Goal: Transaction & Acquisition: Book appointment/travel/reservation

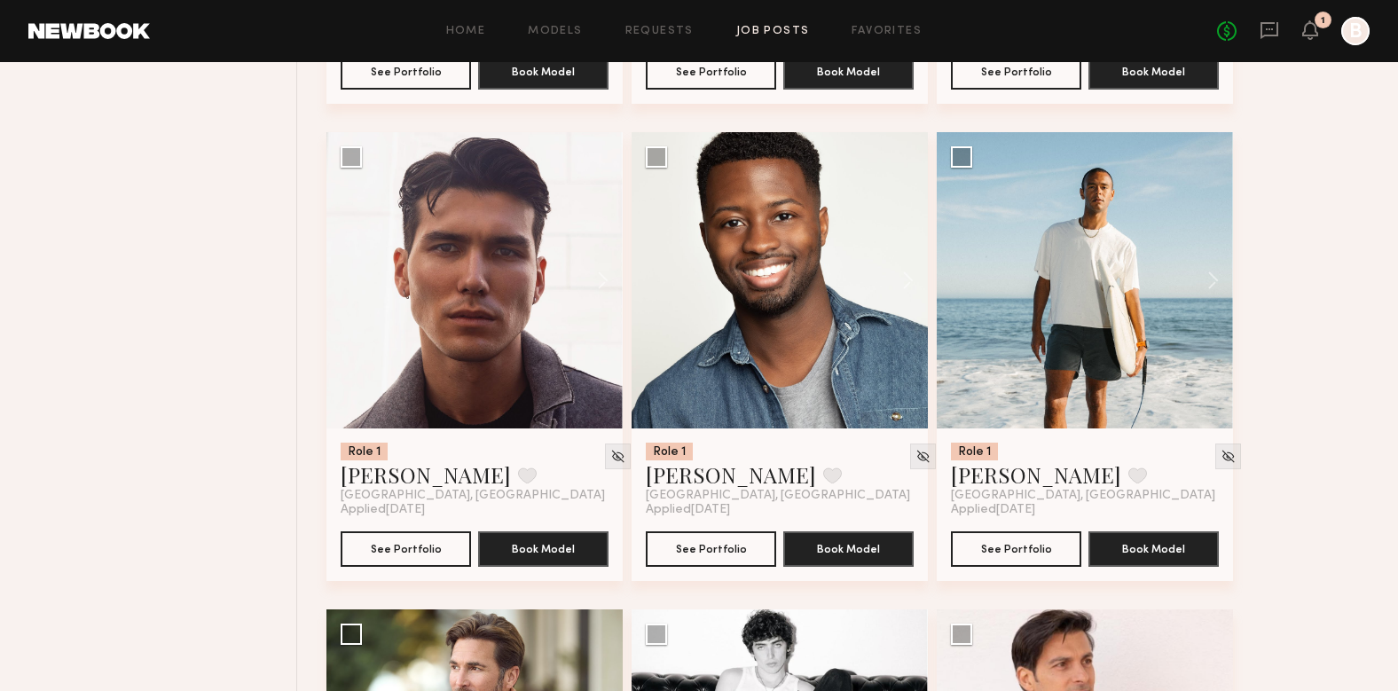
scroll to position [3290, 0]
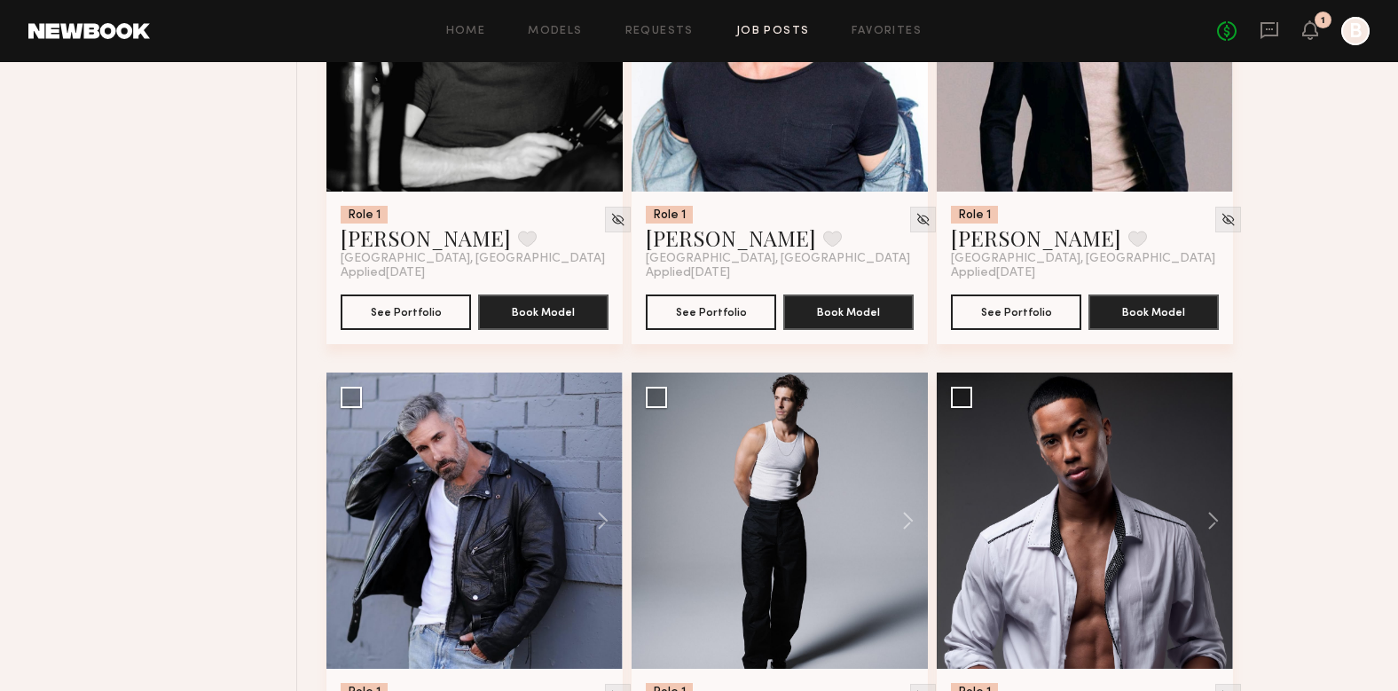
click at [139, 31] on link at bounding box center [89, 31] width 122 height 16
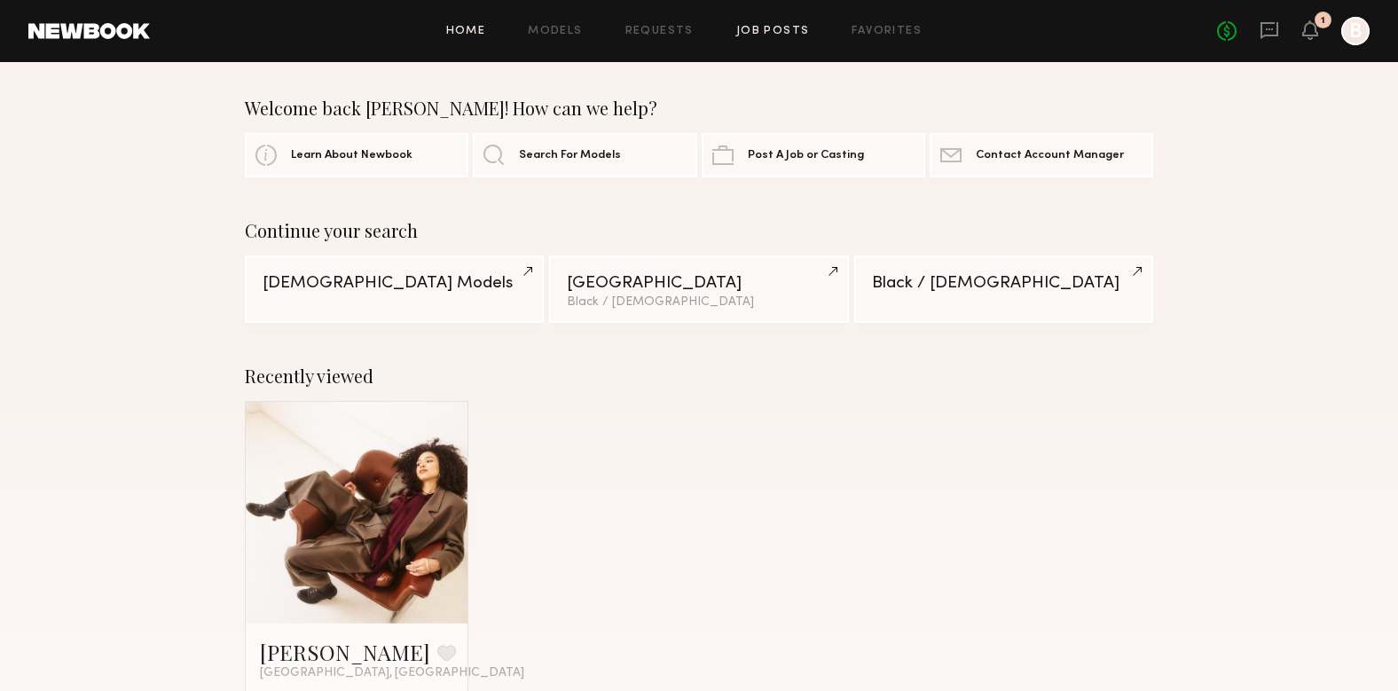
click at [792, 34] on link "Job Posts" at bounding box center [773, 32] width 74 height 12
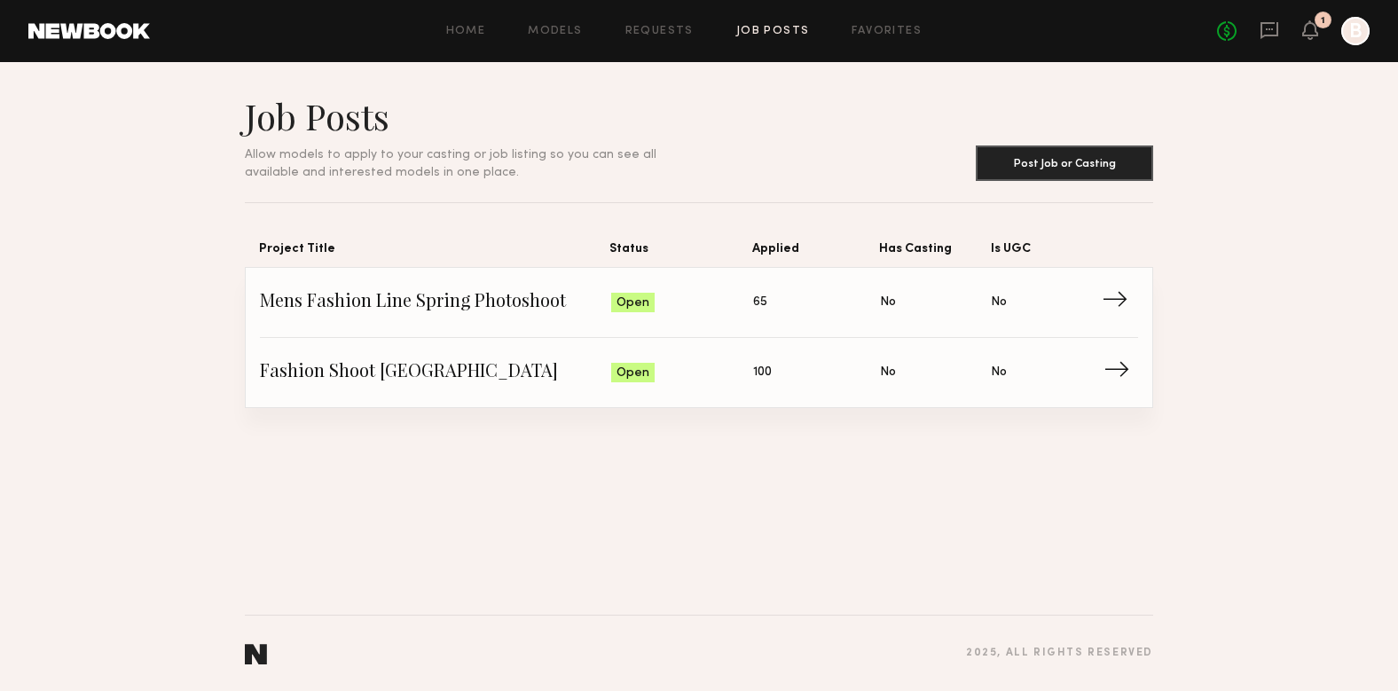
click at [374, 378] on span "Fashion Shoot Los Angeles" at bounding box center [435, 372] width 351 height 27
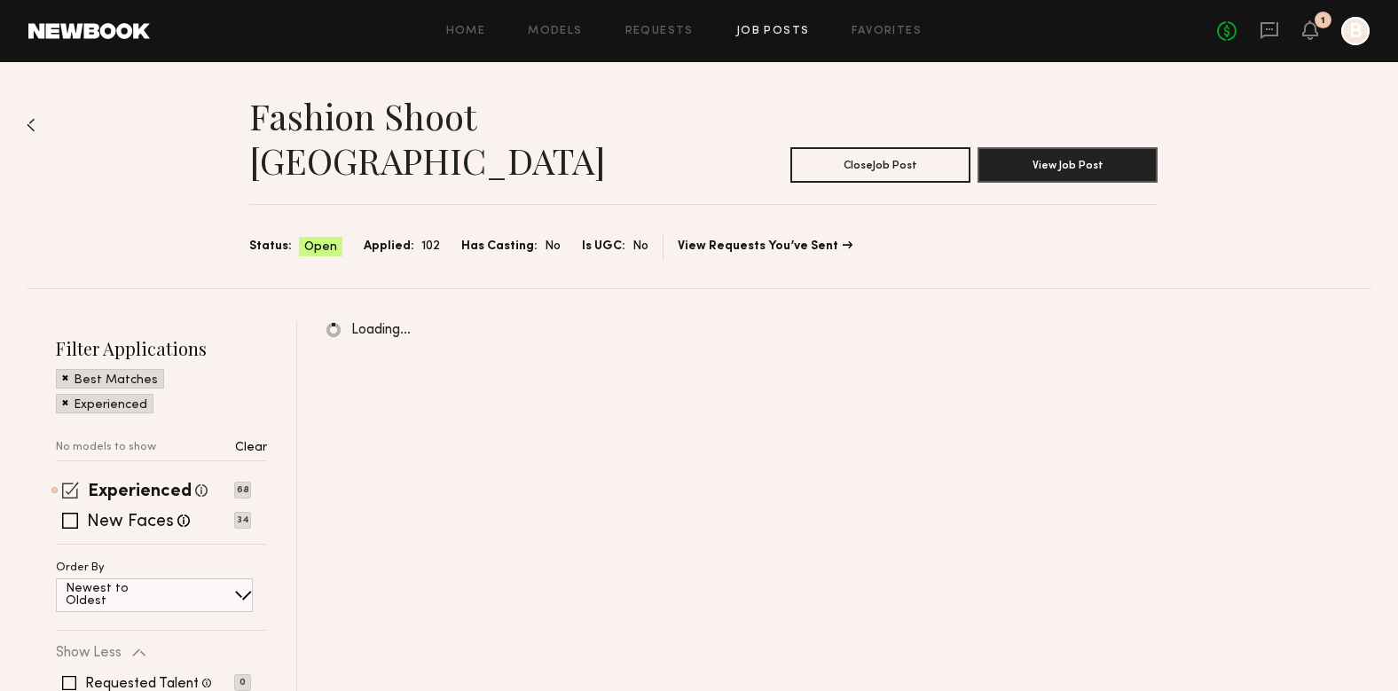
click at [65, 482] on span at bounding box center [70, 490] width 17 height 17
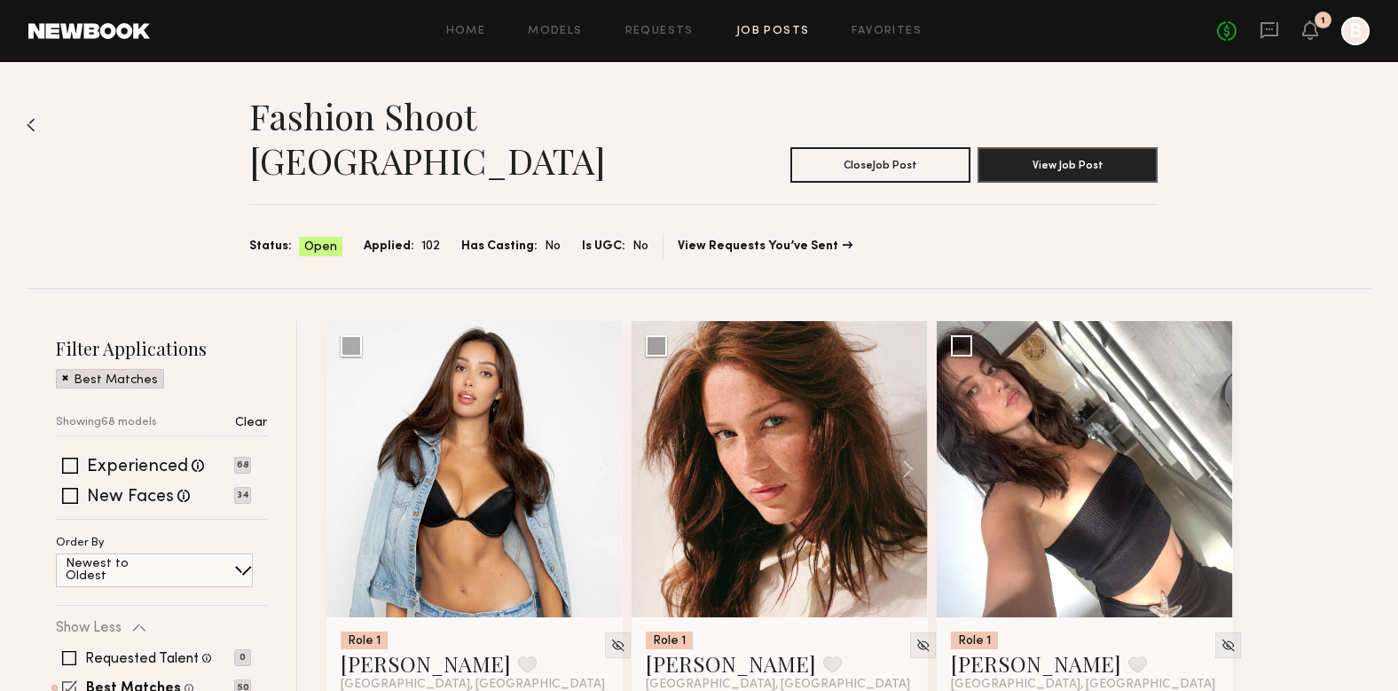
click at [71, 680] on span at bounding box center [69, 687] width 15 height 15
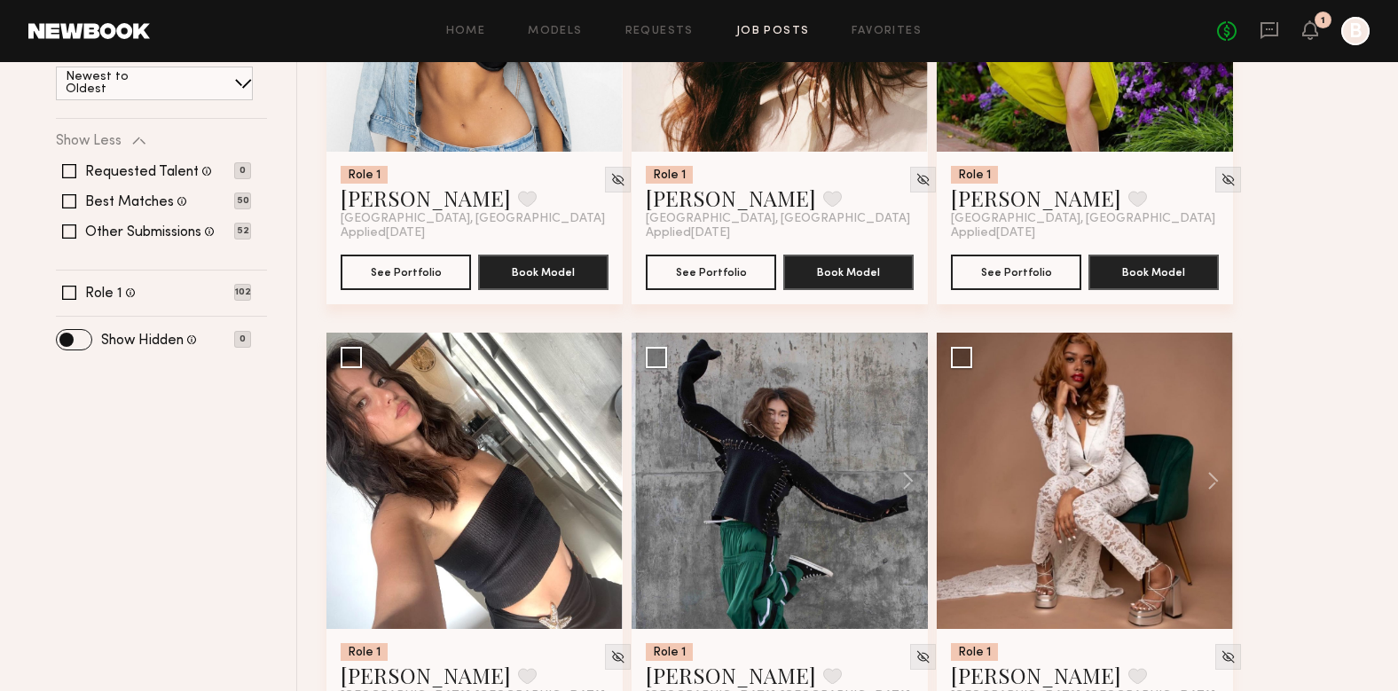
scroll to position [468, 0]
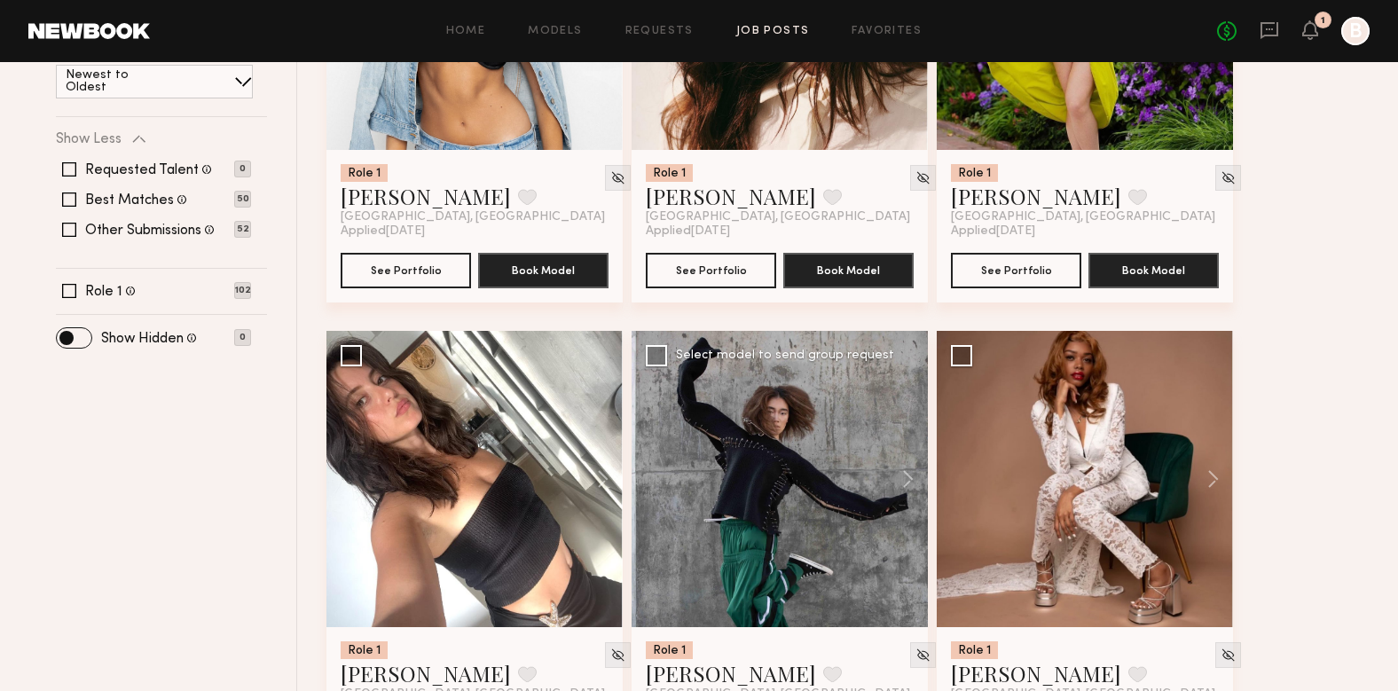
click at [756, 481] on div at bounding box center [780, 479] width 296 height 296
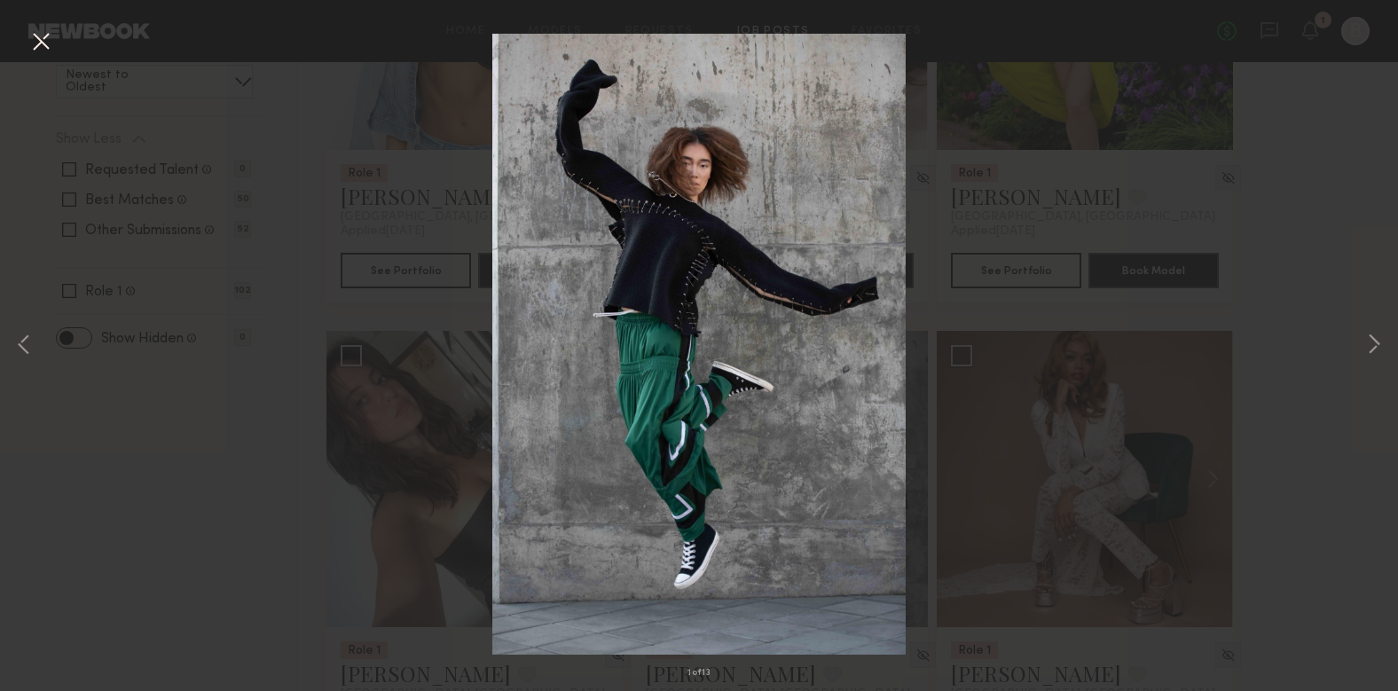
click at [1268, 317] on div "1 of 13" at bounding box center [699, 345] width 1398 height 691
click at [40, 40] on button at bounding box center [41, 43] width 28 height 32
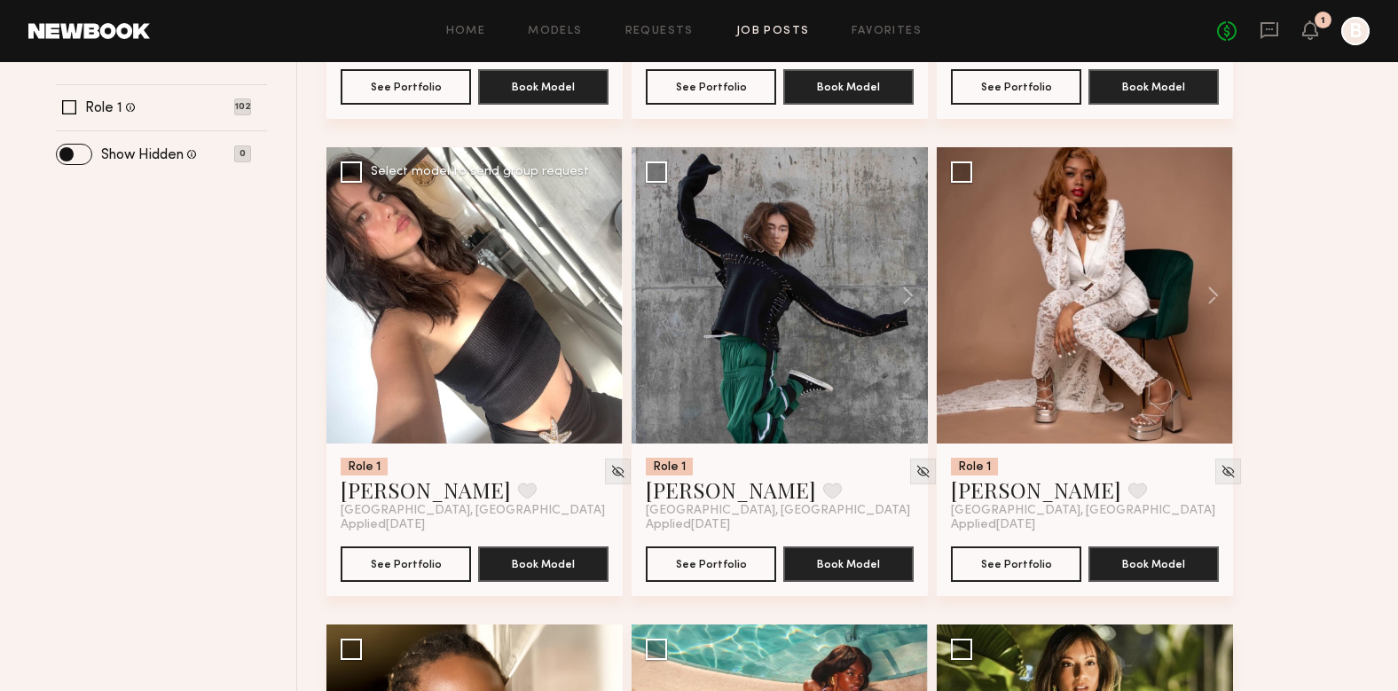
scroll to position [658, 0]
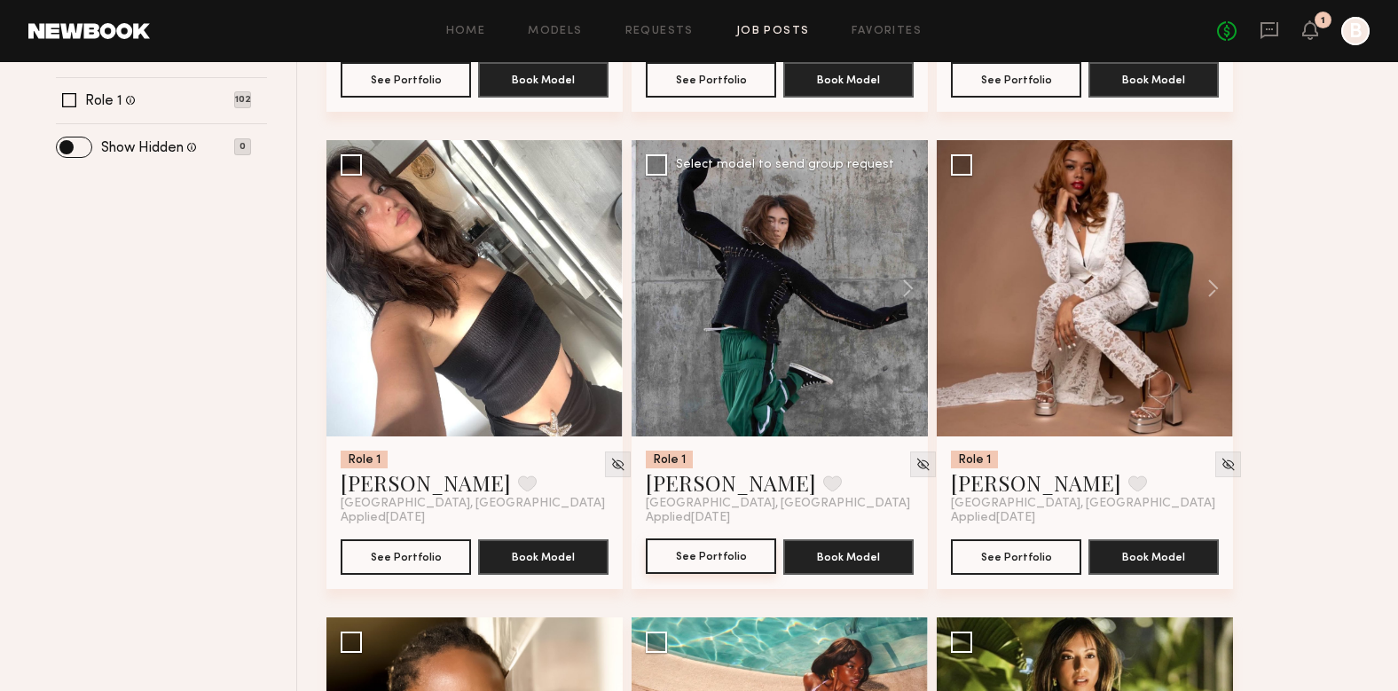
click at [730, 539] on button "See Portfolio" at bounding box center [711, 556] width 130 height 35
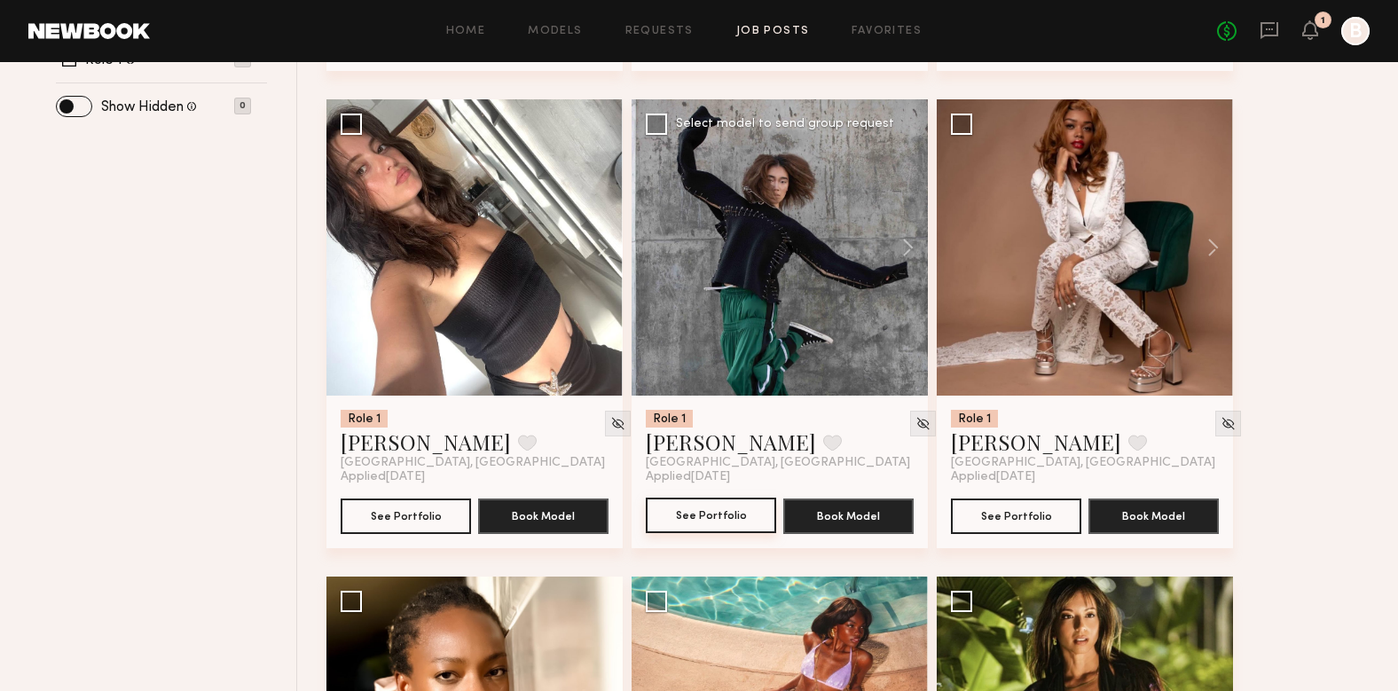
scroll to position [703, 0]
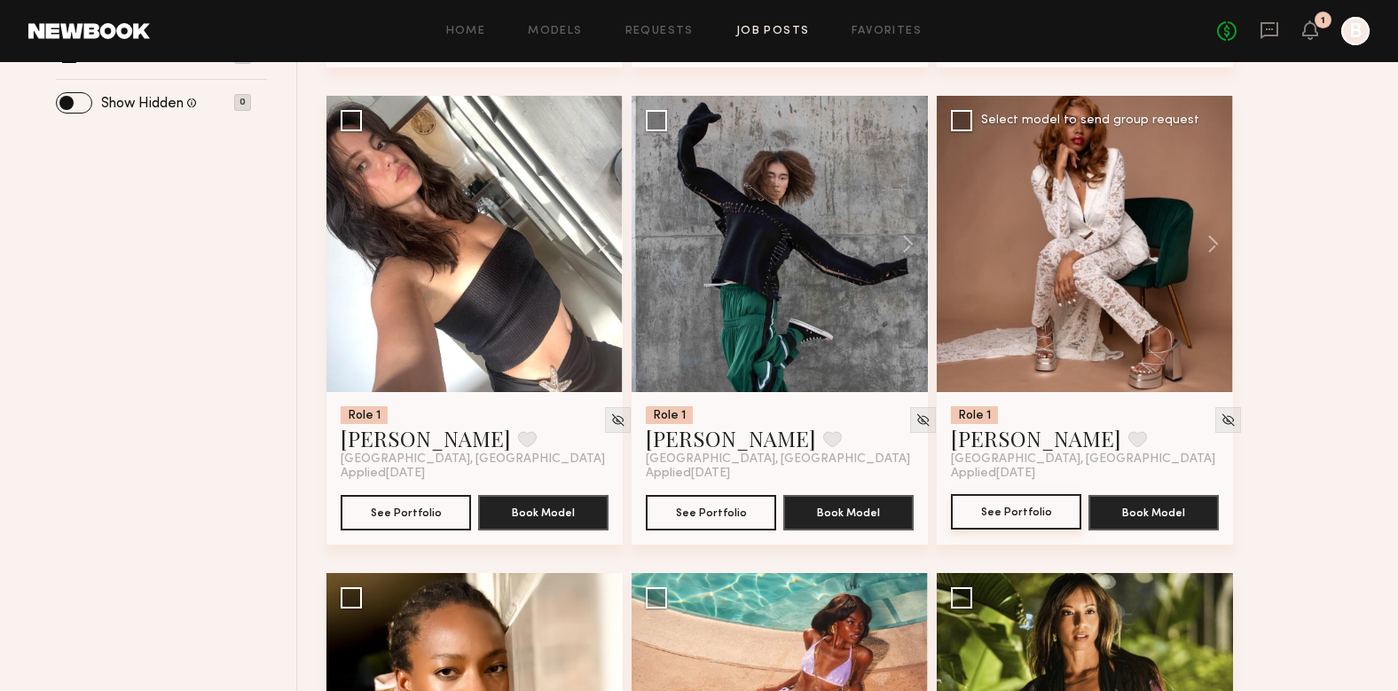
click at [1016, 494] on button "See Portfolio" at bounding box center [1016, 511] width 130 height 35
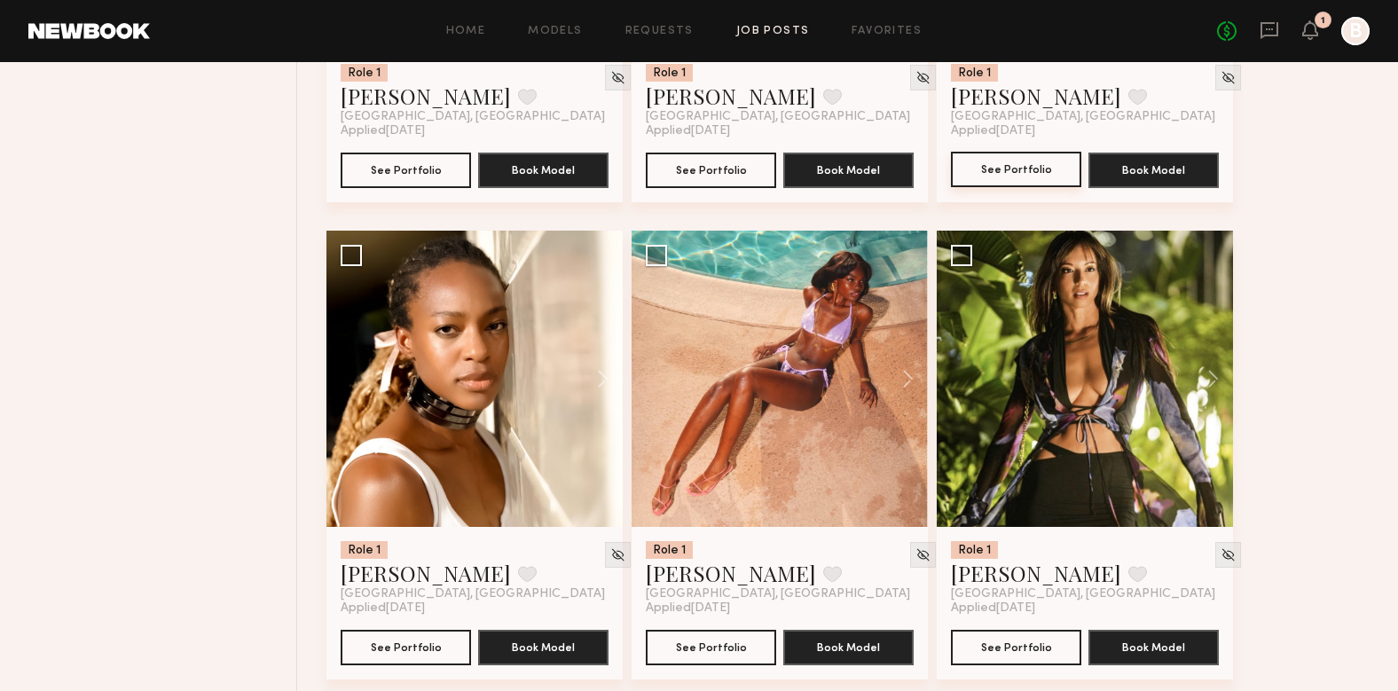
scroll to position [1047, 0]
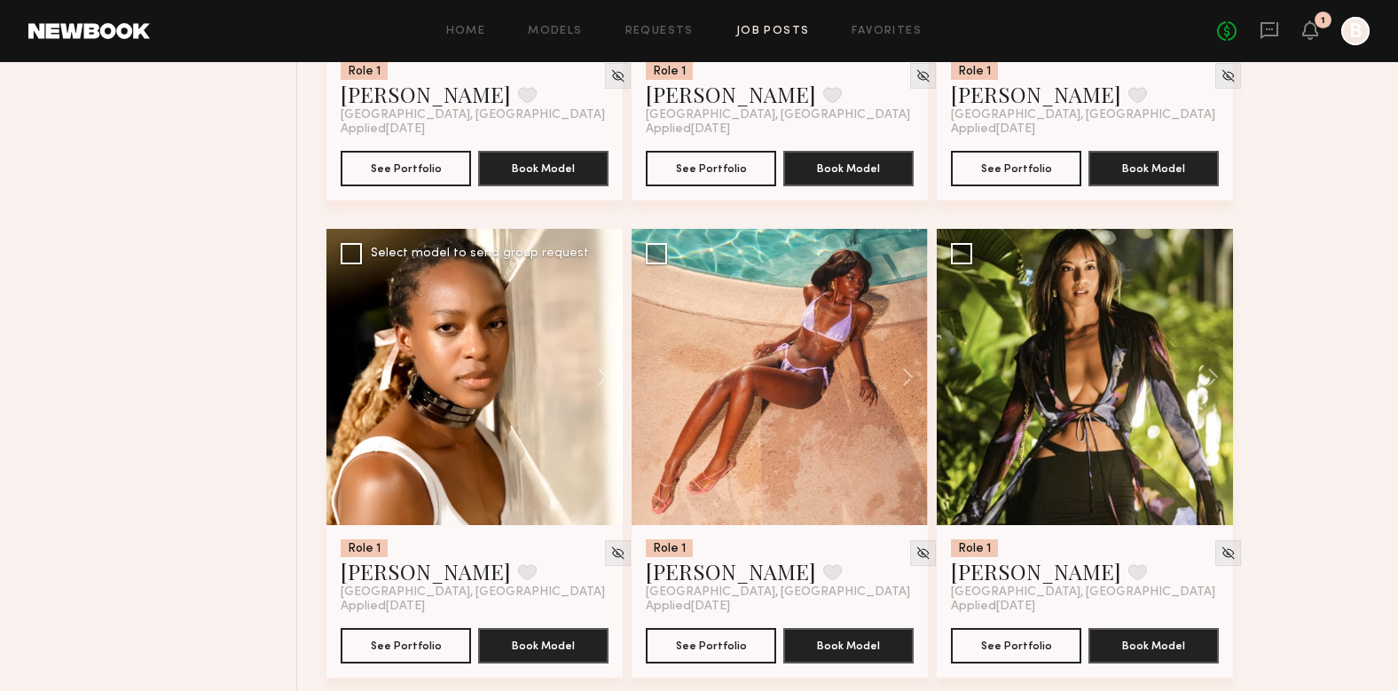
click at [494, 314] on div at bounding box center [474, 377] width 296 height 296
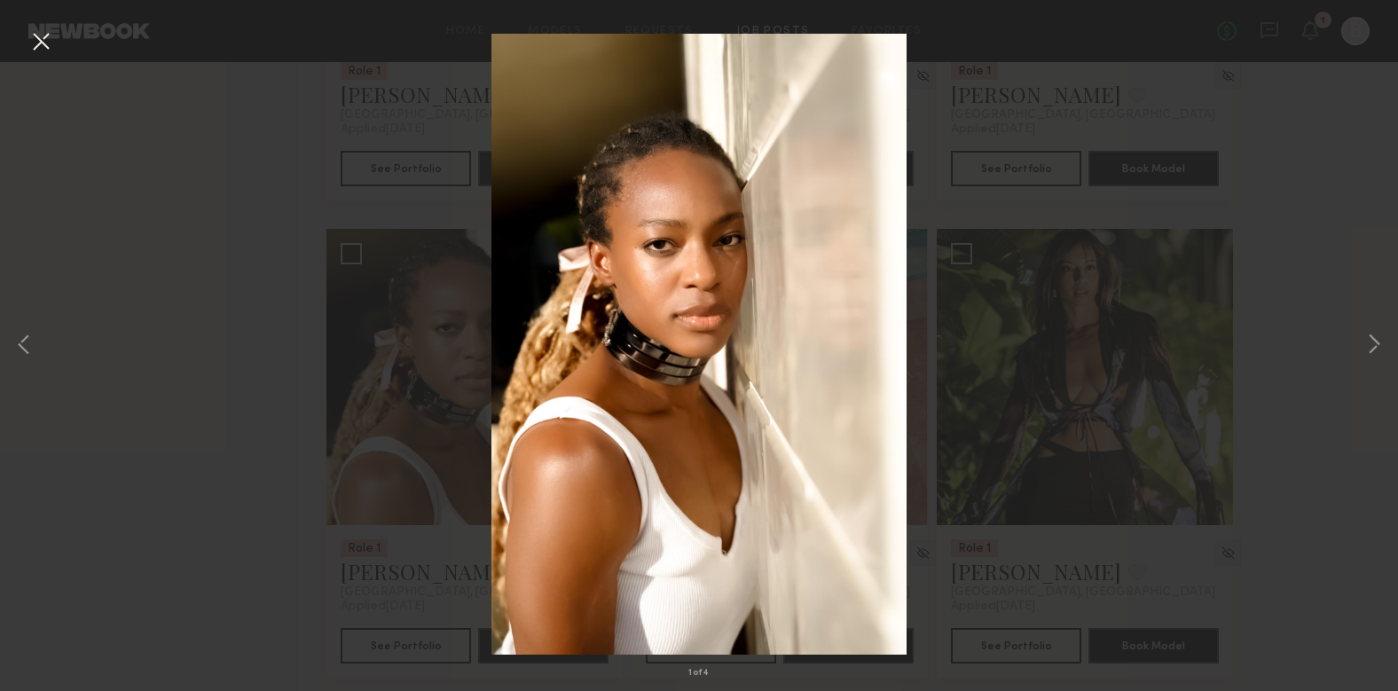
click at [1031, 452] on div "1 of 4" at bounding box center [699, 345] width 1398 height 691
click at [25, 32] on div "1 of 4" at bounding box center [699, 345] width 1398 height 691
click at [35, 47] on button at bounding box center [41, 43] width 28 height 32
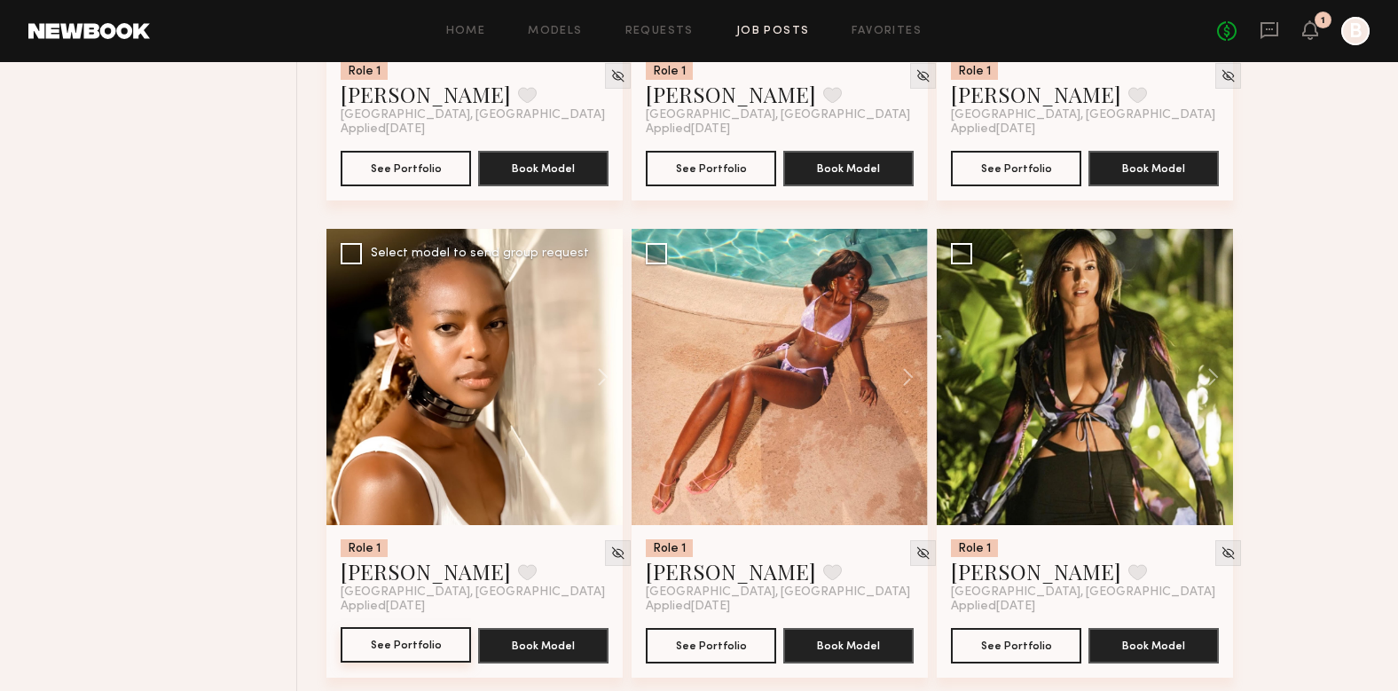
click at [421, 627] on button "See Portfolio" at bounding box center [406, 644] width 130 height 35
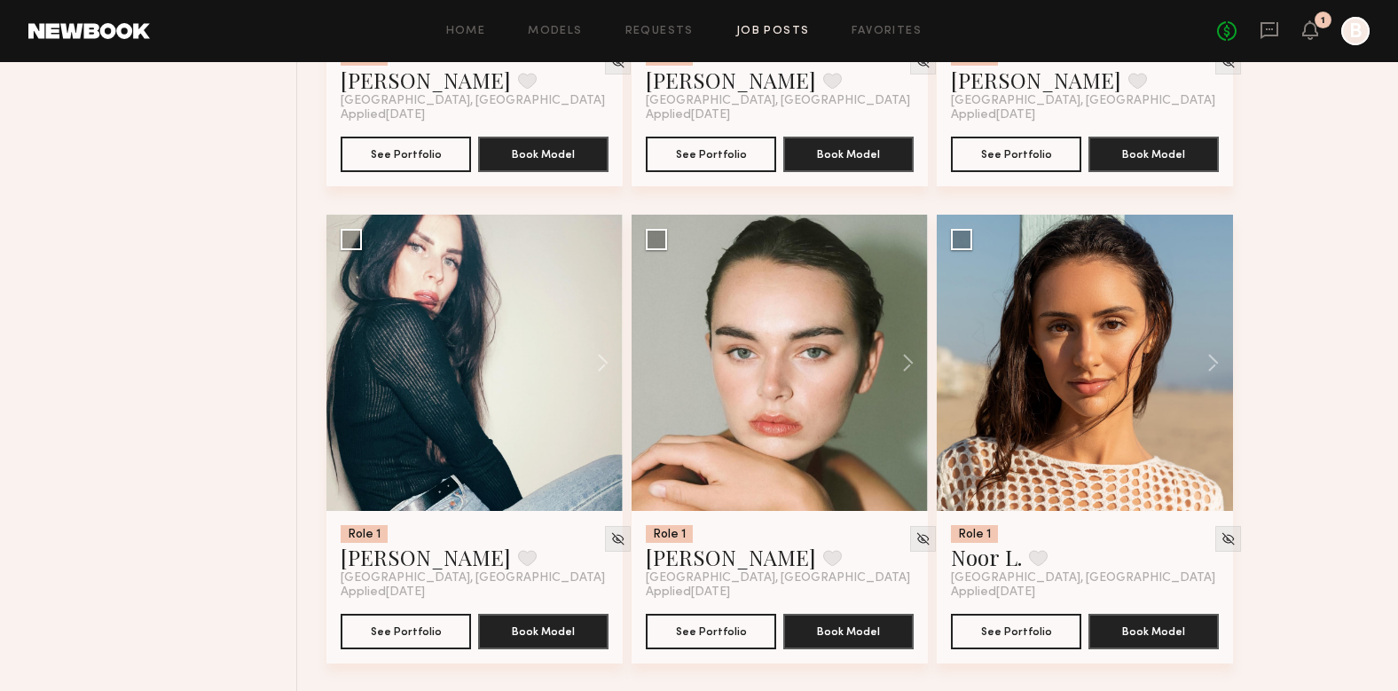
scroll to position [2966, 0]
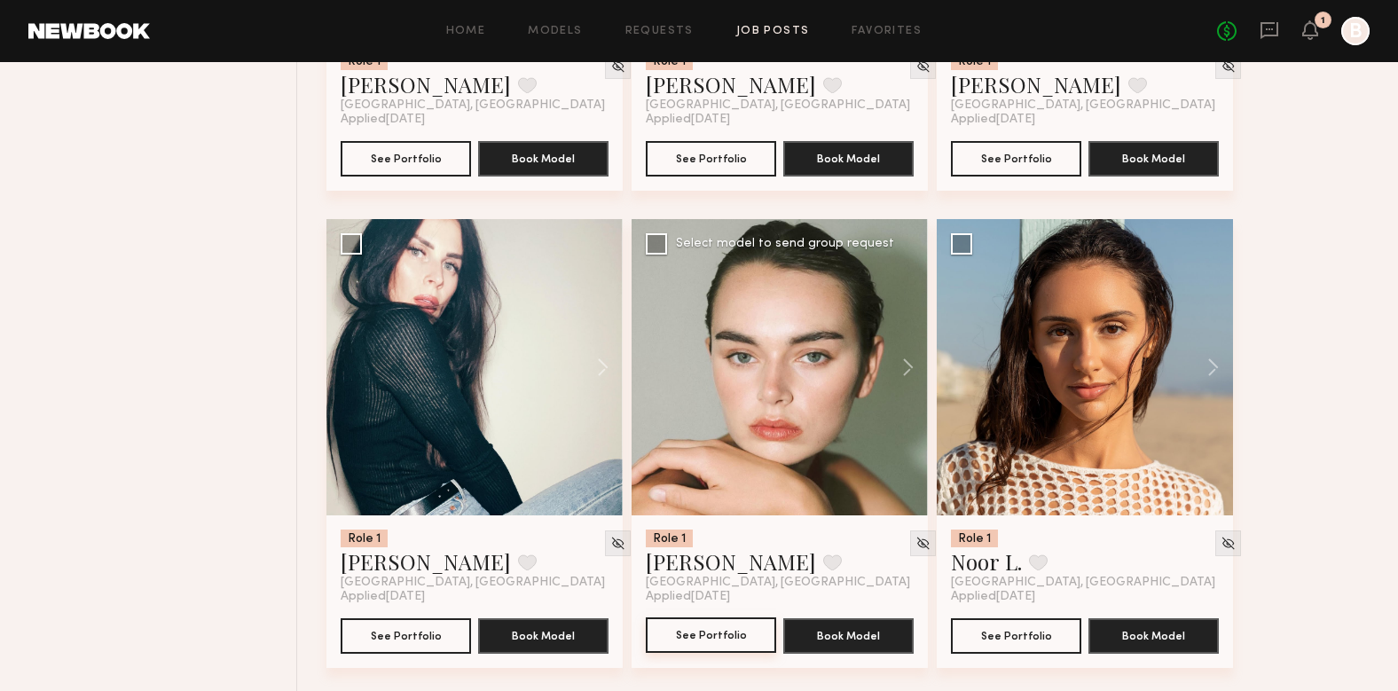
click at [735, 617] on button "See Portfolio" at bounding box center [711, 634] width 130 height 35
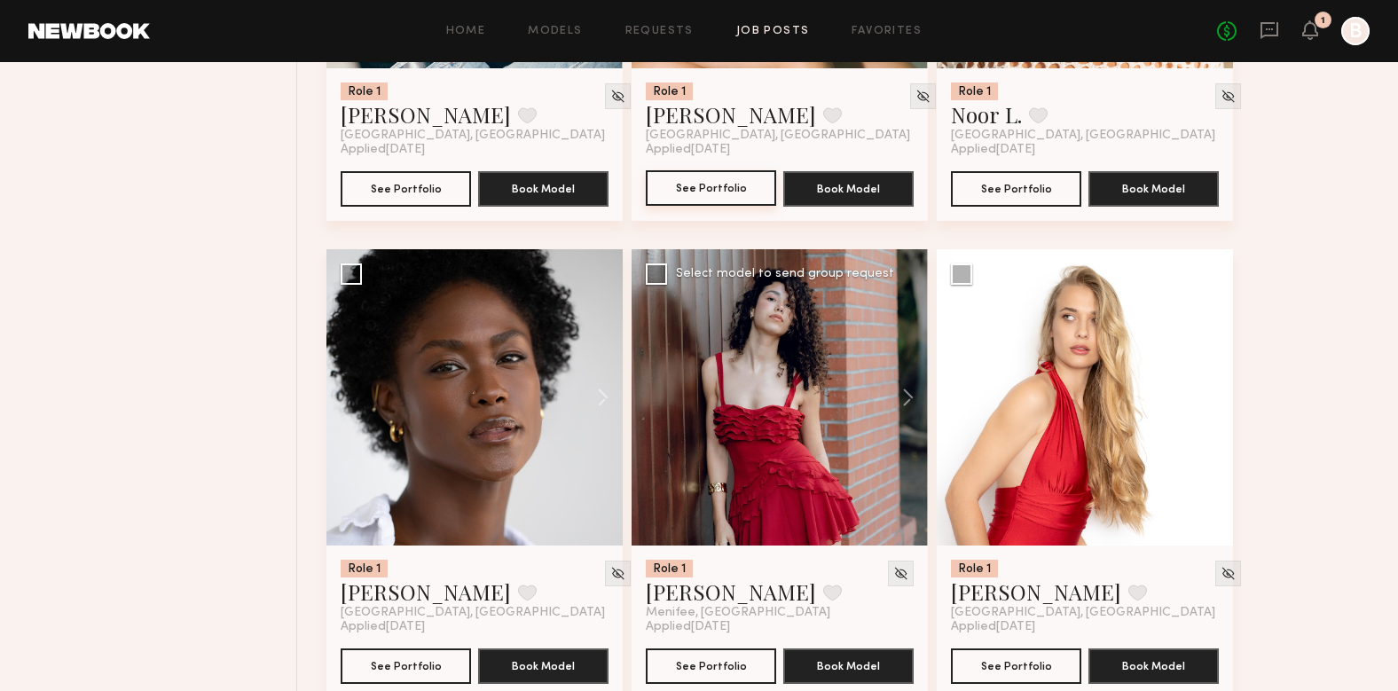
scroll to position [3487, 0]
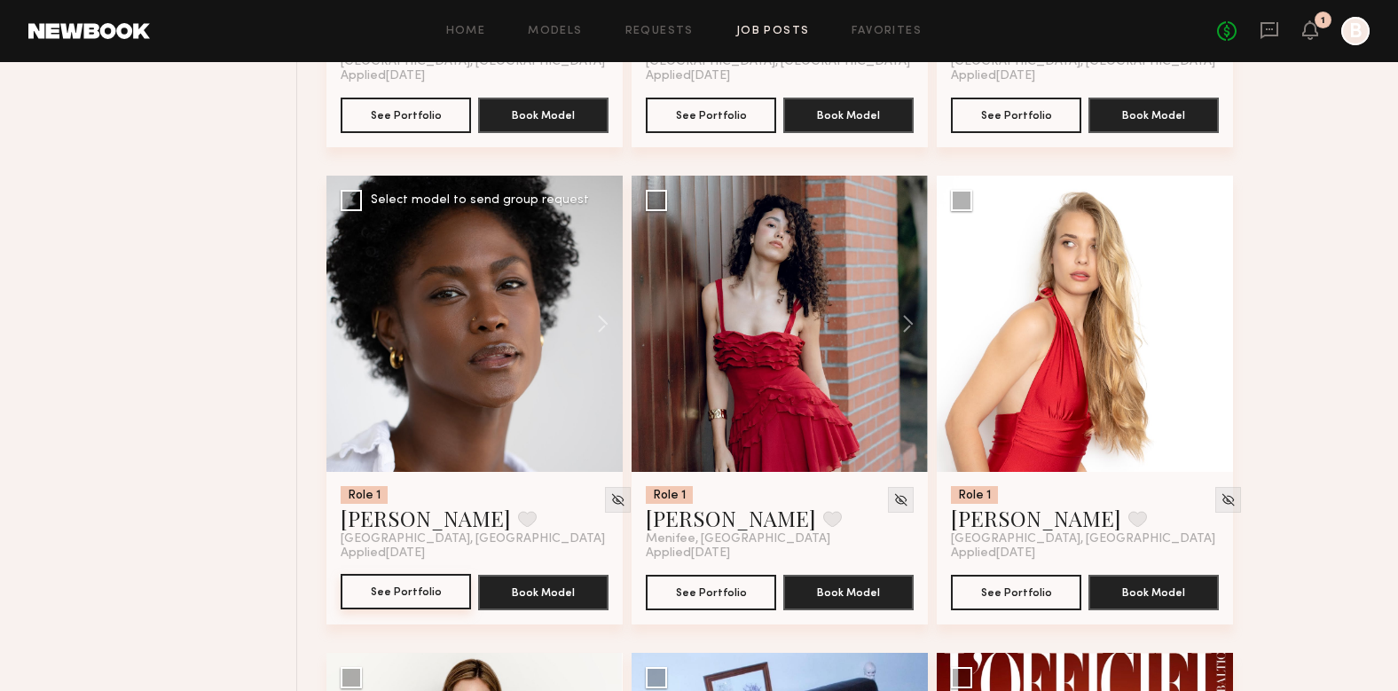
click at [410, 574] on button "See Portfolio" at bounding box center [406, 591] width 130 height 35
click at [716, 574] on button "See Portfolio" at bounding box center [711, 591] width 130 height 35
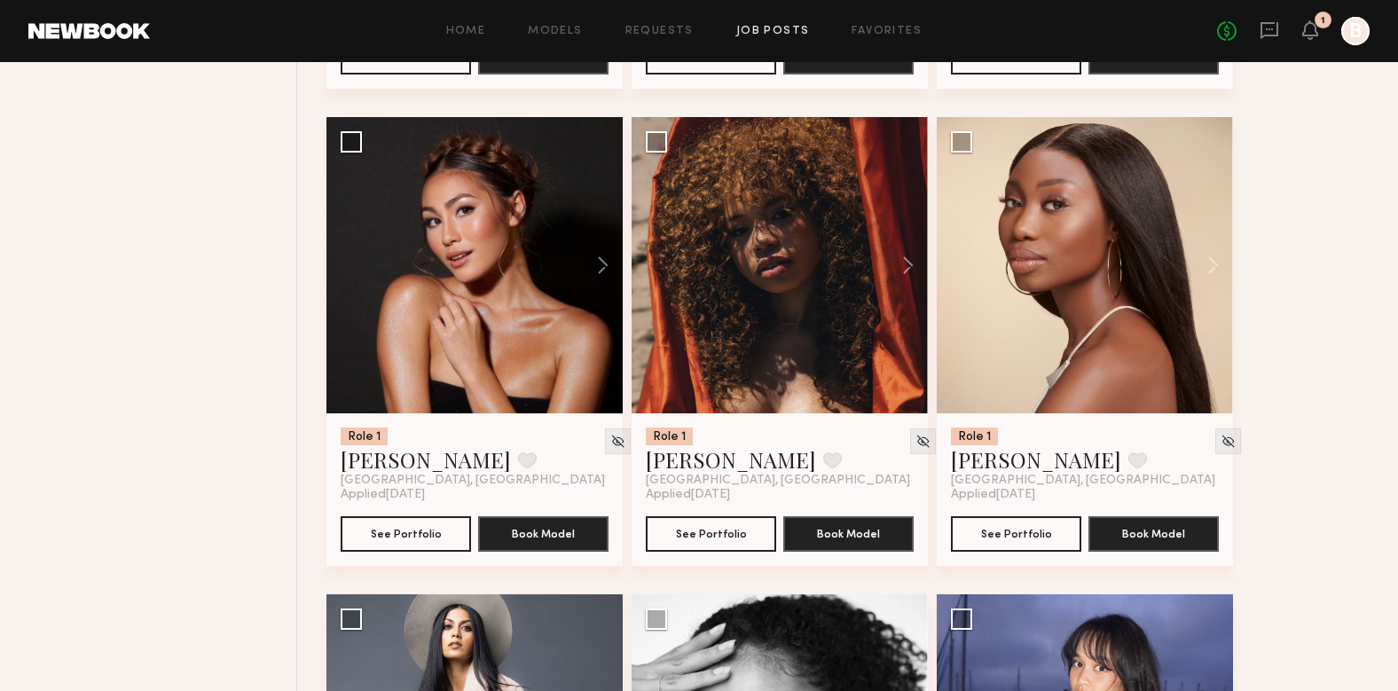
scroll to position [4495, 0]
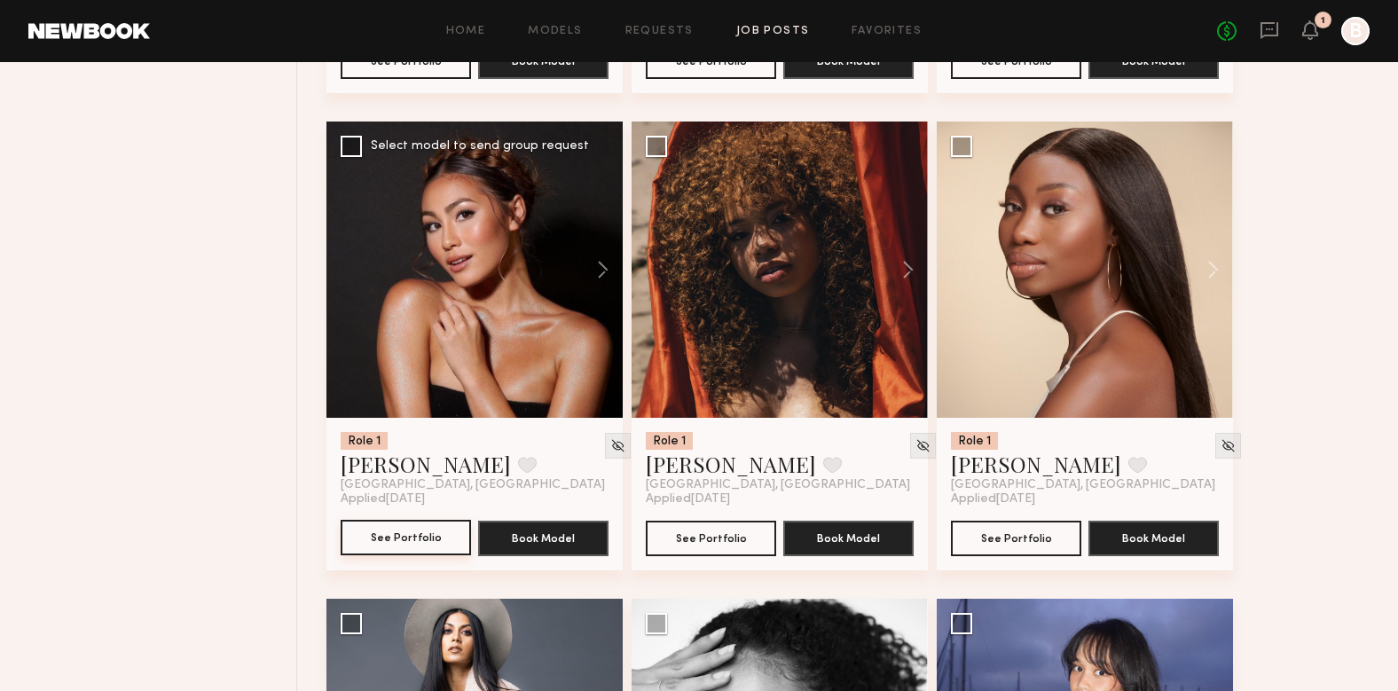
click at [423, 520] on button "See Portfolio" at bounding box center [406, 537] width 130 height 35
click at [727, 520] on button "See Portfolio" at bounding box center [711, 537] width 130 height 35
click at [1018, 520] on button "See Portfolio" at bounding box center [1016, 537] width 130 height 35
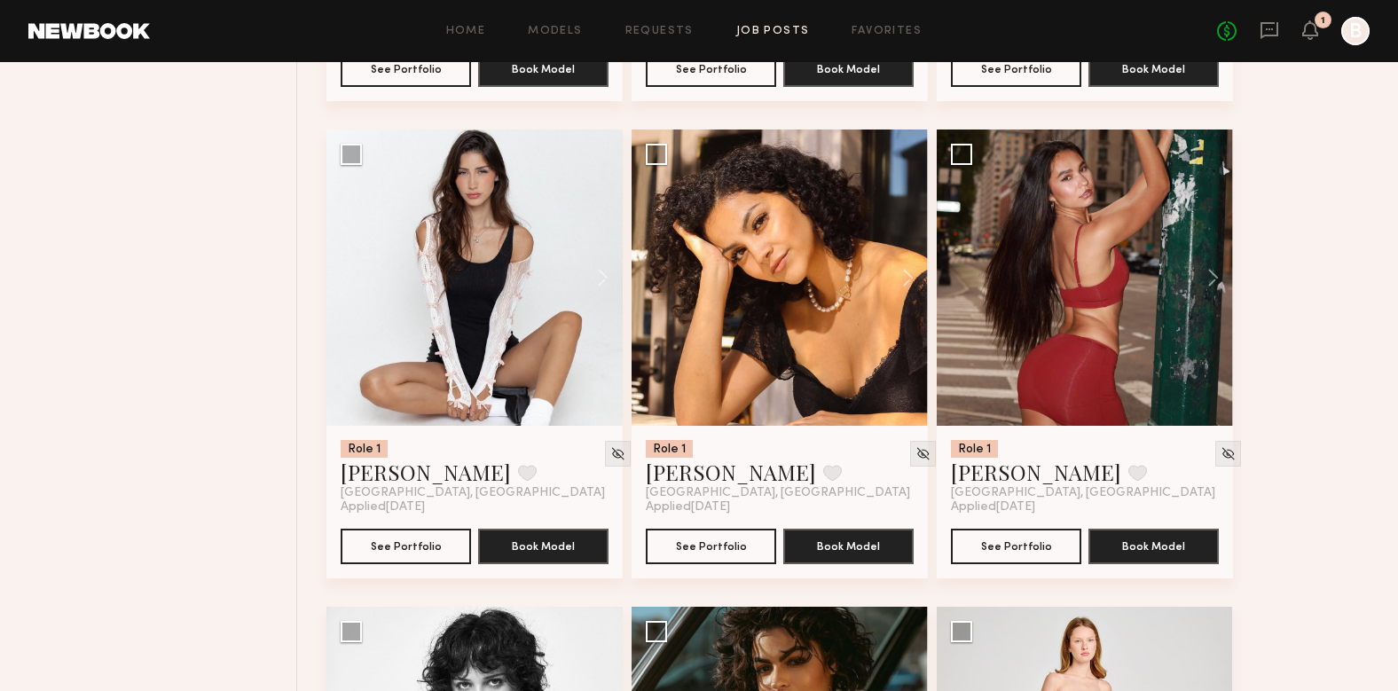
scroll to position [5455, 0]
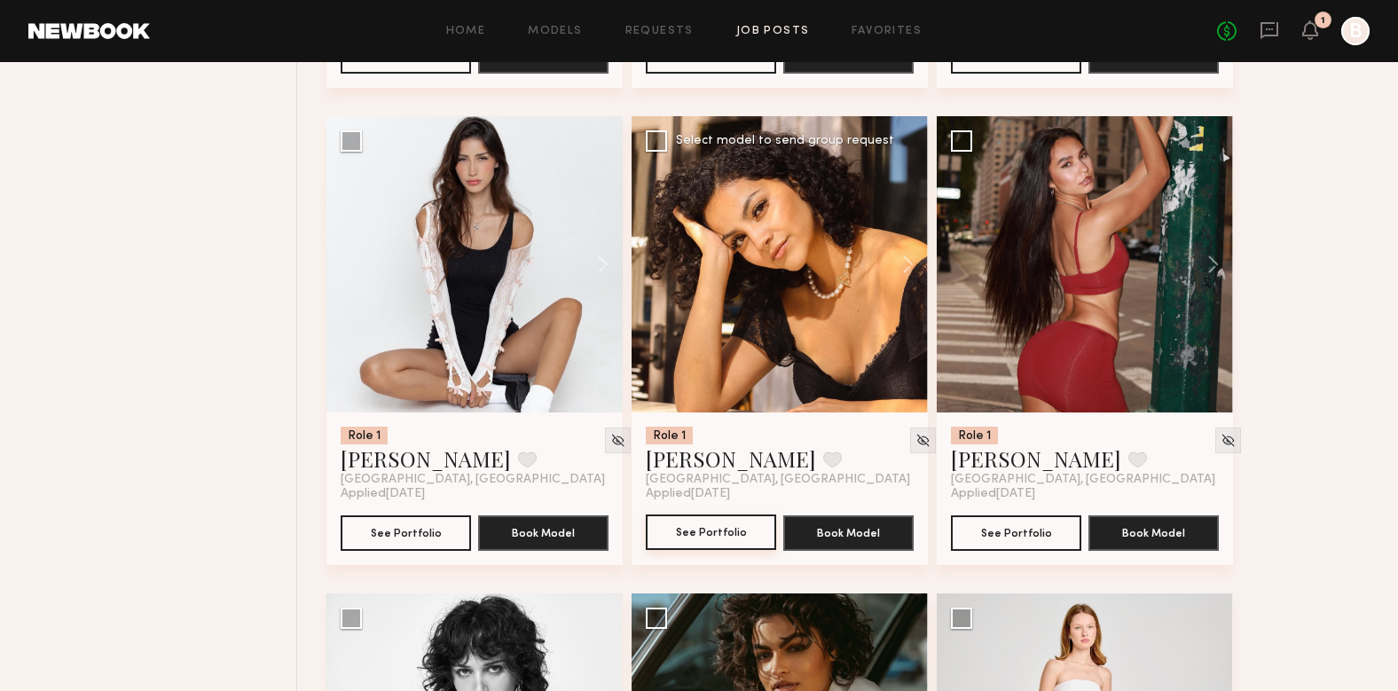
click at [714, 515] on button "See Portfolio" at bounding box center [711, 532] width 130 height 35
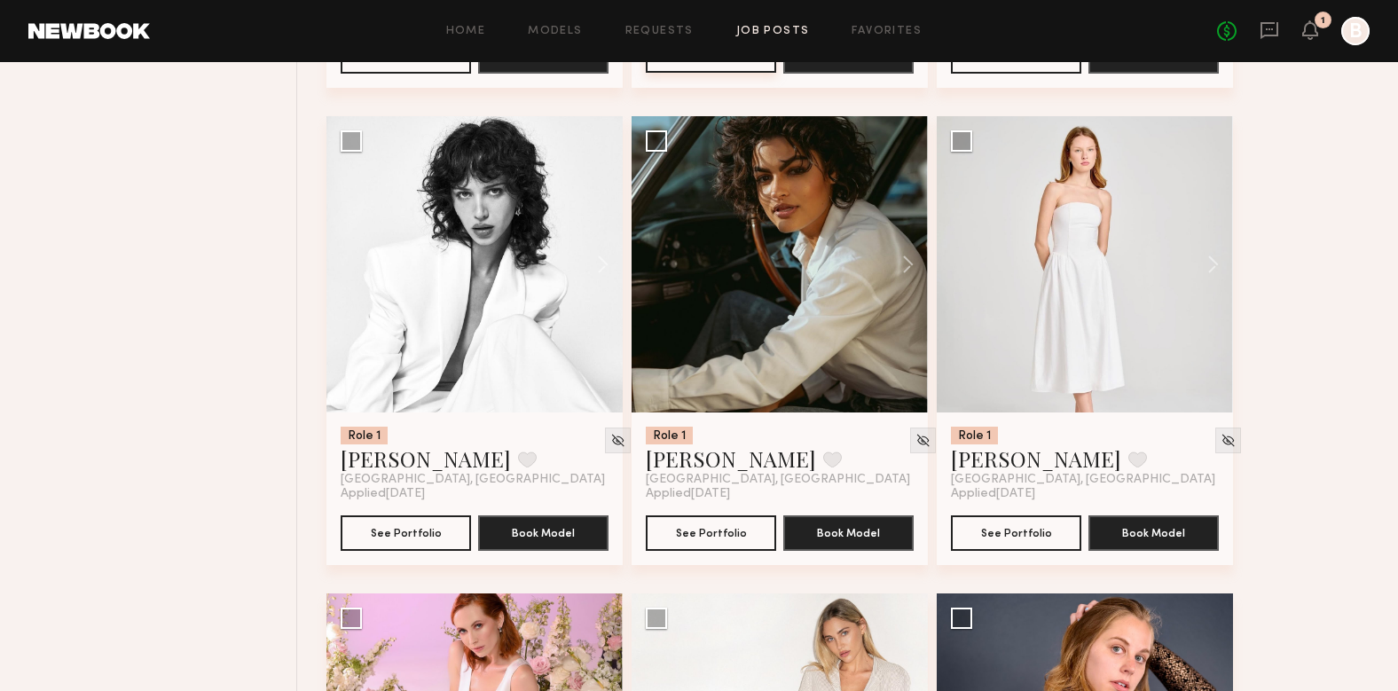
scroll to position [5955, 0]
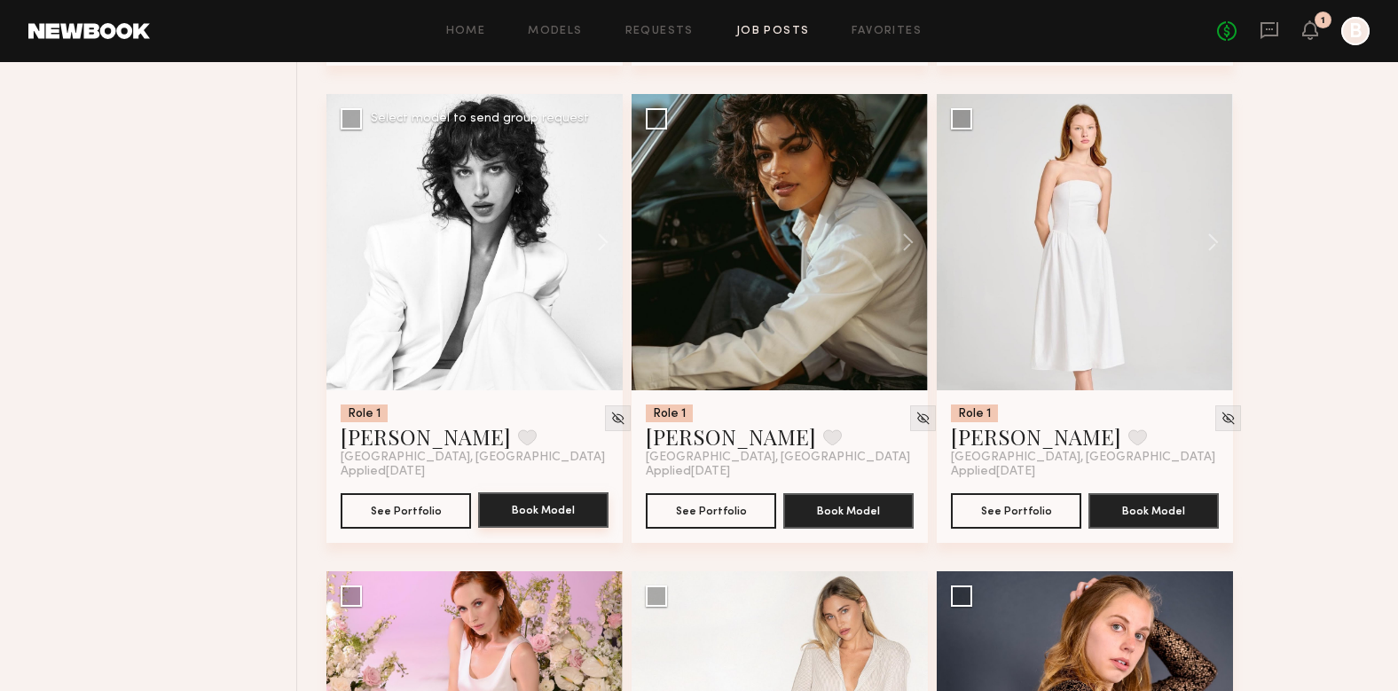
click at [556, 492] on button "Book Model" at bounding box center [543, 509] width 130 height 35
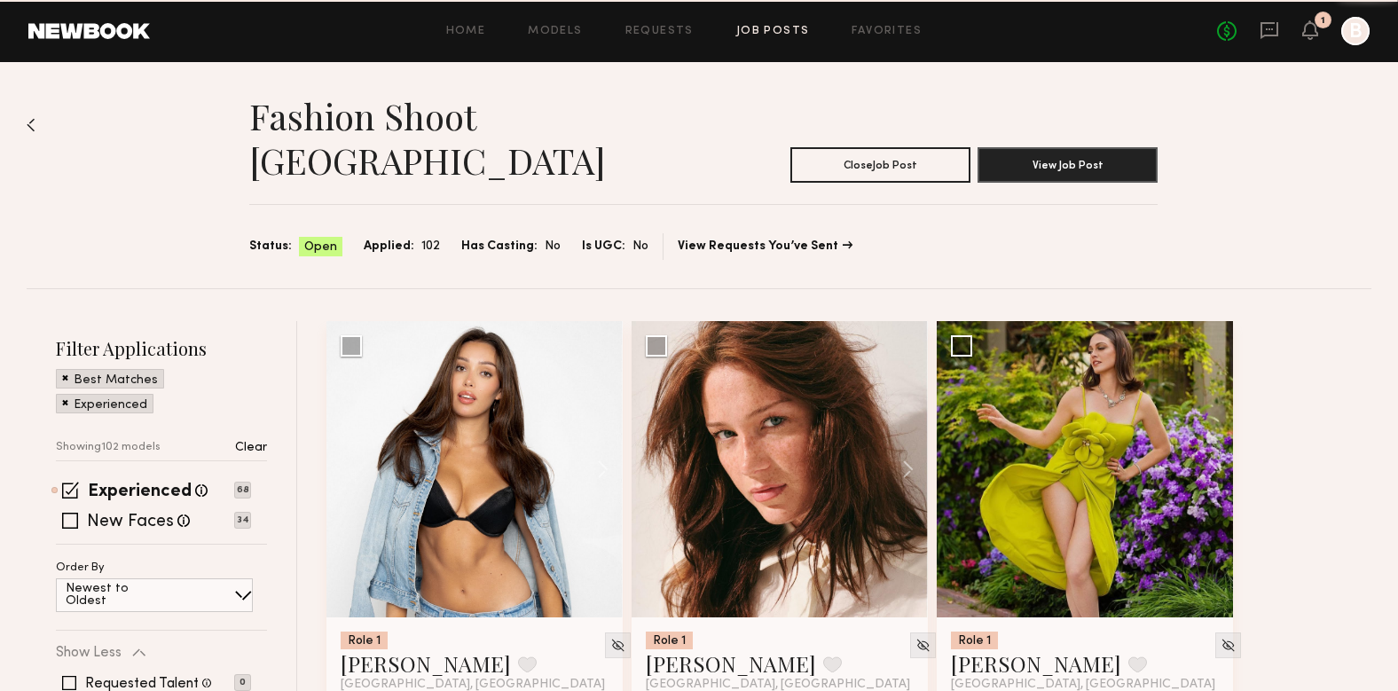
scroll to position [5955, 0]
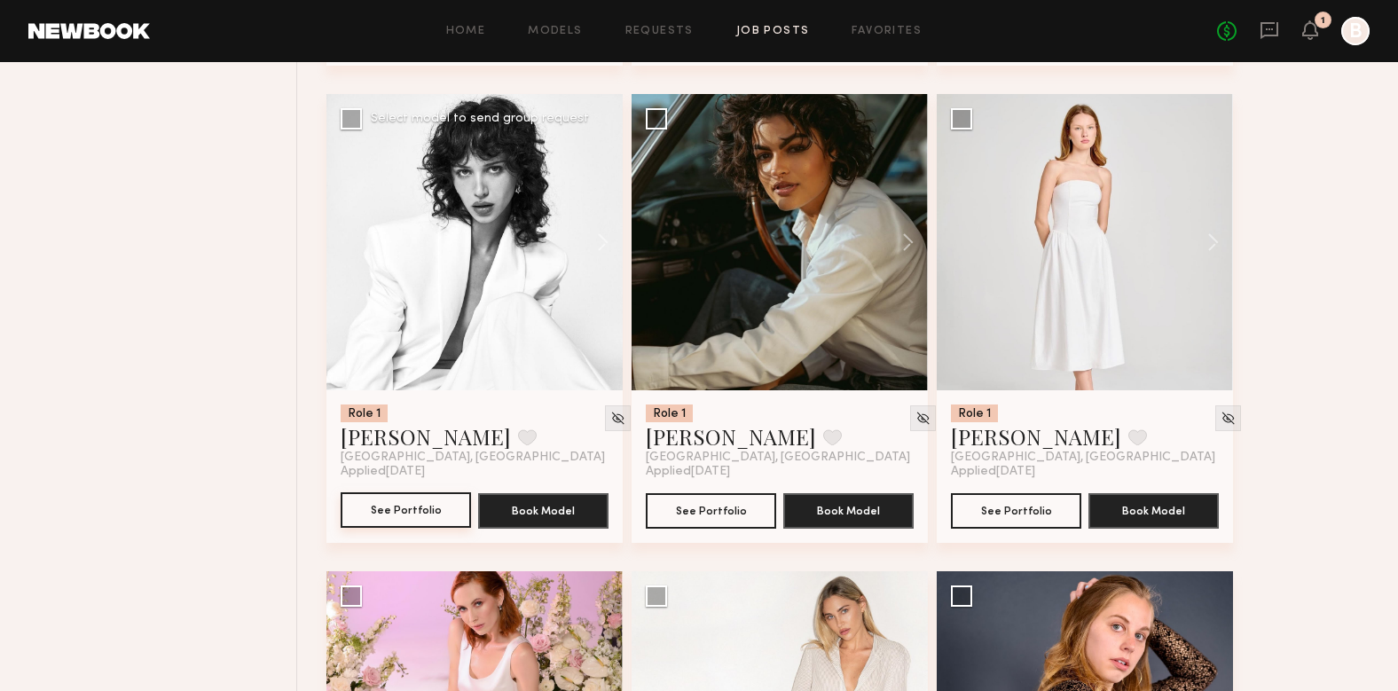
click at [415, 492] on button "See Portfolio" at bounding box center [406, 509] width 130 height 35
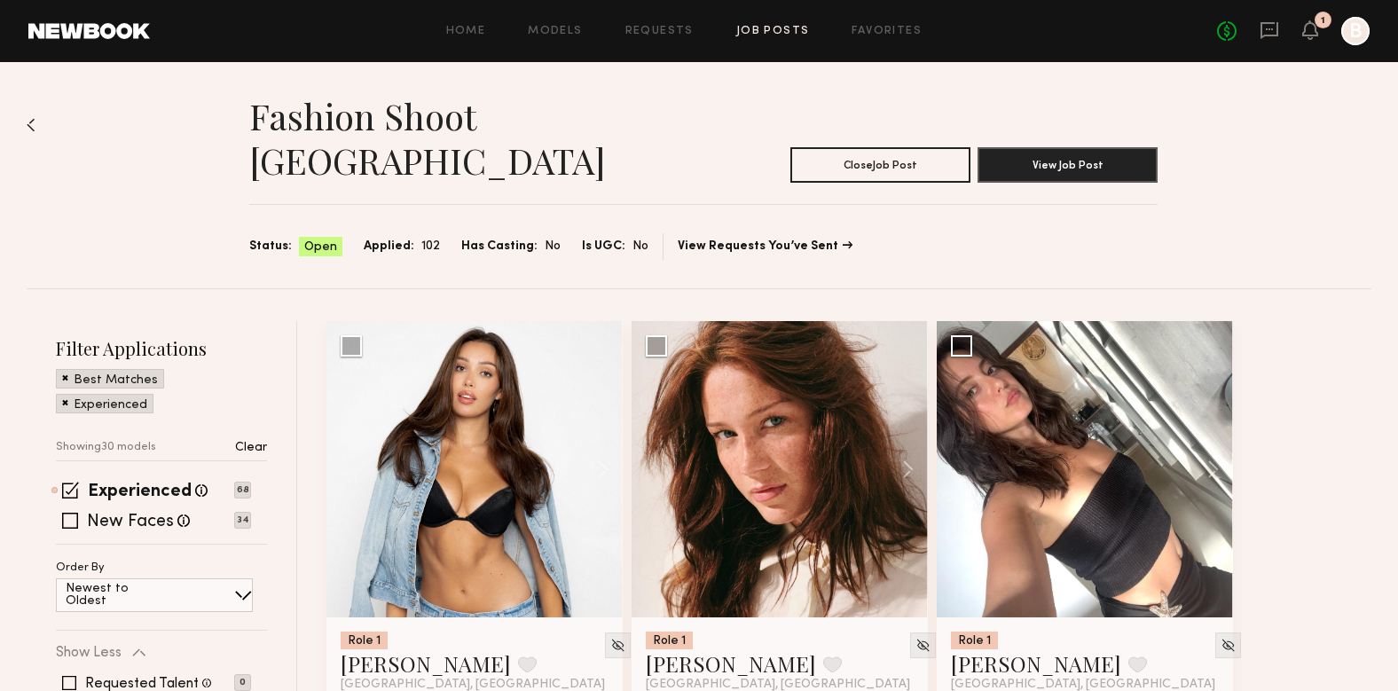
scroll to position [0, 0]
click at [62, 482] on span at bounding box center [70, 490] width 17 height 17
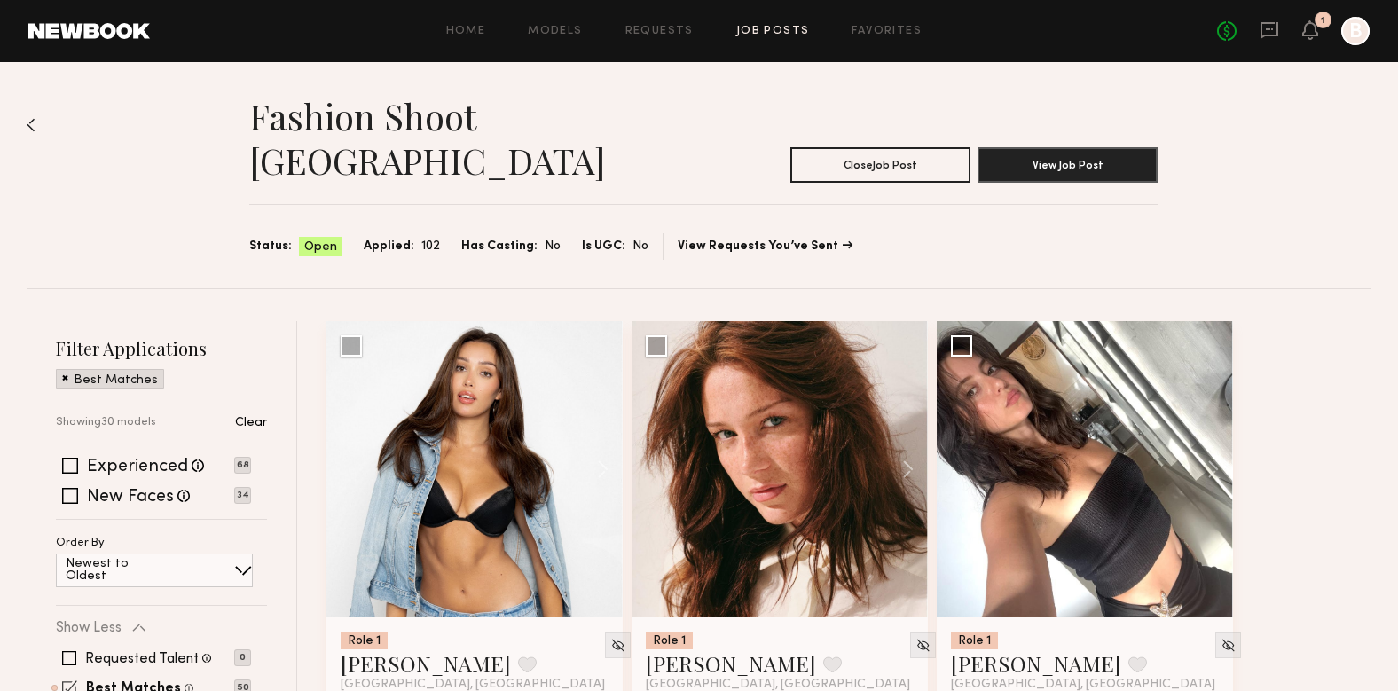
click at [64, 680] on span at bounding box center [69, 687] width 15 height 15
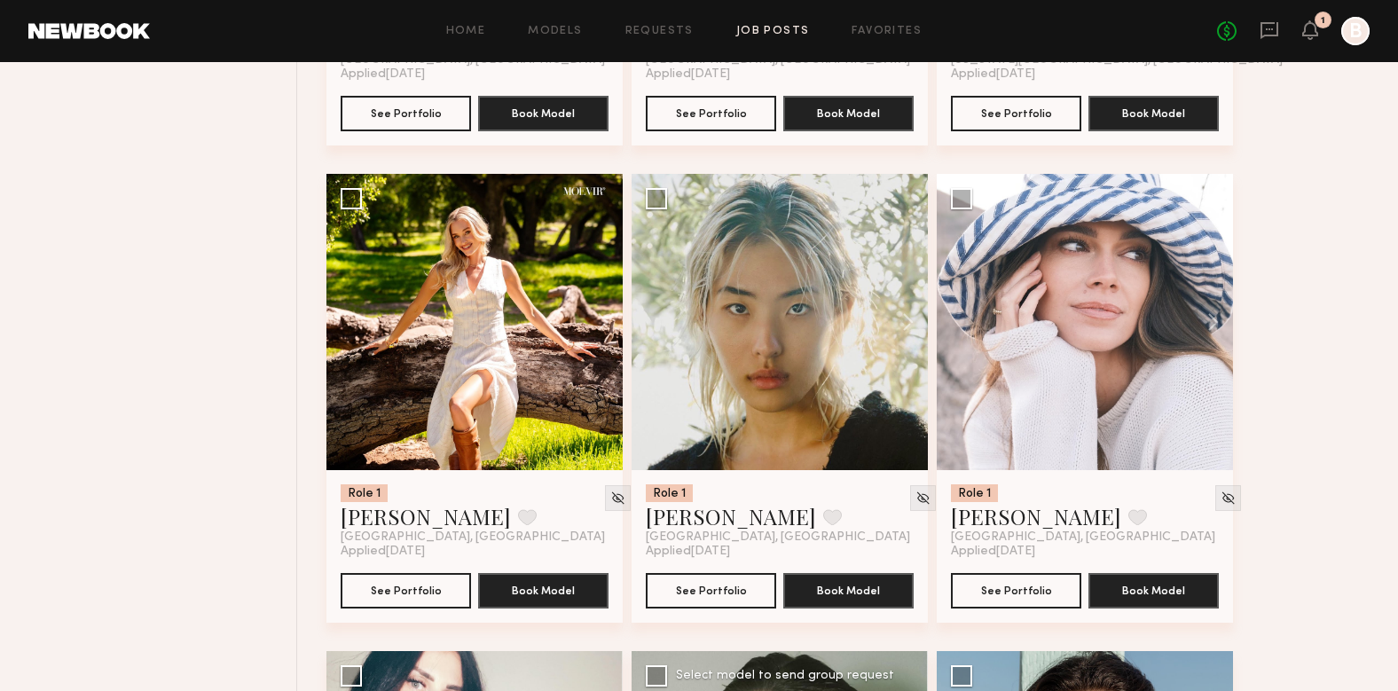
scroll to position [2536, 0]
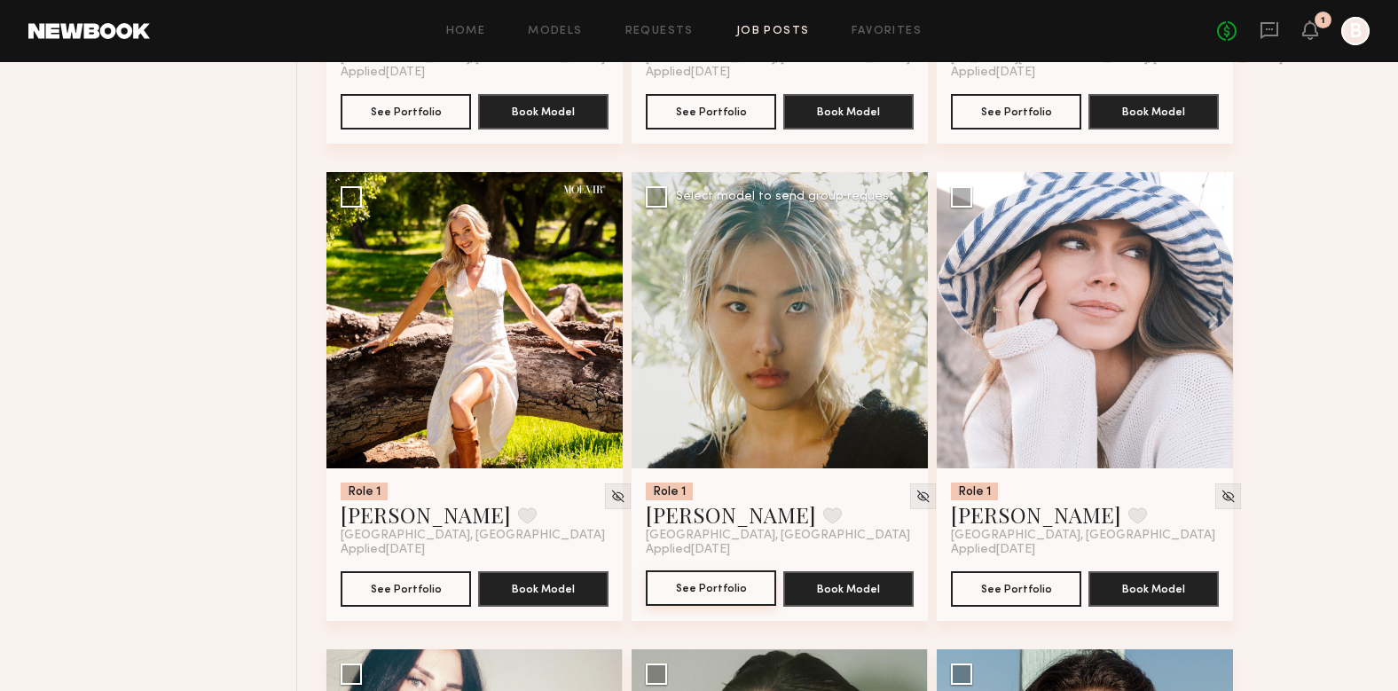
click at [731, 570] on button "See Portfolio" at bounding box center [711, 587] width 130 height 35
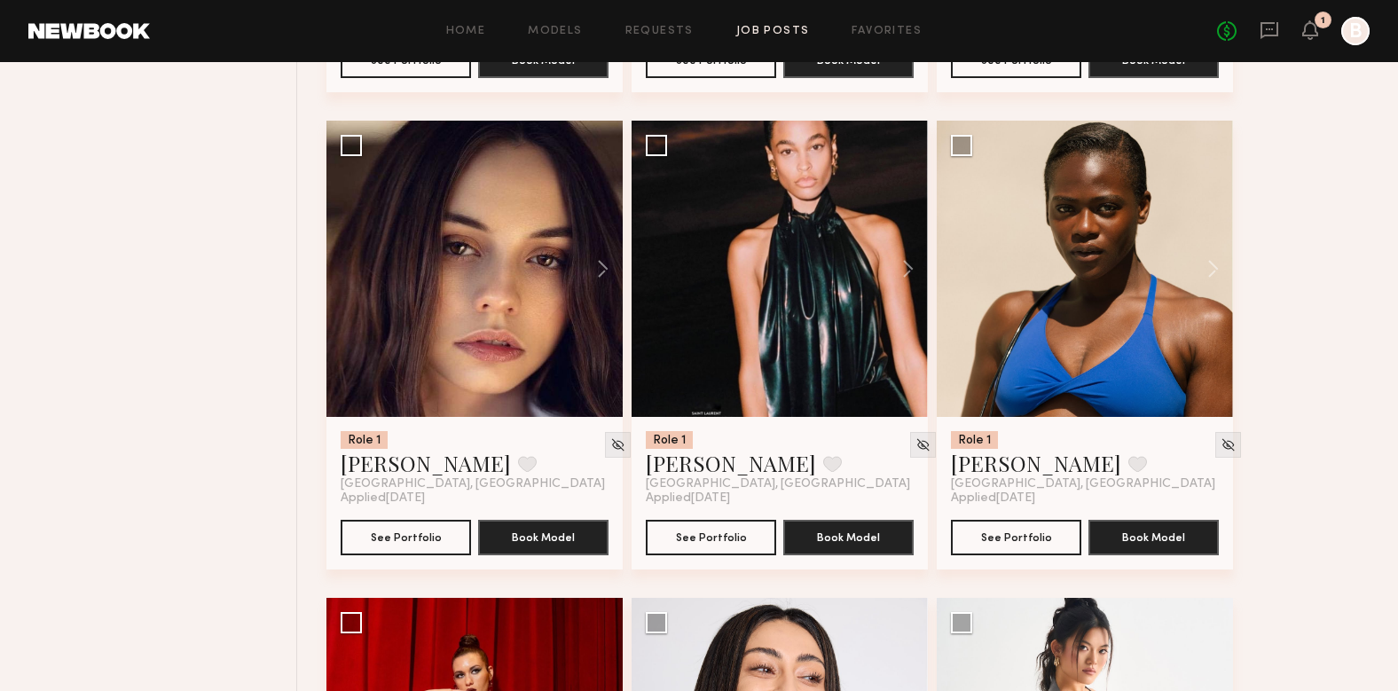
scroll to position [6890, 0]
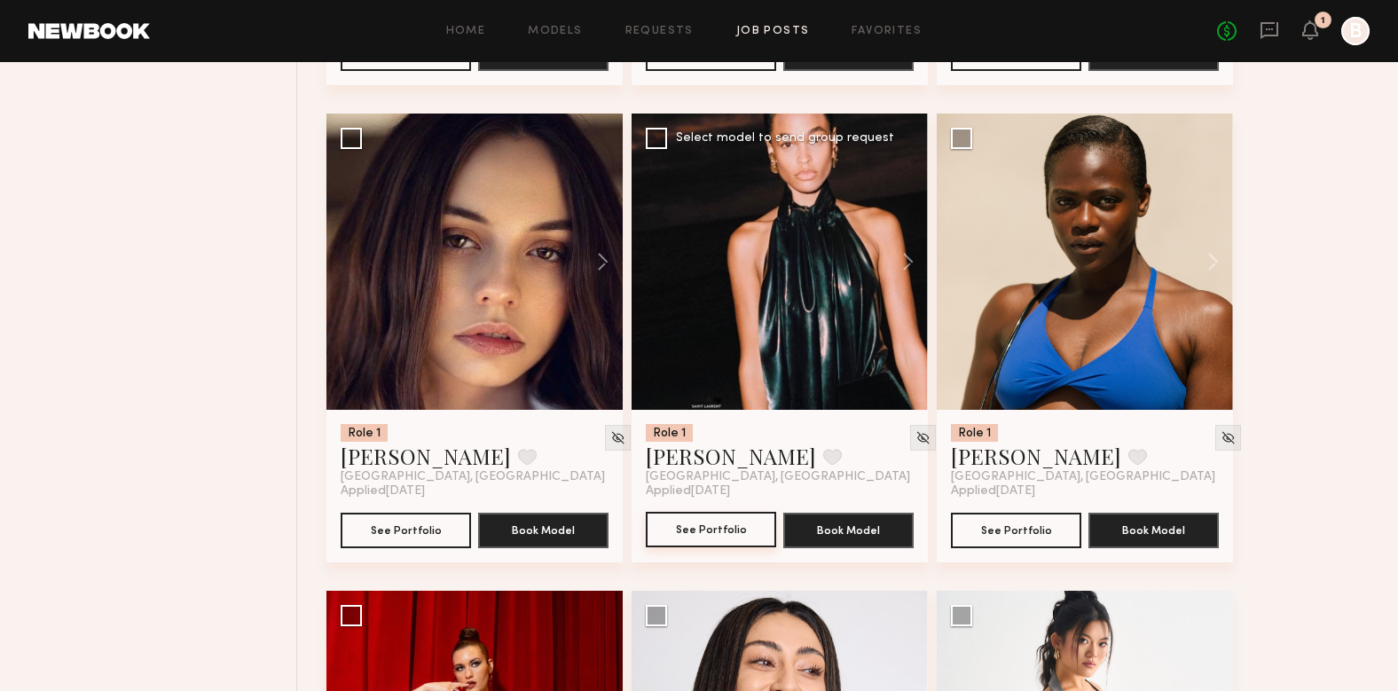
click at [706, 512] on button "See Portfolio" at bounding box center [711, 529] width 130 height 35
click at [823, 449] on button at bounding box center [832, 457] width 19 height 16
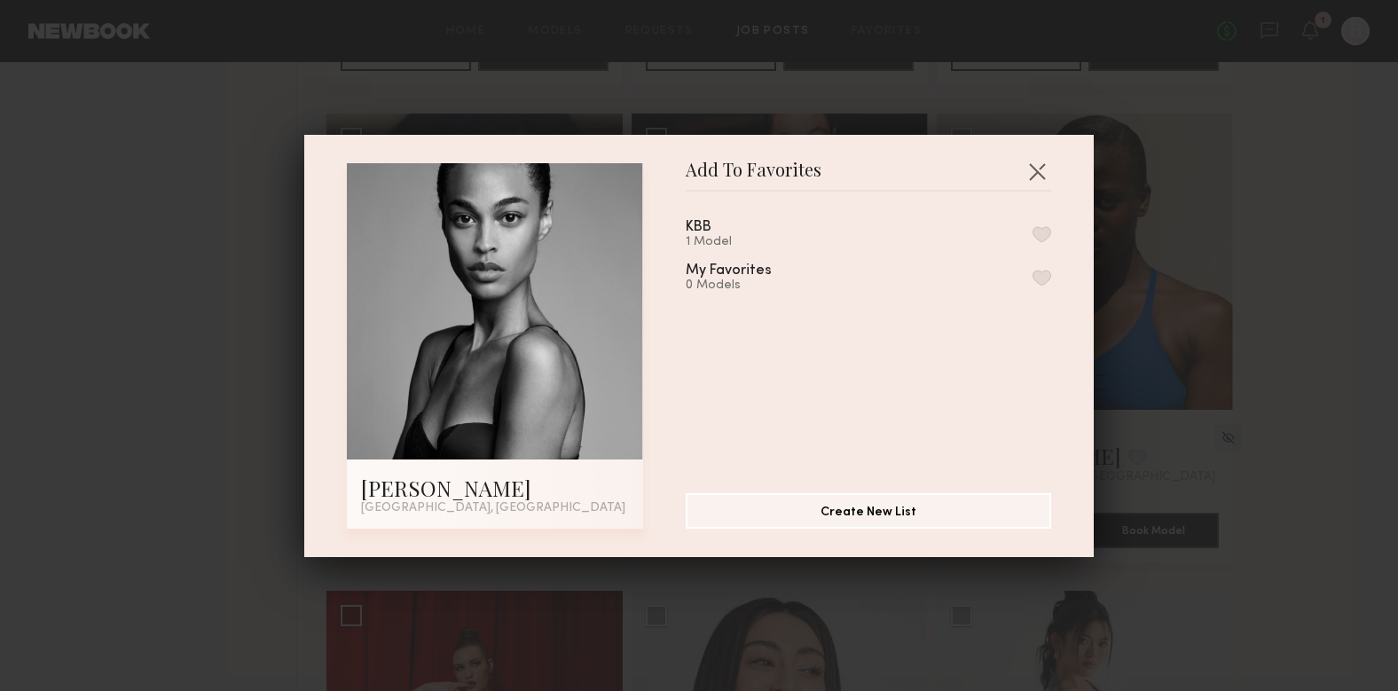
click at [756, 240] on div "KBB 1 Model" at bounding box center [869, 234] width 366 height 29
click at [1046, 236] on button "button" at bounding box center [1042, 234] width 19 height 16
click at [1041, 170] on button "button" at bounding box center [1037, 171] width 28 height 28
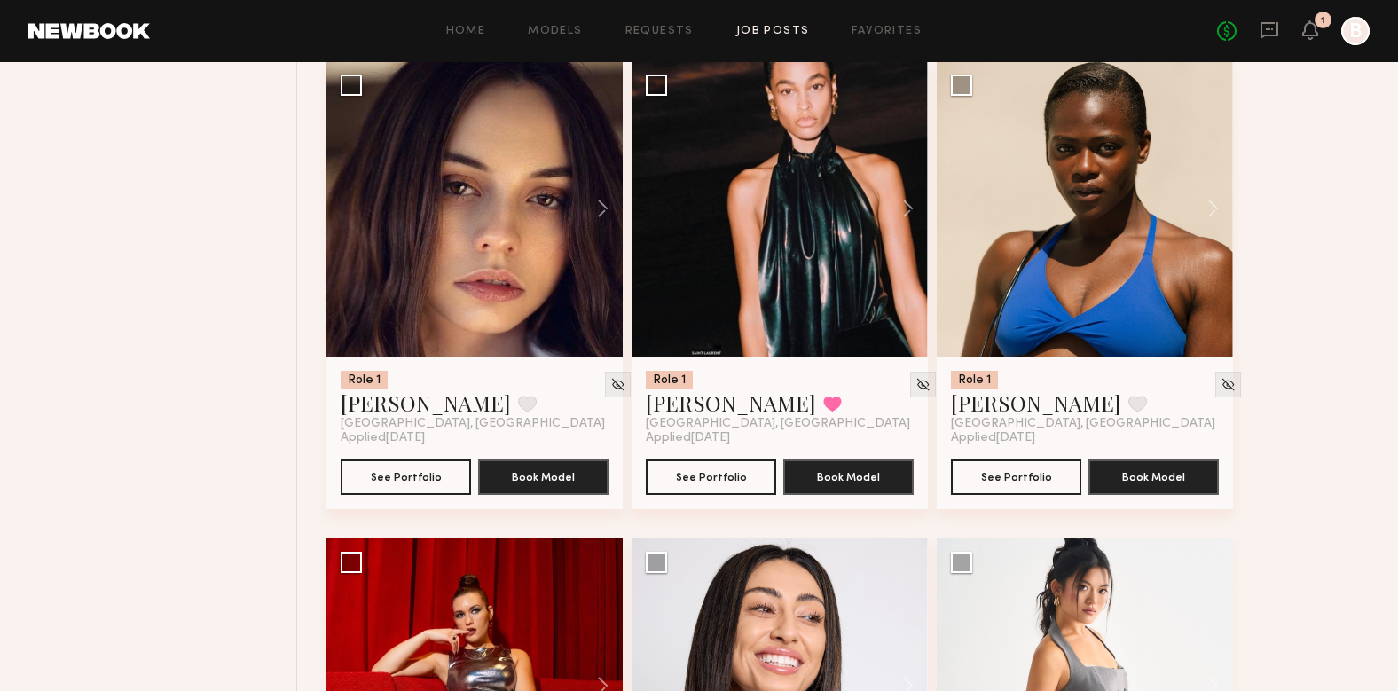
scroll to position [6946, 0]
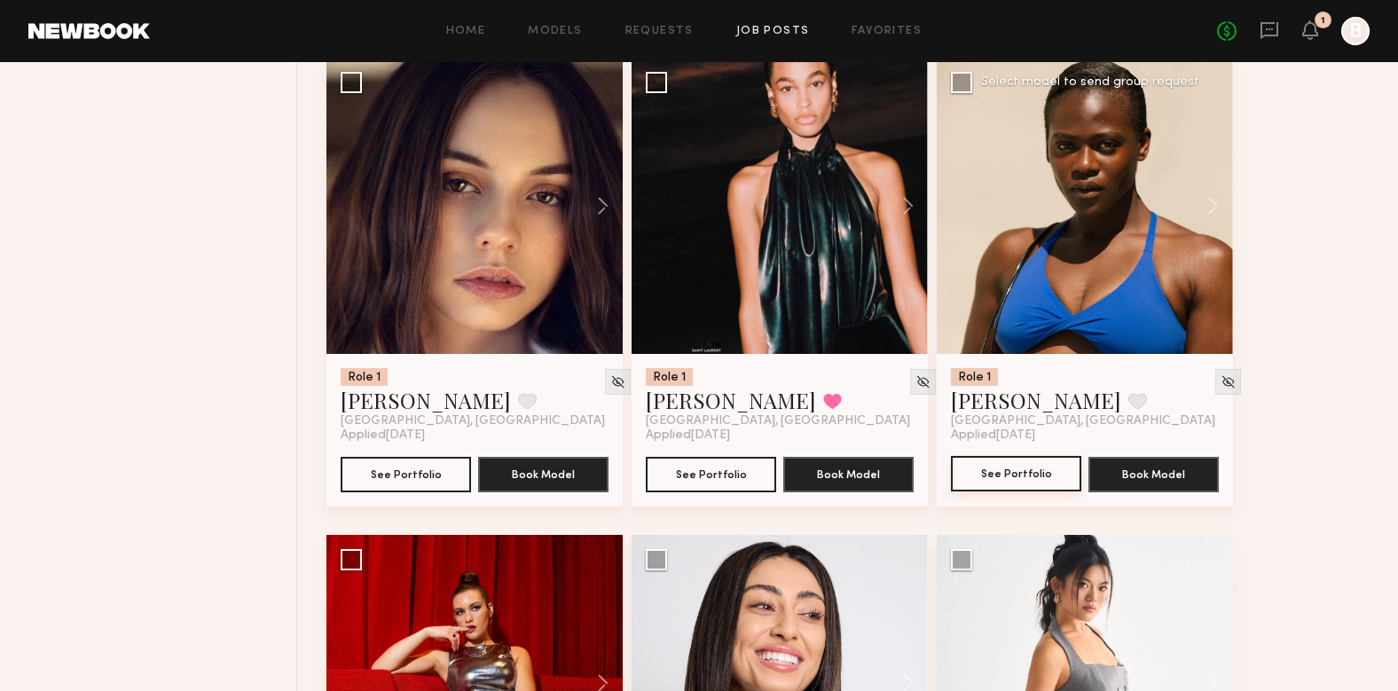
click at [995, 456] on button "See Portfolio" at bounding box center [1016, 473] width 130 height 35
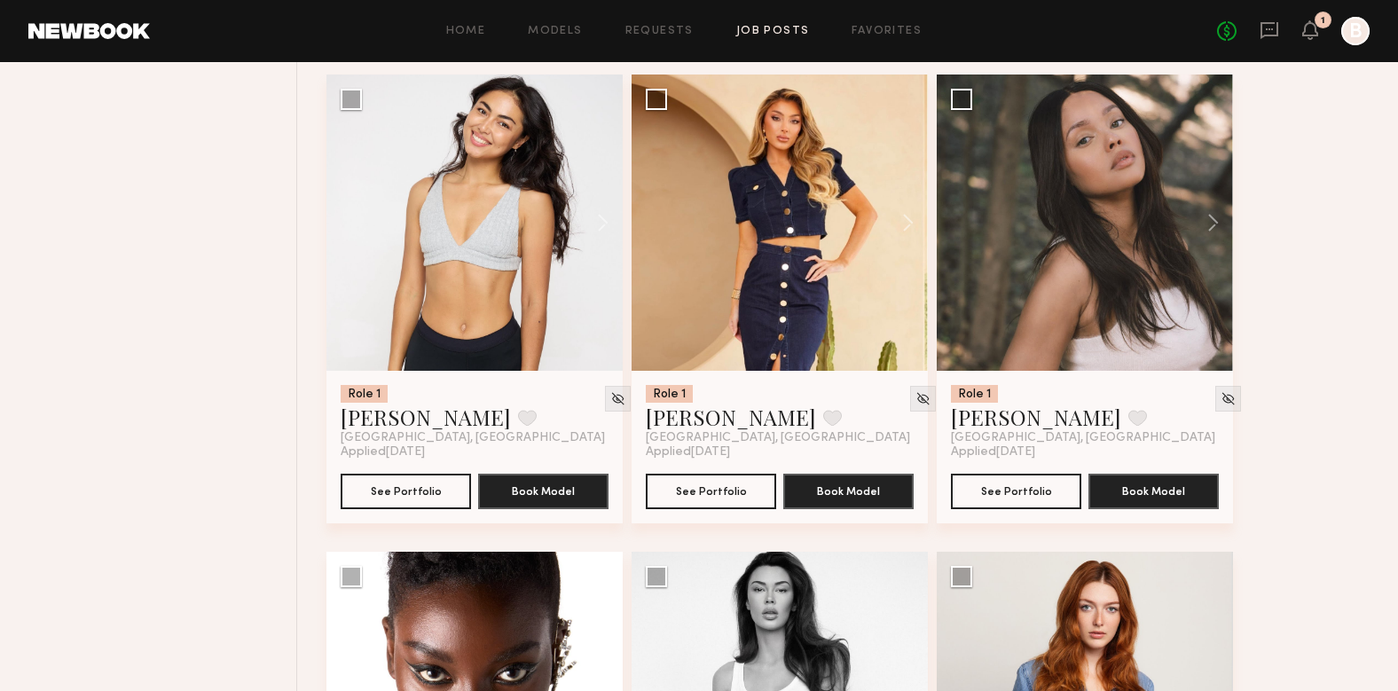
scroll to position [8372, 0]
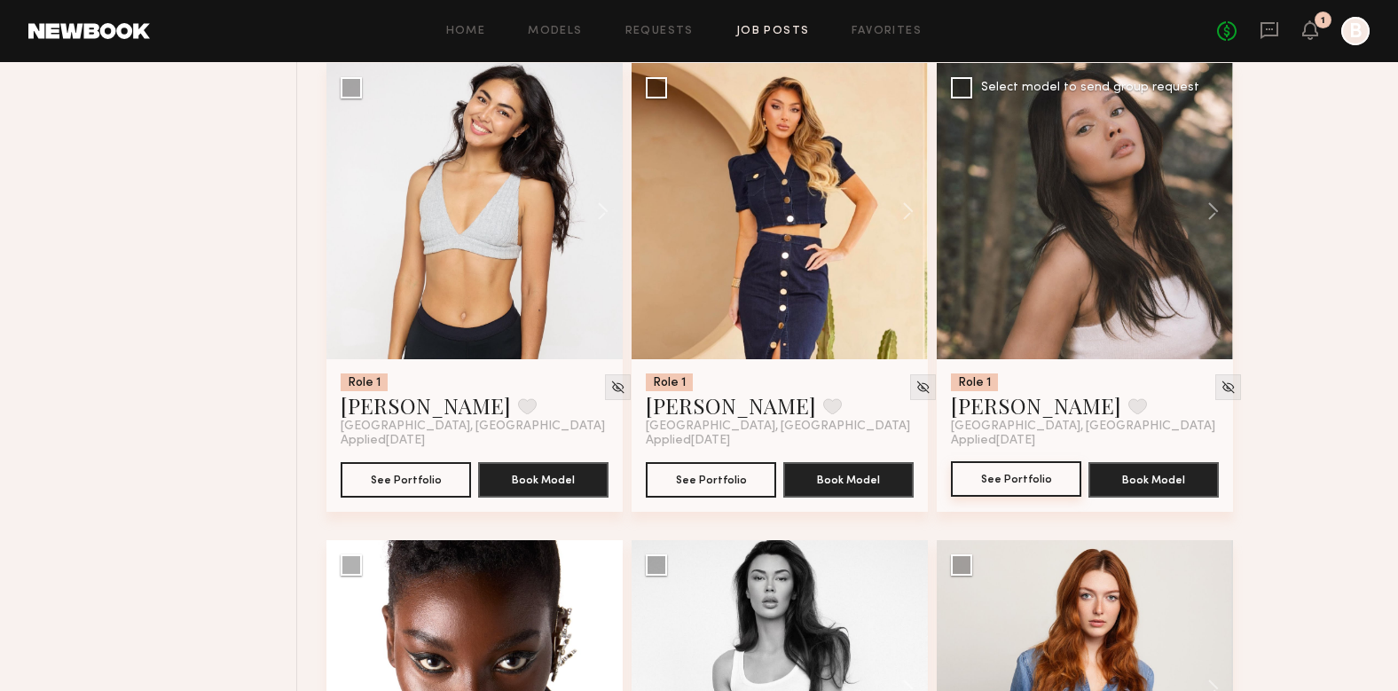
click at [1052, 461] on button "See Portfolio" at bounding box center [1016, 478] width 130 height 35
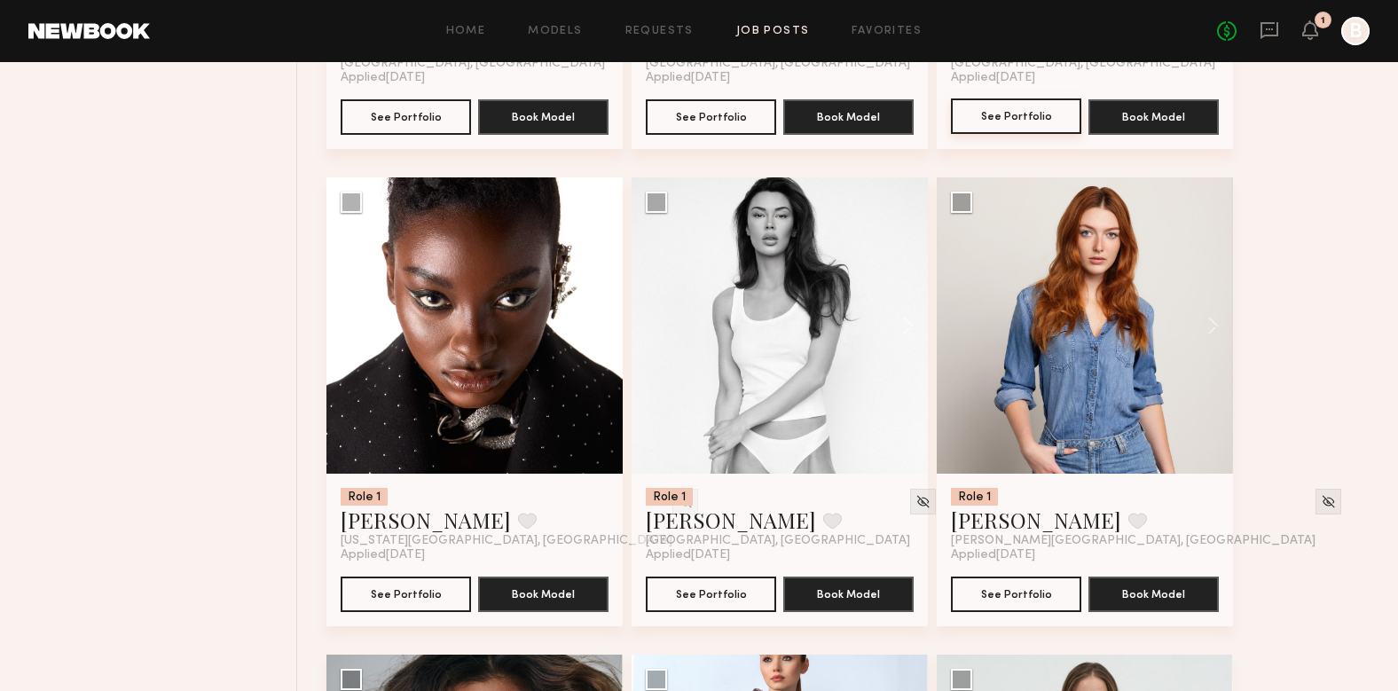
scroll to position [8740, 0]
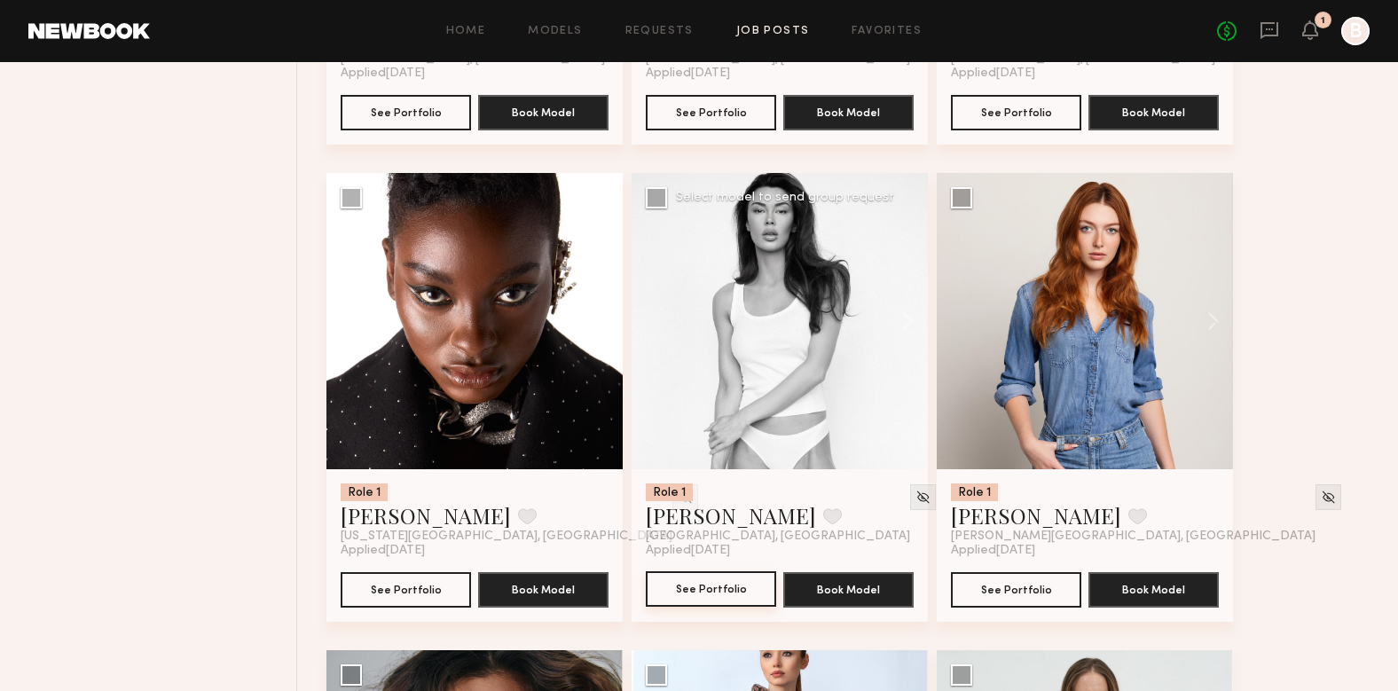
click at [723, 571] on button "See Portfolio" at bounding box center [711, 588] width 130 height 35
click at [427, 571] on button "See Portfolio" at bounding box center [406, 588] width 130 height 35
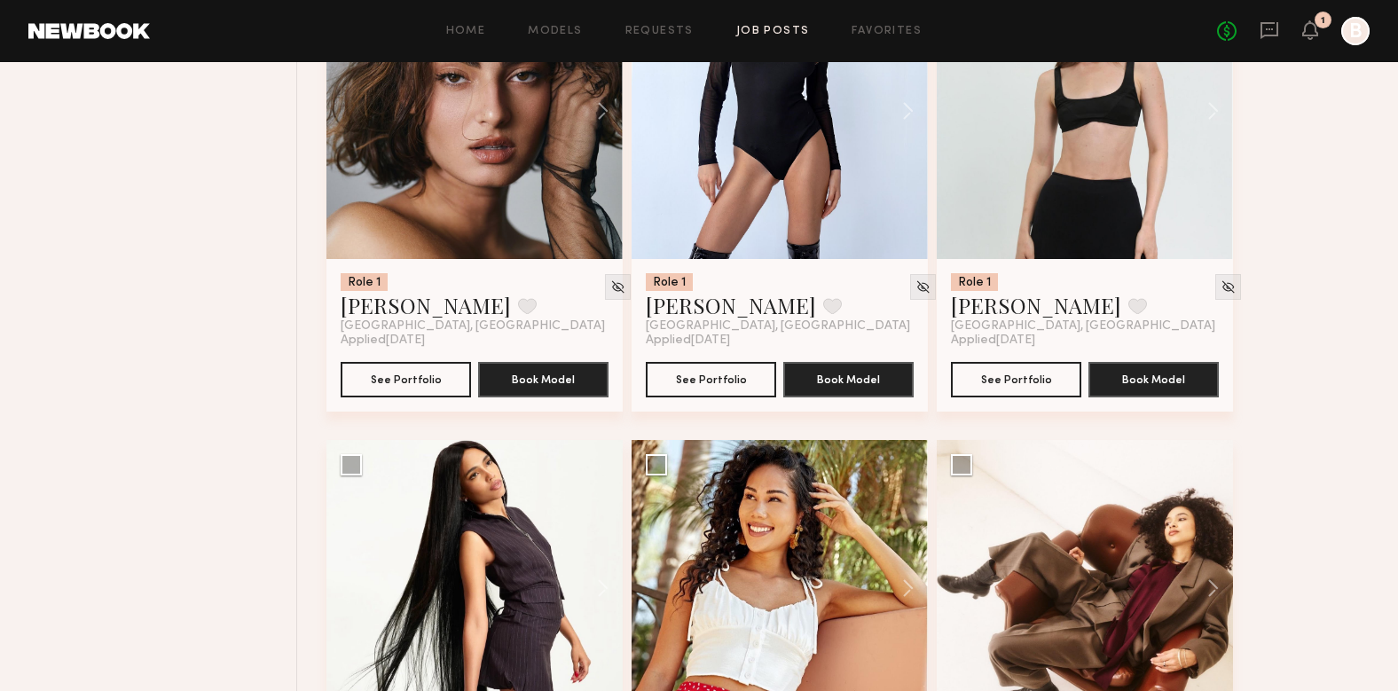
scroll to position [9428, 0]
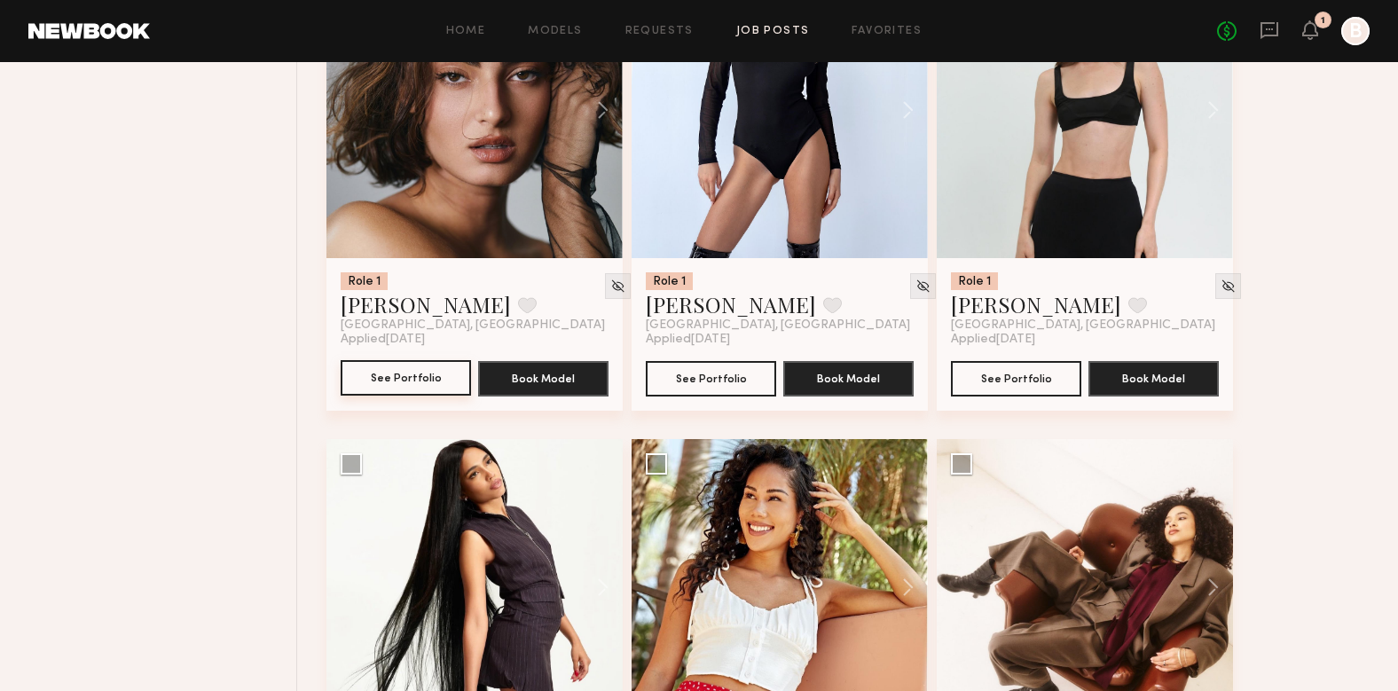
click at [376, 360] on button "See Portfolio" at bounding box center [406, 377] width 130 height 35
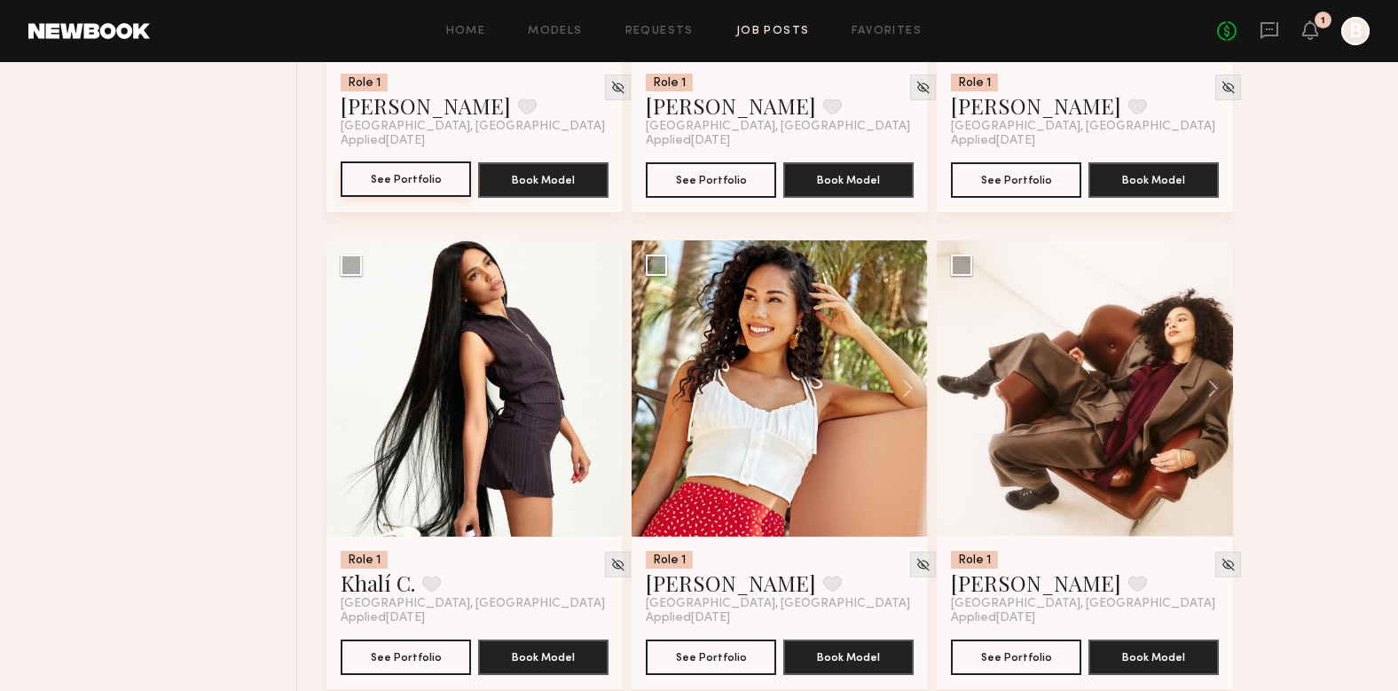
scroll to position [9629, 0]
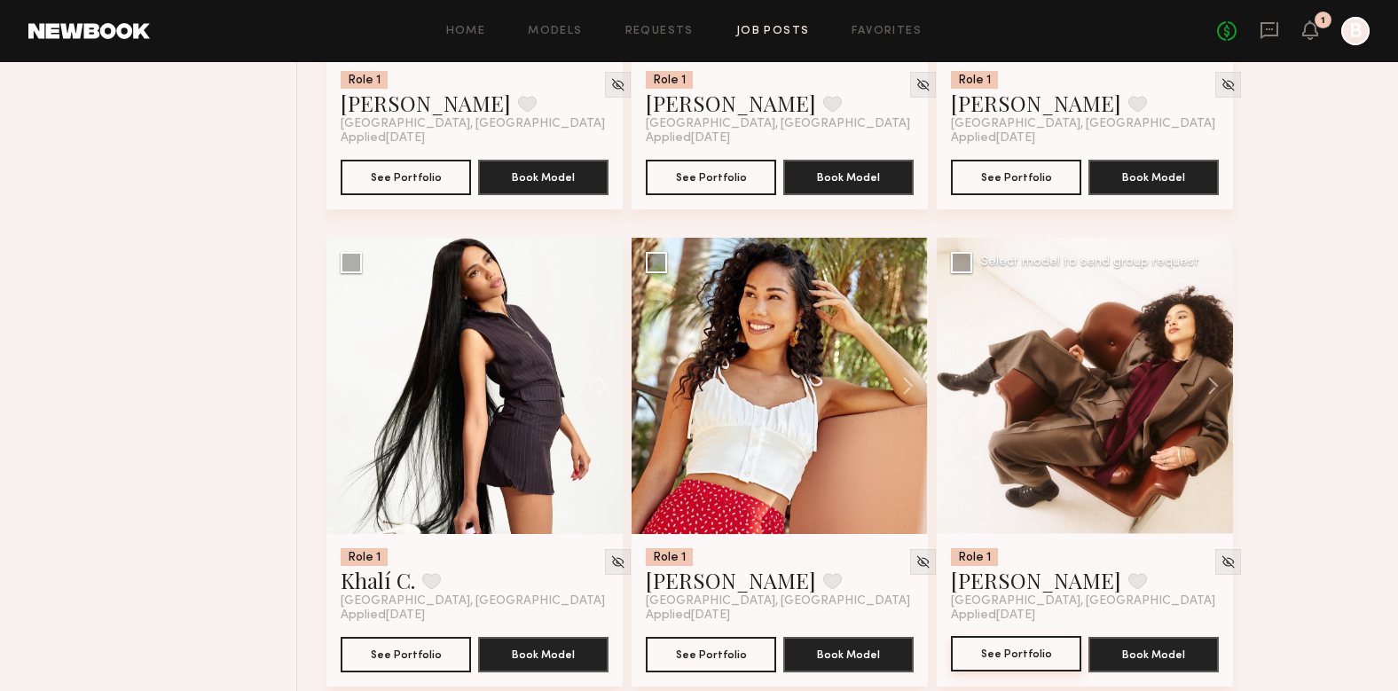
click at [1039, 636] on button "See Portfolio" at bounding box center [1016, 653] width 130 height 35
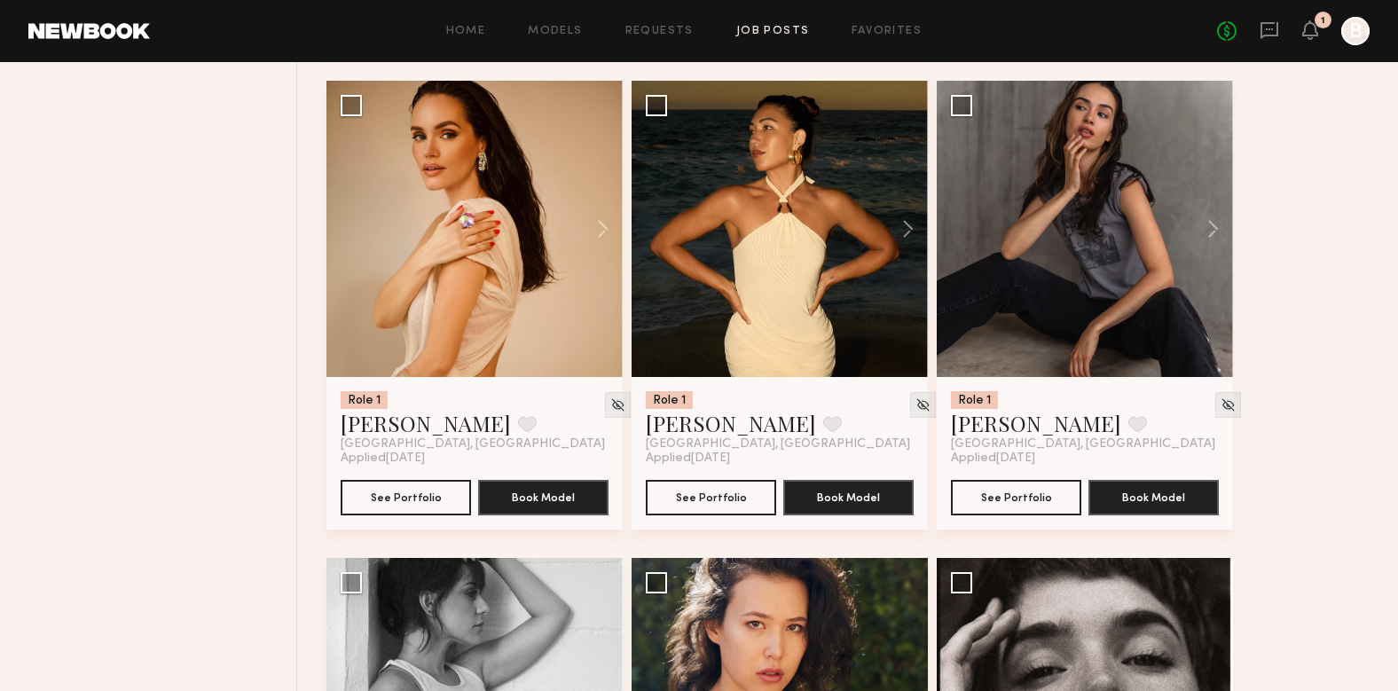
scroll to position [10227, 0]
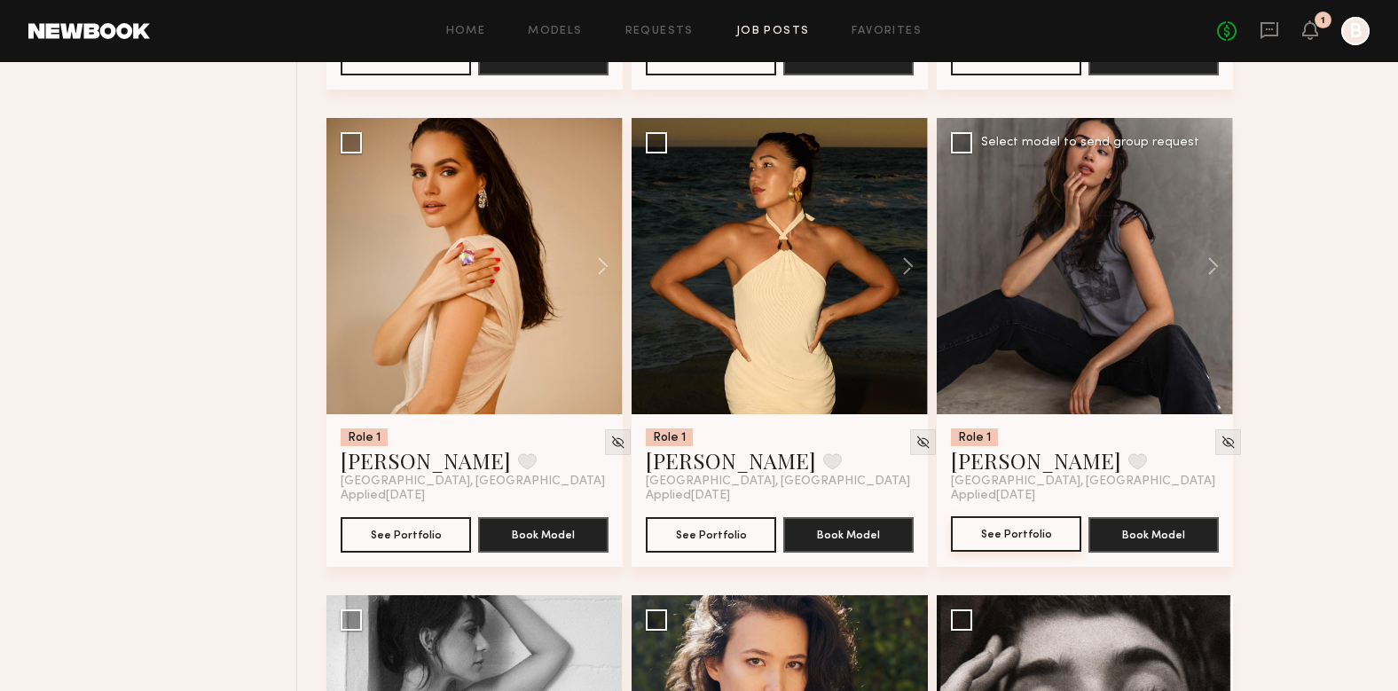
click at [1031, 516] on button "See Portfolio" at bounding box center [1016, 533] width 130 height 35
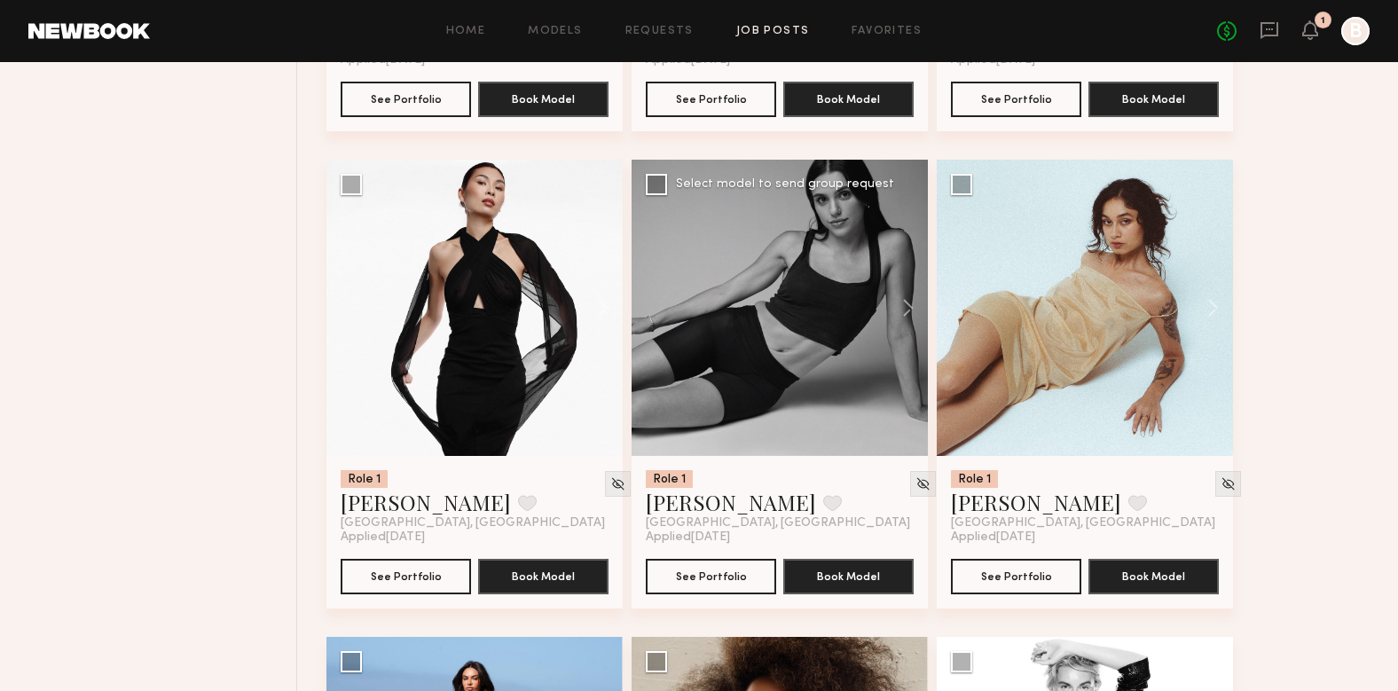
scroll to position [11135, 0]
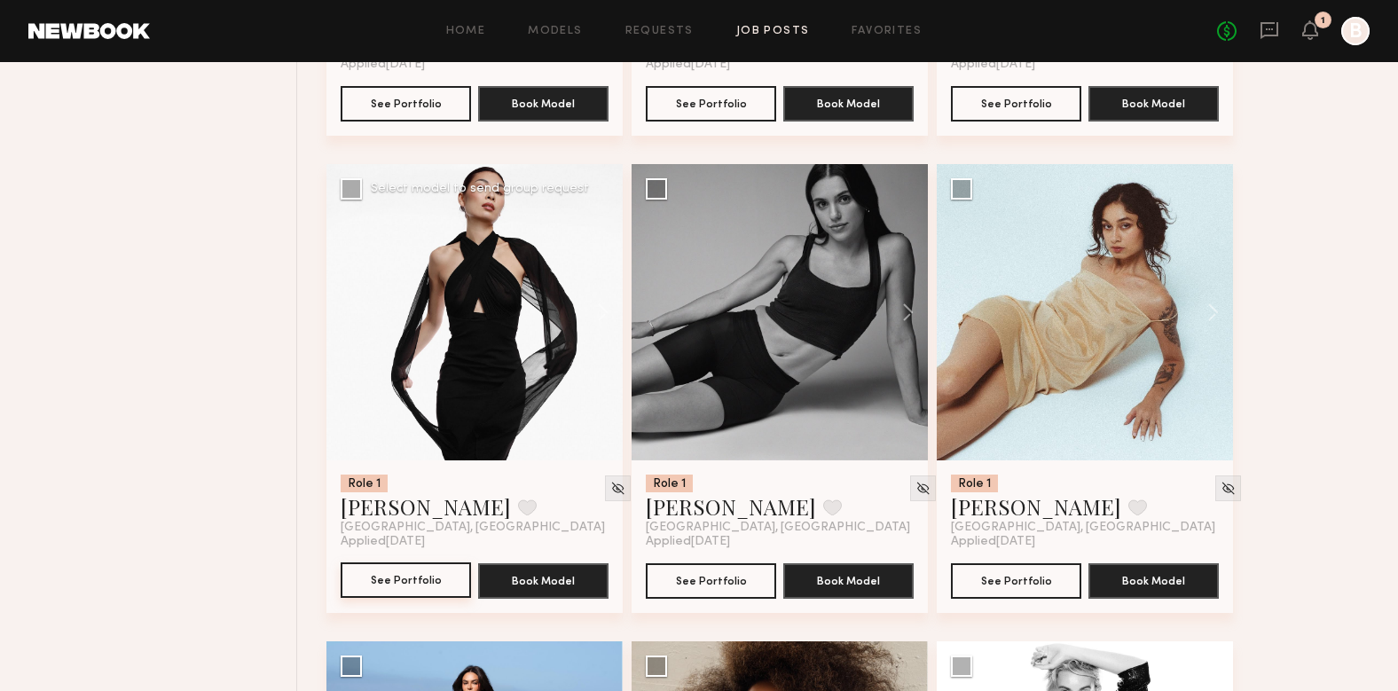
click at [440, 562] on button "See Portfolio" at bounding box center [406, 579] width 130 height 35
click at [1041, 562] on button "See Portfolio" at bounding box center [1016, 579] width 130 height 35
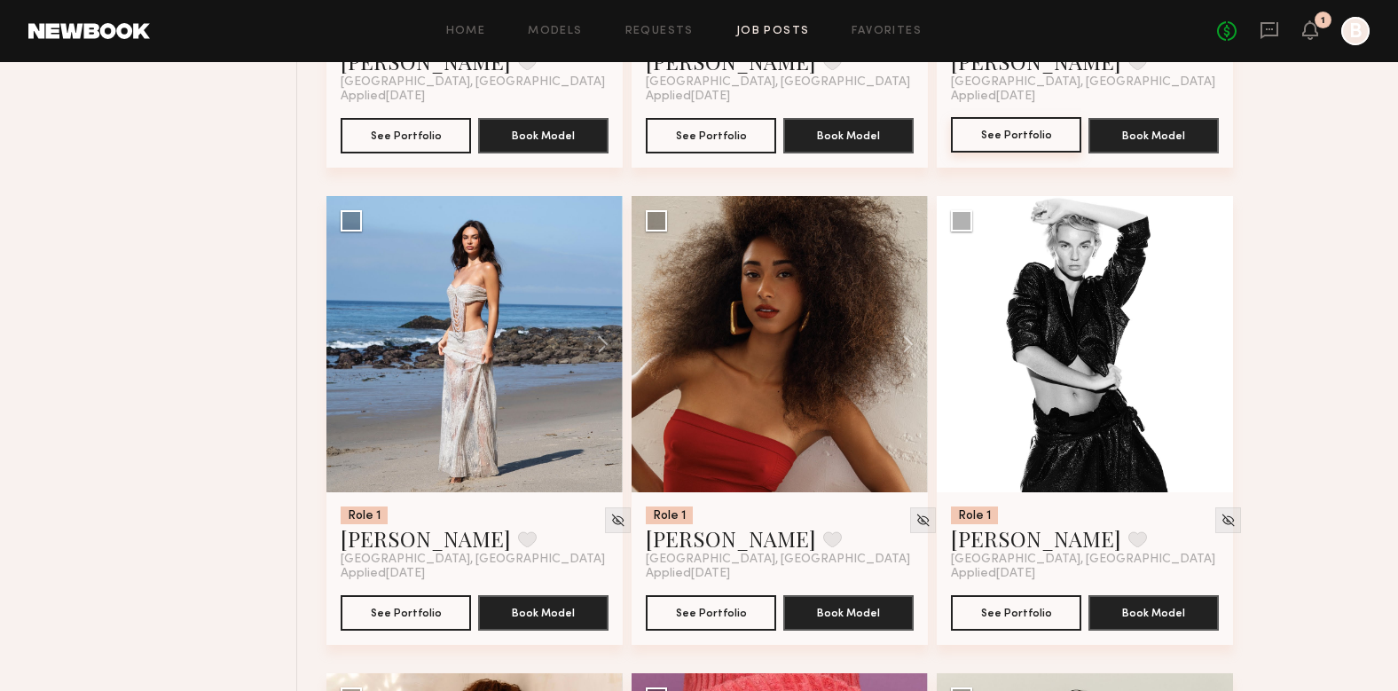
scroll to position [11592, 0]
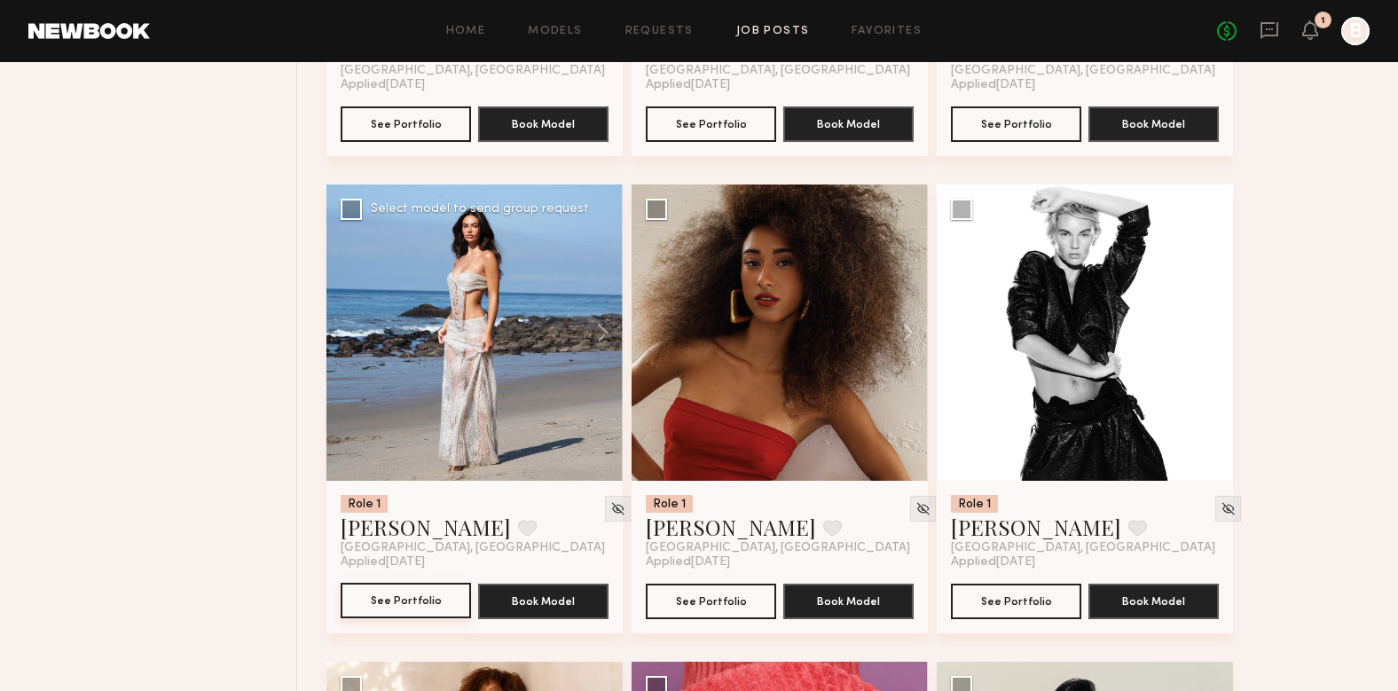
click at [432, 583] on button "See Portfolio" at bounding box center [406, 600] width 130 height 35
click at [728, 583] on button "See Portfolio" at bounding box center [711, 600] width 130 height 35
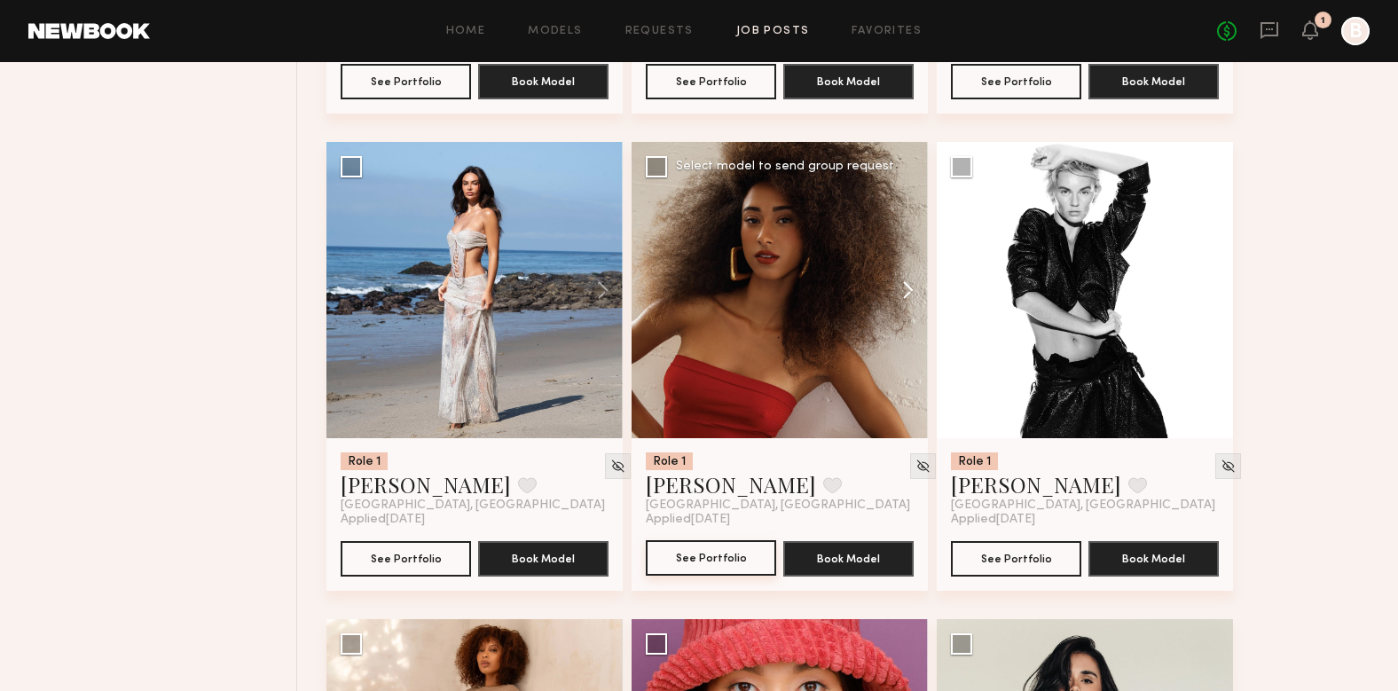
scroll to position [11635, 0]
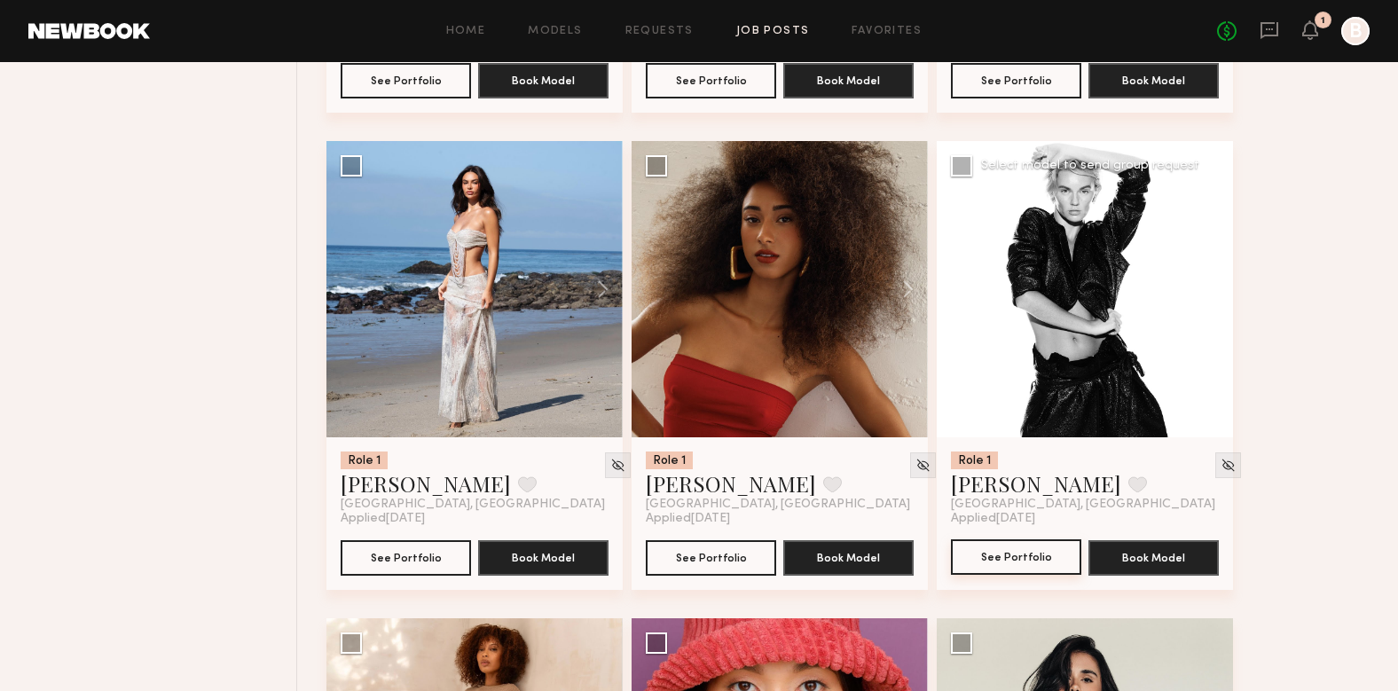
click at [1026, 539] on button "See Portfolio" at bounding box center [1016, 556] width 130 height 35
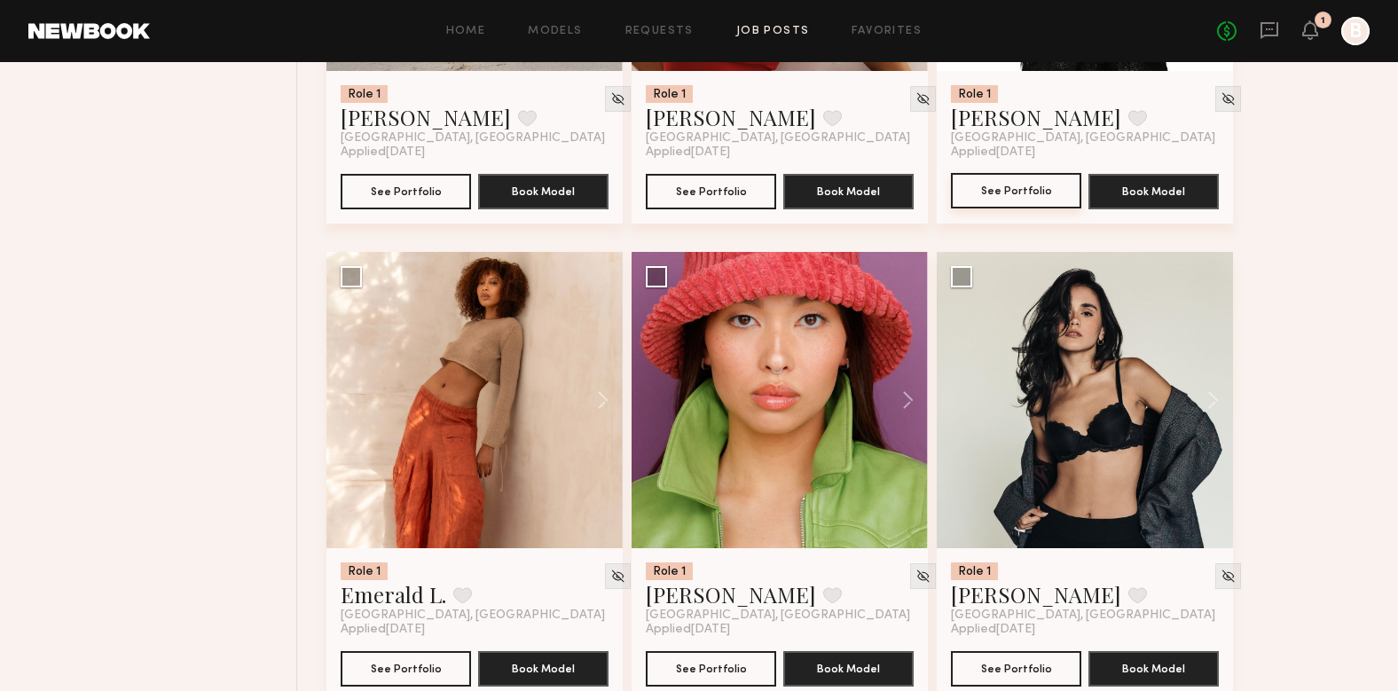
scroll to position [12004, 0]
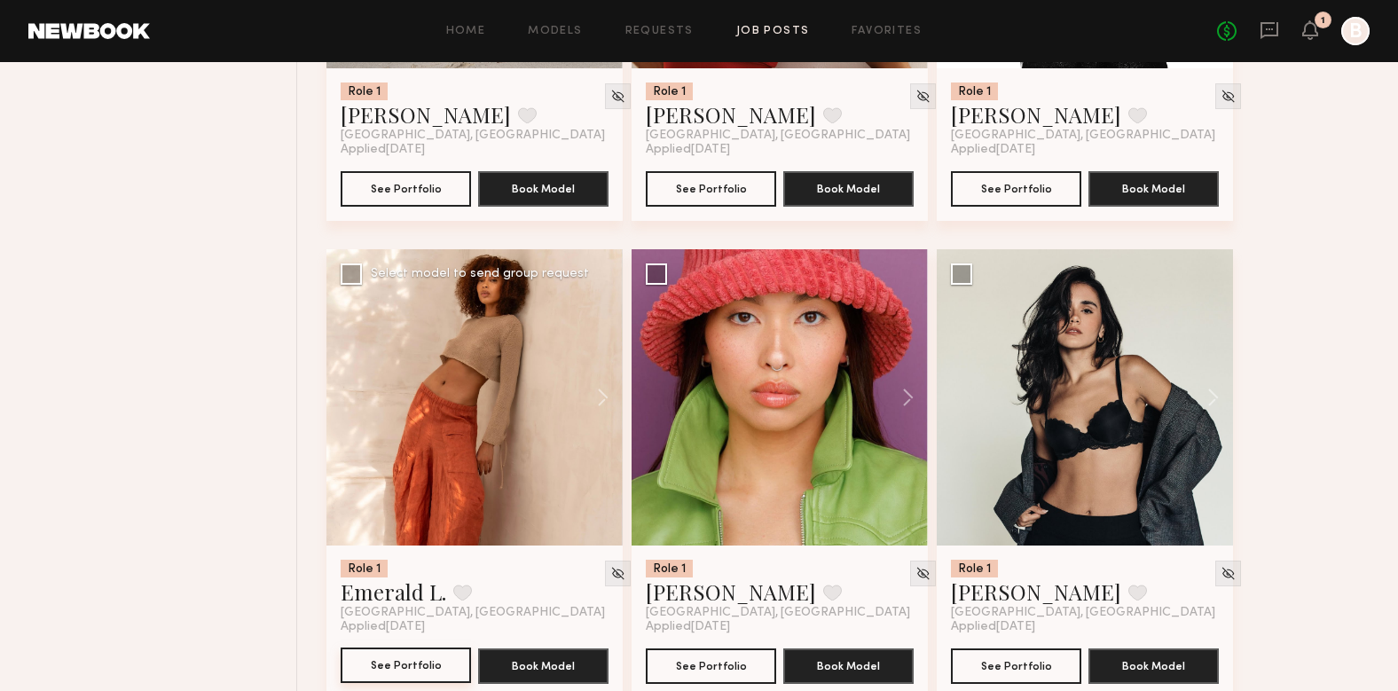
click at [418, 648] on button "See Portfolio" at bounding box center [406, 665] width 130 height 35
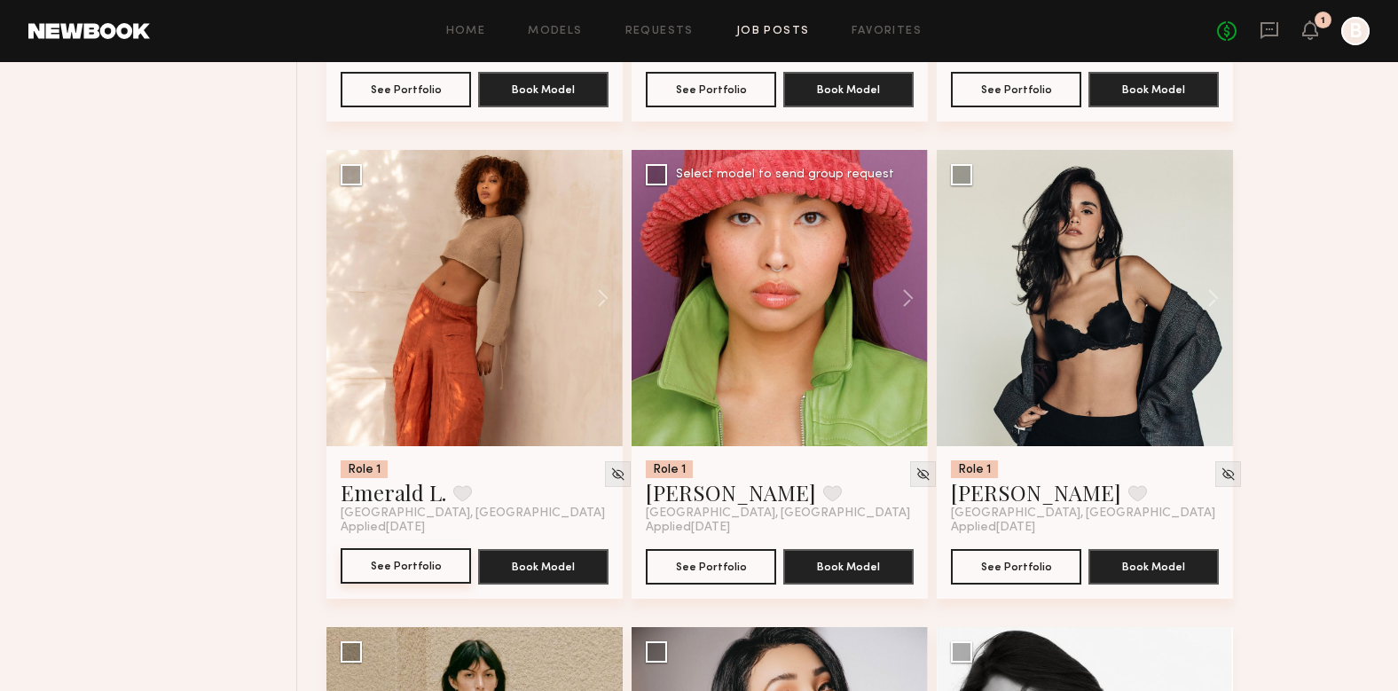
scroll to position [12135, 0]
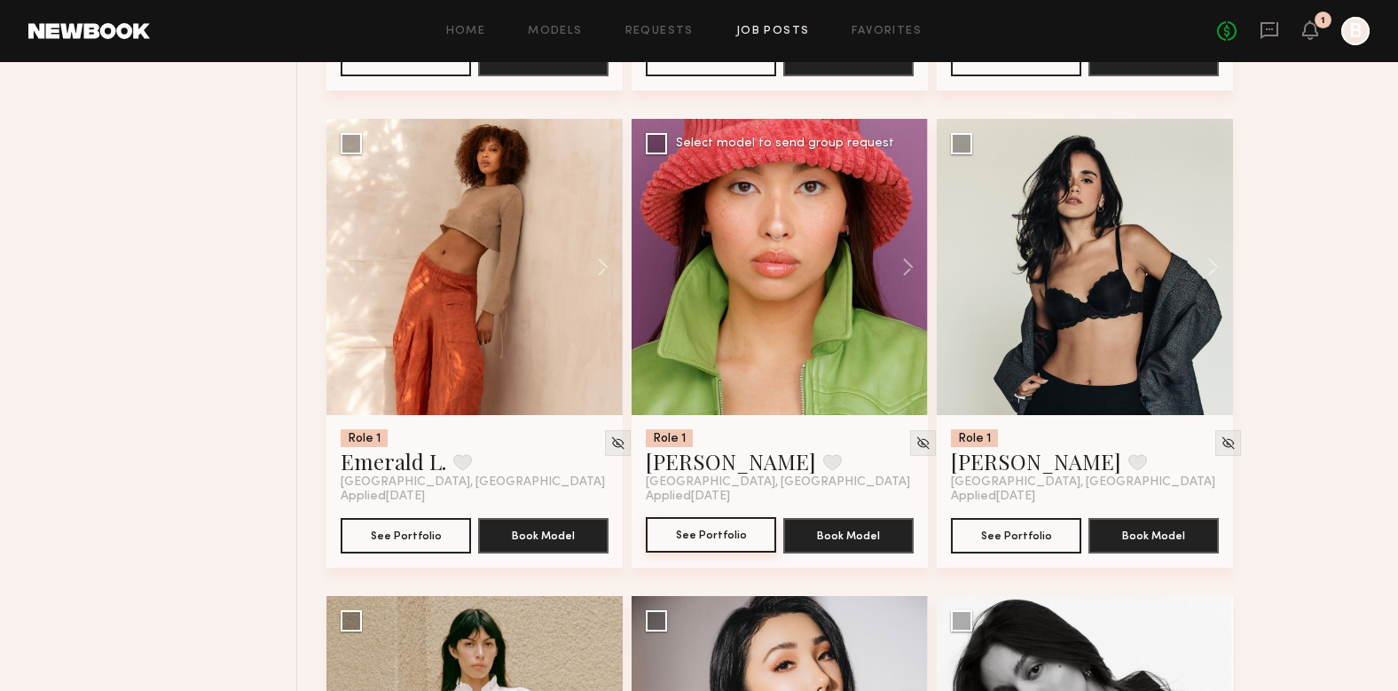
click at [704, 517] on button "See Portfolio" at bounding box center [711, 534] width 130 height 35
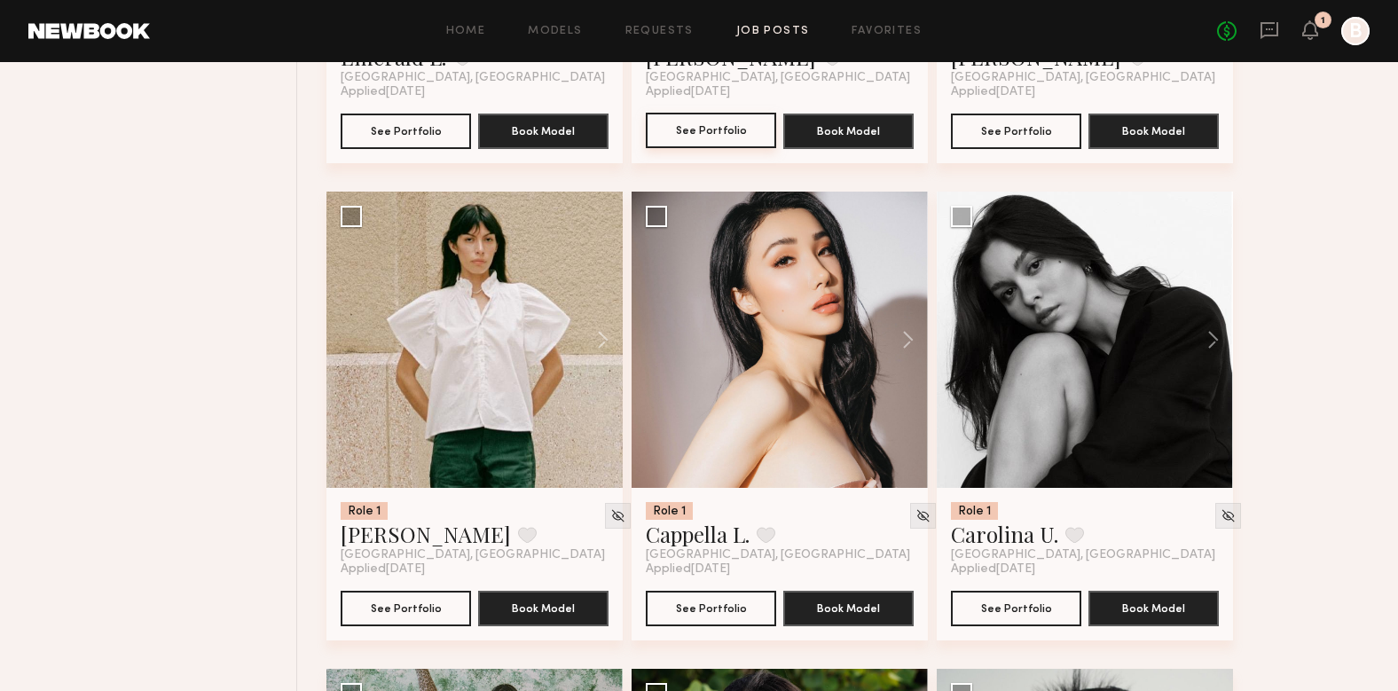
scroll to position [12557, 0]
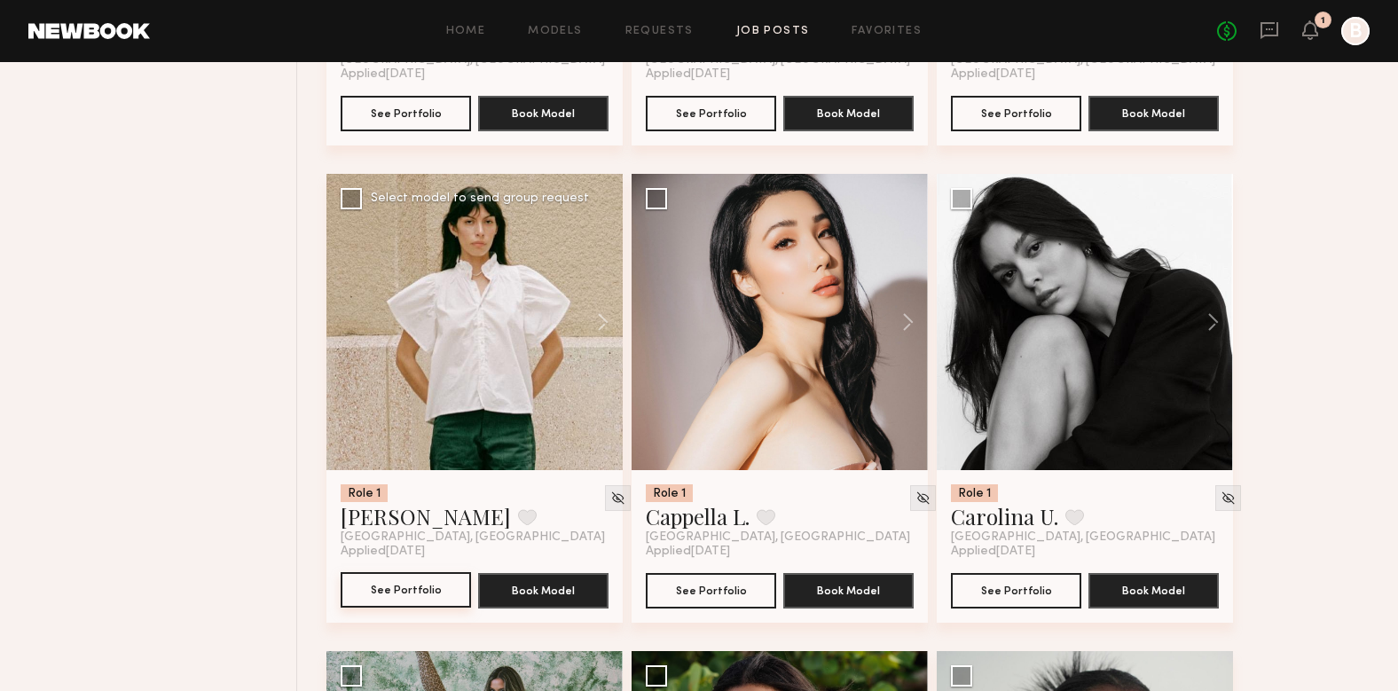
click at [424, 575] on button "See Portfolio" at bounding box center [406, 589] width 130 height 35
click at [909, 287] on button at bounding box center [899, 322] width 57 height 296
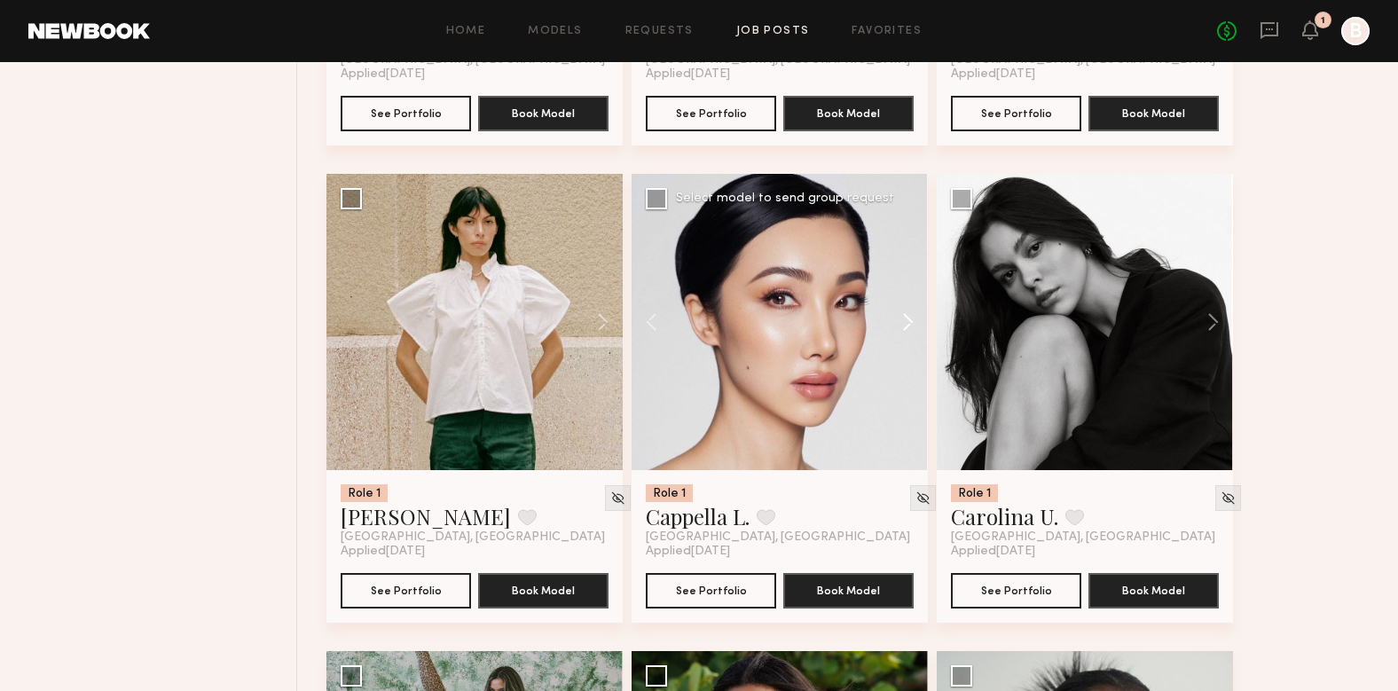
click at [909, 287] on button at bounding box center [899, 322] width 57 height 296
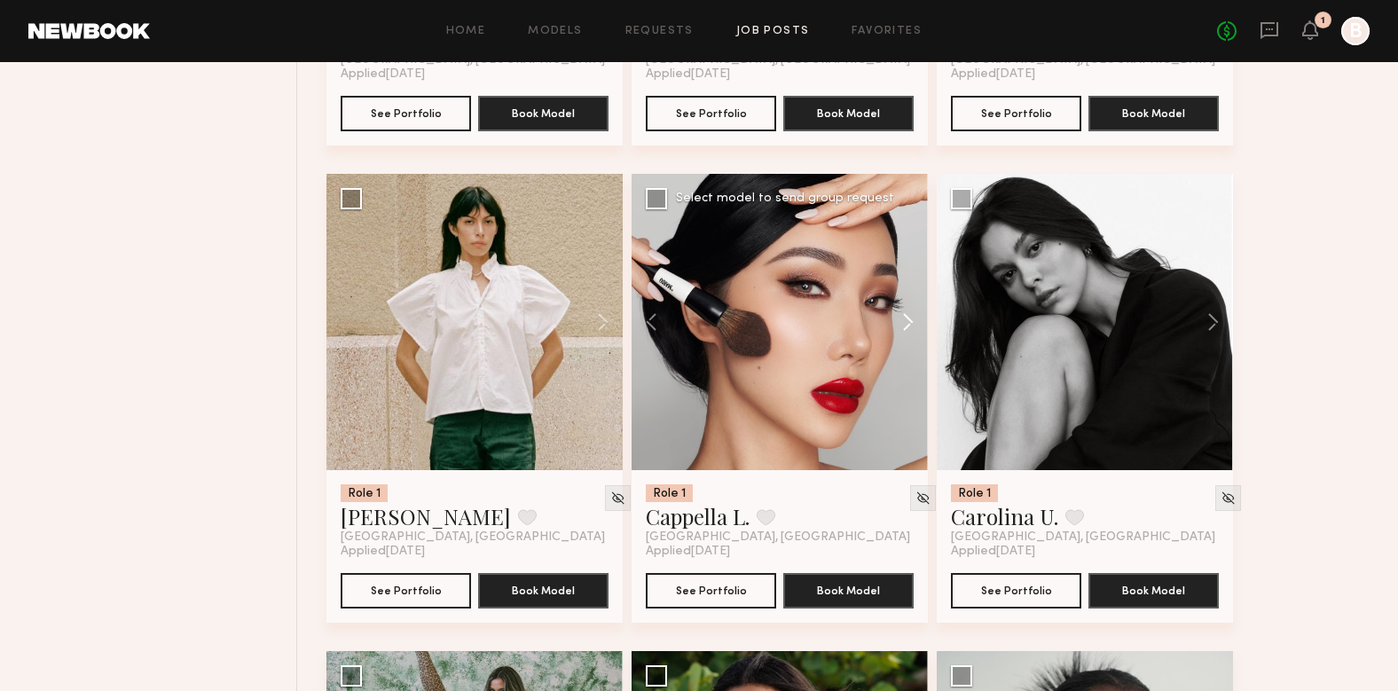
click at [909, 287] on button at bounding box center [899, 322] width 57 height 296
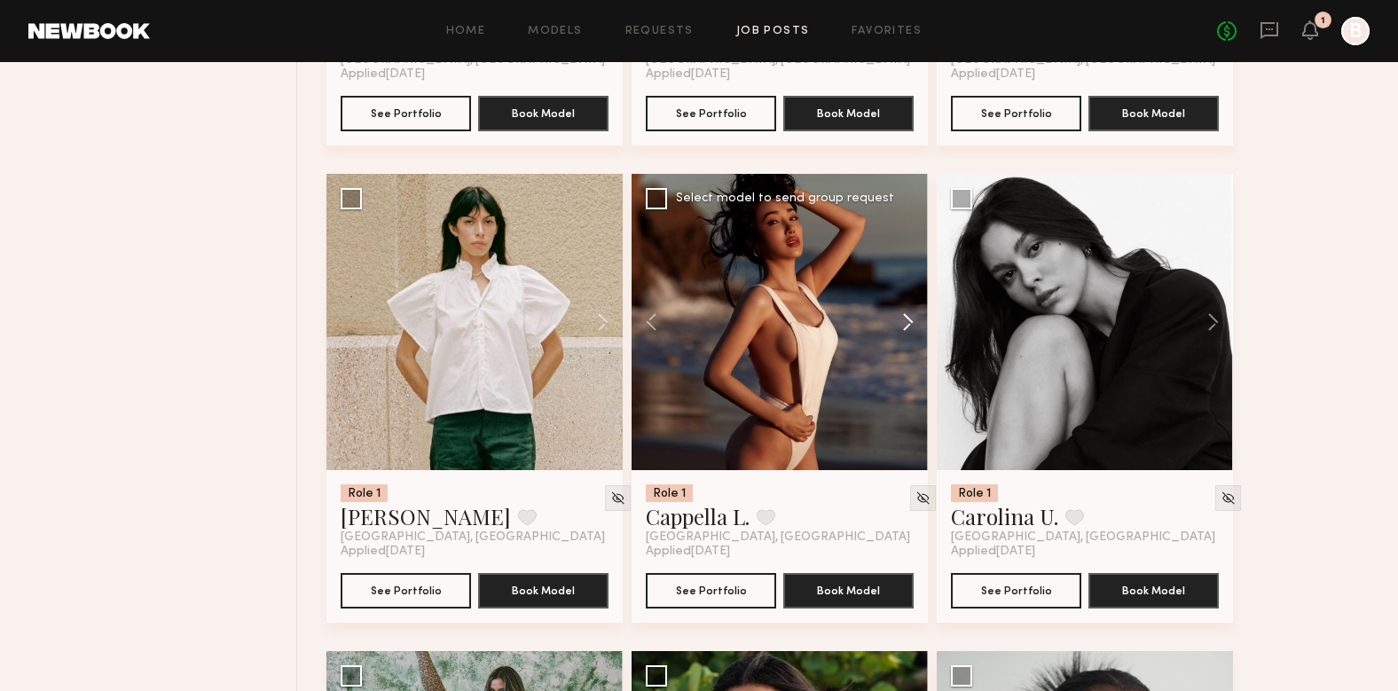
click at [909, 287] on button at bounding box center [899, 322] width 57 height 296
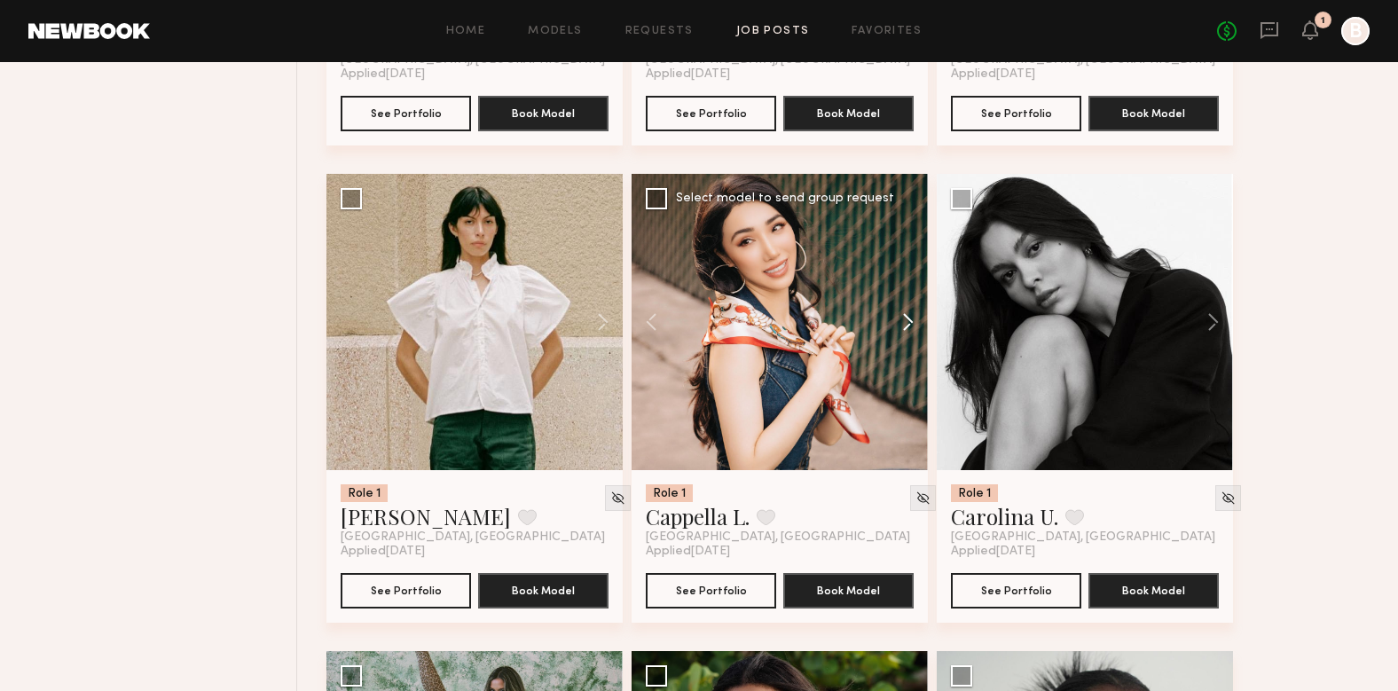
click at [909, 287] on button at bounding box center [899, 322] width 57 height 296
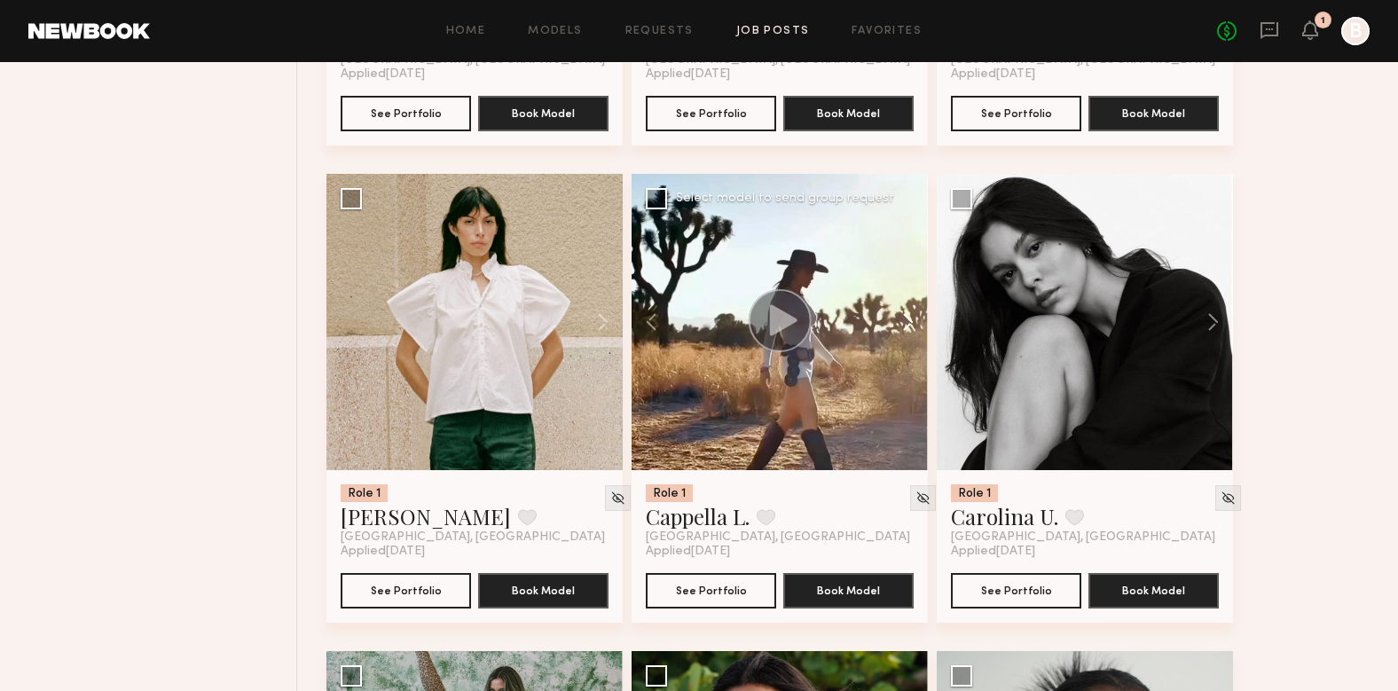
click at [909, 287] on button at bounding box center [899, 322] width 57 height 296
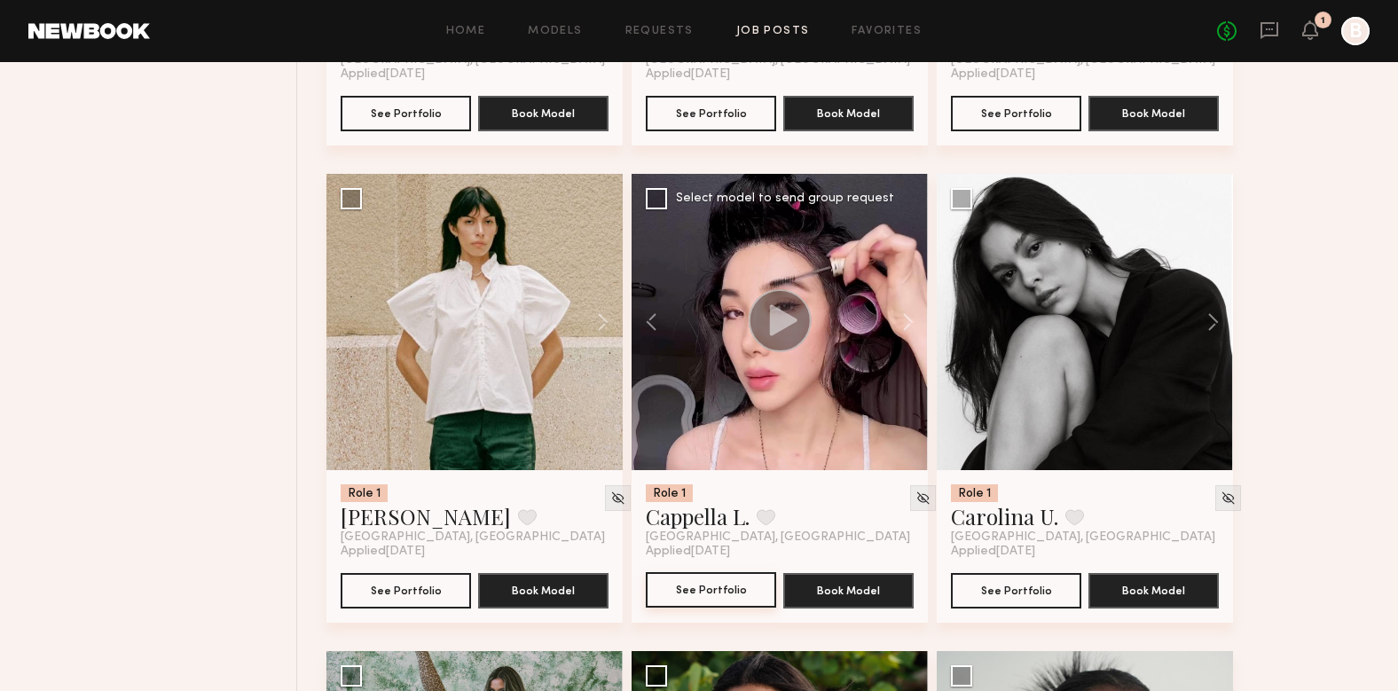
click at [717, 572] on button "See Portfolio" at bounding box center [711, 589] width 130 height 35
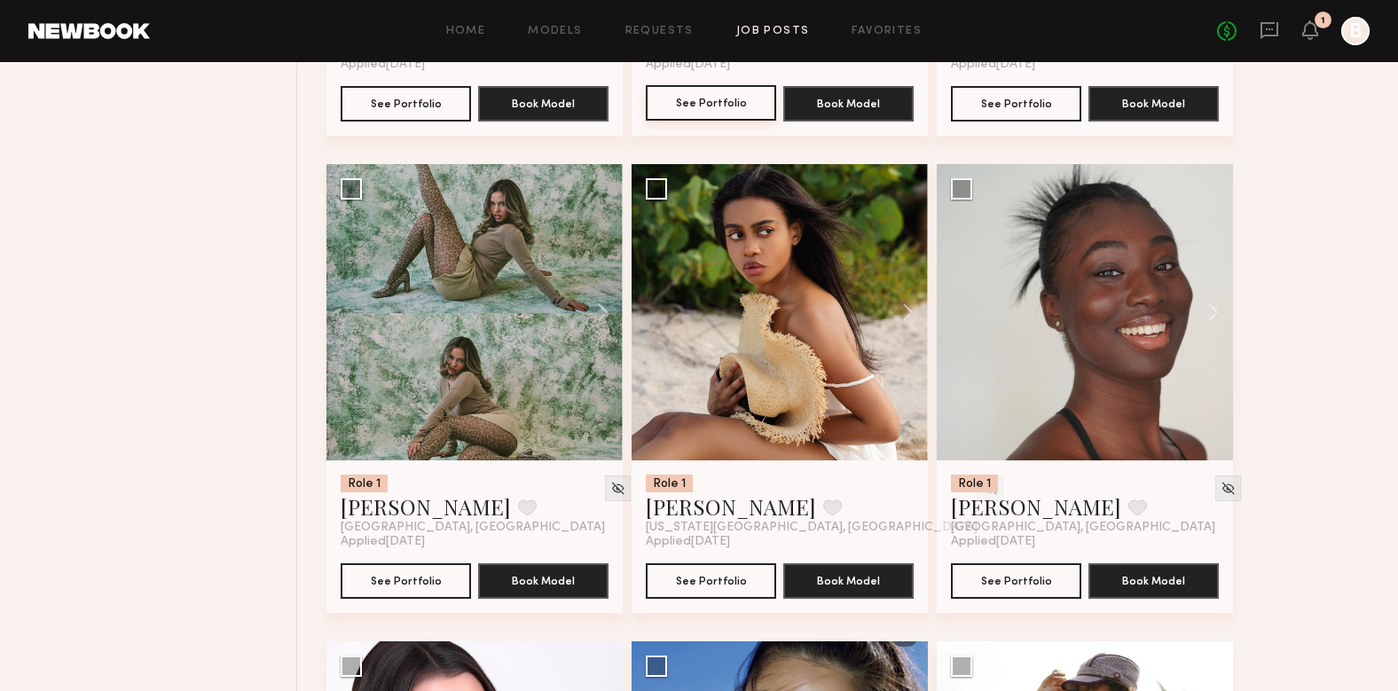
scroll to position [13049, 0]
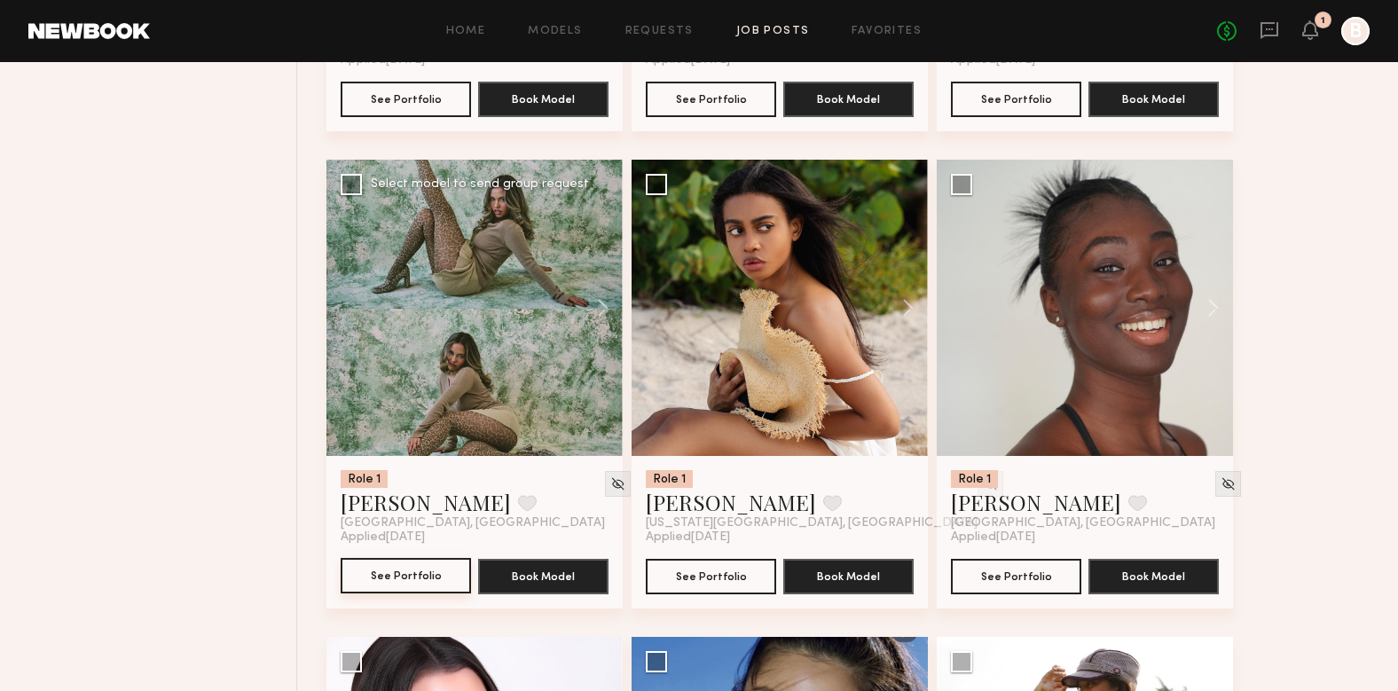
click at [433, 558] on button "See Portfolio" at bounding box center [406, 575] width 130 height 35
click at [719, 560] on button "See Portfolio" at bounding box center [711, 575] width 130 height 35
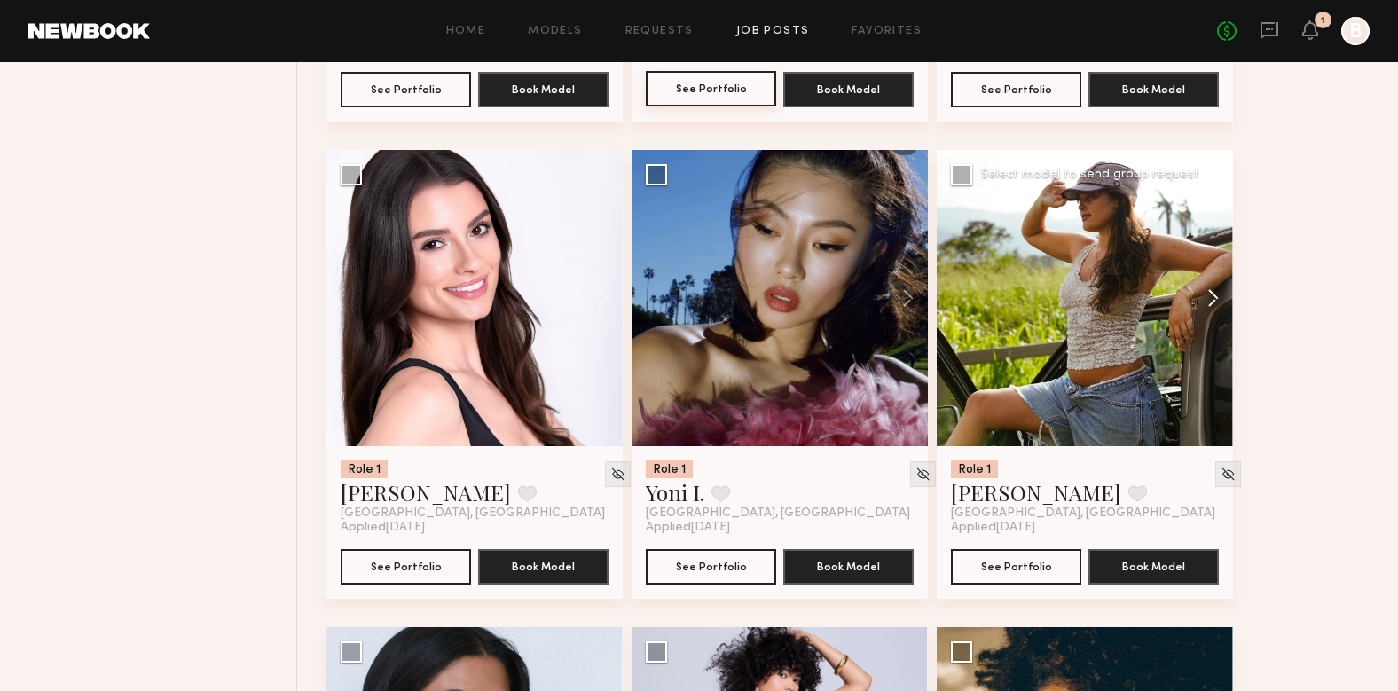
scroll to position [13537, 0]
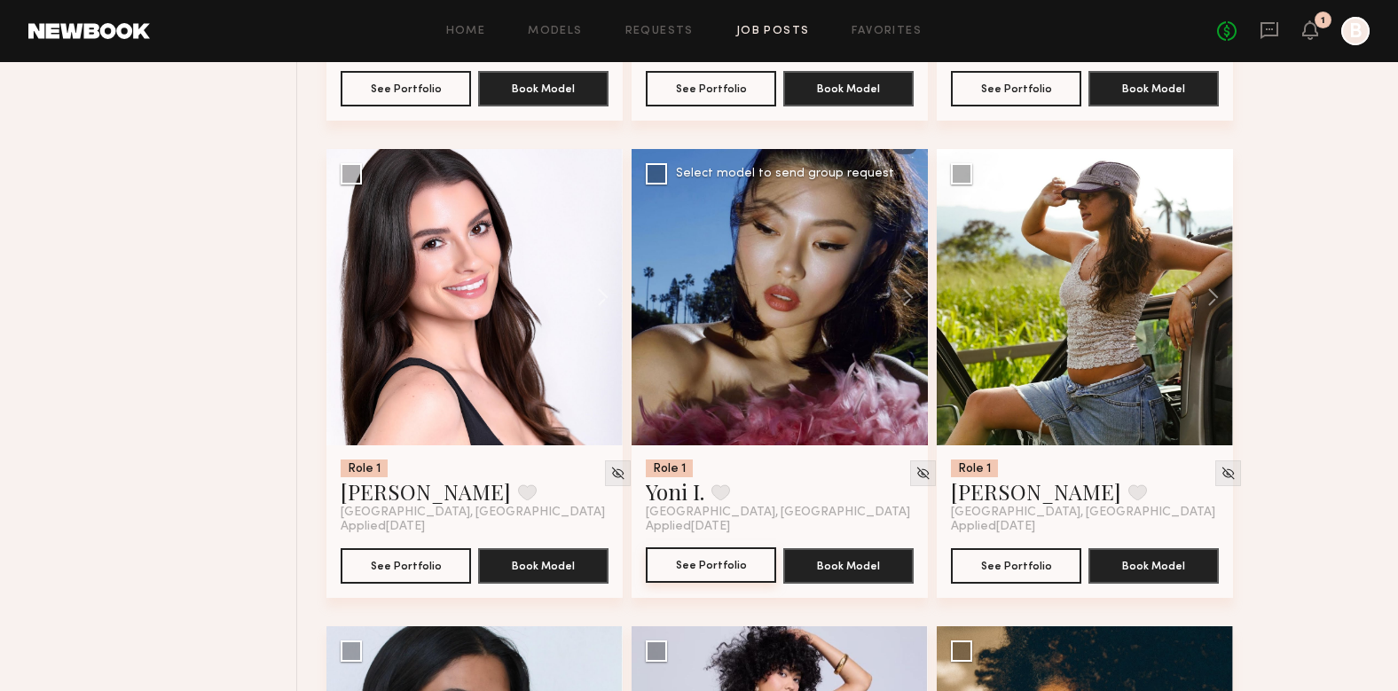
click at [728, 547] on button "See Portfolio" at bounding box center [711, 564] width 130 height 35
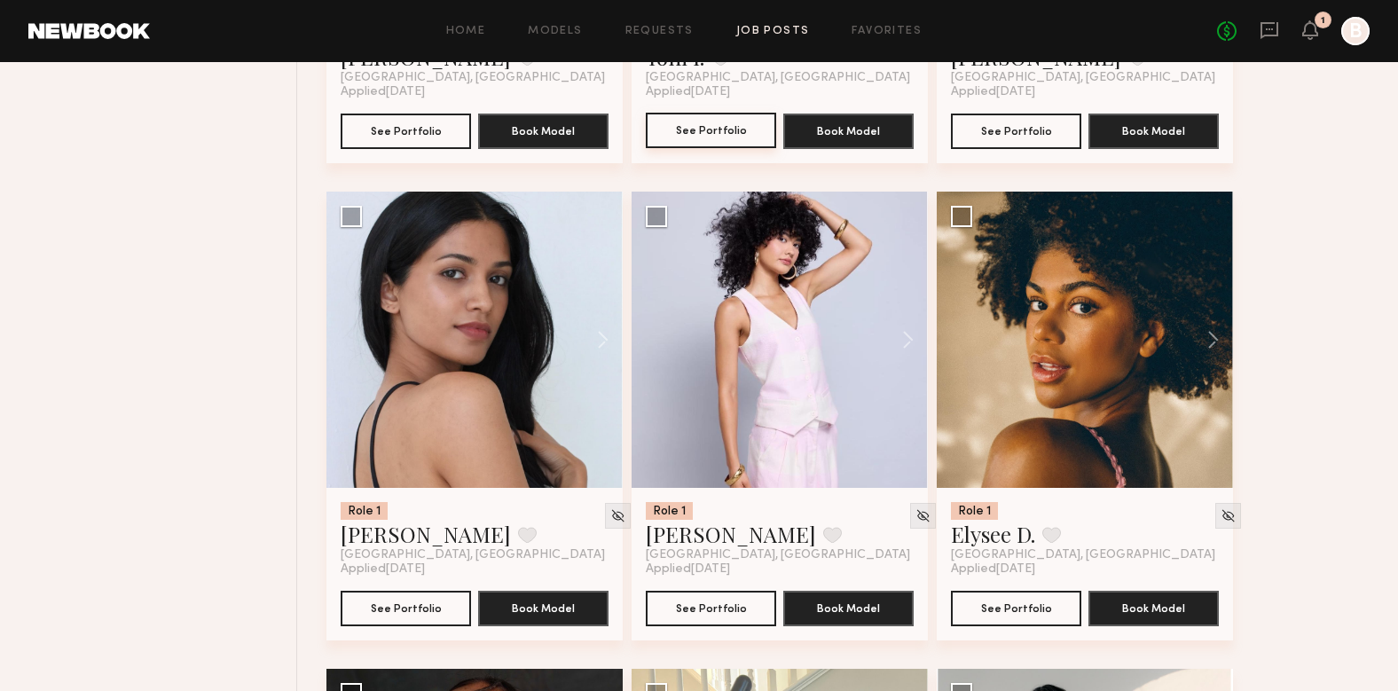
scroll to position [13978, 0]
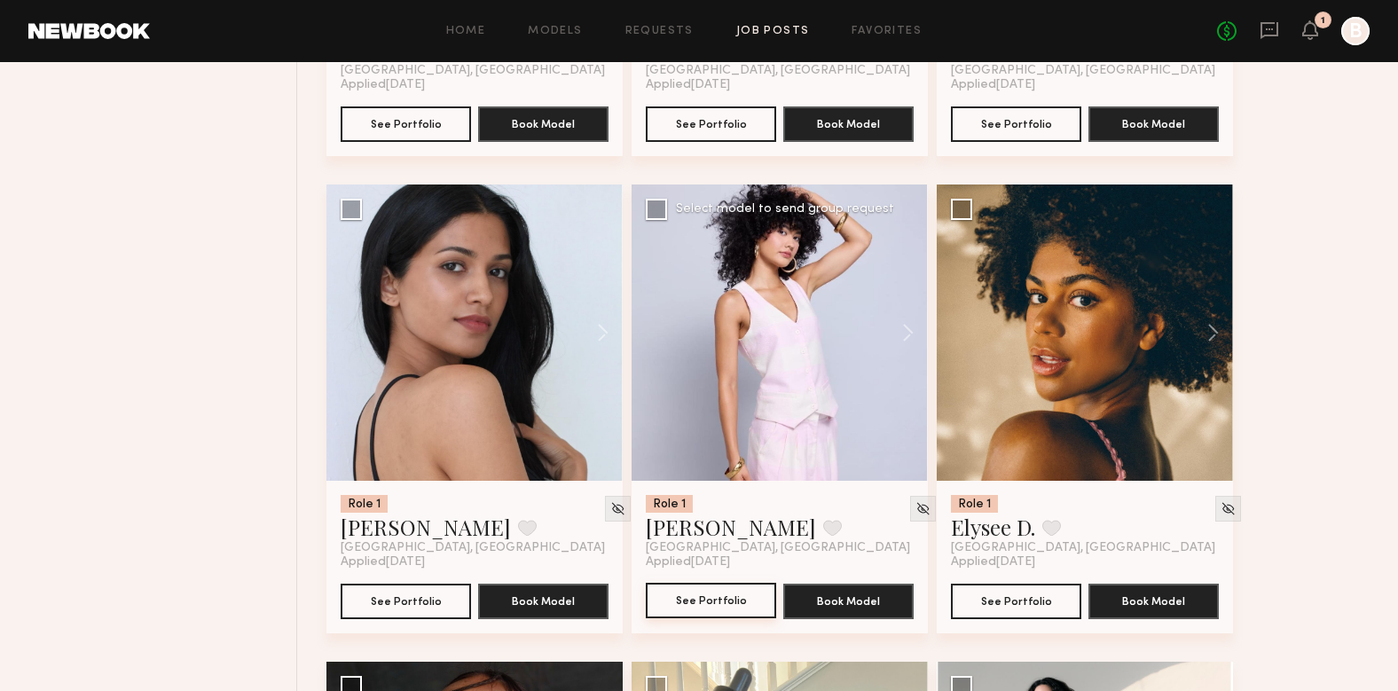
click at [741, 583] on button "See Portfolio" at bounding box center [711, 600] width 130 height 35
click at [1042, 583] on button "See Portfolio" at bounding box center [1016, 600] width 130 height 35
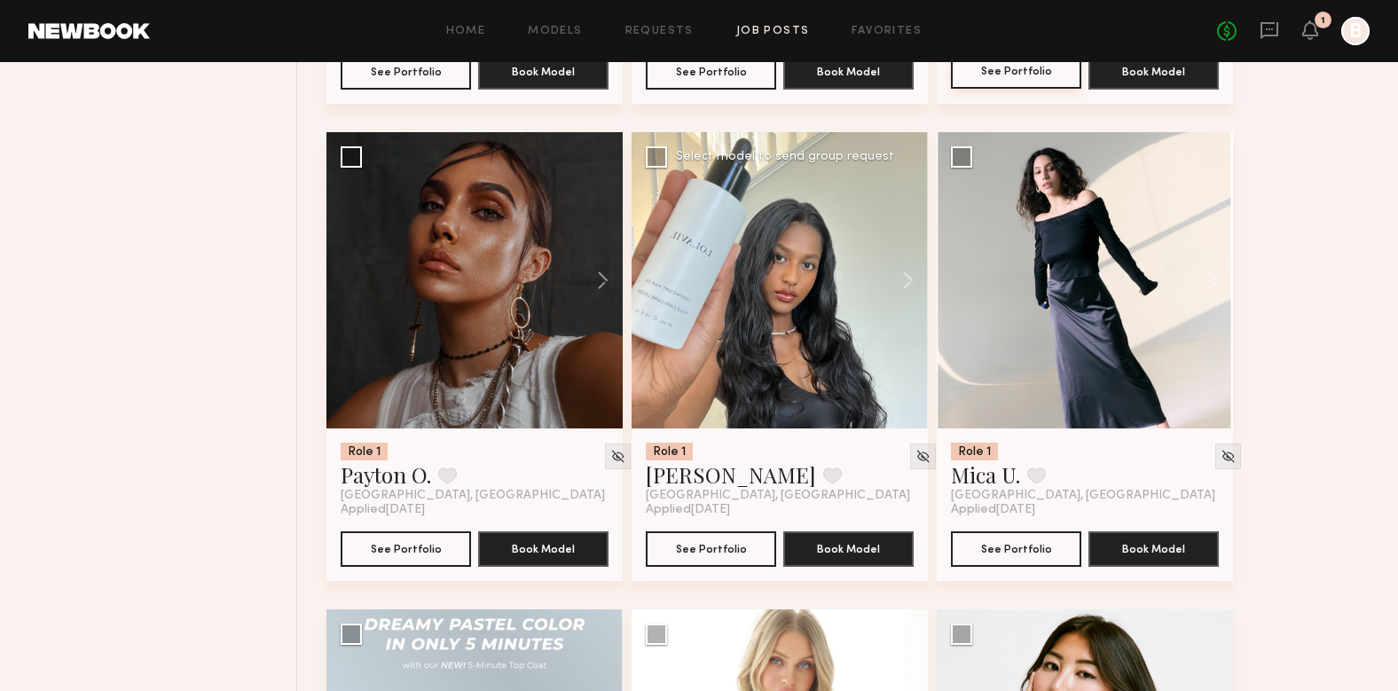
scroll to position [14544, 0]
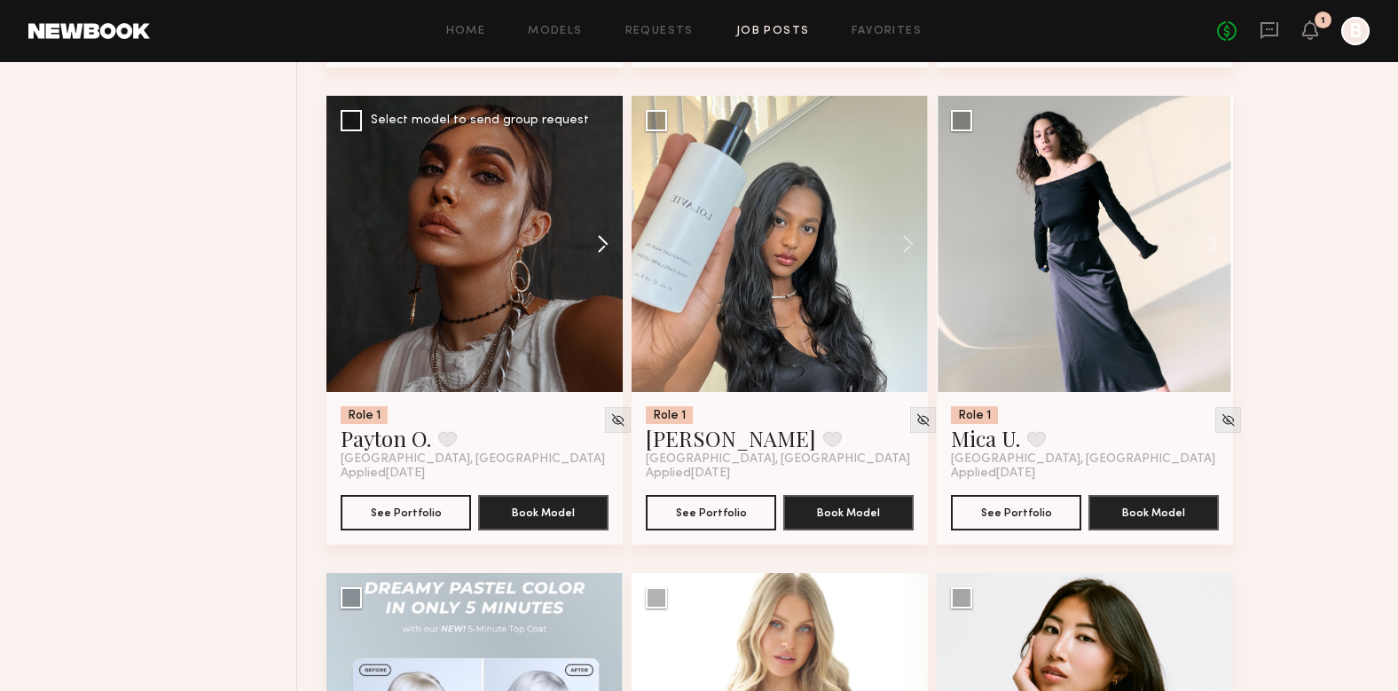
click at [606, 225] on button at bounding box center [594, 244] width 57 height 296
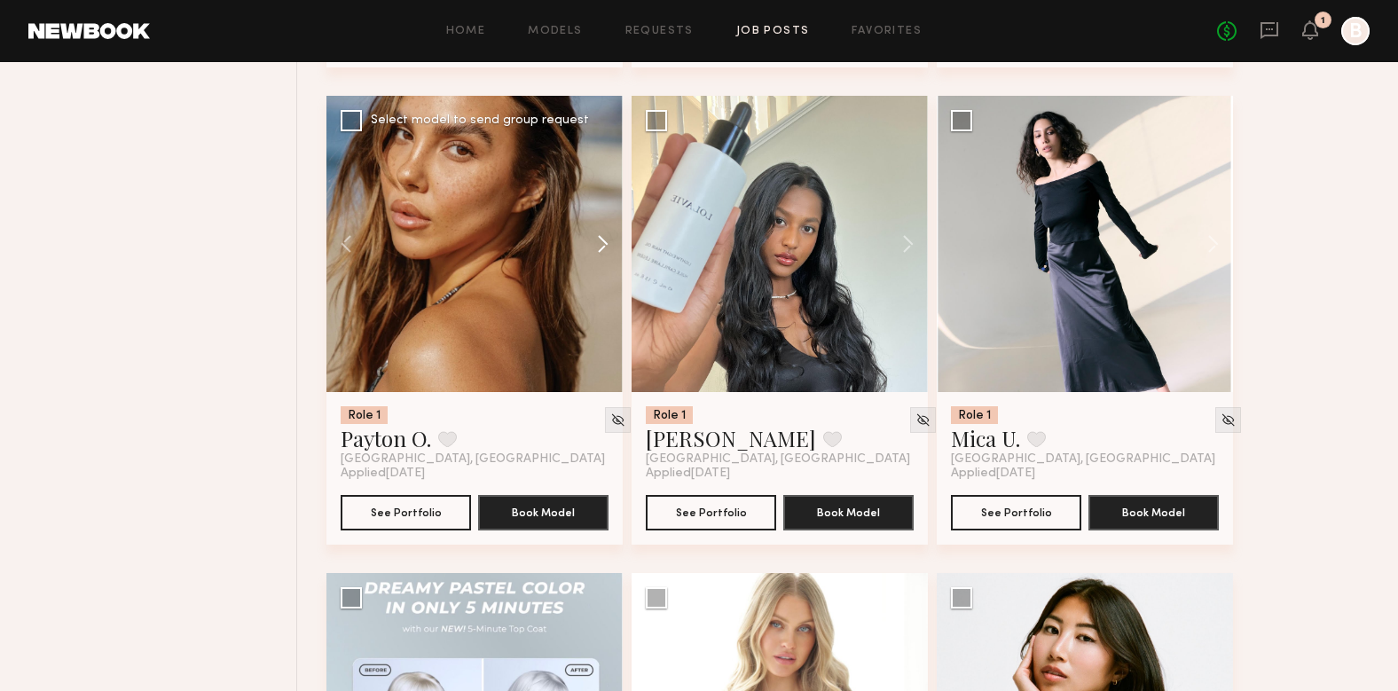
click at [605, 218] on button at bounding box center [594, 244] width 57 height 296
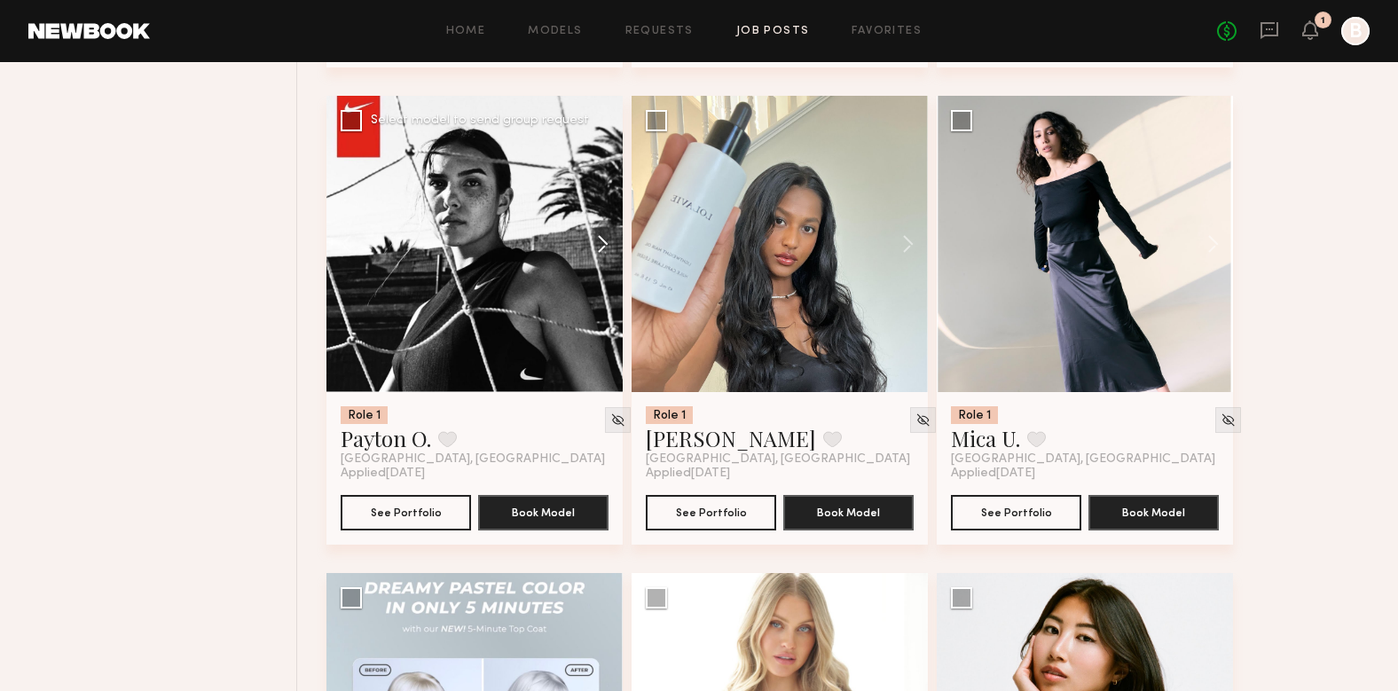
click at [605, 218] on button at bounding box center [594, 244] width 57 height 296
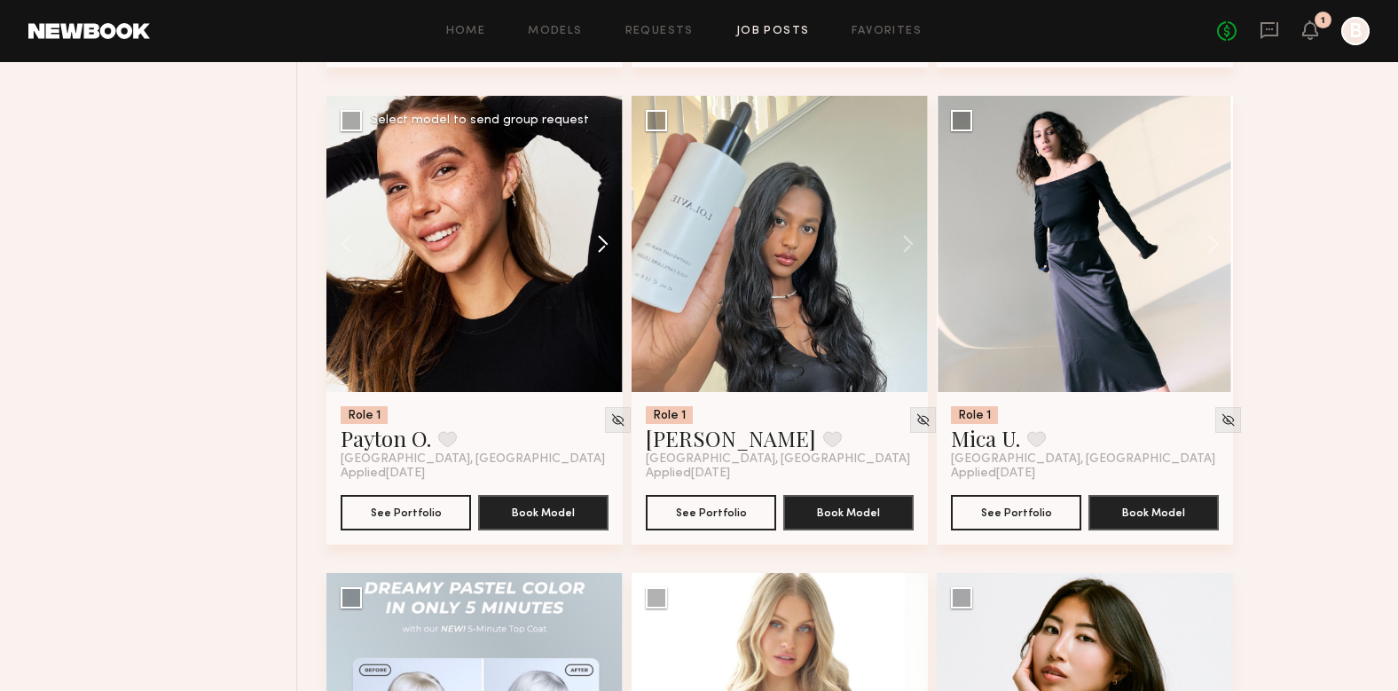
click at [602, 220] on button at bounding box center [594, 244] width 57 height 296
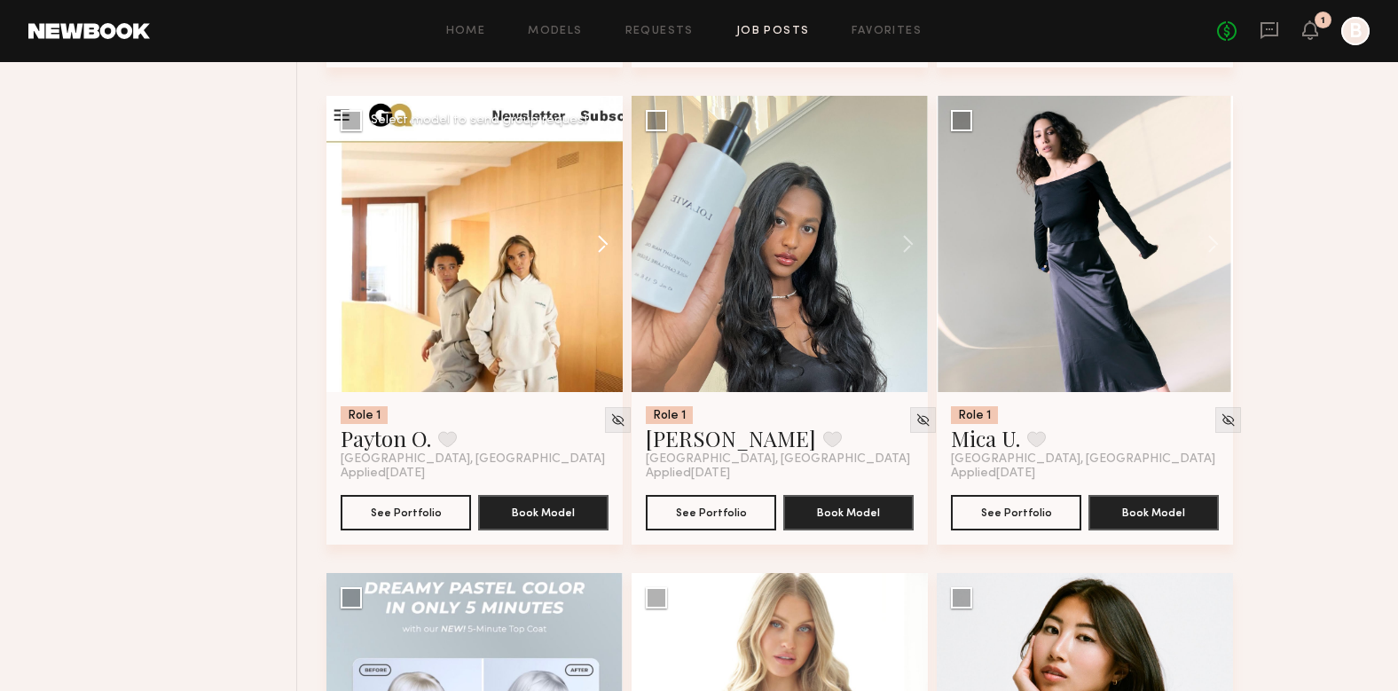
click at [604, 218] on button at bounding box center [594, 244] width 57 height 296
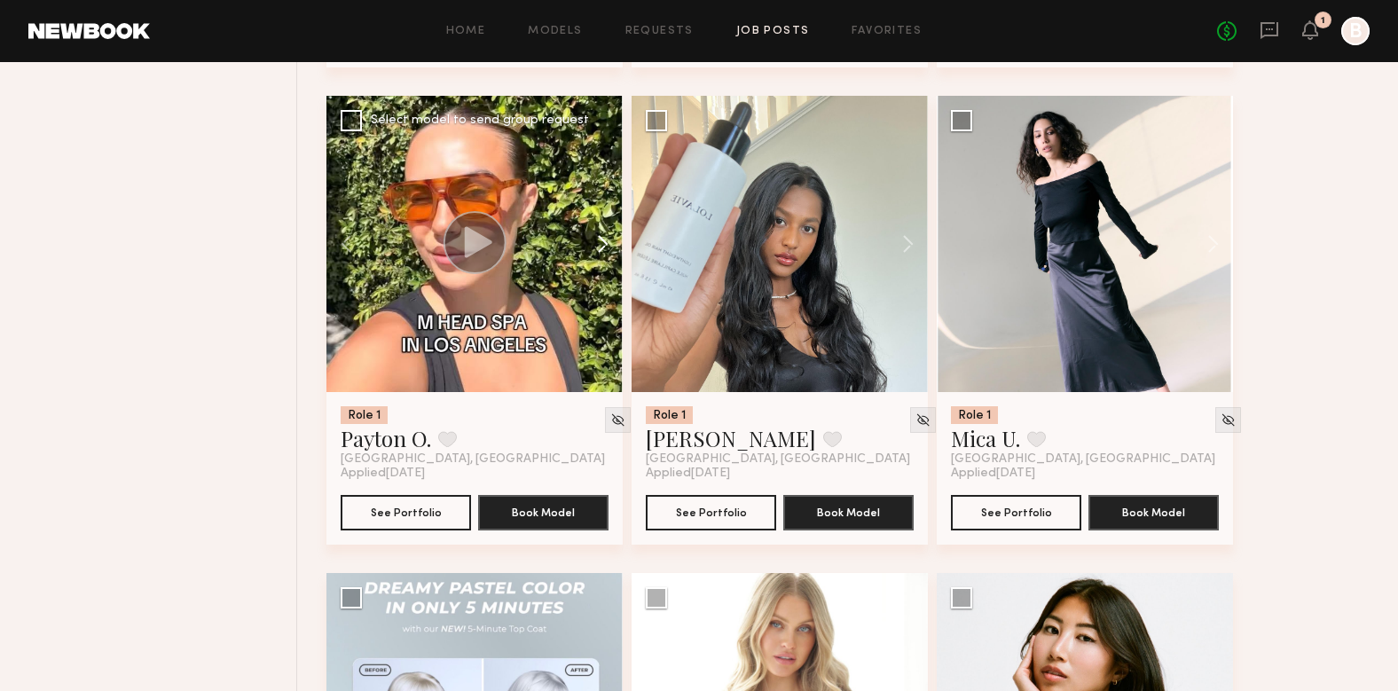
click at [604, 218] on button at bounding box center [594, 244] width 57 height 296
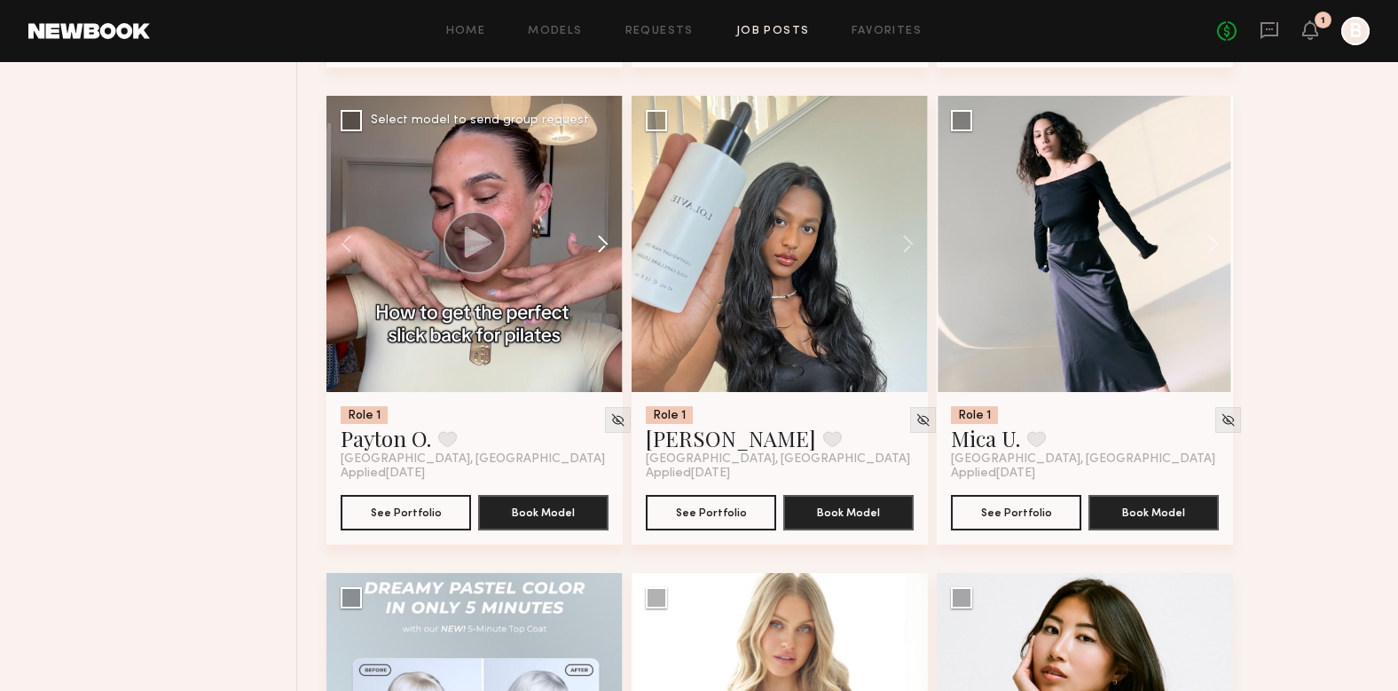
click at [604, 218] on button at bounding box center [594, 244] width 57 height 296
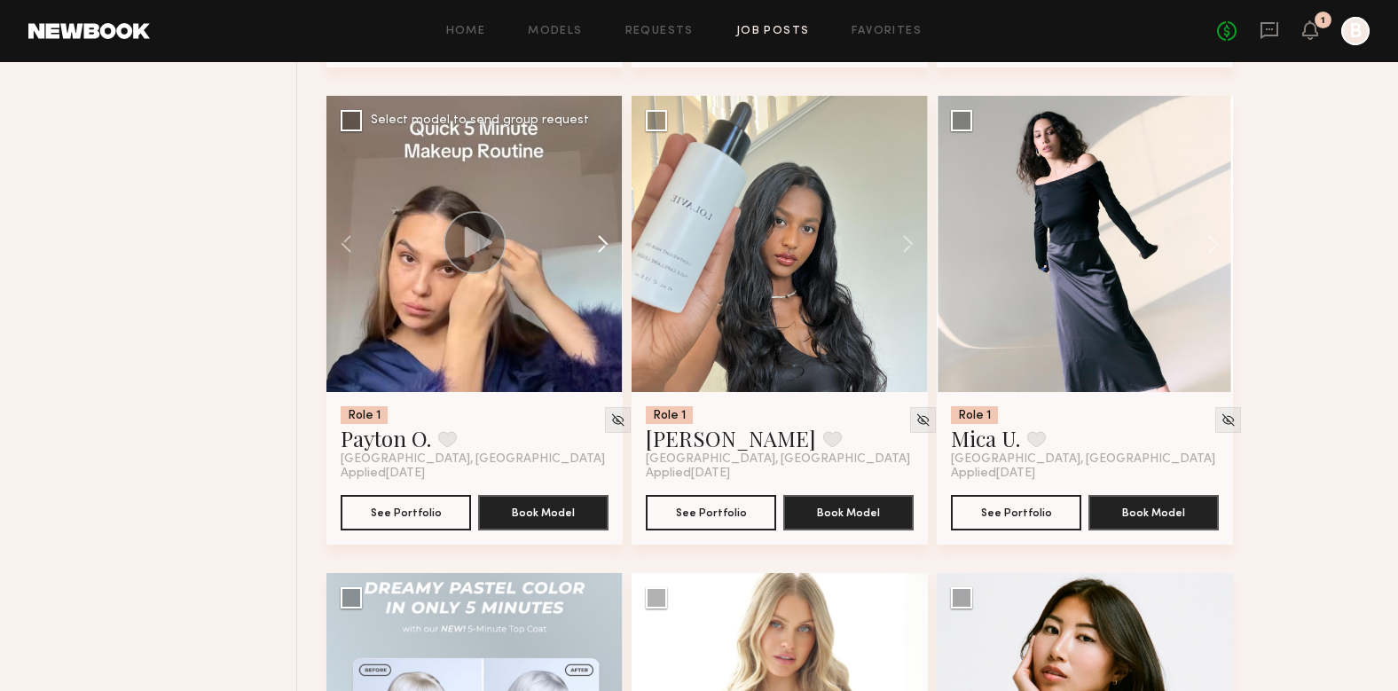
click at [604, 218] on button at bounding box center [594, 244] width 57 height 296
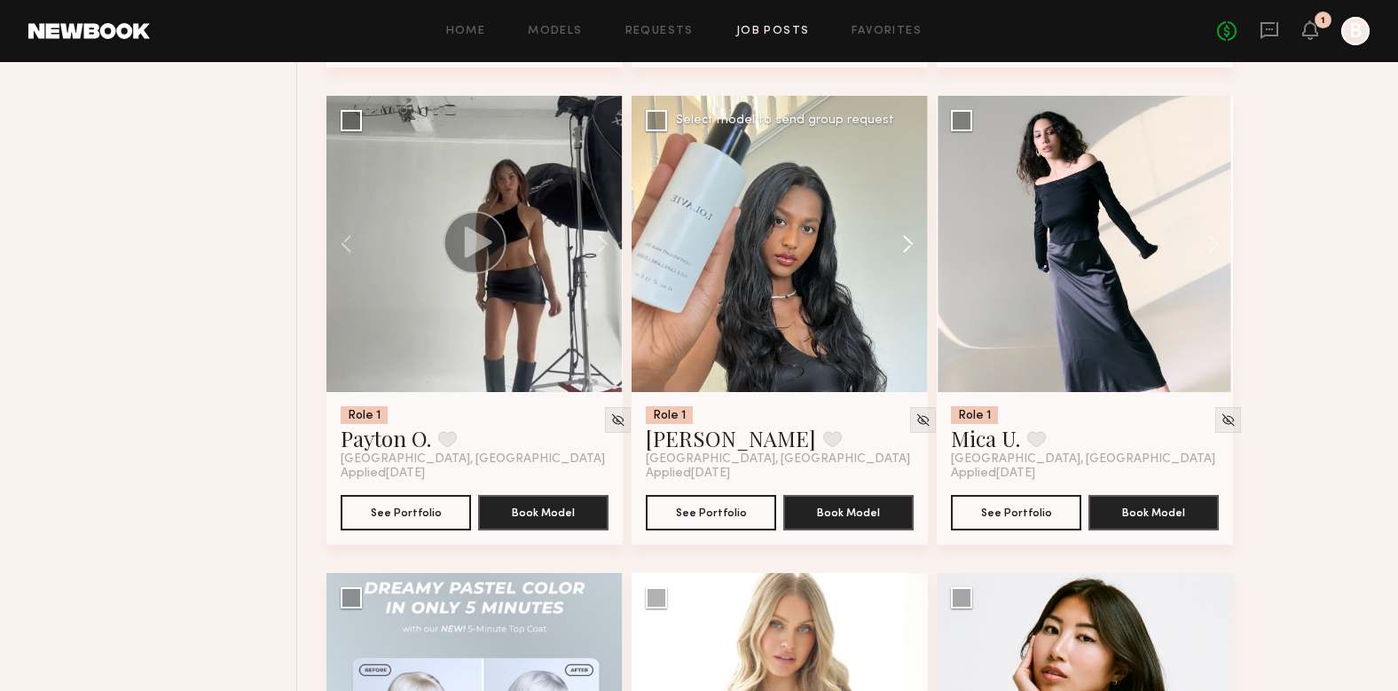
click at [913, 214] on button at bounding box center [899, 244] width 57 height 296
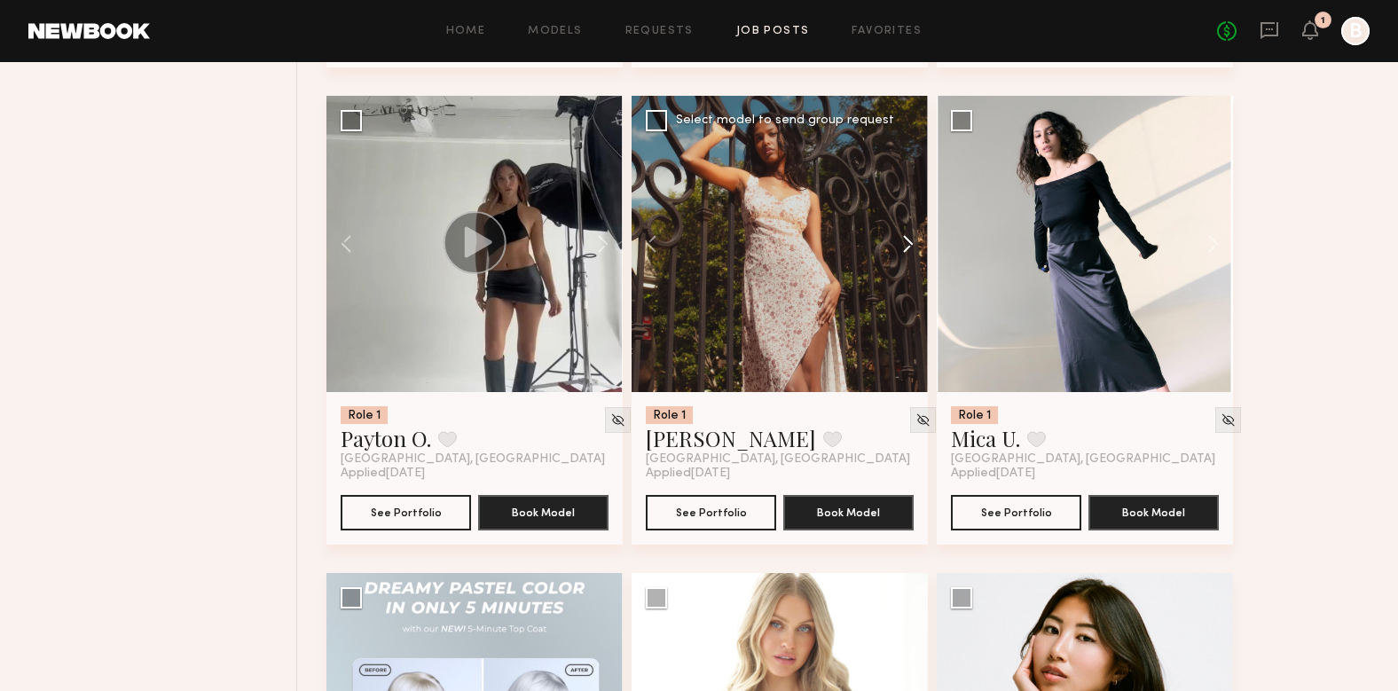
click at [913, 214] on button at bounding box center [899, 244] width 57 height 296
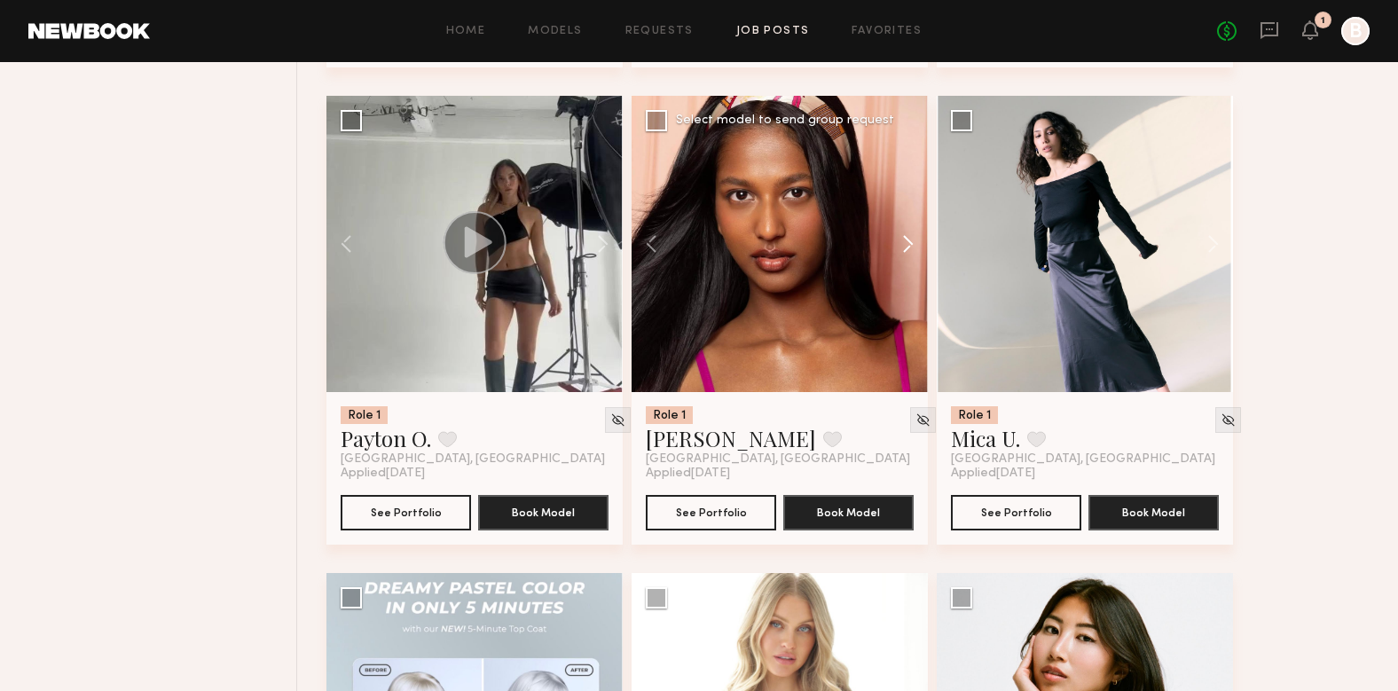
click at [913, 214] on button at bounding box center [899, 244] width 57 height 296
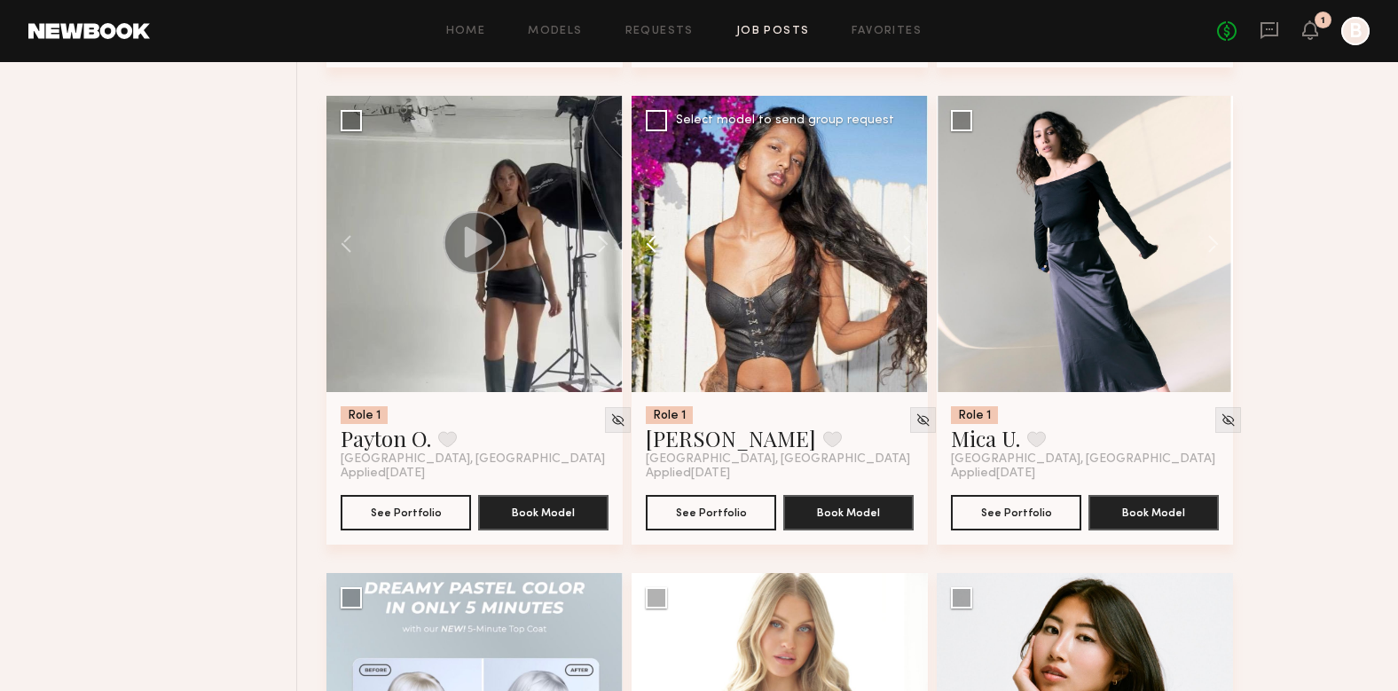
click at [664, 218] on button at bounding box center [660, 244] width 57 height 296
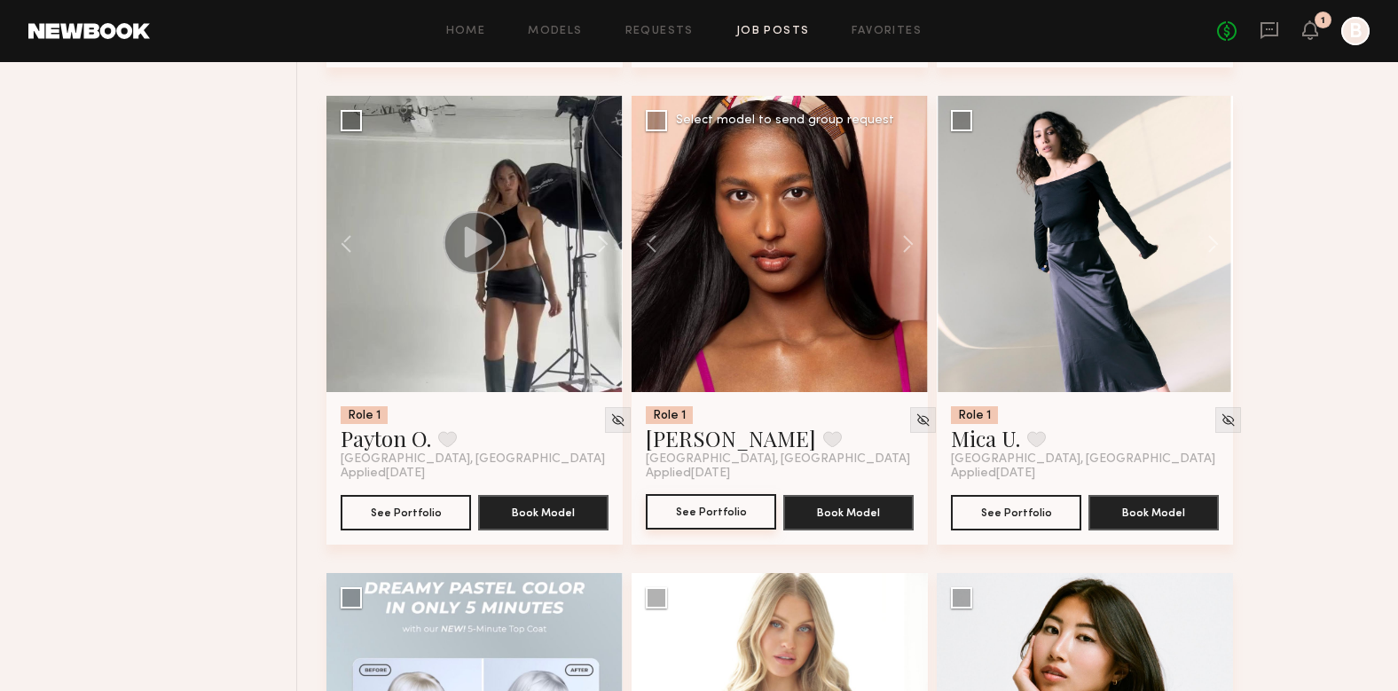
click at [730, 494] on button "See Portfolio" at bounding box center [711, 511] width 130 height 35
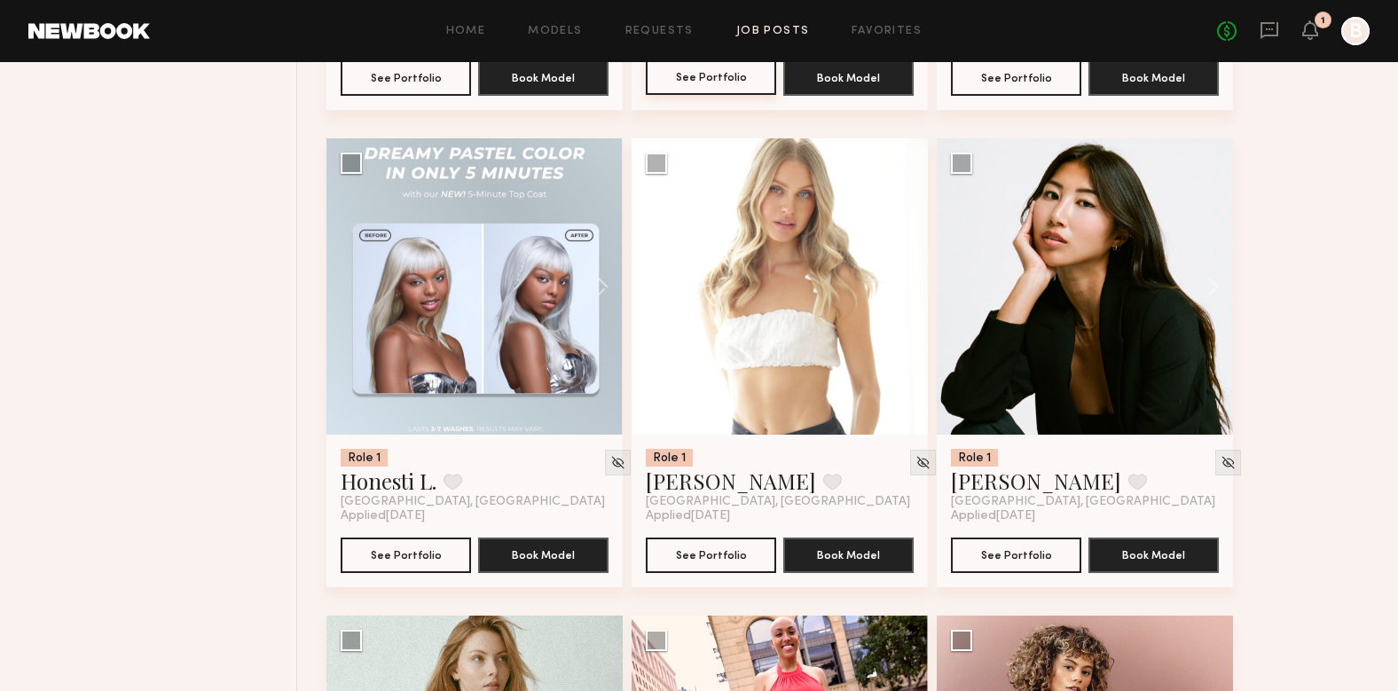
scroll to position [14981, 0]
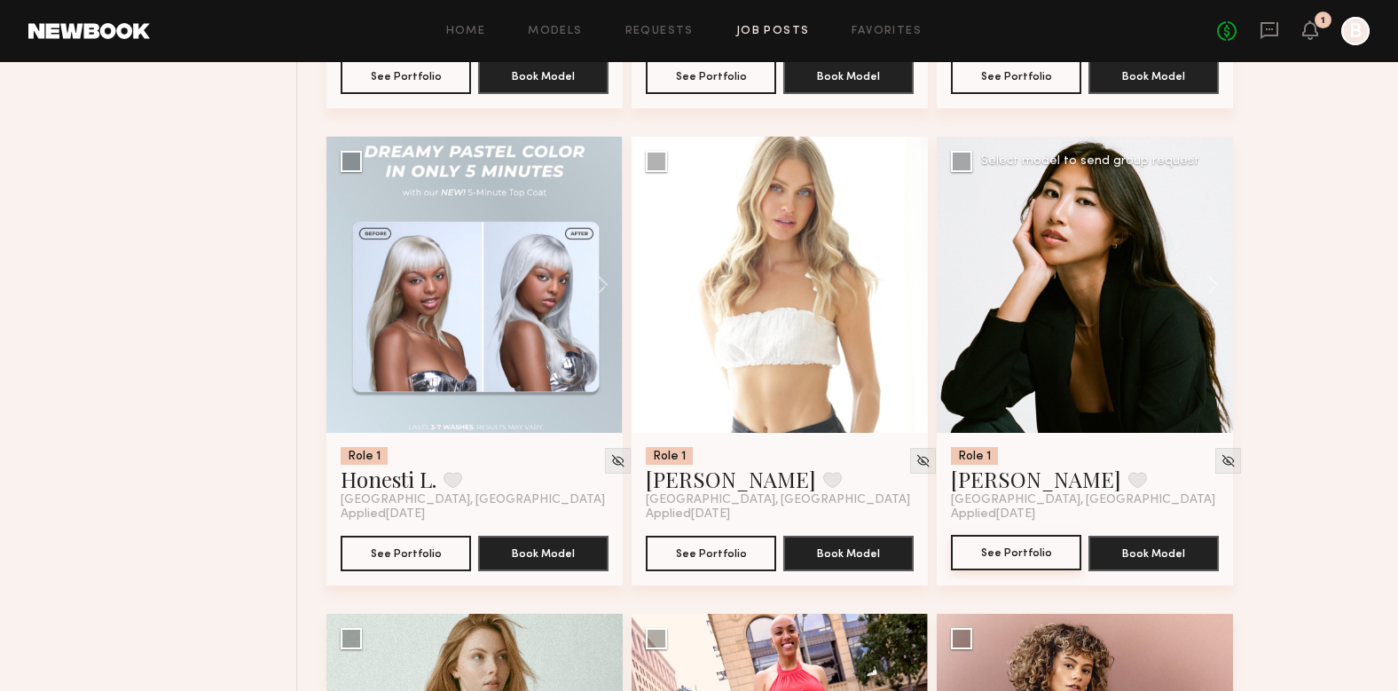
click at [1050, 535] on button "See Portfolio" at bounding box center [1016, 552] width 130 height 35
click at [602, 261] on button at bounding box center [594, 285] width 57 height 296
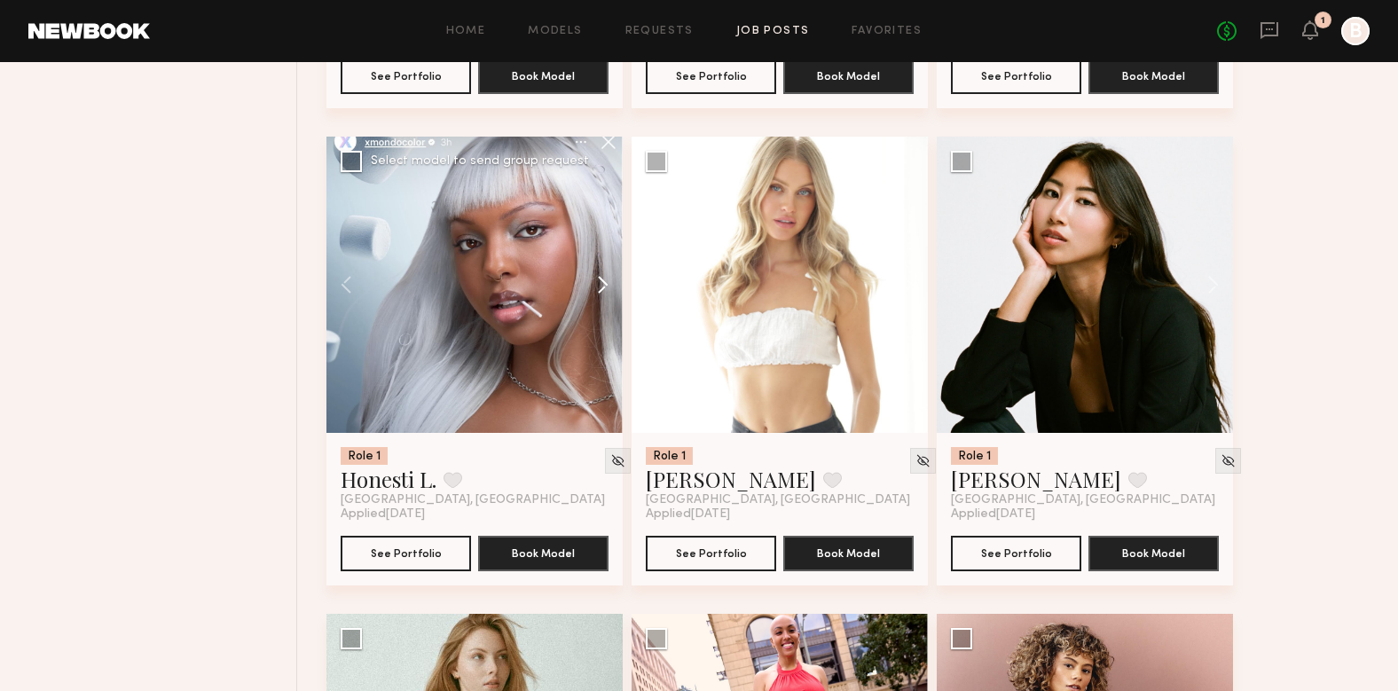
click at [602, 261] on button at bounding box center [594, 285] width 57 height 296
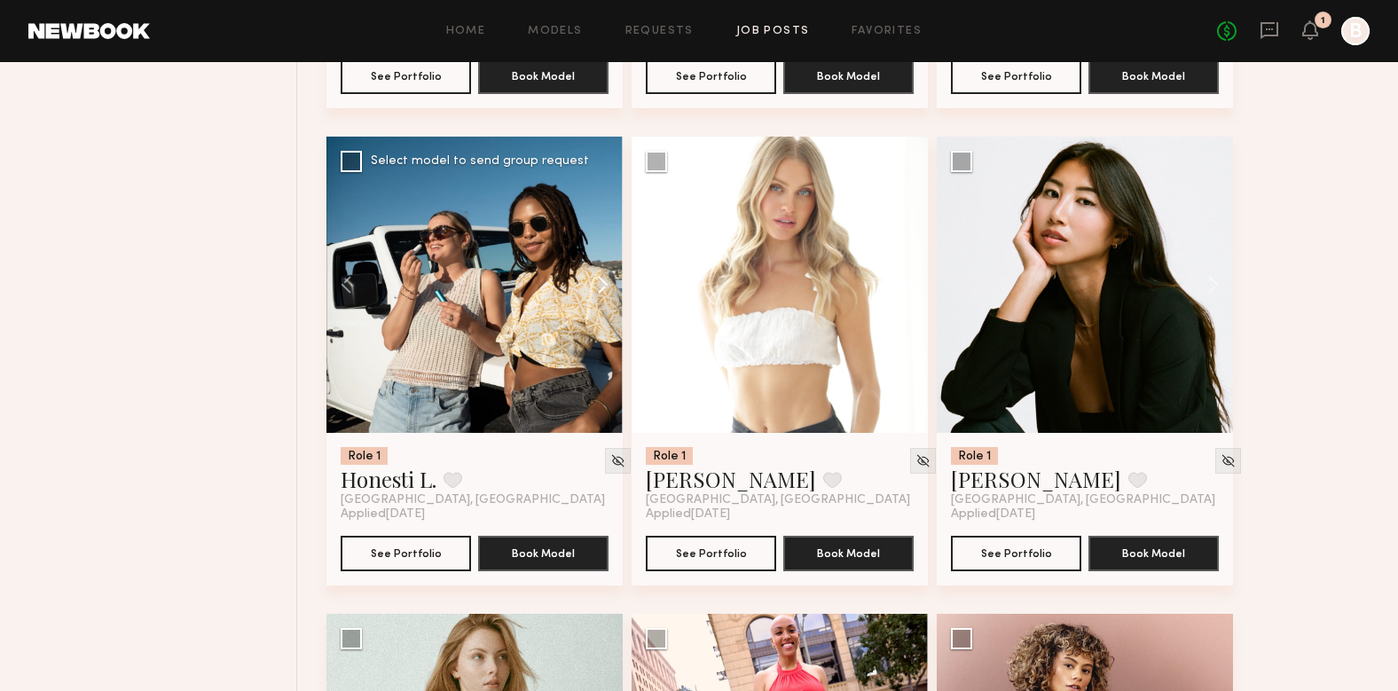
click at [598, 262] on button at bounding box center [594, 285] width 57 height 296
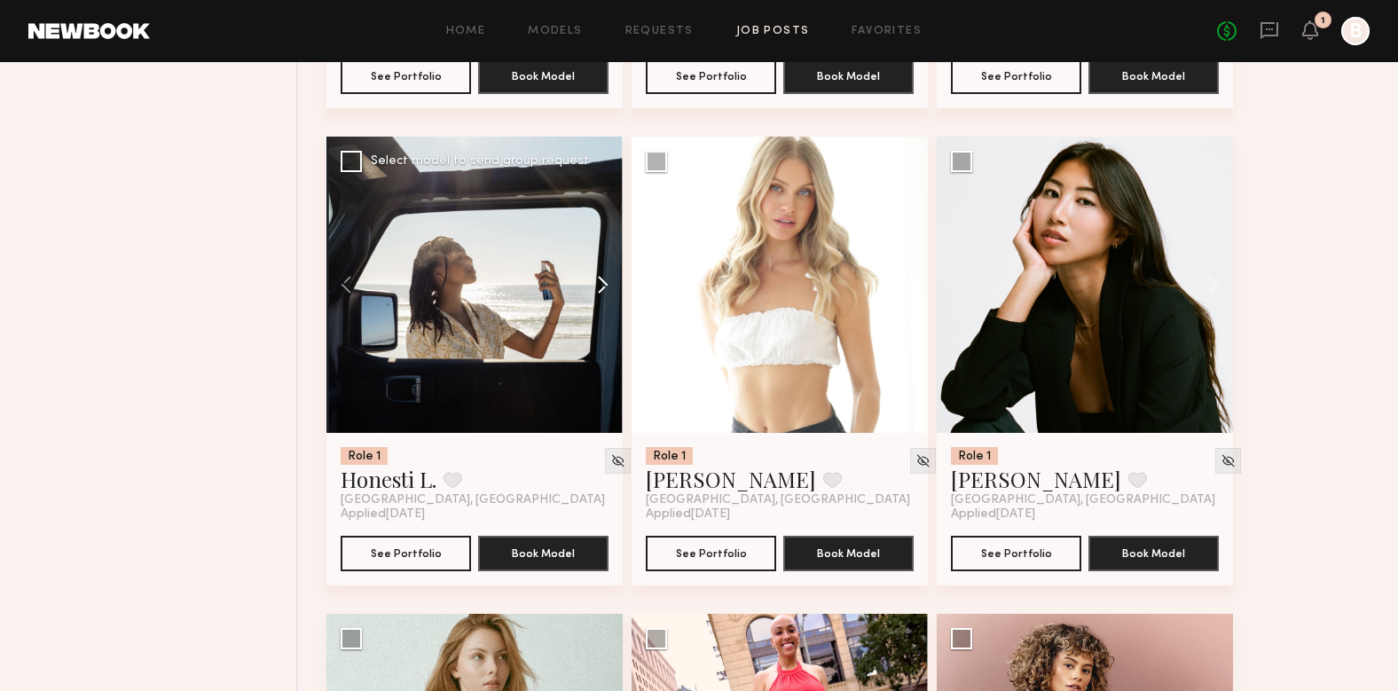
click at [599, 256] on button at bounding box center [594, 285] width 57 height 296
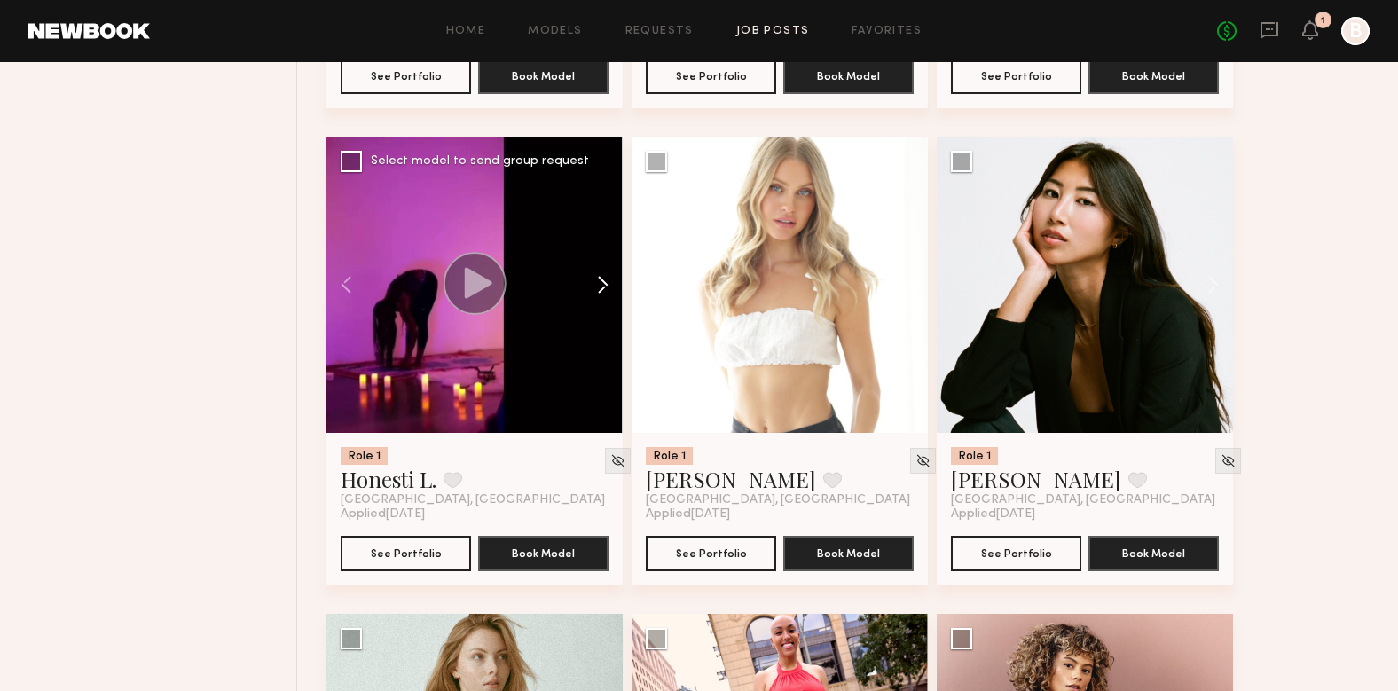
click at [599, 256] on button at bounding box center [594, 285] width 57 height 296
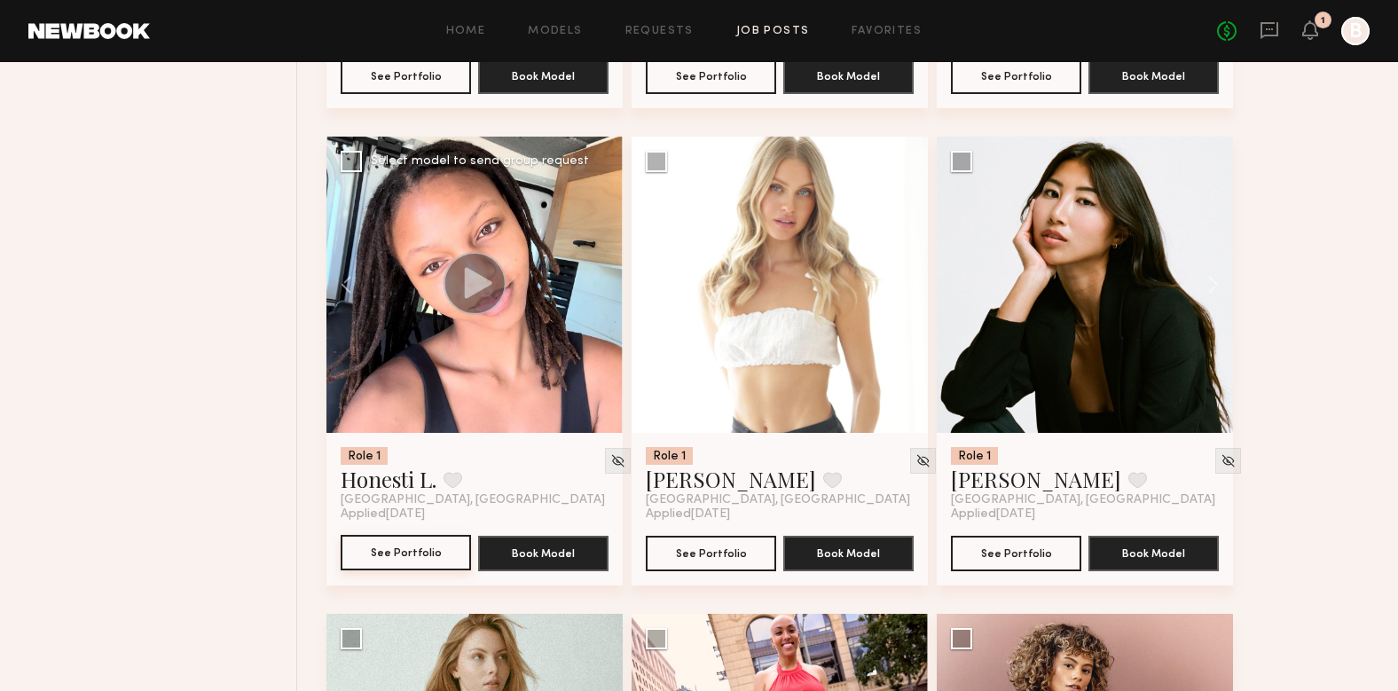
click at [406, 535] on button "See Portfolio" at bounding box center [406, 552] width 130 height 35
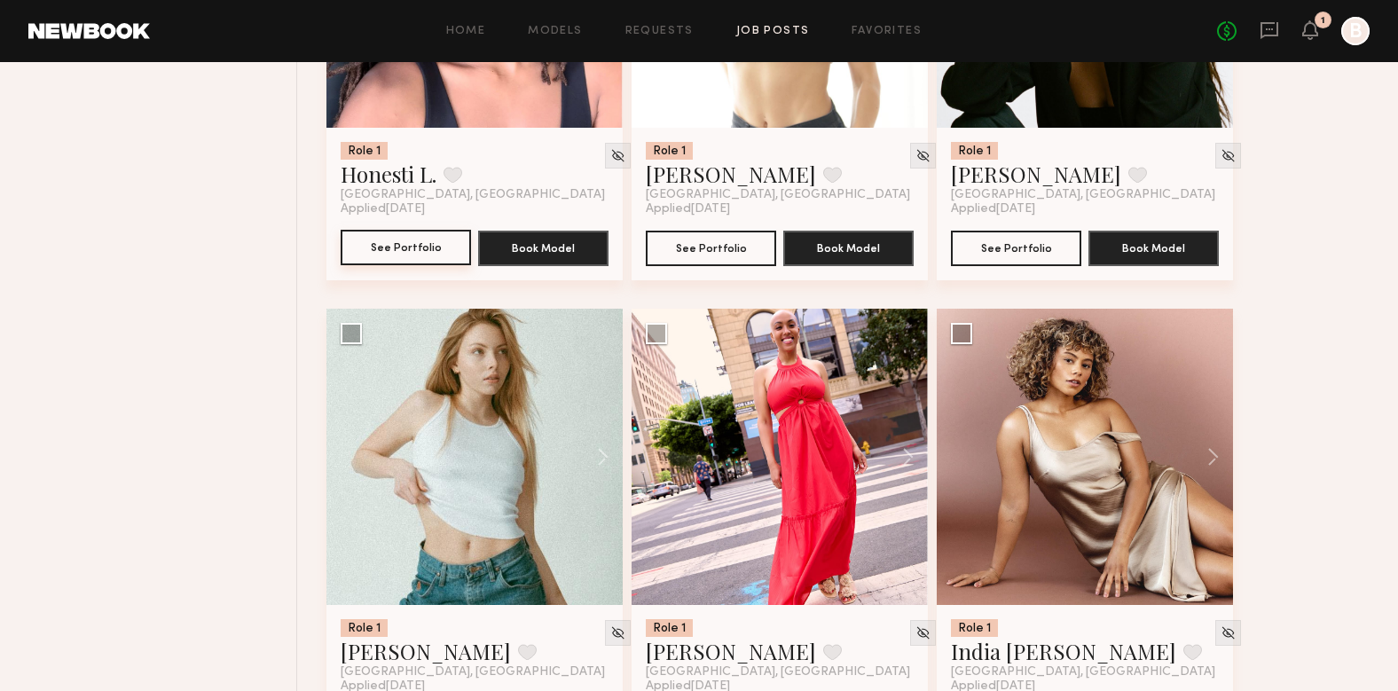
scroll to position [15385, 0]
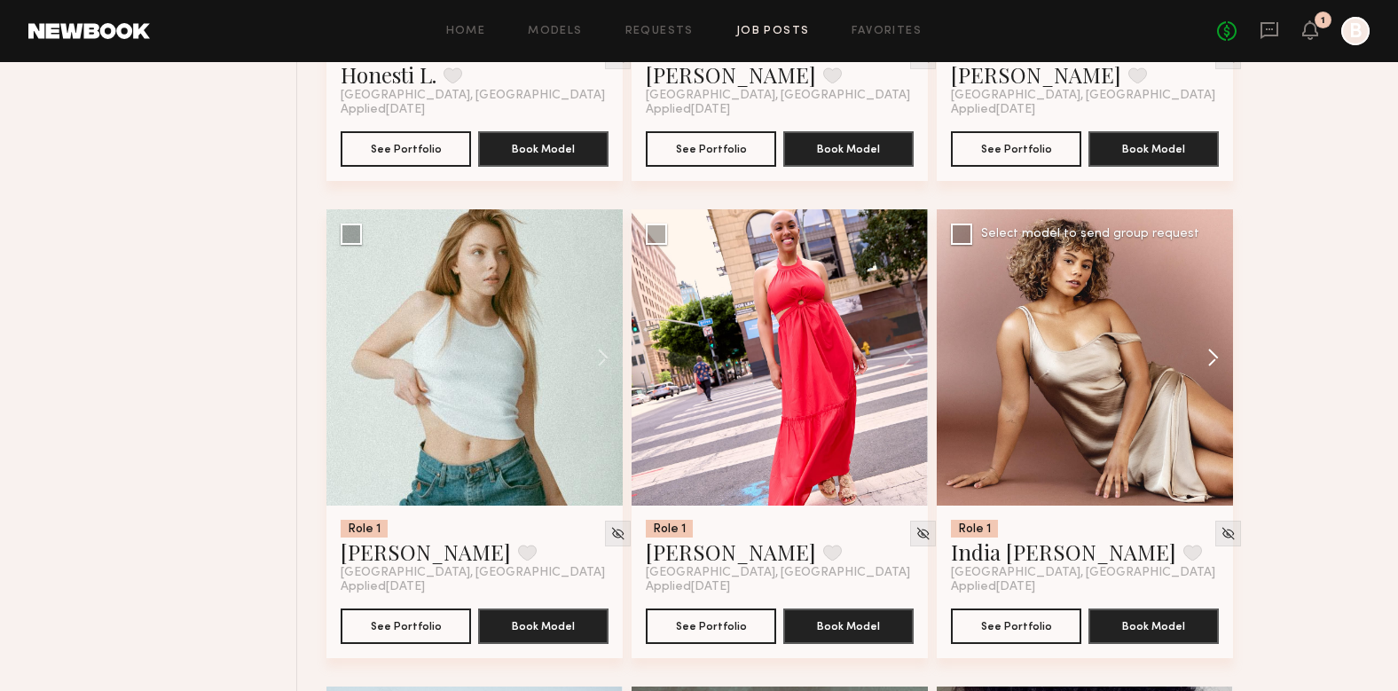
click at [1212, 330] on button at bounding box center [1204, 357] width 57 height 296
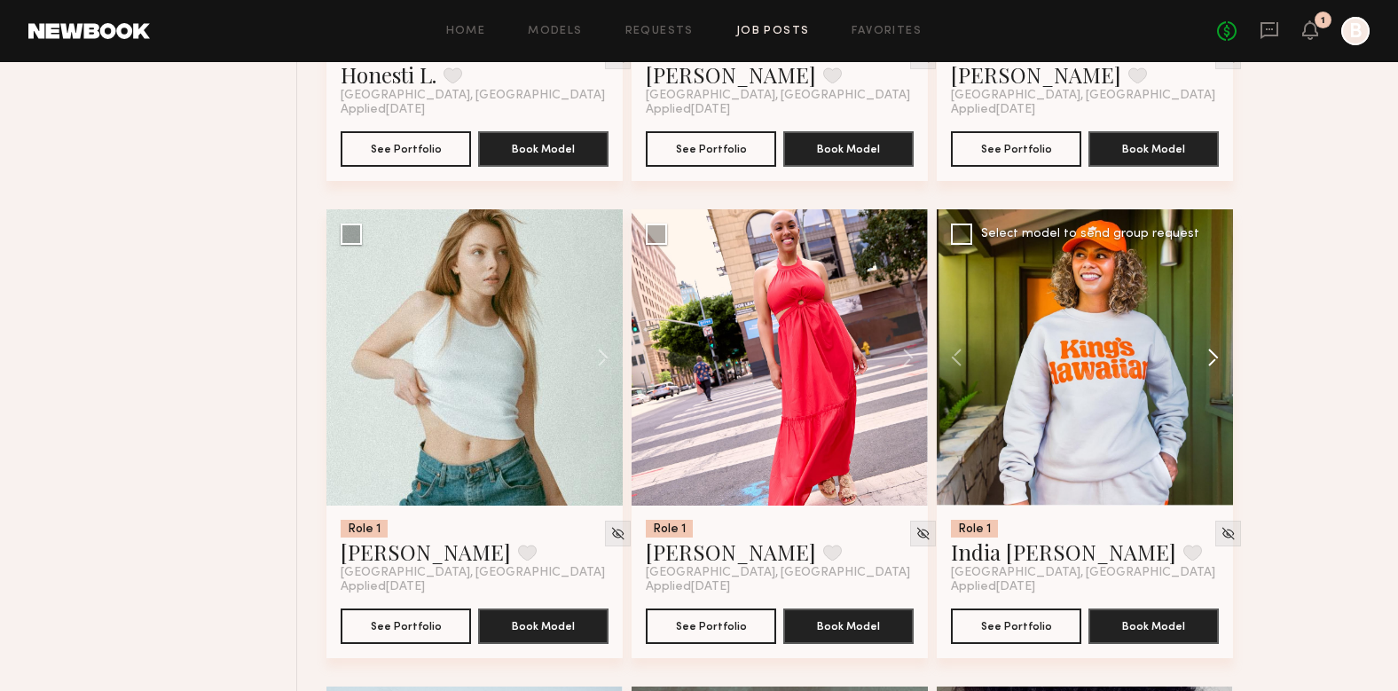
click at [1212, 330] on button at bounding box center [1204, 357] width 57 height 296
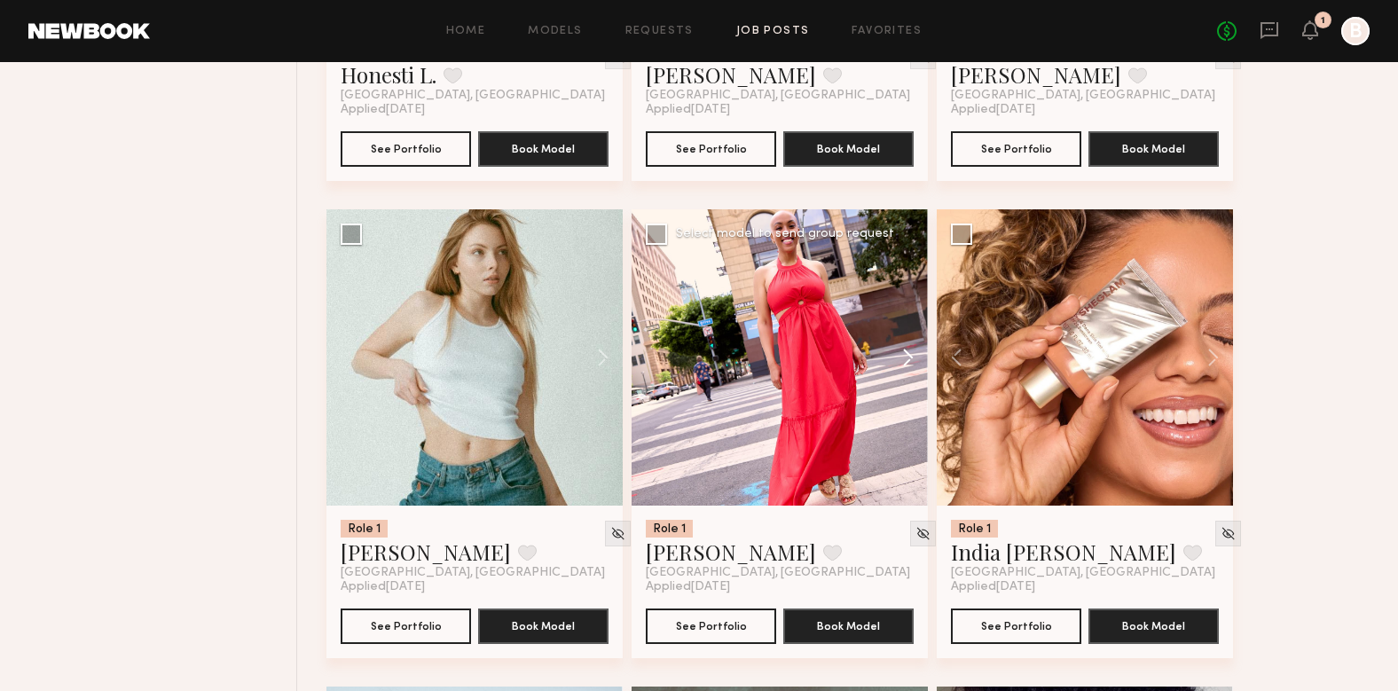
click at [900, 349] on button at bounding box center [899, 357] width 57 height 296
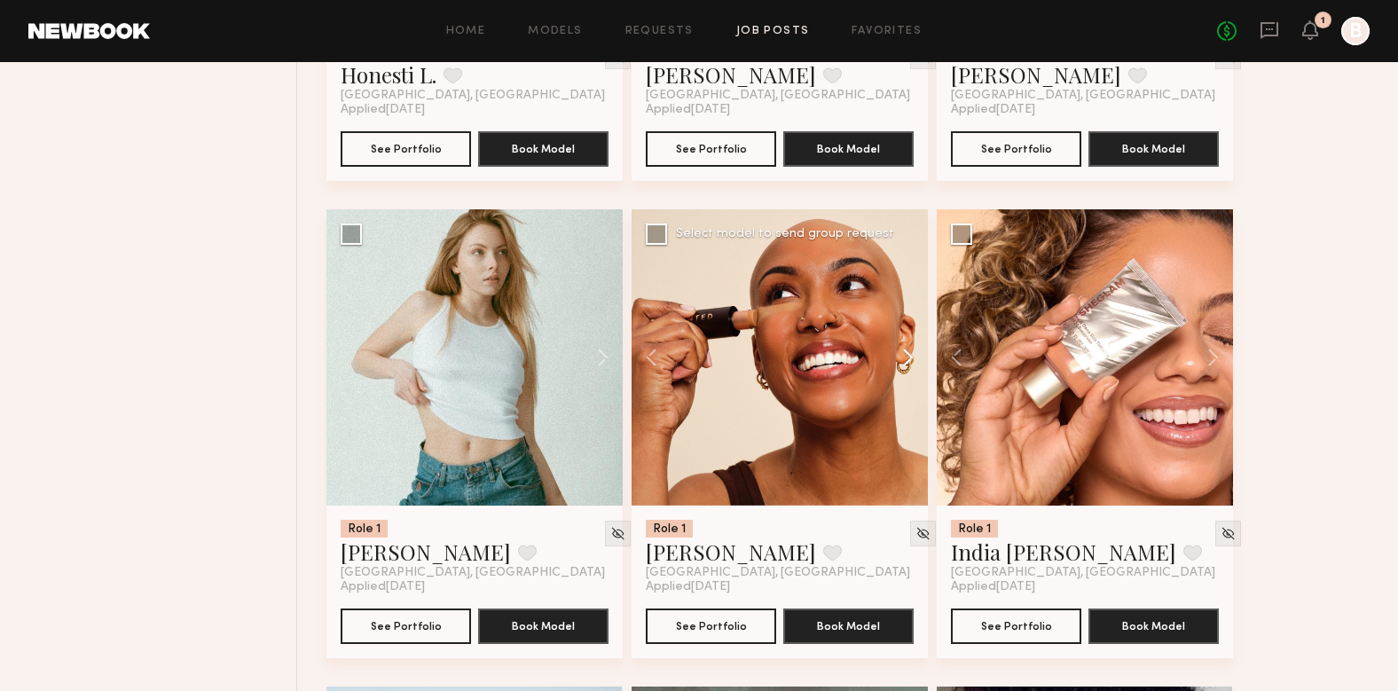
click at [900, 349] on button at bounding box center [899, 357] width 57 height 296
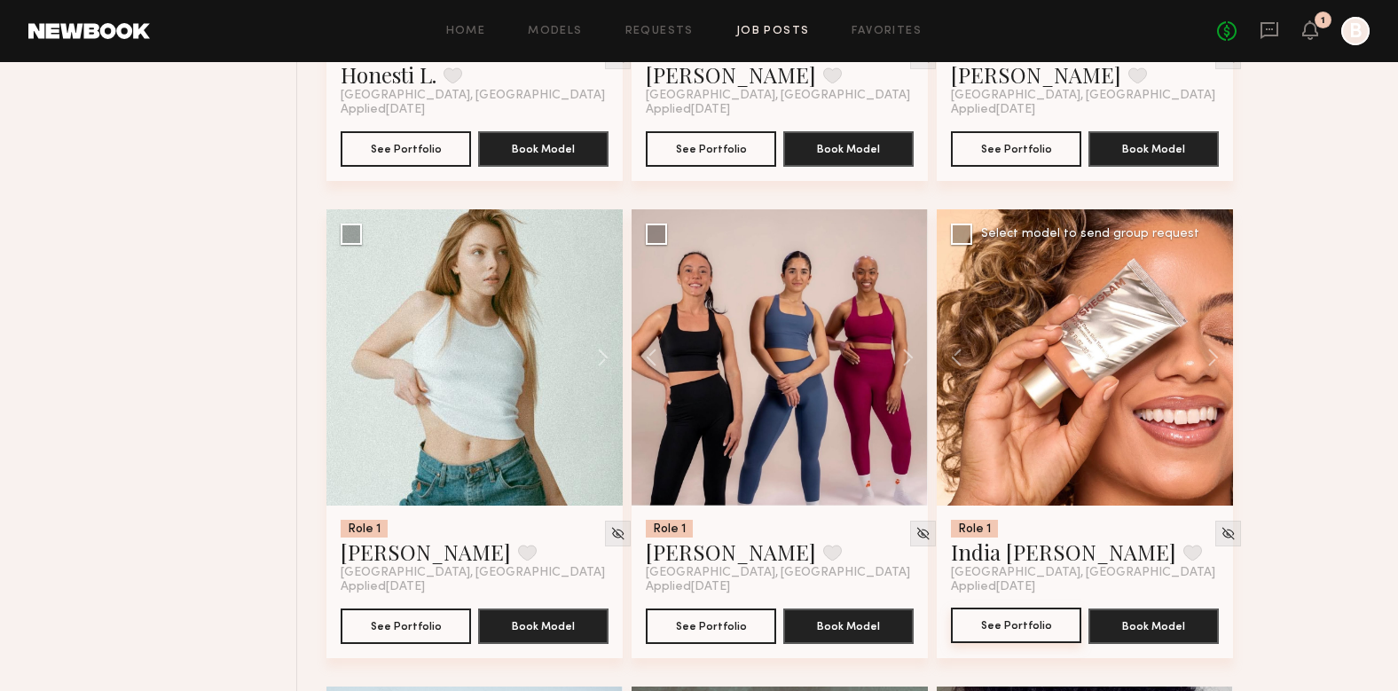
click at [1032, 608] on button "See Portfolio" at bounding box center [1016, 625] width 130 height 35
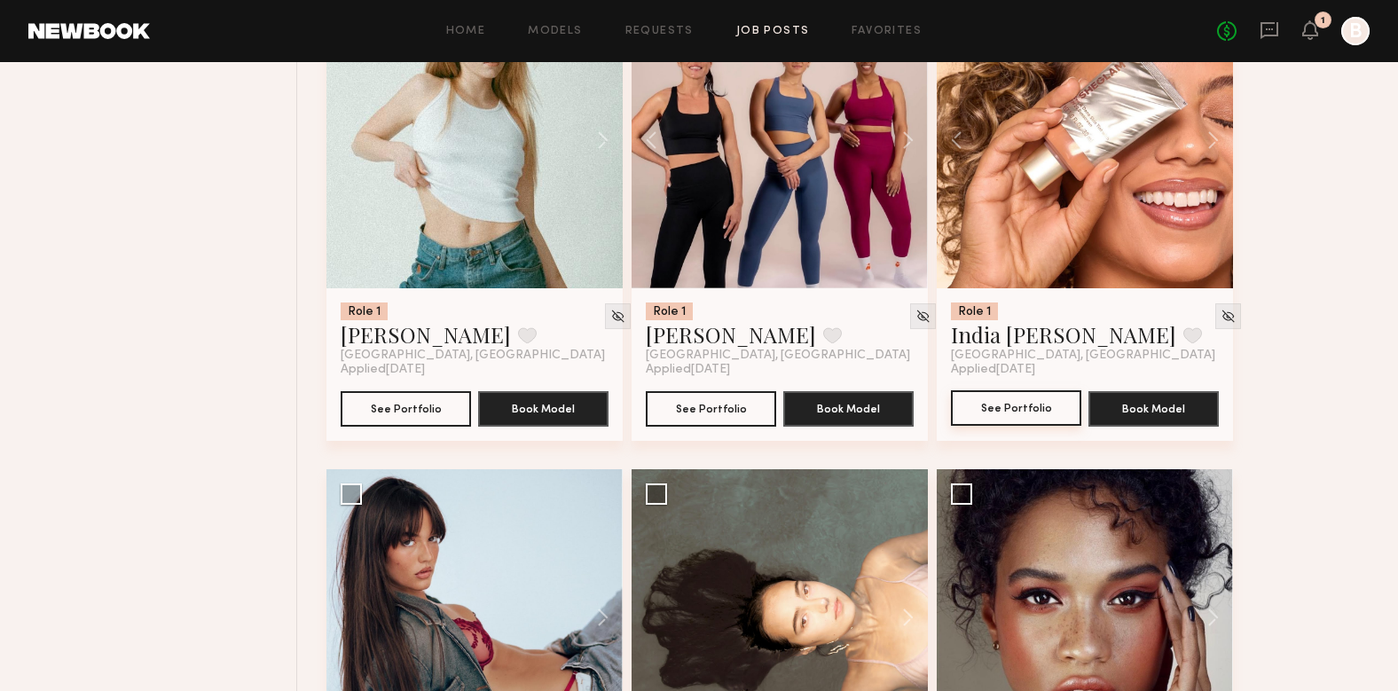
scroll to position [15834, 0]
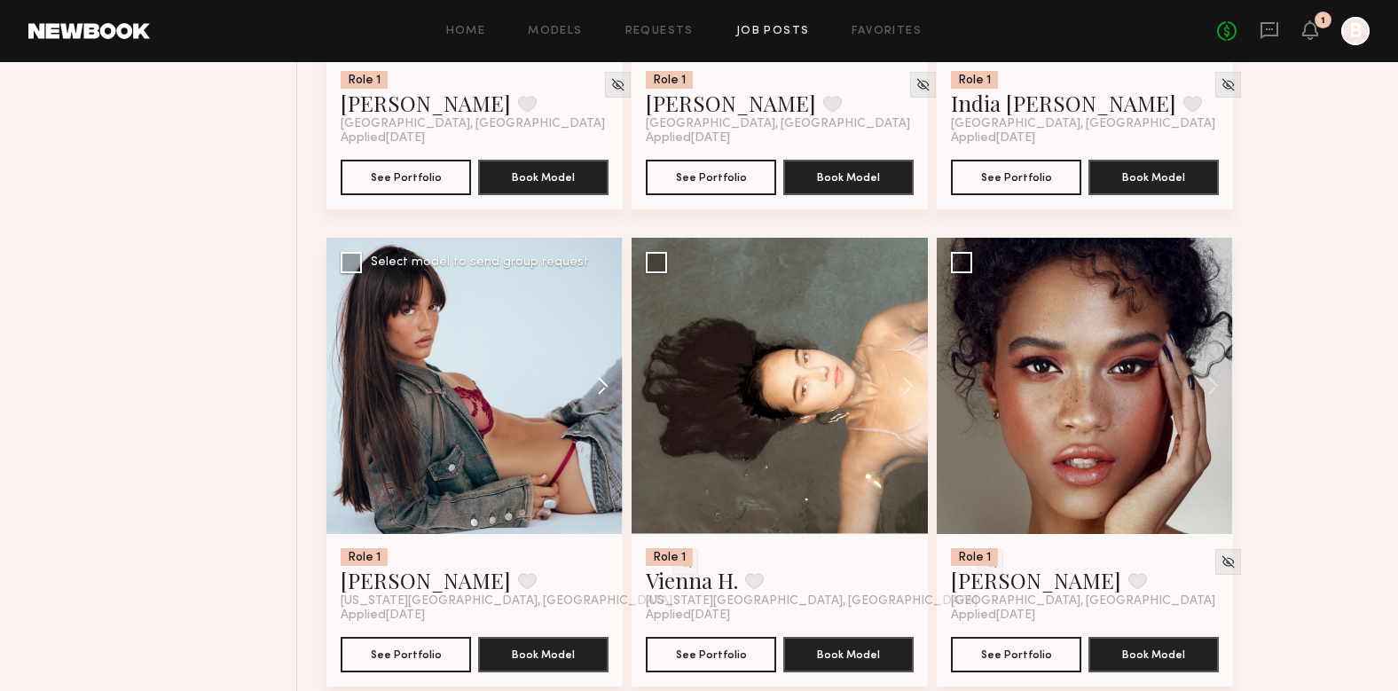
click at [590, 365] on button at bounding box center [594, 386] width 57 height 296
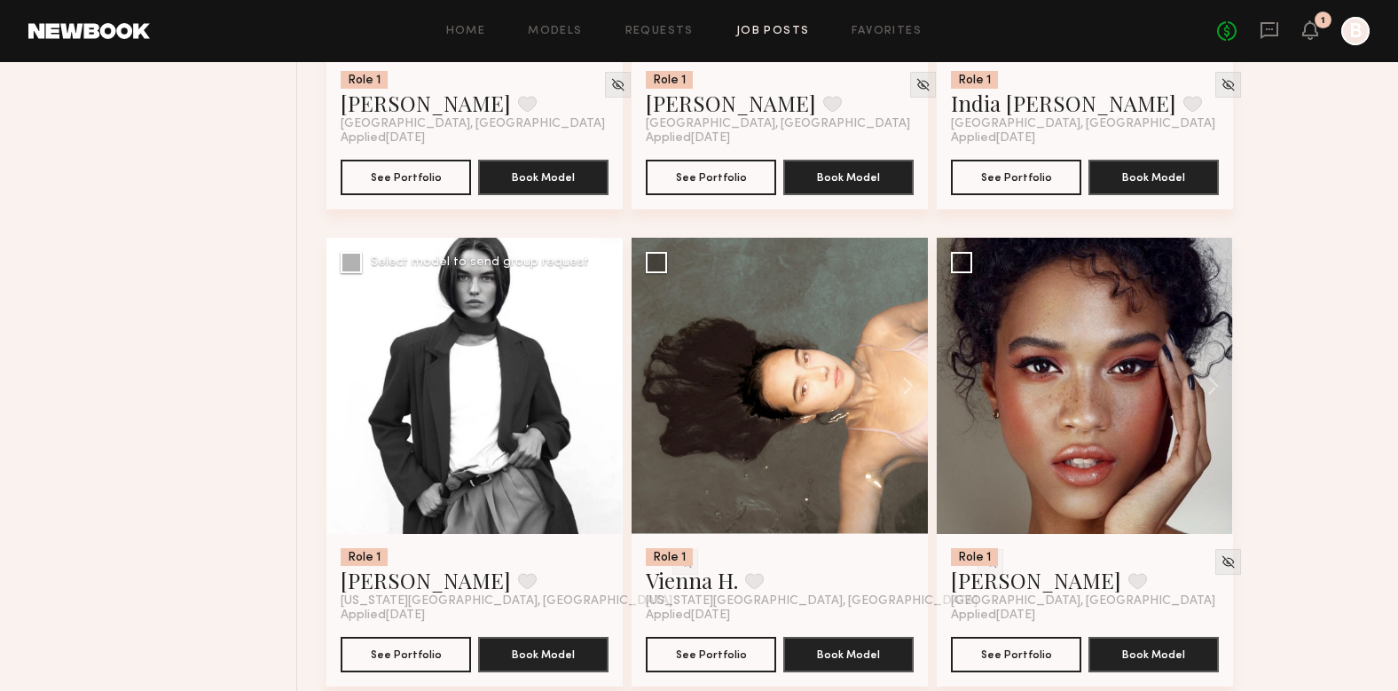
click at [590, 365] on button at bounding box center [594, 386] width 57 height 296
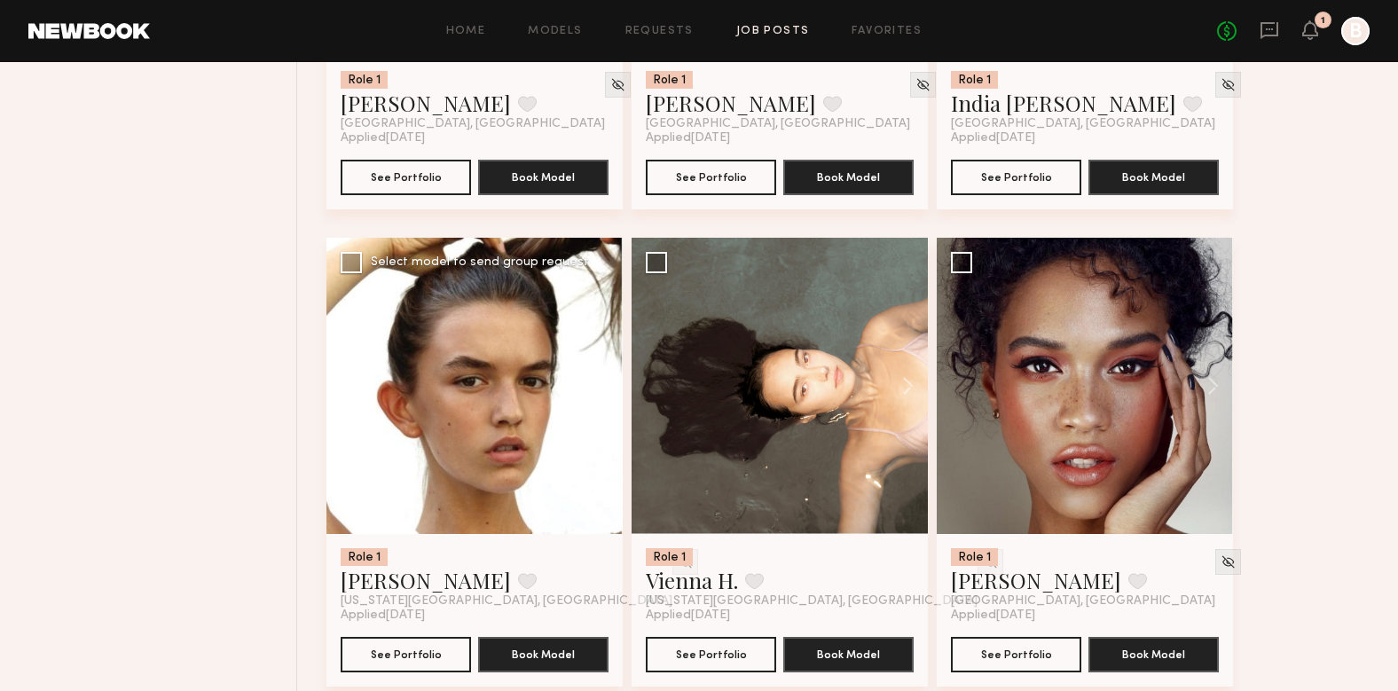
click at [590, 365] on button at bounding box center [594, 386] width 57 height 296
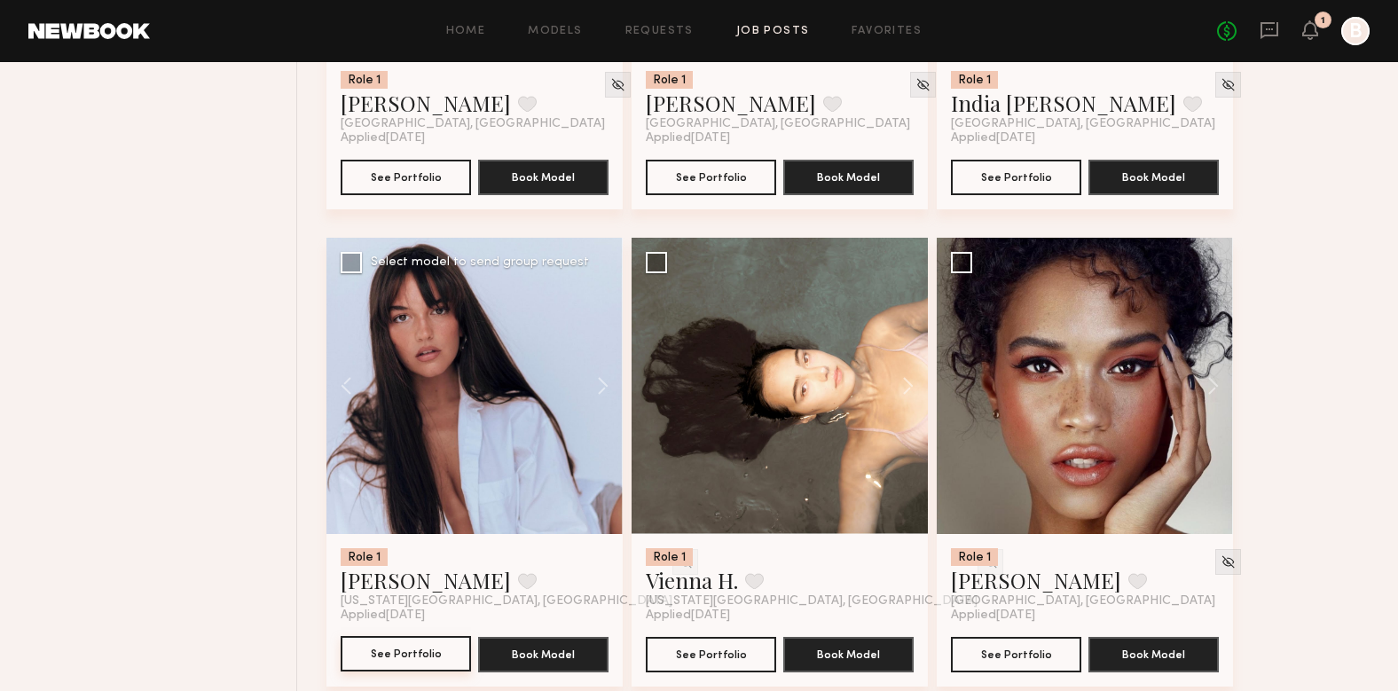
click at [442, 636] on button "See Portfolio" at bounding box center [406, 653] width 130 height 35
click at [907, 371] on button at bounding box center [899, 386] width 57 height 296
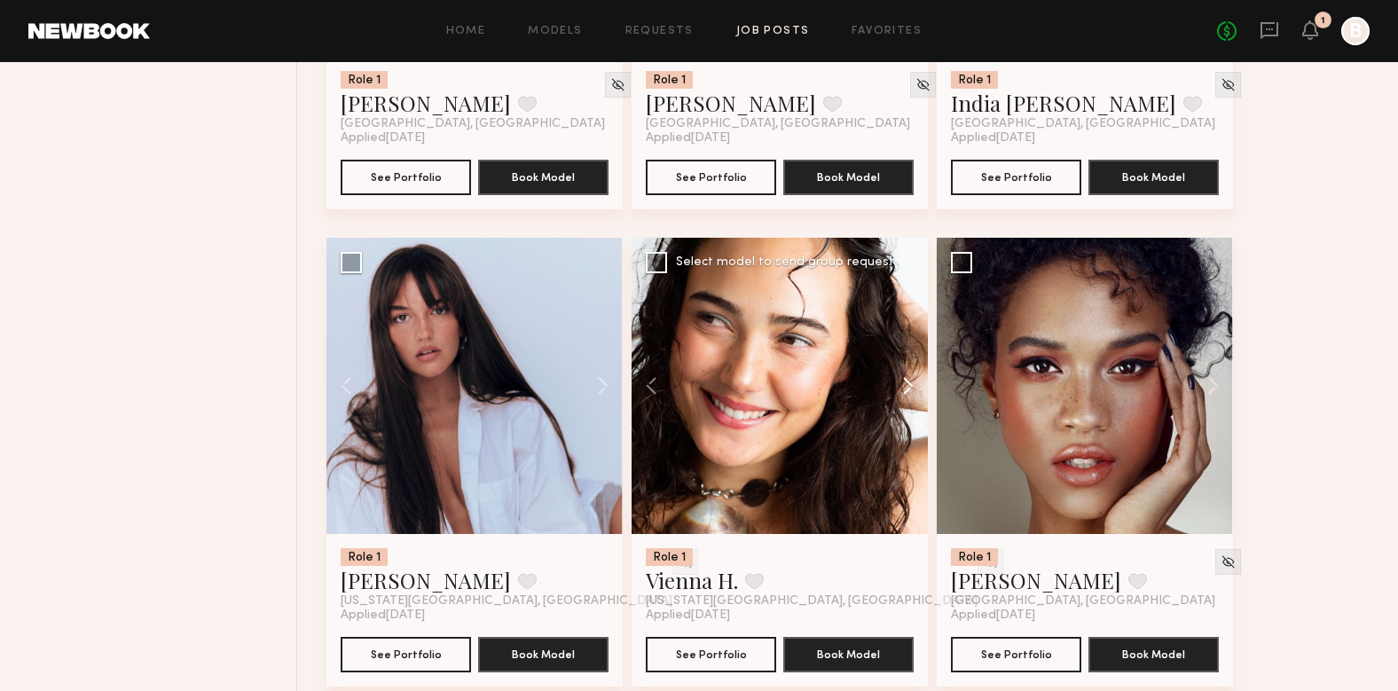
click at [907, 371] on button at bounding box center [899, 386] width 57 height 296
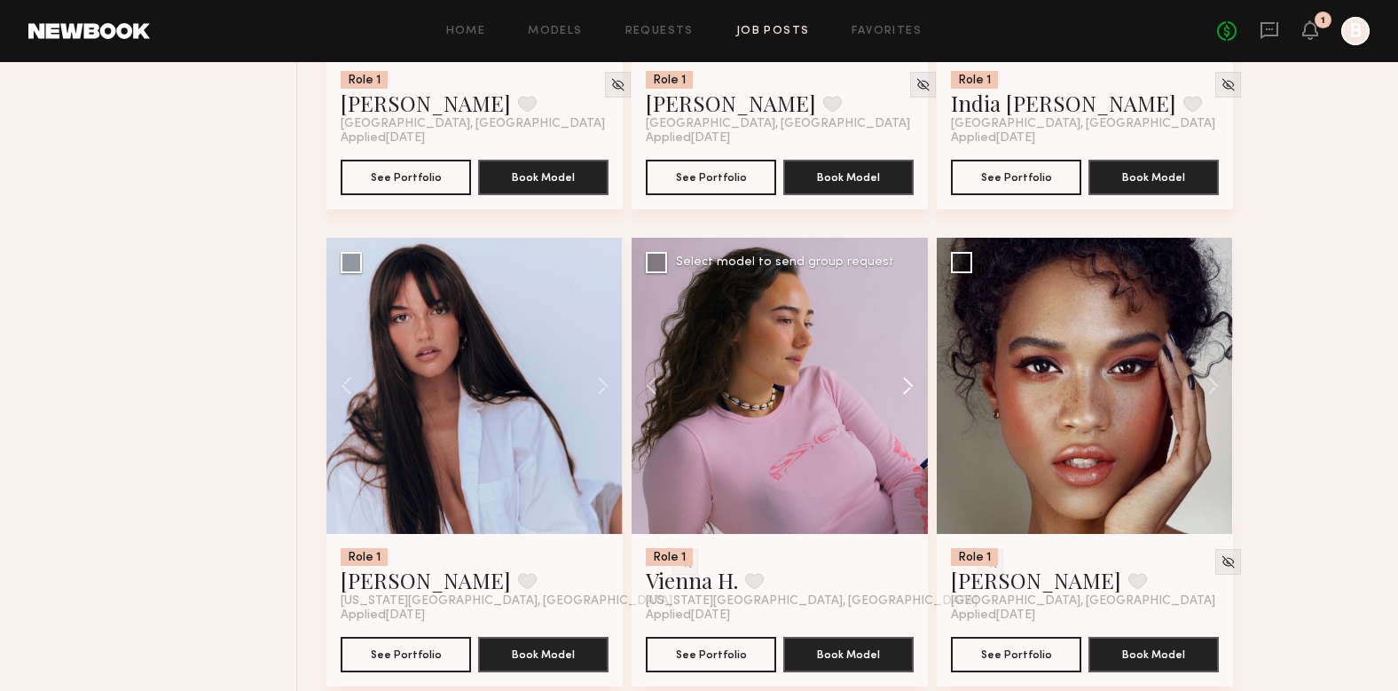
click at [907, 371] on button at bounding box center [899, 386] width 57 height 296
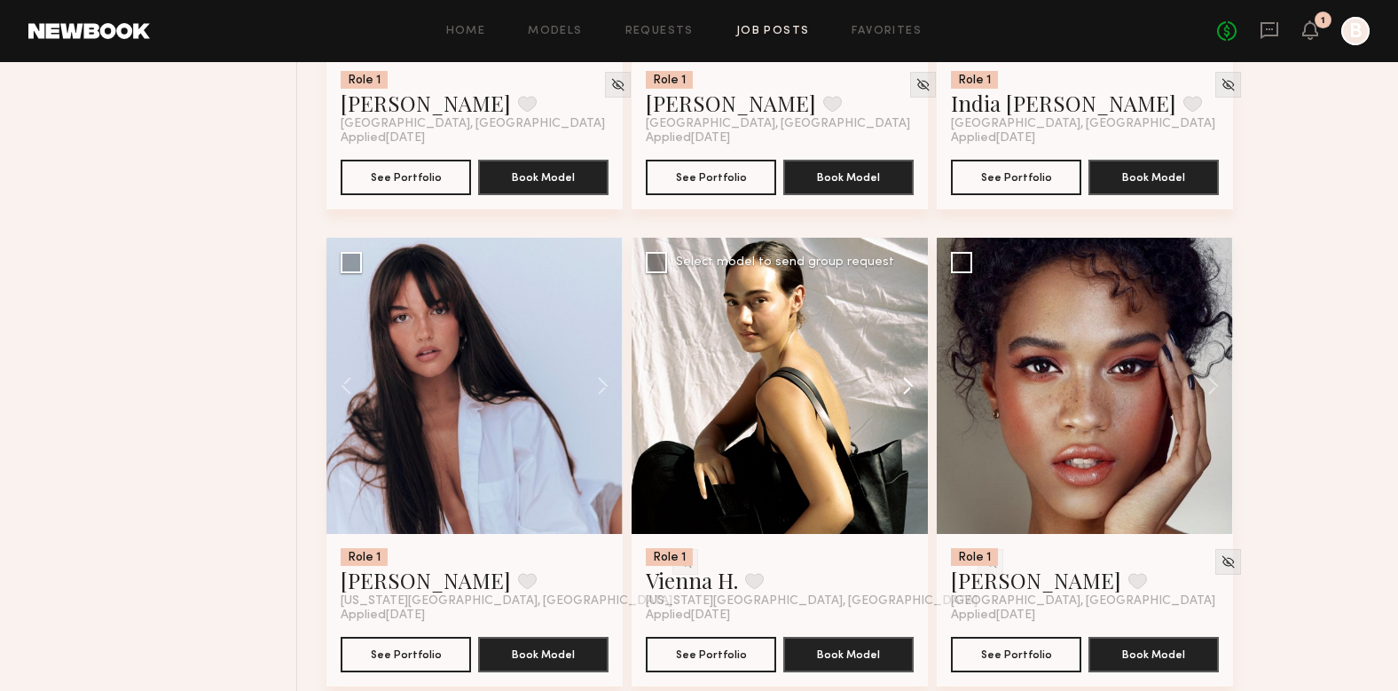
click at [907, 371] on button at bounding box center [899, 386] width 57 height 296
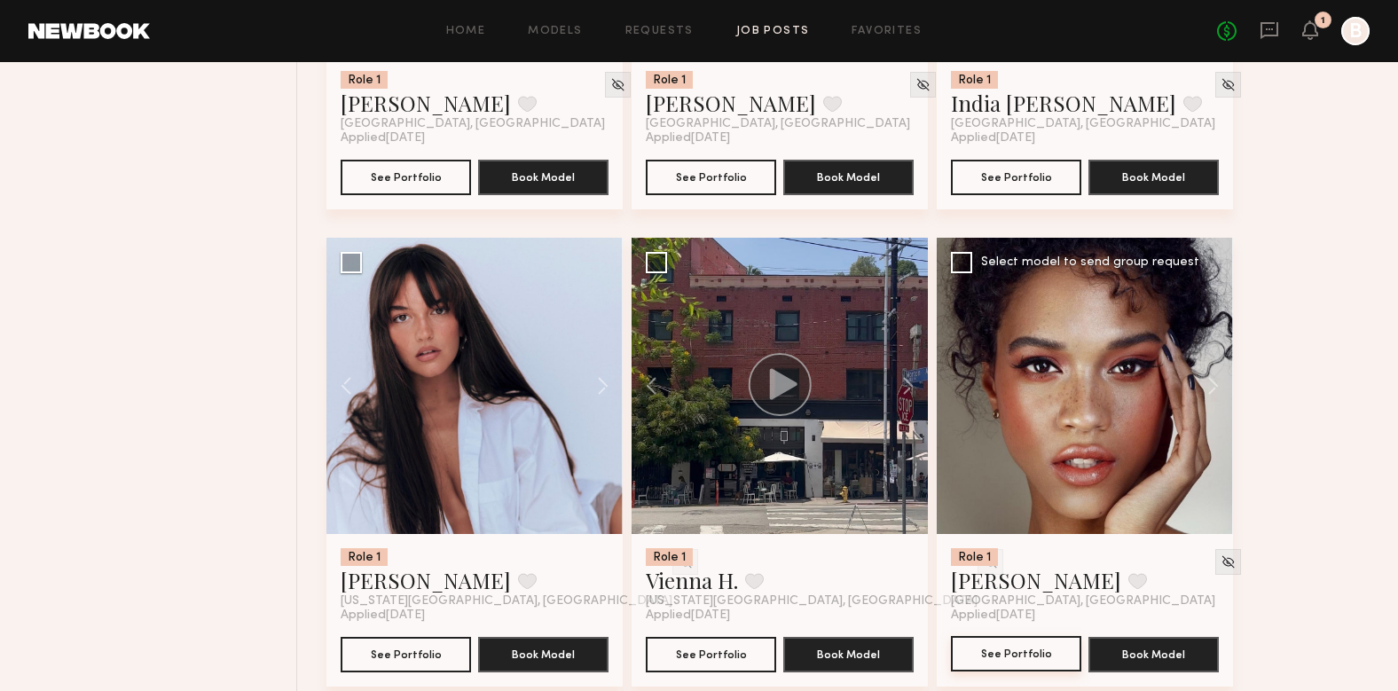
click at [1048, 636] on button "See Portfolio" at bounding box center [1016, 653] width 130 height 35
click at [1062, 636] on button "See Portfolio" at bounding box center [1016, 653] width 130 height 35
click at [914, 358] on button at bounding box center [899, 386] width 57 height 296
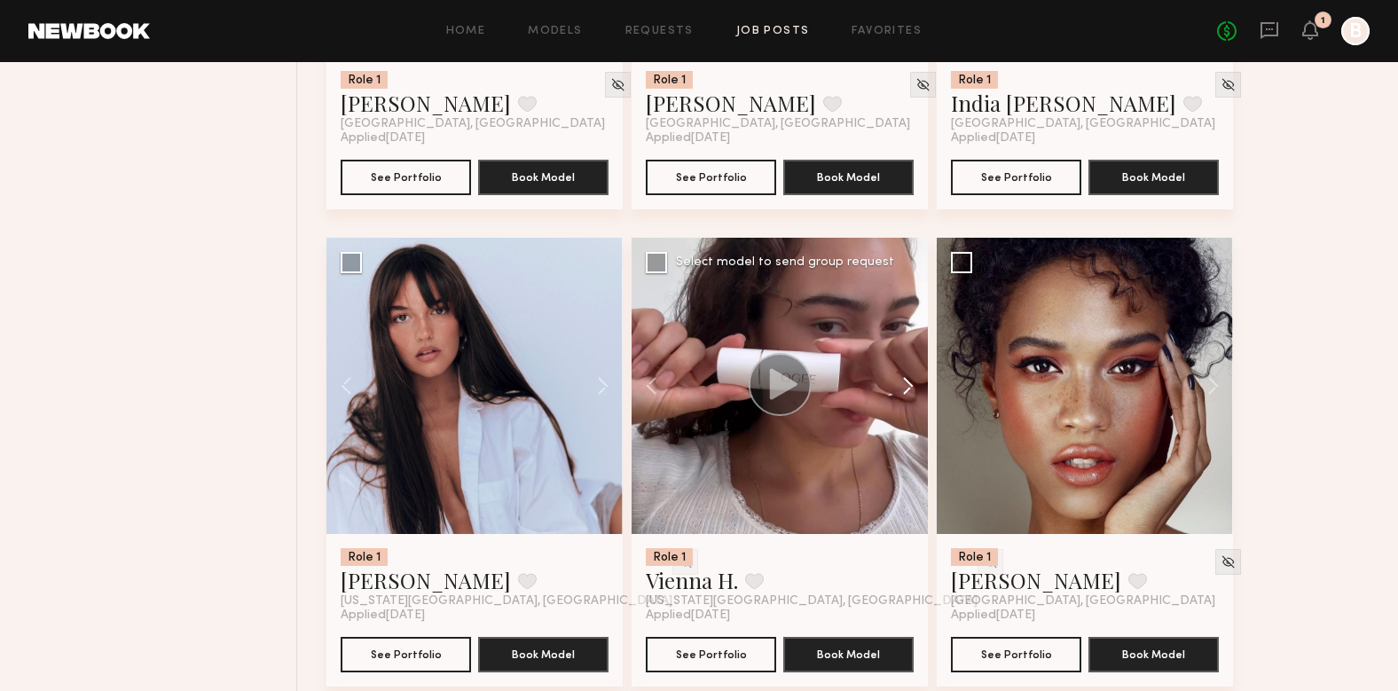
click at [914, 358] on button at bounding box center [899, 386] width 57 height 296
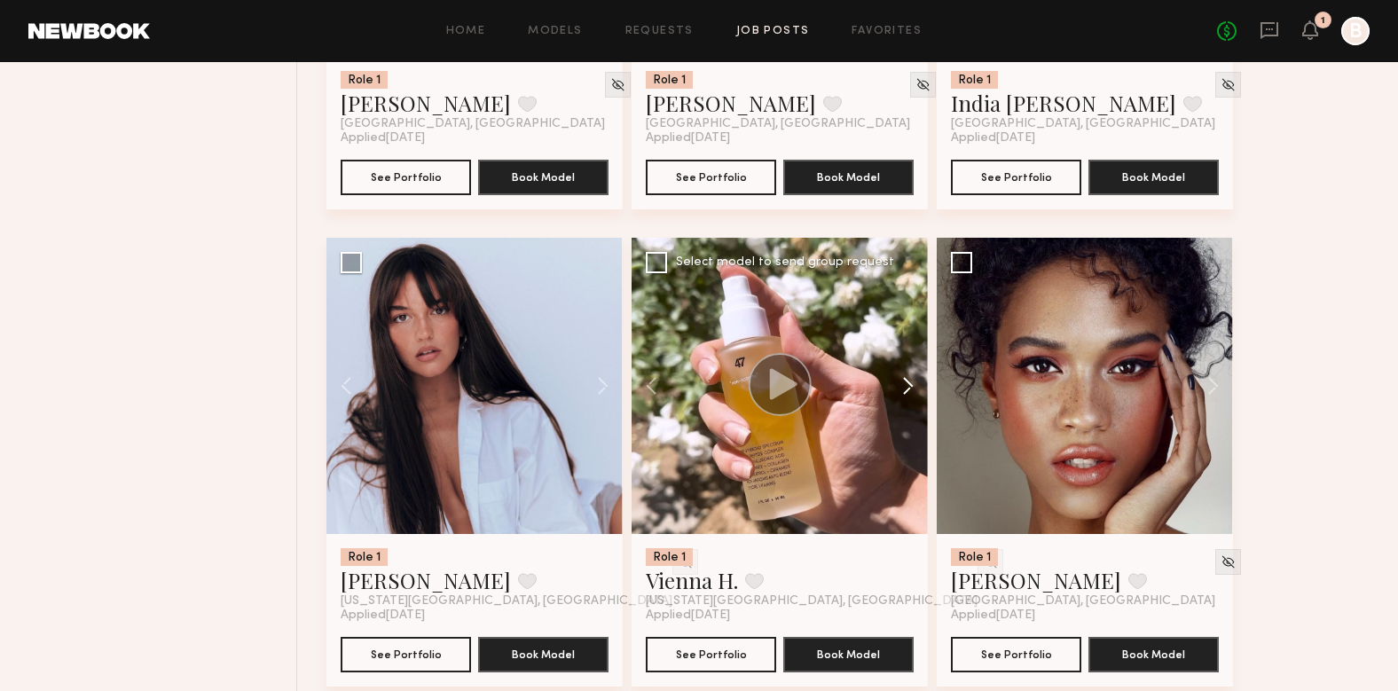
click at [914, 358] on button at bounding box center [899, 386] width 57 height 296
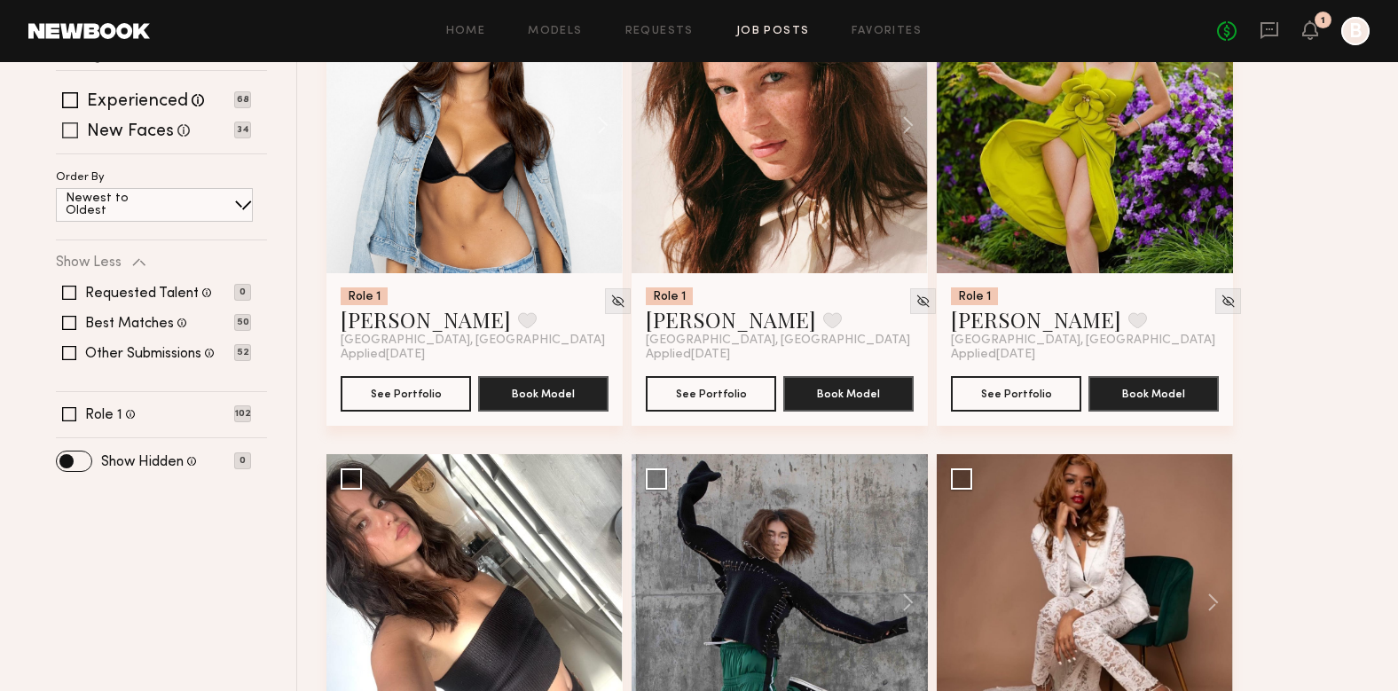
scroll to position [0, 0]
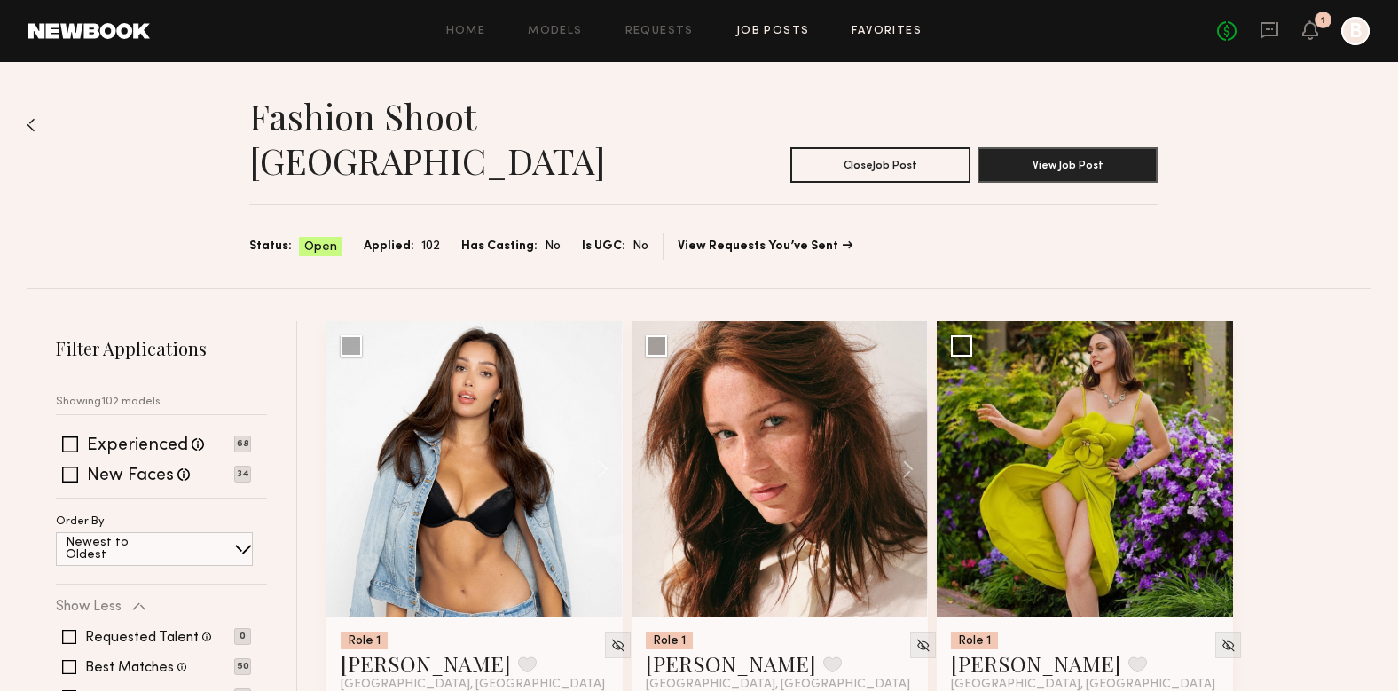
click at [902, 26] on link "Favorites" at bounding box center [887, 32] width 70 height 12
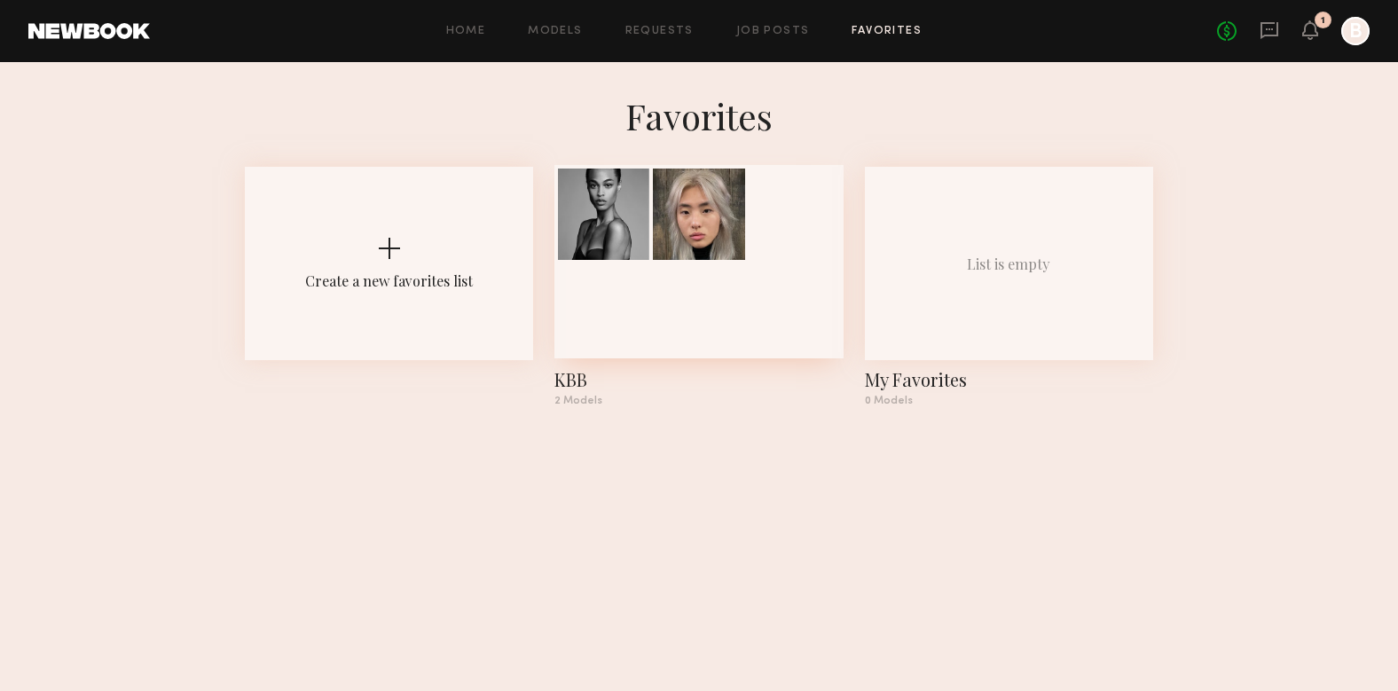
click at [727, 308] on div at bounding box center [698, 261] width 288 height 193
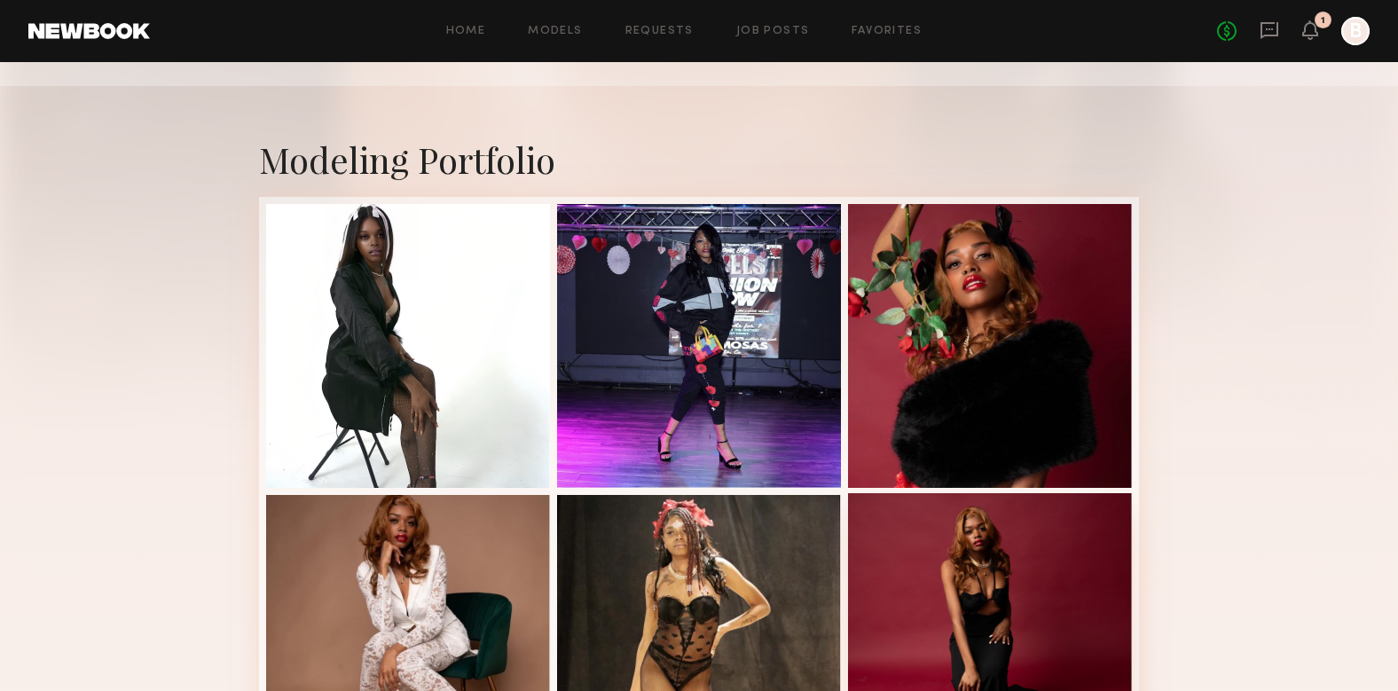
scroll to position [481, 0]
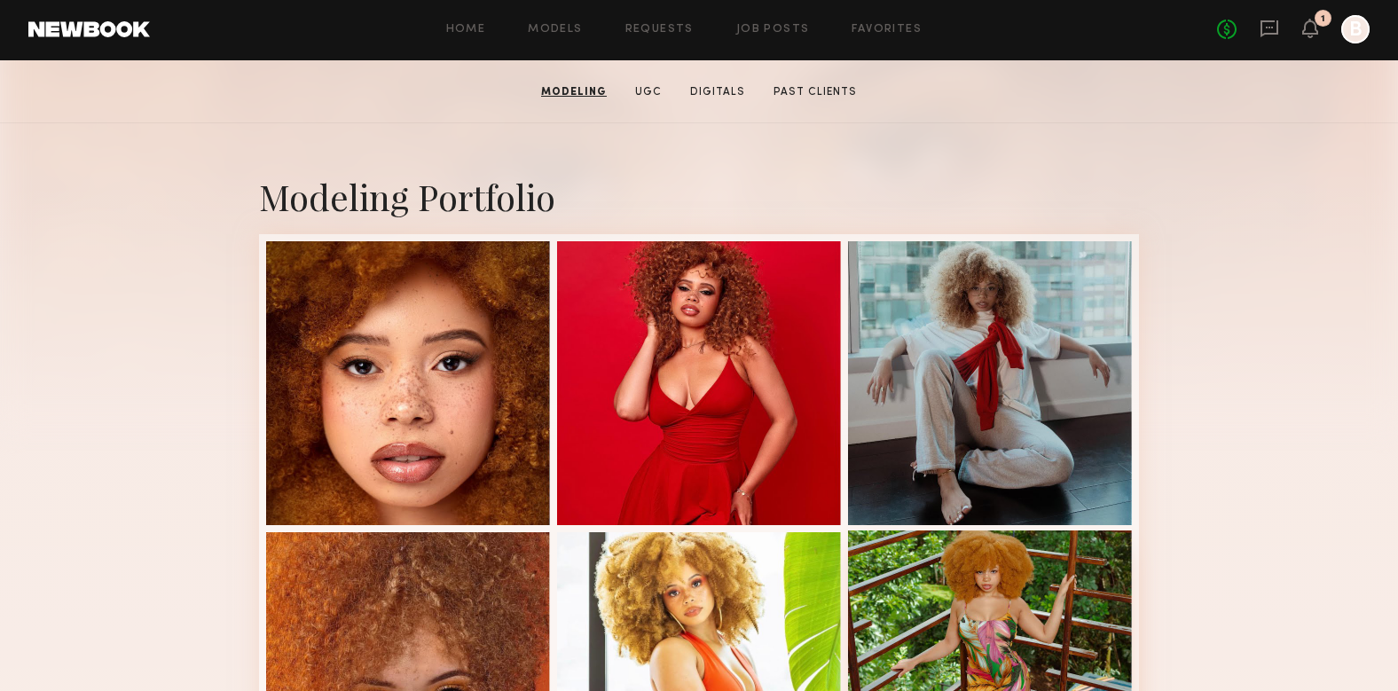
scroll to position [243, 0]
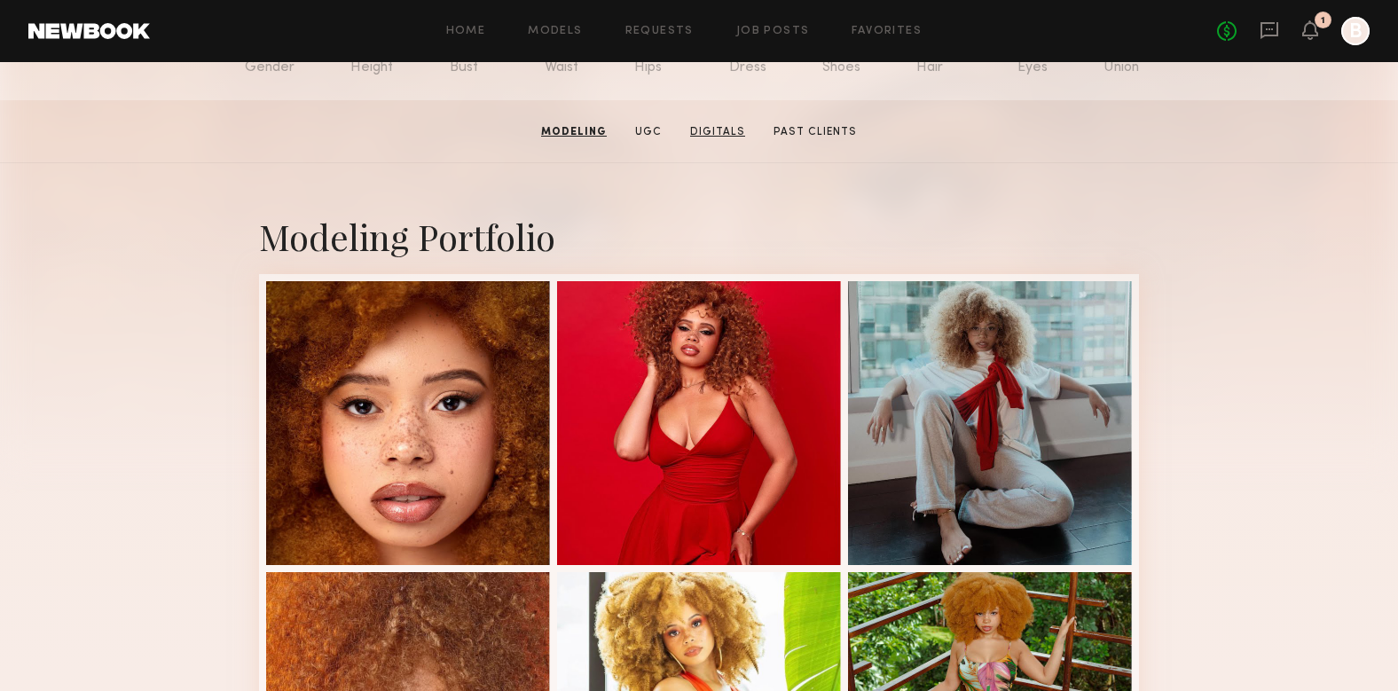
click at [727, 127] on link "Digitals" at bounding box center [717, 132] width 69 height 16
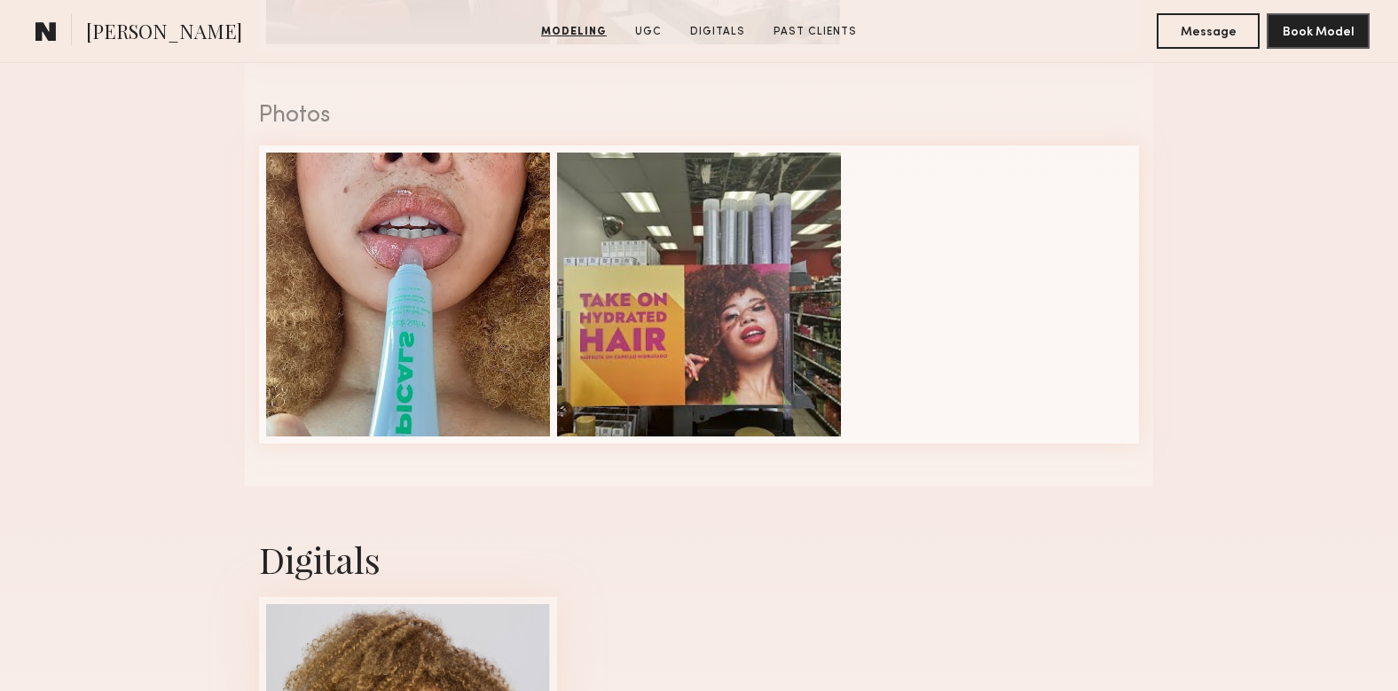
scroll to position [2843, 0]
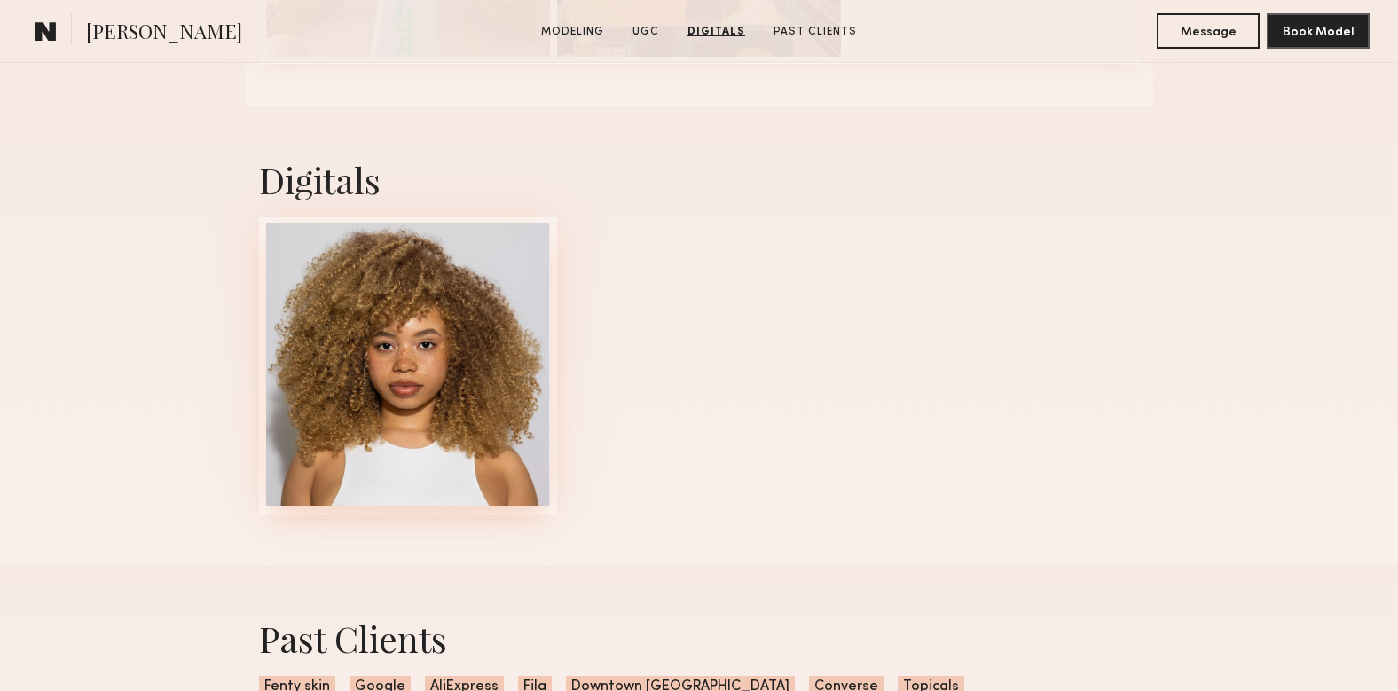
click at [489, 375] on div at bounding box center [408, 365] width 284 height 284
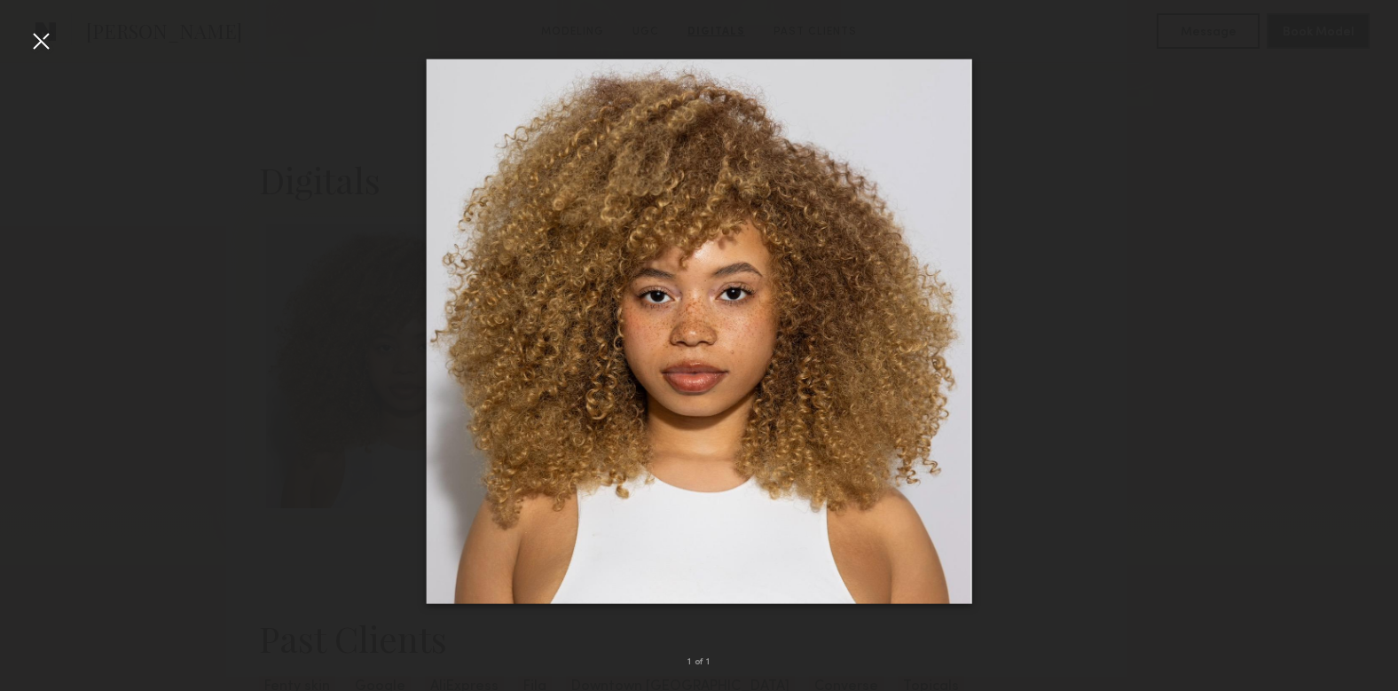
click at [331, 188] on div at bounding box center [699, 331] width 1398 height 606
click at [34, 41] on div at bounding box center [41, 41] width 28 height 28
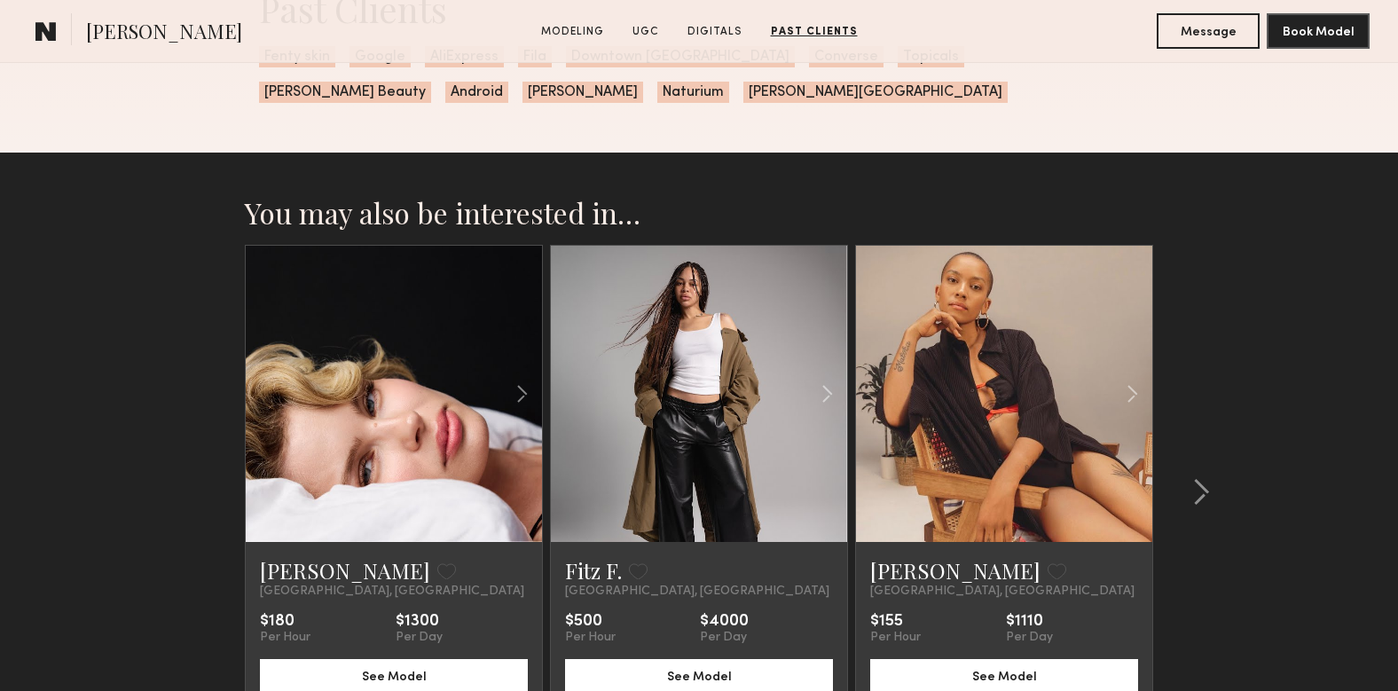
scroll to position [3474, 0]
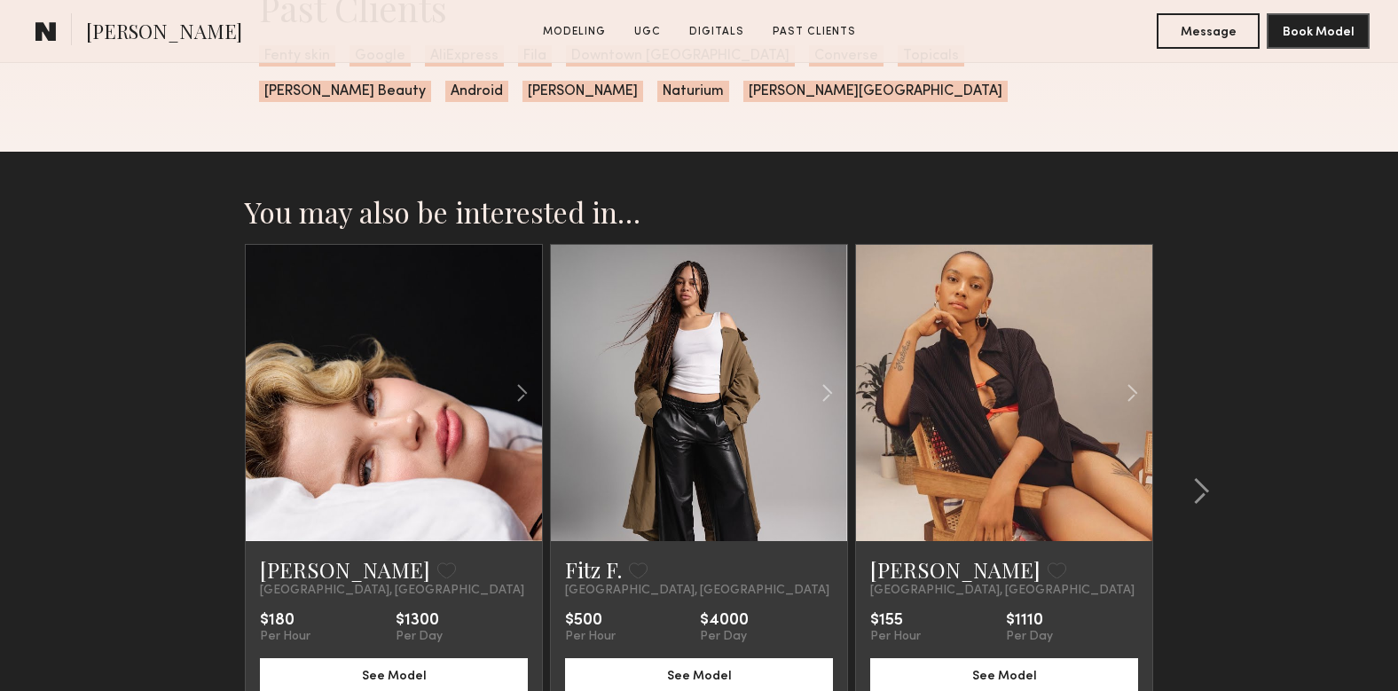
click at [1018, 383] on link at bounding box center [1004, 393] width 101 height 296
click at [759, 322] on div at bounding box center [799, 393] width 98 height 296
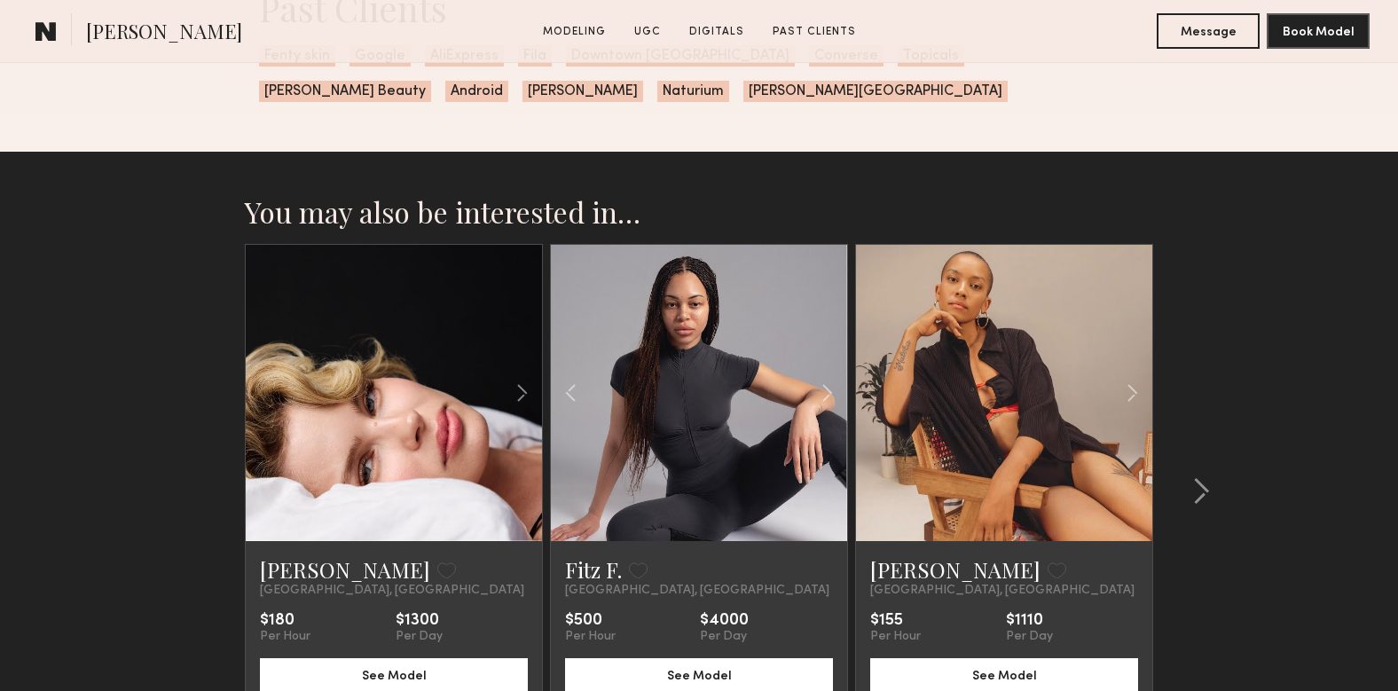
click at [730, 395] on link at bounding box center [699, 393] width 101 height 296
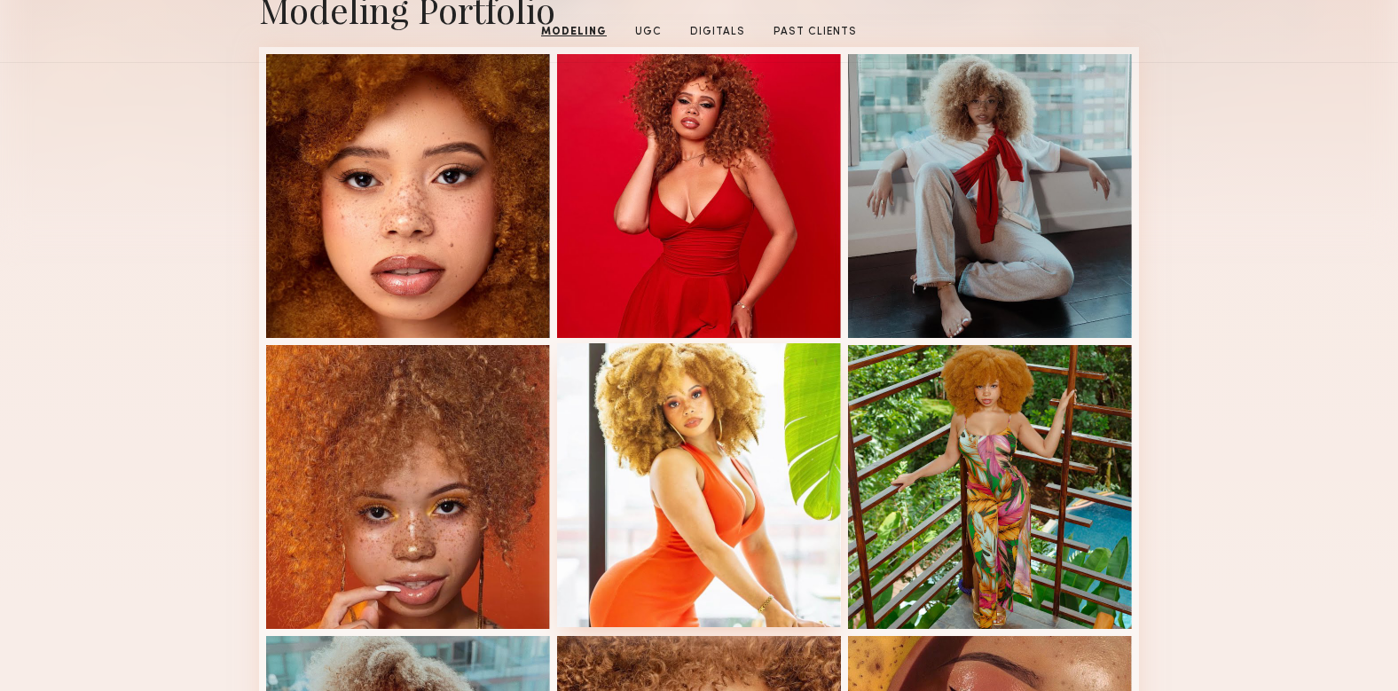
scroll to position [0, 0]
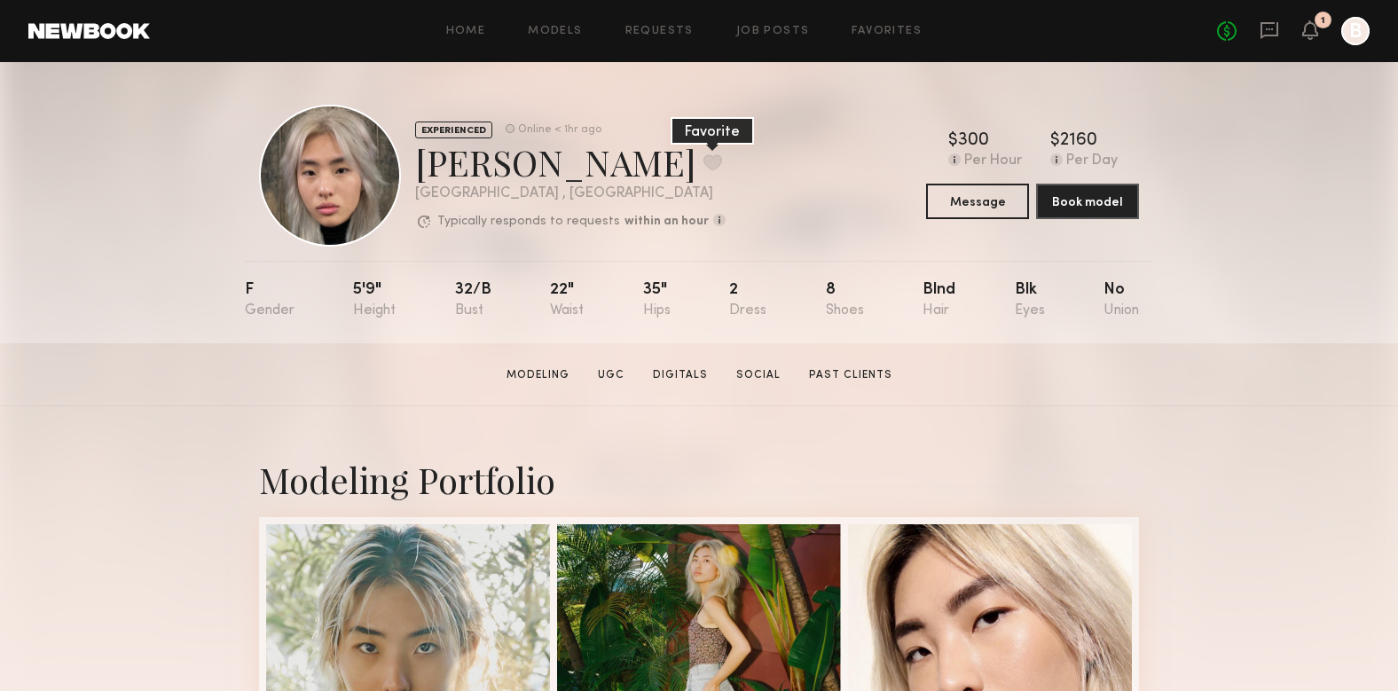
click at [704, 159] on button at bounding box center [713, 162] width 19 height 16
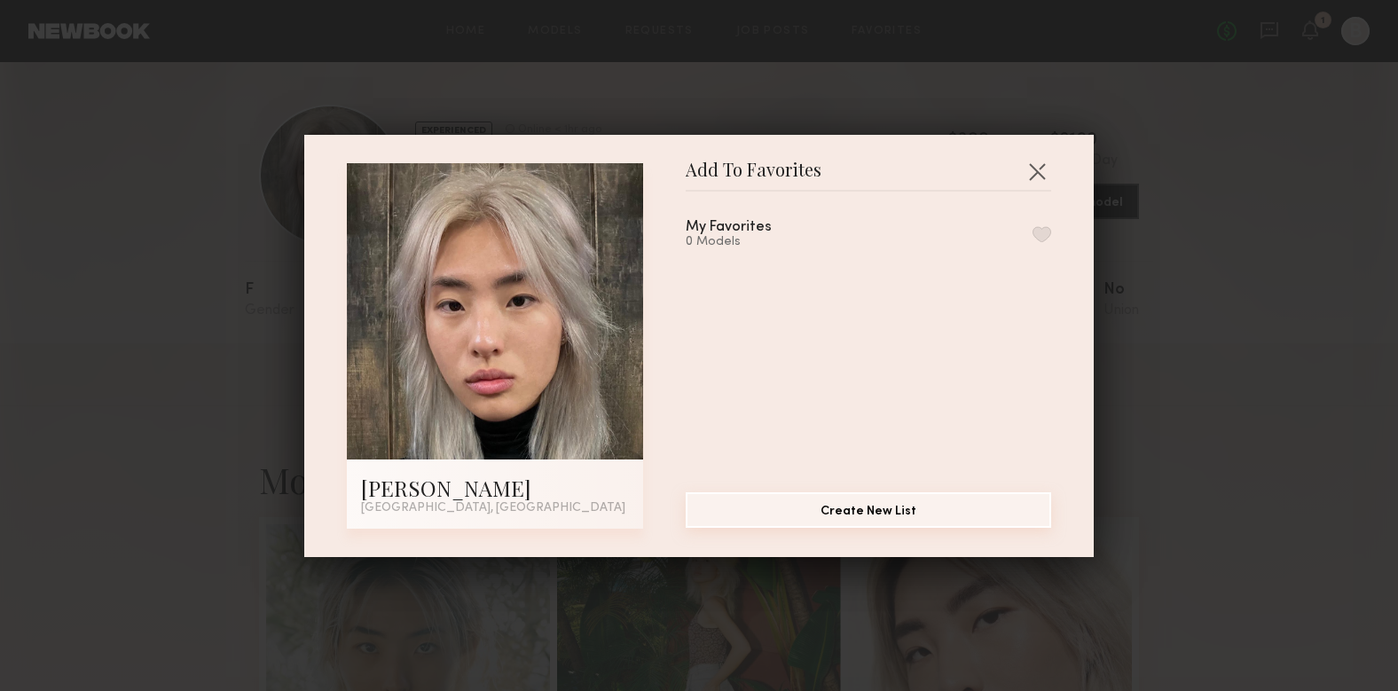
click at [922, 514] on button "Create New List" at bounding box center [869, 509] width 366 height 35
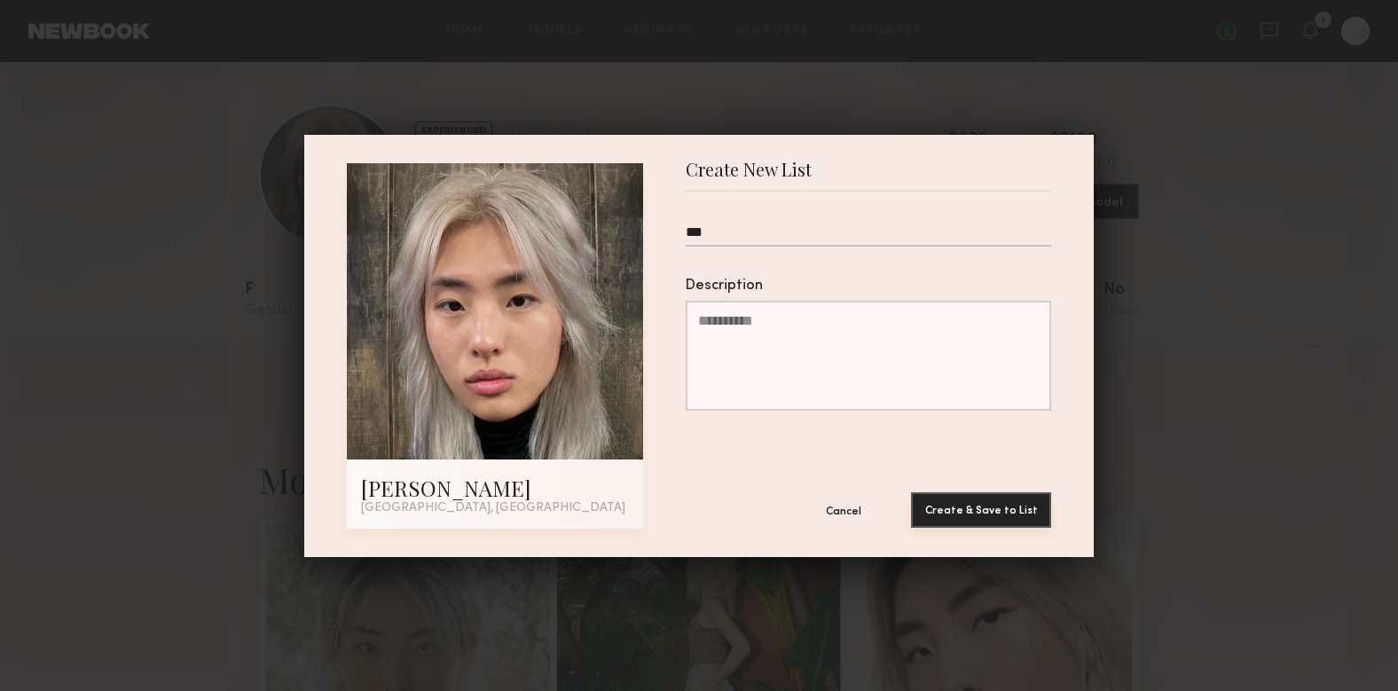
type input "***"
click at [995, 507] on button "Create & Save to List" at bounding box center [981, 509] width 140 height 35
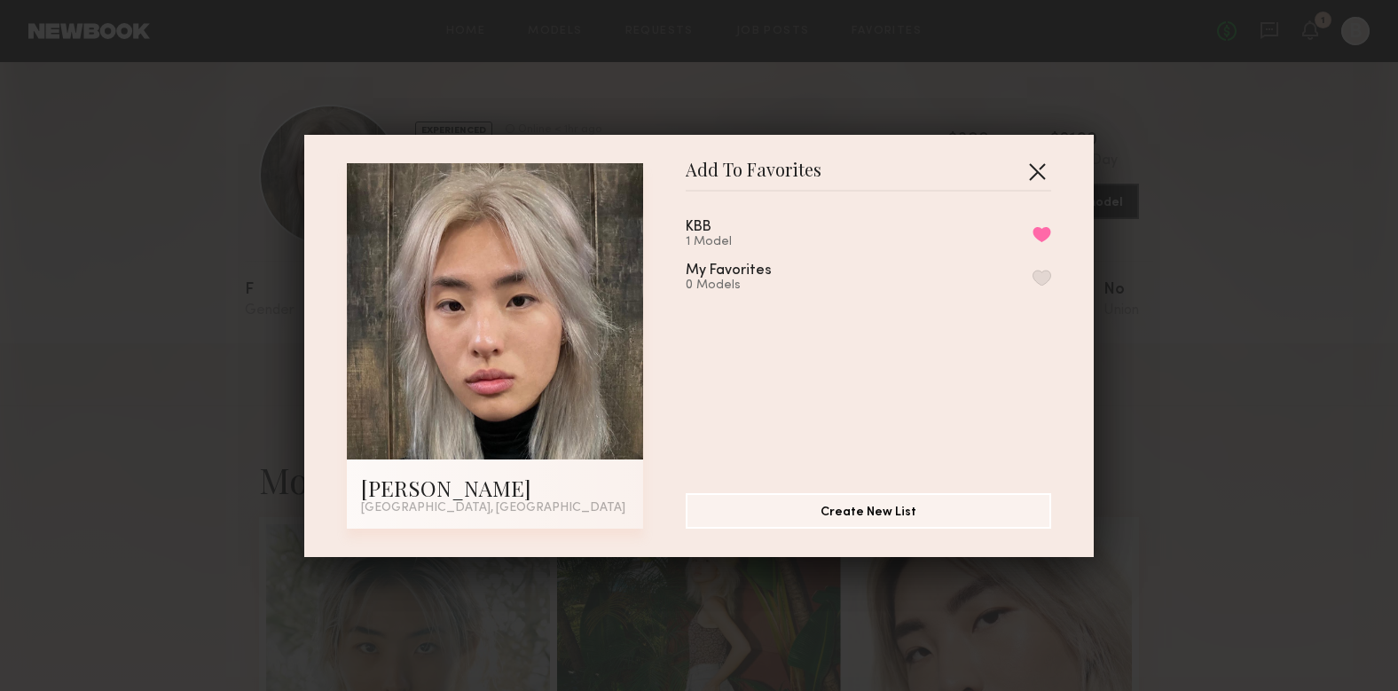
click at [1036, 166] on button "button" at bounding box center [1037, 171] width 28 height 28
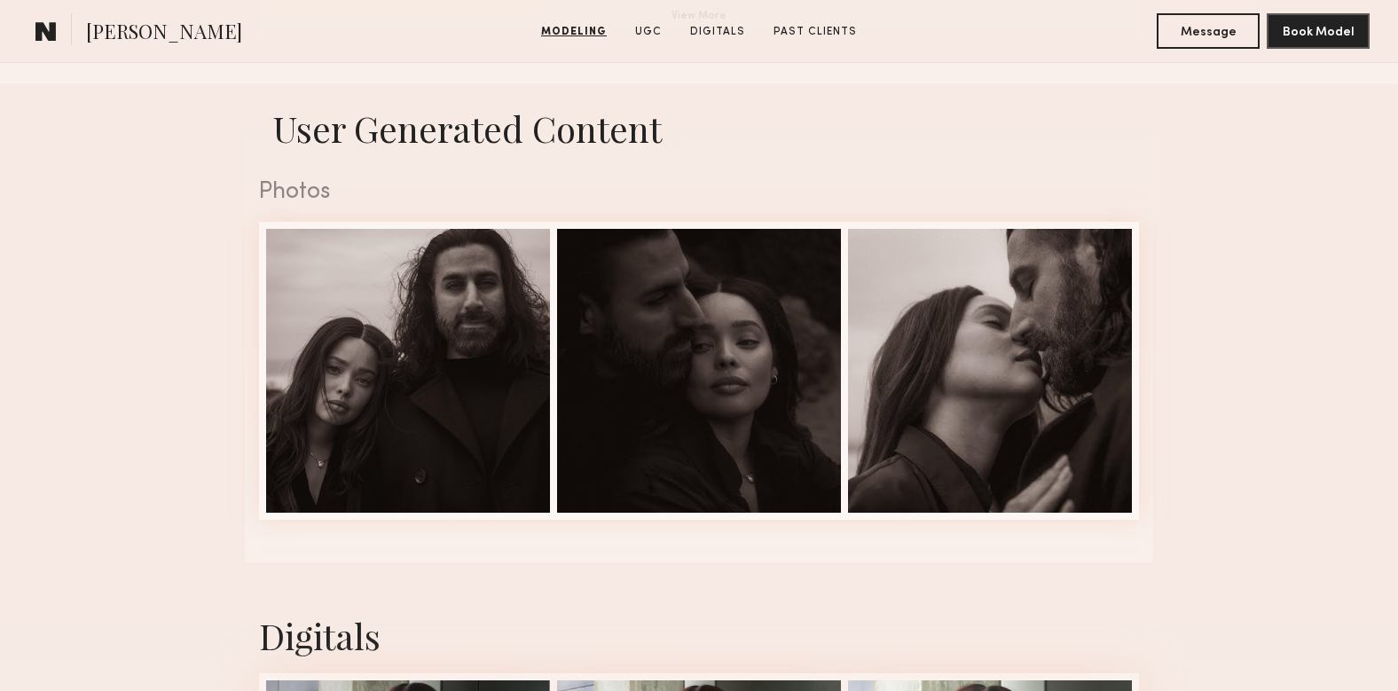
scroll to position [1713, 0]
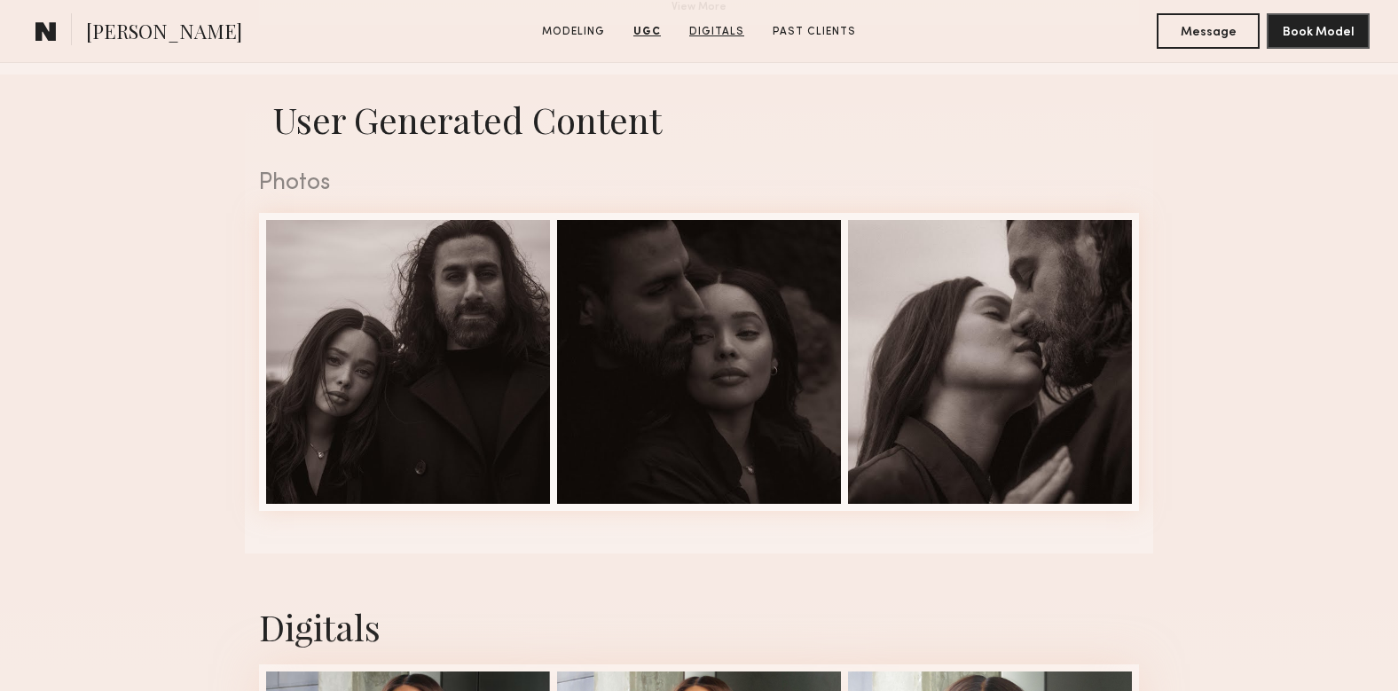
click at [709, 32] on link "Digitals" at bounding box center [716, 32] width 69 height 16
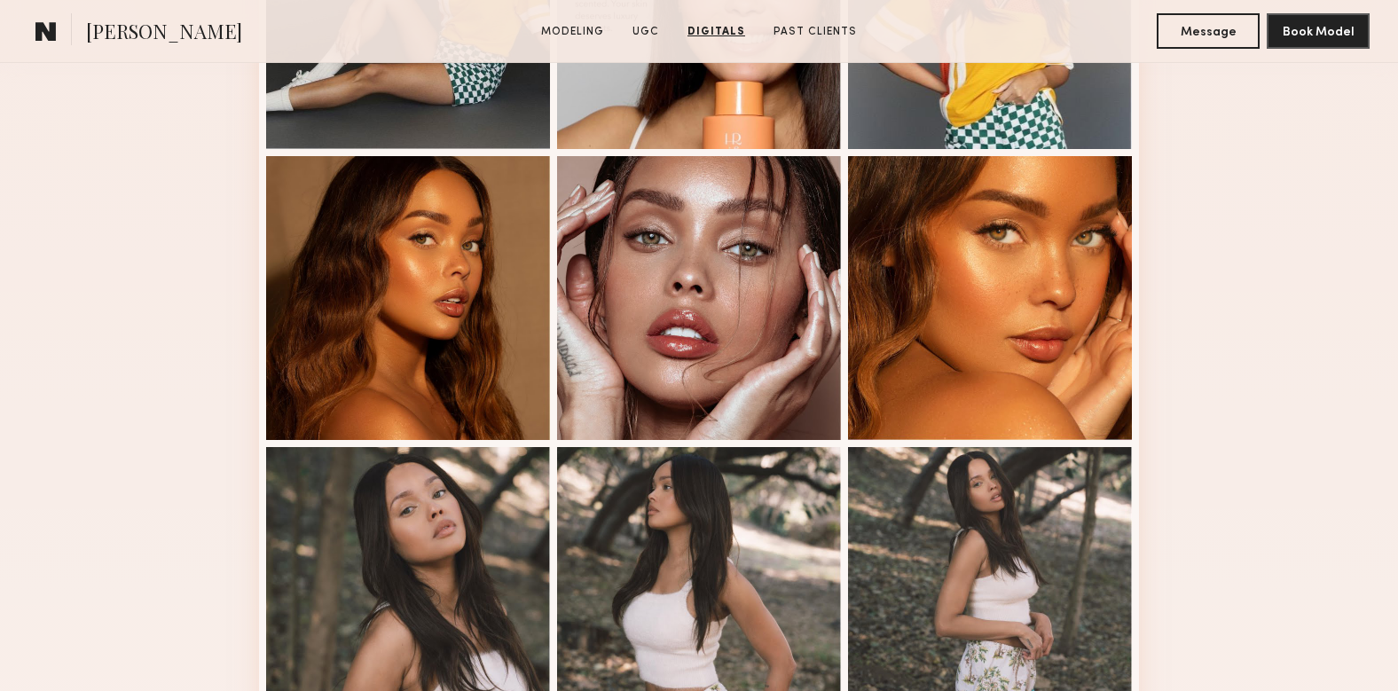
scroll to position [0, 0]
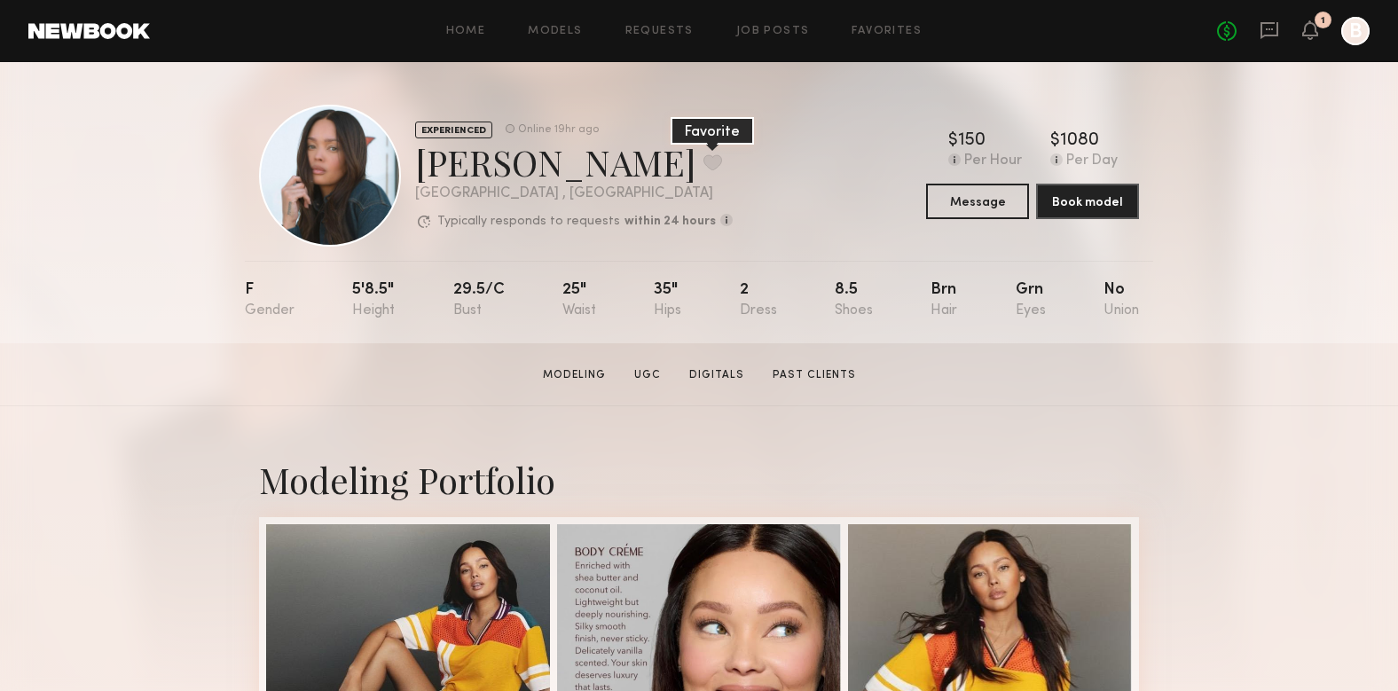
click at [704, 164] on button at bounding box center [713, 162] width 19 height 16
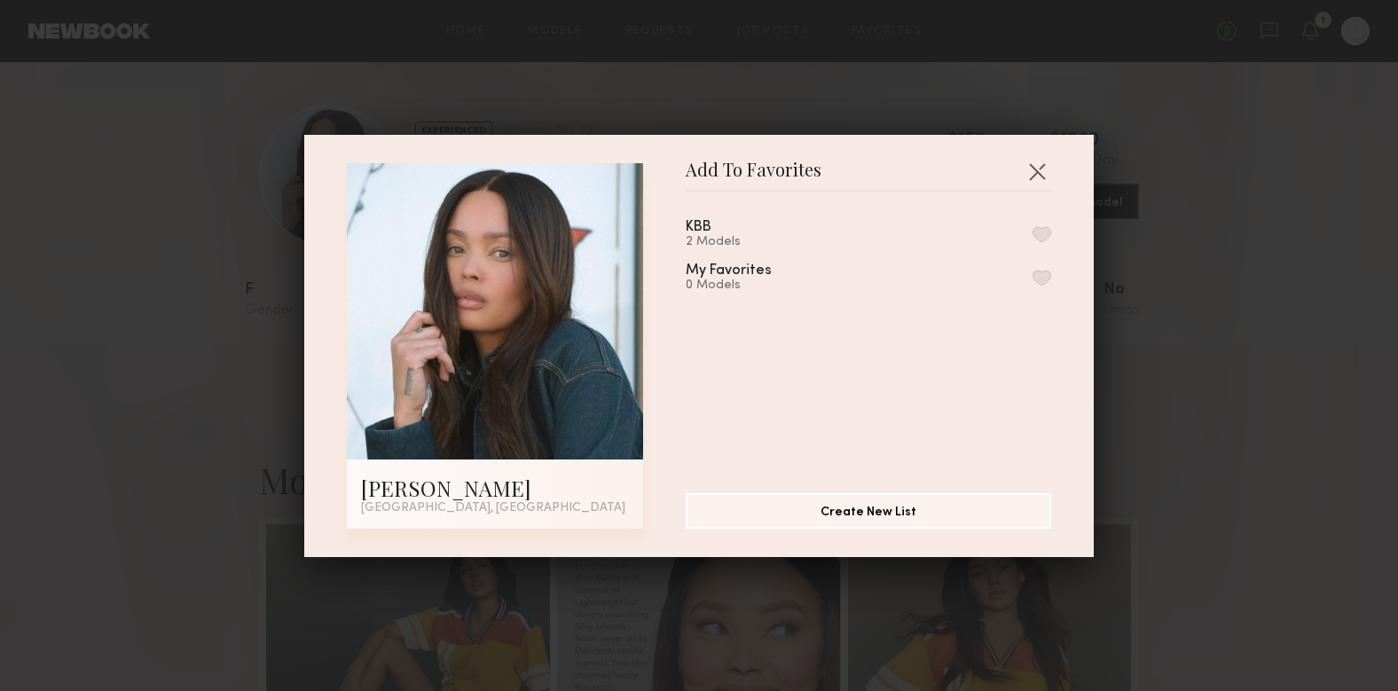
click at [750, 236] on div "2 Models" at bounding box center [720, 242] width 68 height 14
click at [1039, 232] on button "button" at bounding box center [1042, 234] width 19 height 16
click at [1044, 163] on button "button" at bounding box center [1037, 171] width 28 height 28
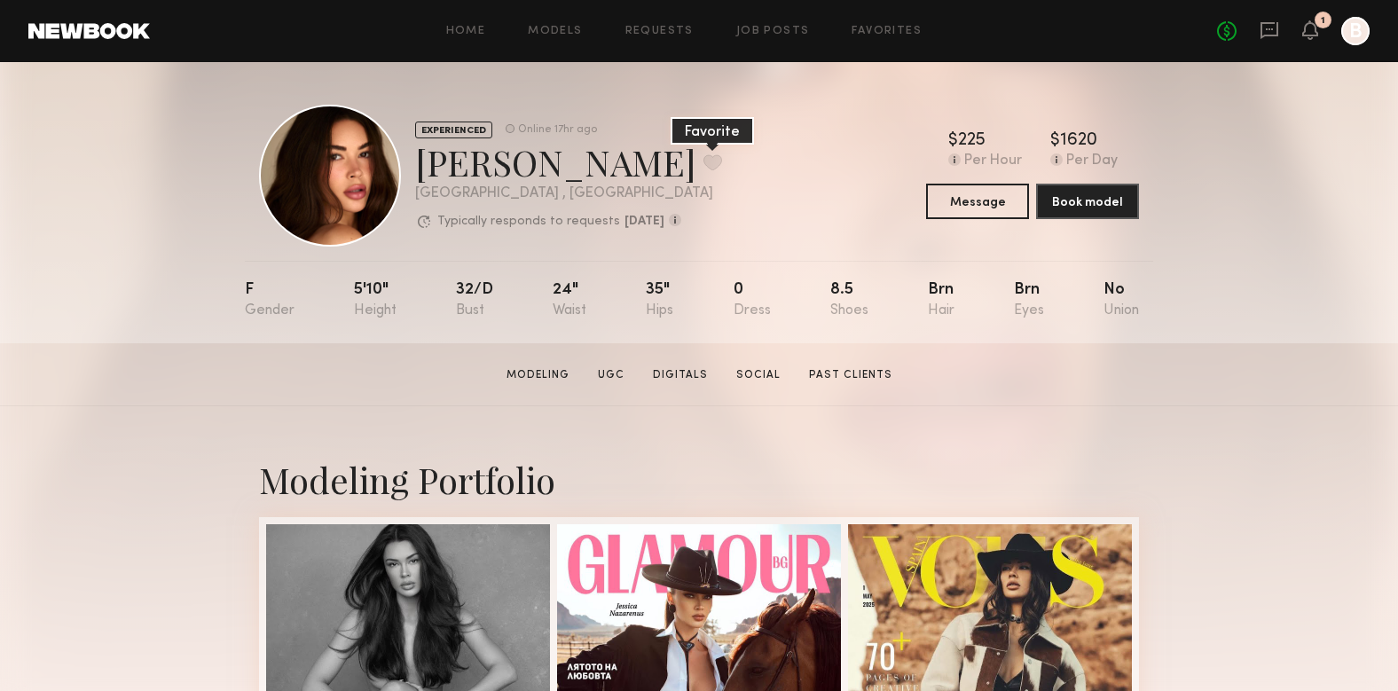
click at [704, 160] on button at bounding box center [713, 162] width 19 height 16
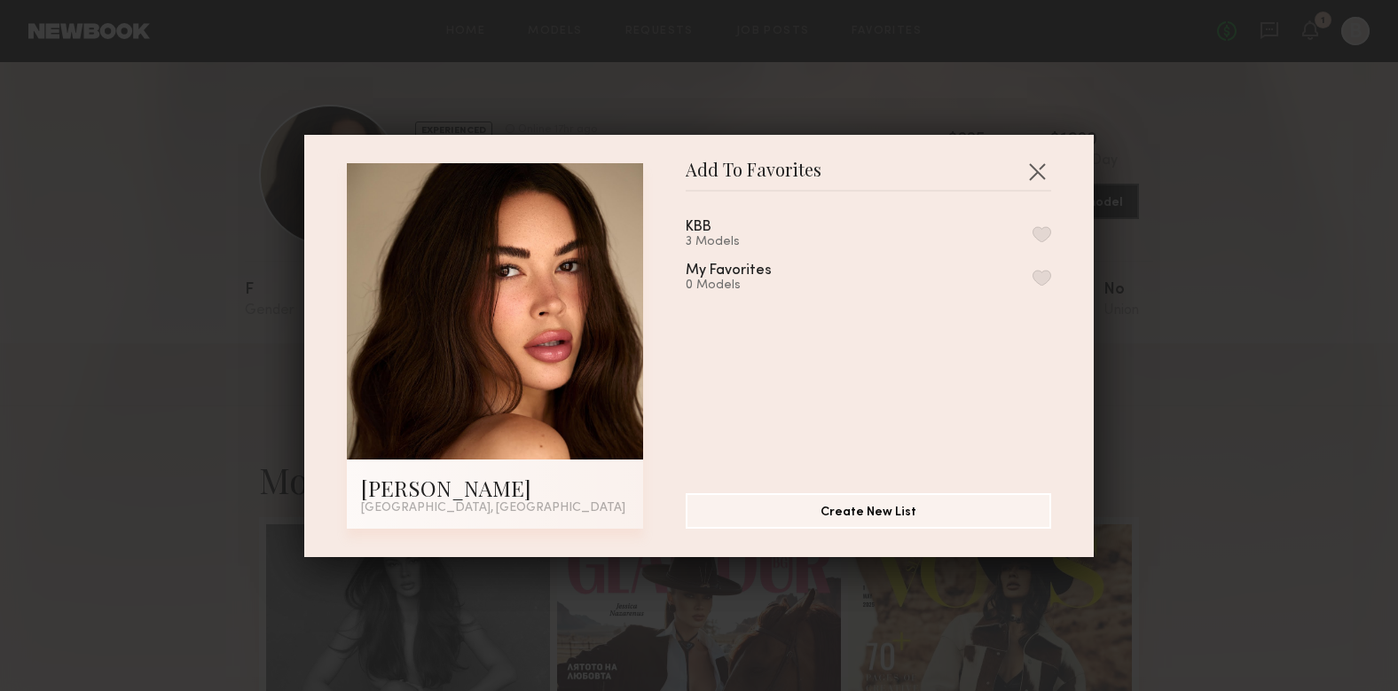
click at [1046, 236] on button "button" at bounding box center [1042, 234] width 19 height 16
click at [1043, 169] on button "button" at bounding box center [1037, 171] width 28 height 28
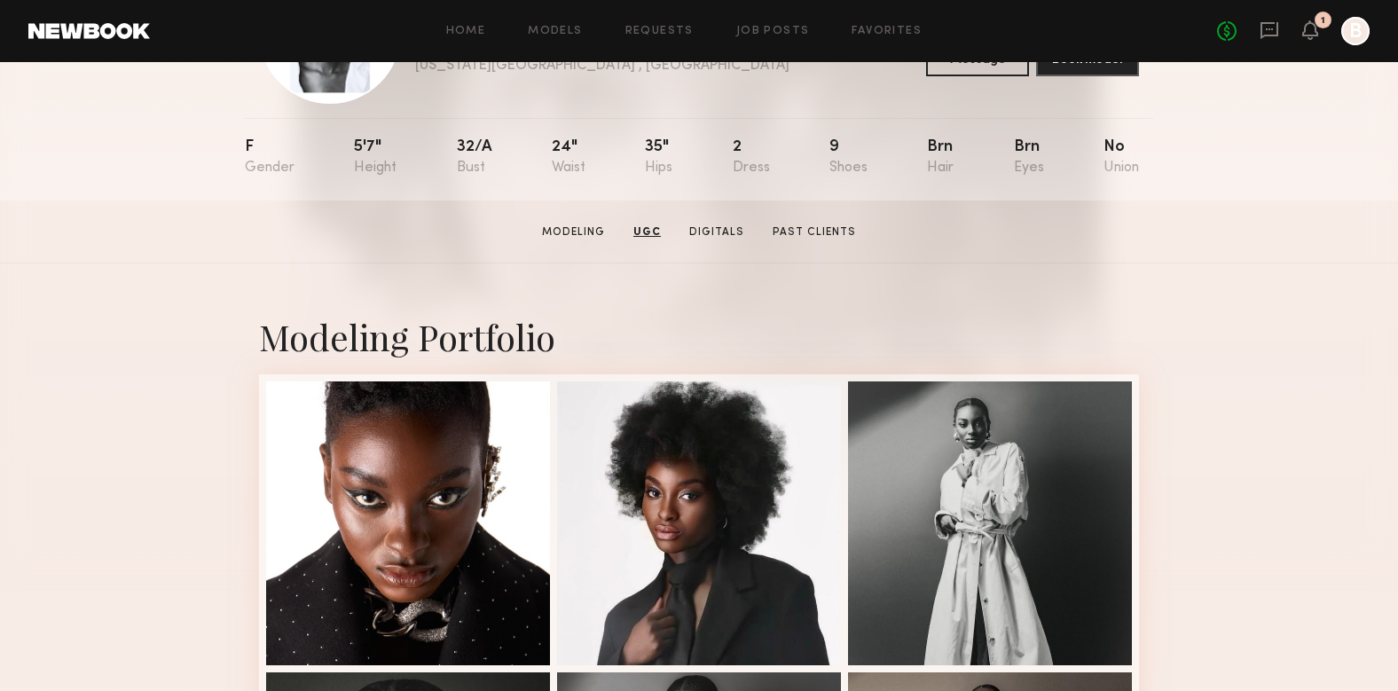
scroll to position [117, 0]
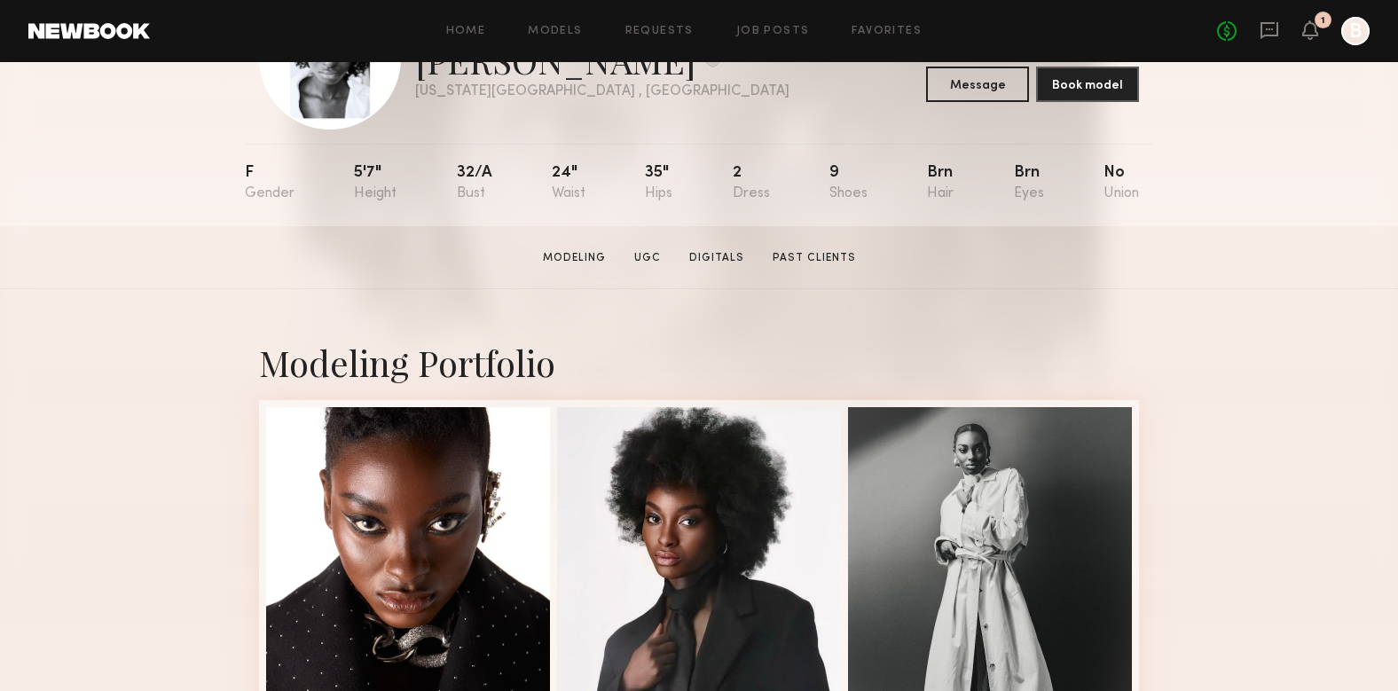
click at [720, 248] on section "Modeling UGC Digitals Past Clients" at bounding box center [699, 257] width 327 height 18
click at [720, 259] on link "Digitals" at bounding box center [716, 258] width 69 height 16
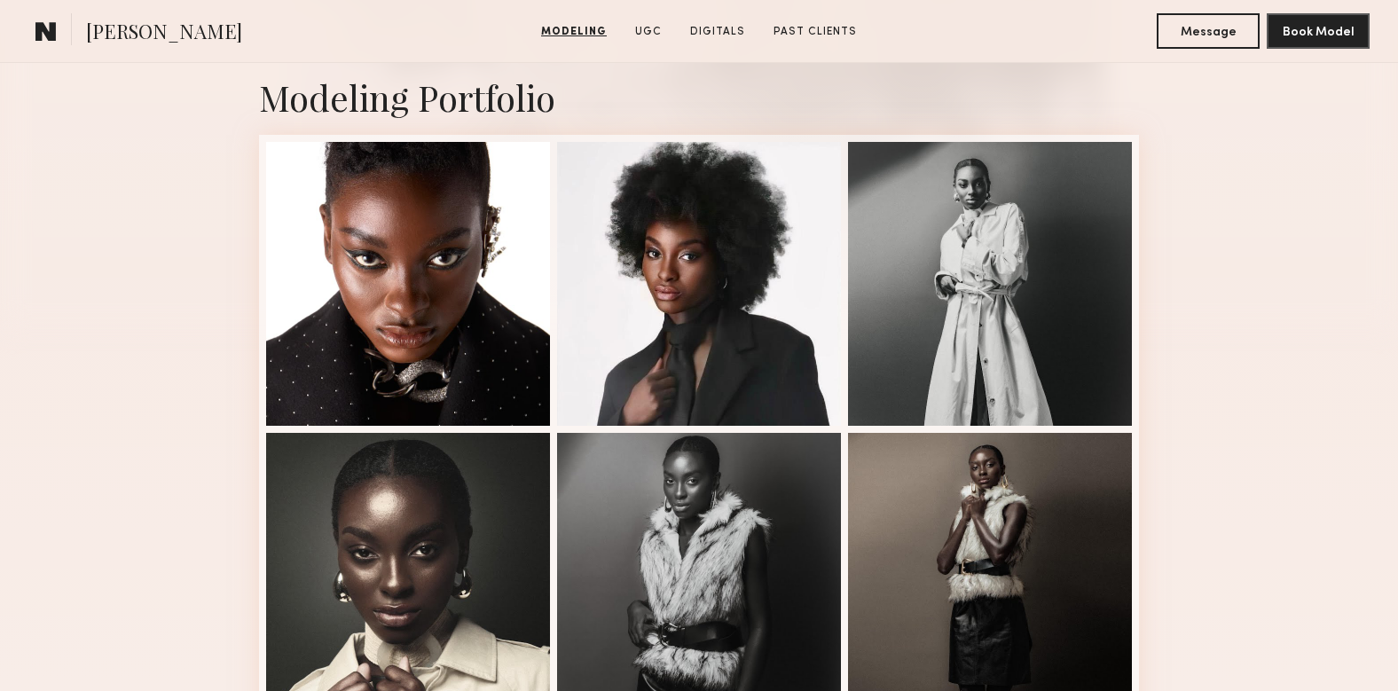
scroll to position [381, 0]
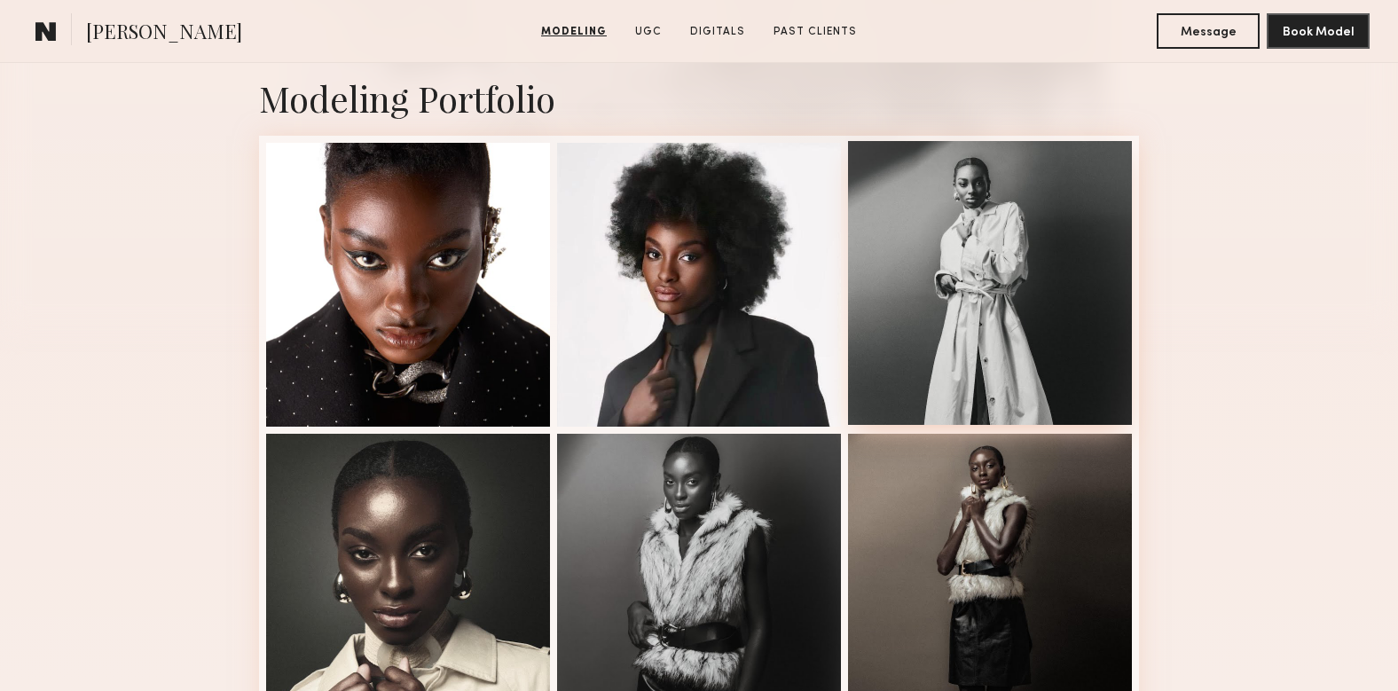
click at [982, 306] on div at bounding box center [990, 283] width 284 height 284
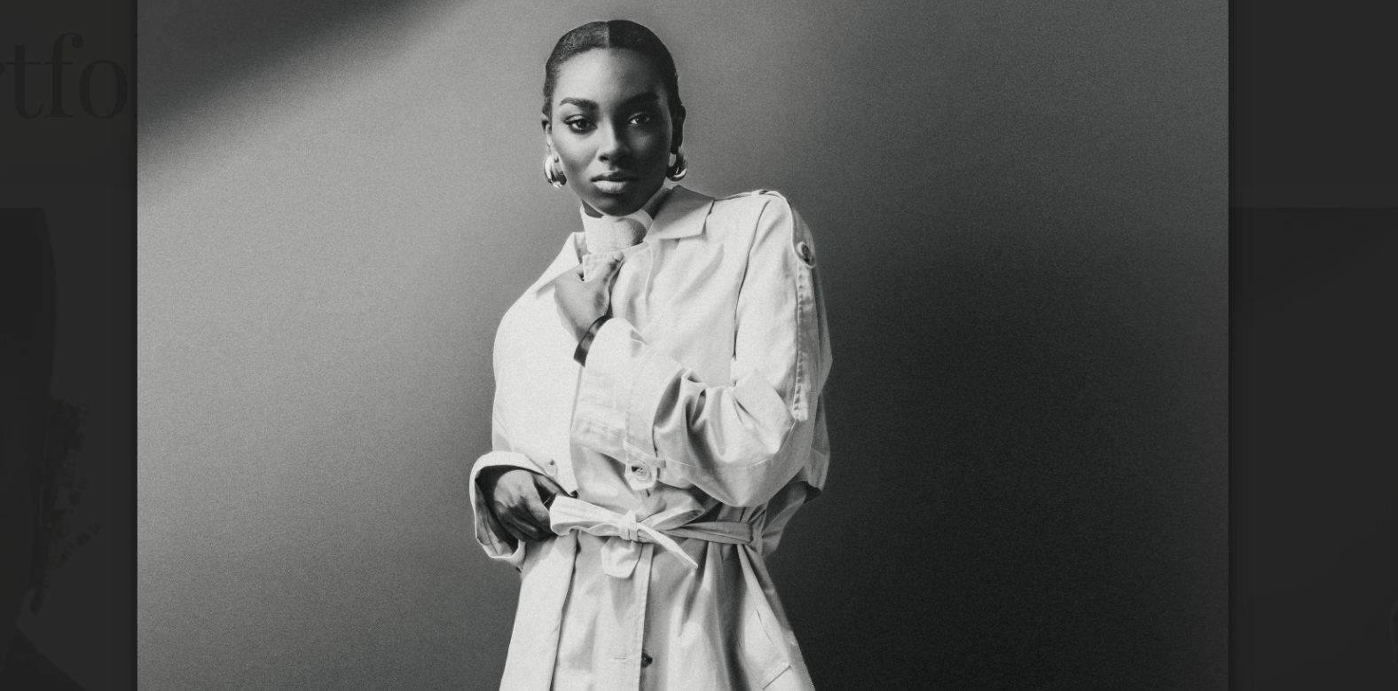
click at [699, 185] on img at bounding box center [699, 332] width 364 height 546
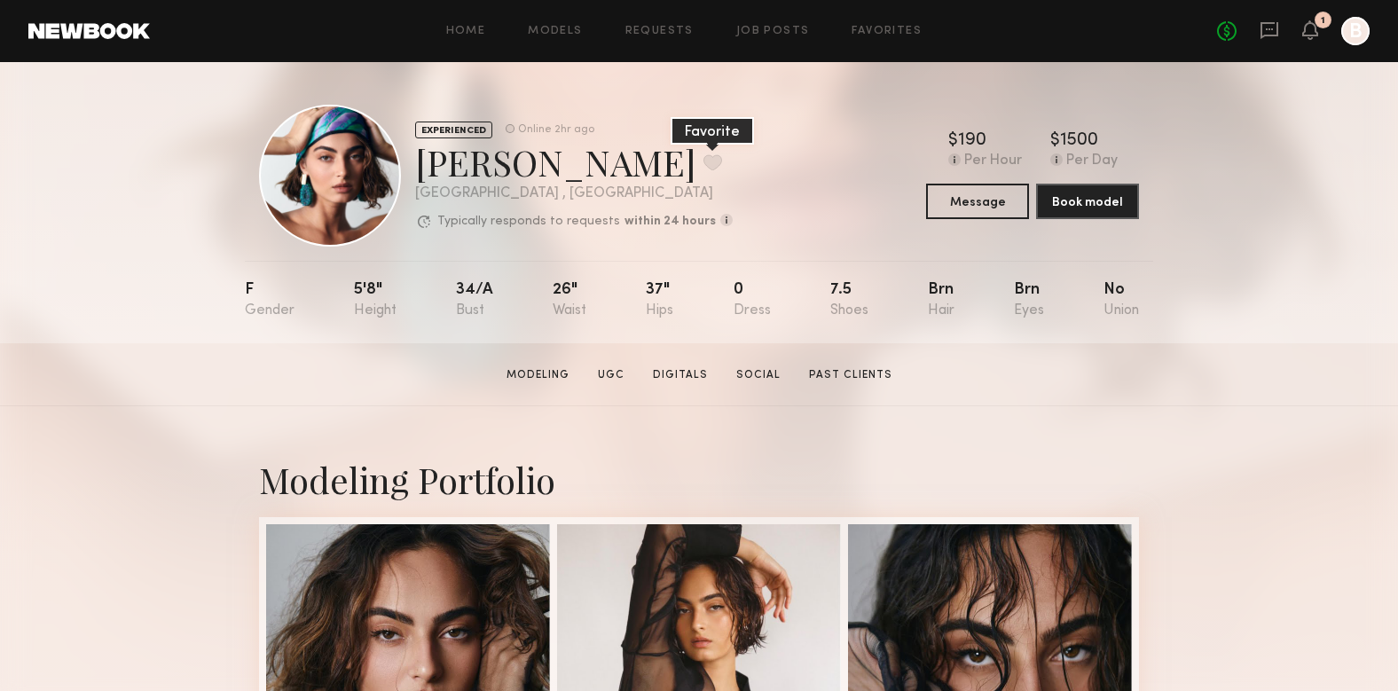
click at [704, 163] on button at bounding box center [713, 162] width 19 height 16
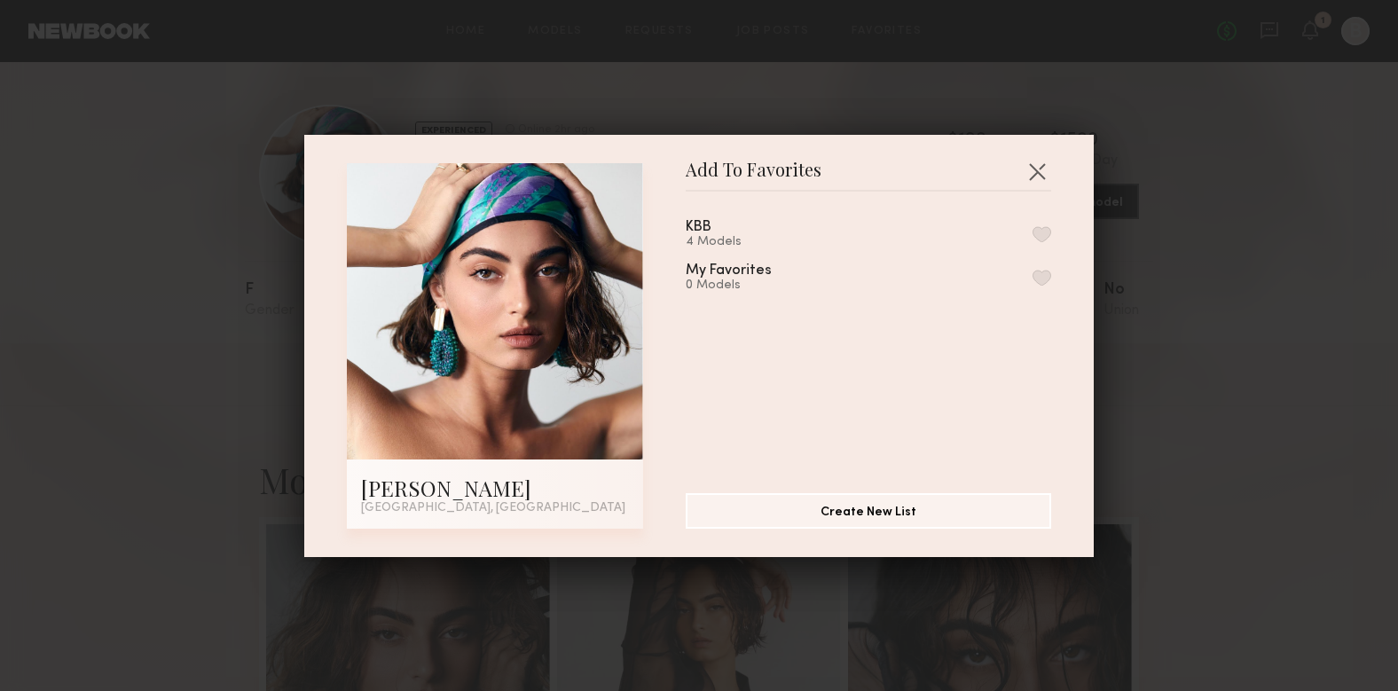
click at [1043, 230] on button "button" at bounding box center [1042, 234] width 19 height 16
click at [1043, 162] on button "button" at bounding box center [1037, 171] width 28 height 28
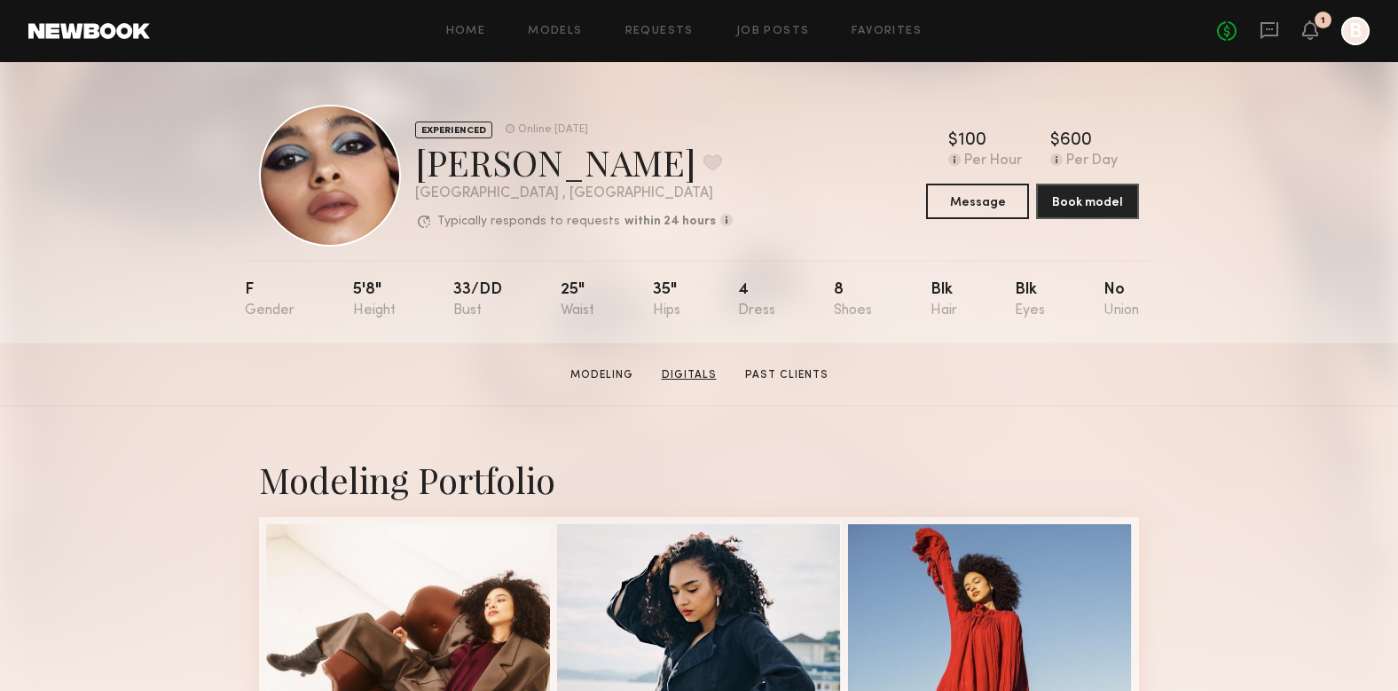
click at [690, 377] on link "Digitals" at bounding box center [689, 375] width 69 height 16
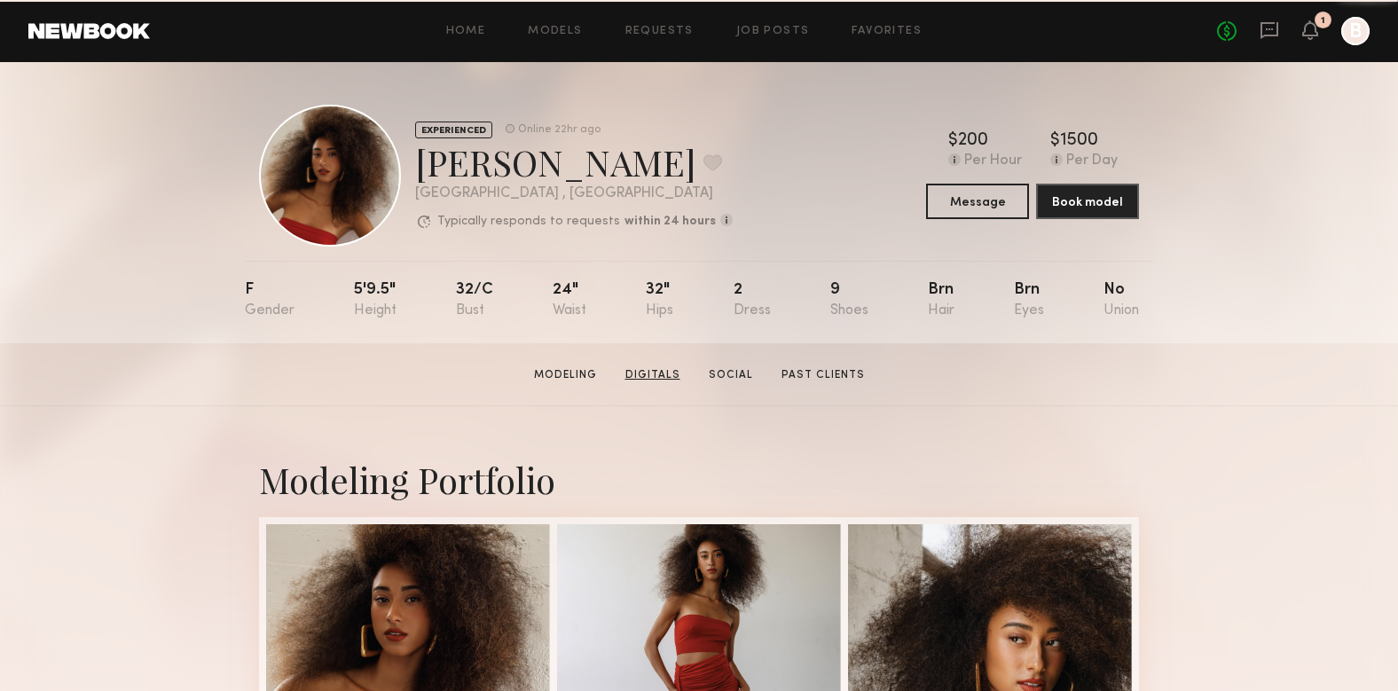
click at [674, 367] on link "Digitals" at bounding box center [652, 375] width 69 height 16
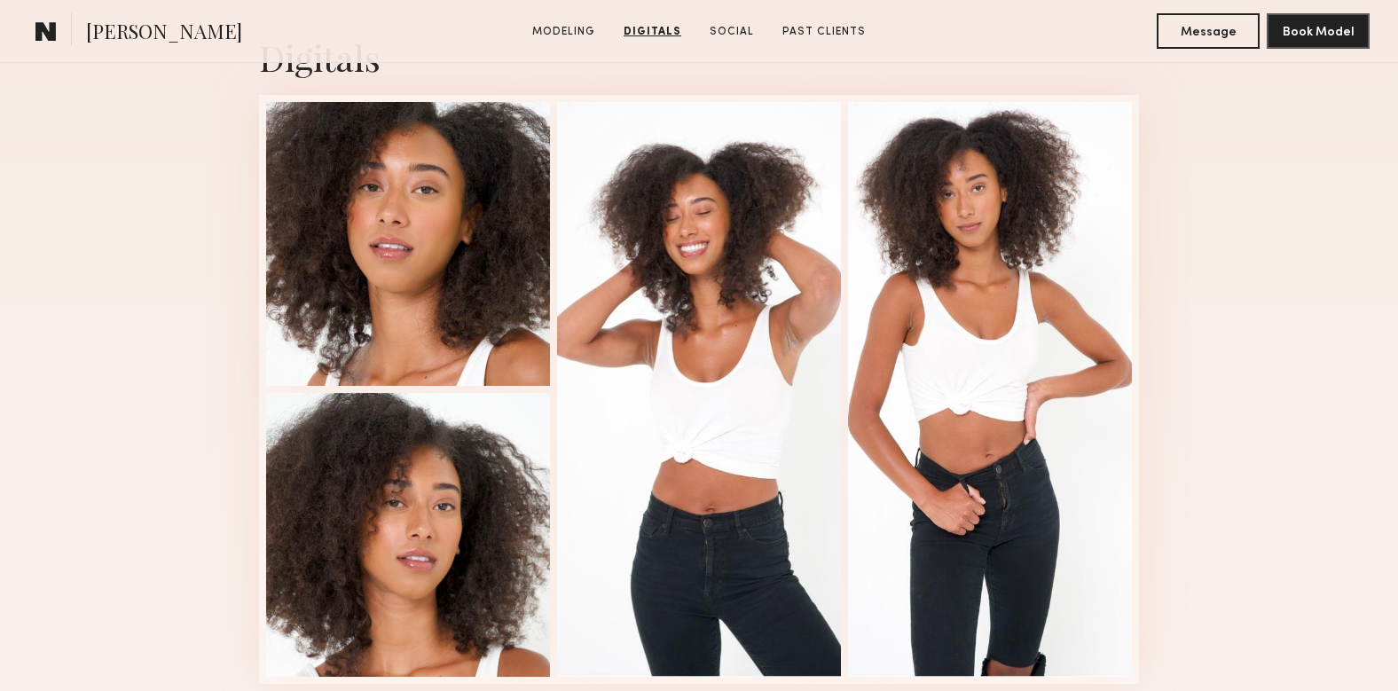
scroll to position [1777, 0]
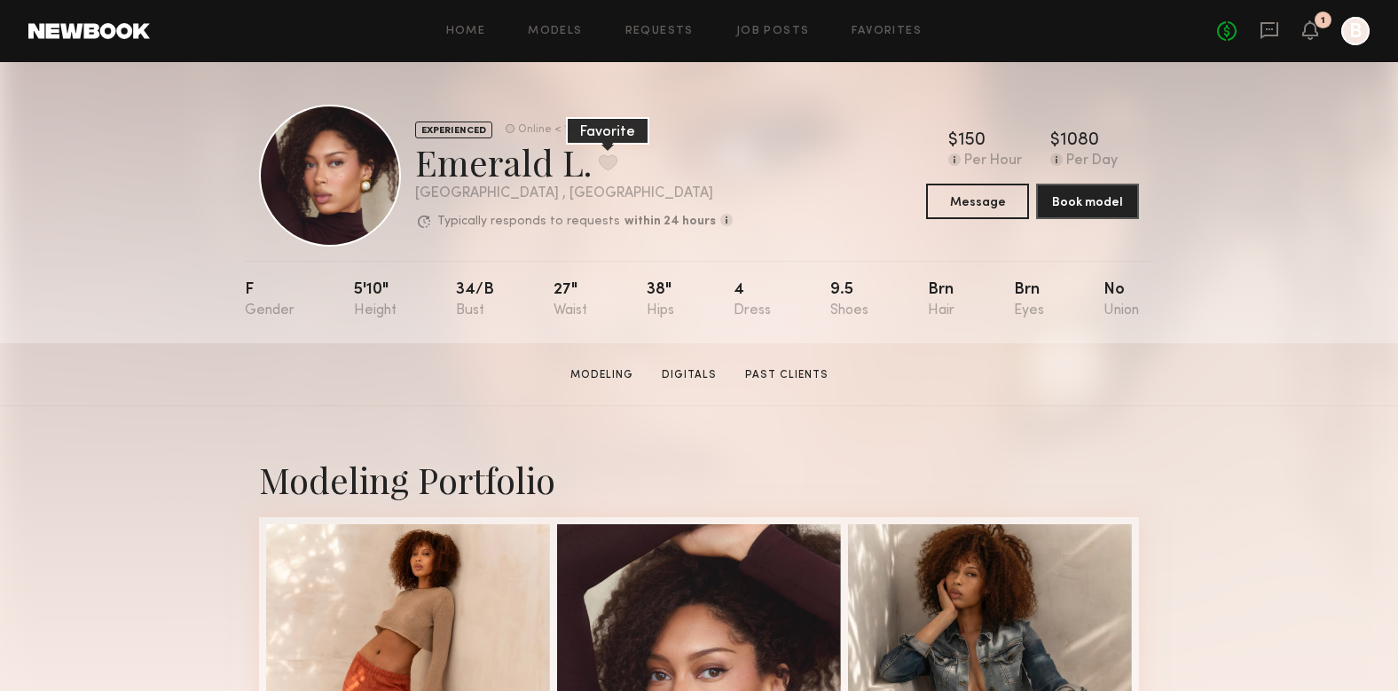
click at [604, 159] on button at bounding box center [608, 162] width 19 height 16
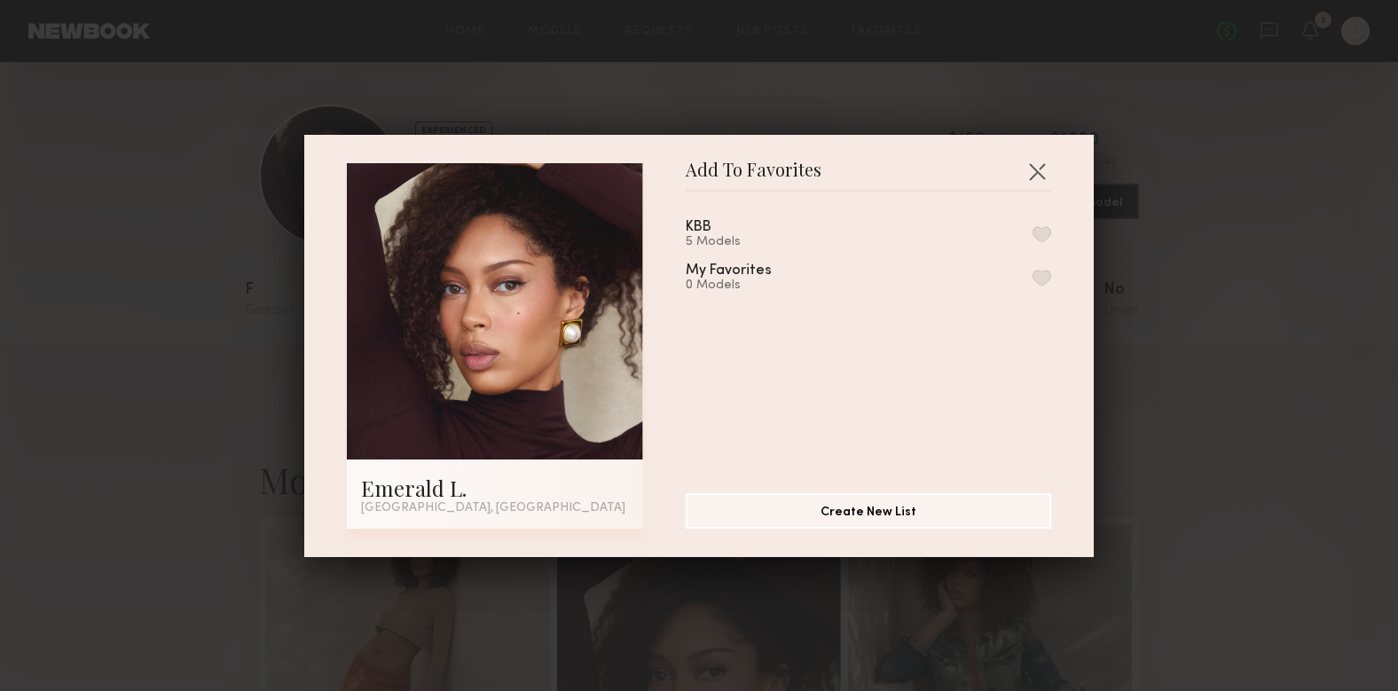
click at [1044, 234] on button "button" at bounding box center [1042, 234] width 19 height 16
click at [1035, 169] on button "button" at bounding box center [1037, 171] width 28 height 28
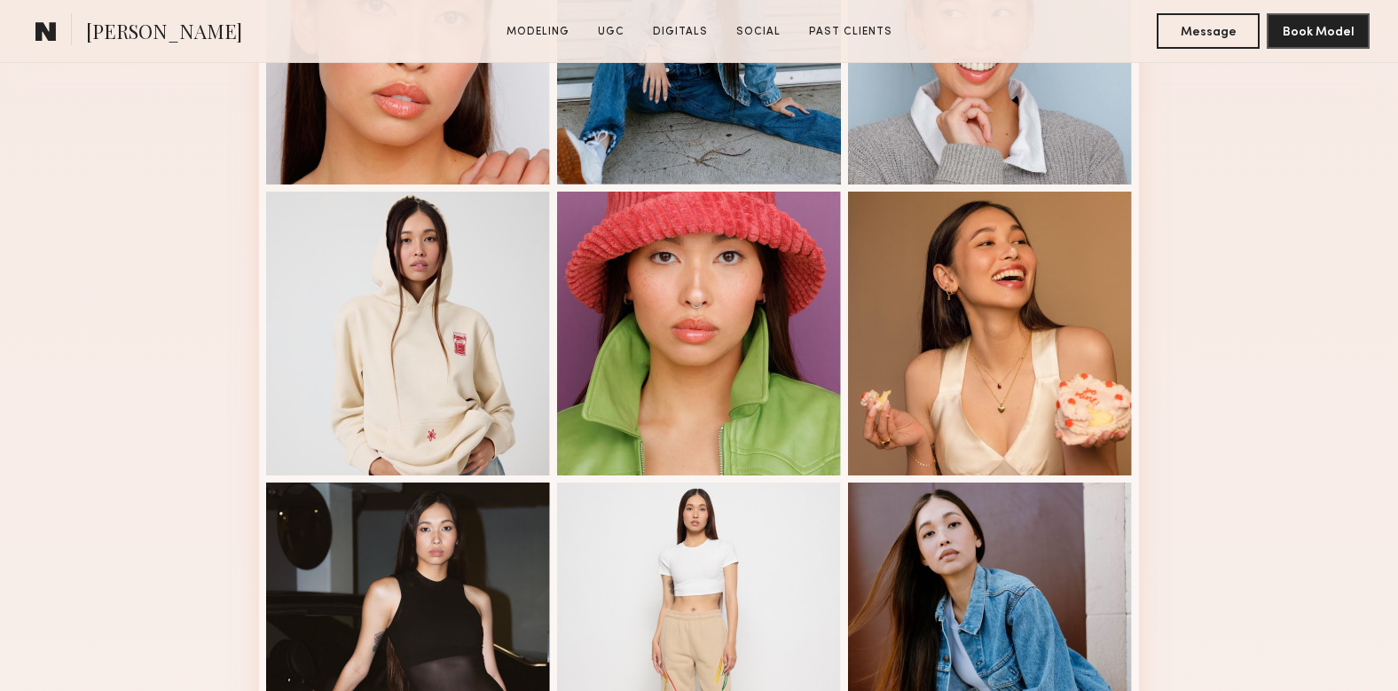
scroll to position [622, 0]
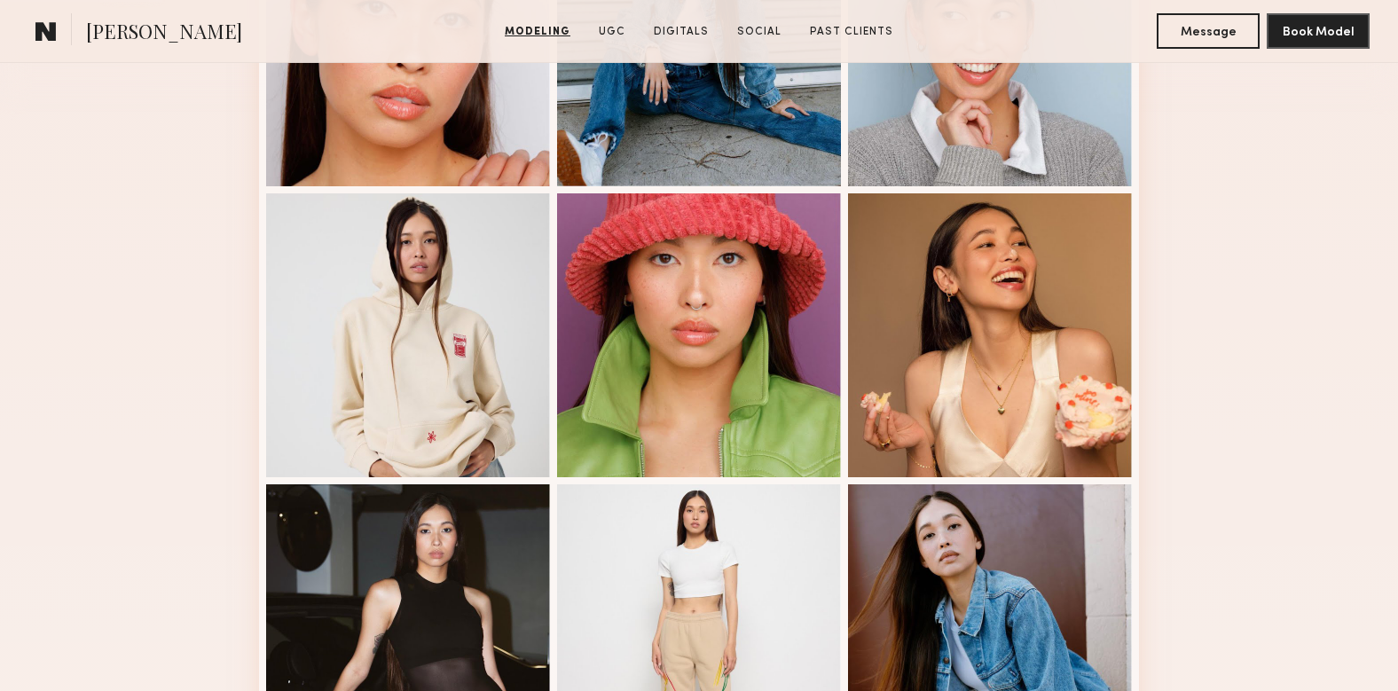
click at [704, 505] on div at bounding box center [699, 626] width 284 height 284
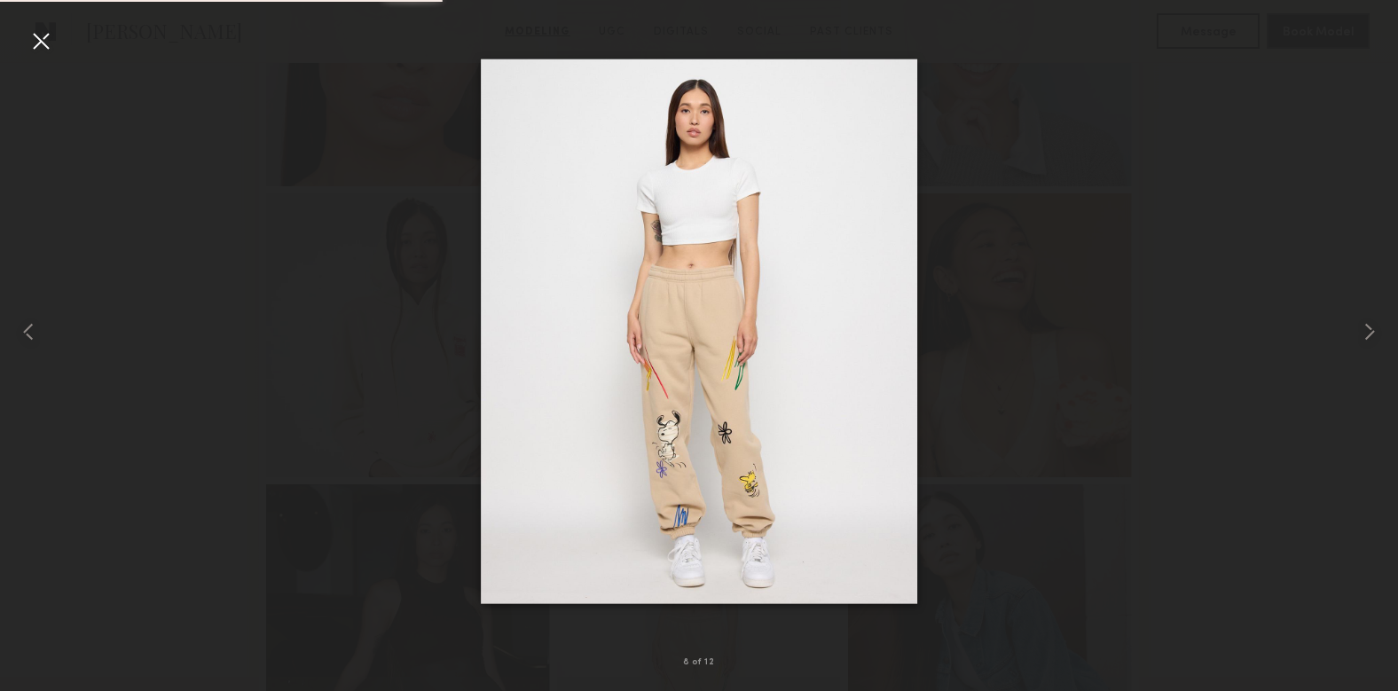
click at [35, 35] on div at bounding box center [41, 41] width 28 height 28
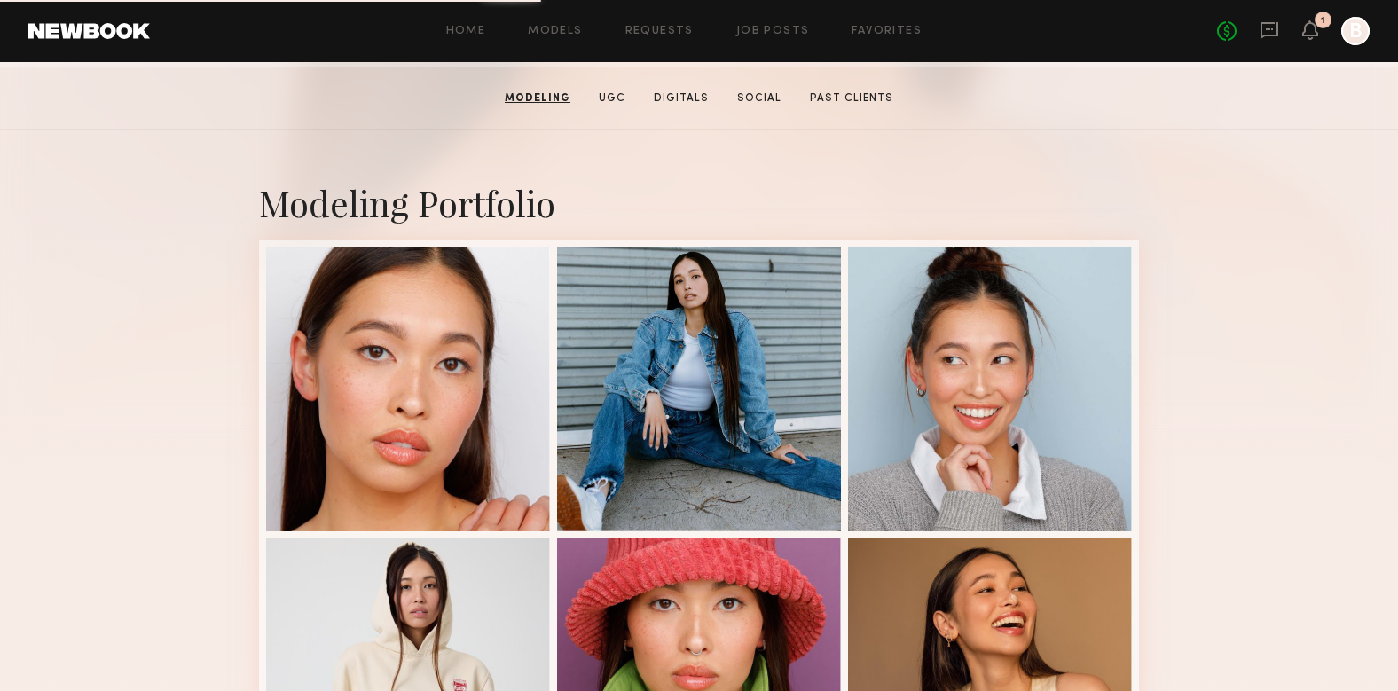
scroll to position [270, 0]
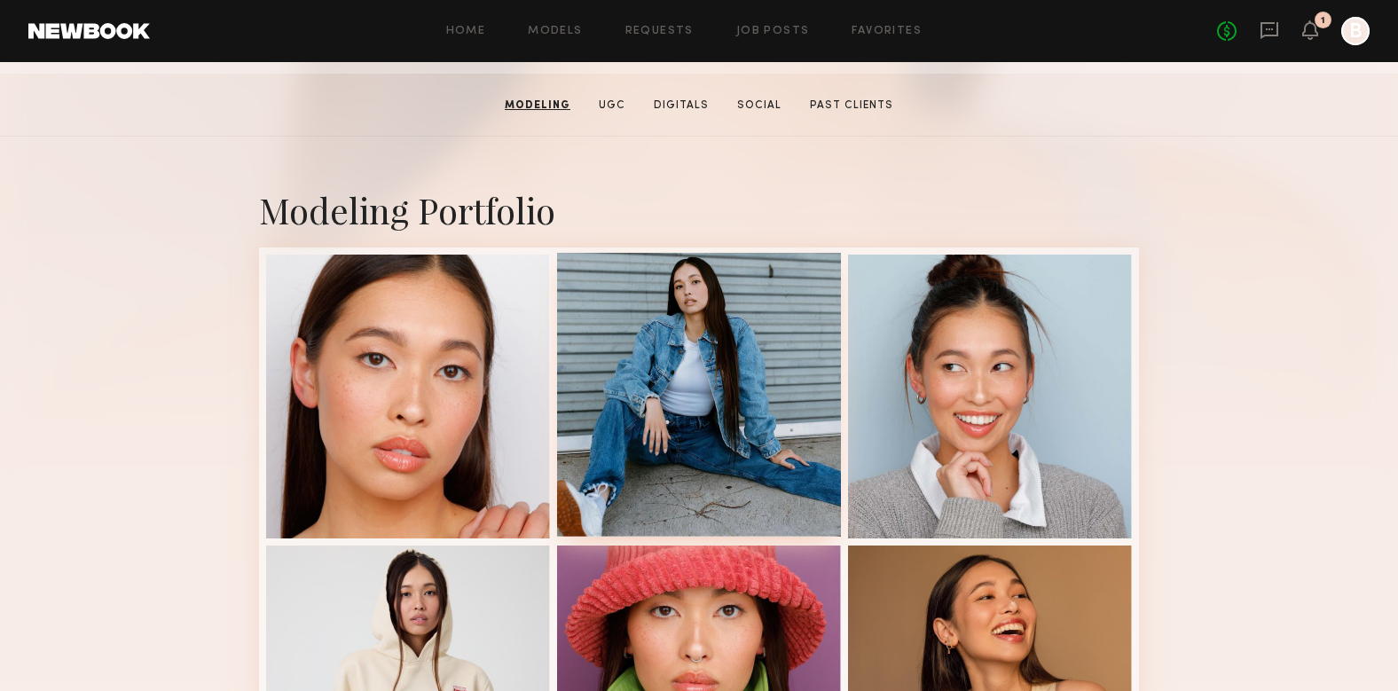
click at [712, 423] on div at bounding box center [699, 395] width 284 height 284
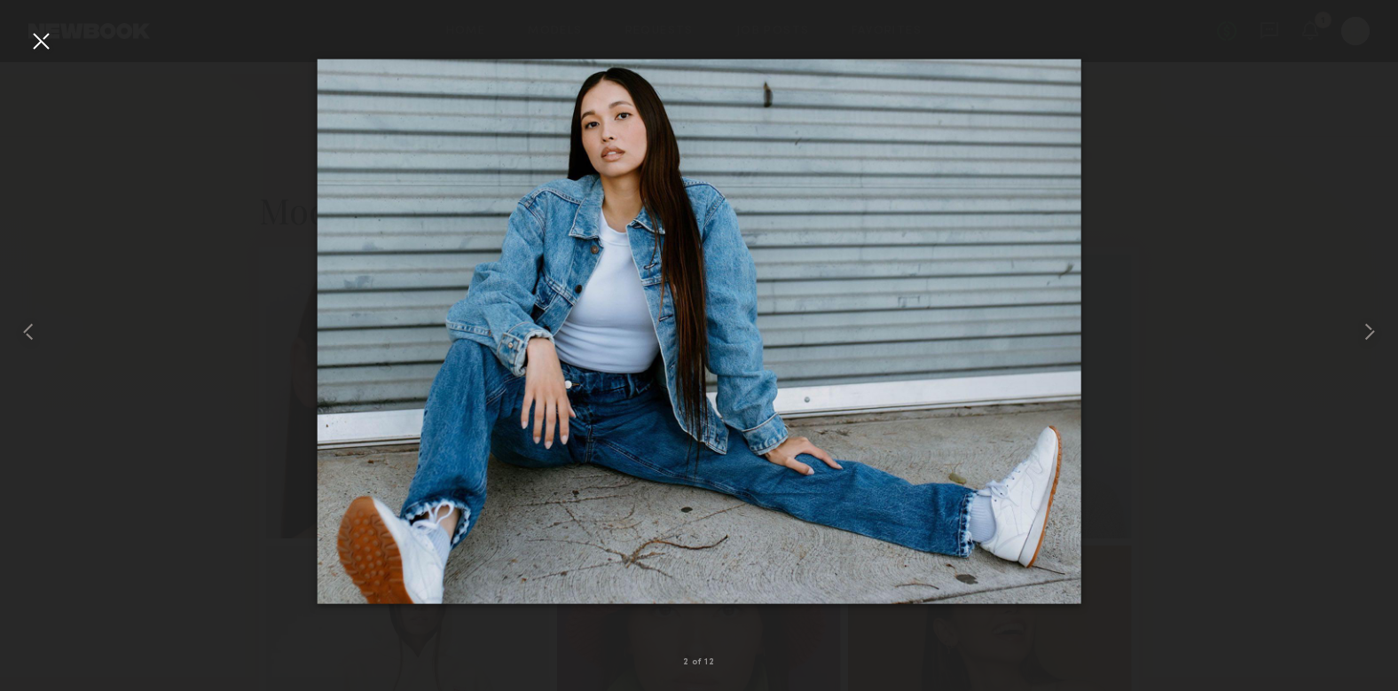
click at [44, 44] on div at bounding box center [41, 41] width 28 height 28
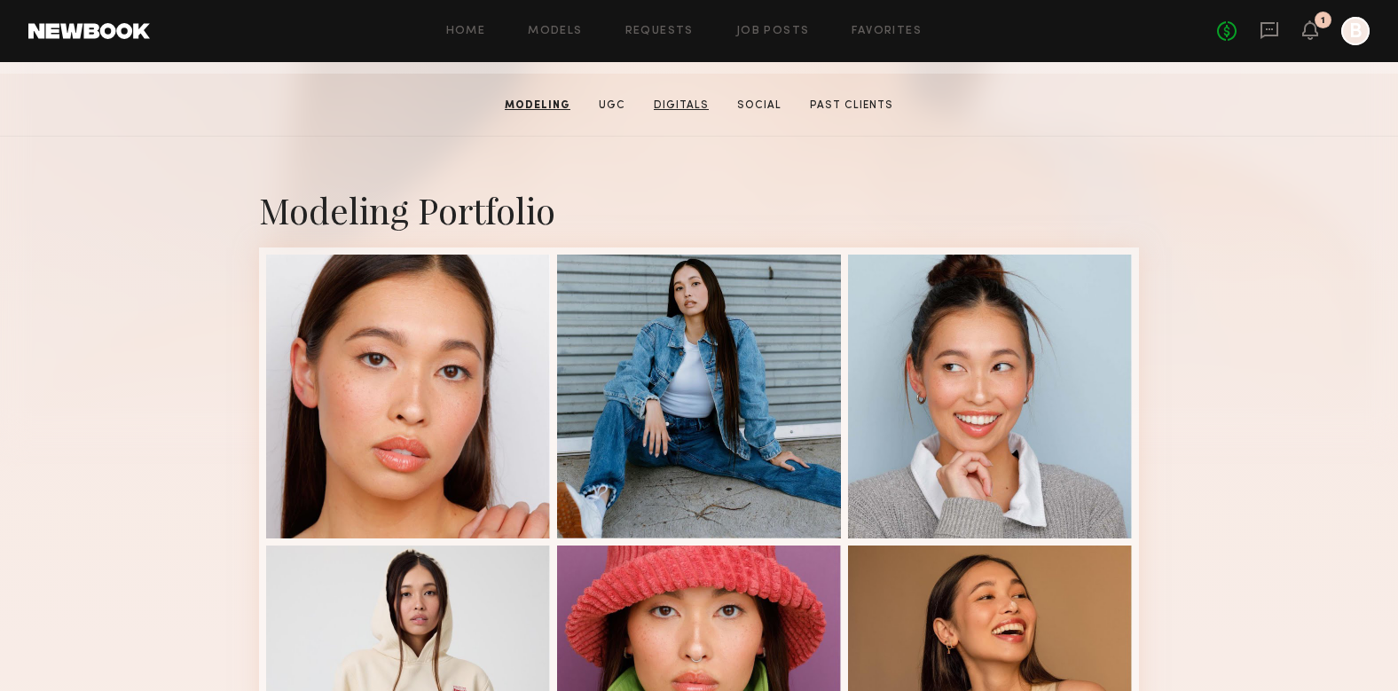
click at [690, 104] on link "Digitals" at bounding box center [681, 106] width 69 height 16
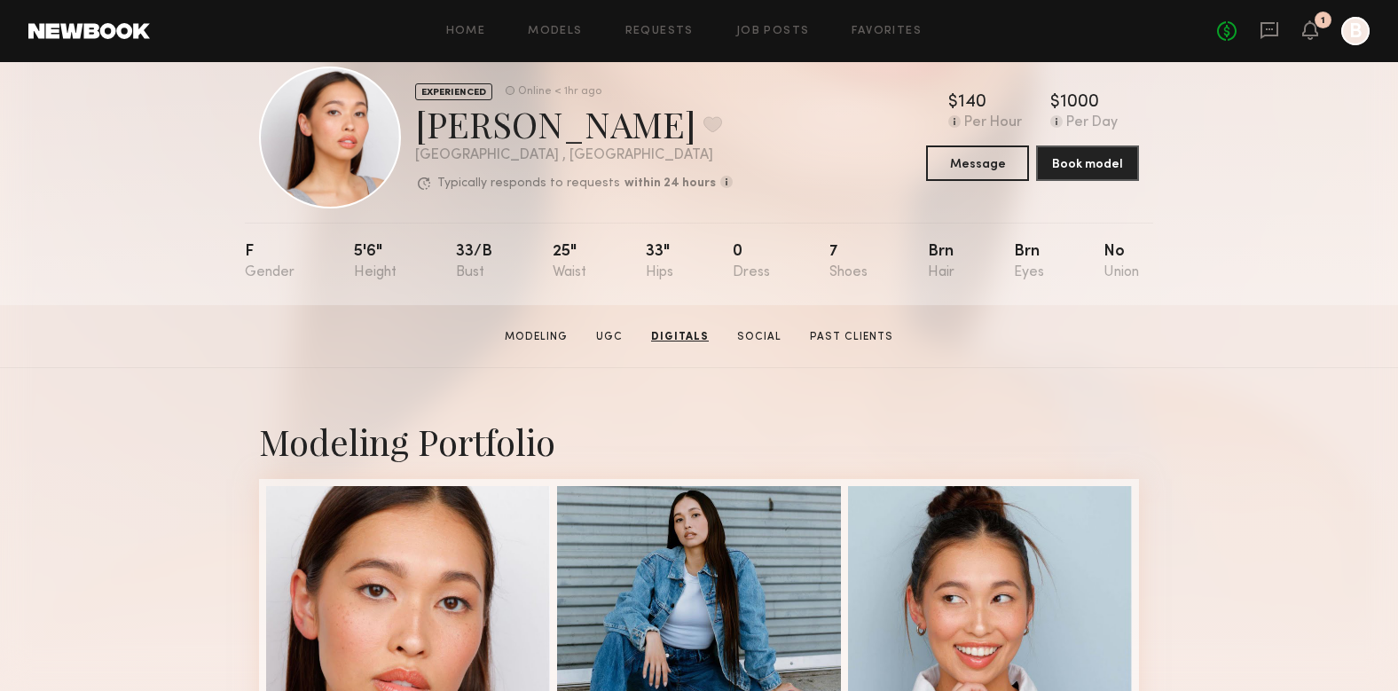
scroll to position [0, 0]
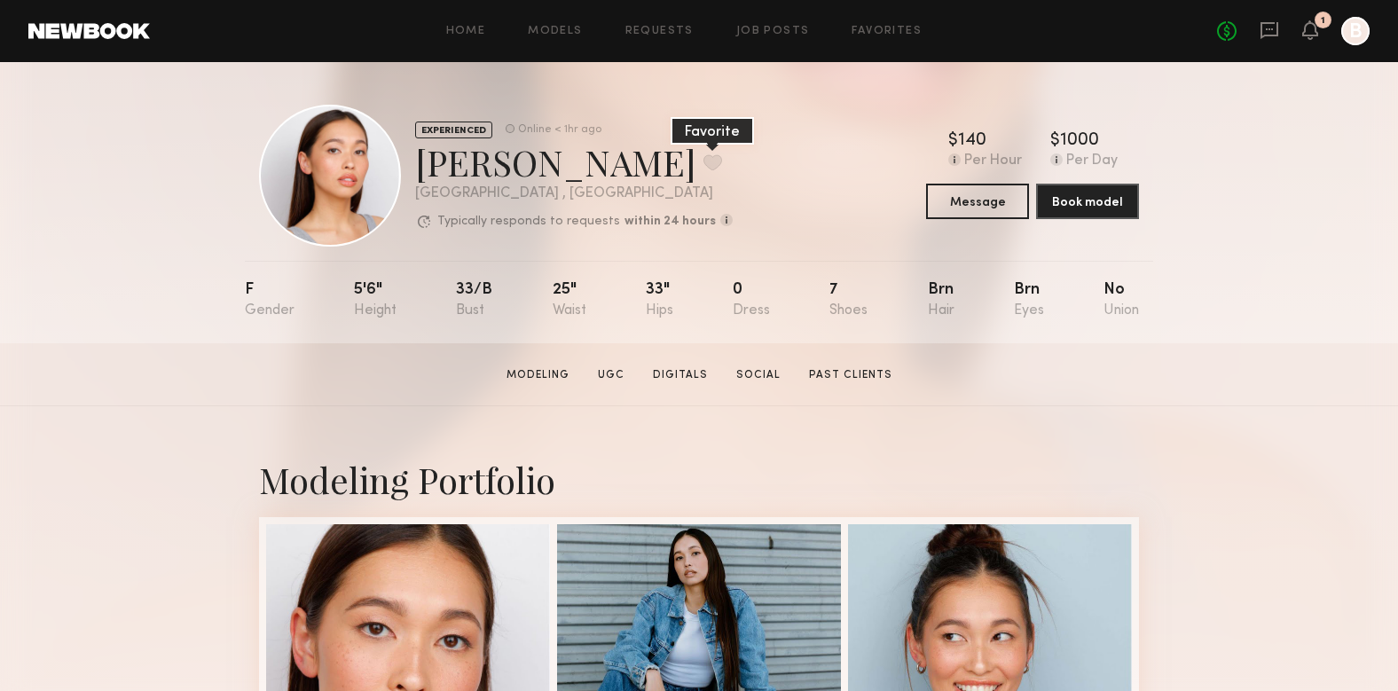
click at [704, 161] on button at bounding box center [713, 162] width 19 height 16
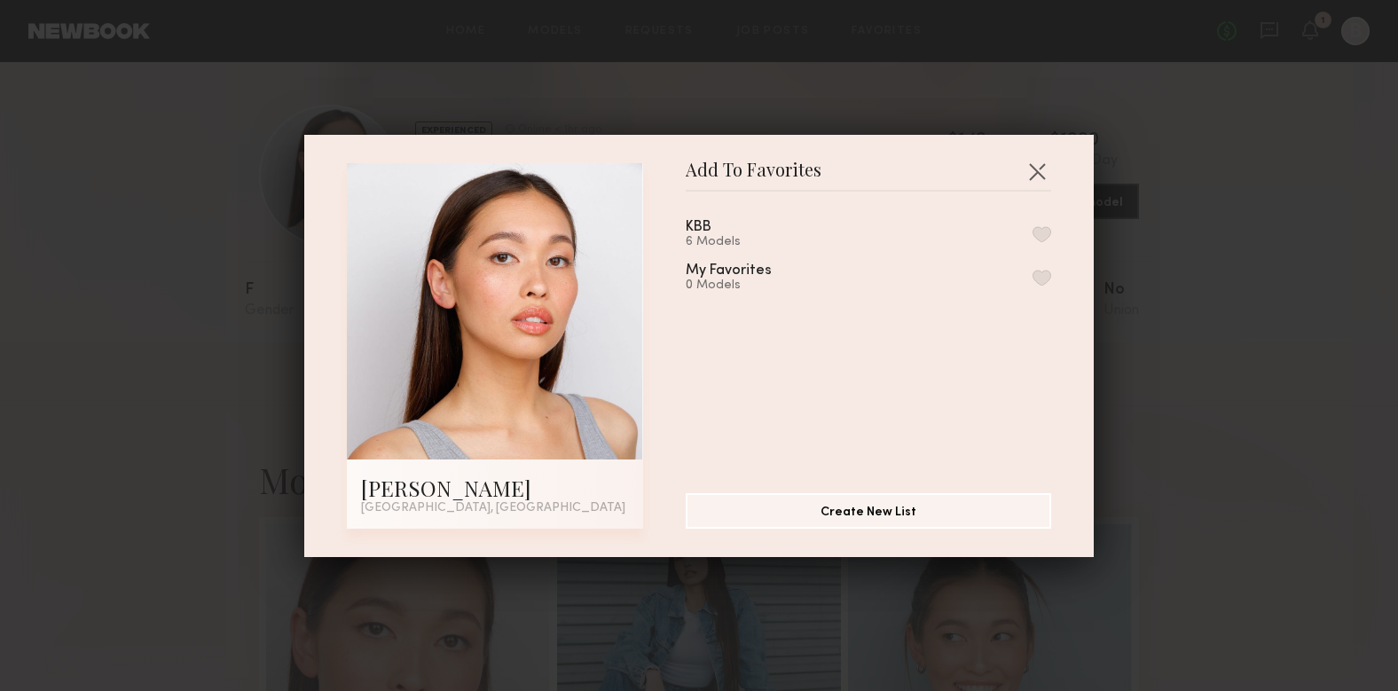
click at [1051, 234] on div "KBB 6 Models My Favorites 0 Models" at bounding box center [877, 335] width 383 height 259
click at [1043, 234] on button "button" at bounding box center [1042, 234] width 19 height 16
click at [1037, 170] on button "button" at bounding box center [1037, 171] width 28 height 28
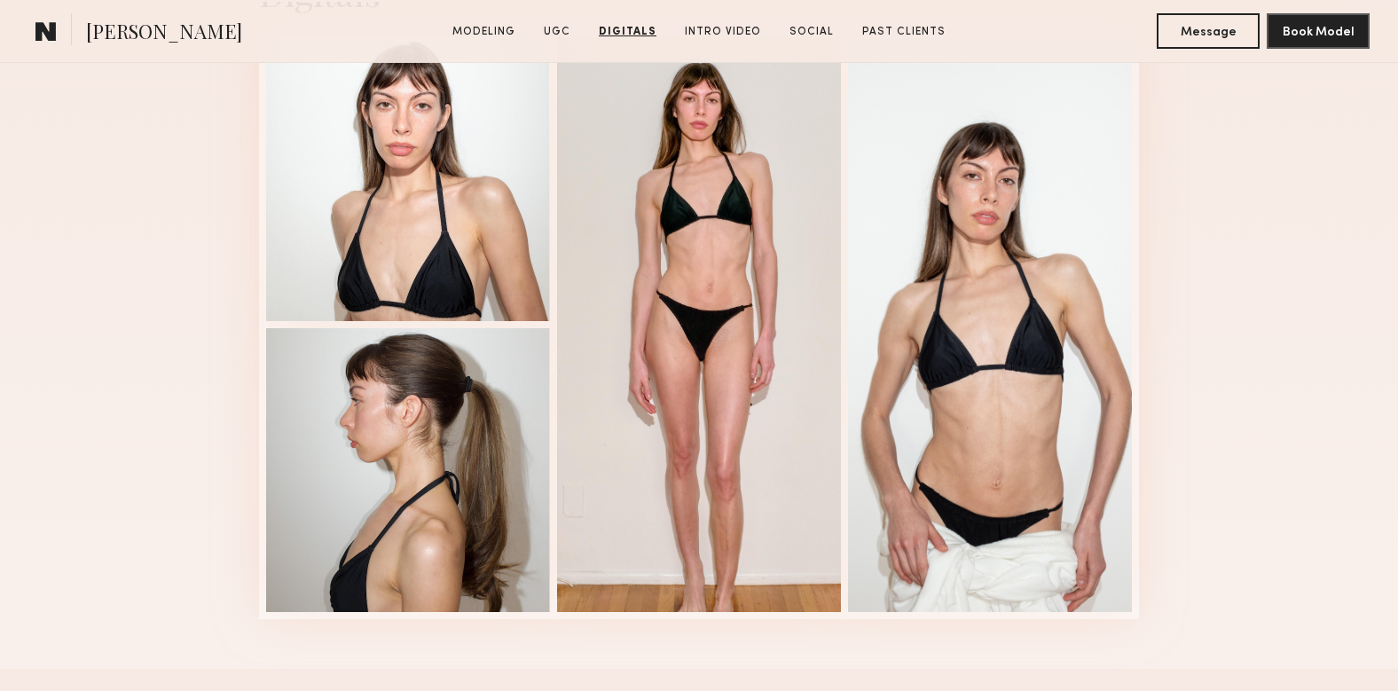
scroll to position [2642, 0]
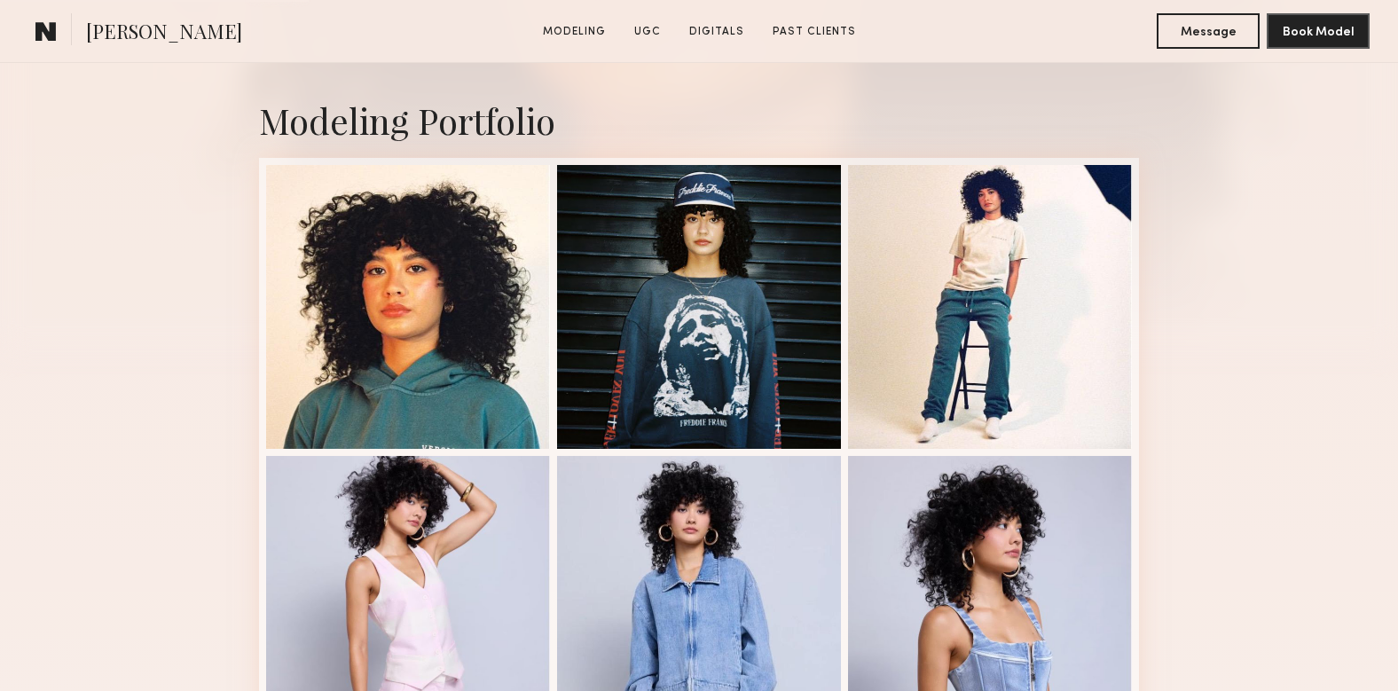
scroll to position [361, 0]
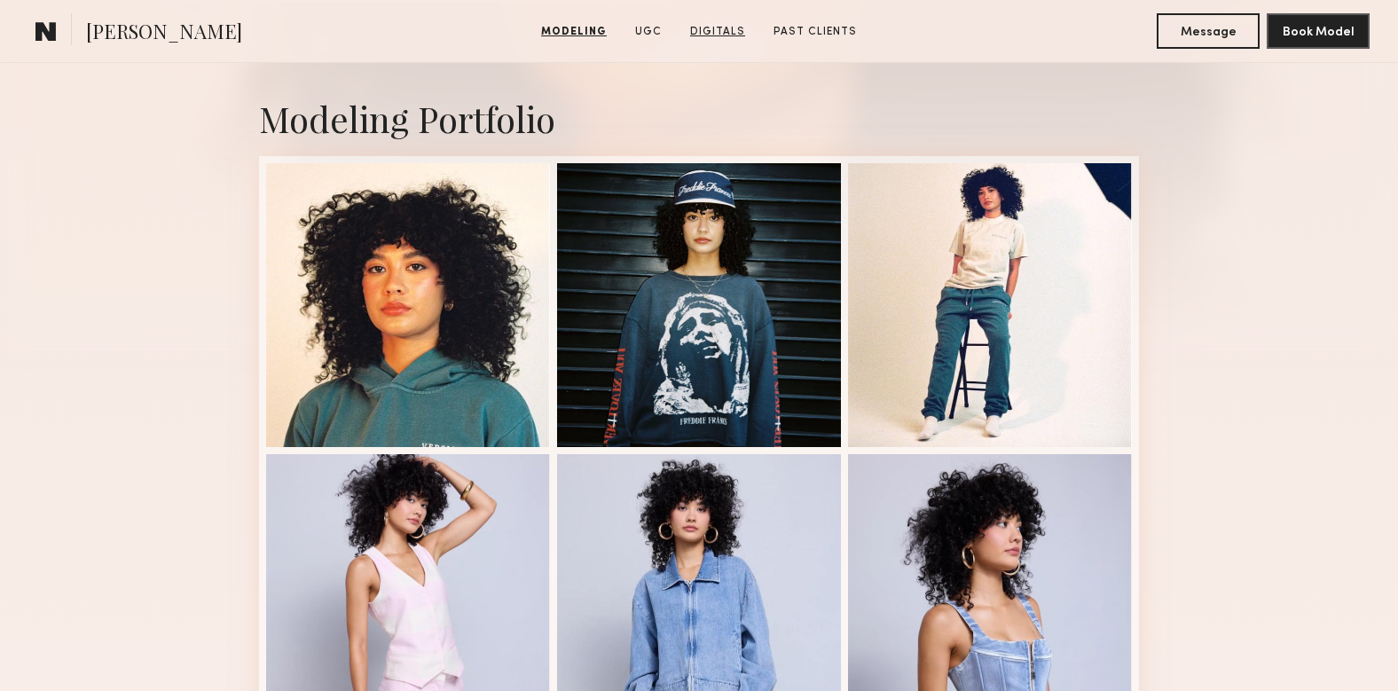
click at [709, 28] on link "Digitals" at bounding box center [717, 32] width 69 height 16
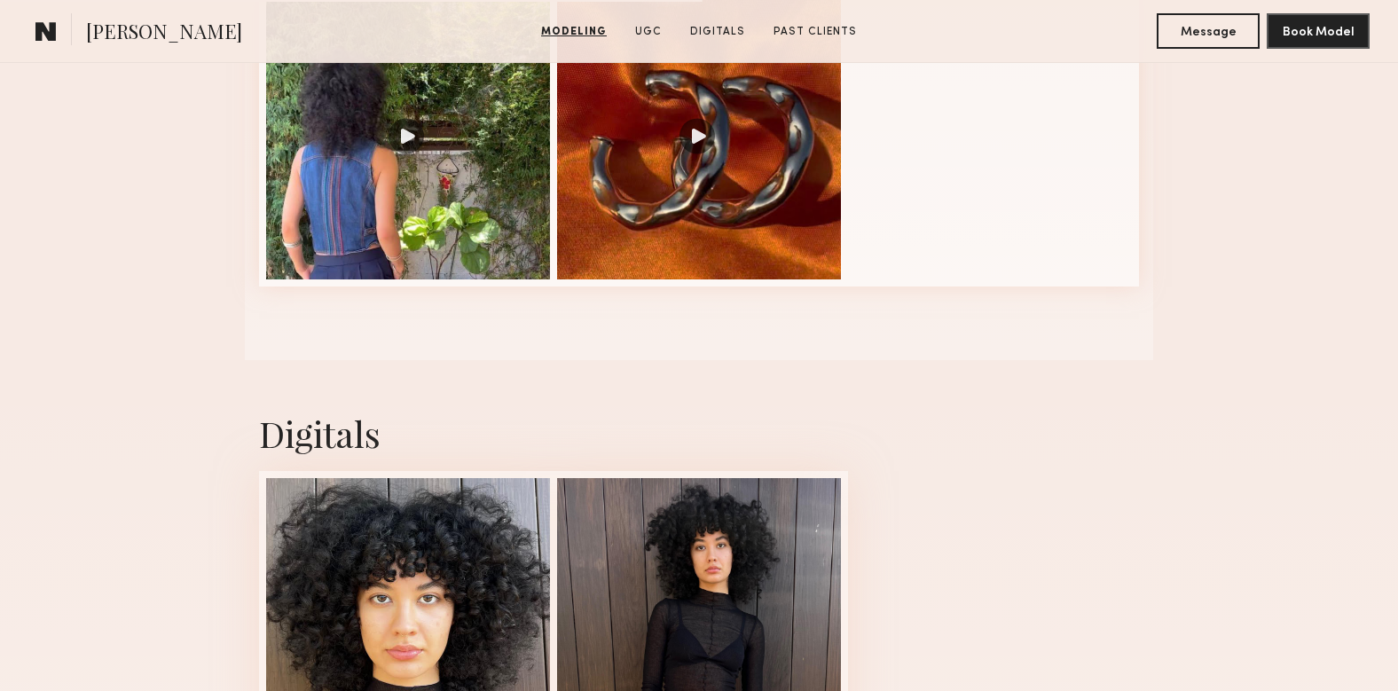
scroll to position [2191, 0]
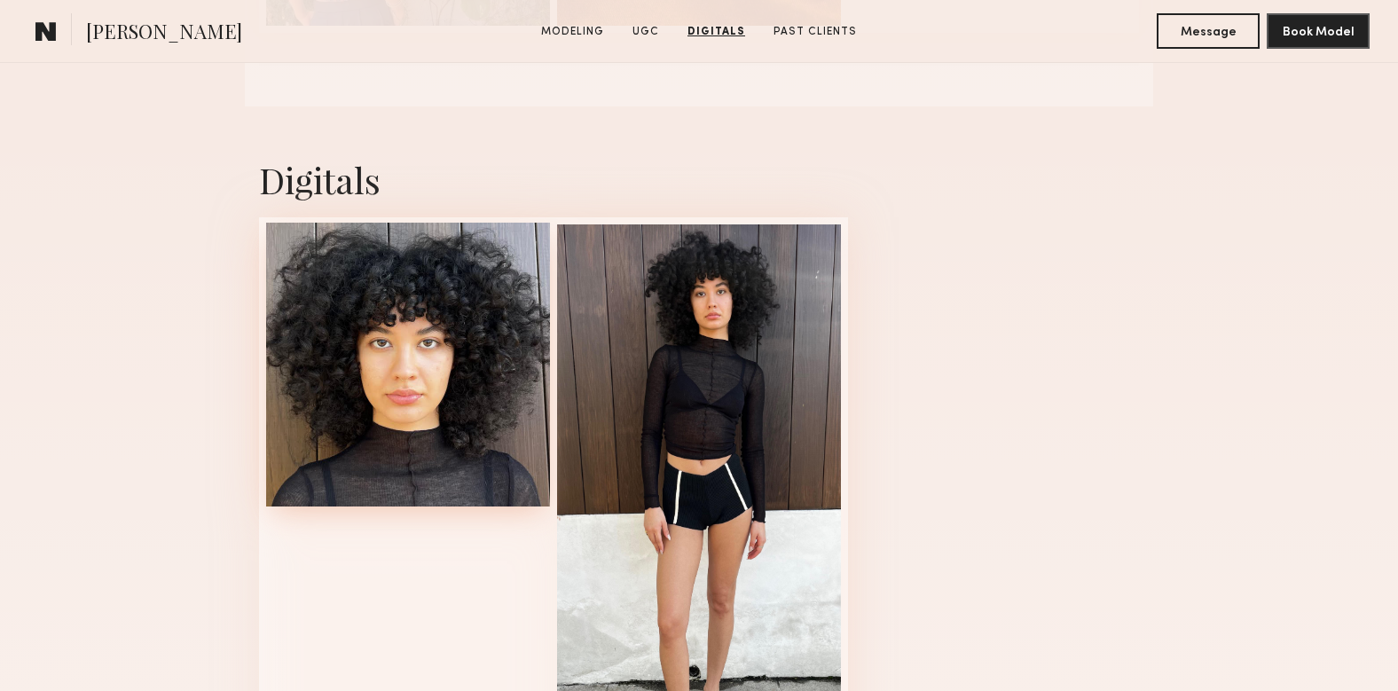
click at [460, 420] on div at bounding box center [408, 365] width 284 height 284
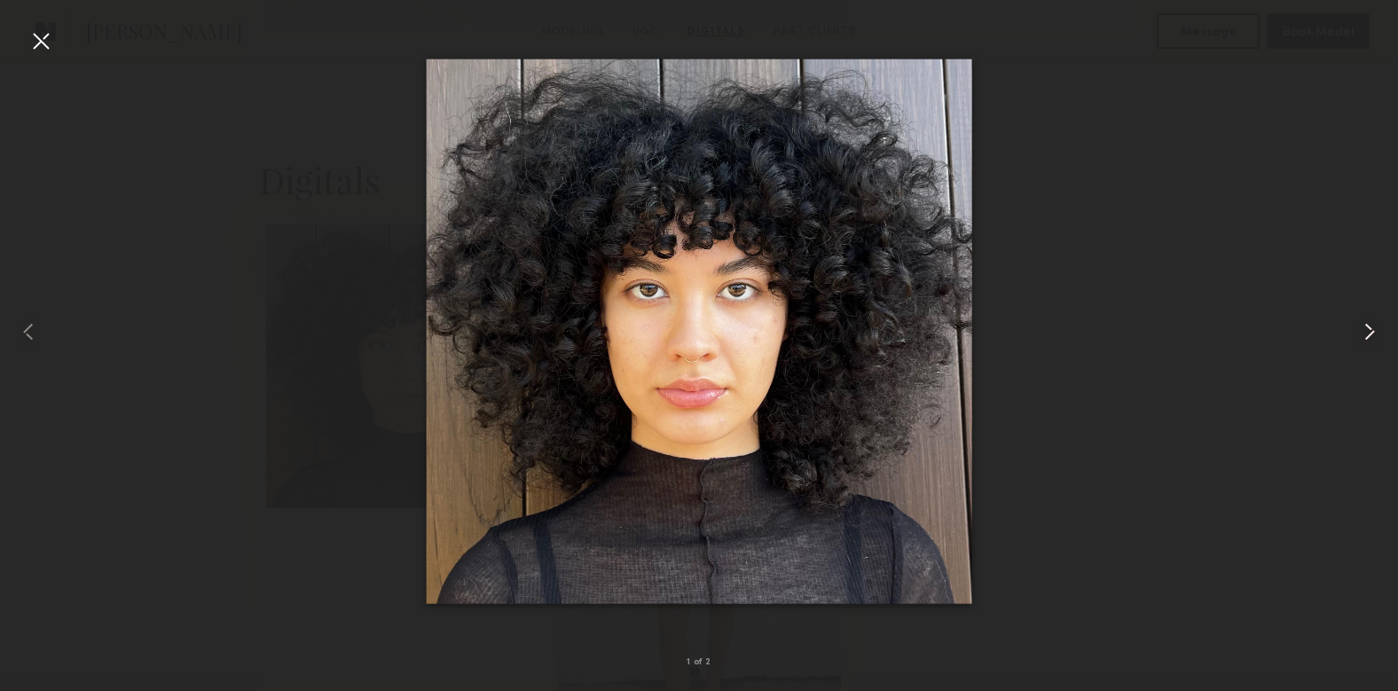
click at [1364, 338] on common-icon at bounding box center [1370, 332] width 28 height 28
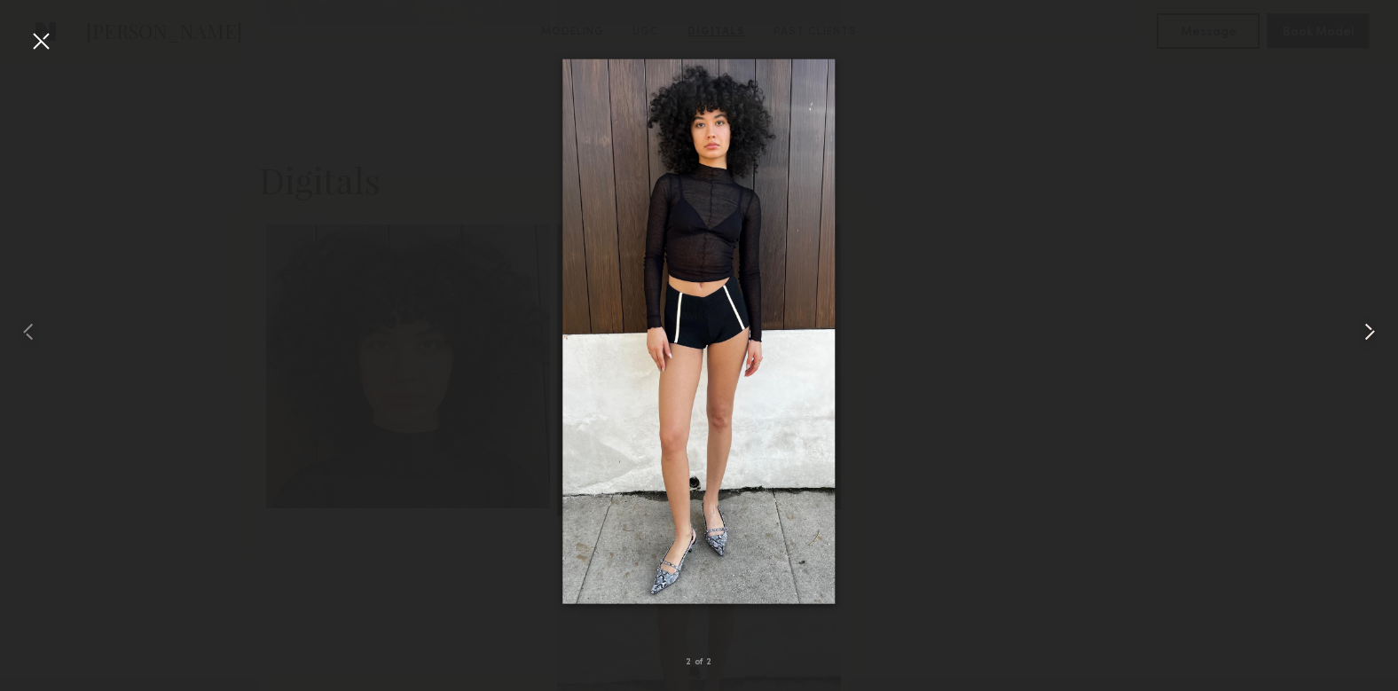
click at [1364, 338] on common-icon at bounding box center [1370, 332] width 28 height 28
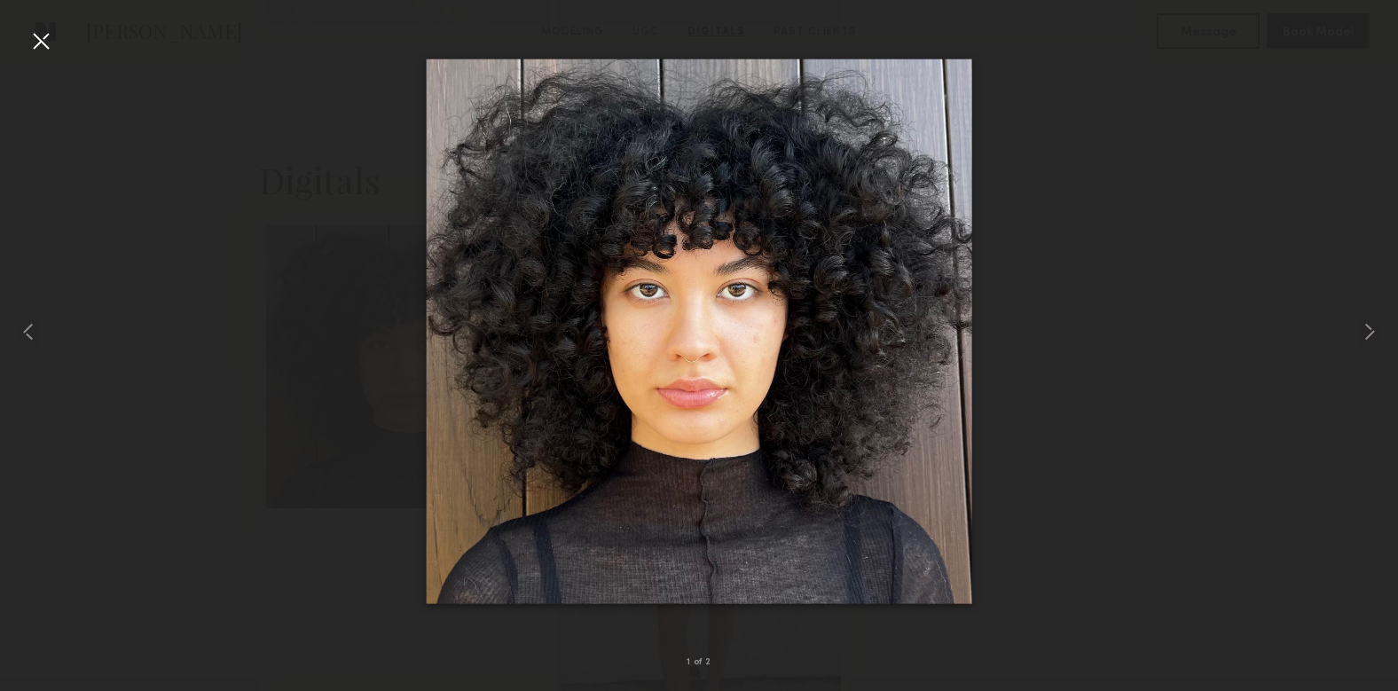
click at [37, 43] on div at bounding box center [41, 41] width 28 height 28
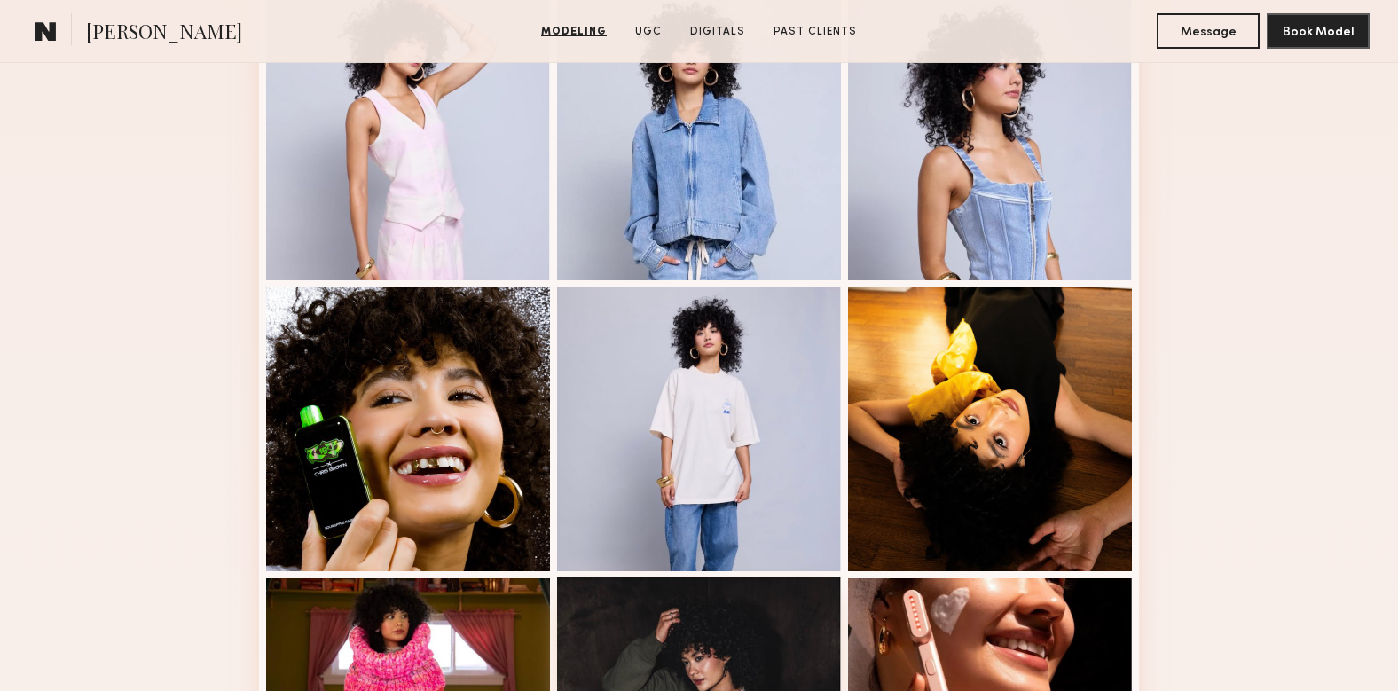
scroll to position [818, 0]
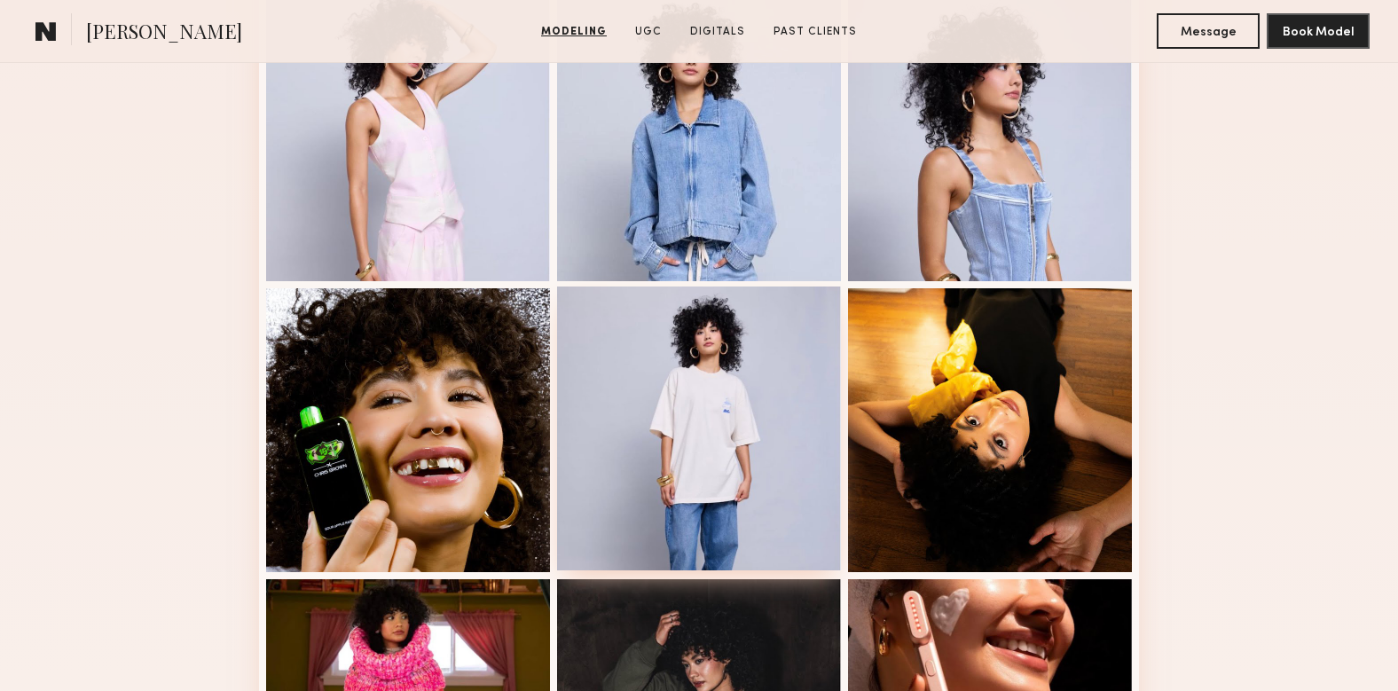
click at [700, 436] on div at bounding box center [699, 429] width 284 height 284
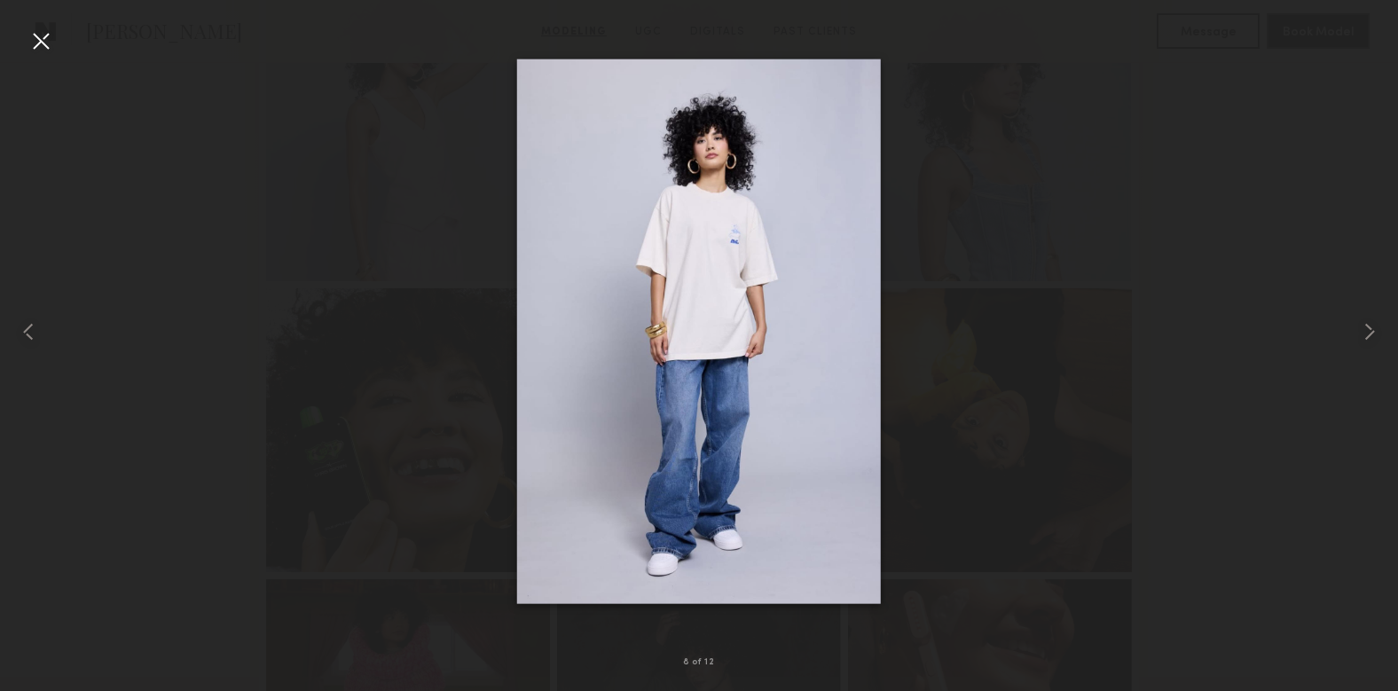
click at [33, 27] on div at bounding box center [41, 41] width 28 height 28
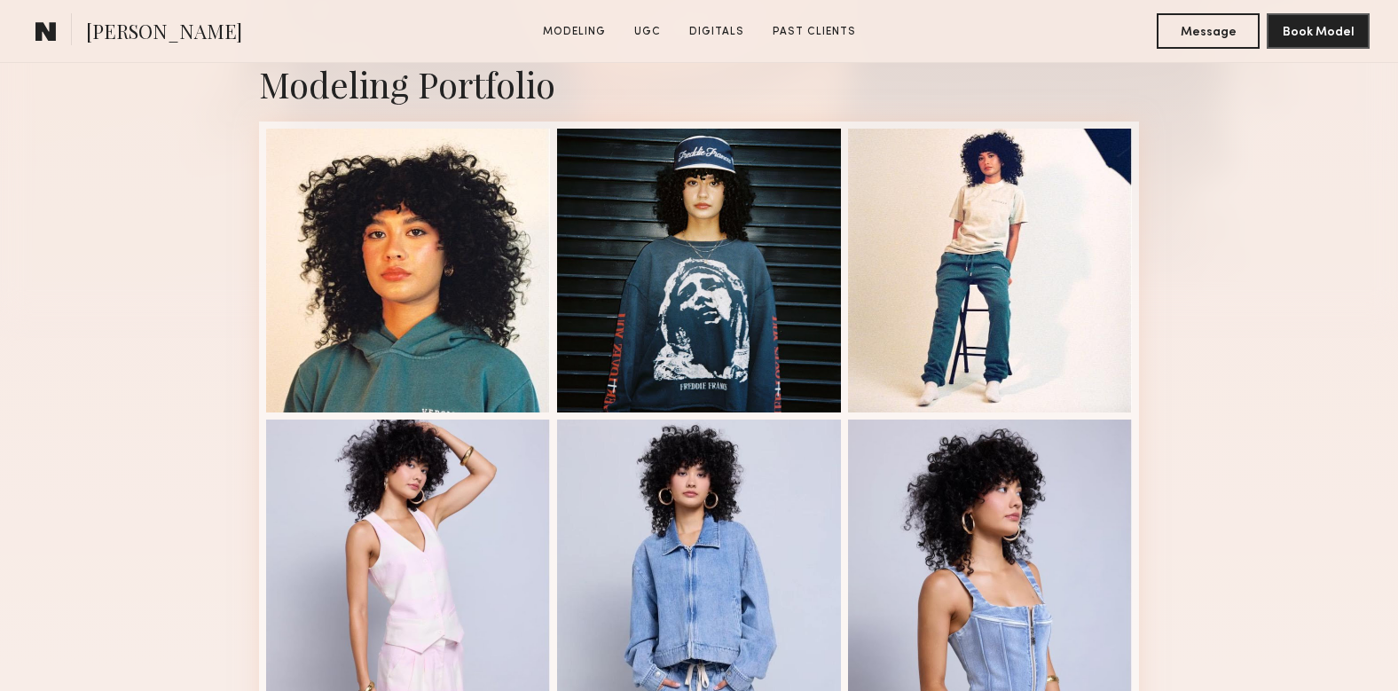
scroll to position [400, 0]
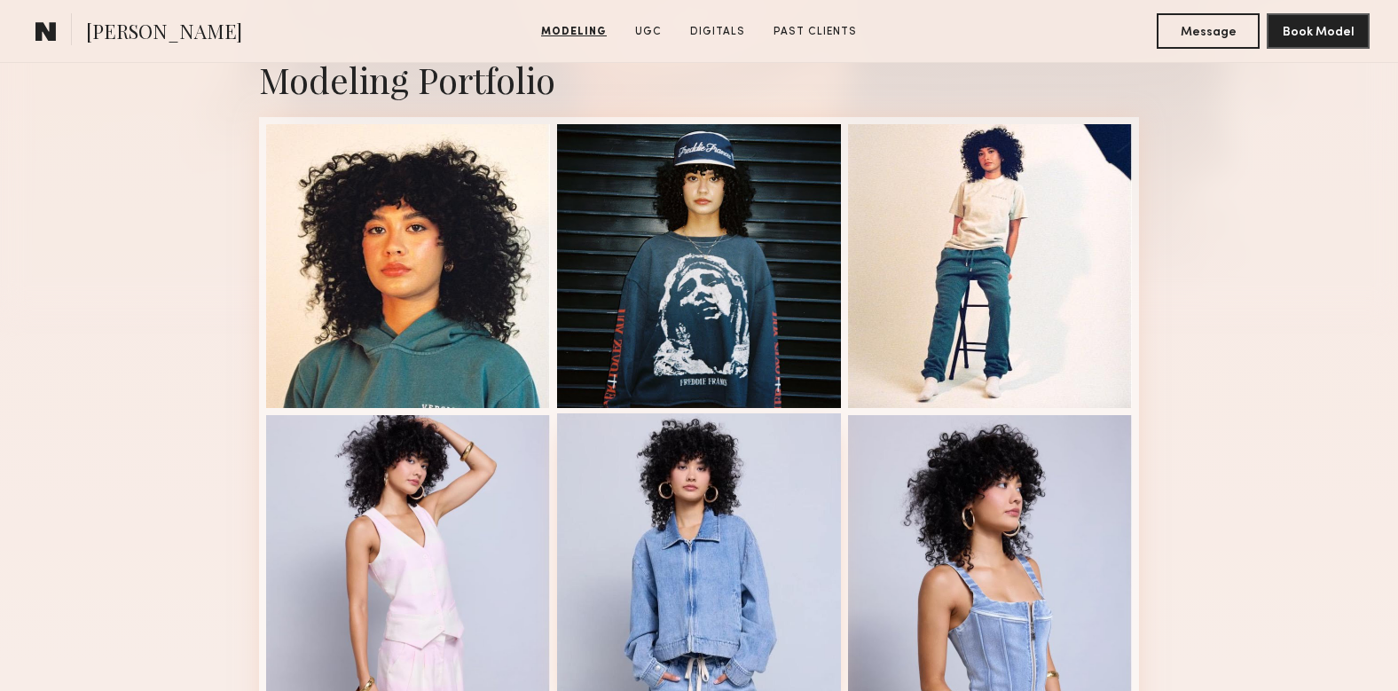
click at [759, 575] on div at bounding box center [699, 555] width 284 height 284
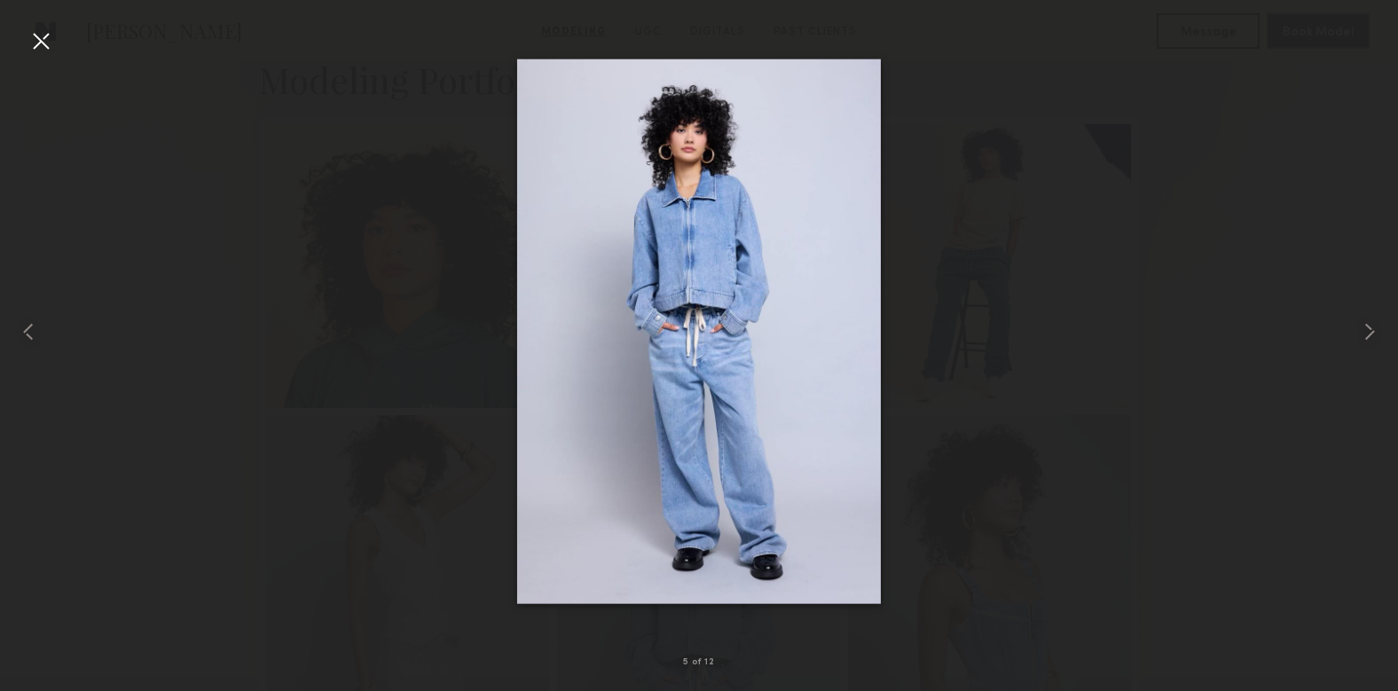
click at [43, 39] on div at bounding box center [41, 41] width 28 height 28
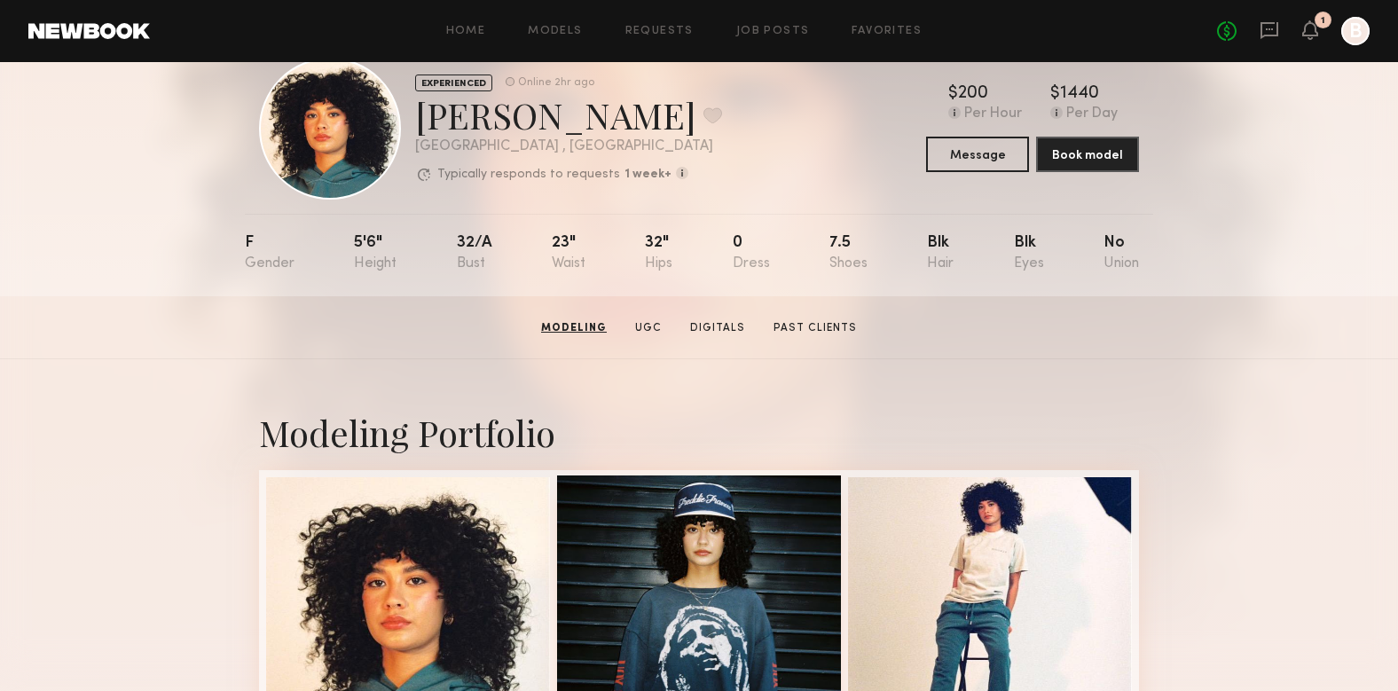
scroll to position [0, 0]
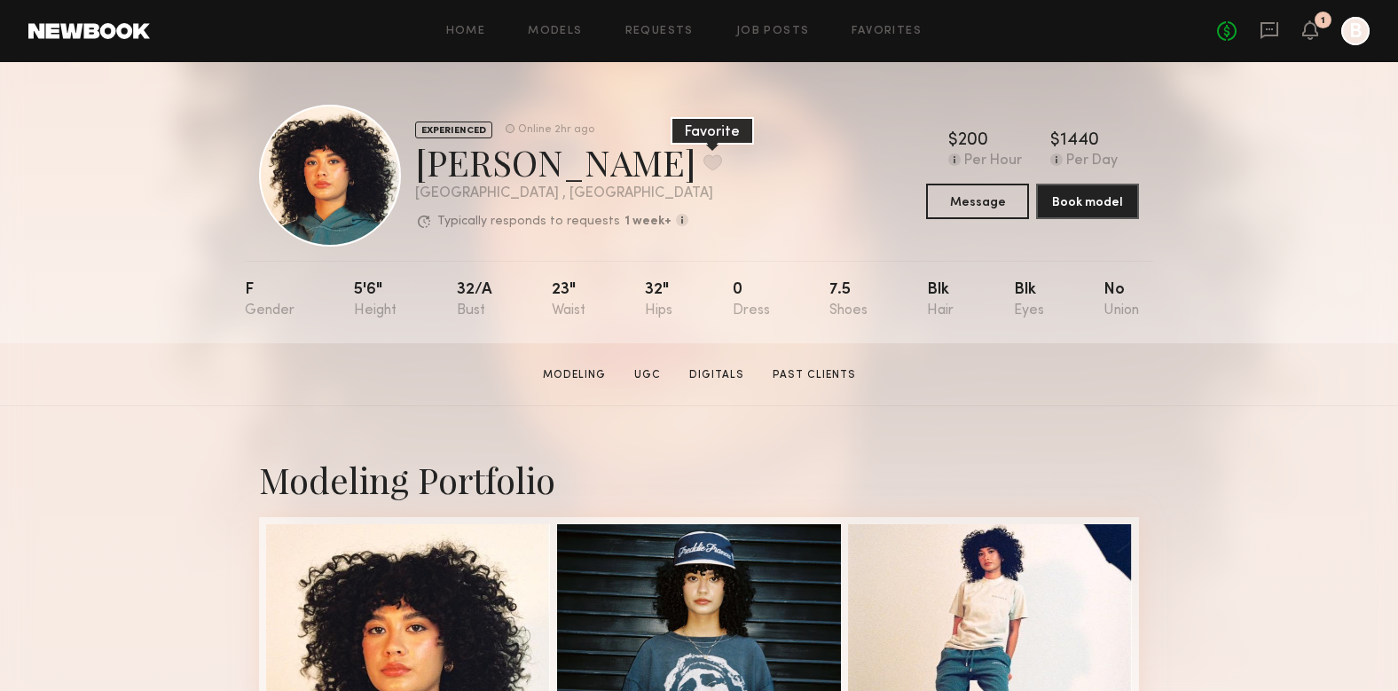
click at [704, 166] on button at bounding box center [713, 162] width 19 height 16
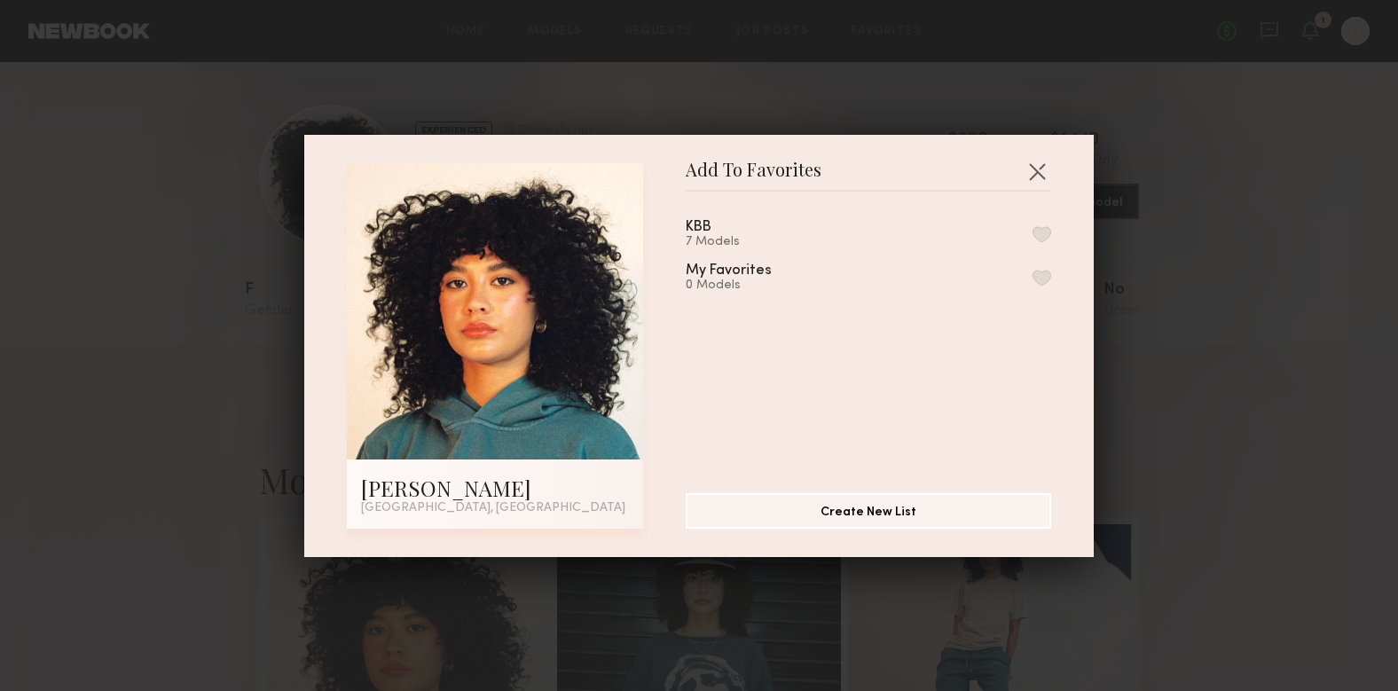
click at [1049, 238] on button "button" at bounding box center [1042, 234] width 19 height 16
click at [1035, 167] on button "button" at bounding box center [1037, 171] width 28 height 28
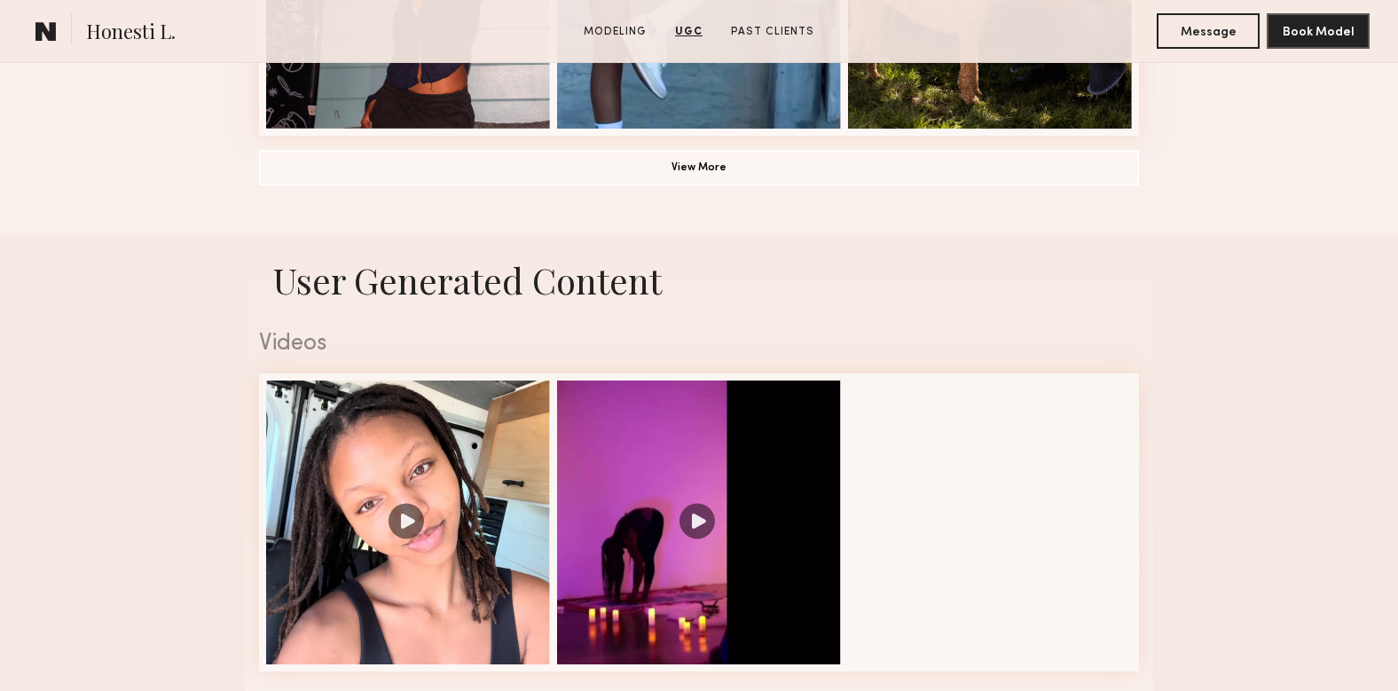
scroll to position [1550, 0]
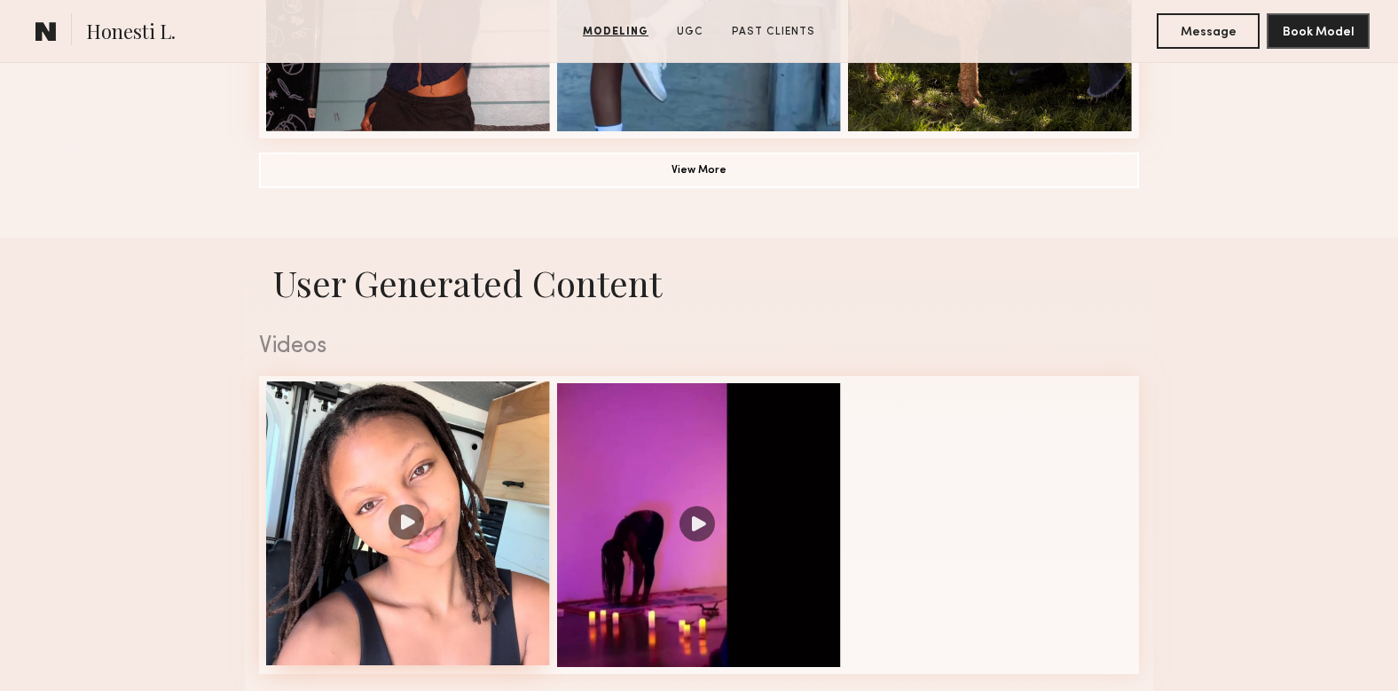
click at [488, 407] on div at bounding box center [408, 523] width 284 height 284
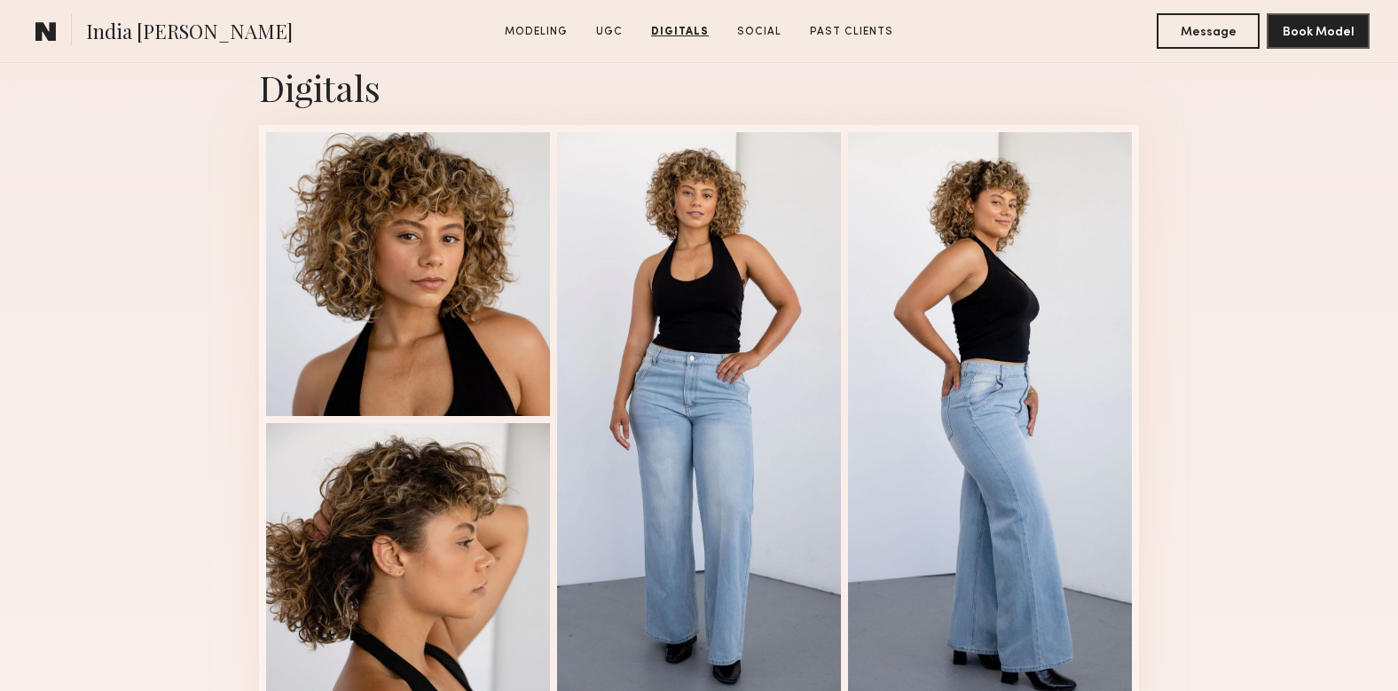
scroll to position [3515, 0]
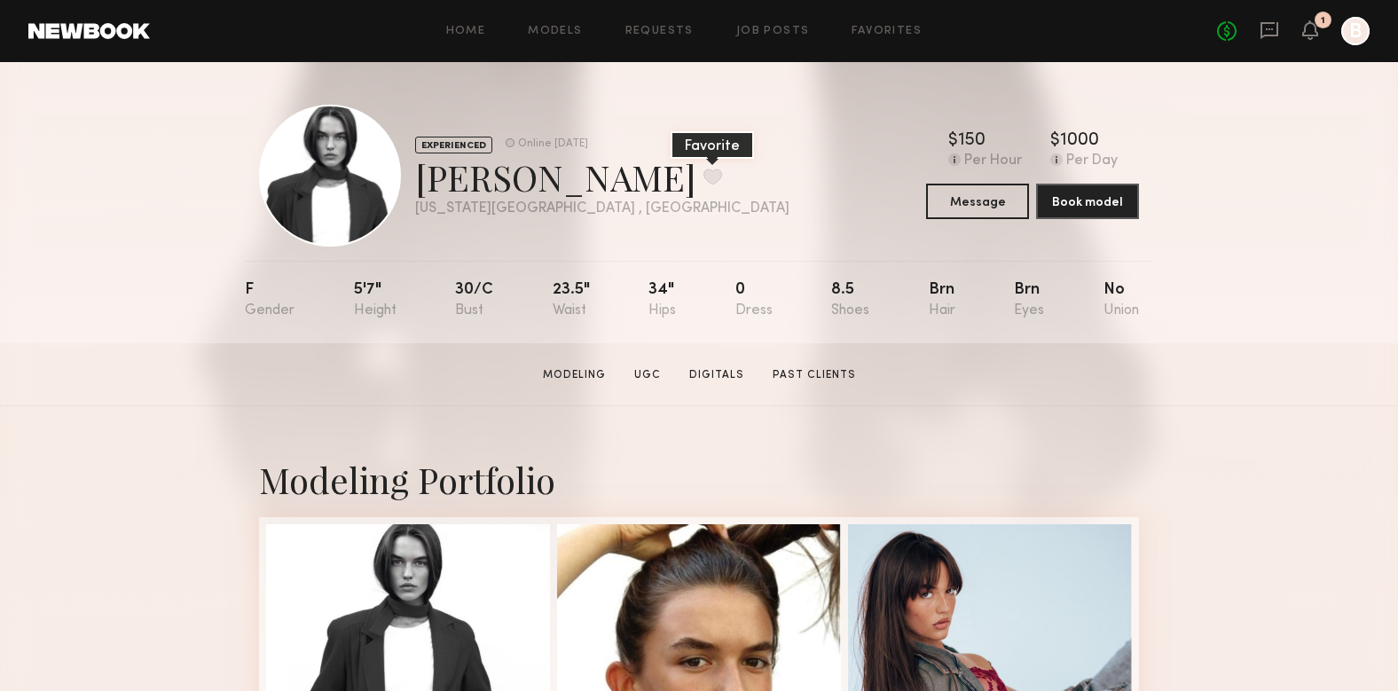
click at [704, 179] on button at bounding box center [713, 177] width 19 height 16
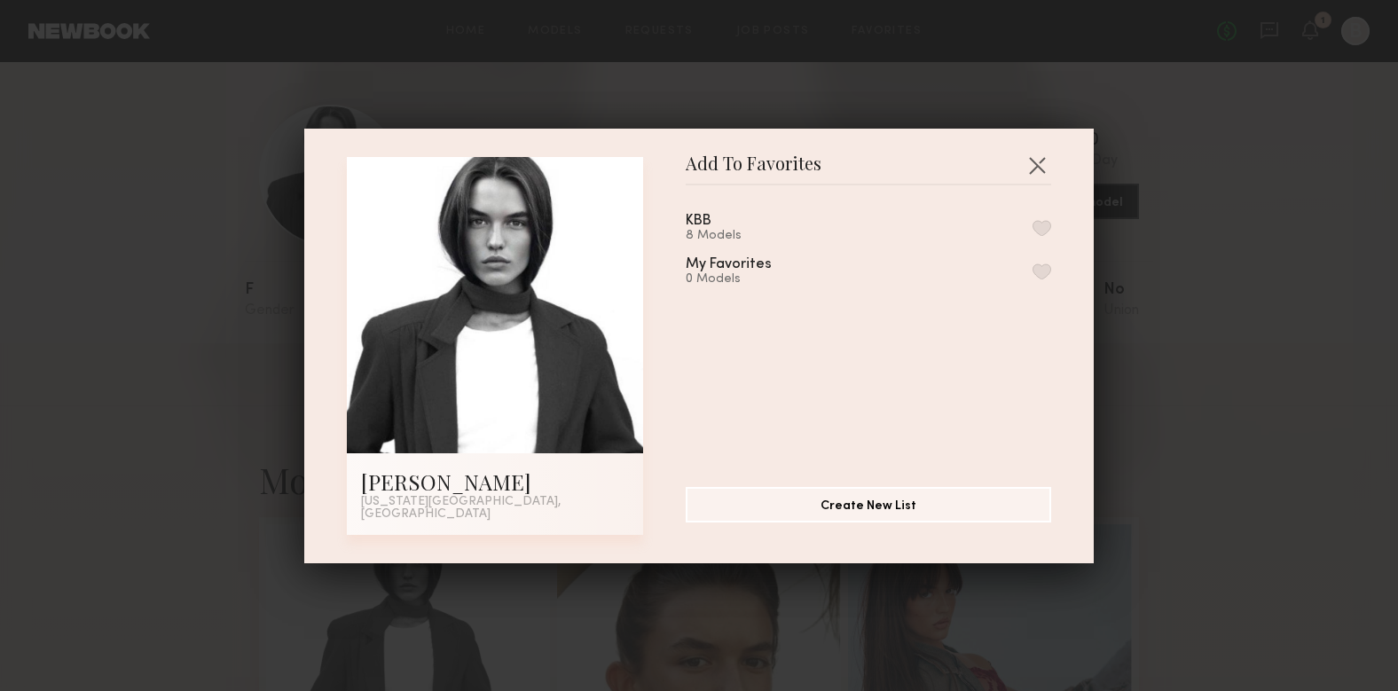
click at [1041, 226] on button "button" at bounding box center [1042, 228] width 19 height 16
click at [1038, 166] on button "button" at bounding box center [1037, 165] width 28 height 28
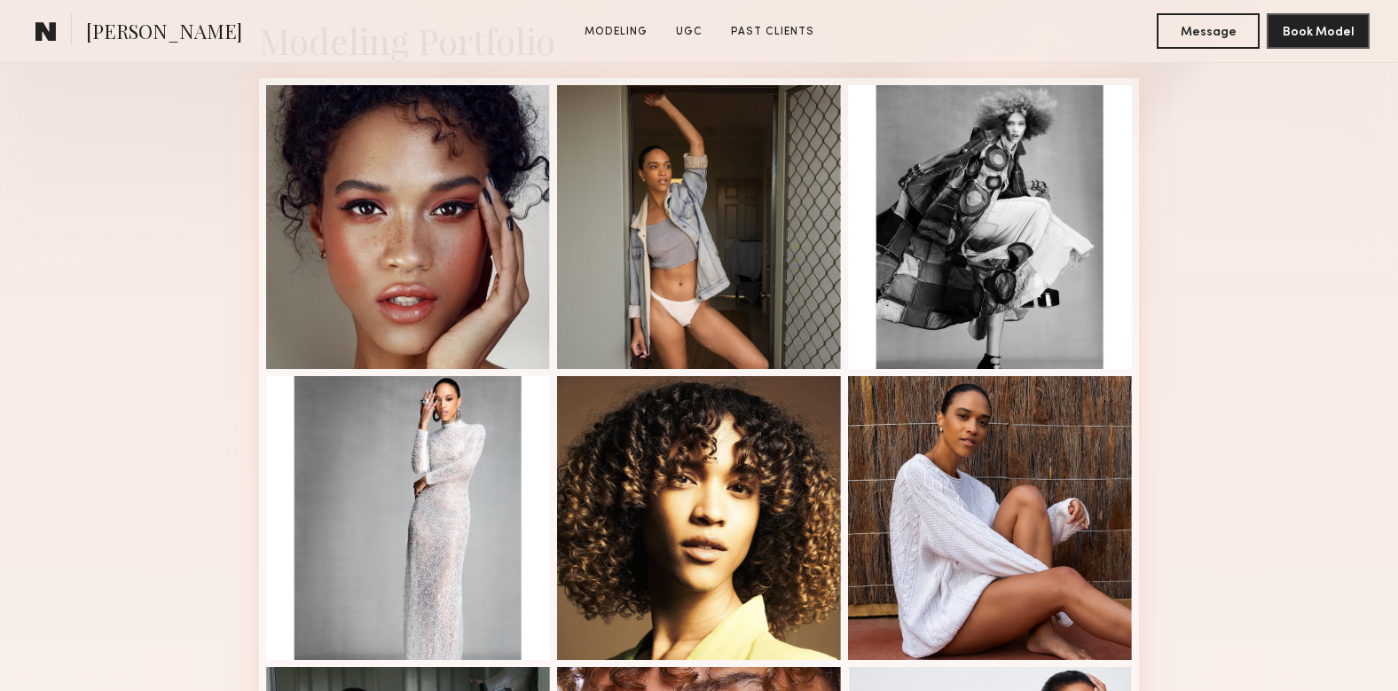
scroll to position [446, 0]
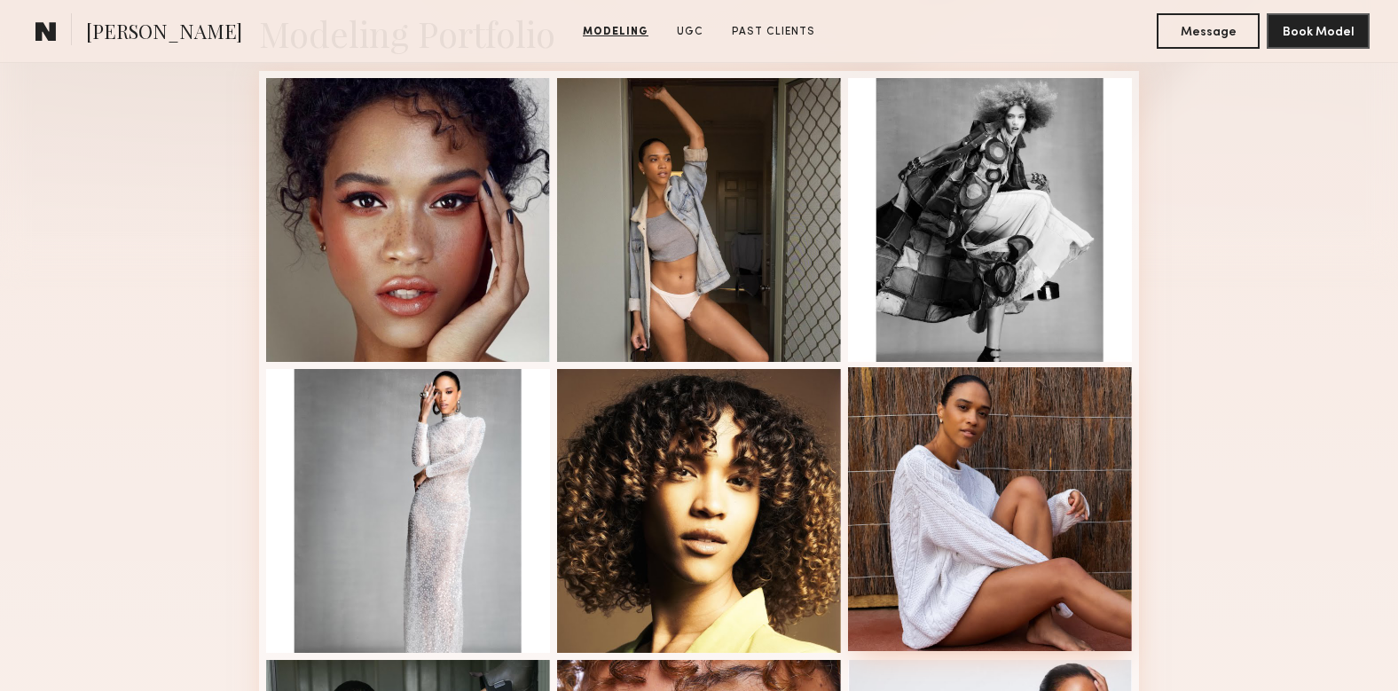
click at [982, 443] on div at bounding box center [990, 509] width 284 height 284
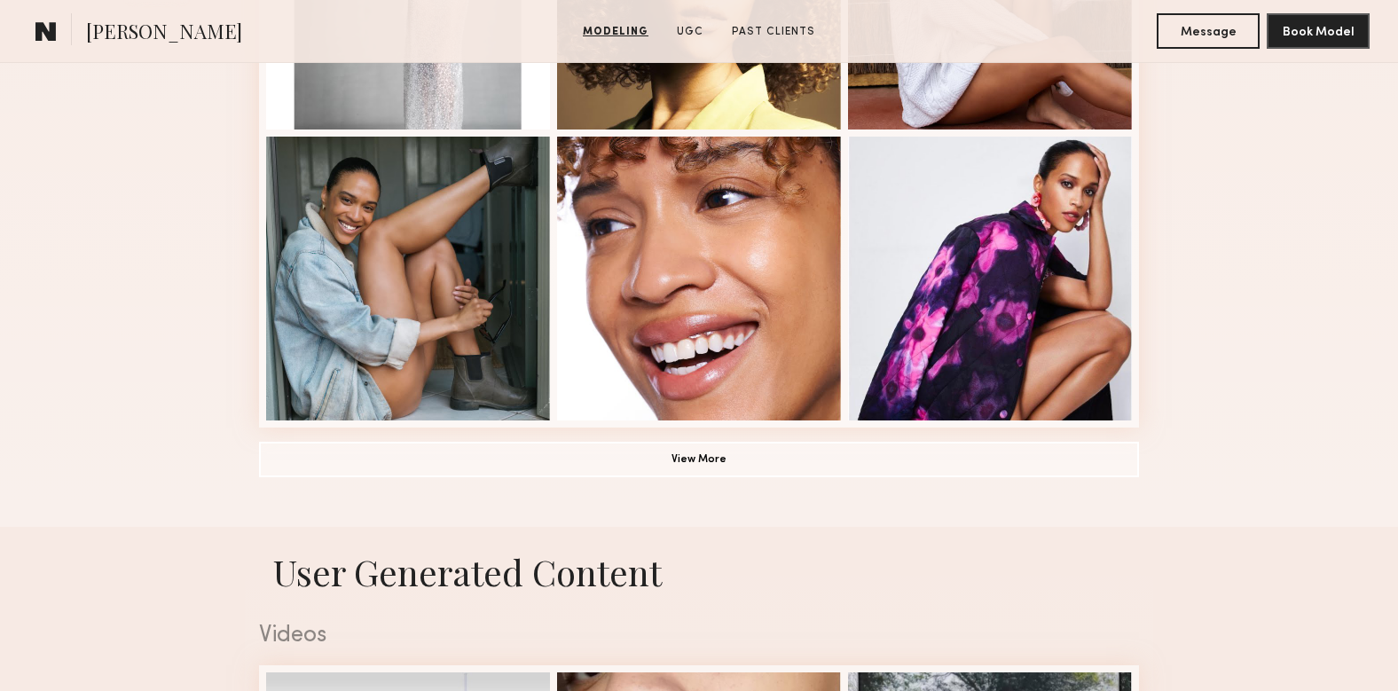
scroll to position [972, 0]
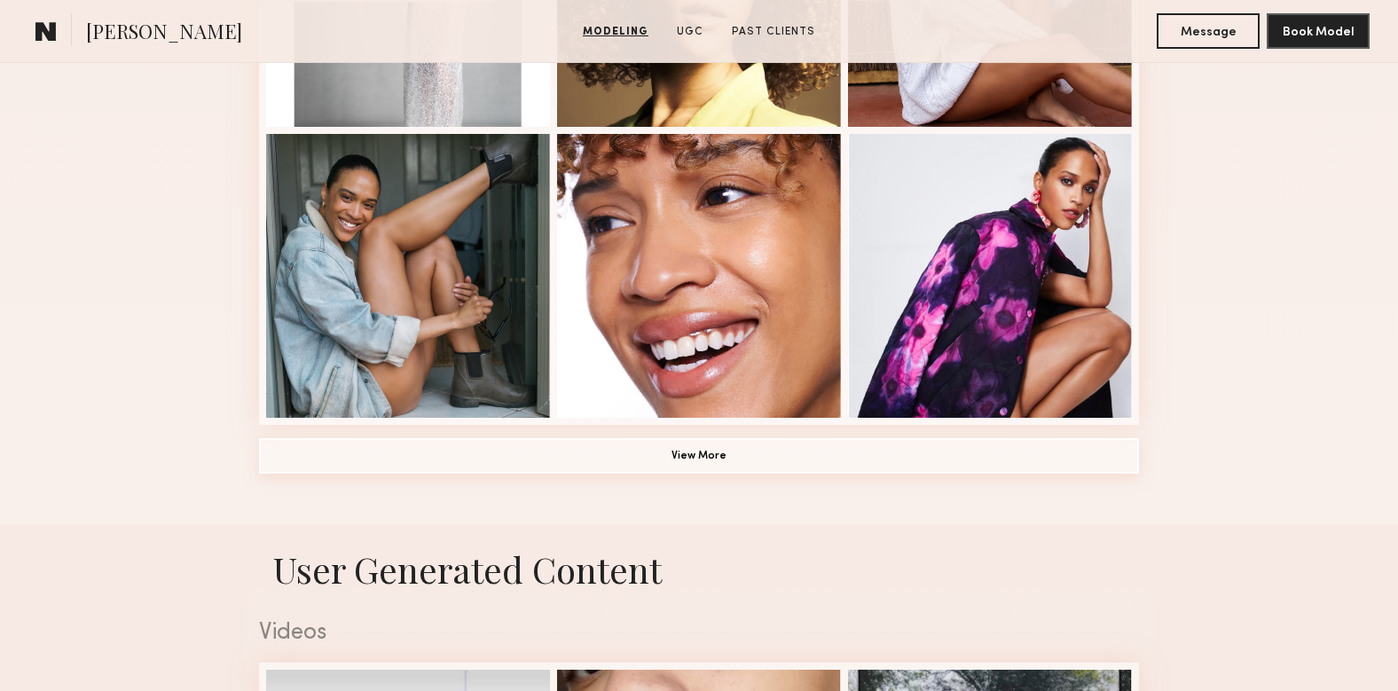
click at [689, 457] on button "View More" at bounding box center [699, 455] width 880 height 35
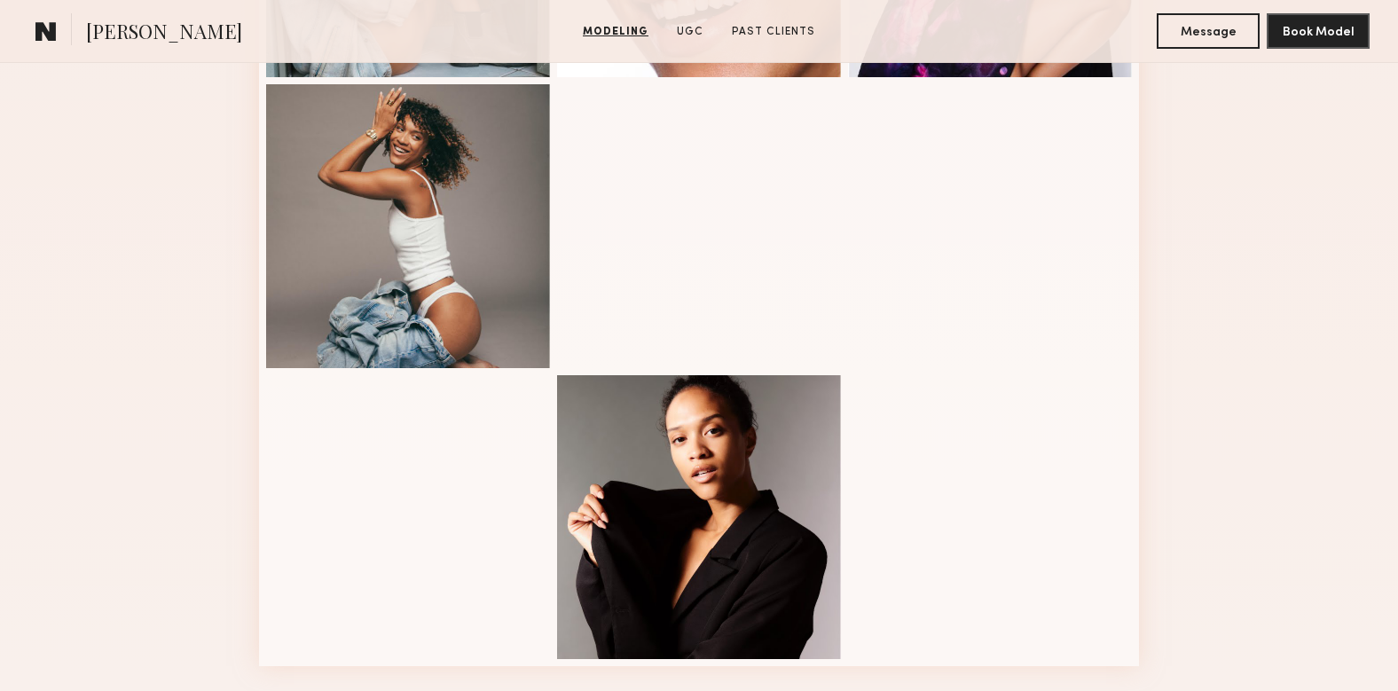
scroll to position [1316, 0]
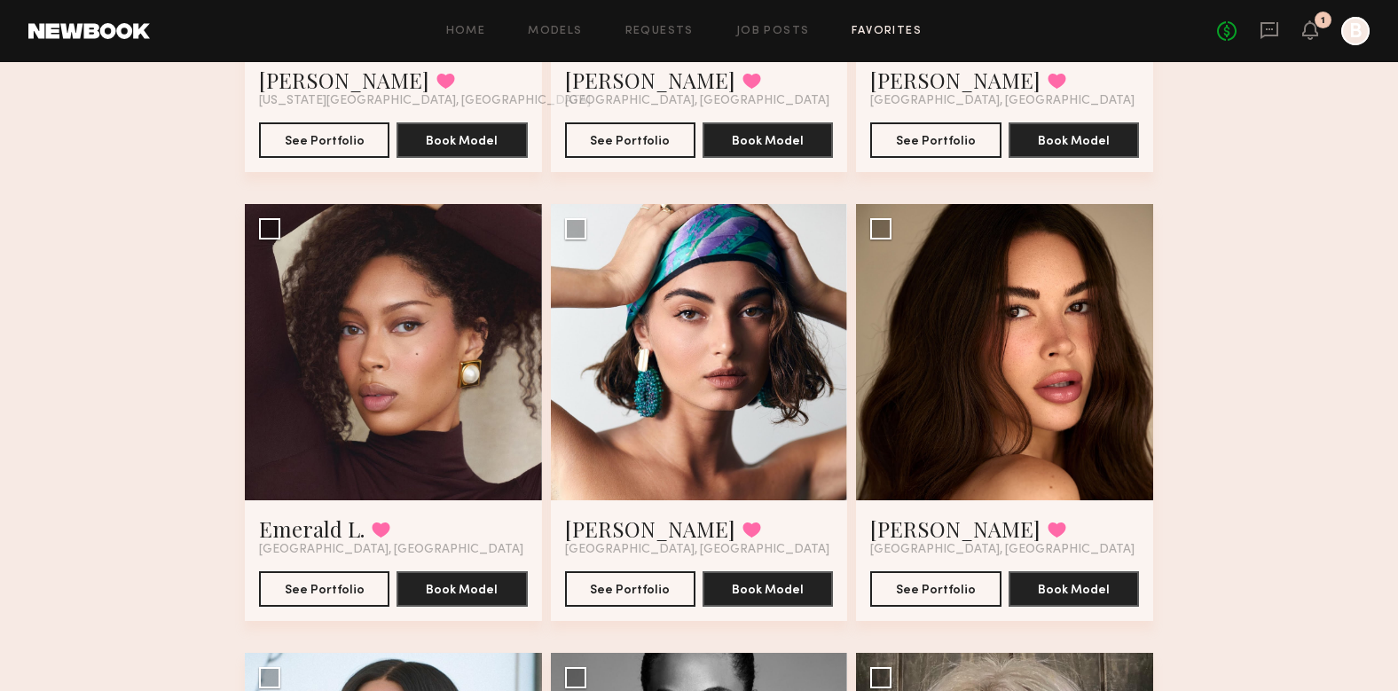
scroll to position [453, 0]
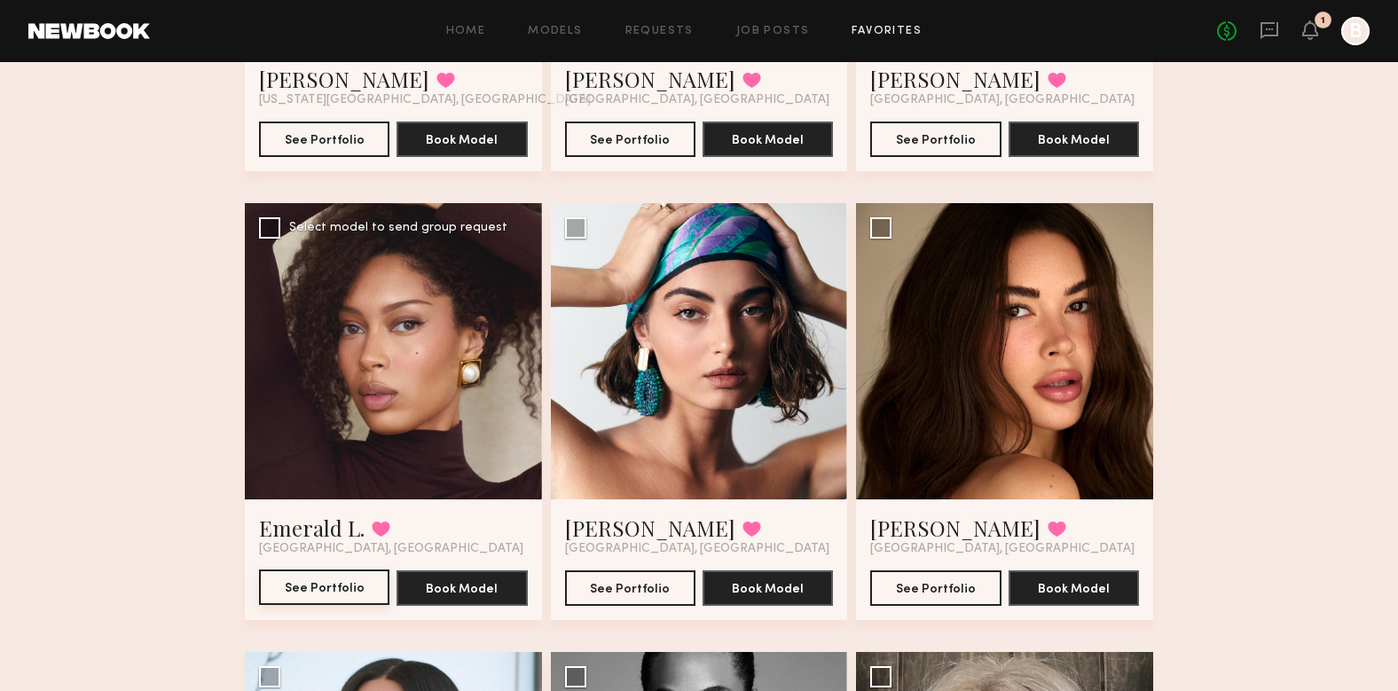
click at [334, 590] on button "See Portfolio" at bounding box center [324, 587] width 130 height 35
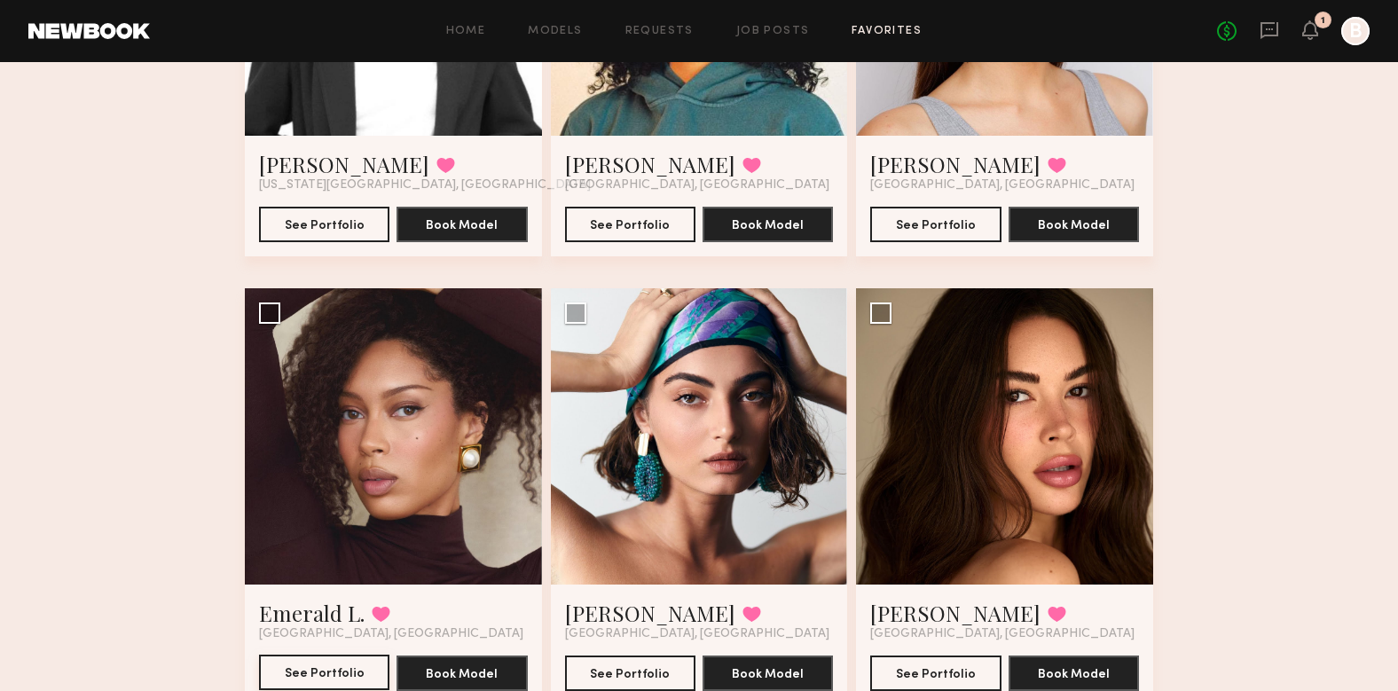
scroll to position [370, 0]
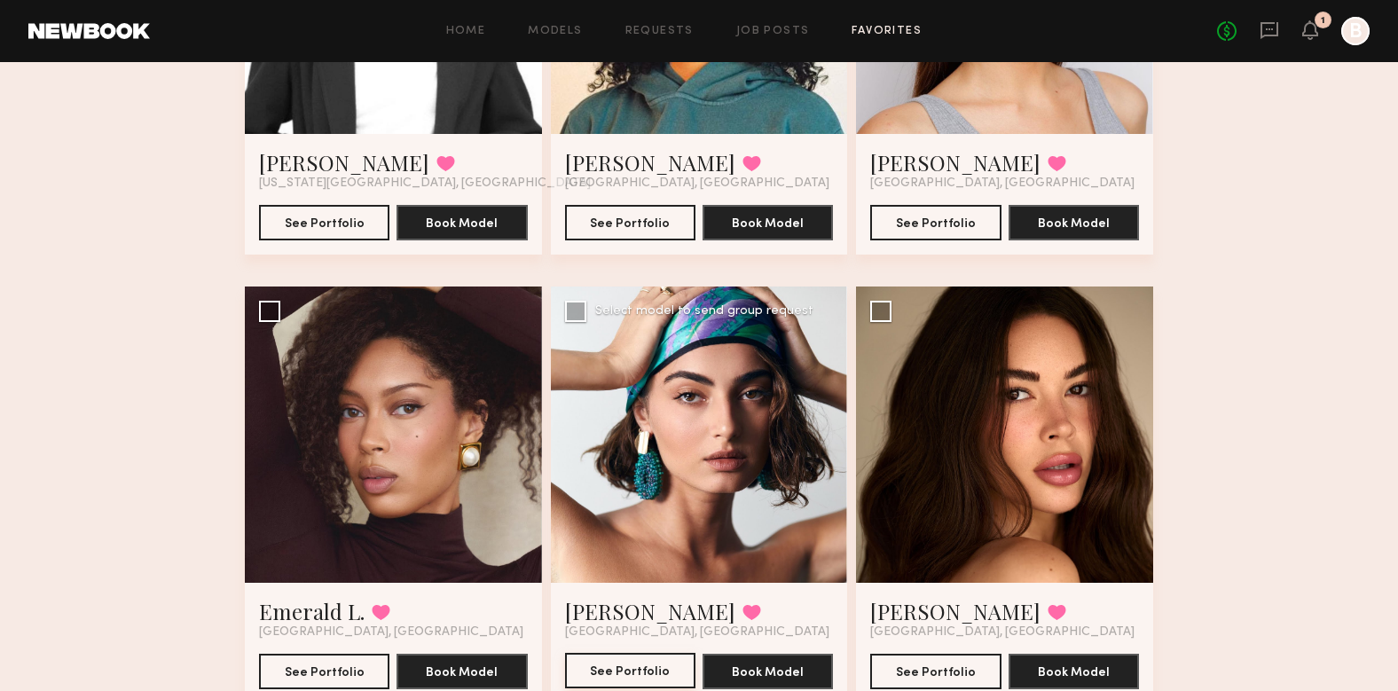
click at [641, 672] on button "See Portfolio" at bounding box center [630, 670] width 130 height 35
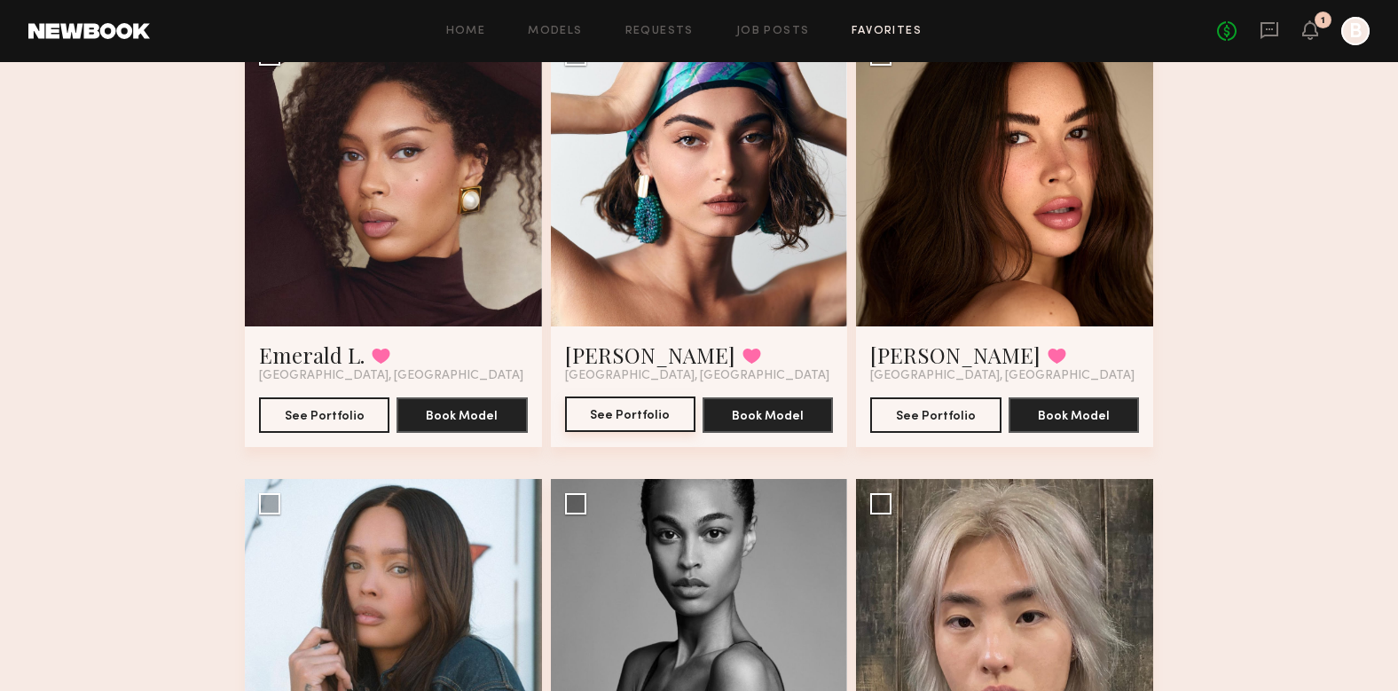
scroll to position [628, 0]
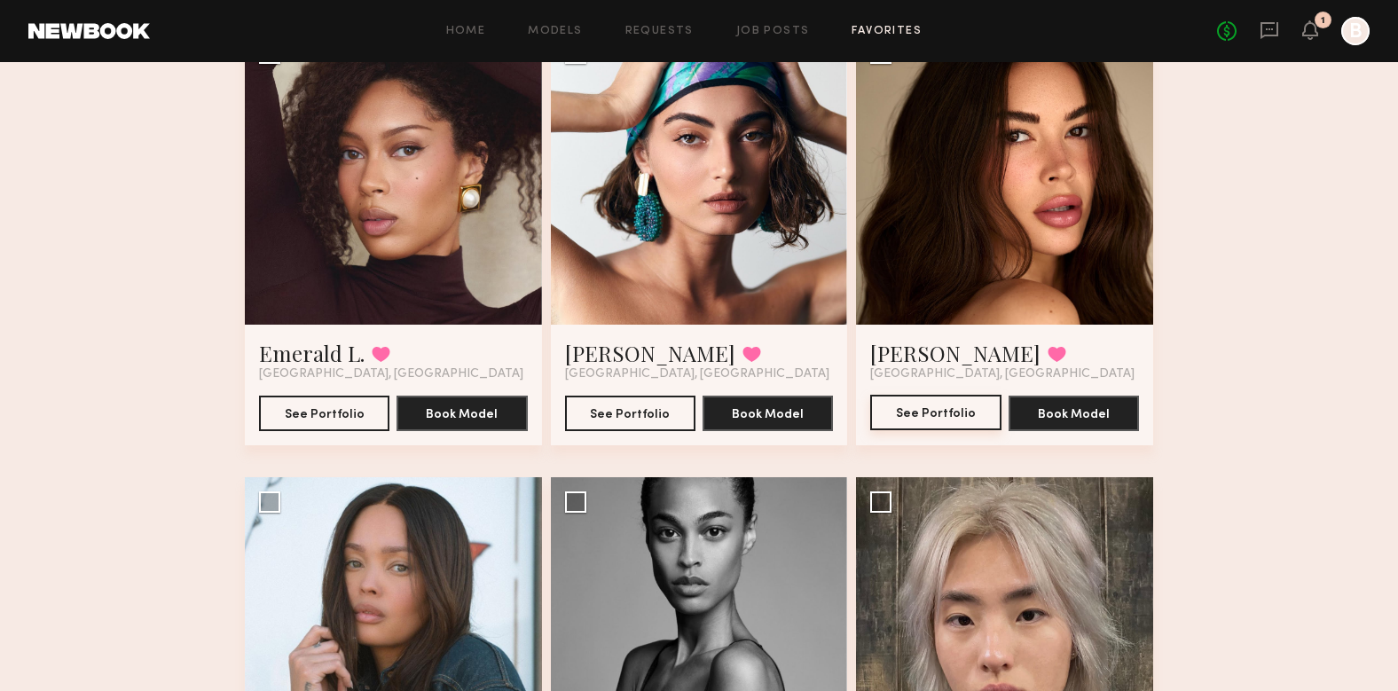
click at [946, 415] on button "See Portfolio" at bounding box center [935, 412] width 130 height 35
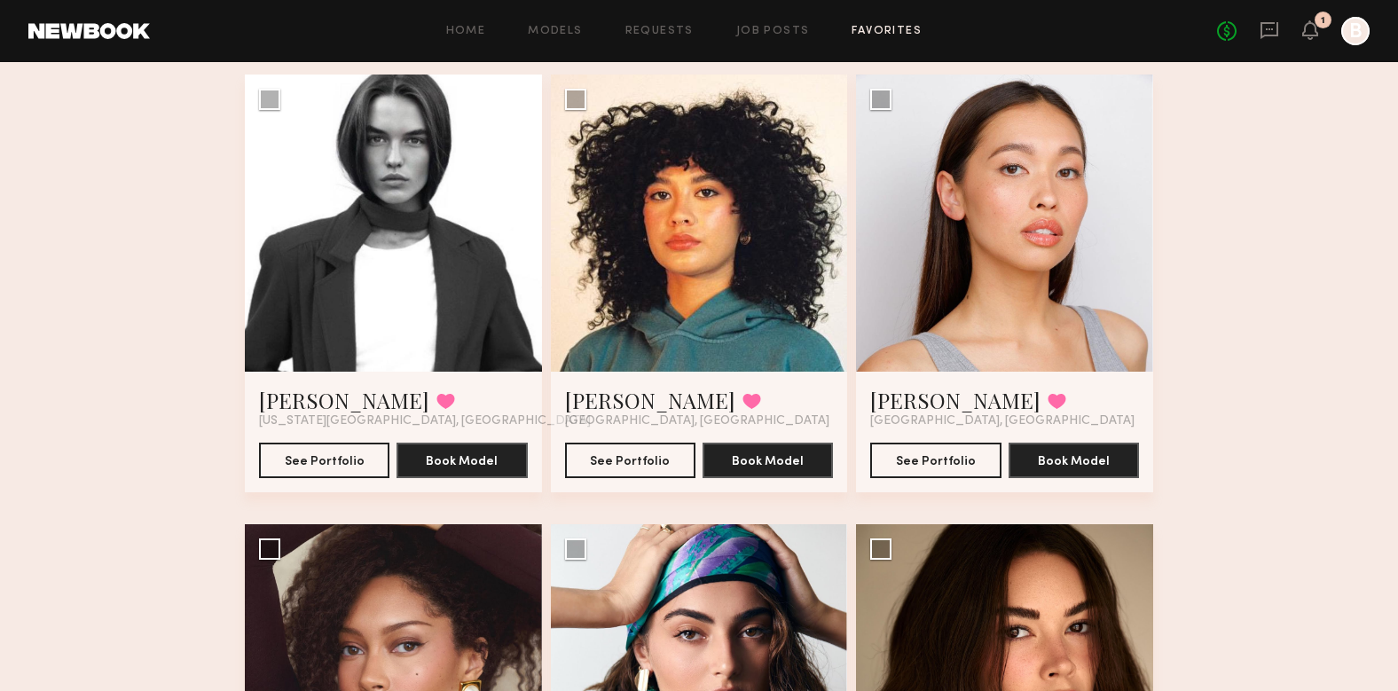
scroll to position [135, 0]
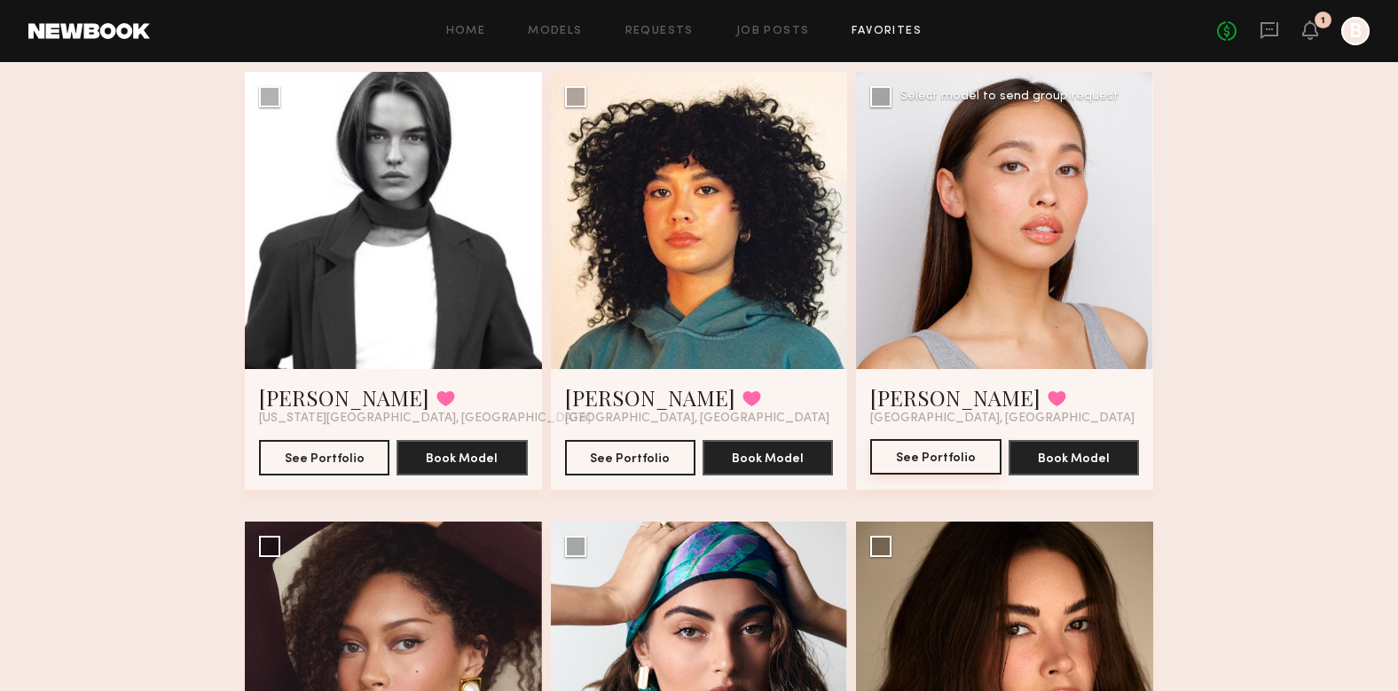
click at [975, 462] on button "See Portfolio" at bounding box center [935, 456] width 130 height 35
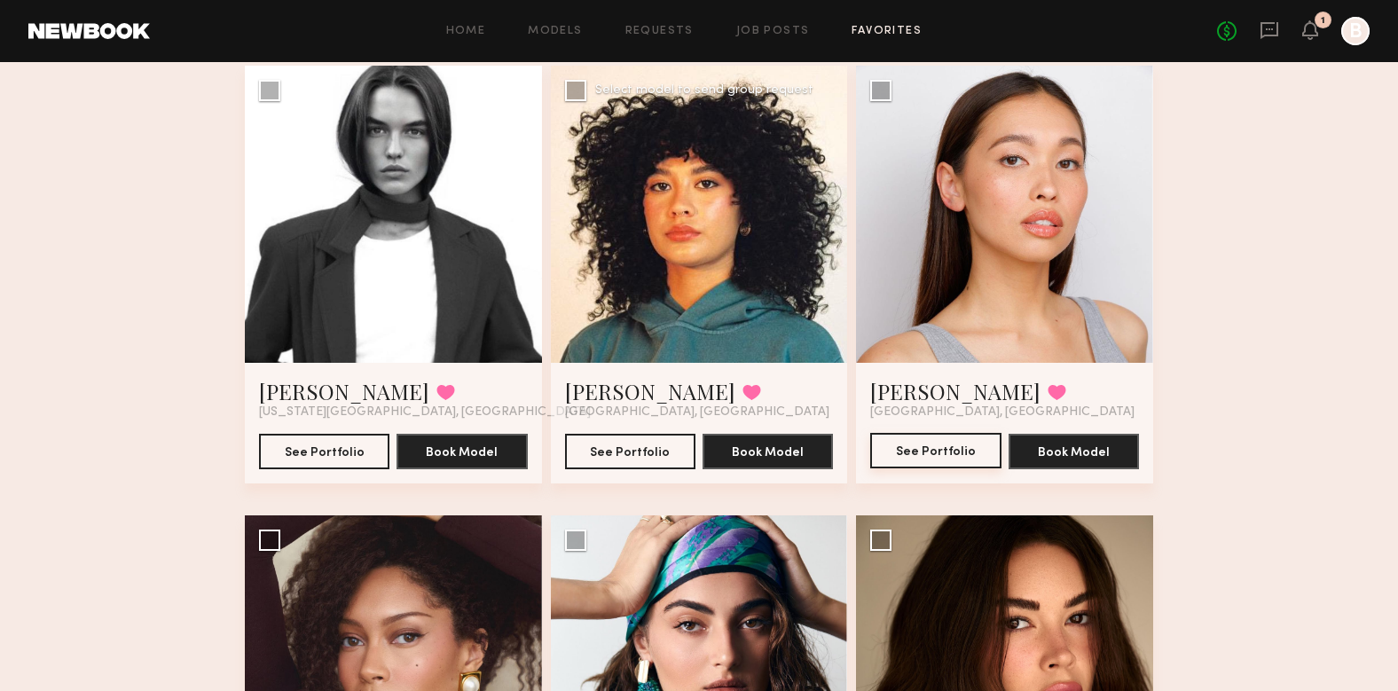
scroll to position [143, 0]
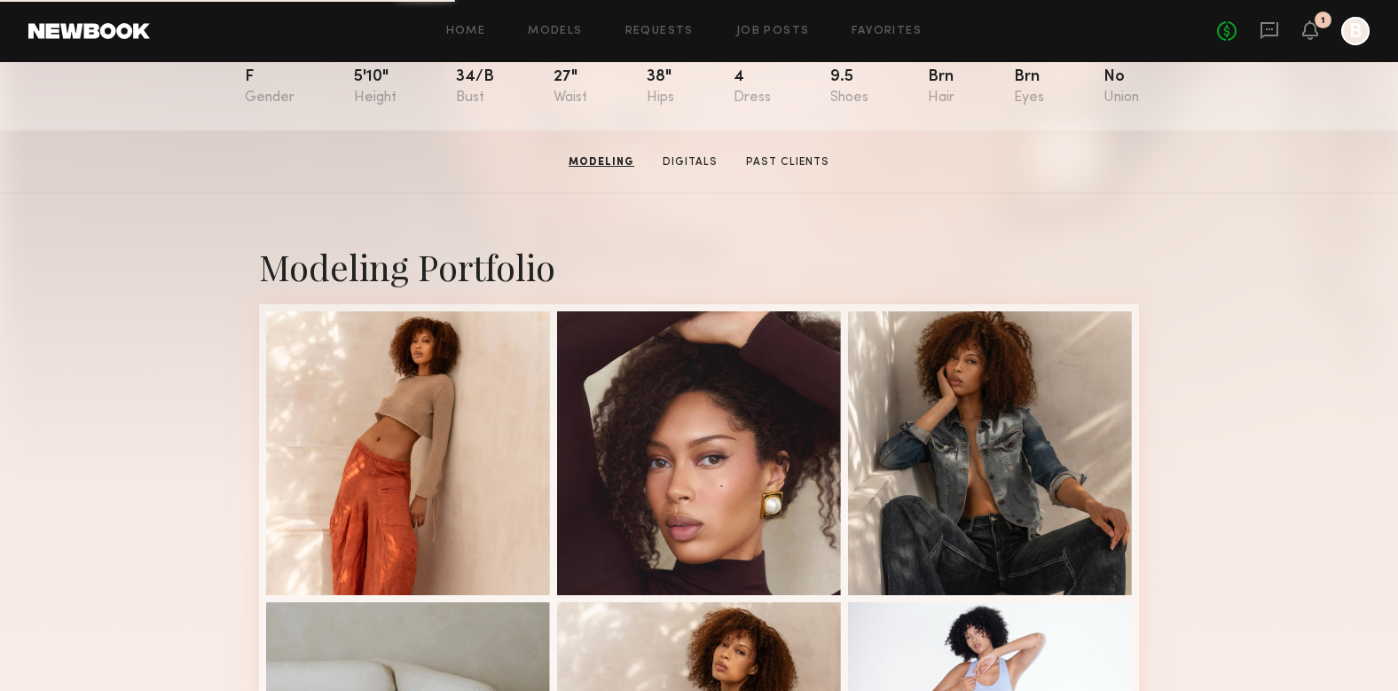
scroll to position [208, 0]
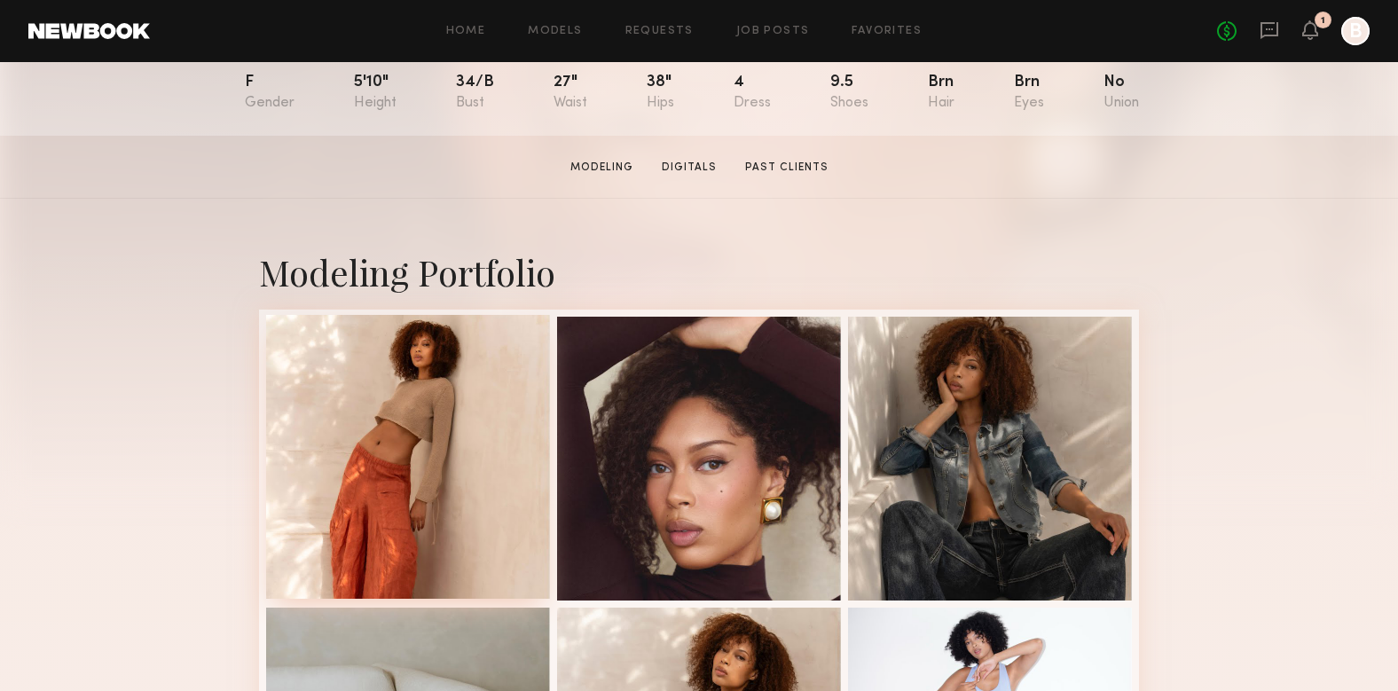
click at [415, 503] on div at bounding box center [408, 457] width 284 height 284
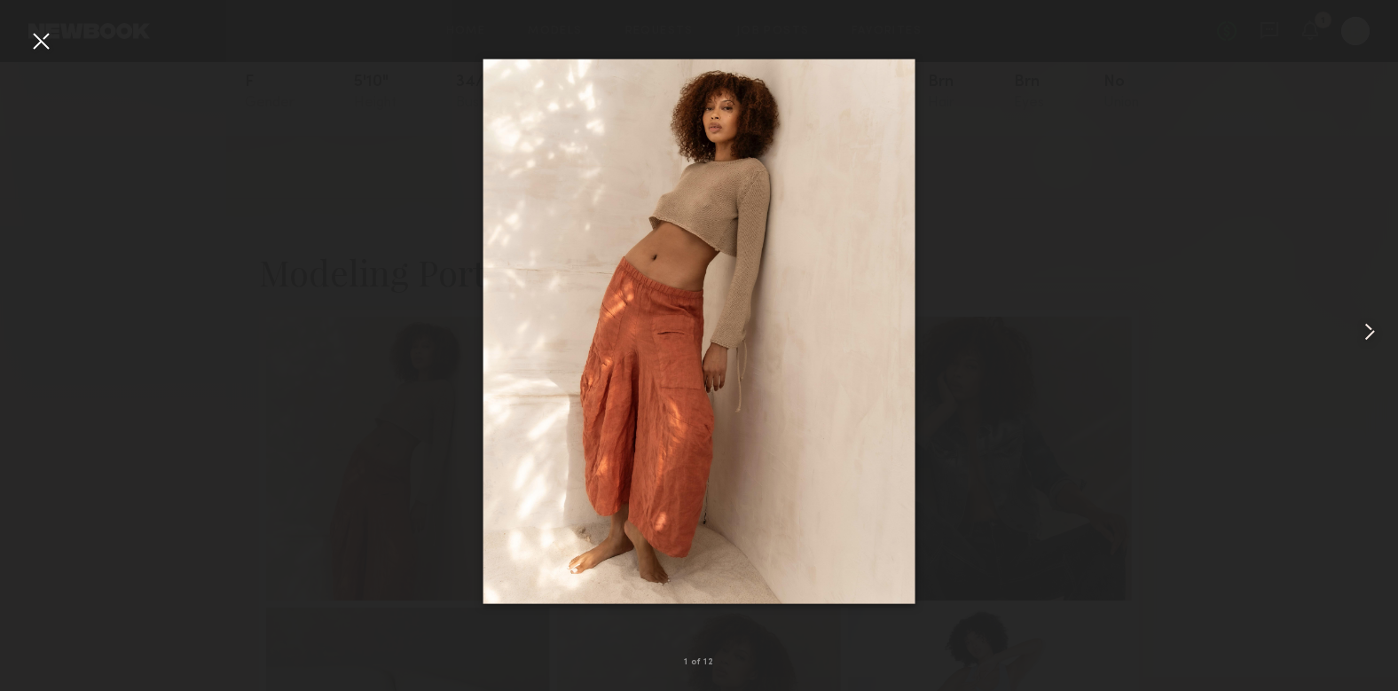
click at [1378, 326] on common-icon at bounding box center [1370, 332] width 28 height 28
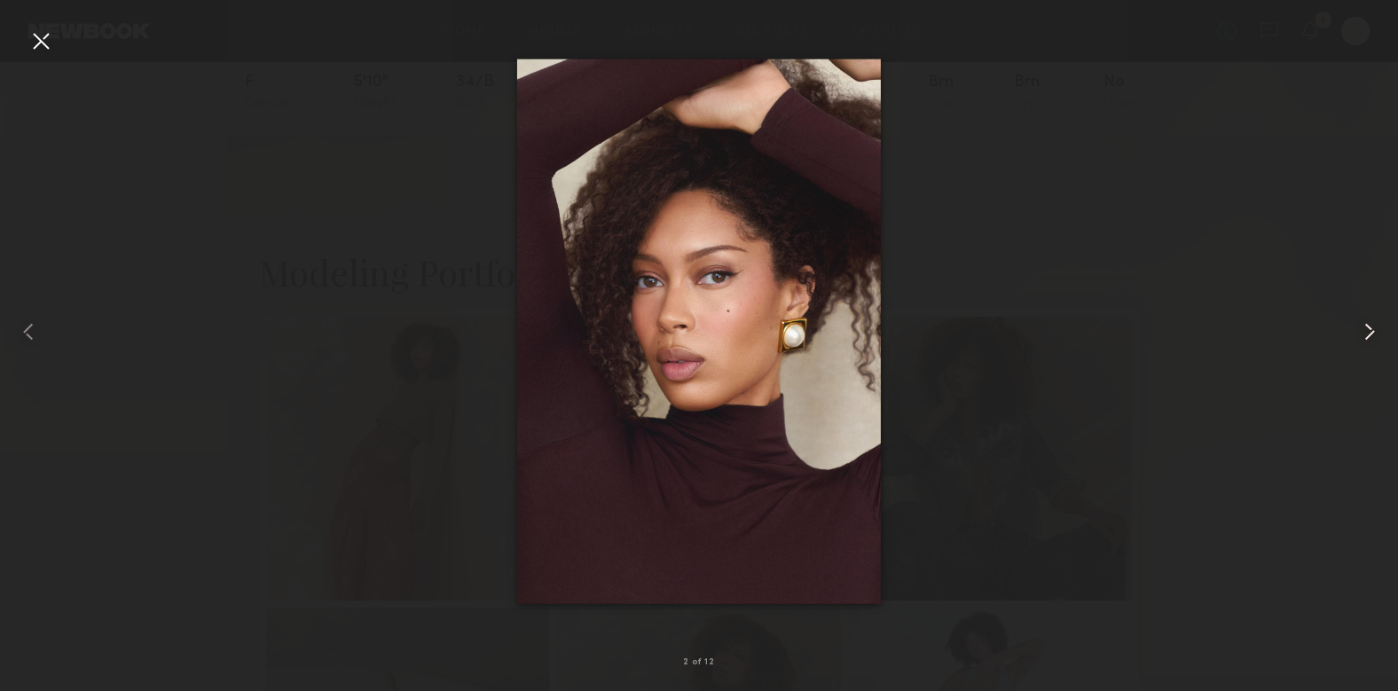
click at [1374, 330] on common-icon at bounding box center [1370, 332] width 28 height 28
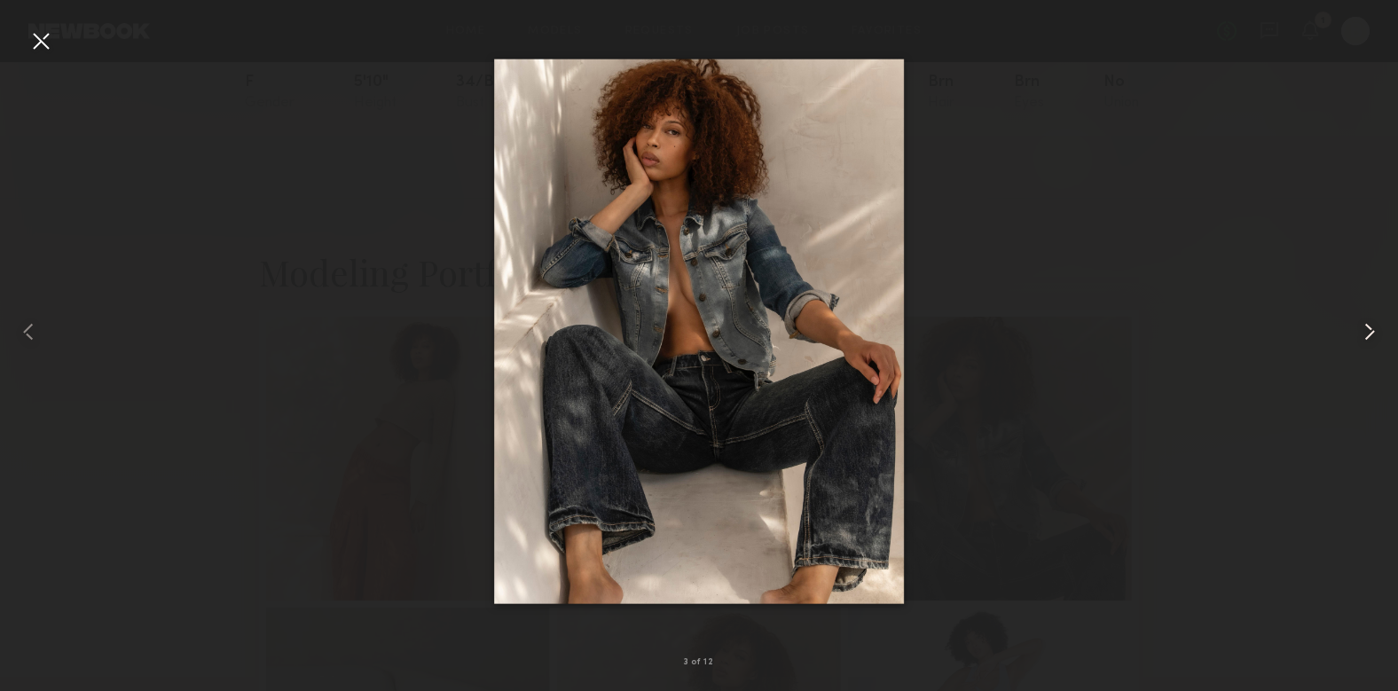
click at [1374, 330] on common-icon at bounding box center [1370, 332] width 28 height 28
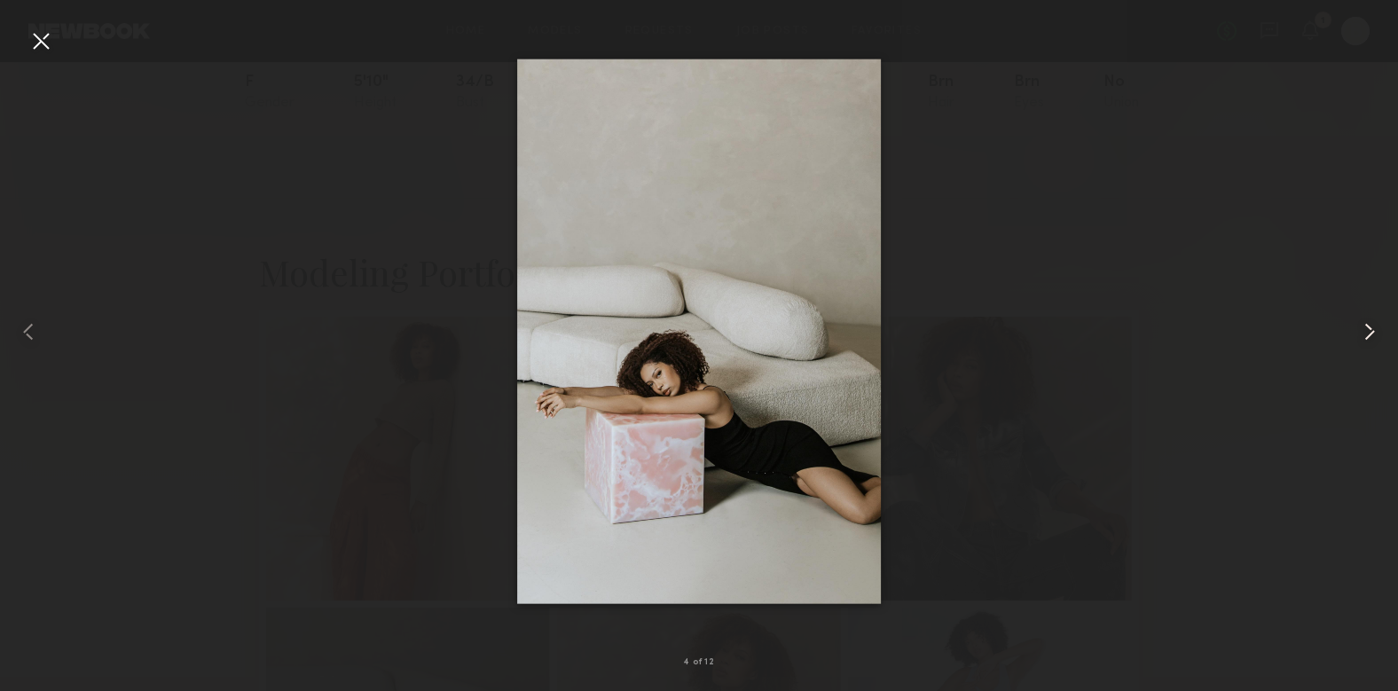
click at [1374, 330] on common-icon at bounding box center [1370, 332] width 28 height 28
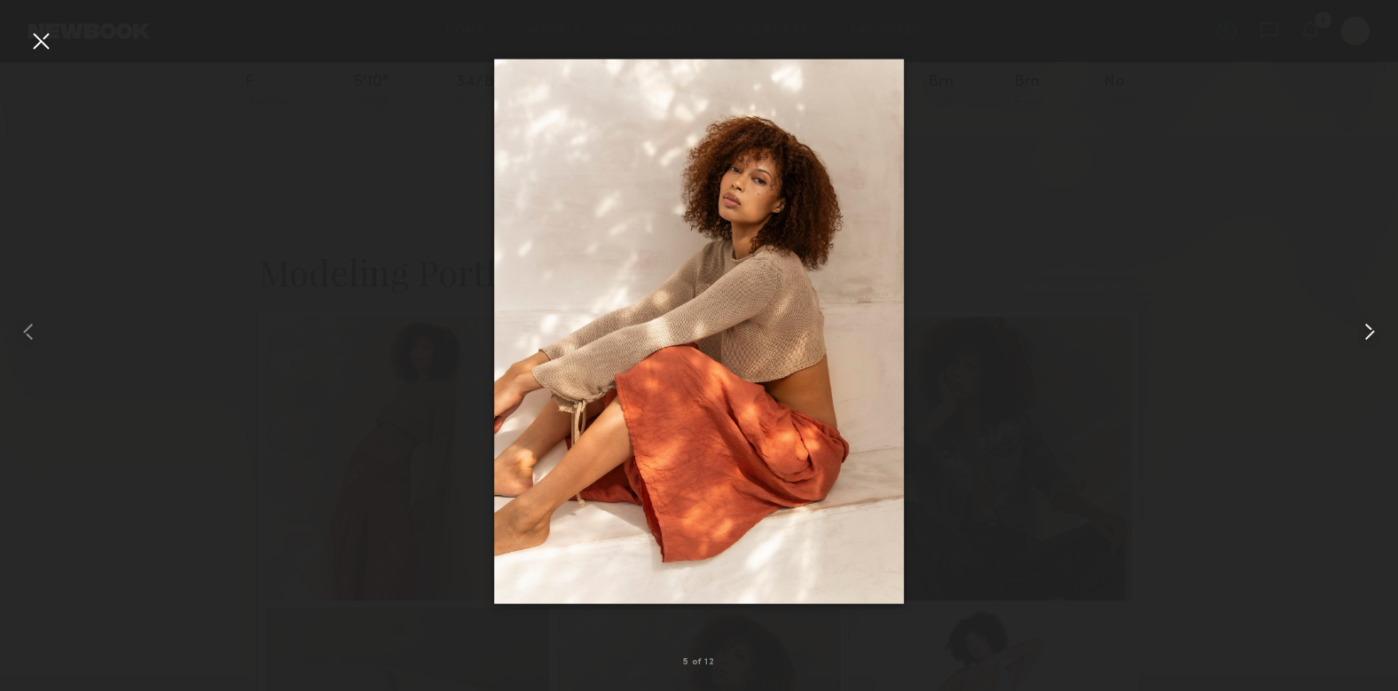
click at [1374, 330] on common-icon at bounding box center [1370, 332] width 28 height 28
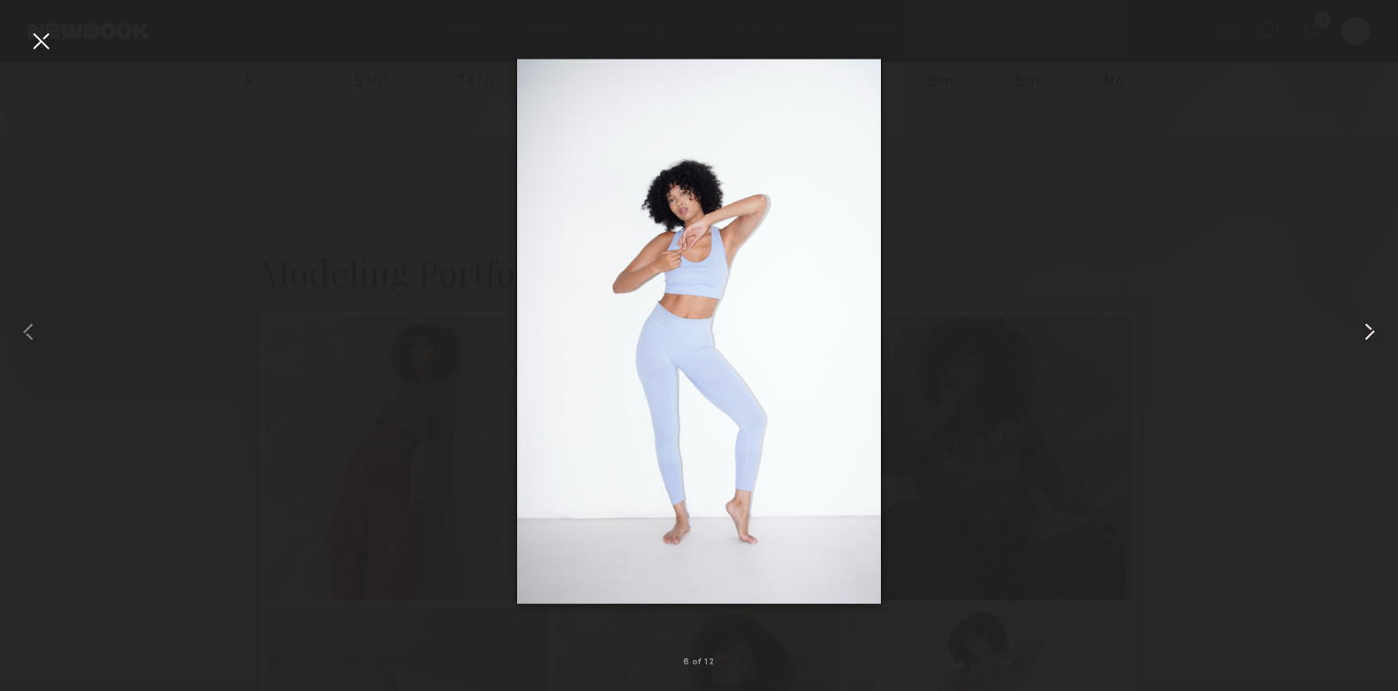
click at [1374, 330] on common-icon at bounding box center [1370, 332] width 28 height 28
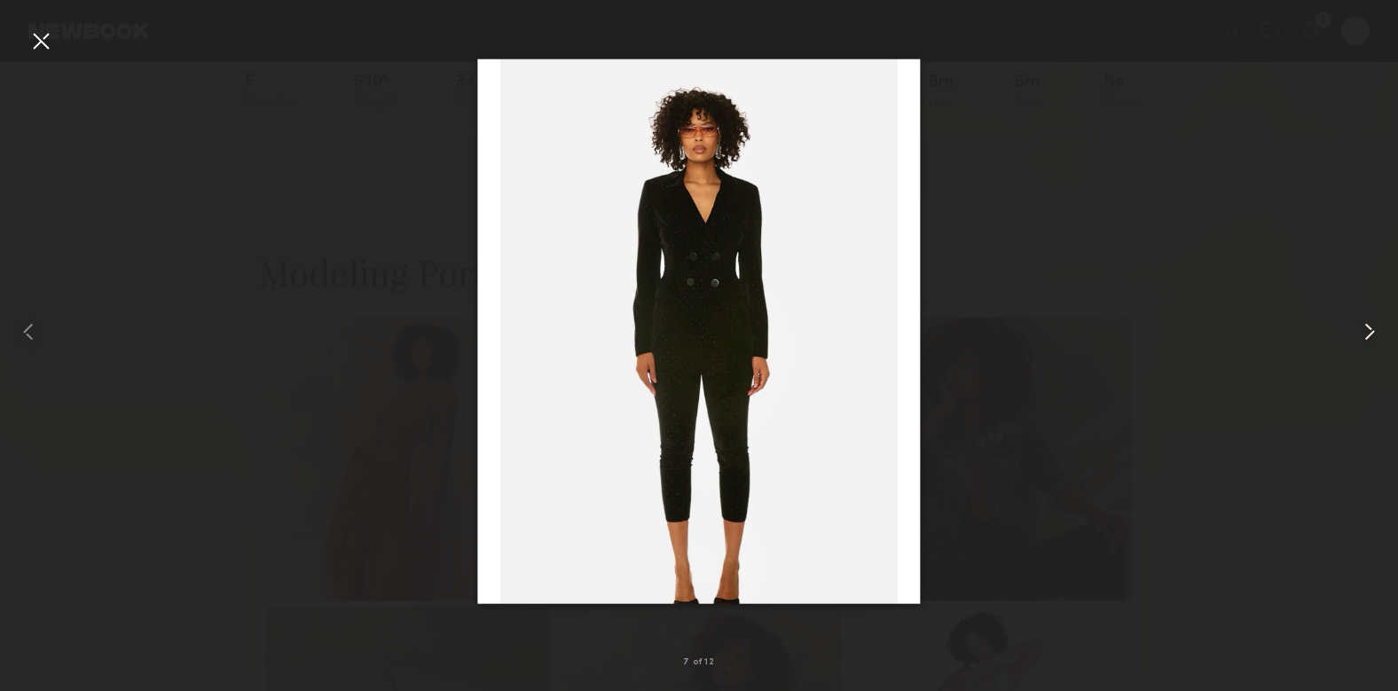
click at [1374, 330] on common-icon at bounding box center [1370, 332] width 28 height 28
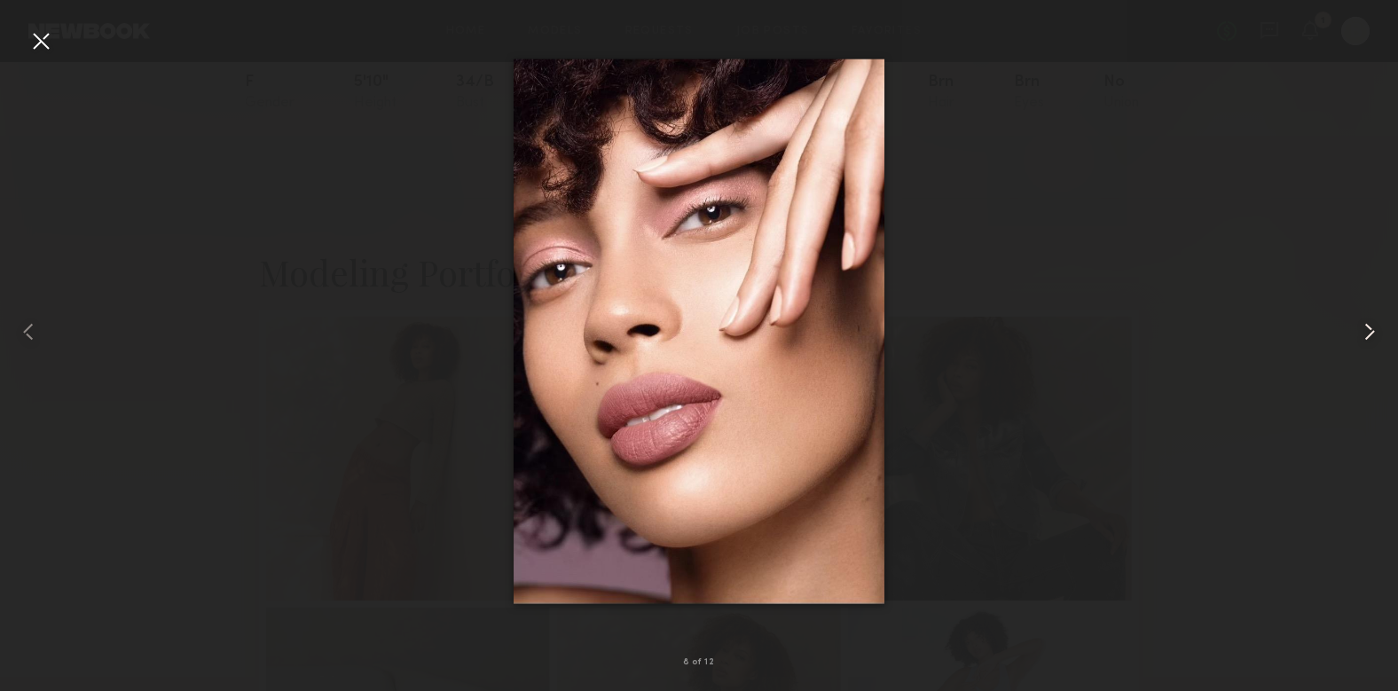
click at [1374, 330] on common-icon at bounding box center [1370, 332] width 28 height 28
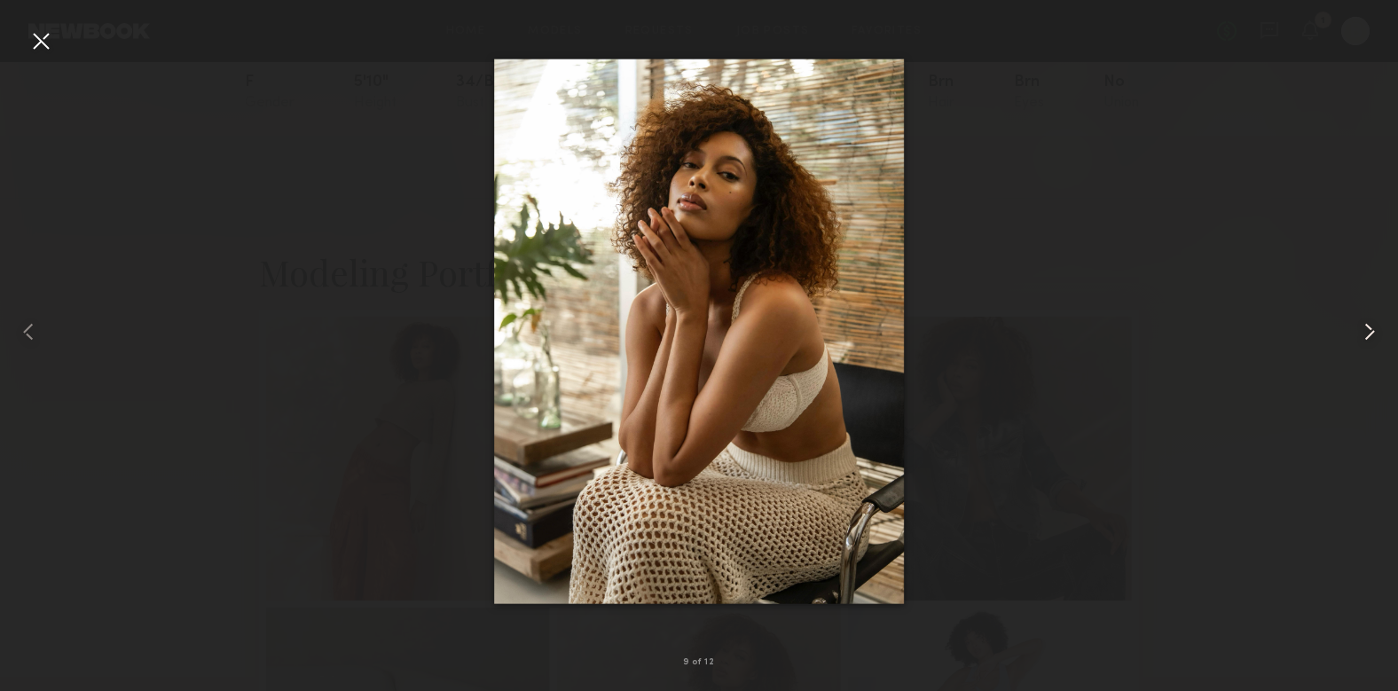
click at [1374, 330] on common-icon at bounding box center [1370, 332] width 28 height 28
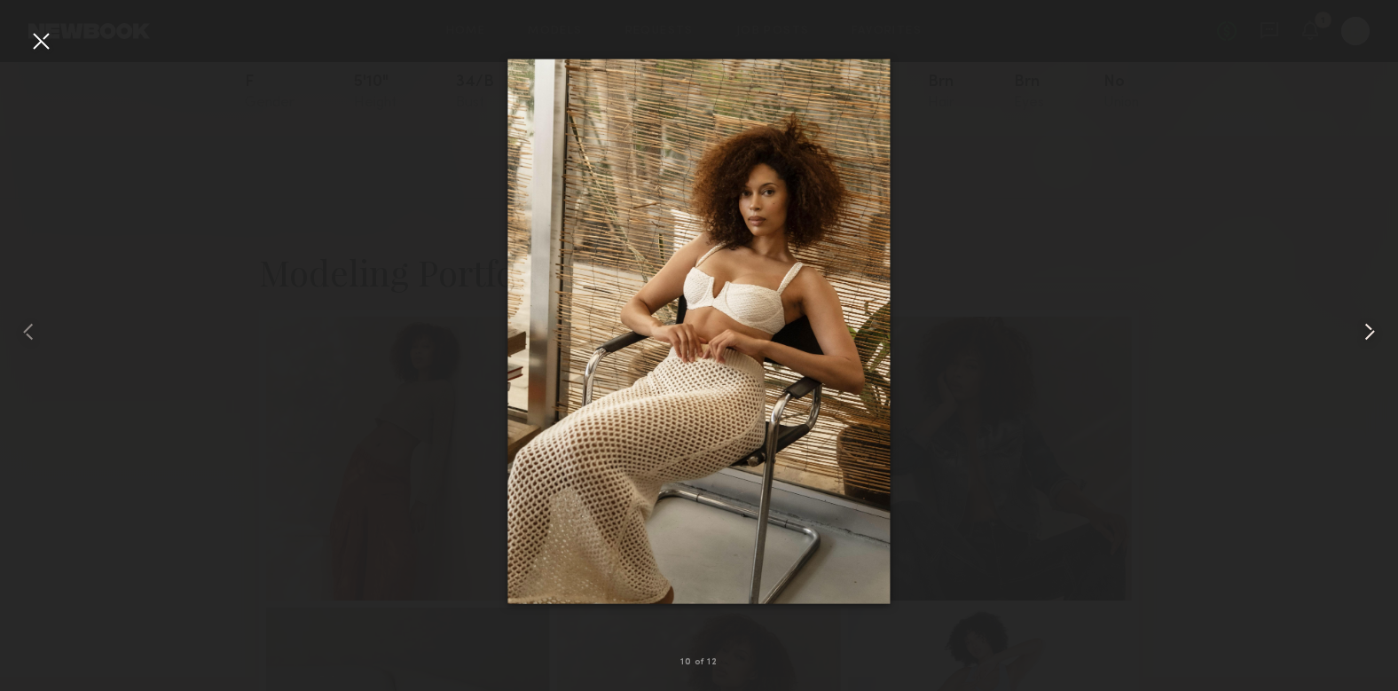
click at [1374, 330] on common-icon at bounding box center [1370, 332] width 28 height 28
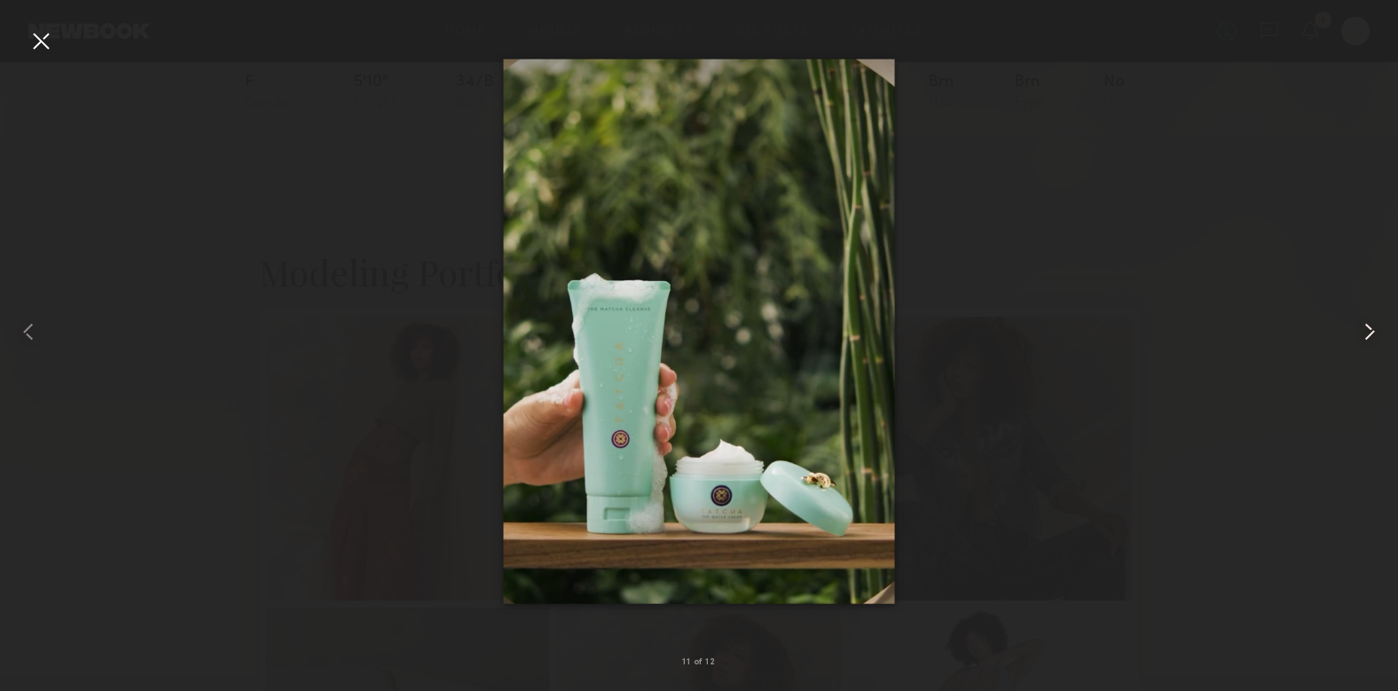
click at [1374, 330] on common-icon at bounding box center [1370, 332] width 28 height 28
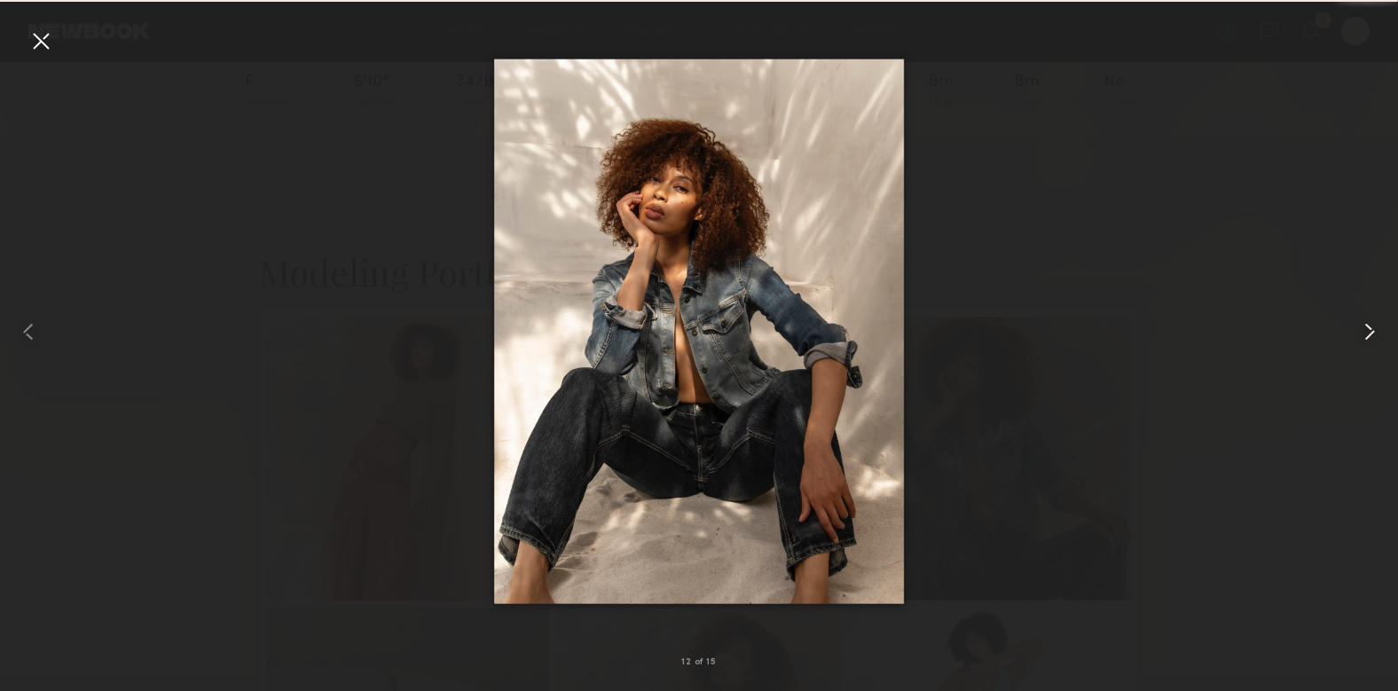
click at [1374, 330] on common-icon at bounding box center [1370, 332] width 28 height 28
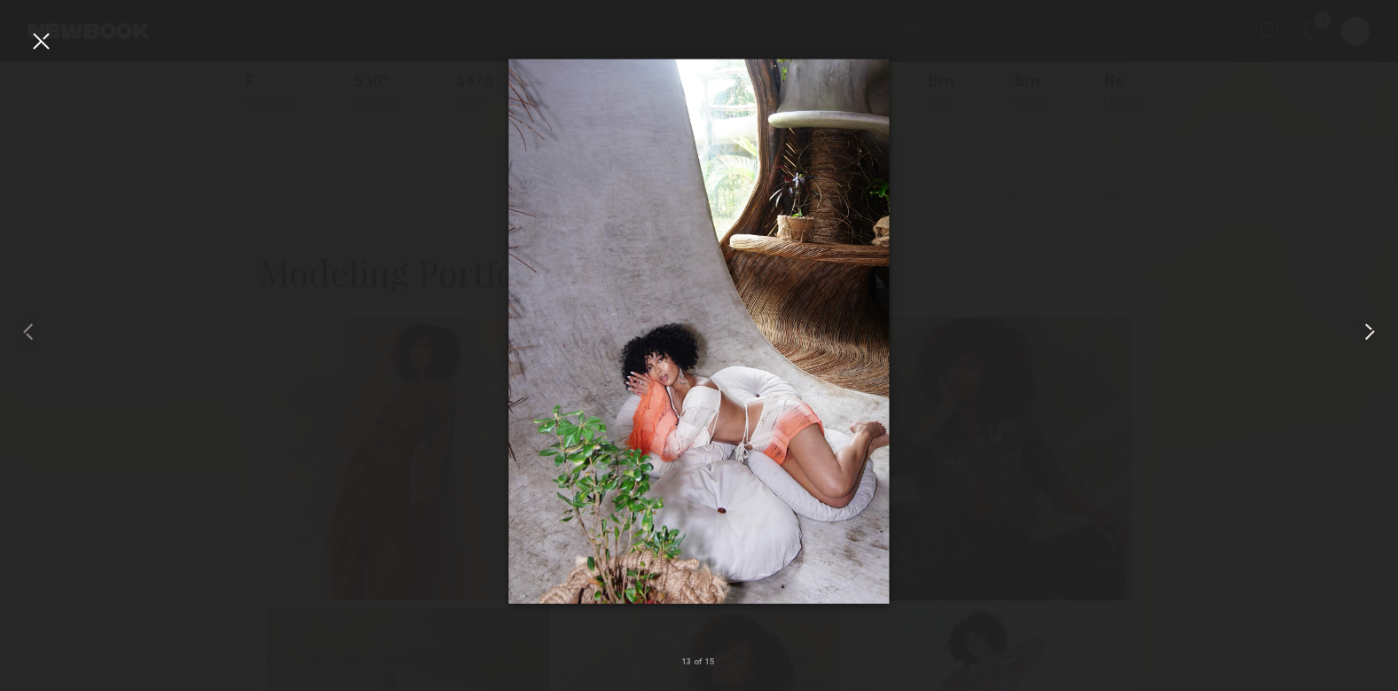
click at [1374, 330] on common-icon at bounding box center [1370, 332] width 28 height 28
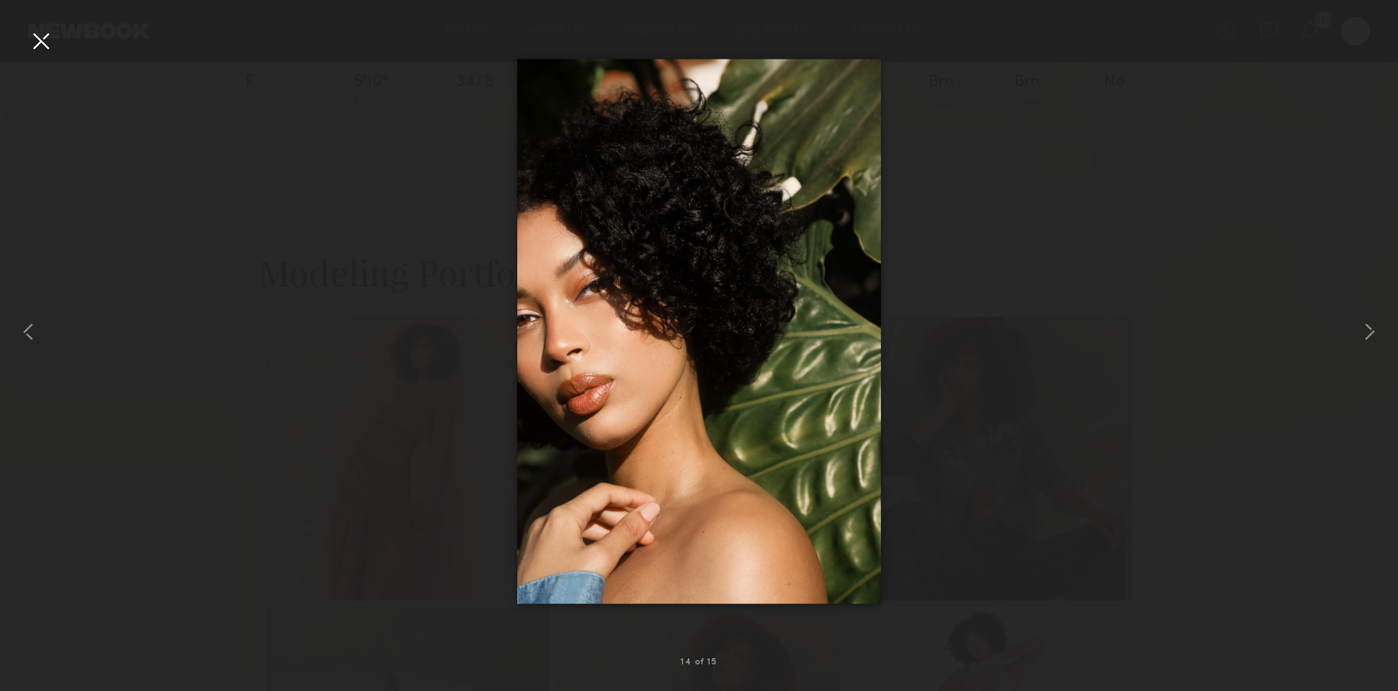
click at [40, 37] on div at bounding box center [41, 41] width 28 height 28
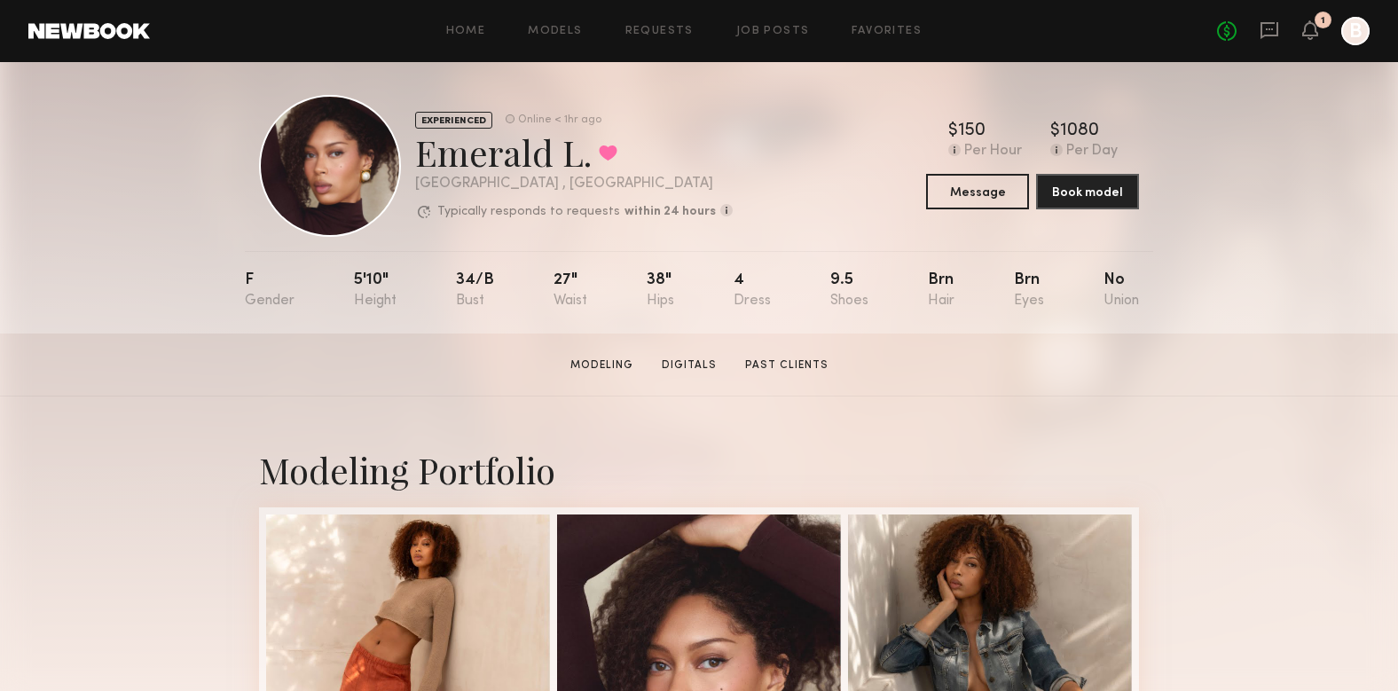
scroll to position [0, 0]
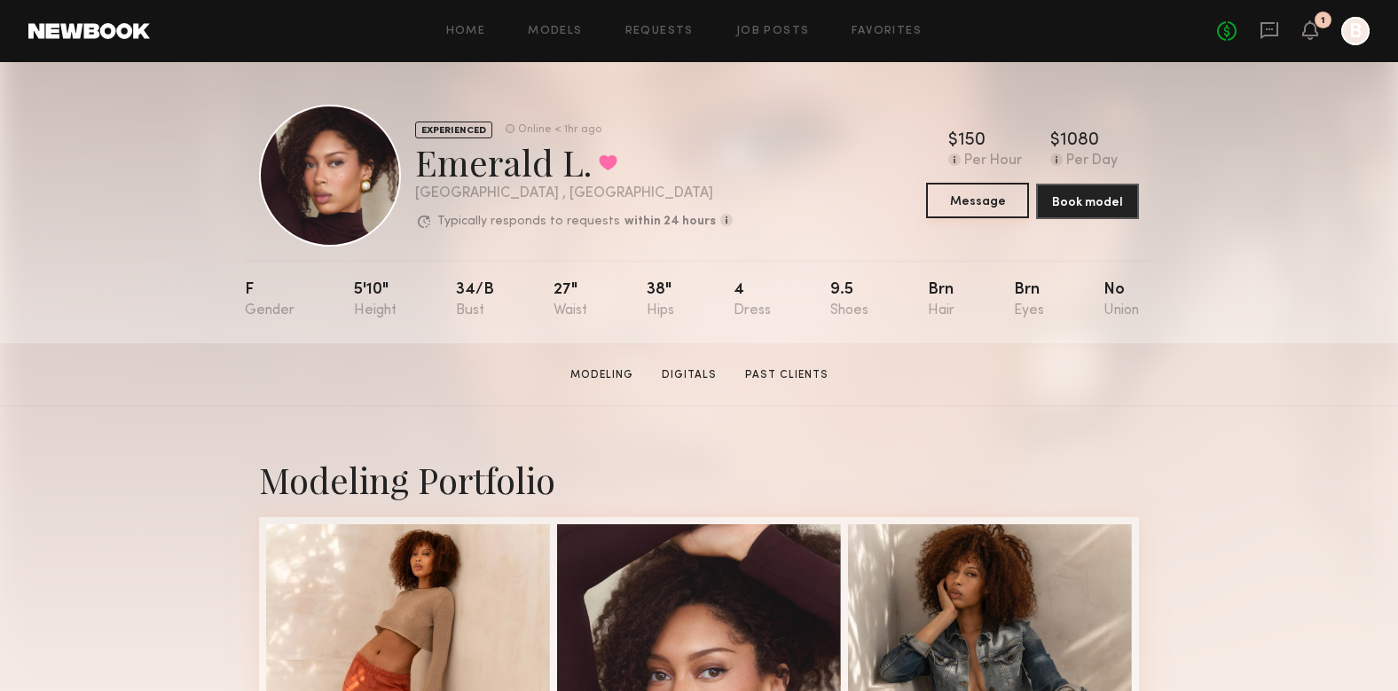
click at [955, 209] on button "Message" at bounding box center [977, 200] width 103 height 35
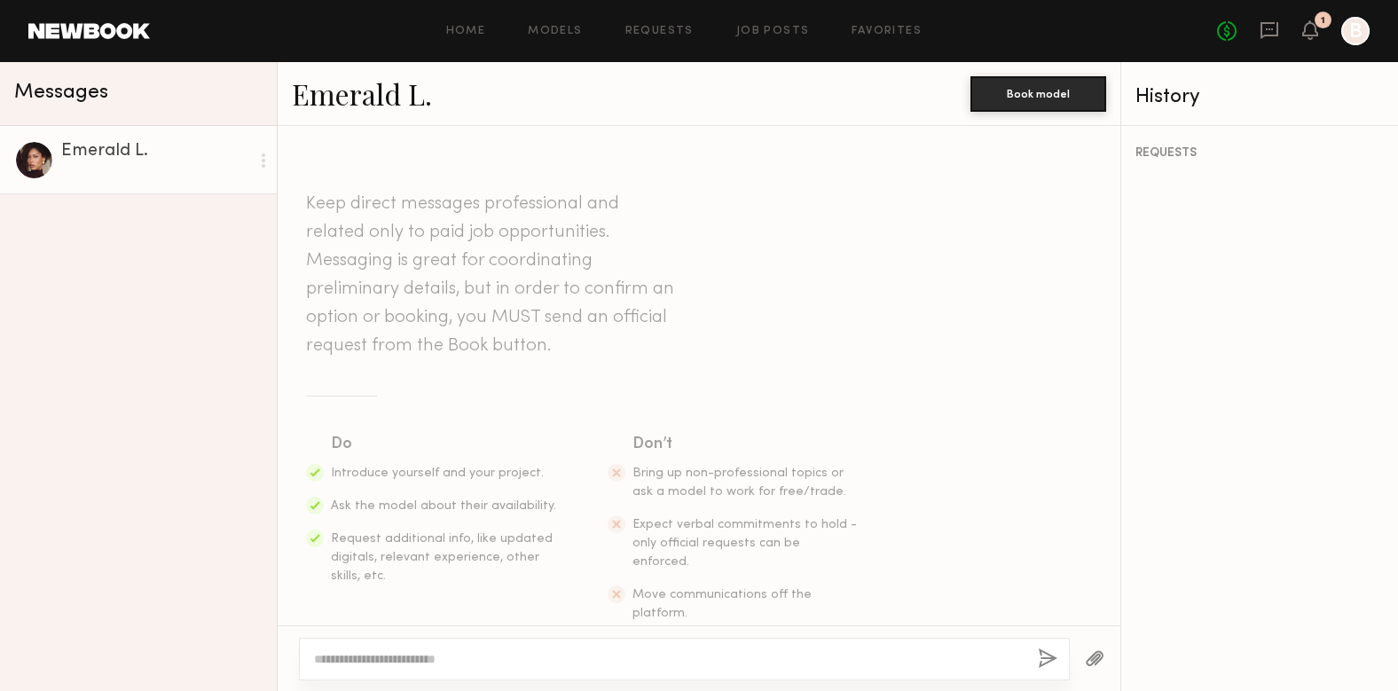
scroll to position [27, 0]
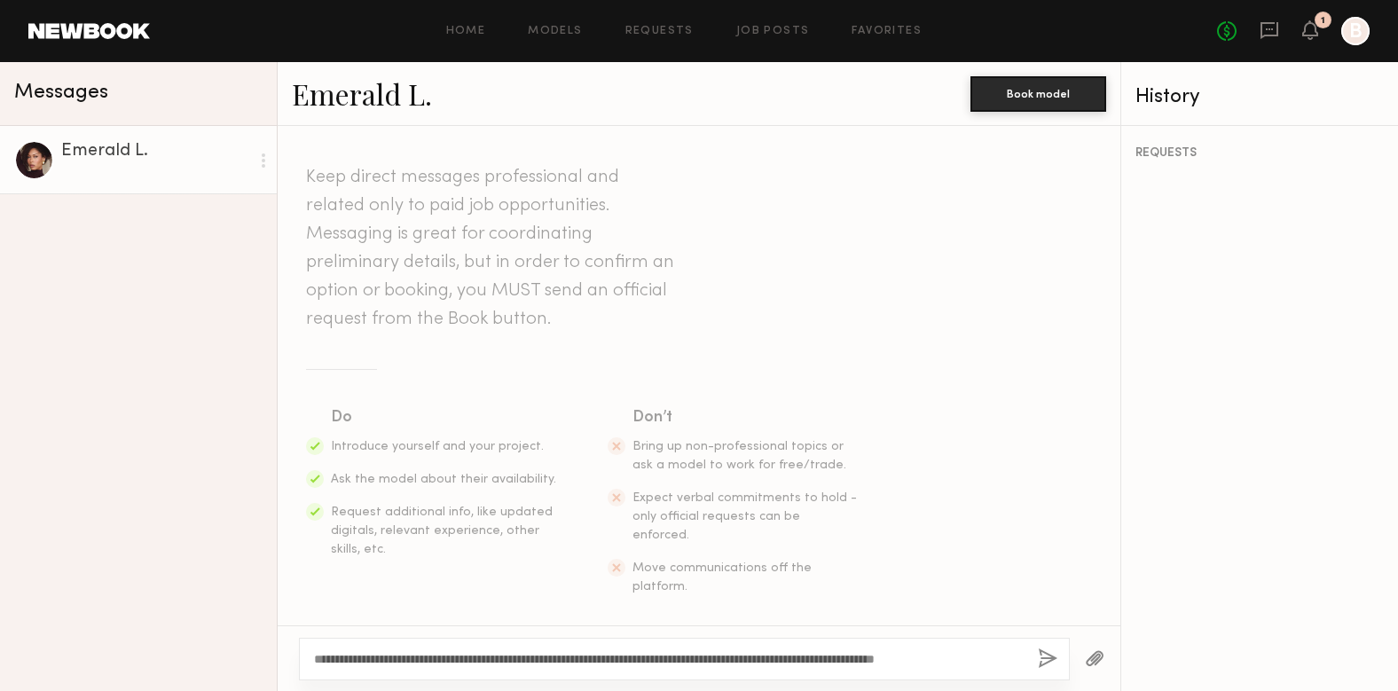
type textarea "**********"
click at [1050, 657] on button "button" at bounding box center [1048, 660] width 20 height 22
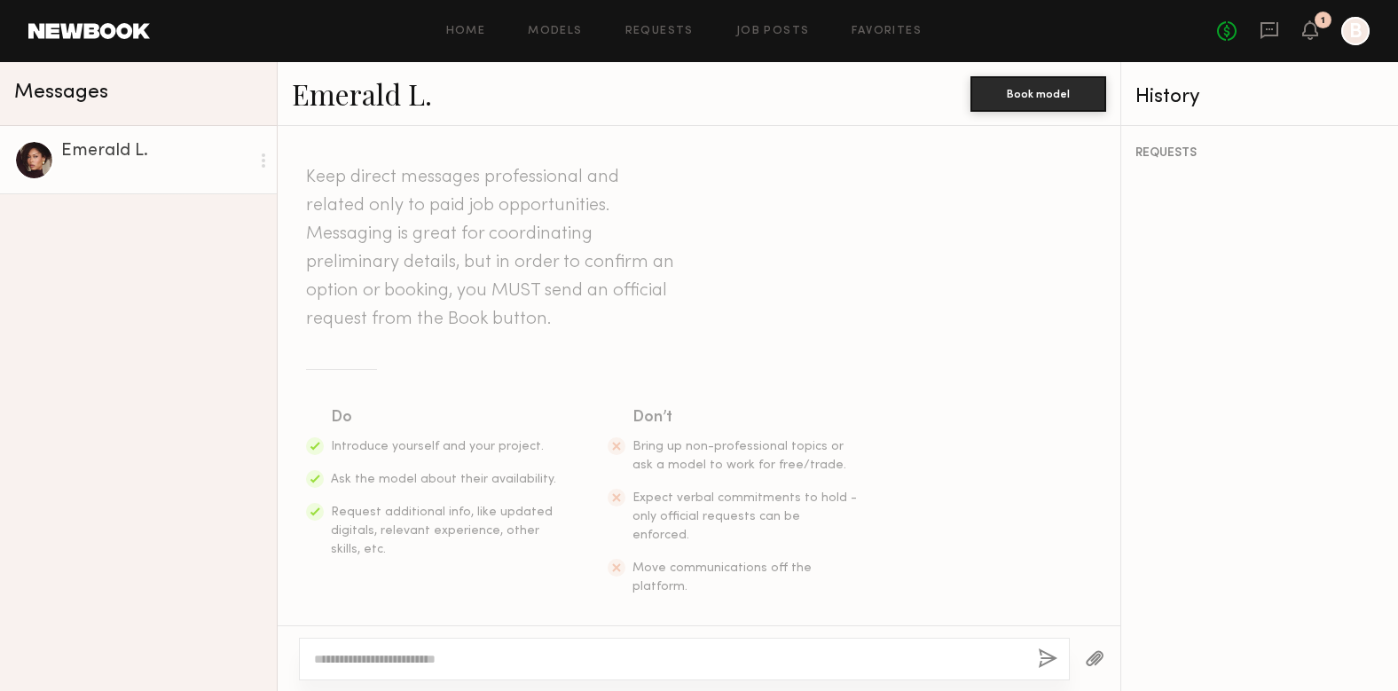
scroll to position [287, 0]
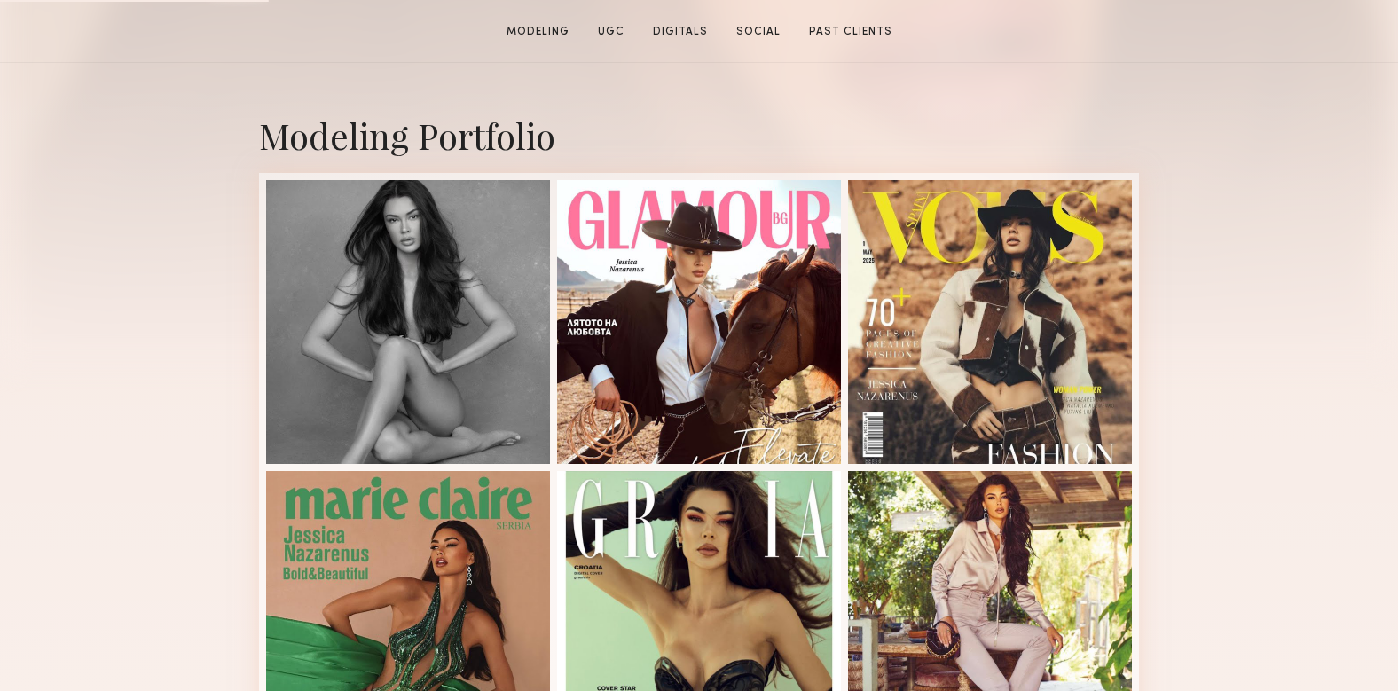
scroll to position [348, 0]
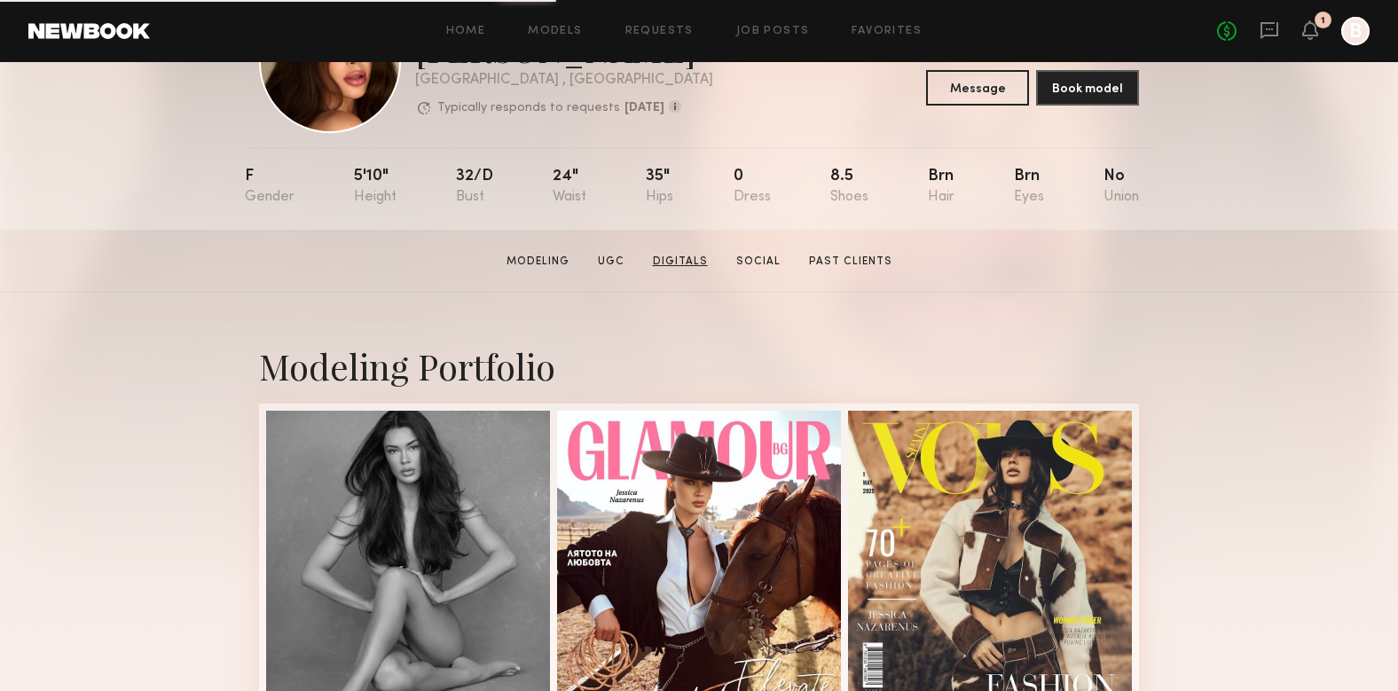
click at [684, 256] on link "Digitals" at bounding box center [680, 262] width 69 height 16
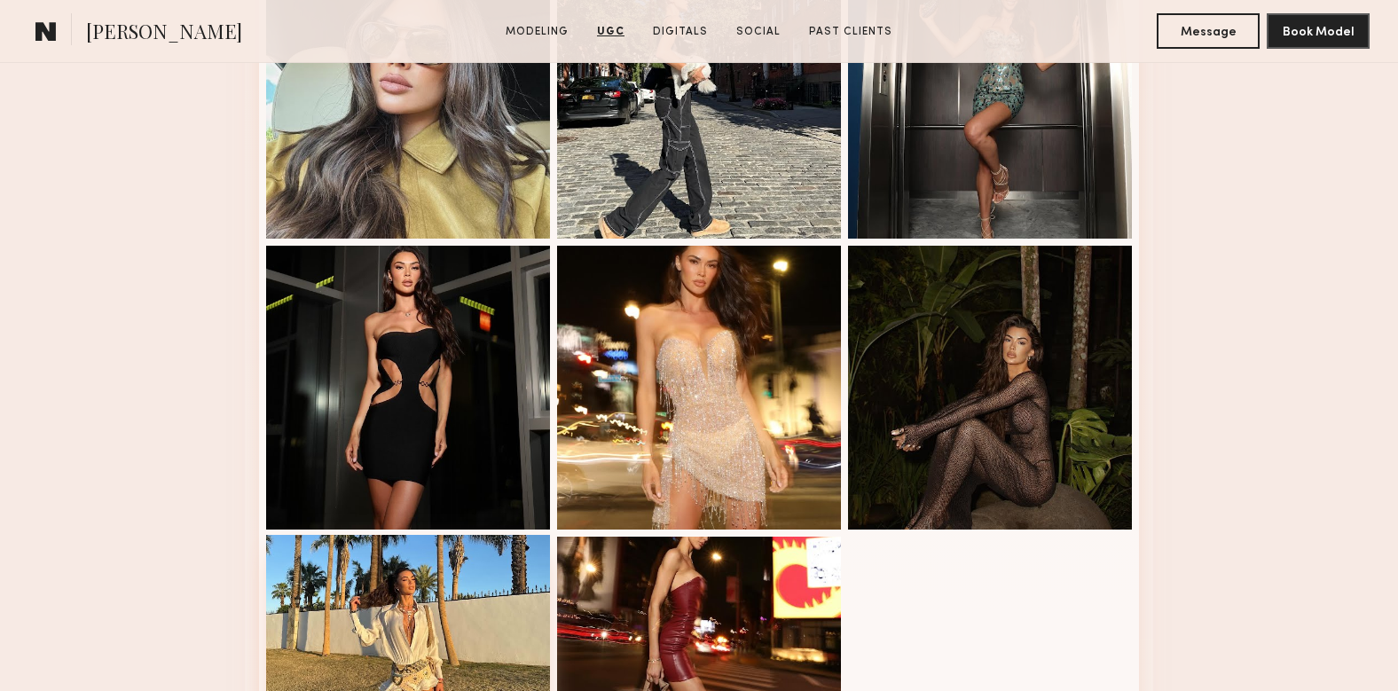
scroll to position [2082, 0]
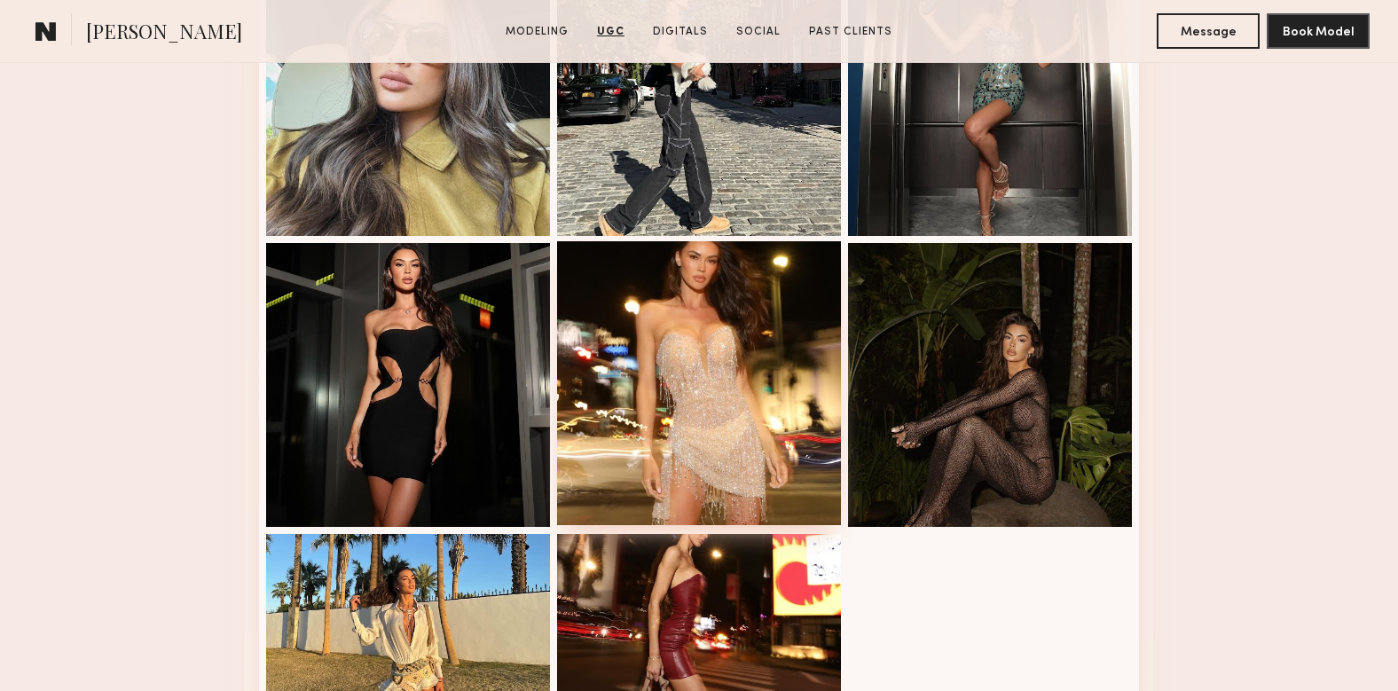
click at [660, 310] on div at bounding box center [699, 383] width 284 height 284
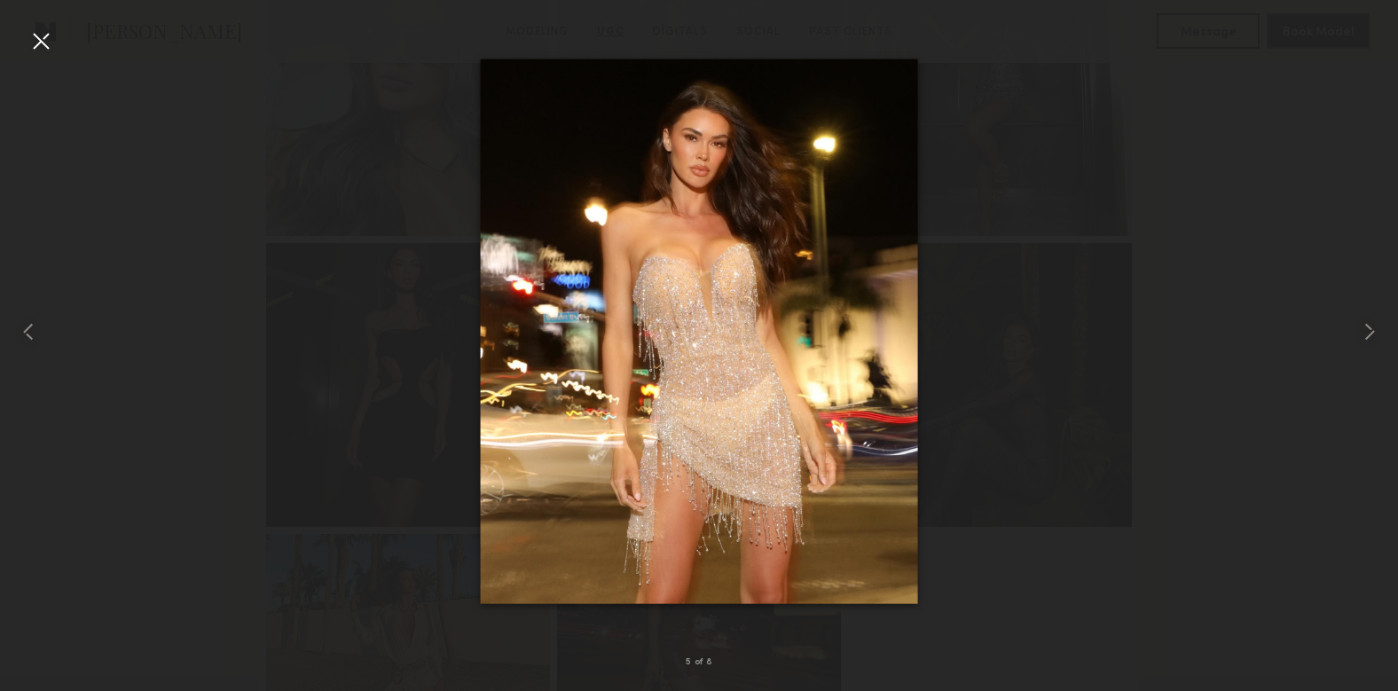
click at [32, 33] on div at bounding box center [41, 41] width 28 height 28
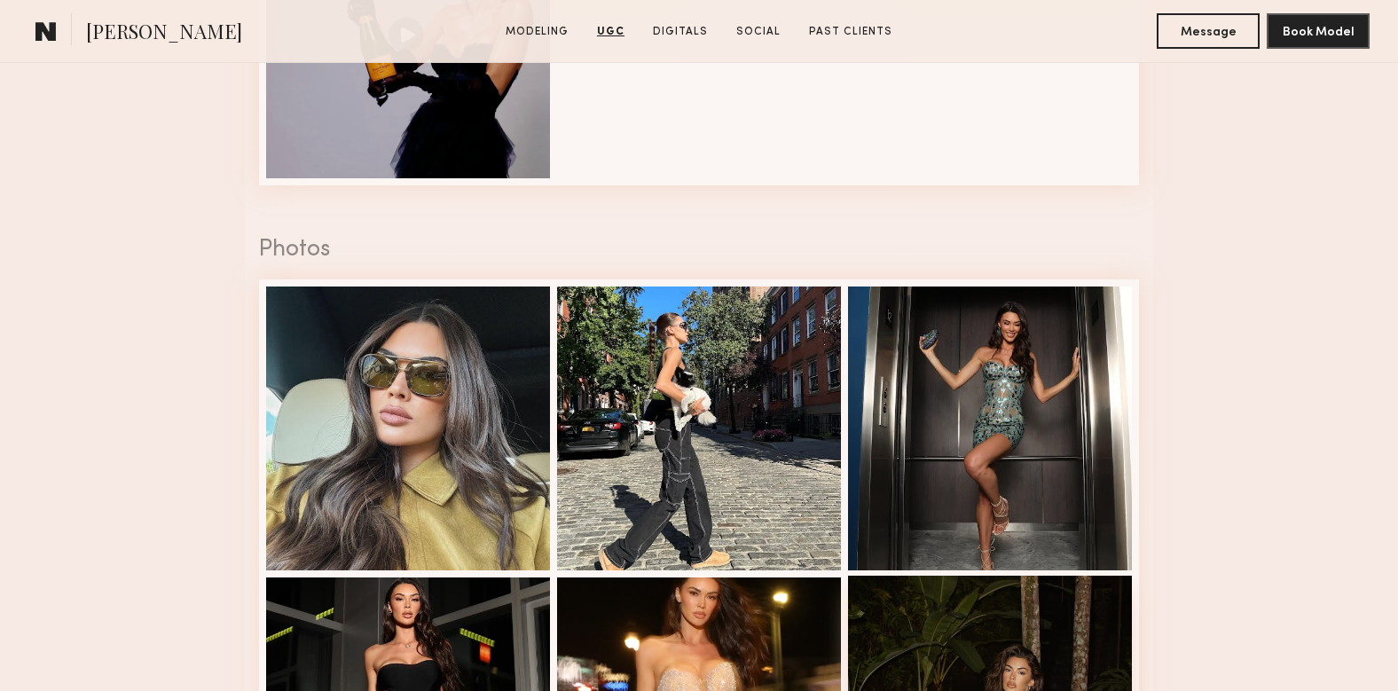
scroll to position [1750, 0]
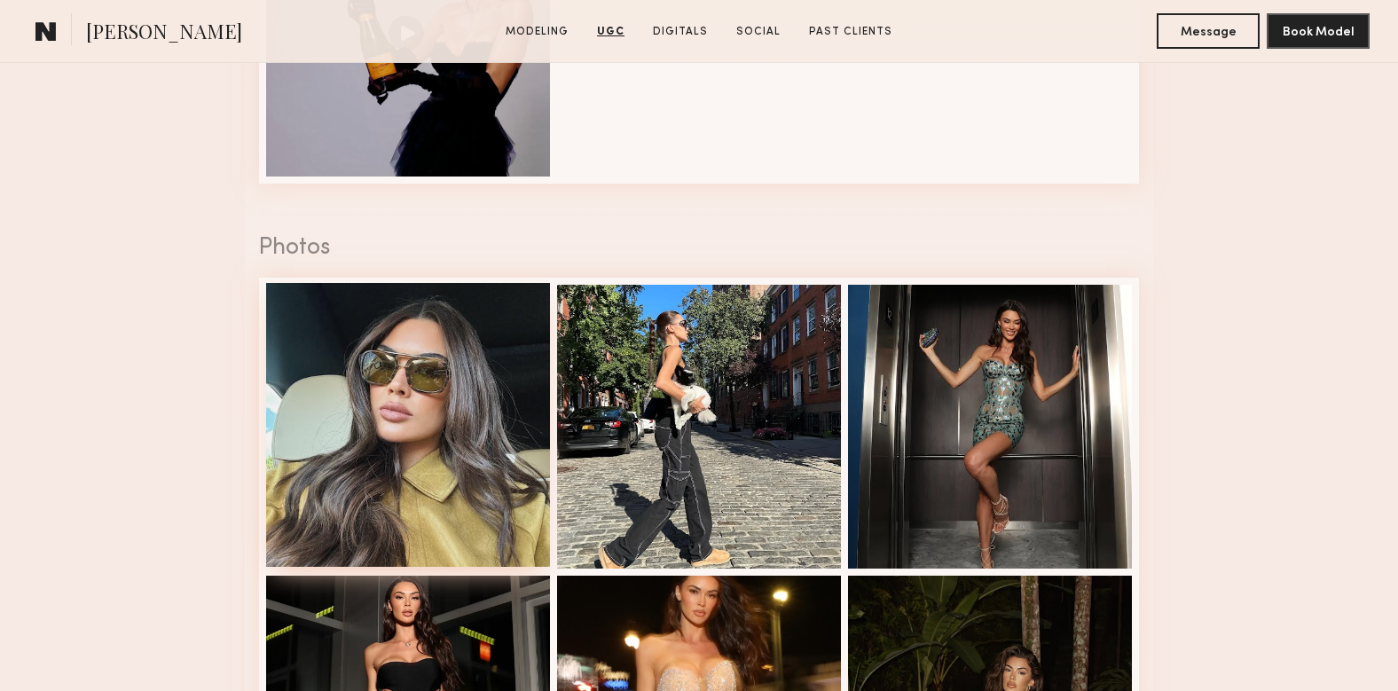
click at [403, 419] on div at bounding box center [408, 425] width 284 height 284
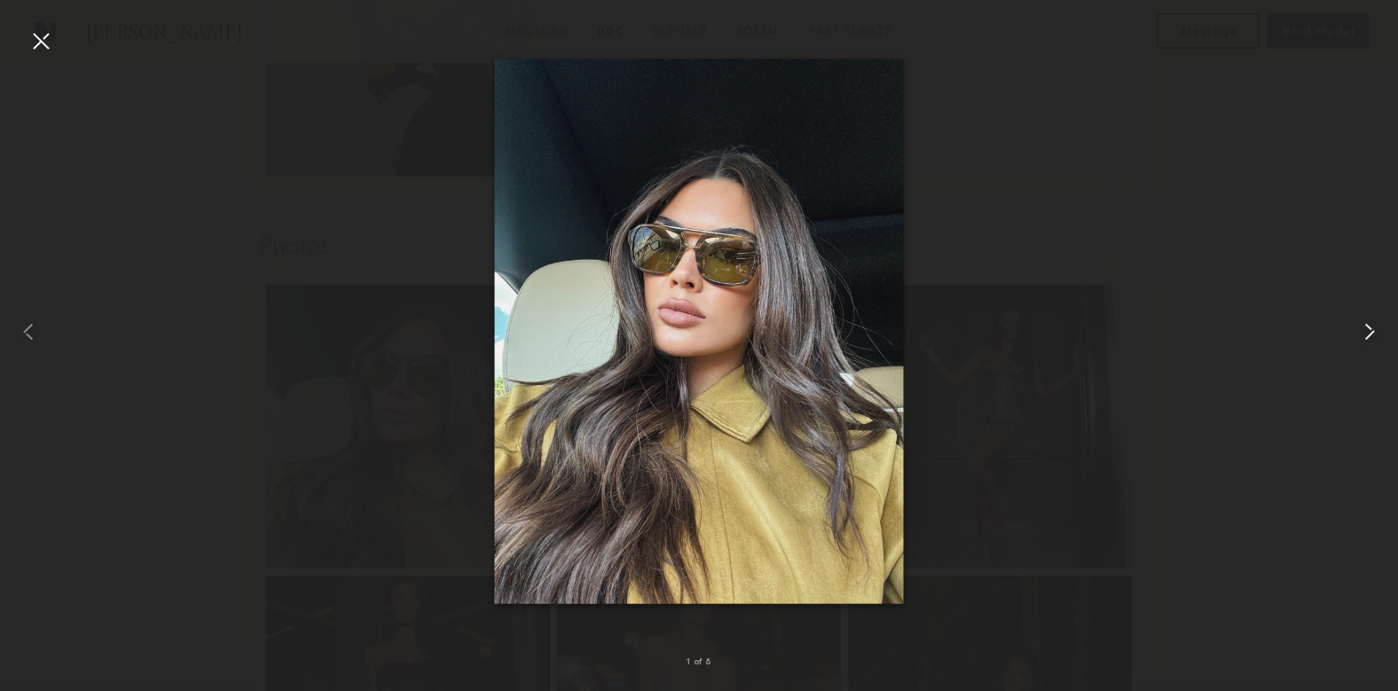
click at [1368, 340] on common-icon at bounding box center [1370, 332] width 28 height 28
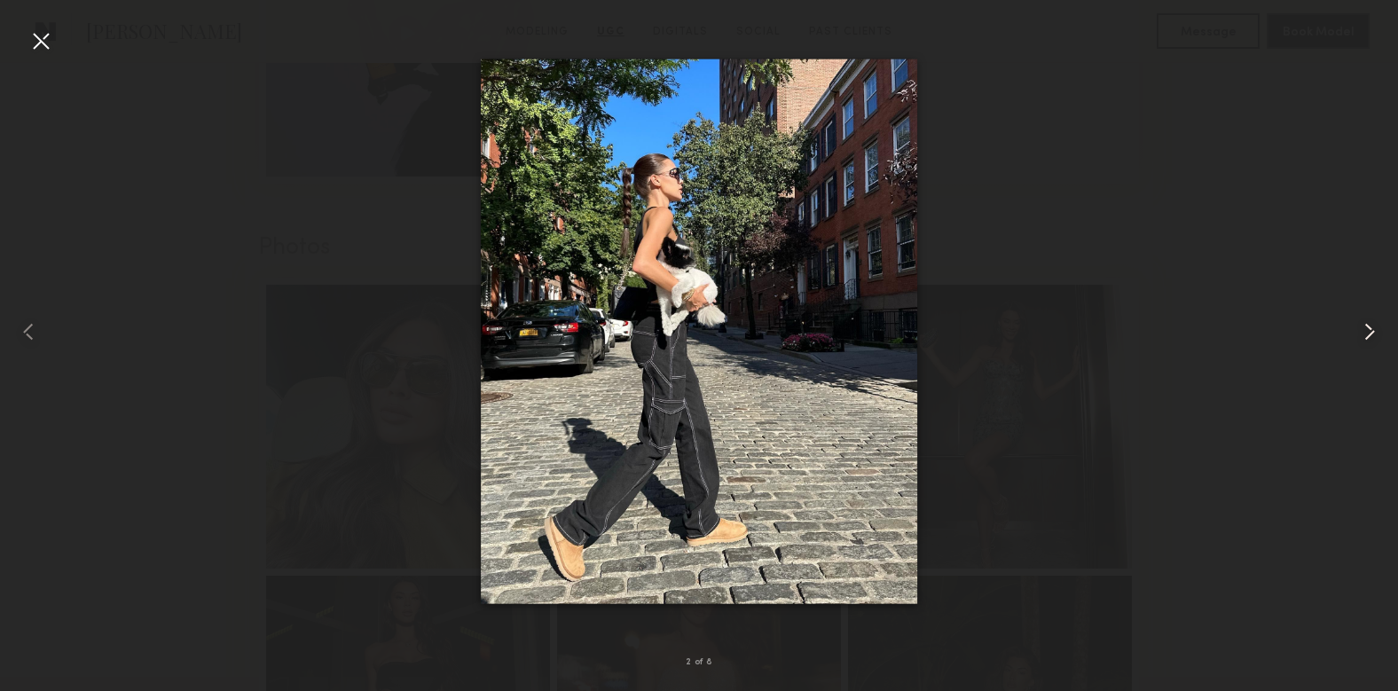
click at [1368, 340] on common-icon at bounding box center [1370, 332] width 28 height 28
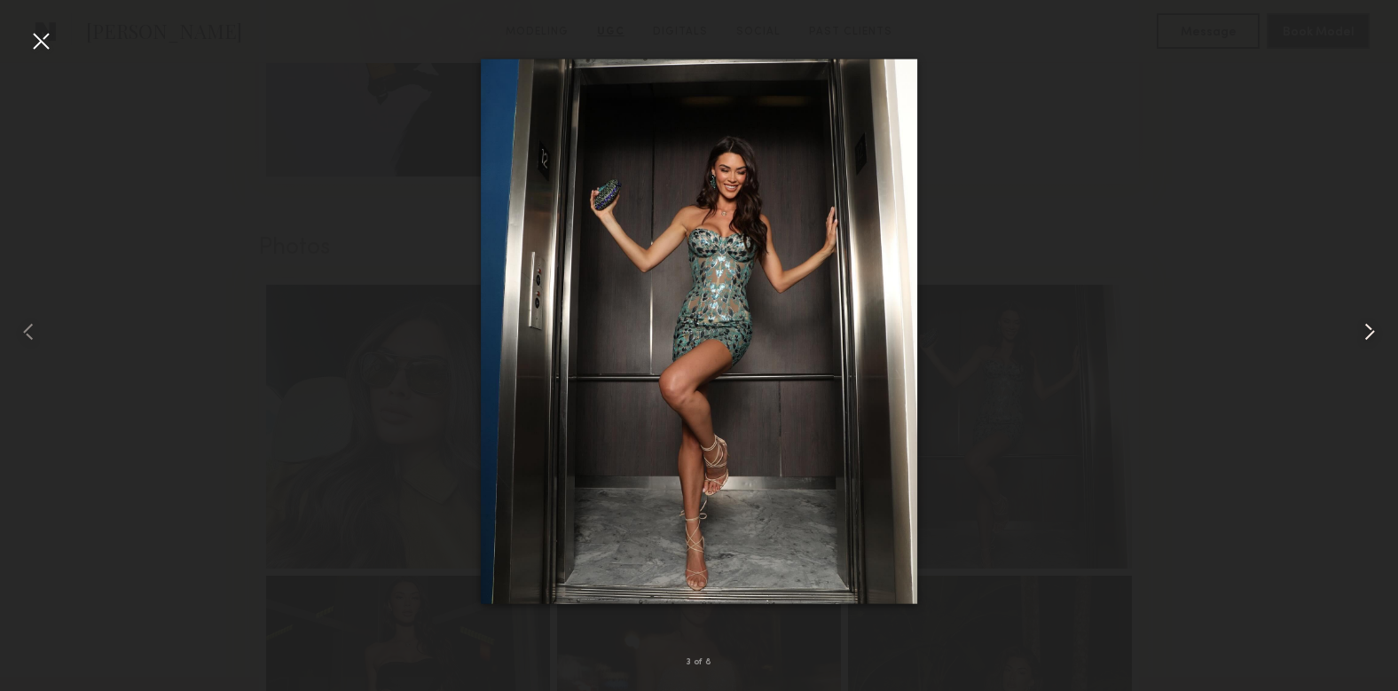
click at [1368, 340] on common-icon at bounding box center [1370, 332] width 28 height 28
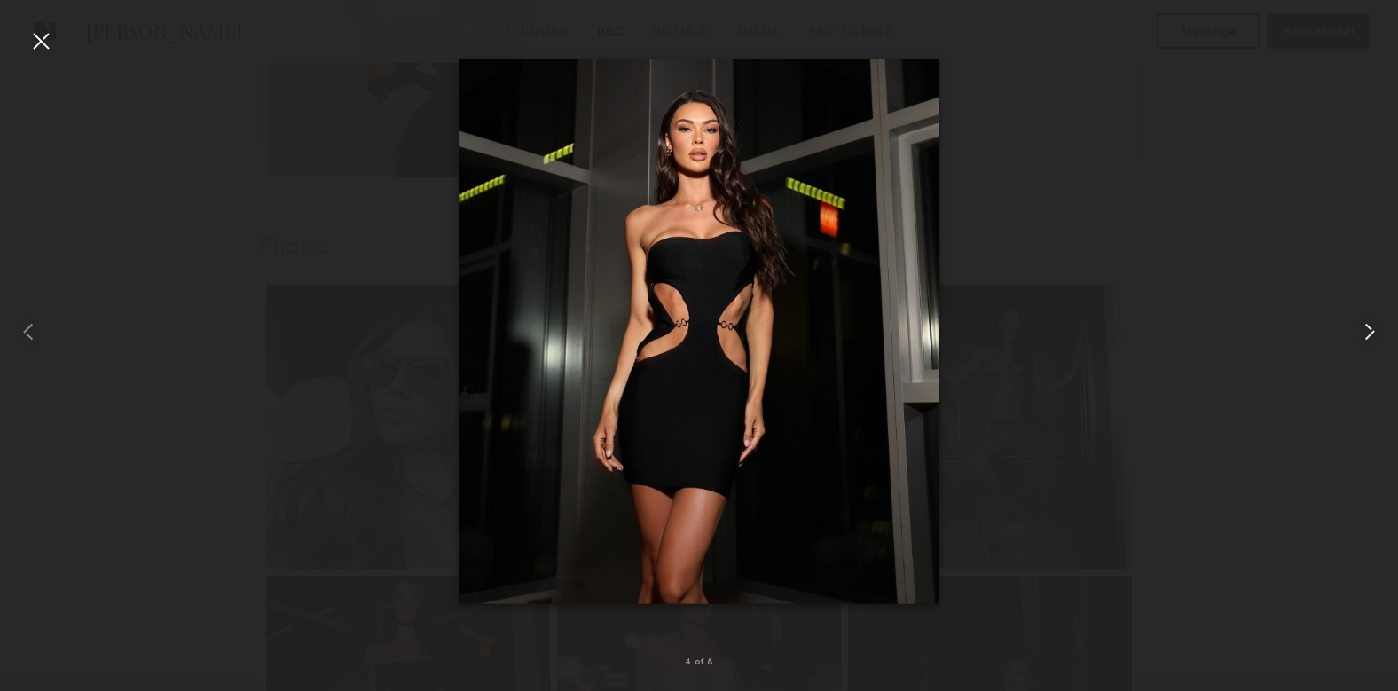
click at [1368, 340] on common-icon at bounding box center [1370, 332] width 28 height 28
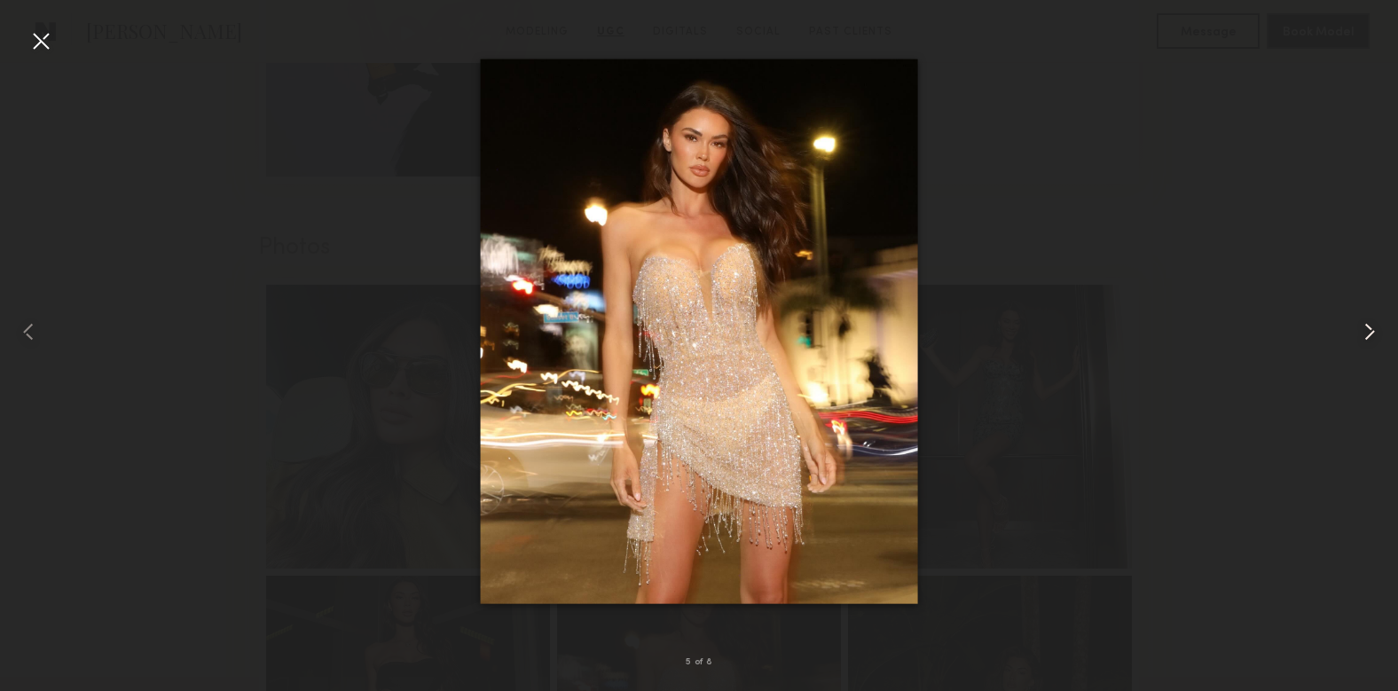
click at [1368, 340] on common-icon at bounding box center [1370, 332] width 28 height 28
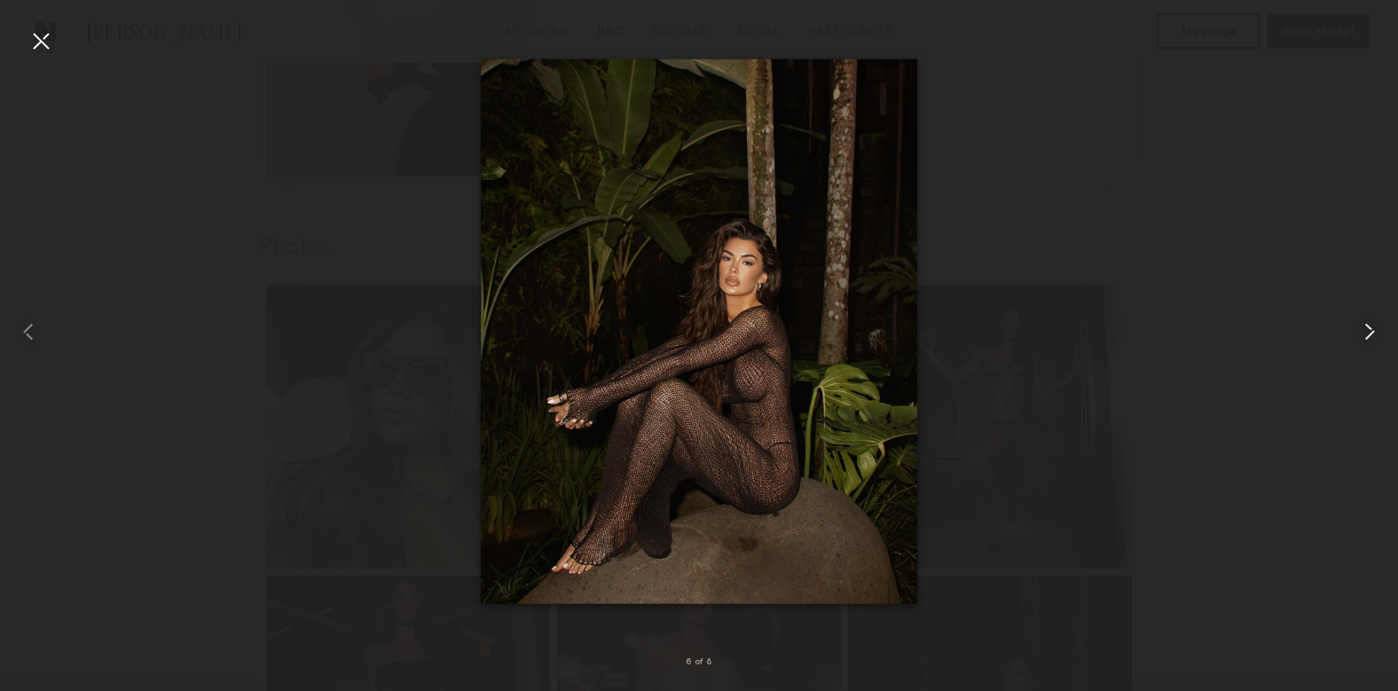
click at [1368, 340] on common-icon at bounding box center [1370, 332] width 28 height 28
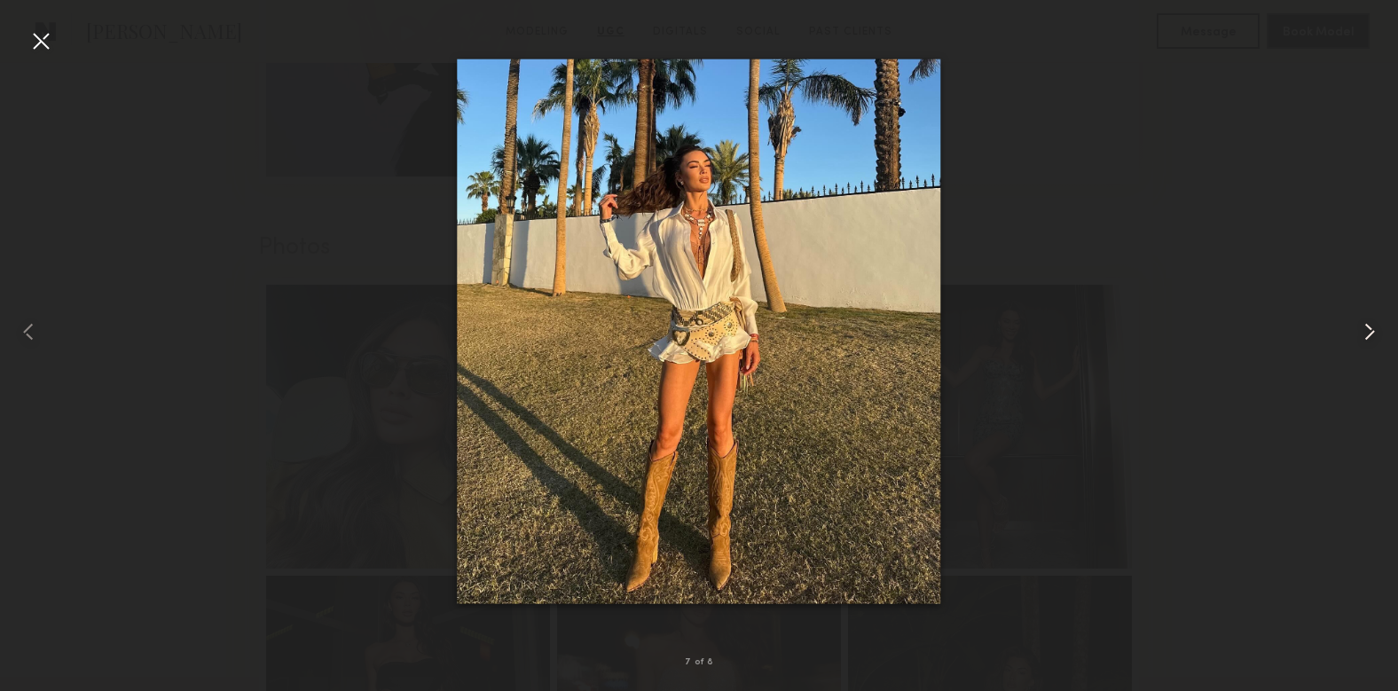
click at [1368, 340] on common-icon at bounding box center [1370, 332] width 28 height 28
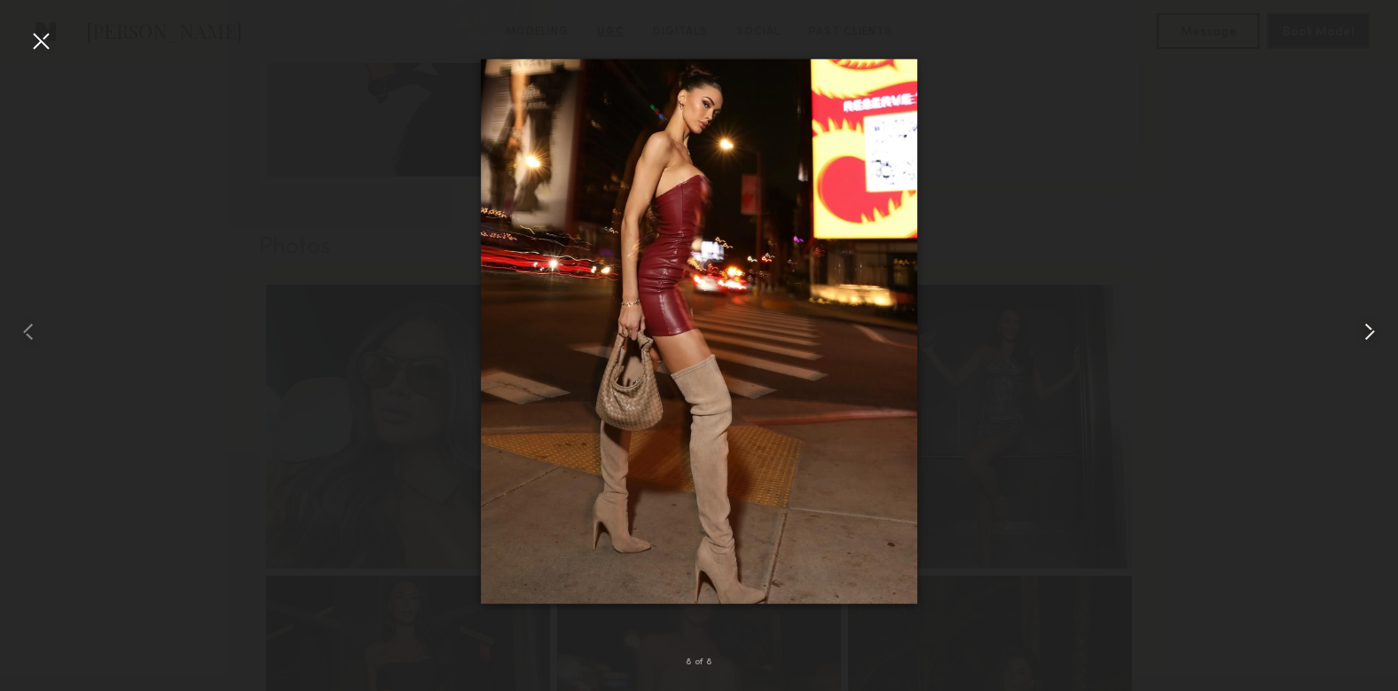
click at [1368, 340] on common-icon at bounding box center [1370, 332] width 28 height 28
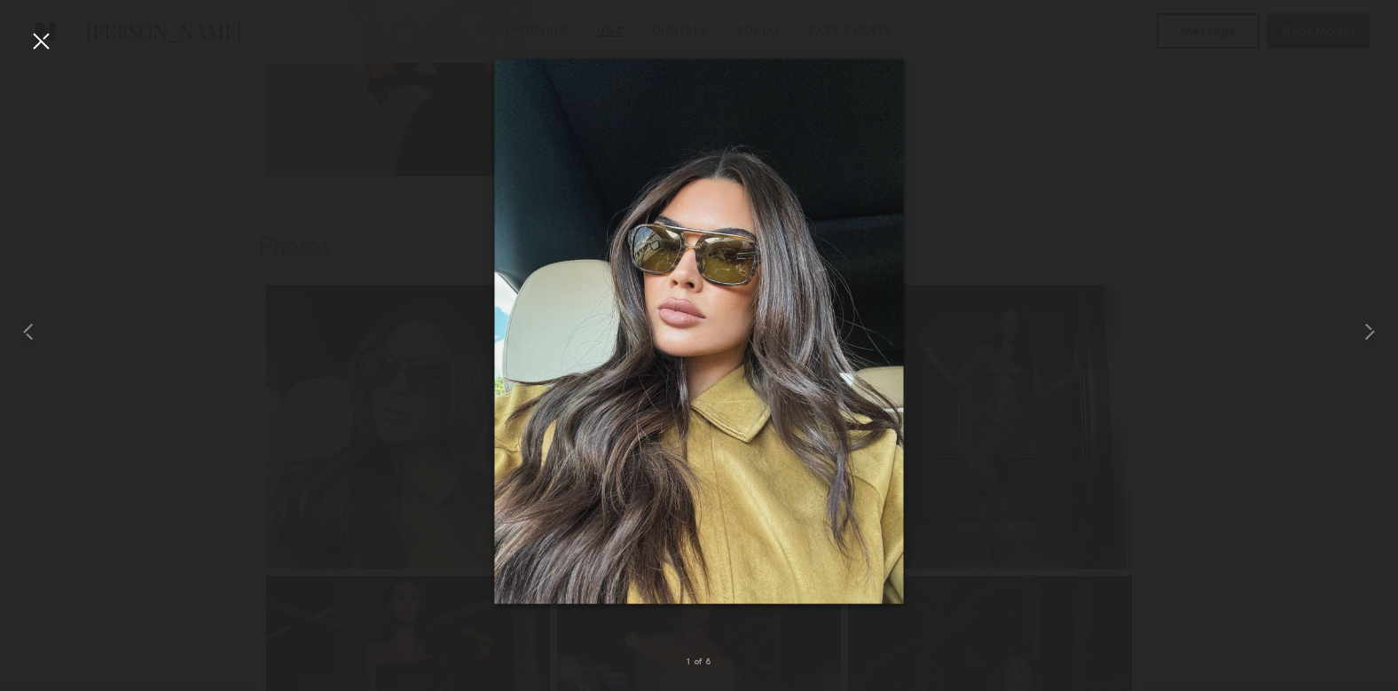
click at [979, 291] on div at bounding box center [699, 331] width 1398 height 606
click at [35, 46] on div at bounding box center [41, 41] width 28 height 28
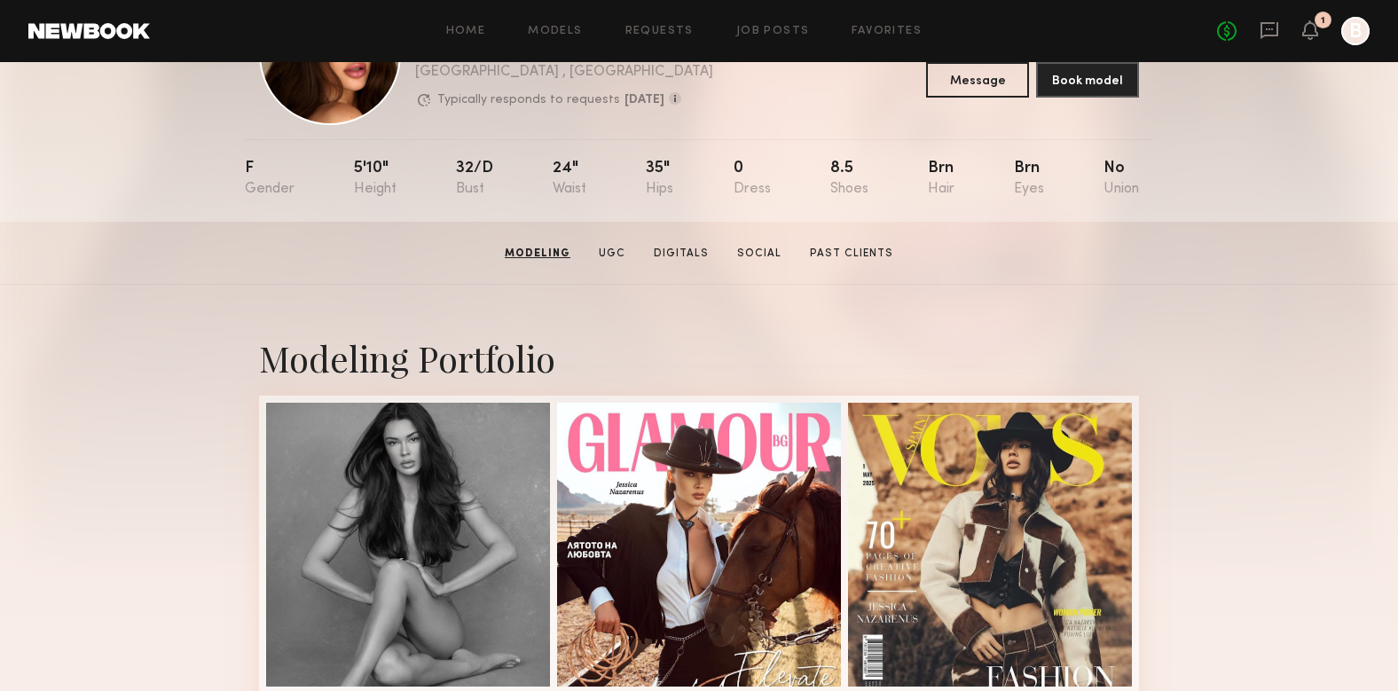
scroll to position [0, 0]
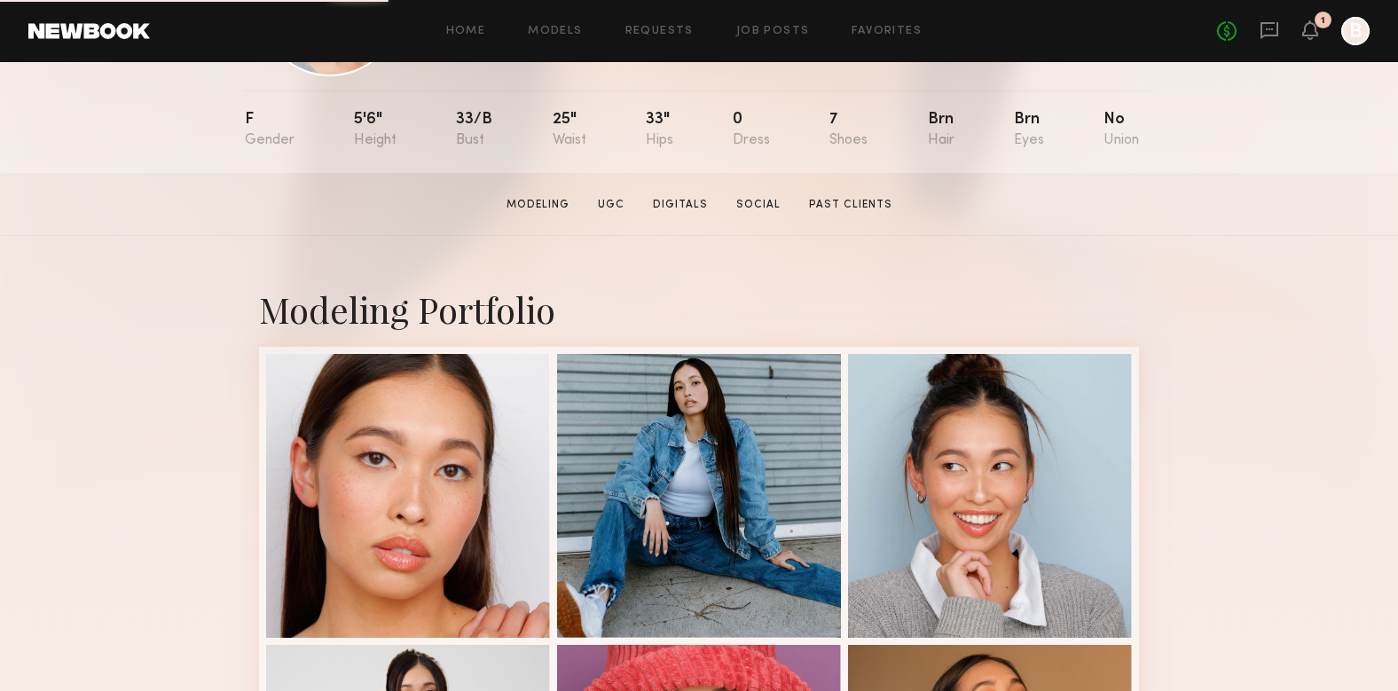
scroll to position [173, 0]
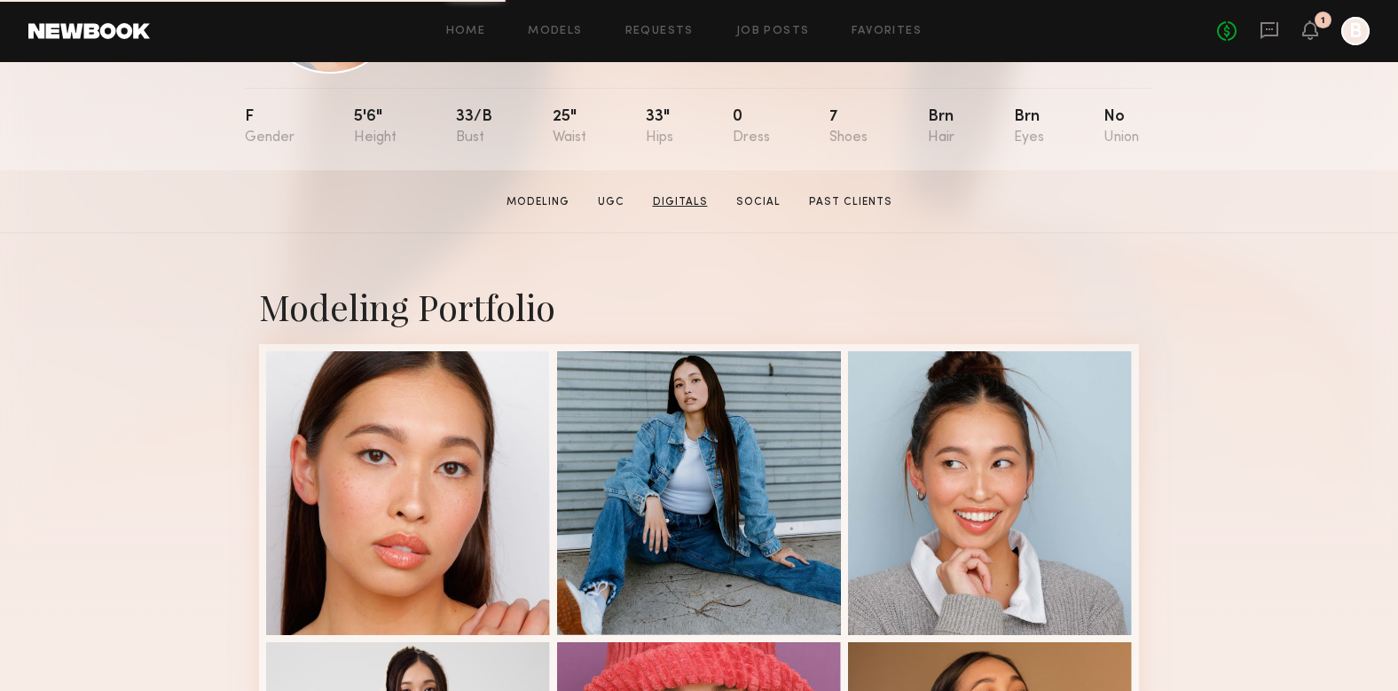
click at [669, 196] on link "Digitals" at bounding box center [680, 202] width 69 height 16
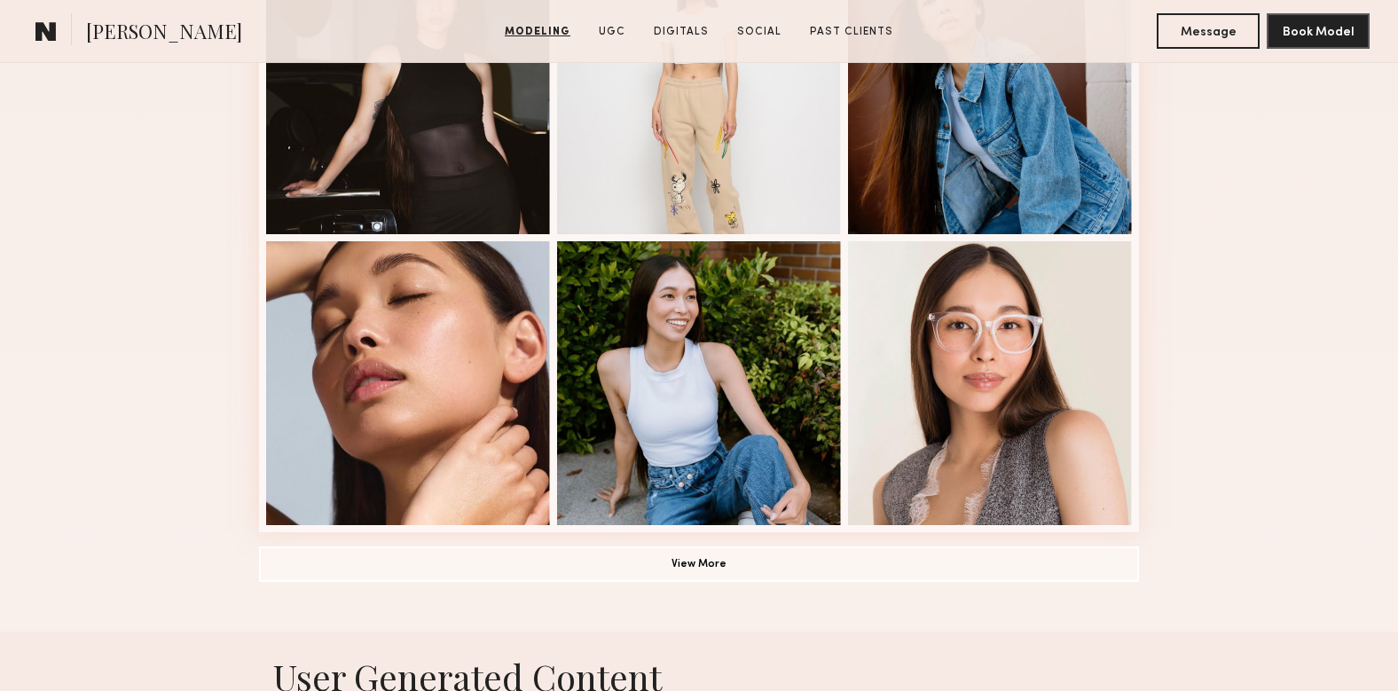
scroll to position [1158, 0]
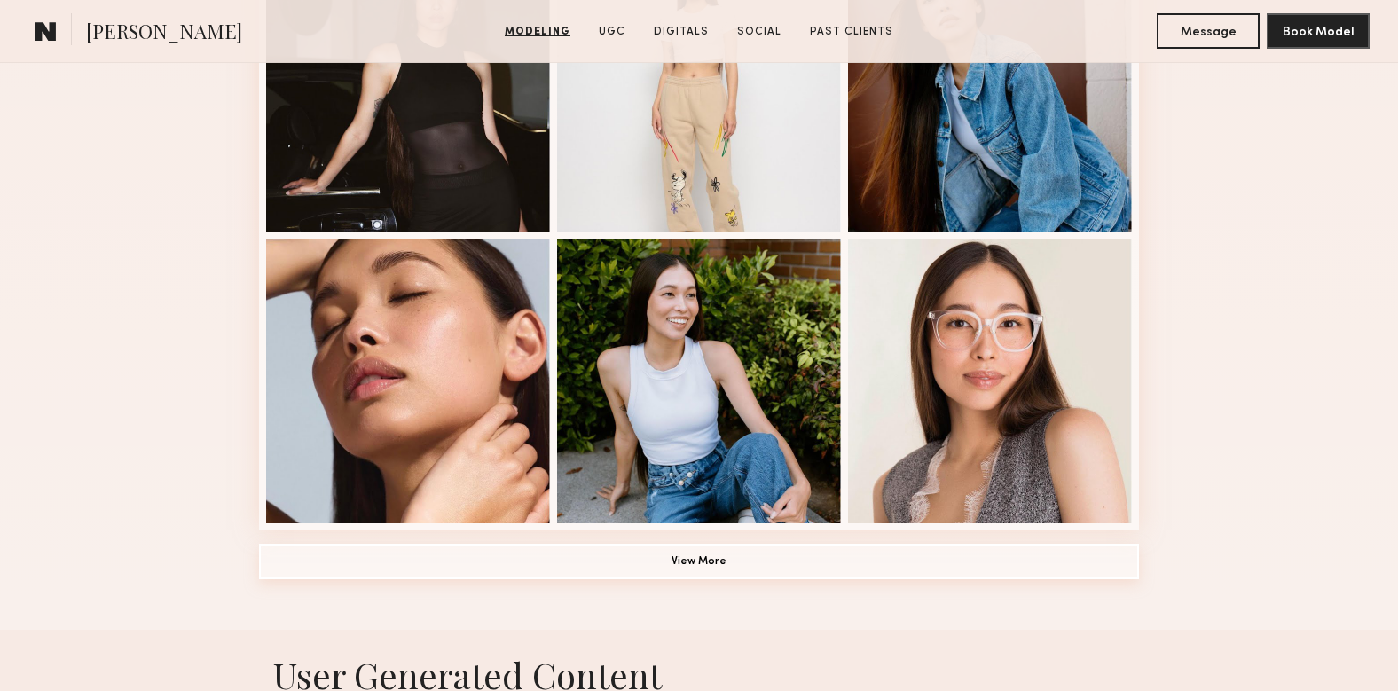
click at [775, 574] on button "View More" at bounding box center [699, 561] width 880 height 35
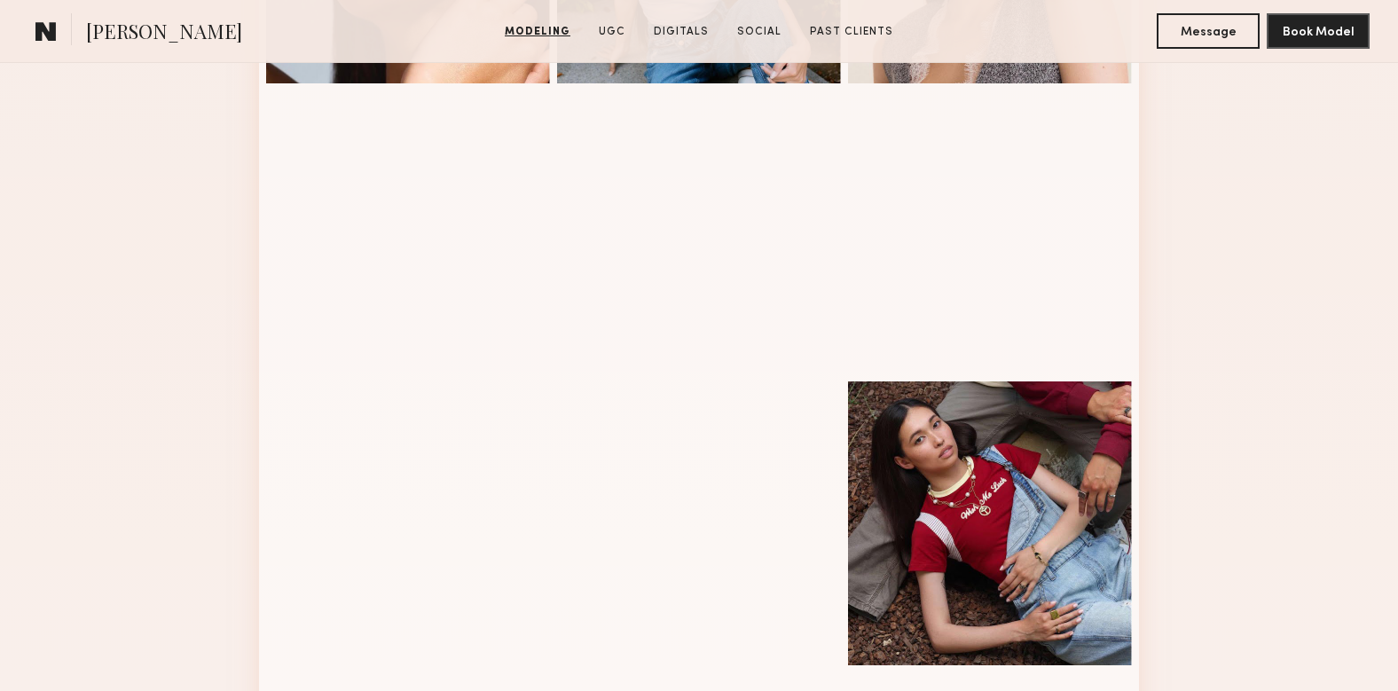
scroll to position [1580, 0]
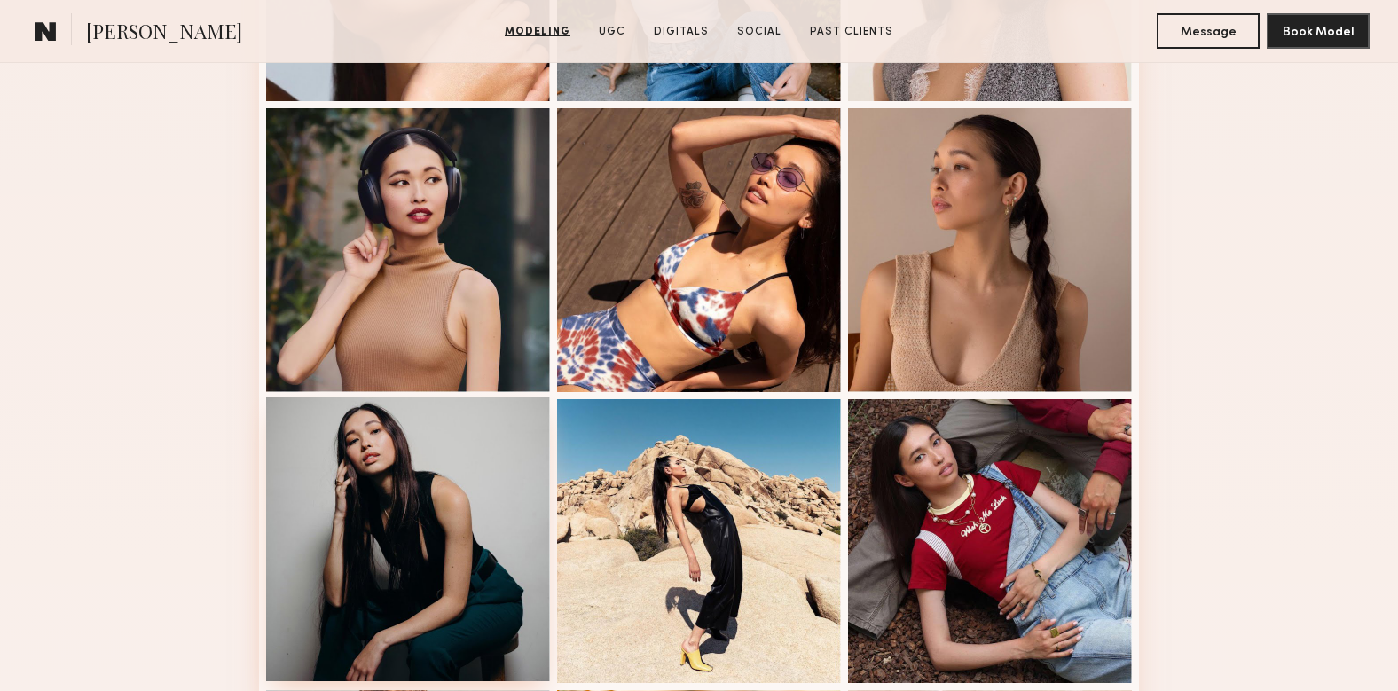
click at [450, 531] on div at bounding box center [408, 539] width 284 height 284
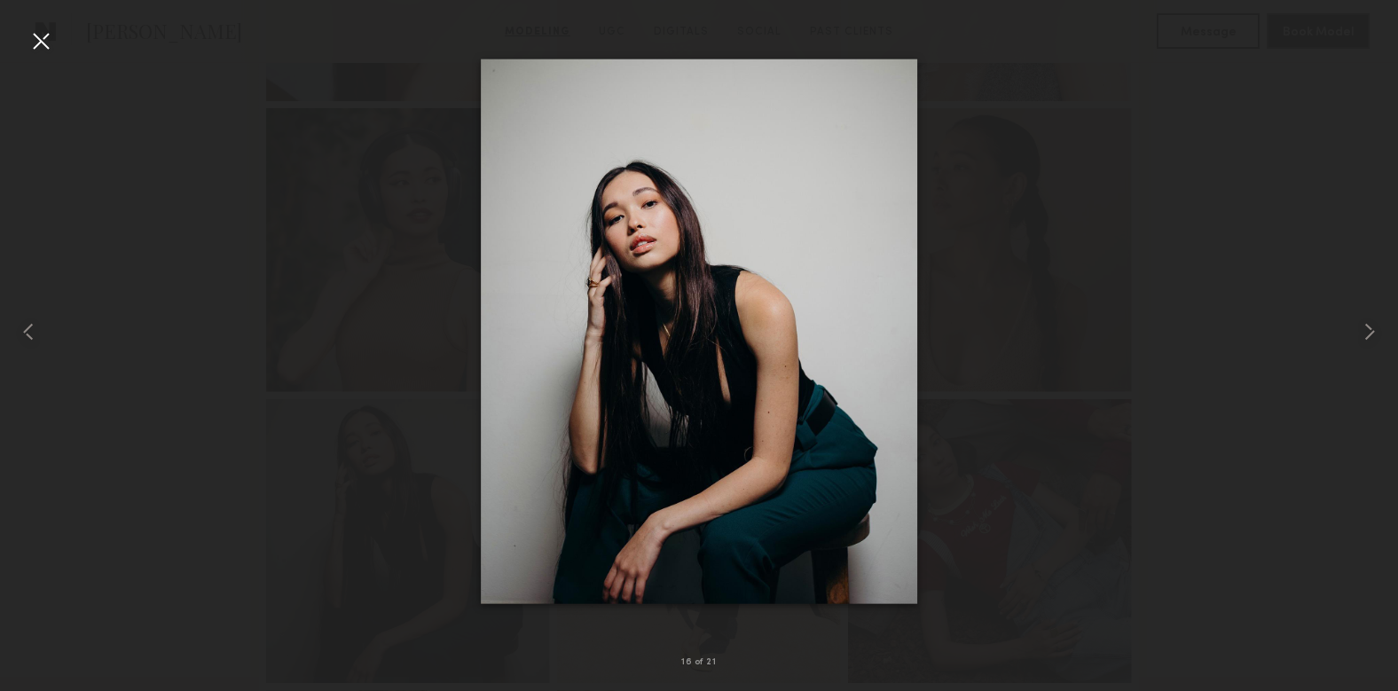
click at [1171, 484] on div at bounding box center [699, 331] width 1398 height 606
click at [43, 42] on div at bounding box center [41, 41] width 28 height 28
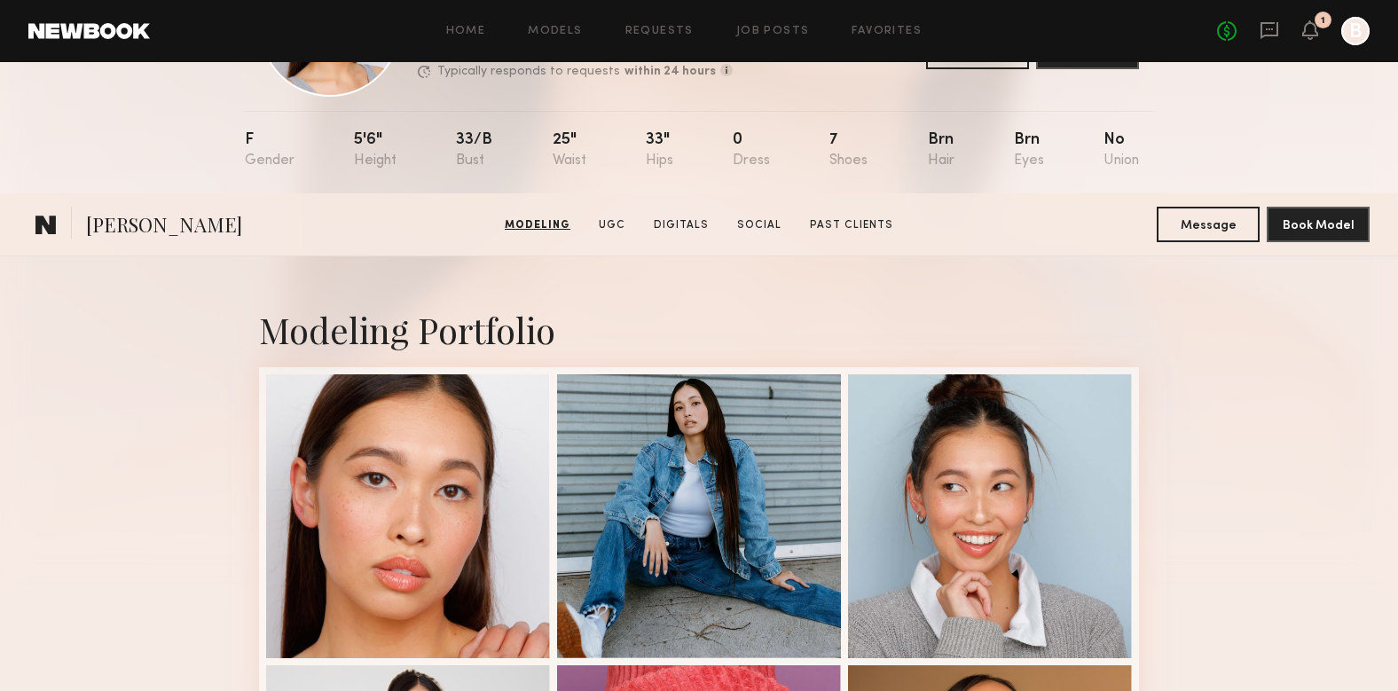
scroll to position [0, 0]
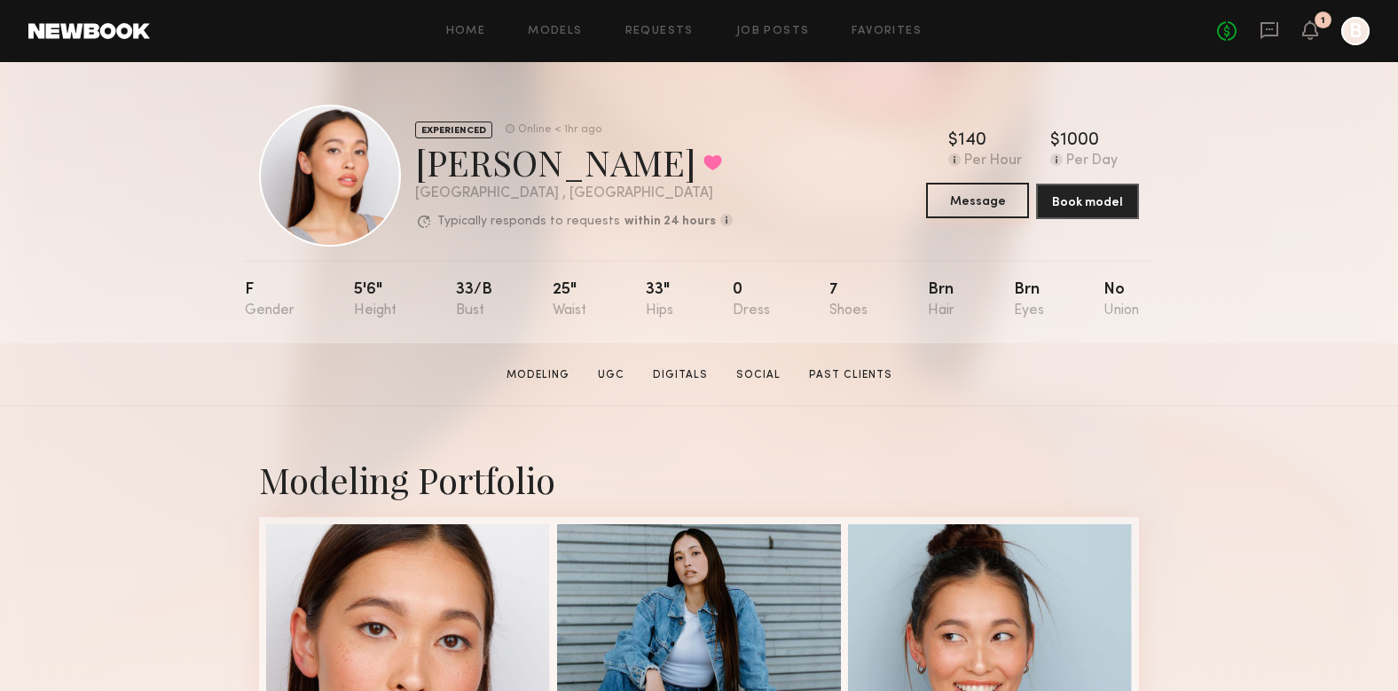
click at [967, 199] on button "Message" at bounding box center [977, 200] width 103 height 35
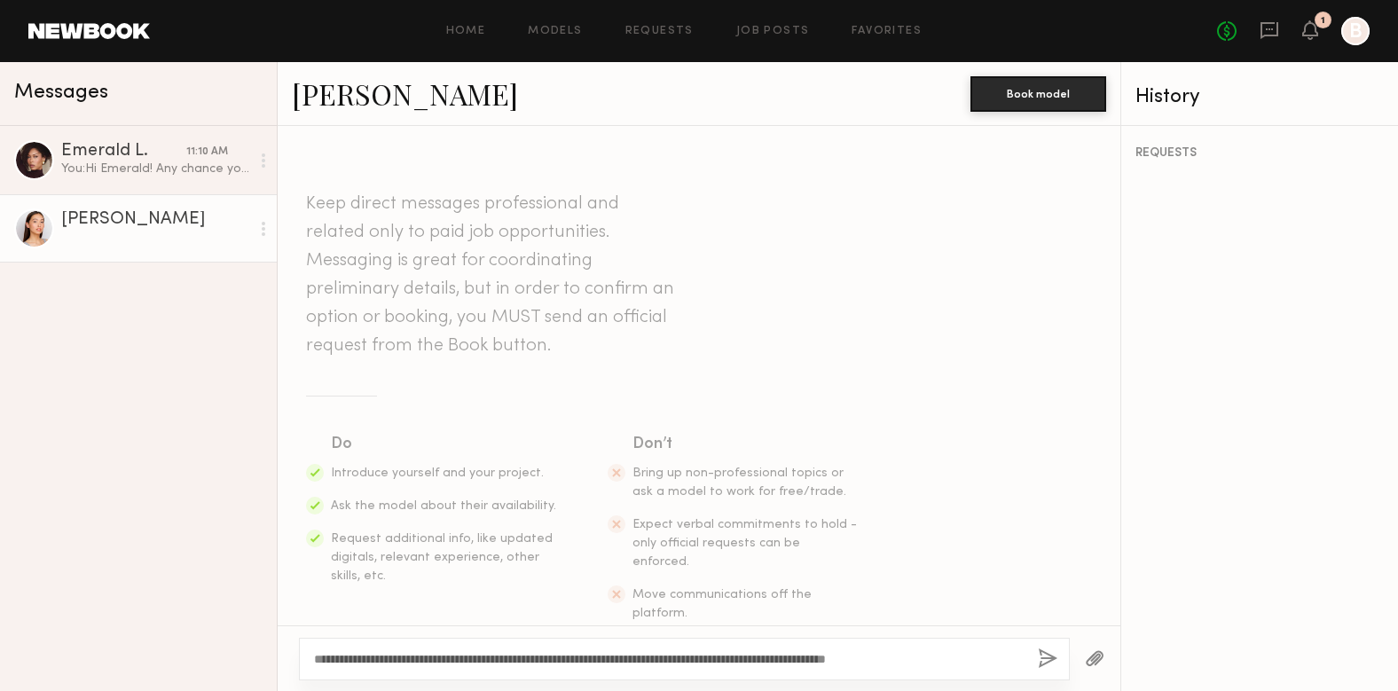
type textarea "**********"
click at [1049, 662] on button "button" at bounding box center [1048, 660] width 20 height 22
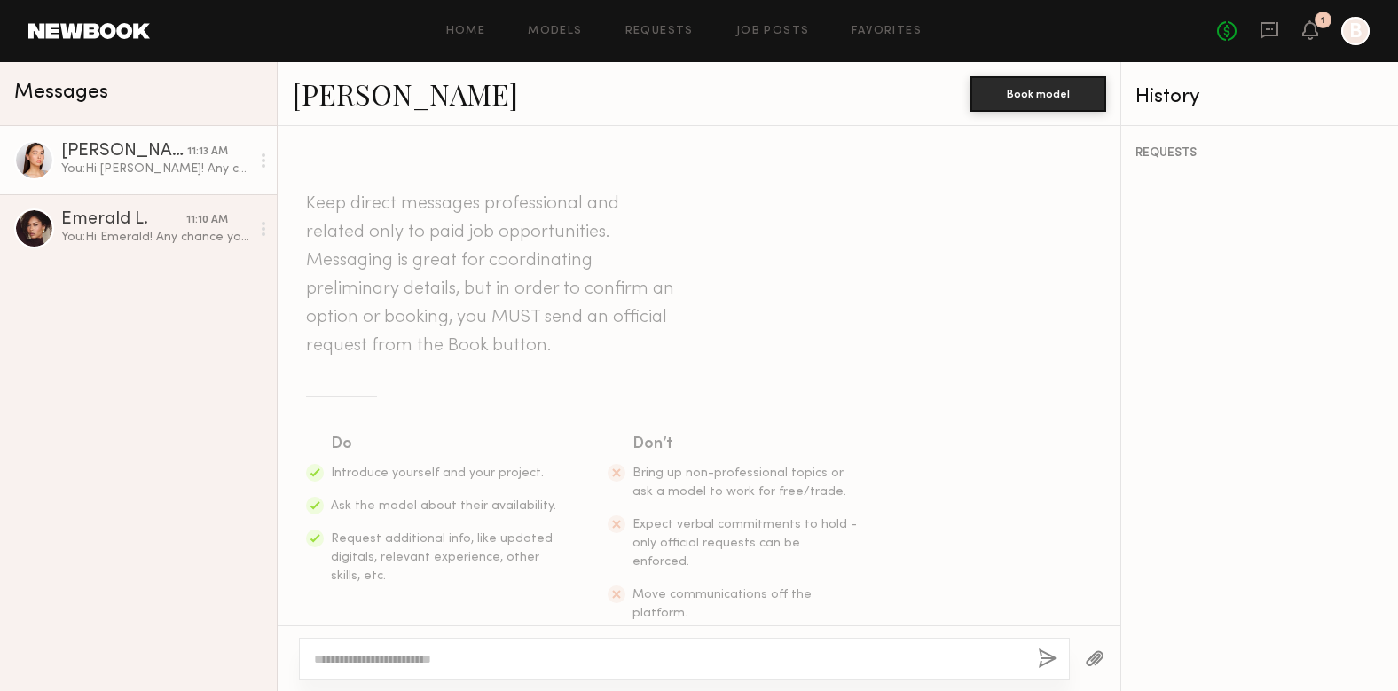
click at [576, 36] on div "Home Models Requests Job Posts Favorites Sign Out No fees up to $5,000 1 B" at bounding box center [760, 31] width 1220 height 28
click at [570, 30] on link "Models" at bounding box center [555, 32] width 54 height 12
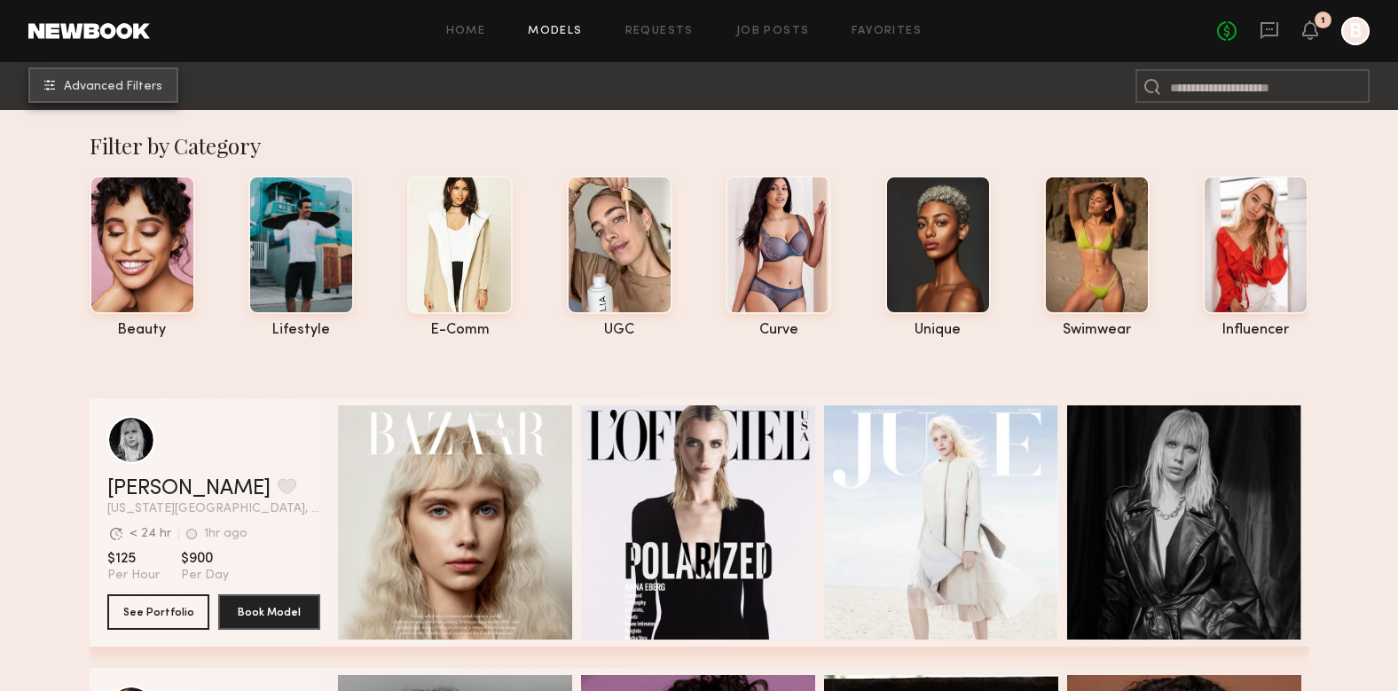
click at [127, 93] on button "Advanced Filters" at bounding box center [103, 84] width 150 height 35
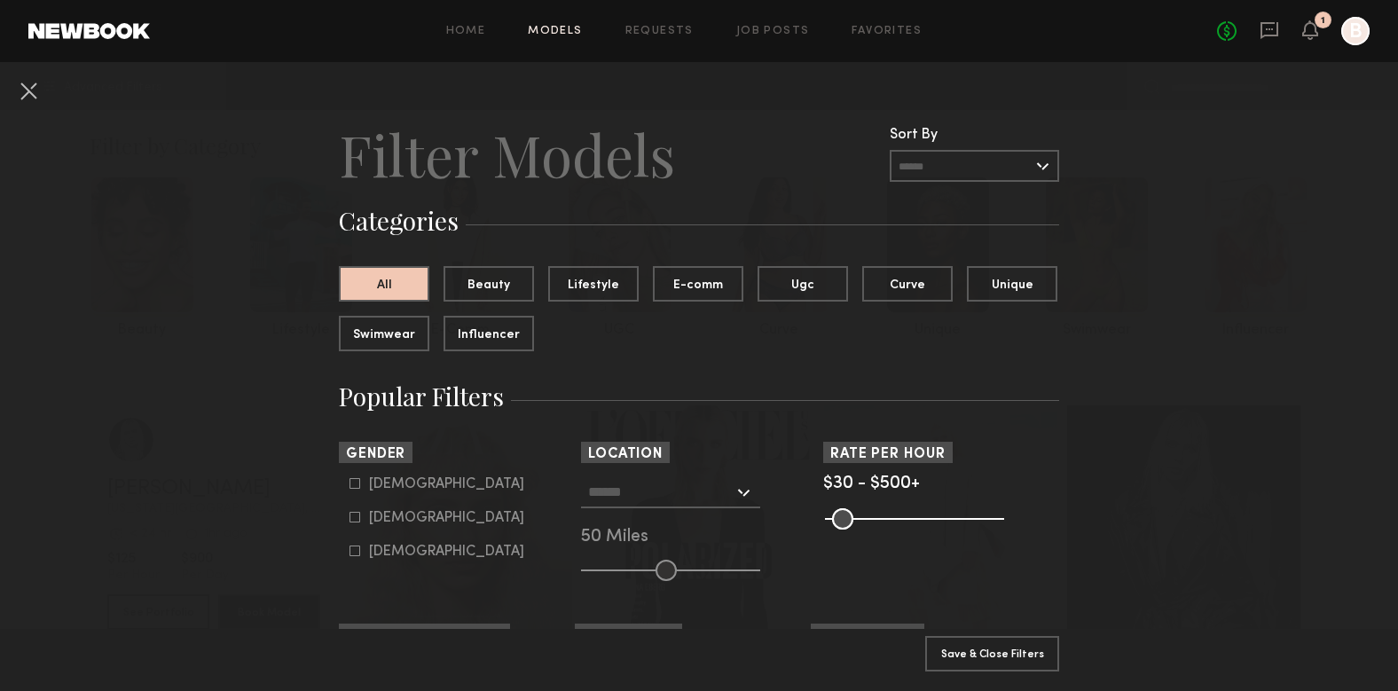
click at [382, 523] on div "Female" at bounding box center [446, 518] width 155 height 11
type input "**"
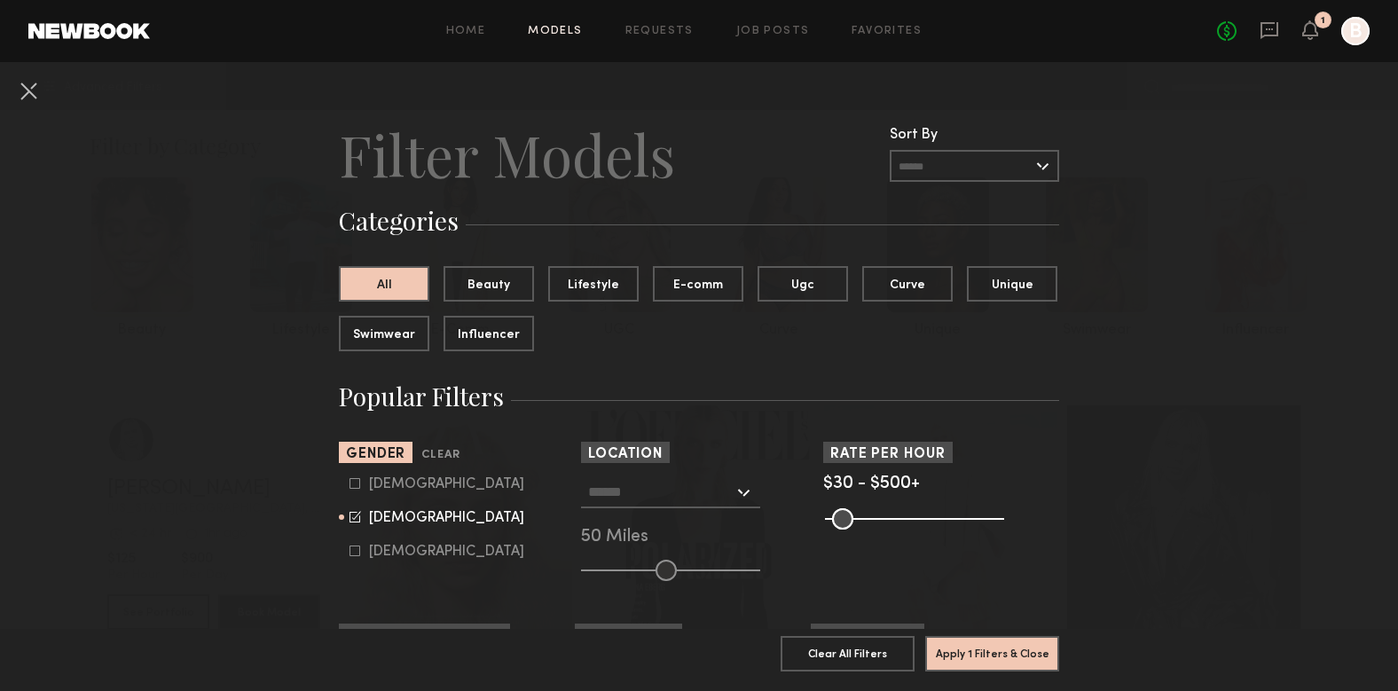
click at [1038, 160] on input "text" at bounding box center [974, 166] width 169 height 32
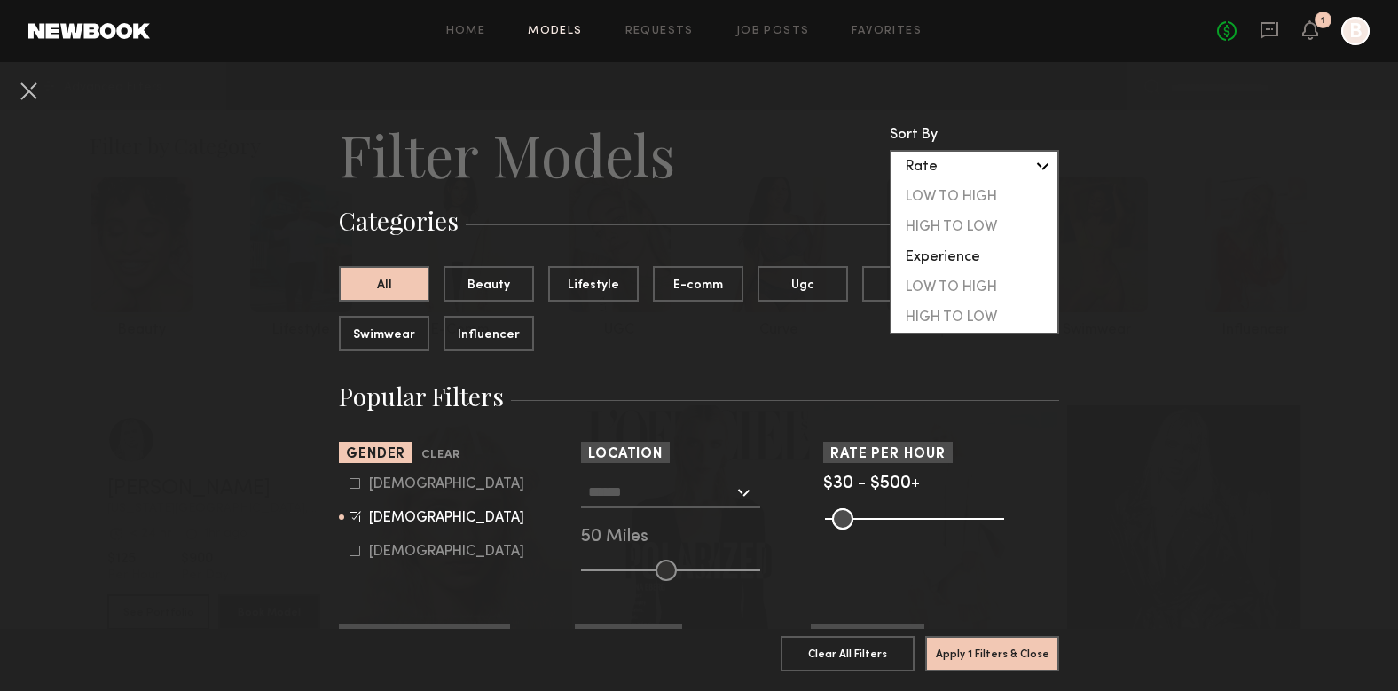
click at [1038, 160] on div "Rate" at bounding box center [975, 167] width 166 height 30
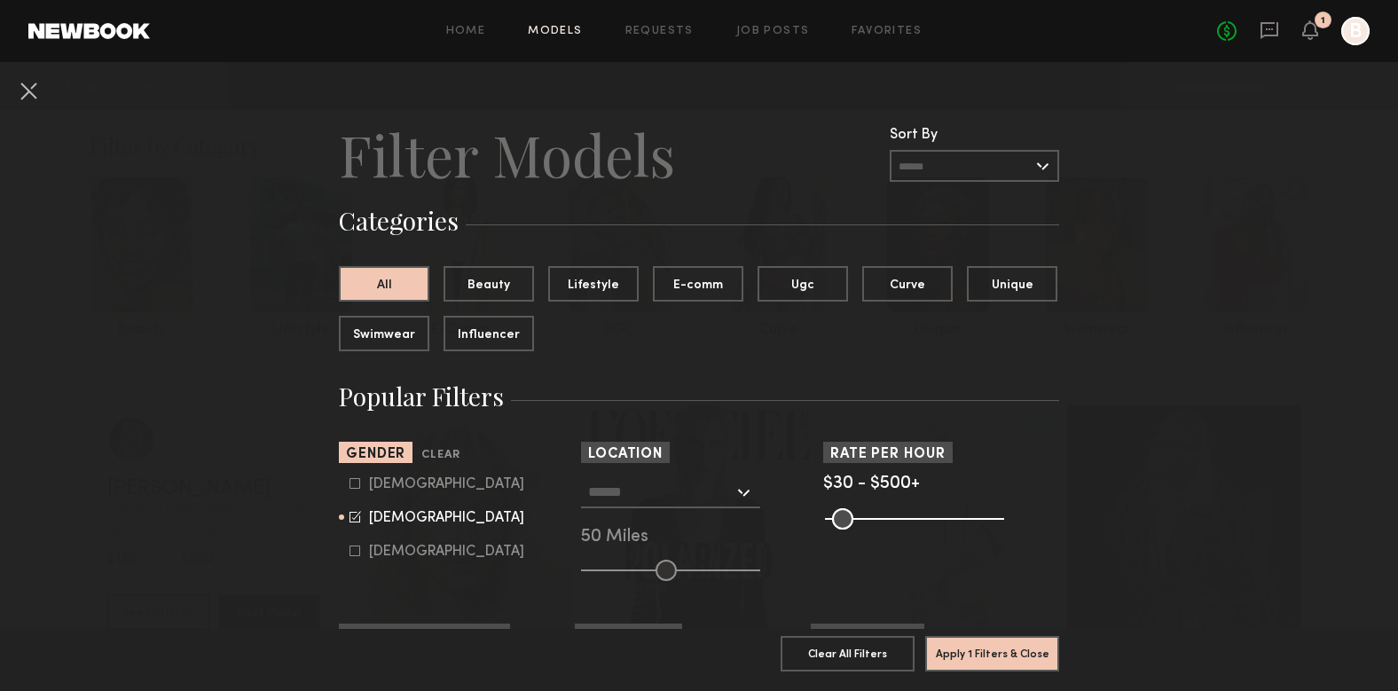
click at [762, 174] on header "Filter Models Sort By Clear Rate LOW TO HIGH HIGH TO LOW Experience LOW TO HIGH…" at bounding box center [699, 154] width 720 height 71
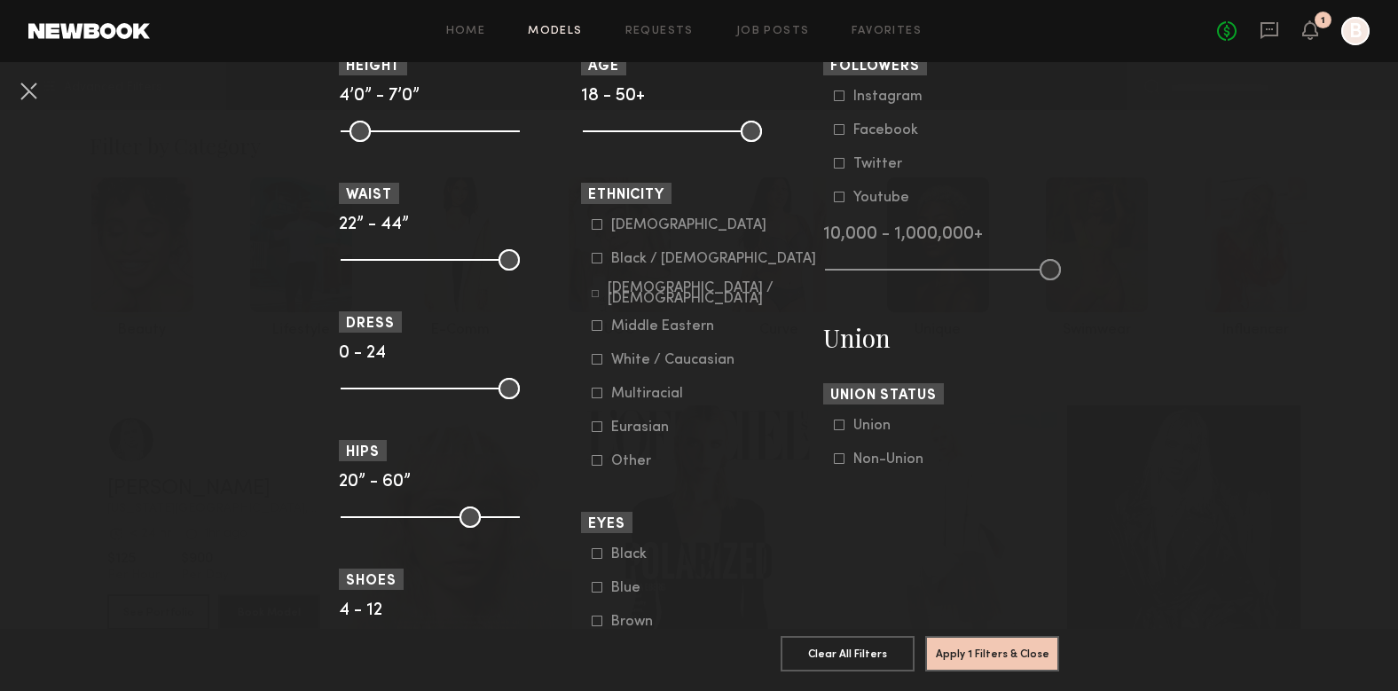
scroll to position [860, 0]
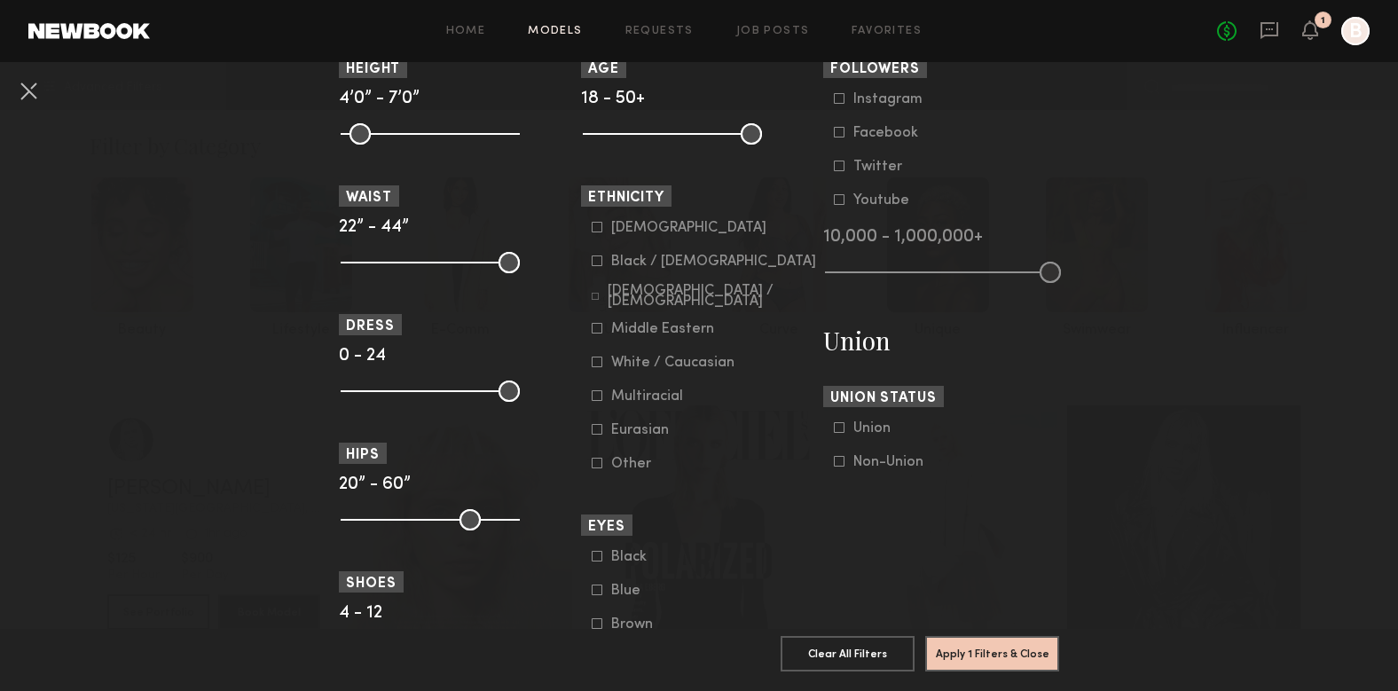
click at [596, 262] on icon at bounding box center [597, 261] width 11 height 11
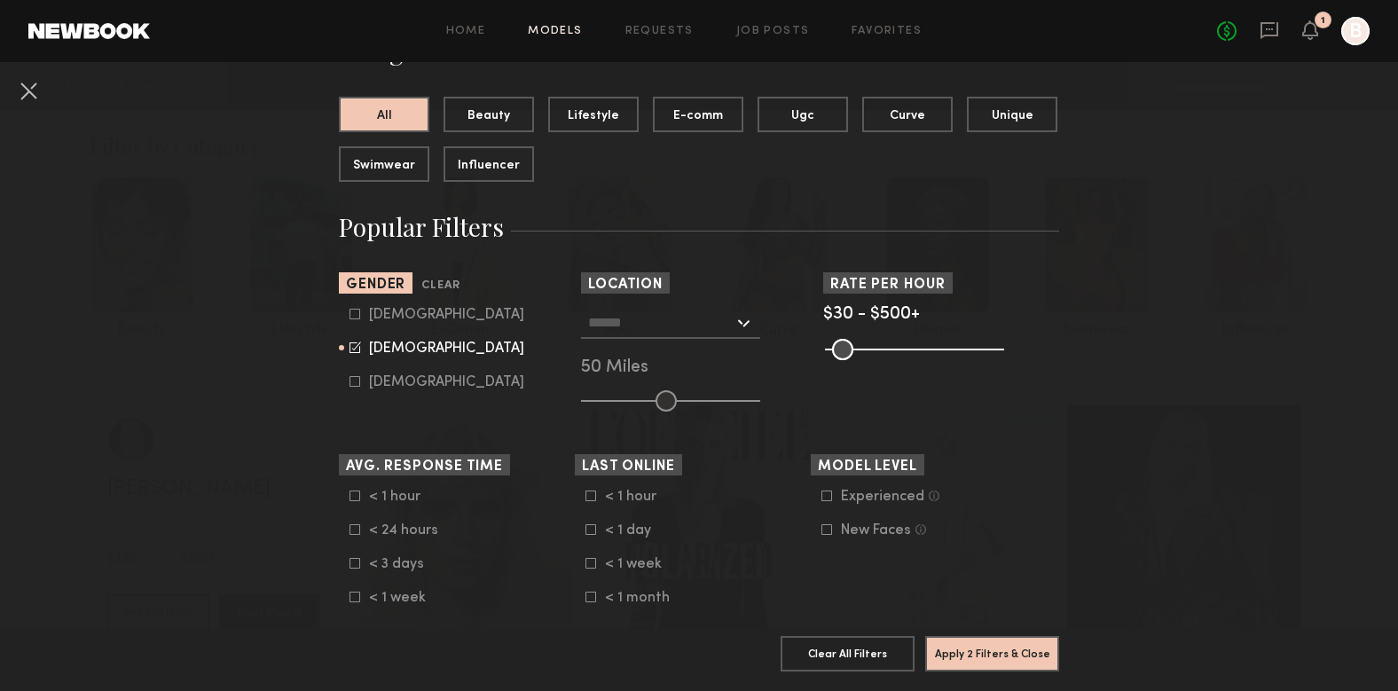
scroll to position [167, 0]
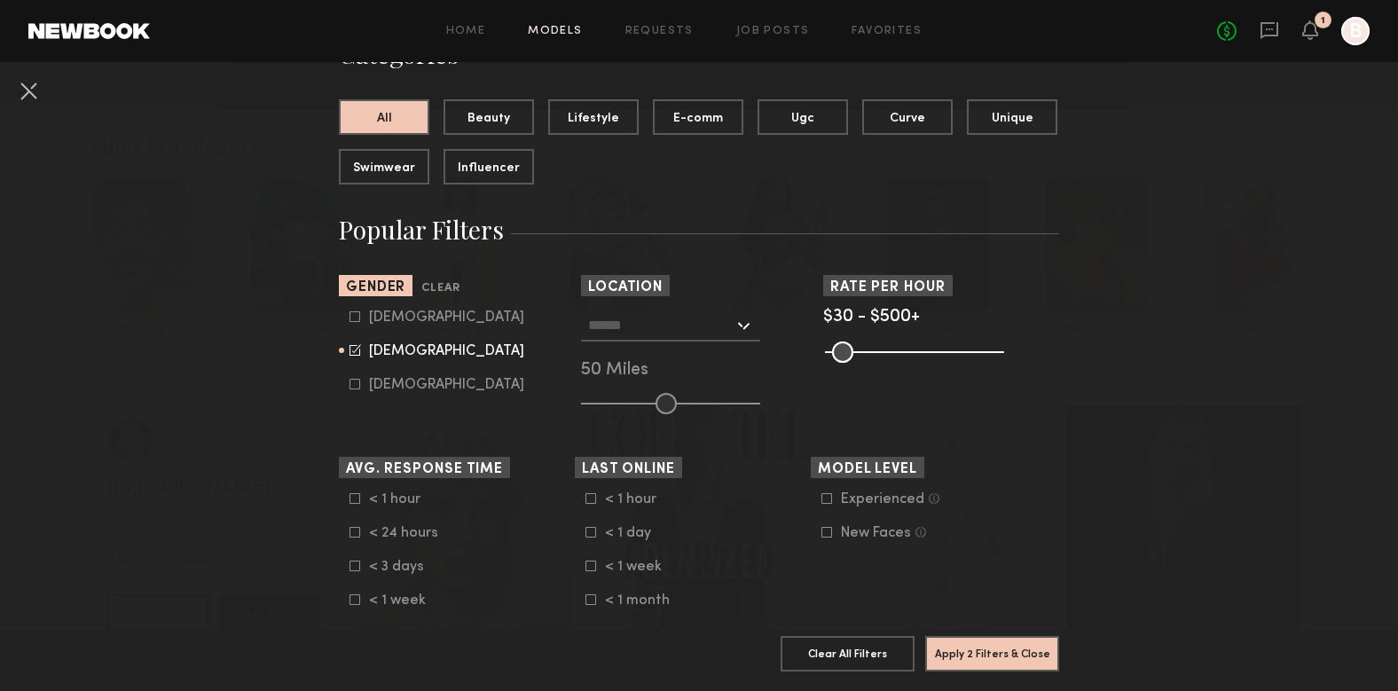
click at [746, 334] on div at bounding box center [670, 326] width 179 height 32
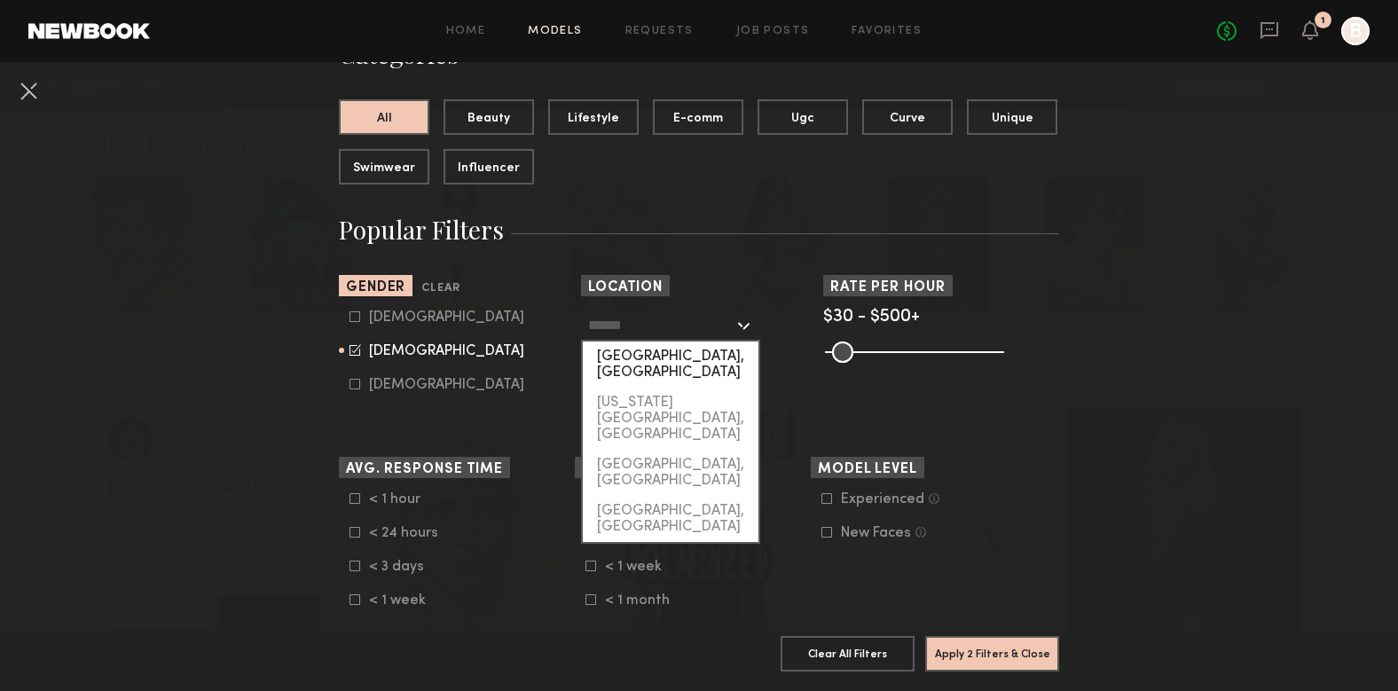
click at [717, 358] on div "[GEOGRAPHIC_DATA], [GEOGRAPHIC_DATA]" at bounding box center [671, 365] width 176 height 46
type input "**********"
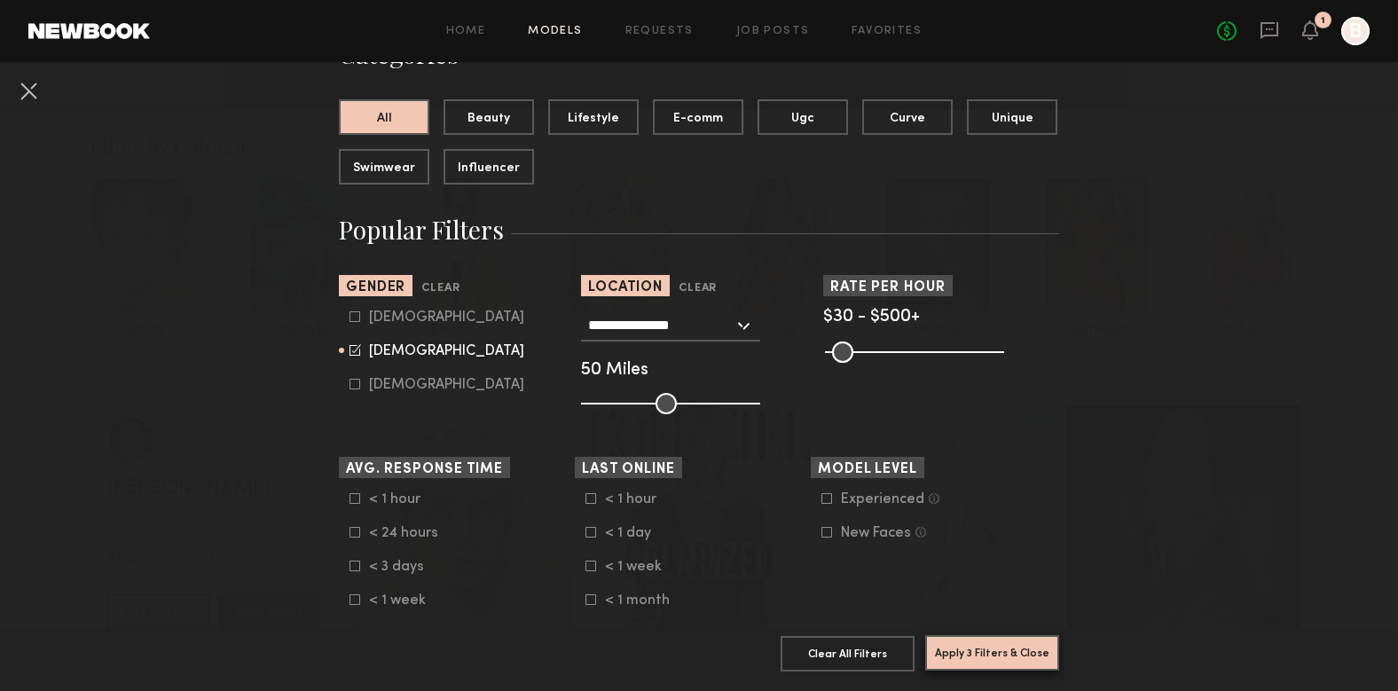
click at [1018, 650] on button "Apply 3 Filters & Close" at bounding box center [992, 652] width 134 height 35
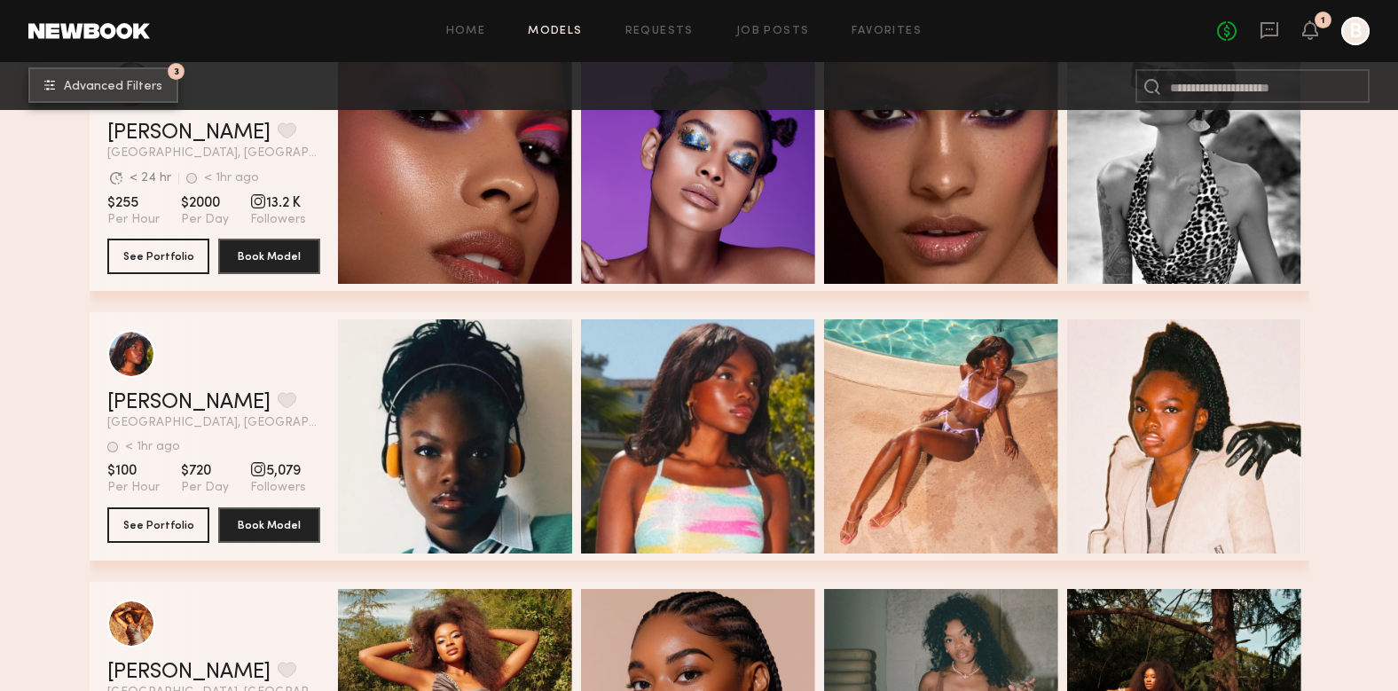
scroll to position [643, 0]
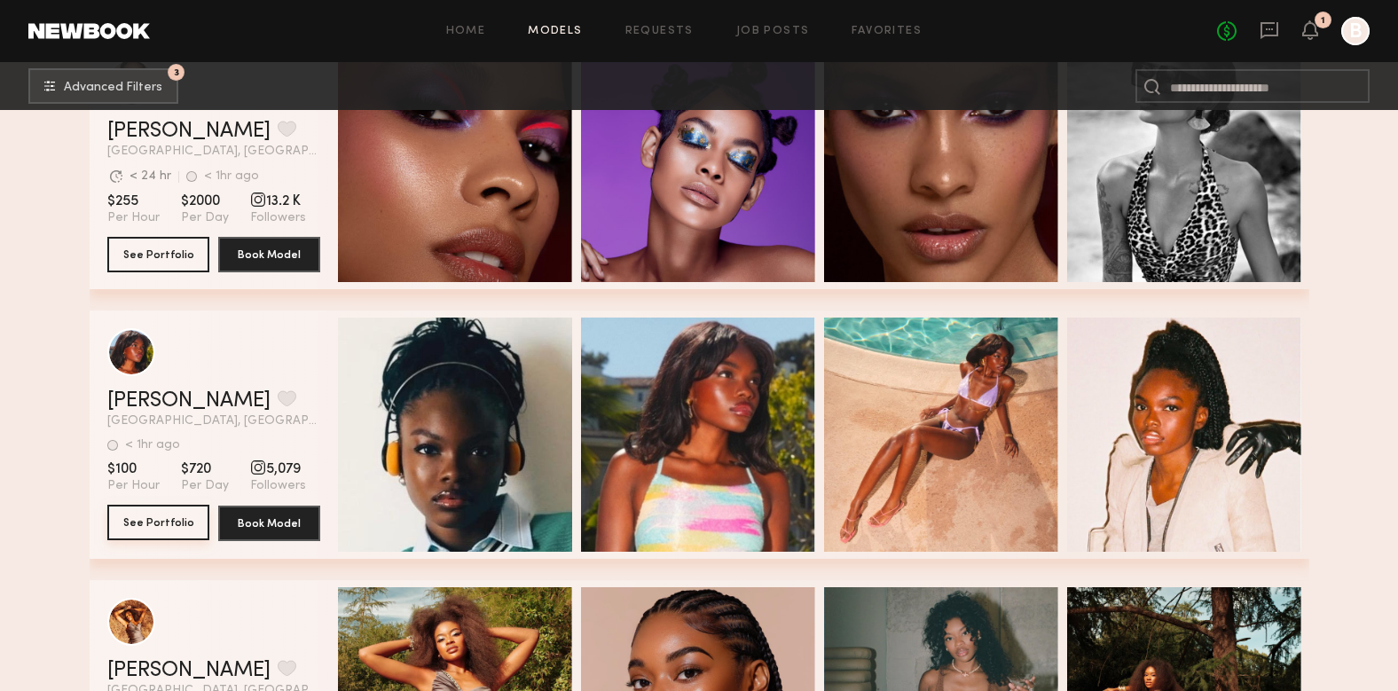
click at [170, 521] on button "See Portfolio" at bounding box center [158, 522] width 102 height 35
click at [278, 403] on button "grid" at bounding box center [287, 398] width 19 height 16
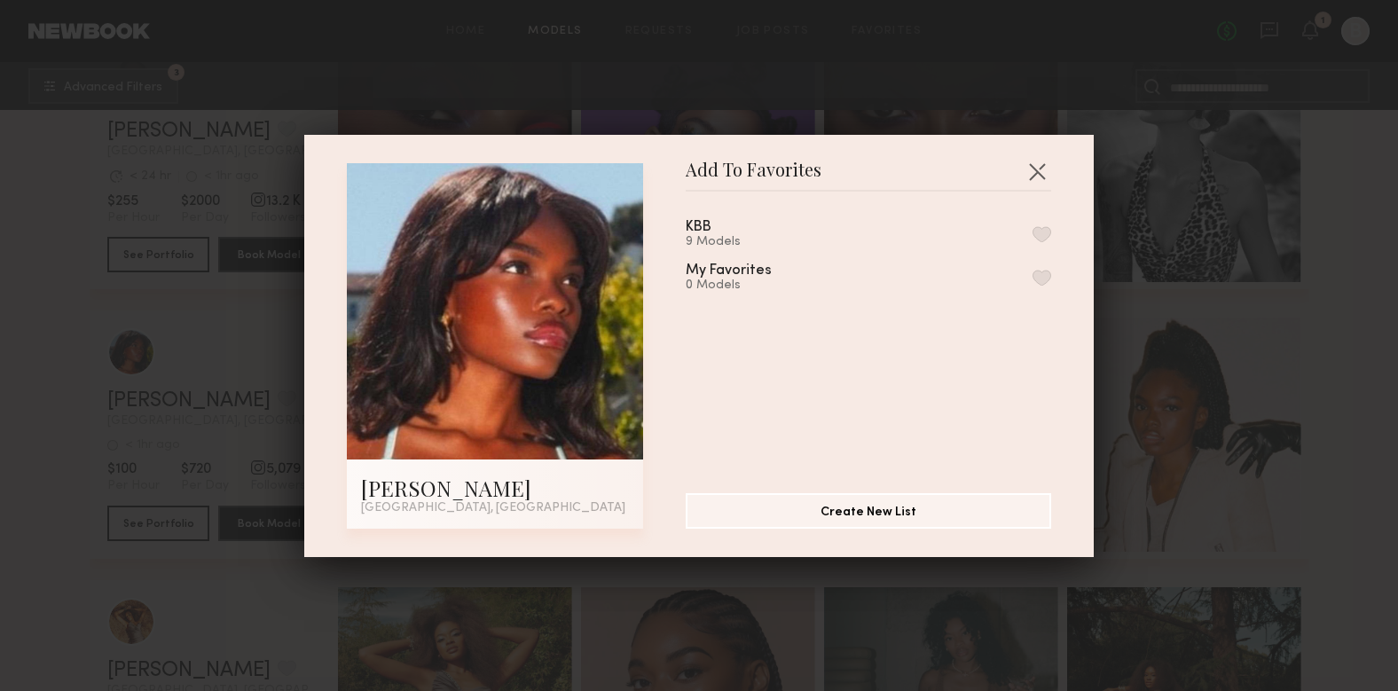
click at [1042, 233] on button "button" at bounding box center [1042, 234] width 19 height 16
click at [1043, 161] on button "button" at bounding box center [1037, 171] width 28 height 28
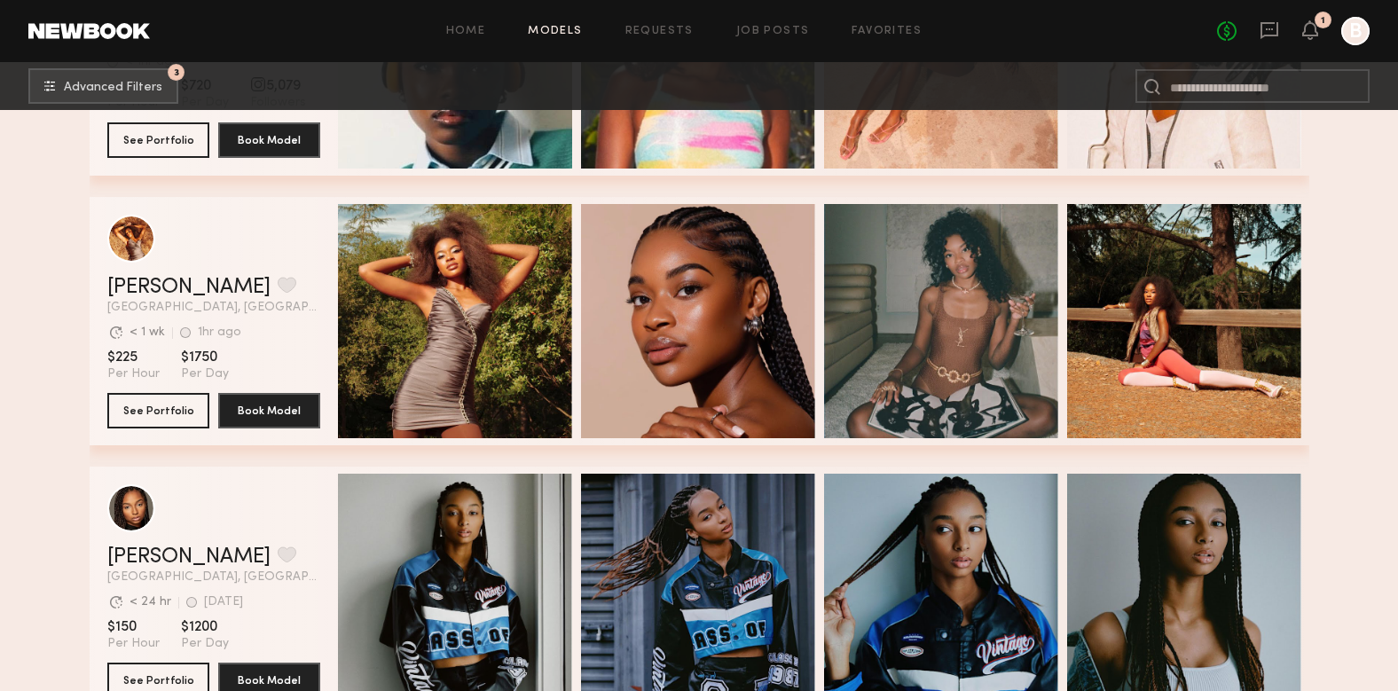
scroll to position [963, 0]
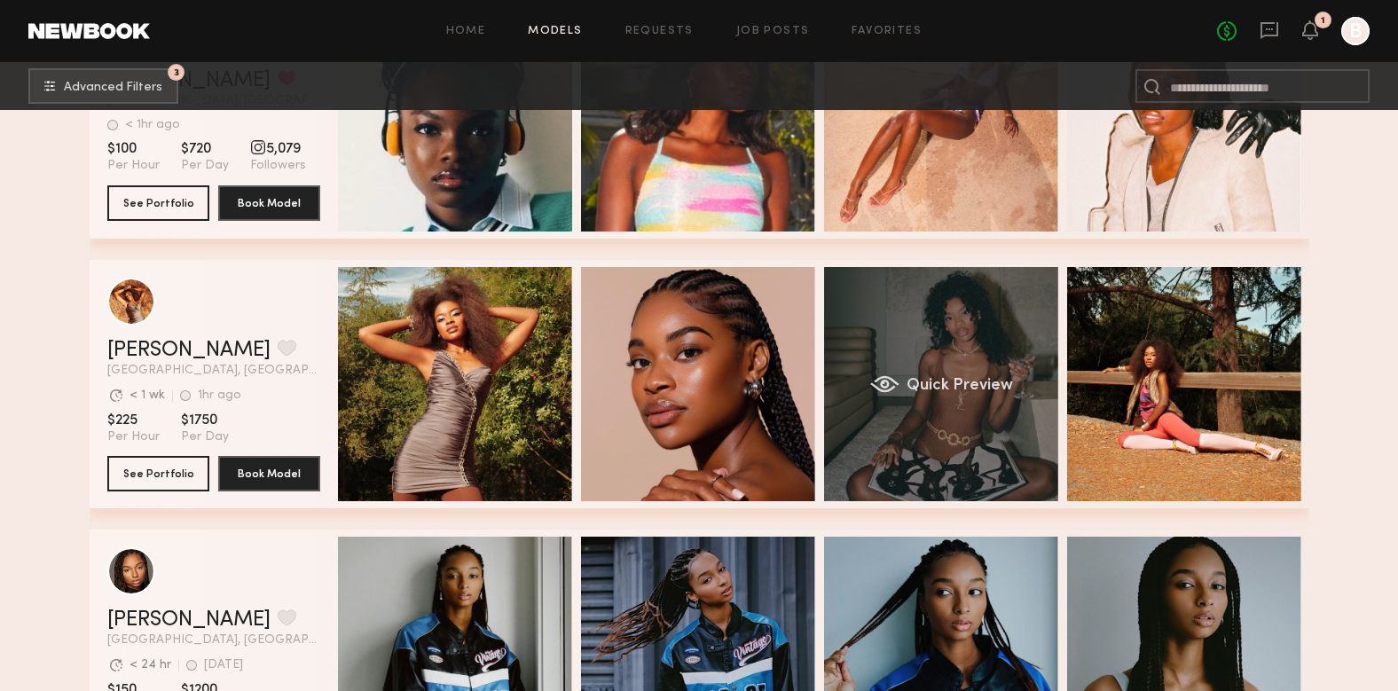
click at [962, 335] on div "Quick Preview" at bounding box center [941, 384] width 234 height 234
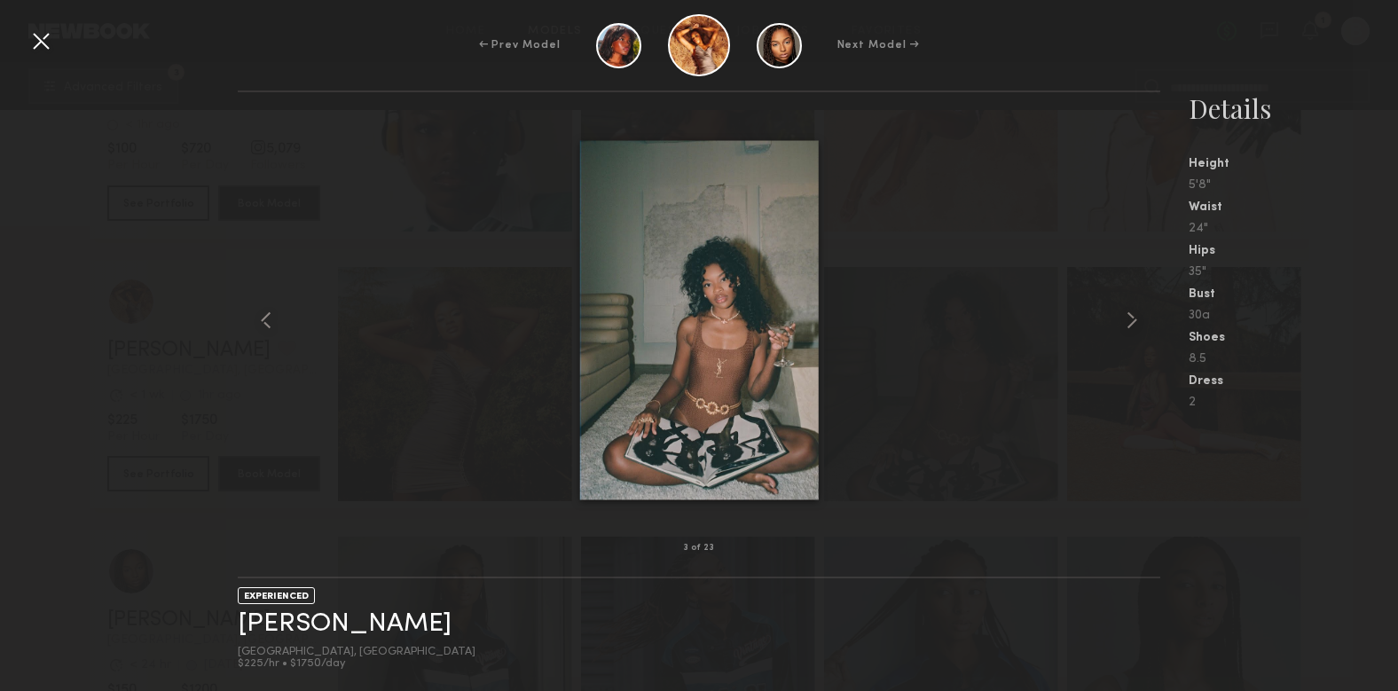
click at [679, 333] on img at bounding box center [699, 320] width 239 height 359
click at [42, 43] on div at bounding box center [41, 41] width 28 height 28
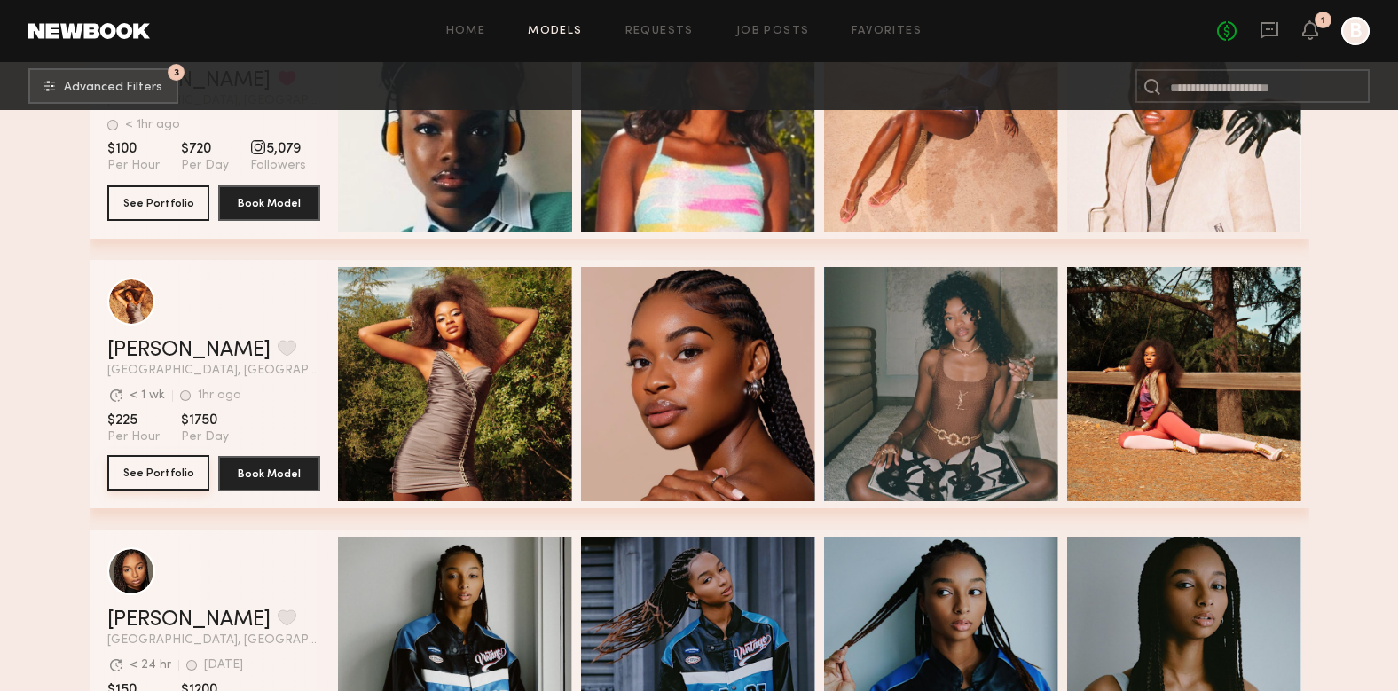
click at [188, 471] on button "See Portfolio" at bounding box center [158, 472] width 102 height 35
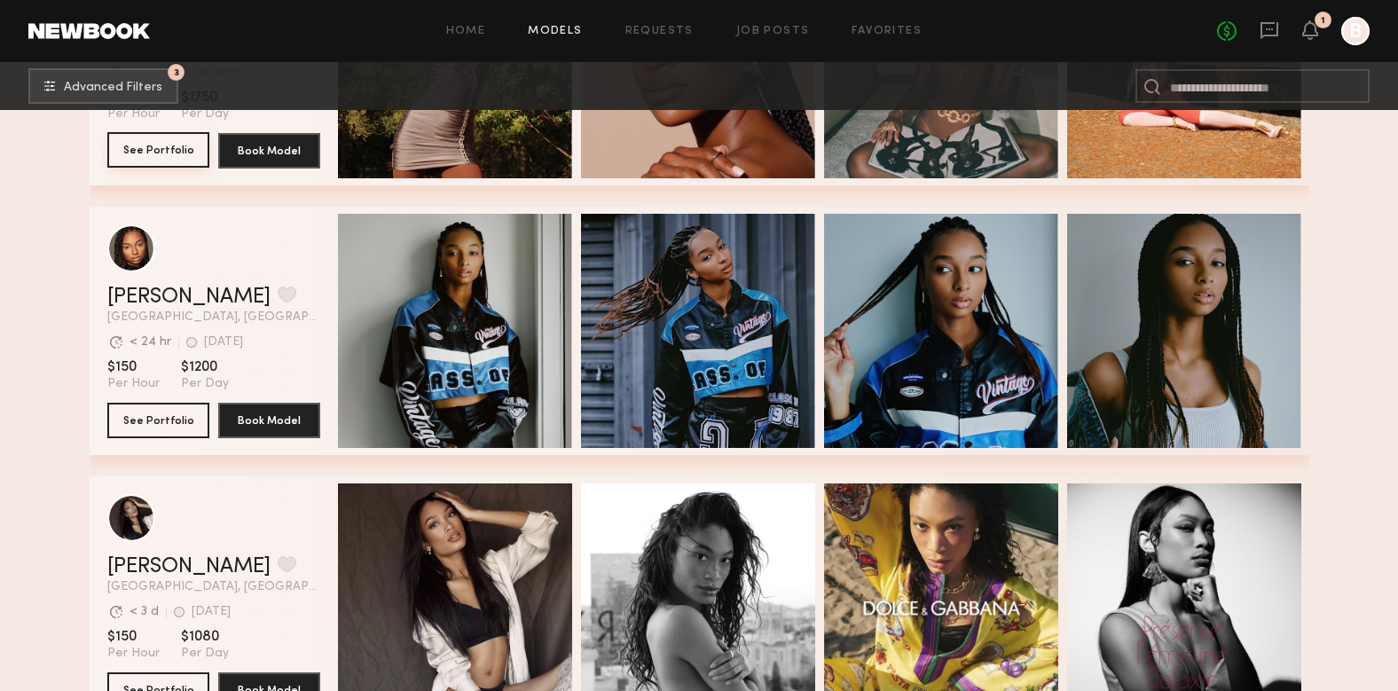
scroll to position [1287, 0]
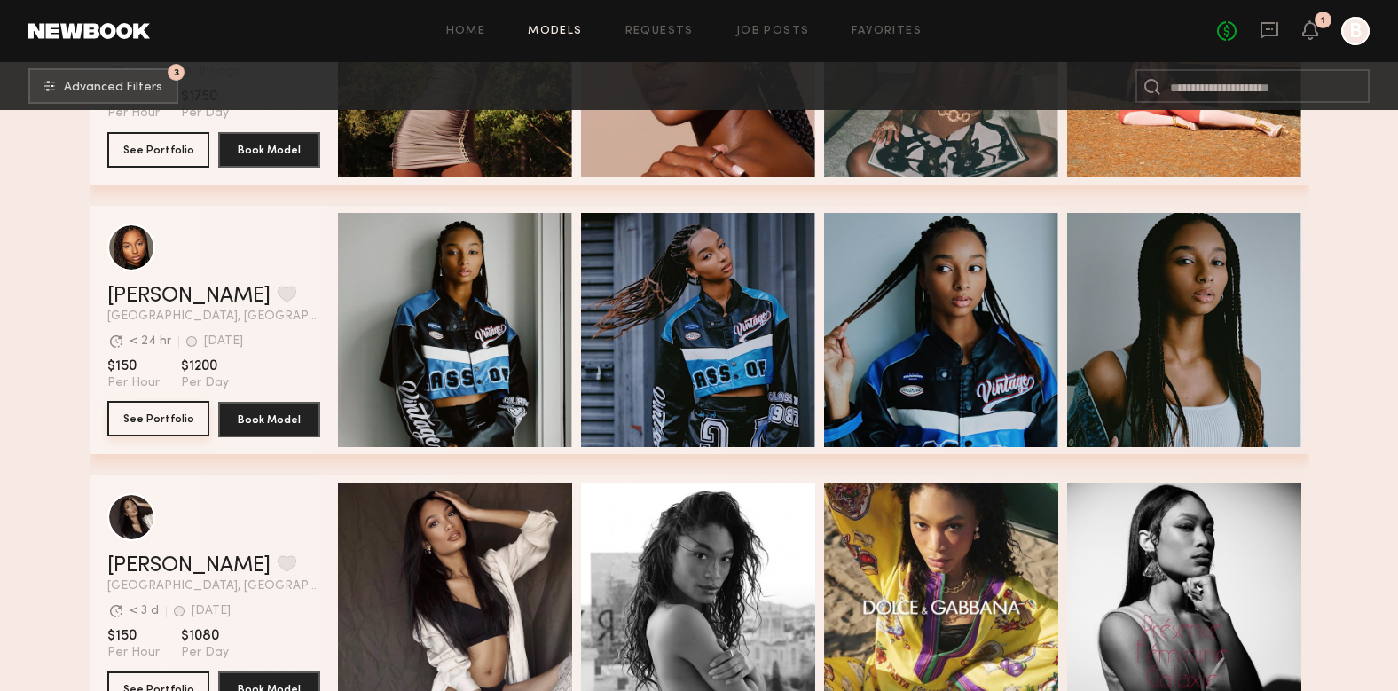
click at [145, 418] on button "See Portfolio" at bounding box center [158, 418] width 102 height 35
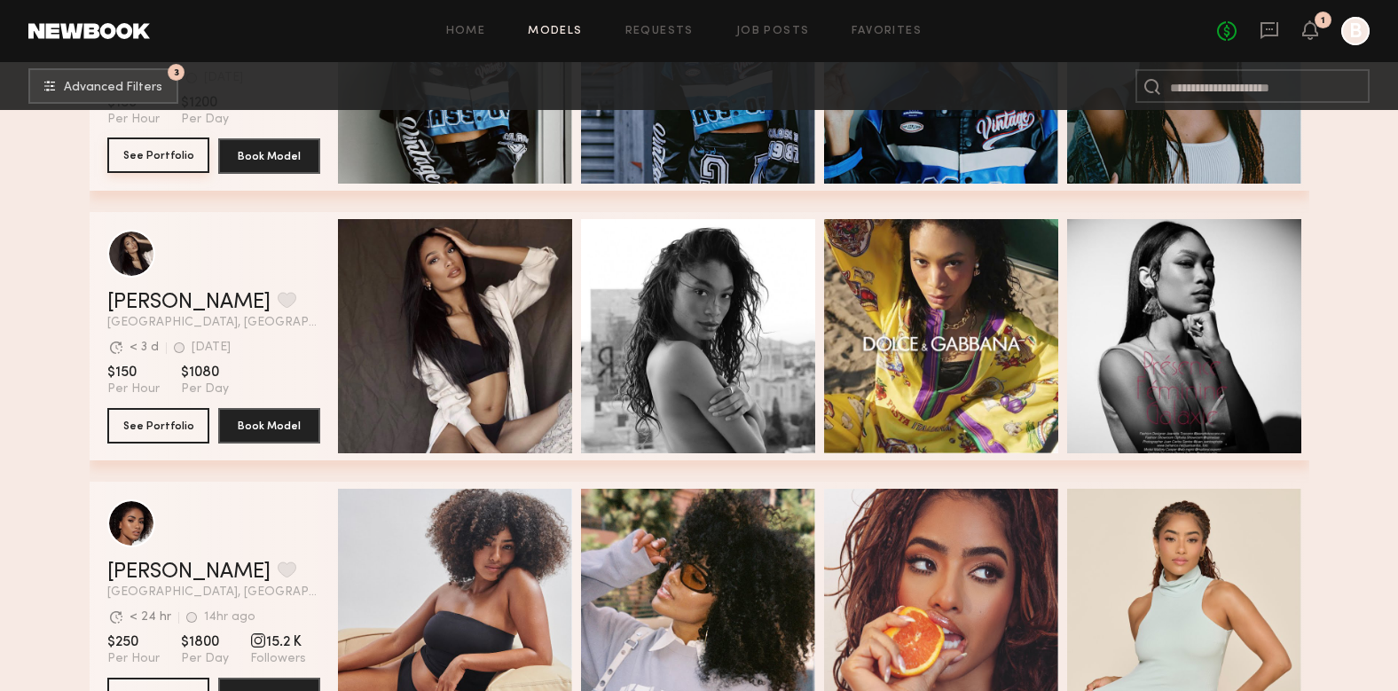
scroll to position [1553, 0]
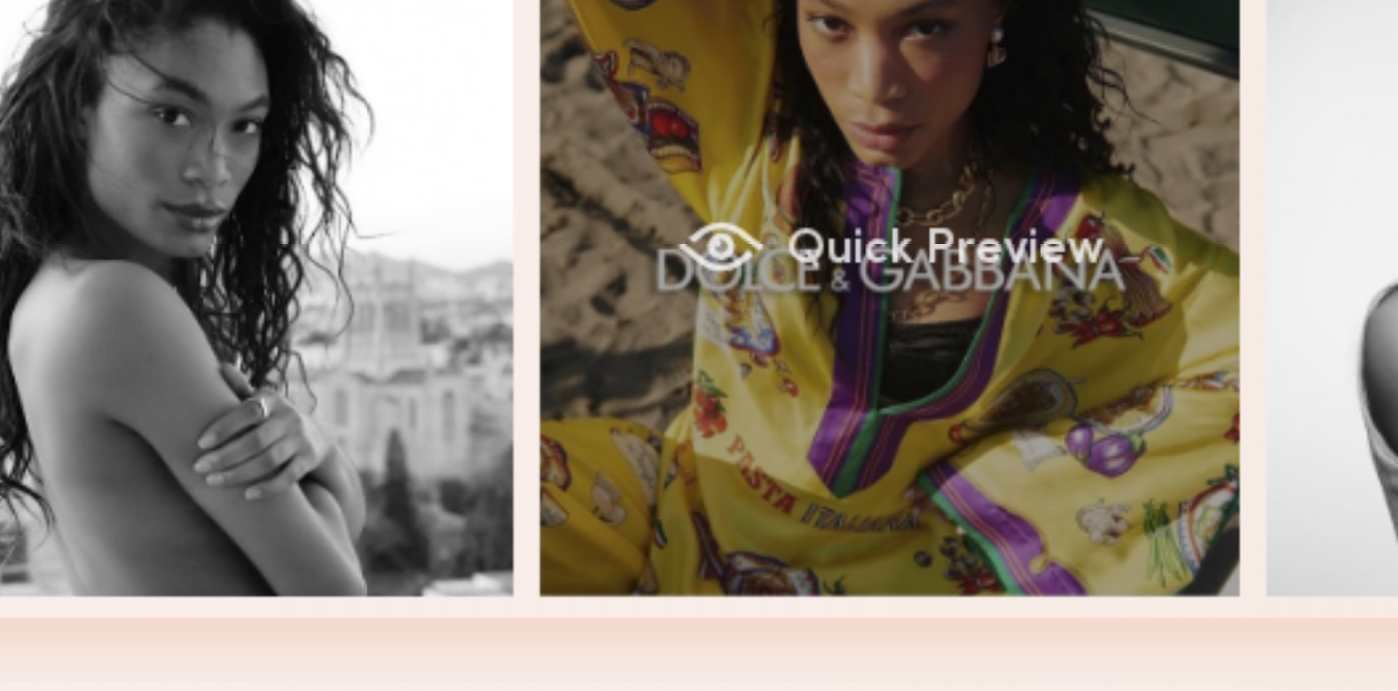
click at [971, 422] on div "Quick Preview" at bounding box center [941, 334] width 234 height 234
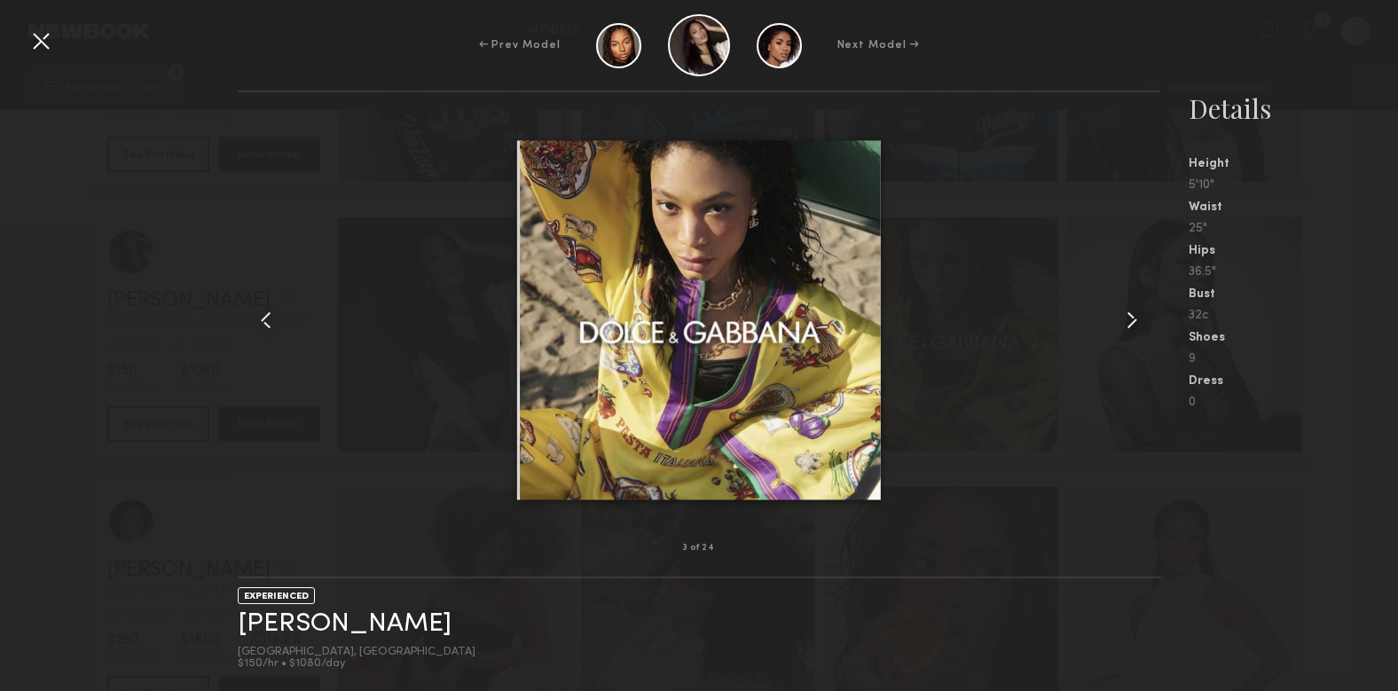
click at [1135, 319] on common-icon at bounding box center [1132, 320] width 28 height 28
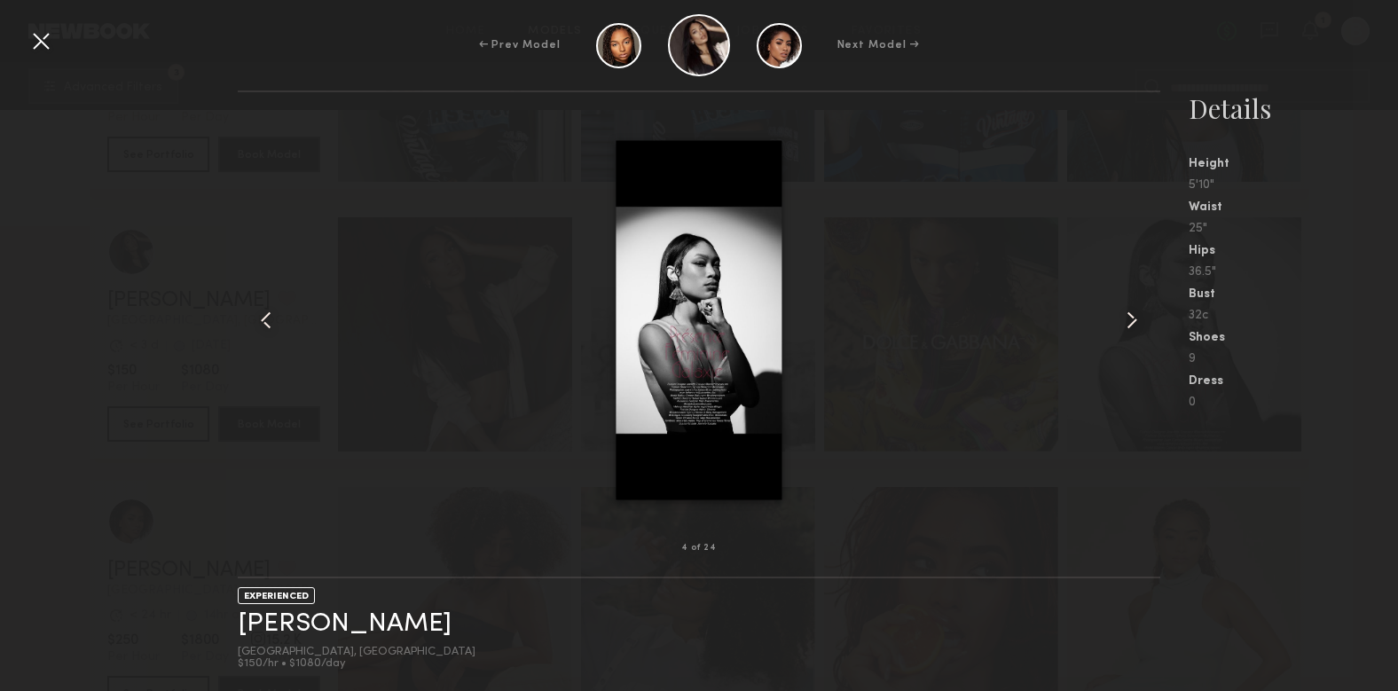
click at [1135, 319] on common-icon at bounding box center [1132, 320] width 28 height 28
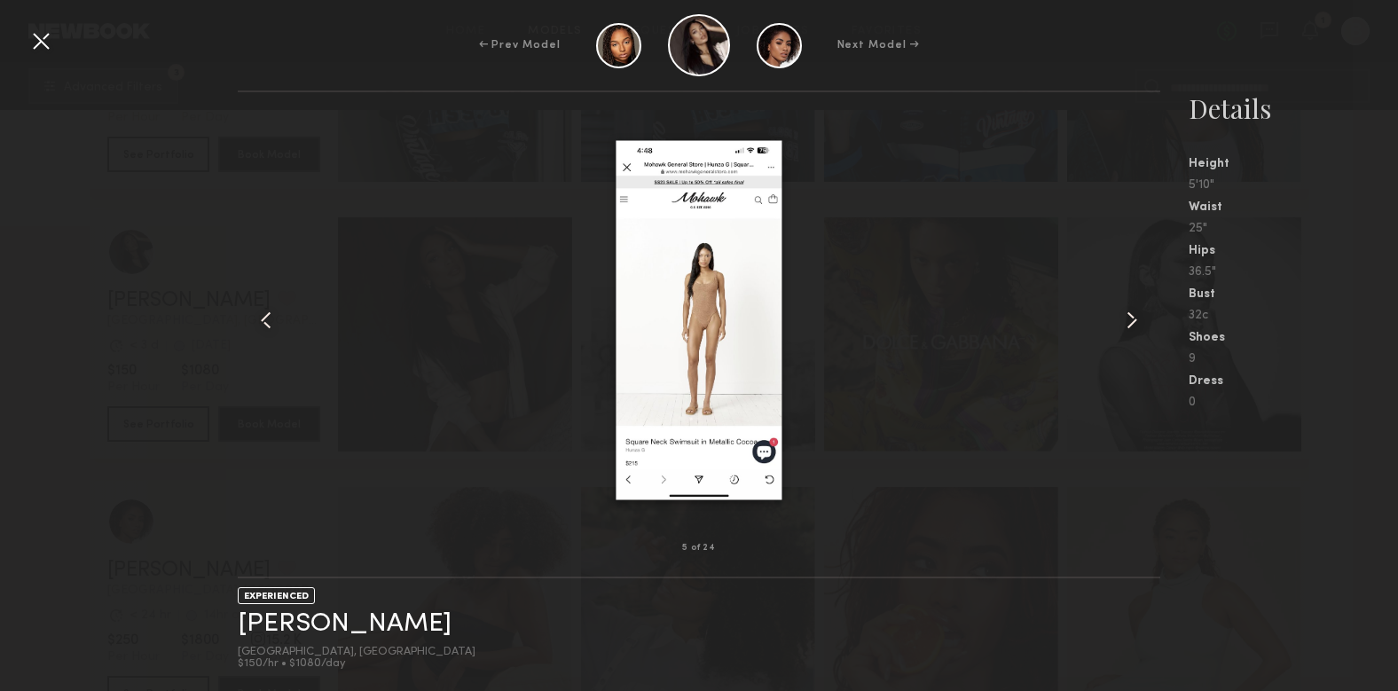
click at [1135, 319] on common-icon at bounding box center [1132, 320] width 28 height 28
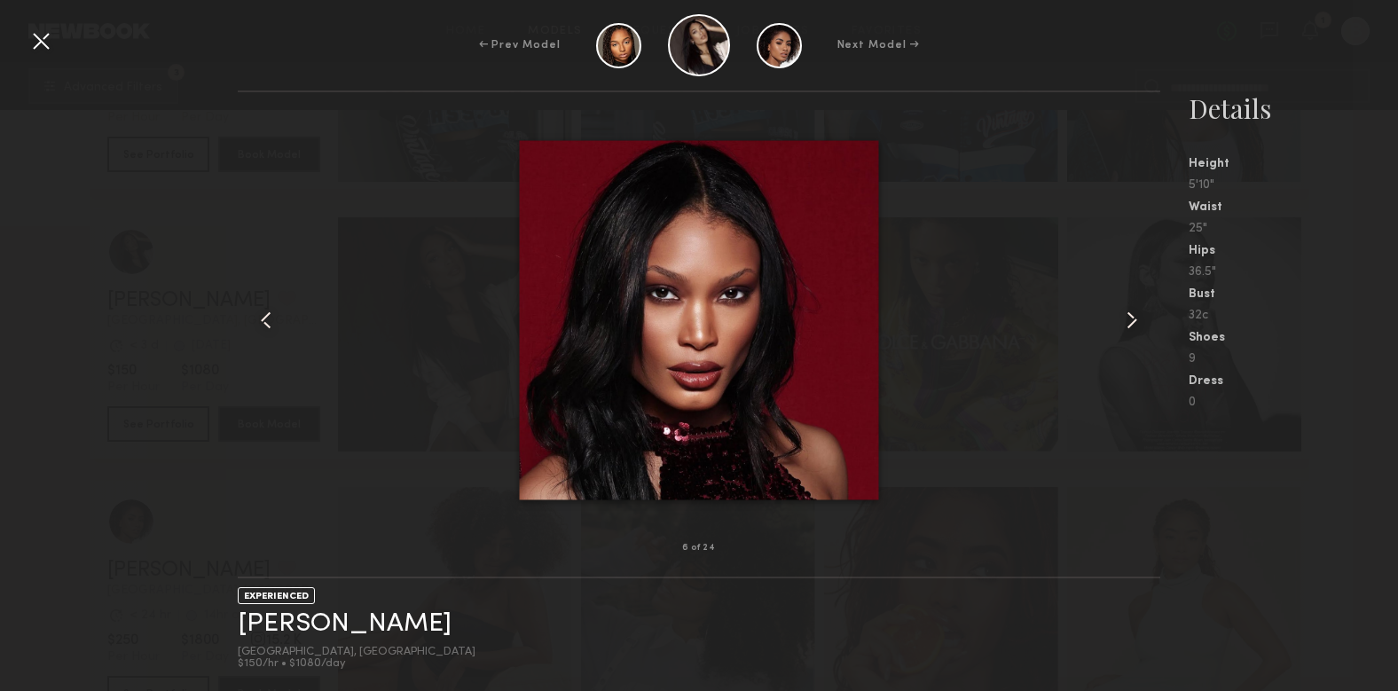
click at [1135, 319] on common-icon at bounding box center [1132, 320] width 28 height 28
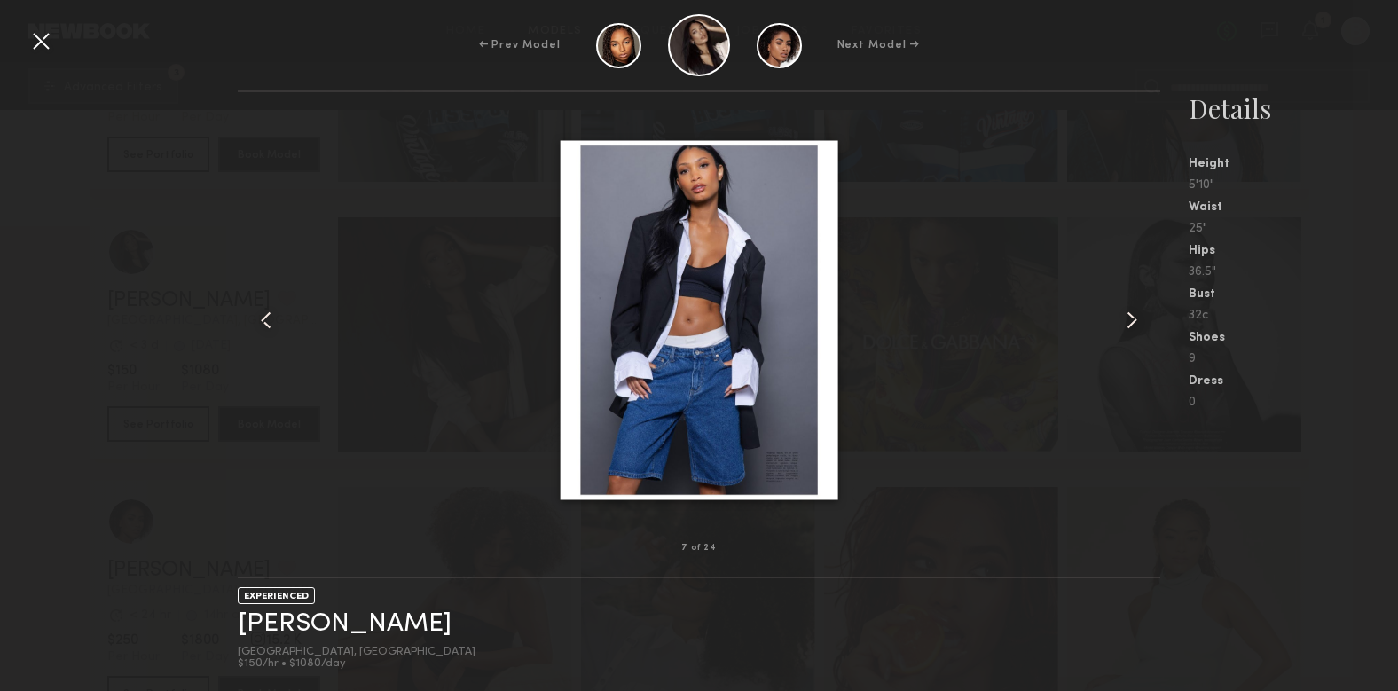
click at [1135, 319] on common-icon at bounding box center [1132, 320] width 28 height 28
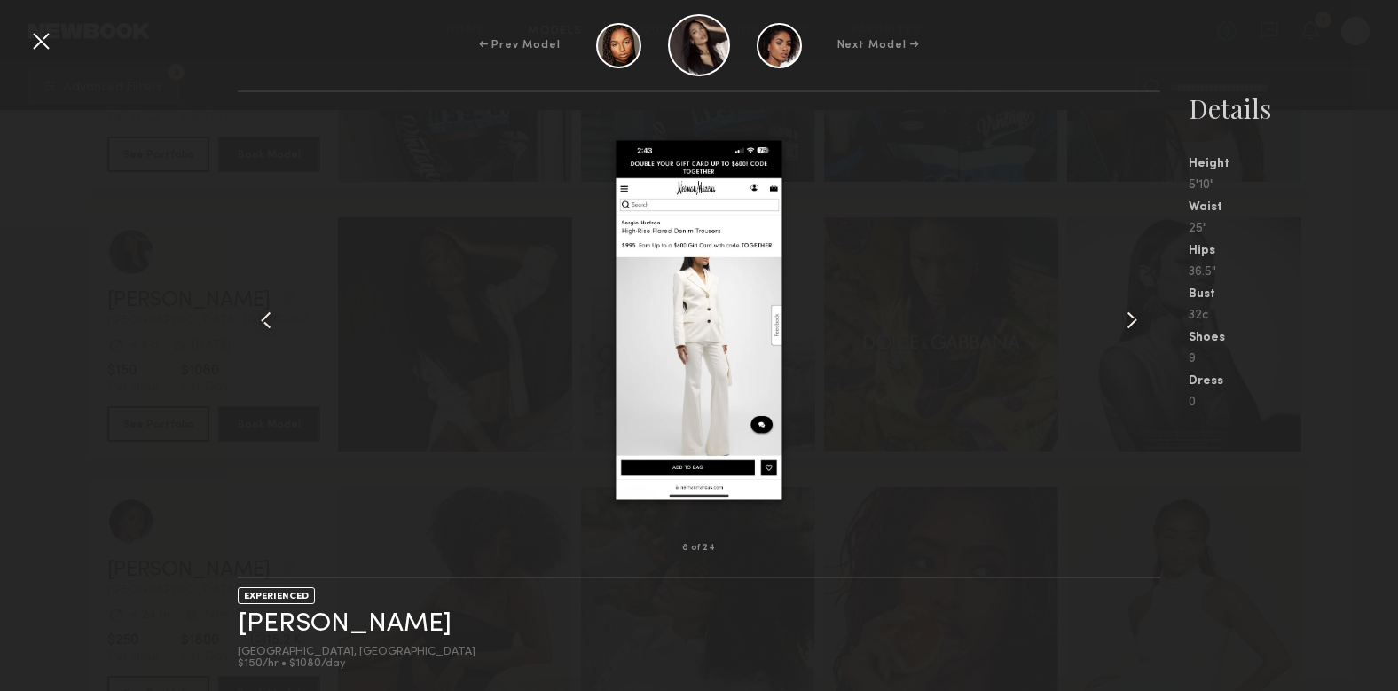
click at [1135, 319] on common-icon at bounding box center [1132, 320] width 28 height 28
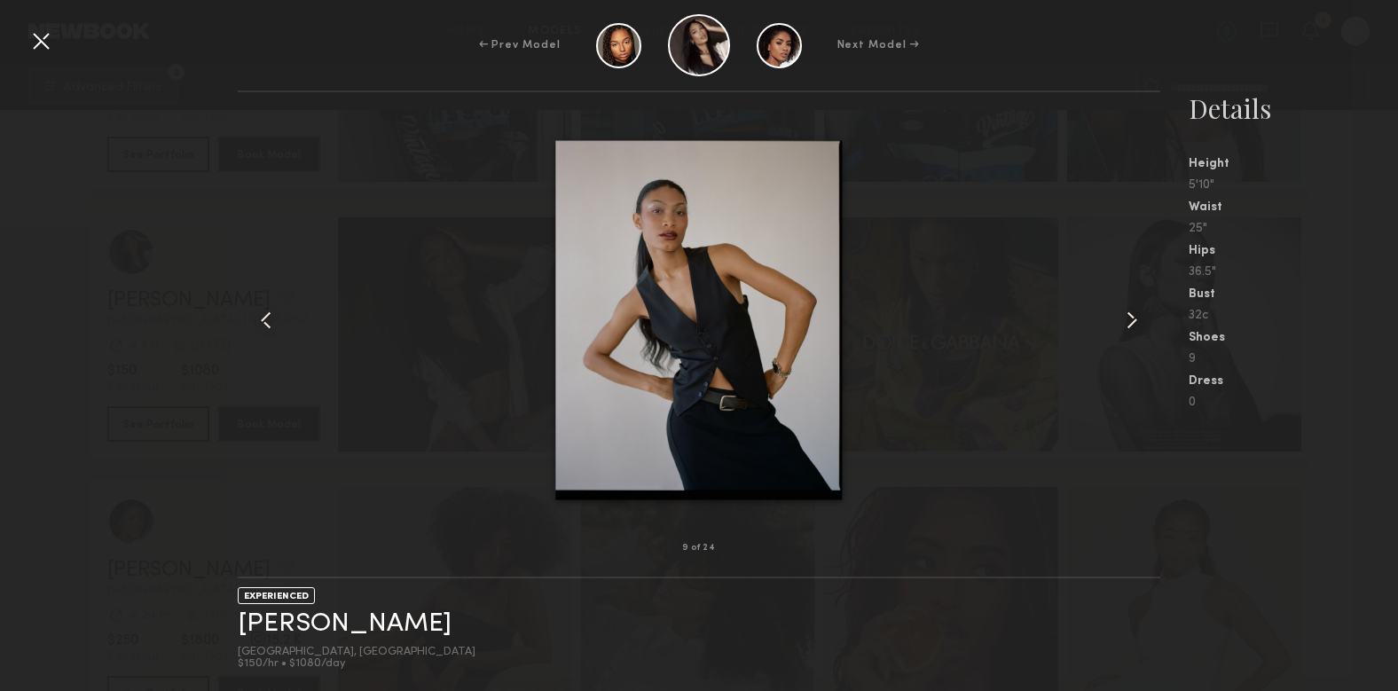
click at [1117, 320] on div at bounding box center [699, 320] width 923 height 399
click at [1125, 320] on common-icon at bounding box center [1132, 320] width 28 height 28
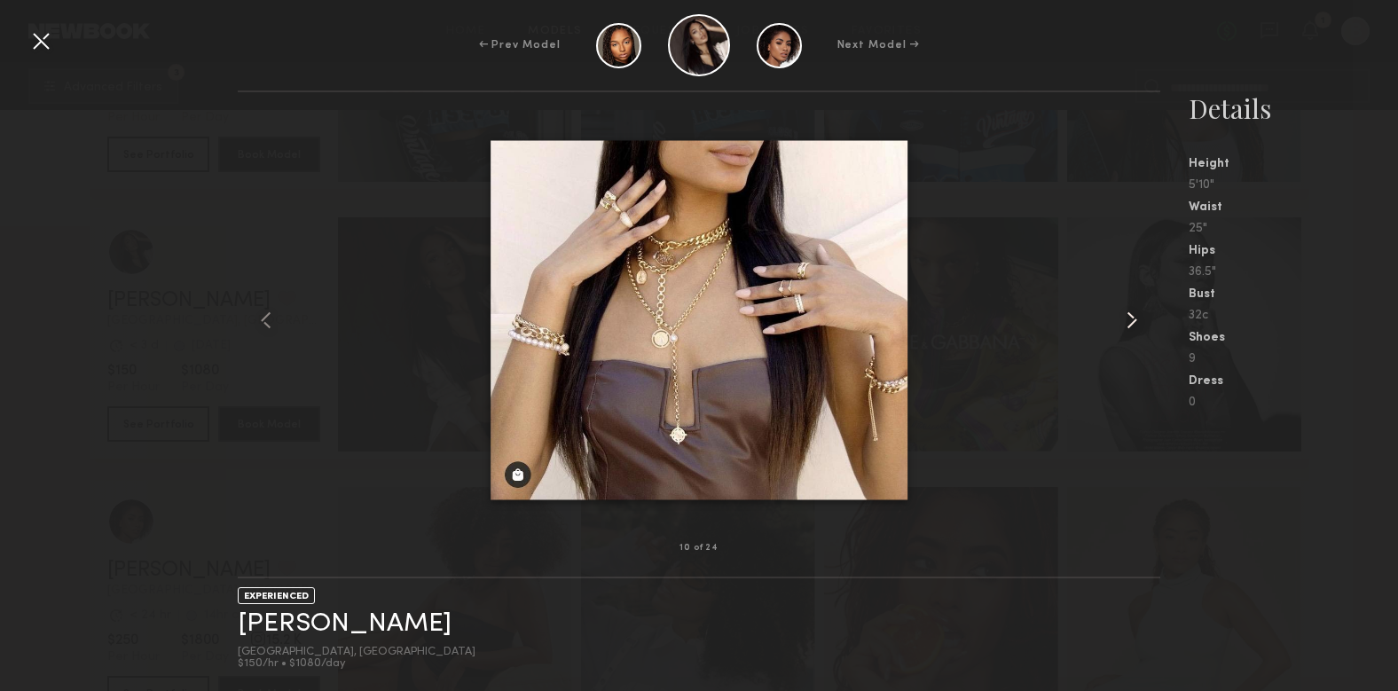
click at [1125, 320] on common-icon at bounding box center [1132, 320] width 28 height 28
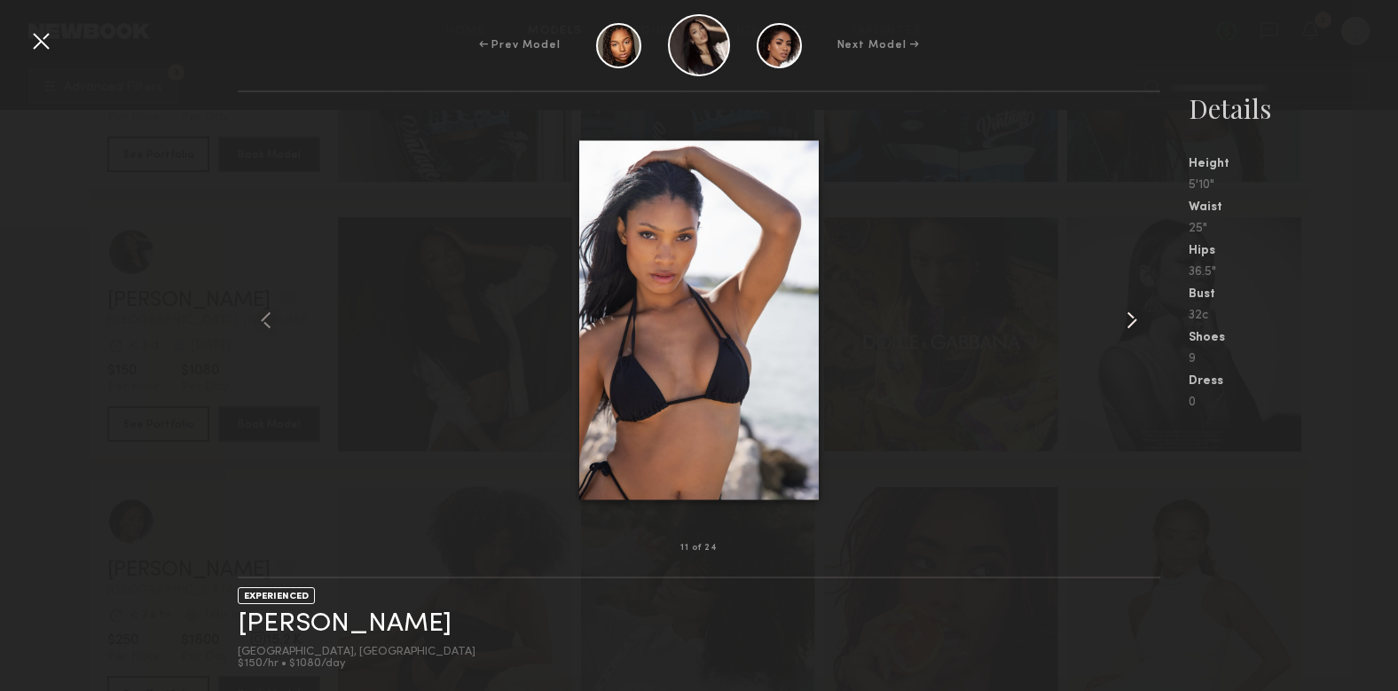
click at [1125, 320] on common-icon at bounding box center [1132, 320] width 28 height 28
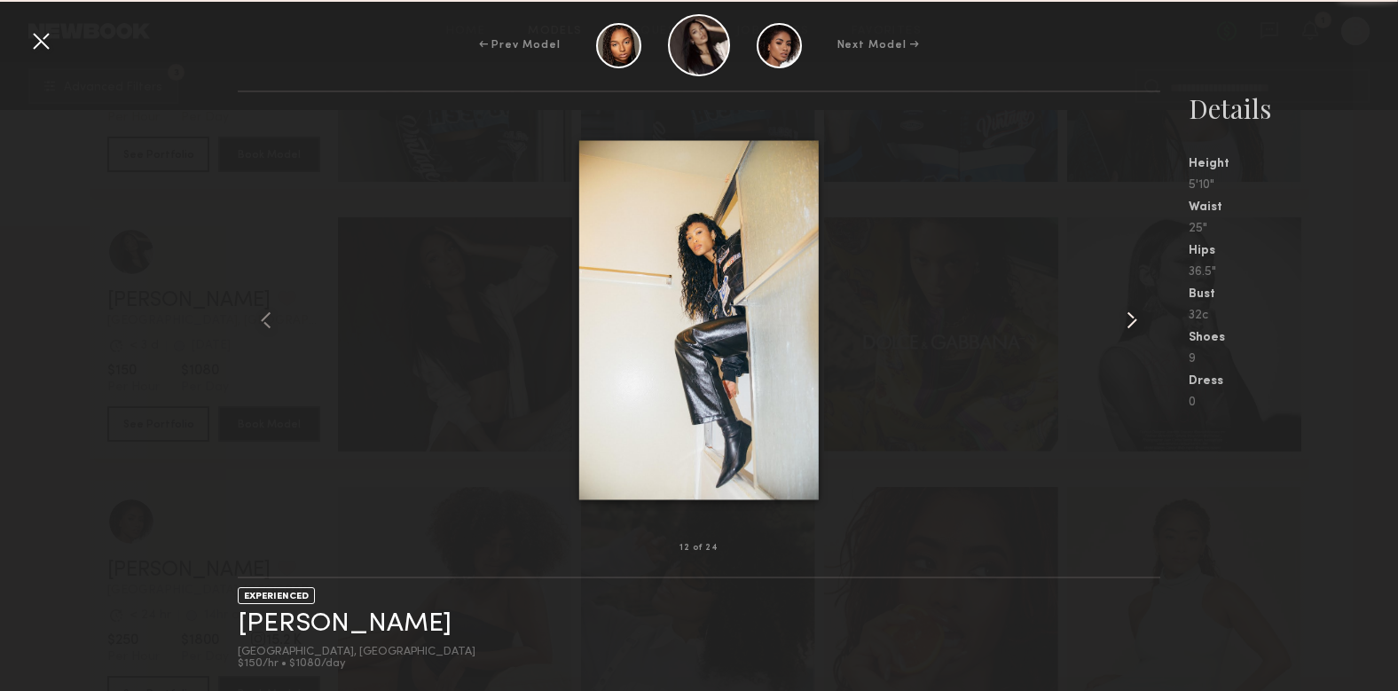
click at [1125, 320] on common-icon at bounding box center [1132, 320] width 28 height 28
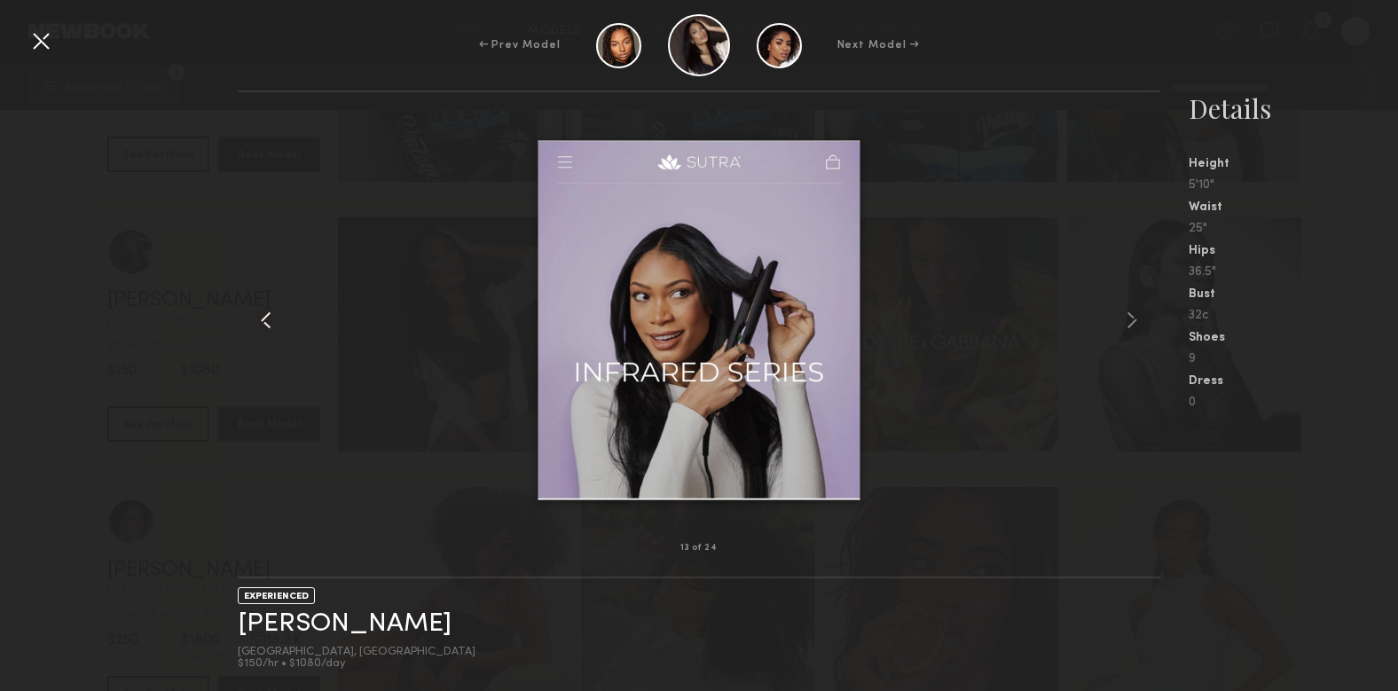
click at [262, 314] on common-icon at bounding box center [266, 320] width 28 height 28
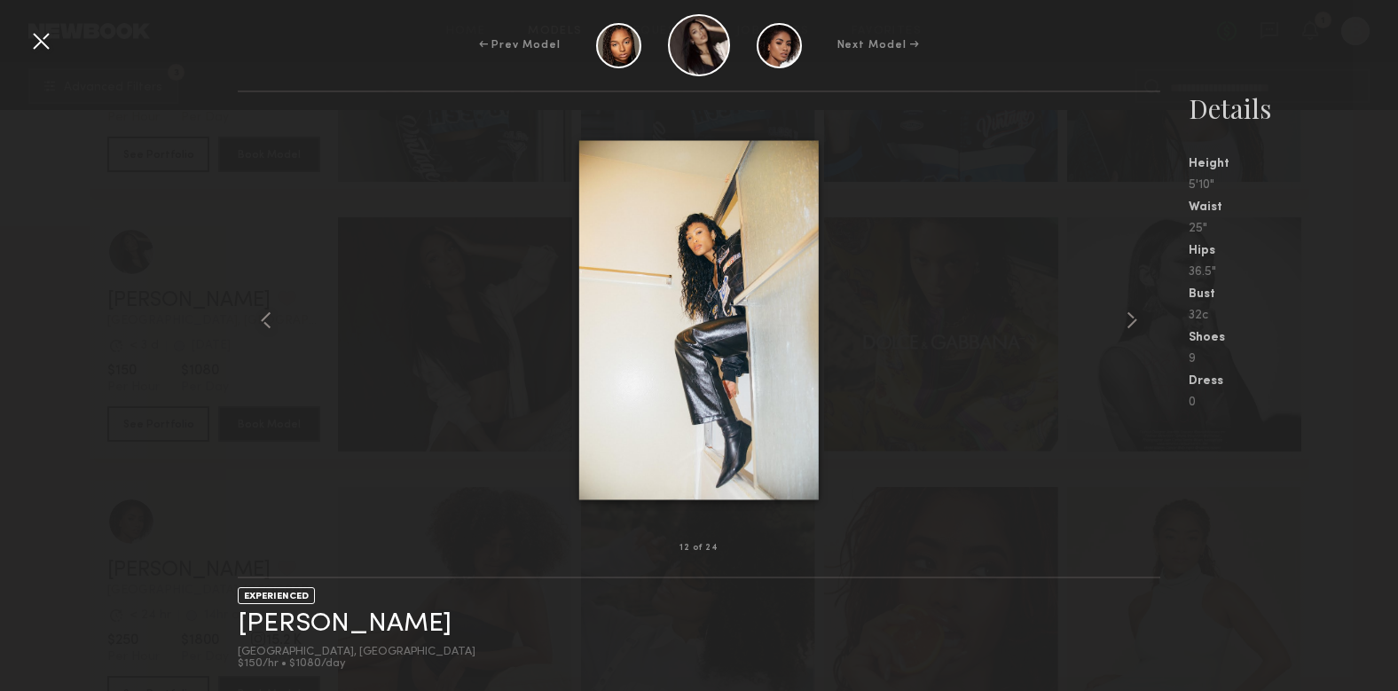
click at [453, 235] on div at bounding box center [699, 320] width 923 height 399
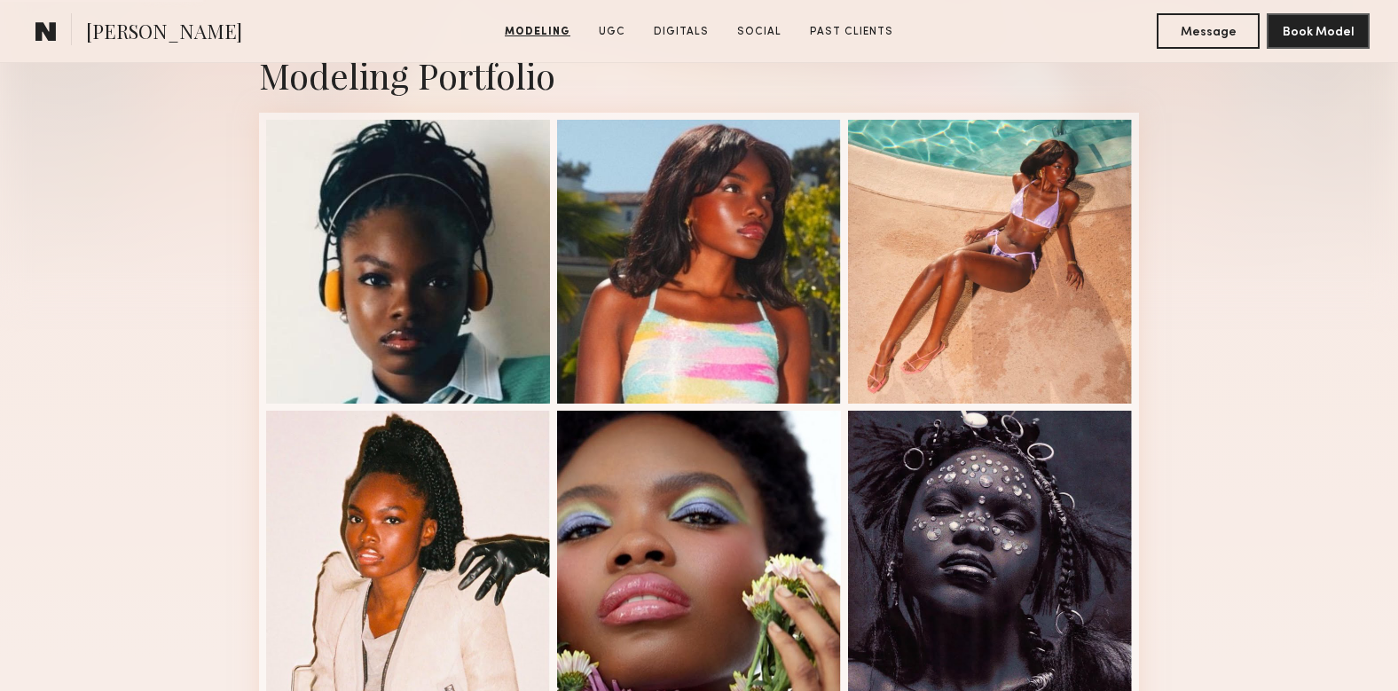
scroll to position [404, 0]
click at [467, 223] on div at bounding box center [408, 261] width 284 height 284
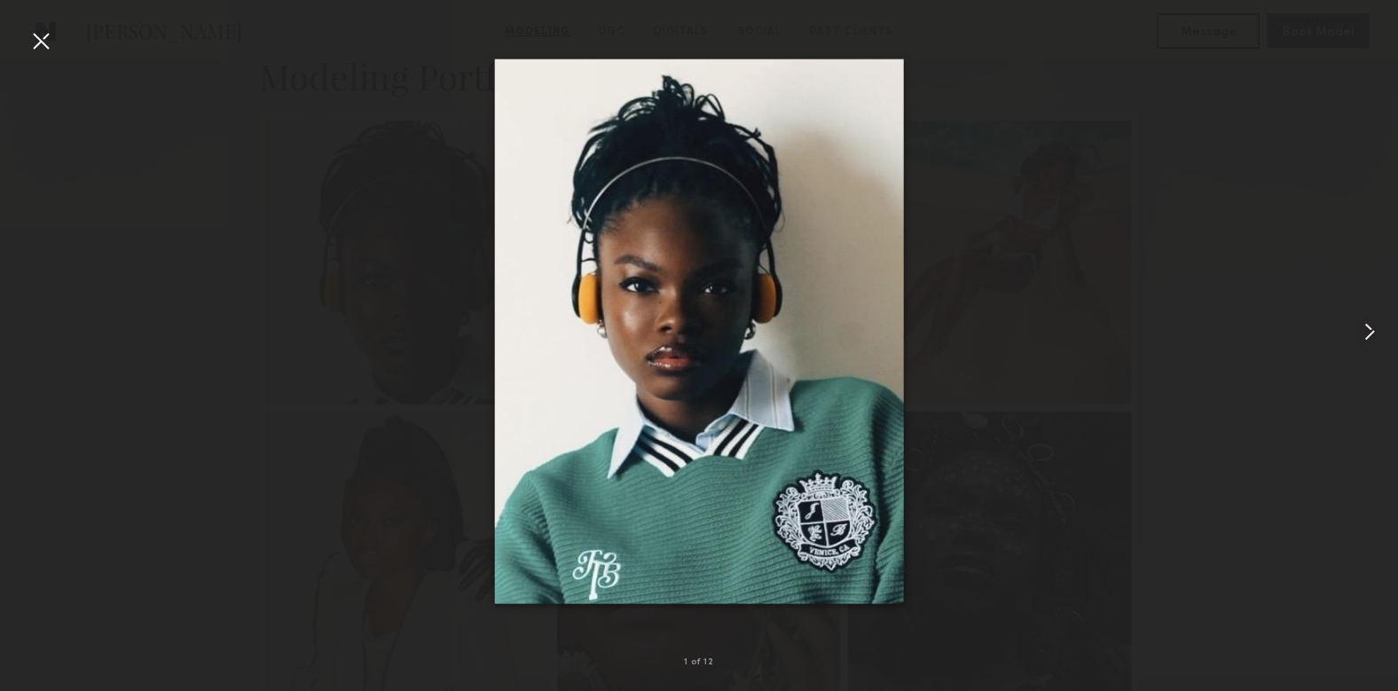
click at [1364, 336] on common-icon at bounding box center [1370, 332] width 28 height 28
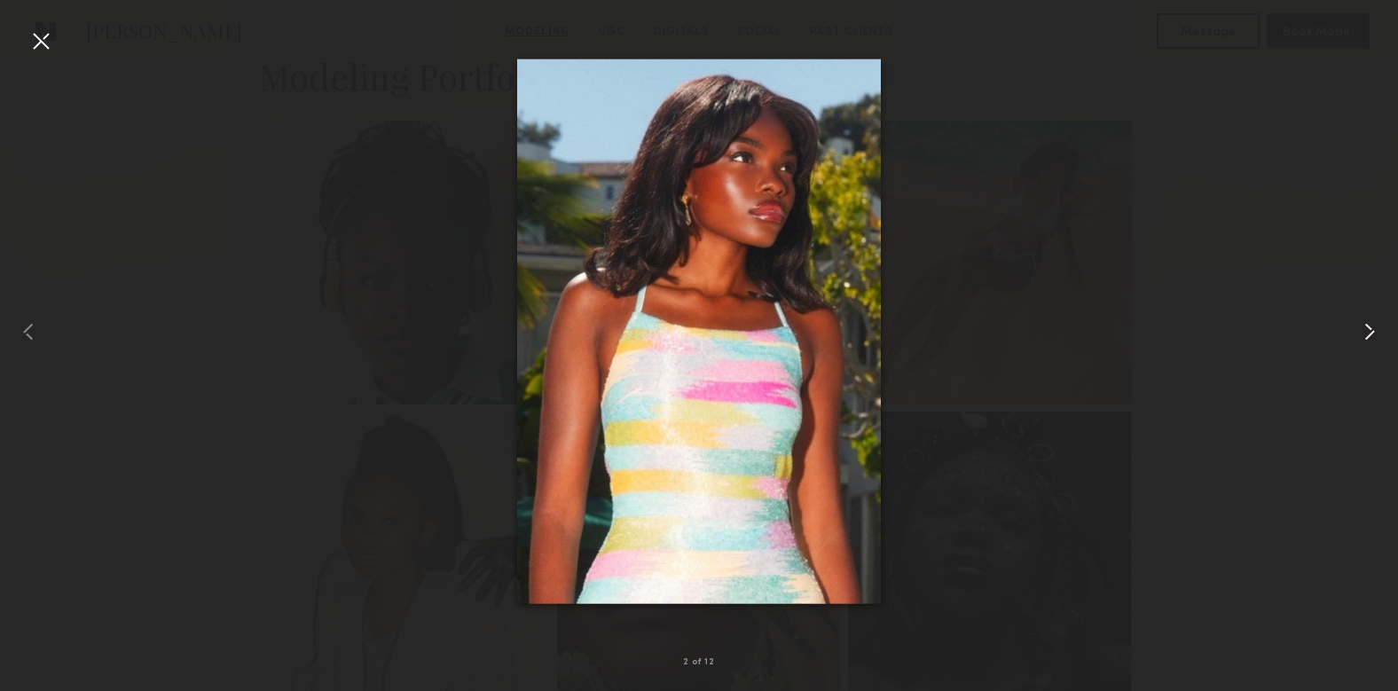
click at [1364, 336] on common-icon at bounding box center [1370, 332] width 28 height 28
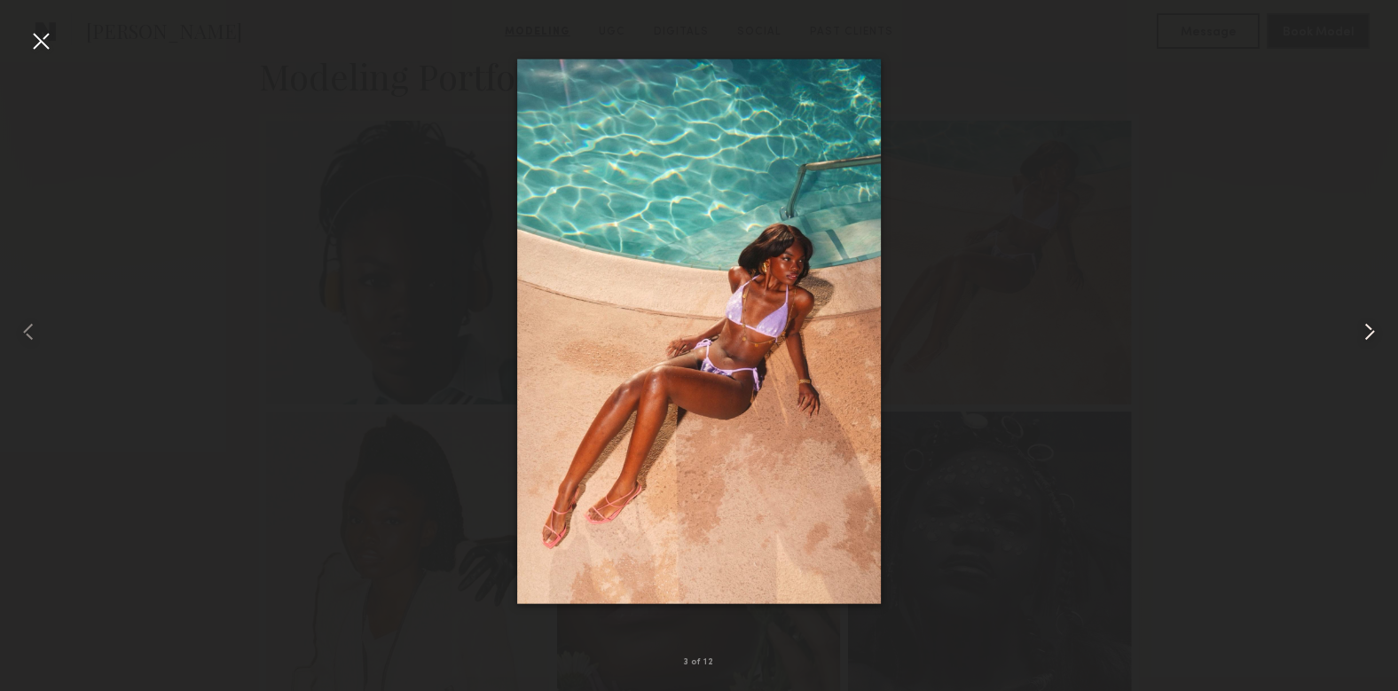
click at [1364, 336] on common-icon at bounding box center [1370, 332] width 28 height 28
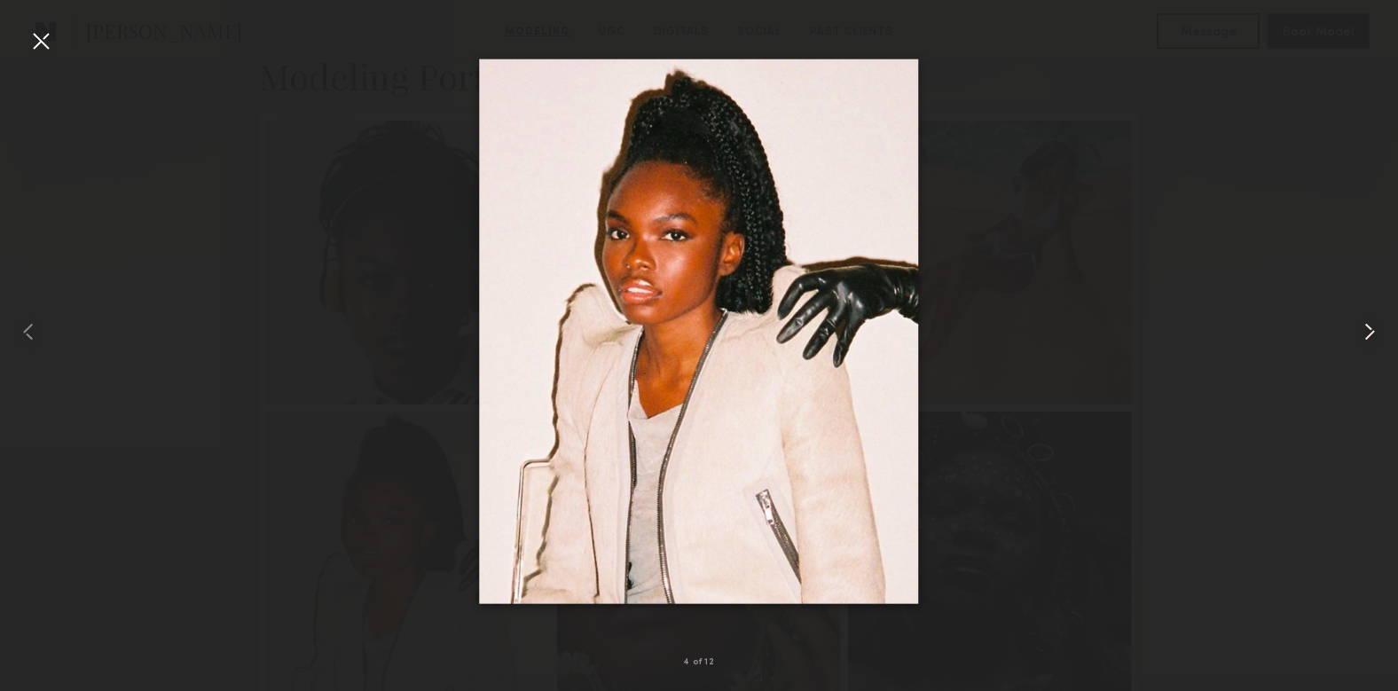
click at [1364, 336] on common-icon at bounding box center [1370, 332] width 28 height 28
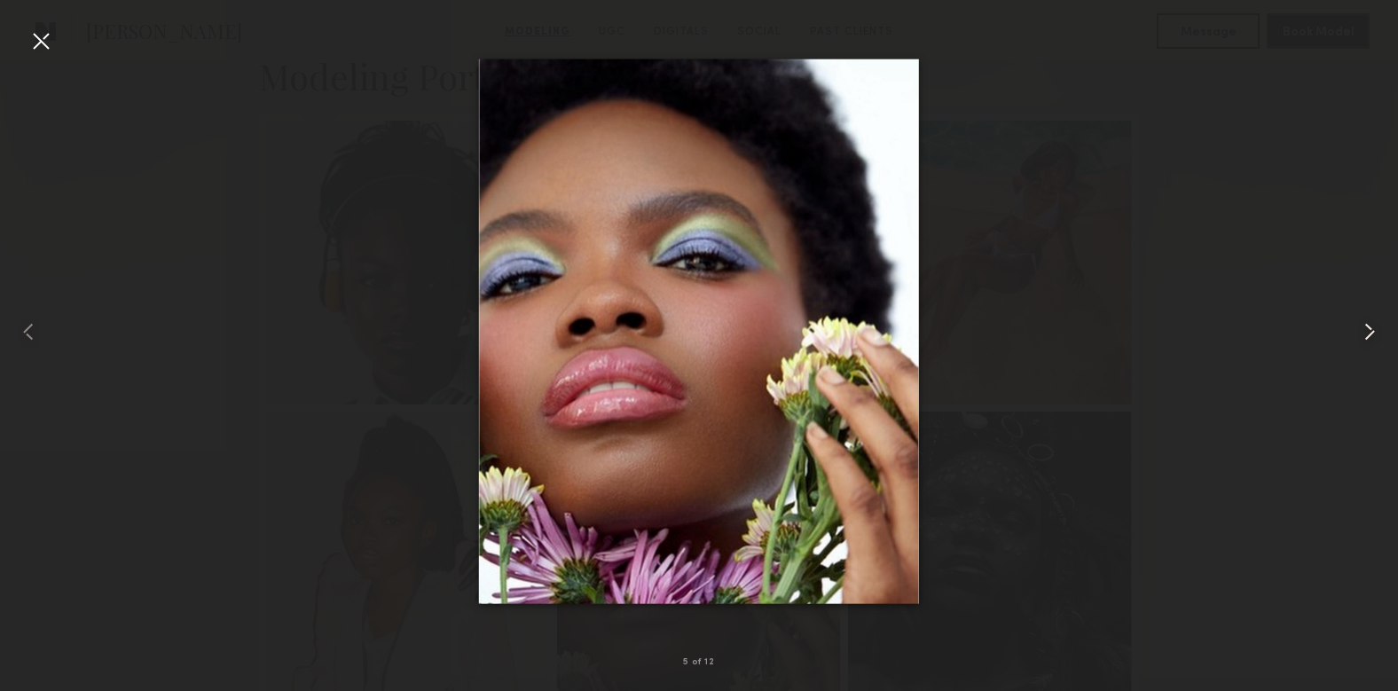
click at [1364, 336] on common-icon at bounding box center [1370, 332] width 28 height 28
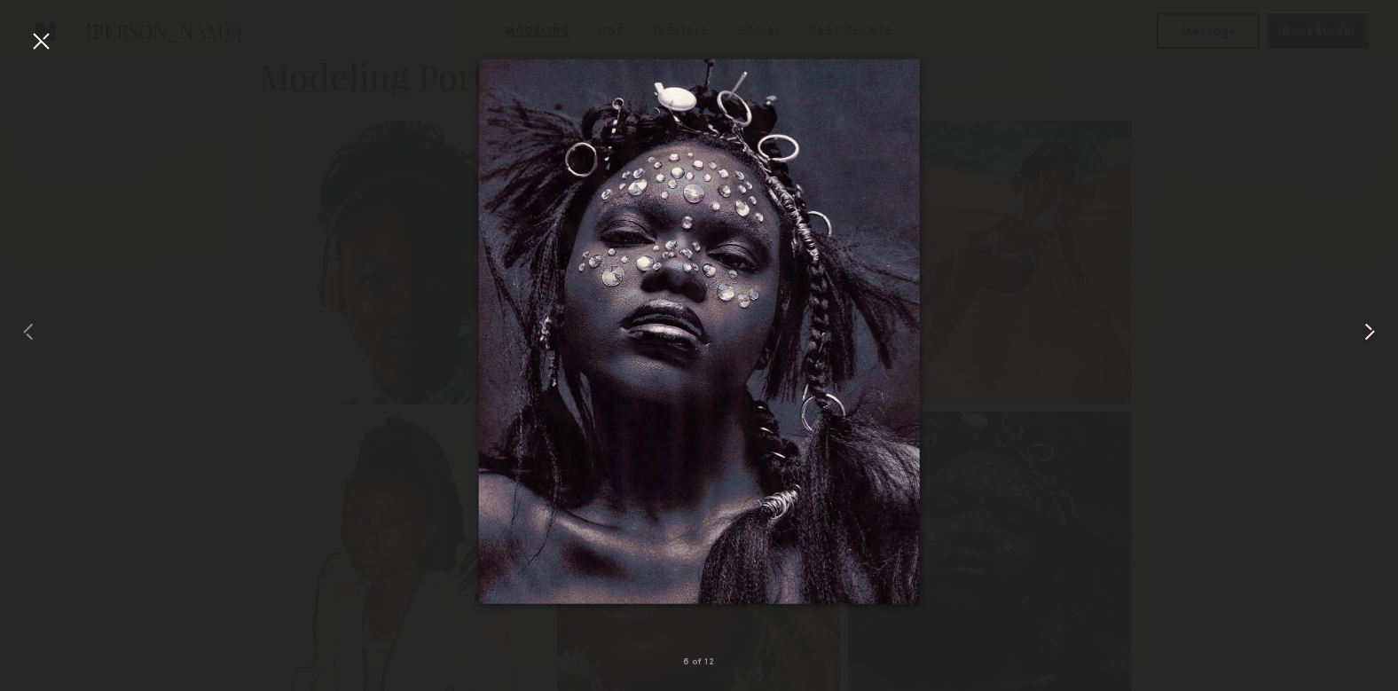
click at [1364, 336] on common-icon at bounding box center [1370, 332] width 28 height 28
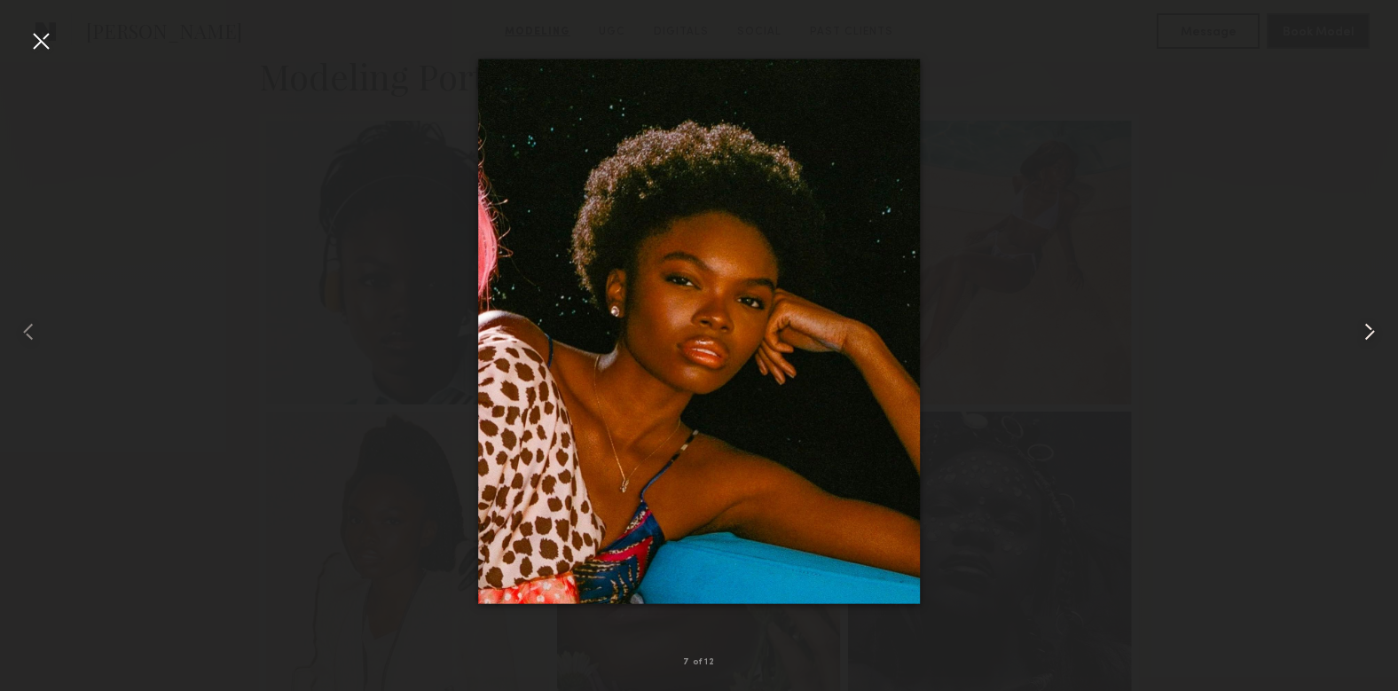
click at [1364, 336] on common-icon at bounding box center [1370, 332] width 28 height 28
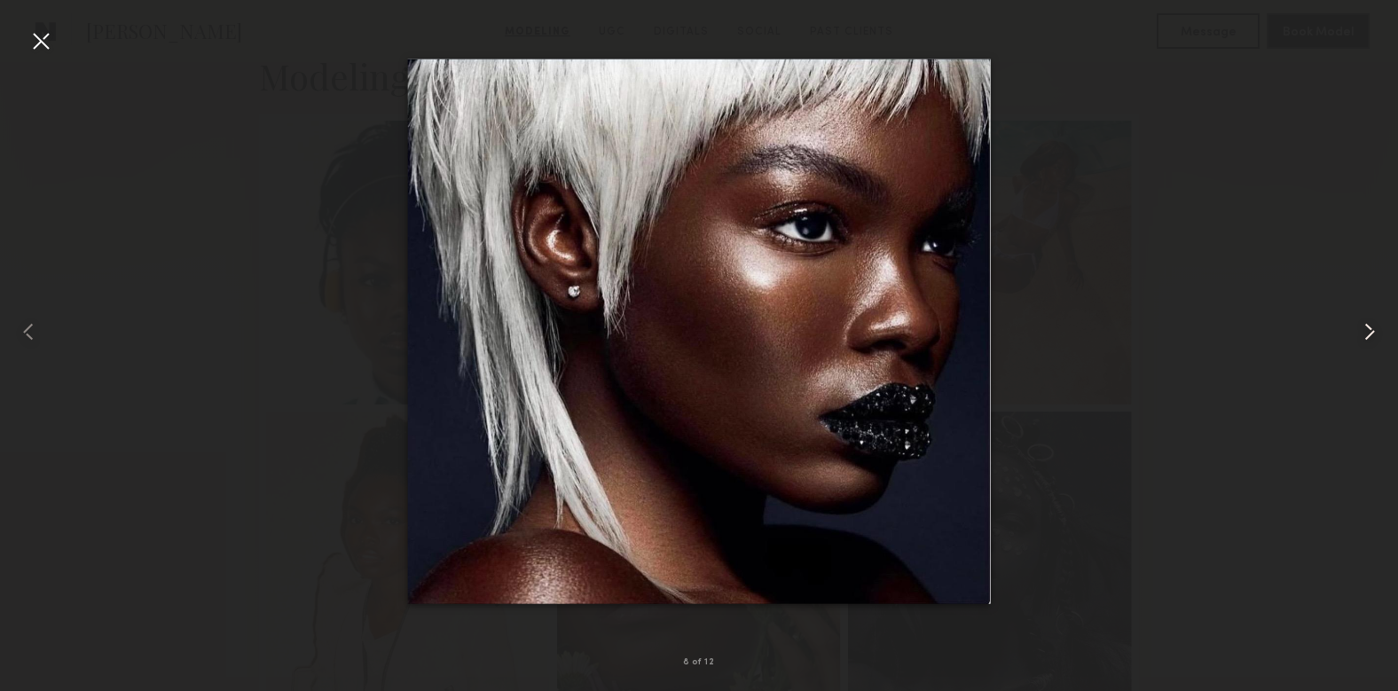
click at [1364, 336] on common-icon at bounding box center [1370, 332] width 28 height 28
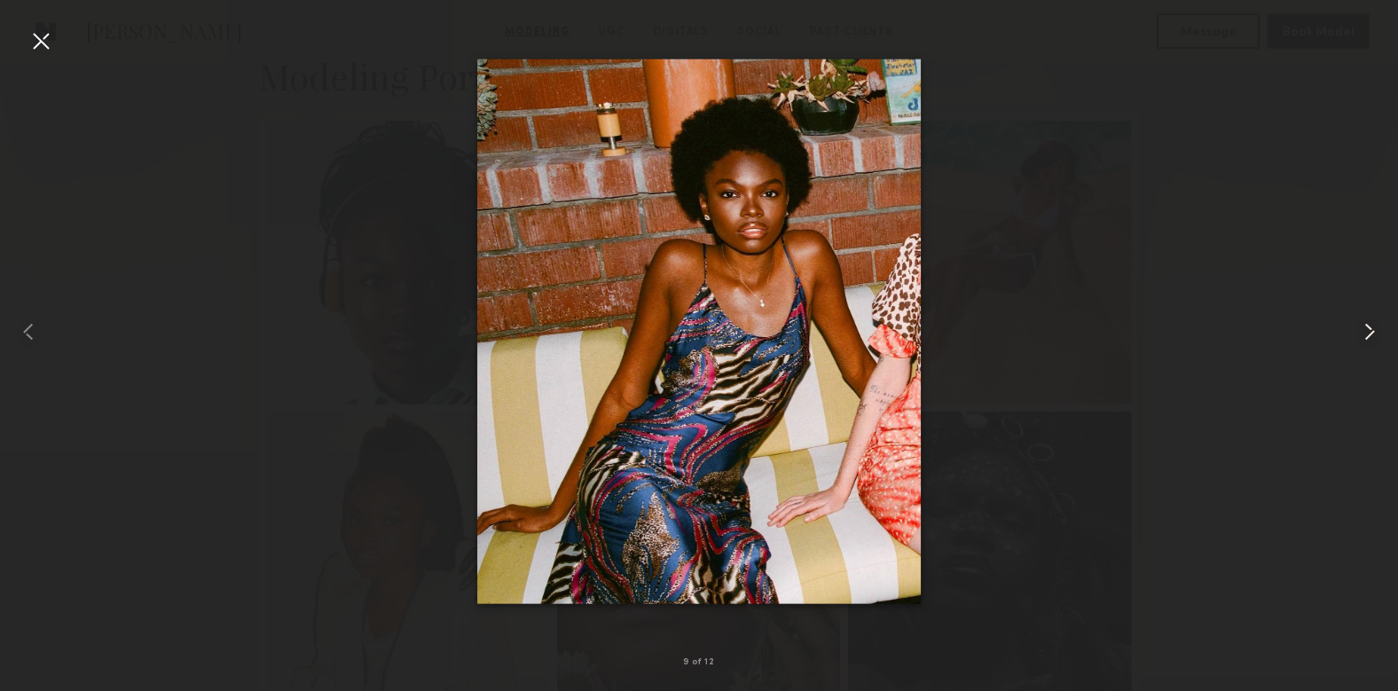
click at [1364, 336] on common-icon at bounding box center [1370, 332] width 28 height 28
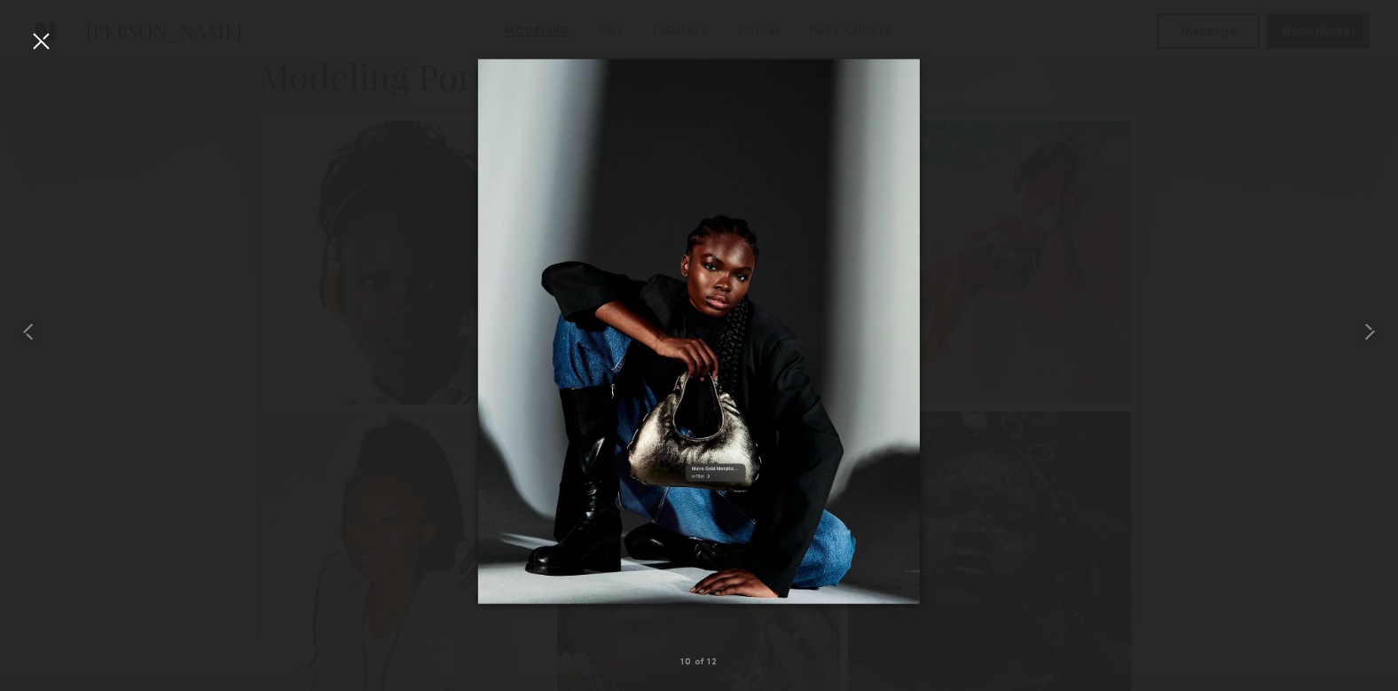
click at [1251, 316] on div at bounding box center [699, 331] width 1398 height 606
click at [43, 32] on div at bounding box center [41, 41] width 28 height 28
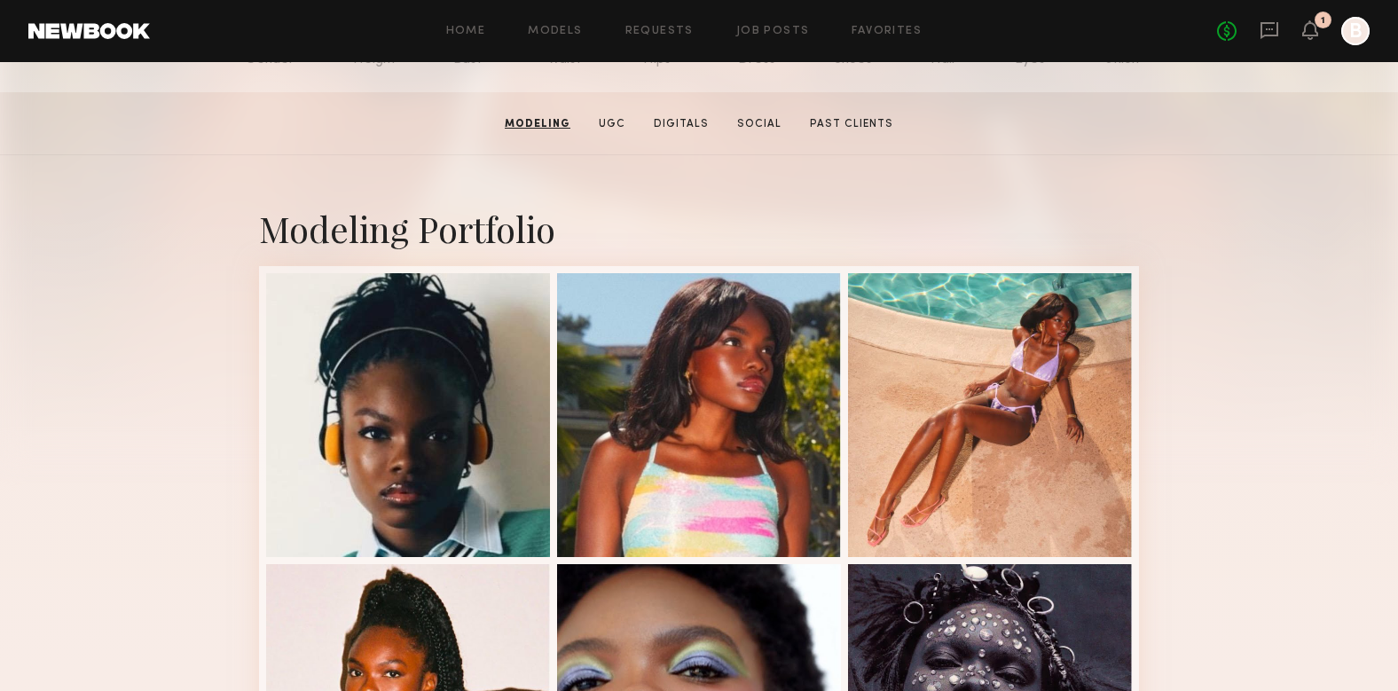
scroll to position [0, 0]
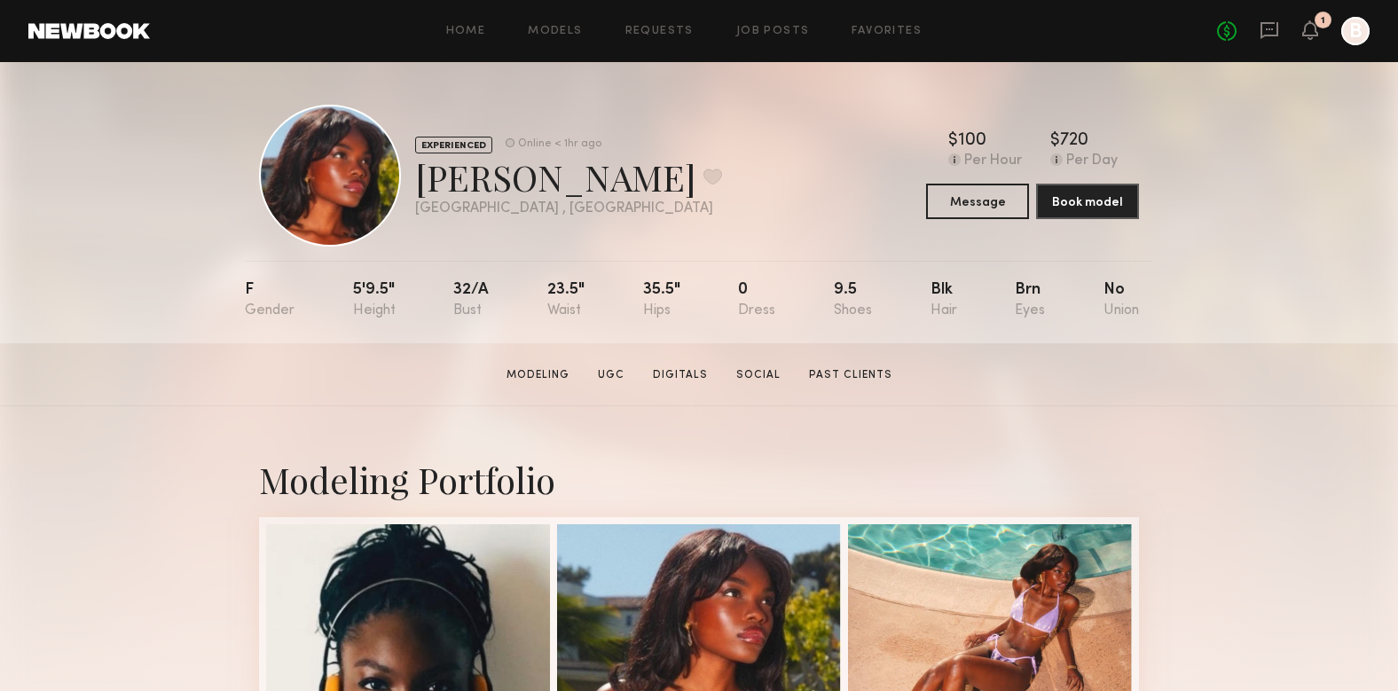
click at [767, 366] on section "Modeling UGC Digitals Social Past Clients" at bounding box center [699, 375] width 400 height 18
click at [767, 371] on link "Social" at bounding box center [758, 375] width 59 height 16
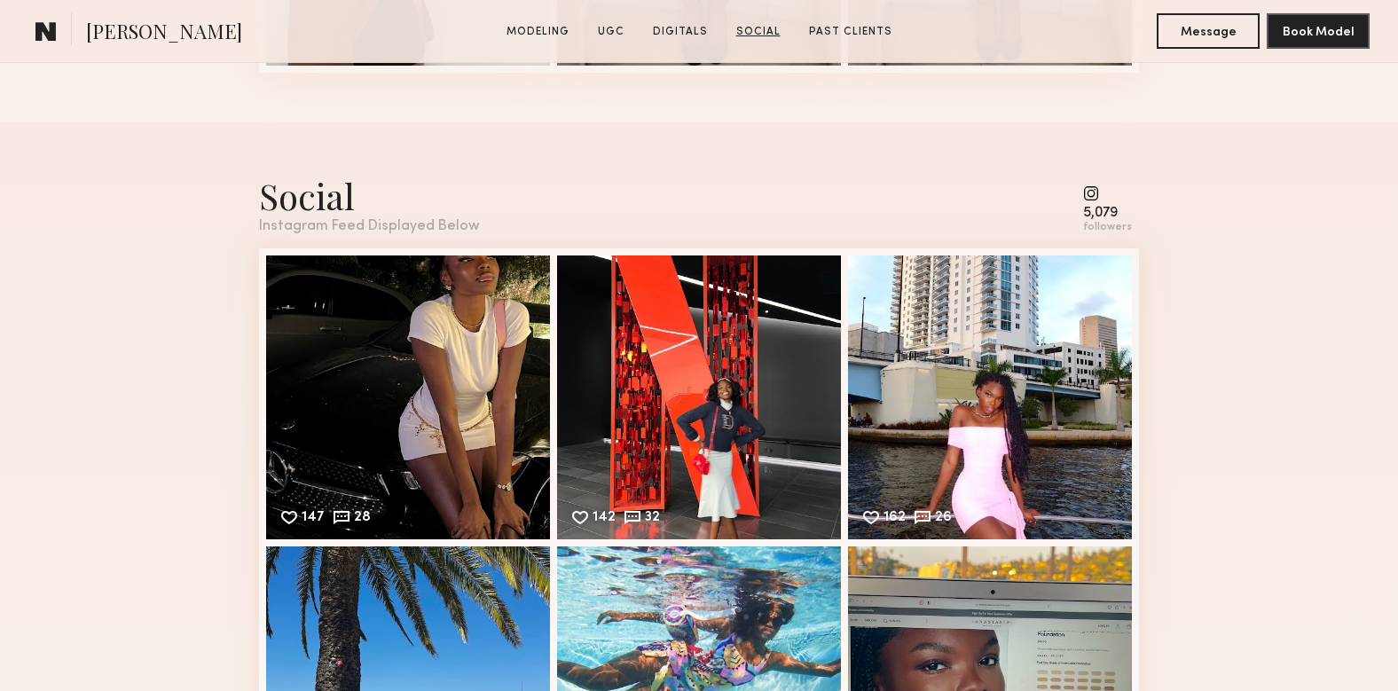
scroll to position [5049, 0]
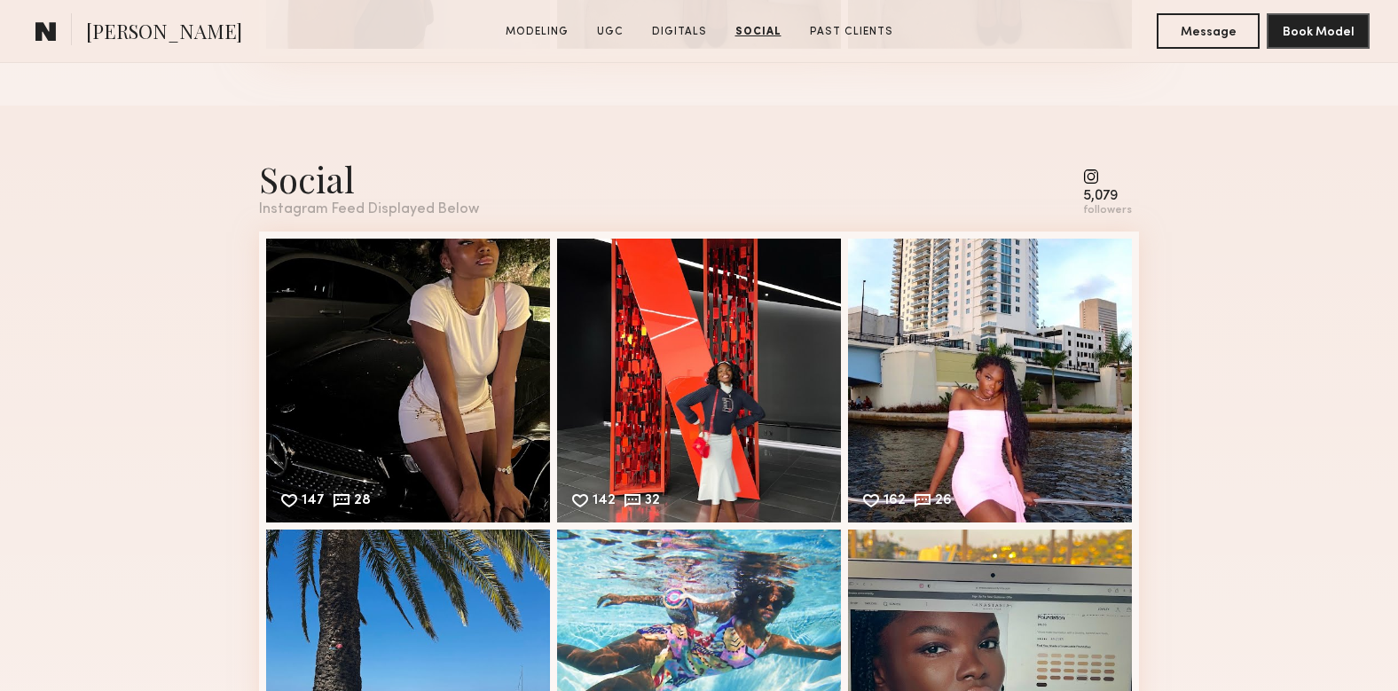
click at [1095, 185] on common-icon at bounding box center [1107, 177] width 49 height 16
click at [1104, 199] on div "5,079" at bounding box center [1107, 196] width 49 height 13
click at [1101, 176] on common-icon at bounding box center [1107, 177] width 49 height 16
click at [1100, 176] on common-icon at bounding box center [1107, 177] width 49 height 16
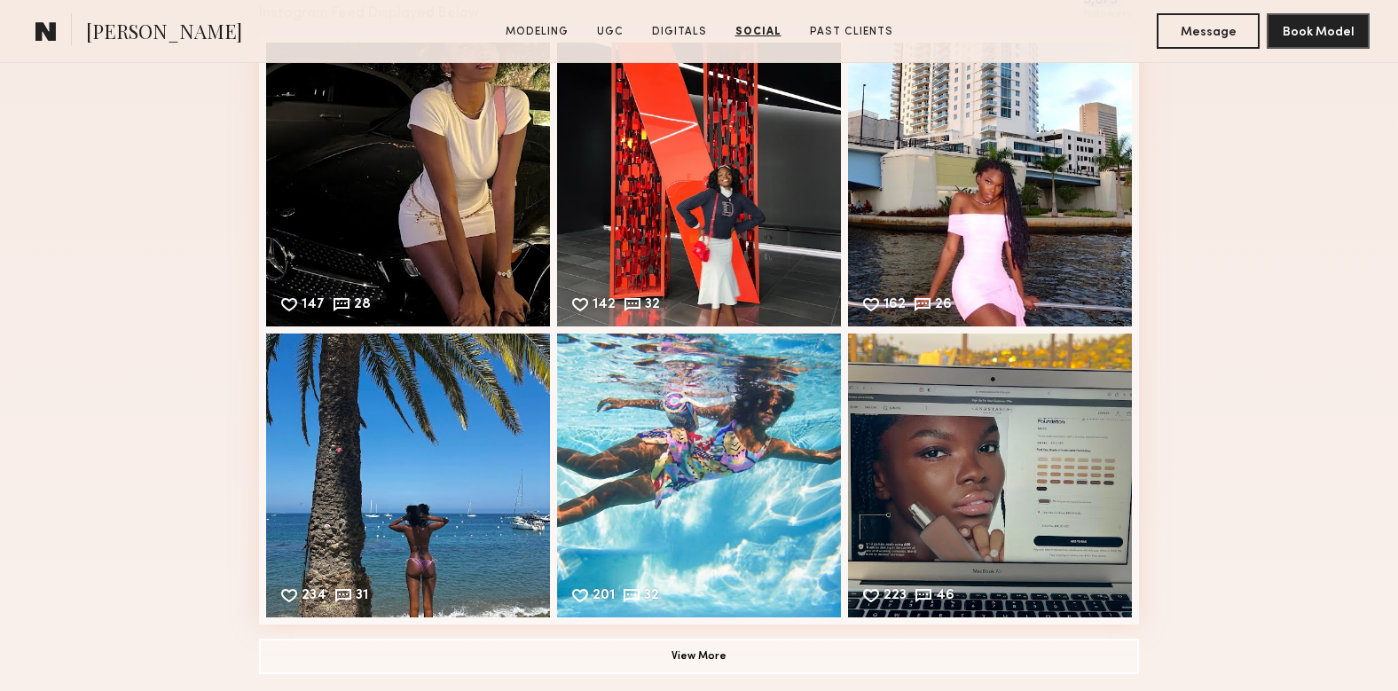
scroll to position [5279, 0]
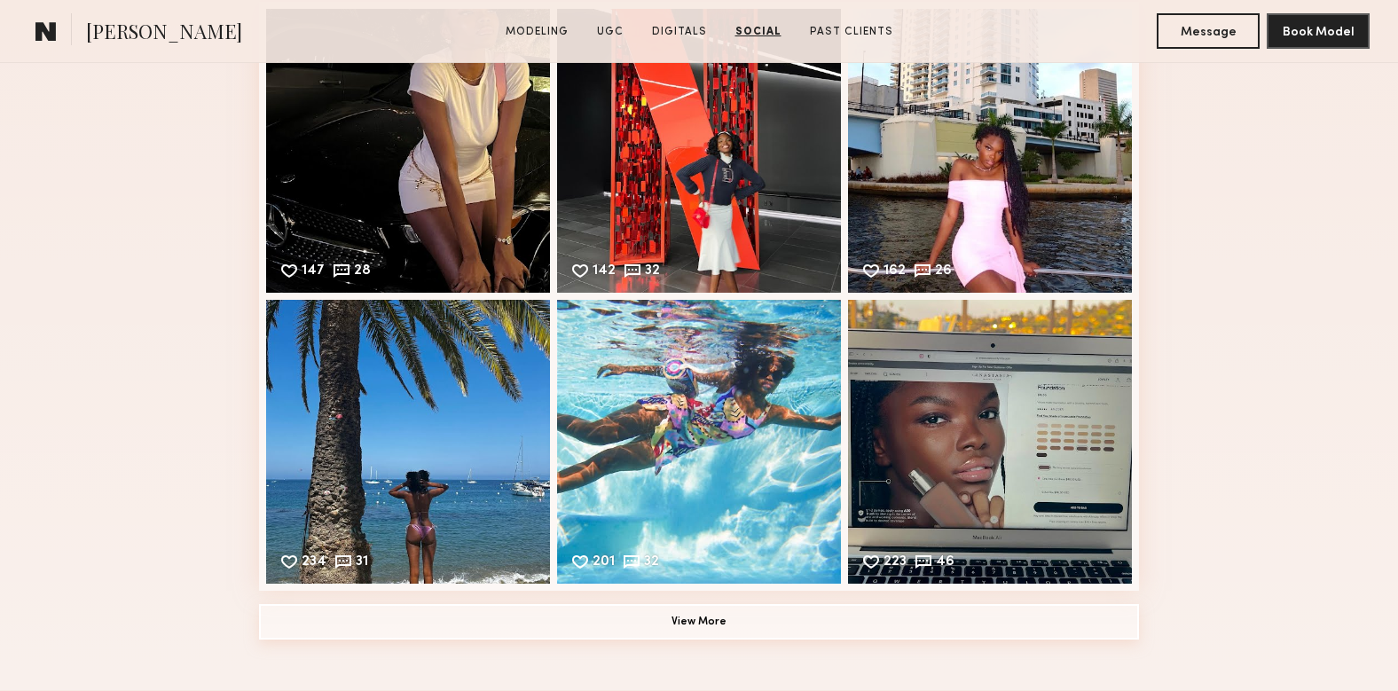
click at [696, 618] on button "View More" at bounding box center [699, 621] width 880 height 35
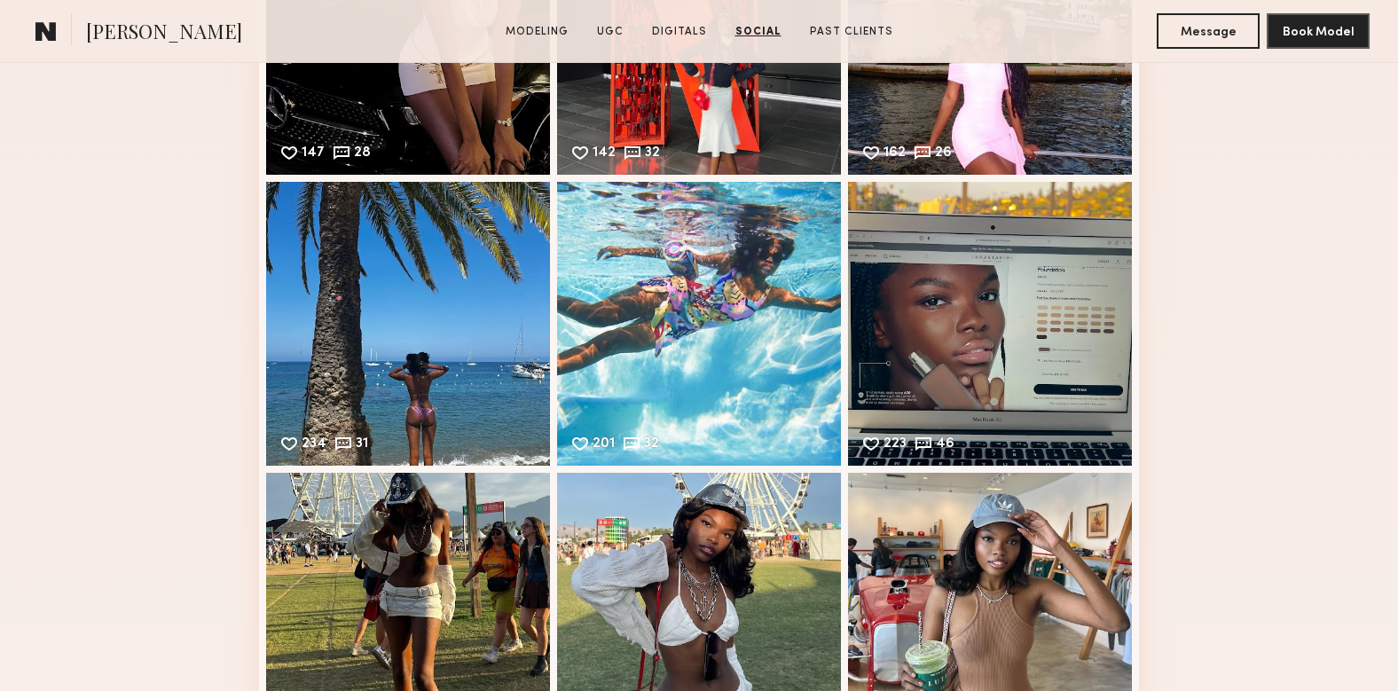
scroll to position [5458, 0]
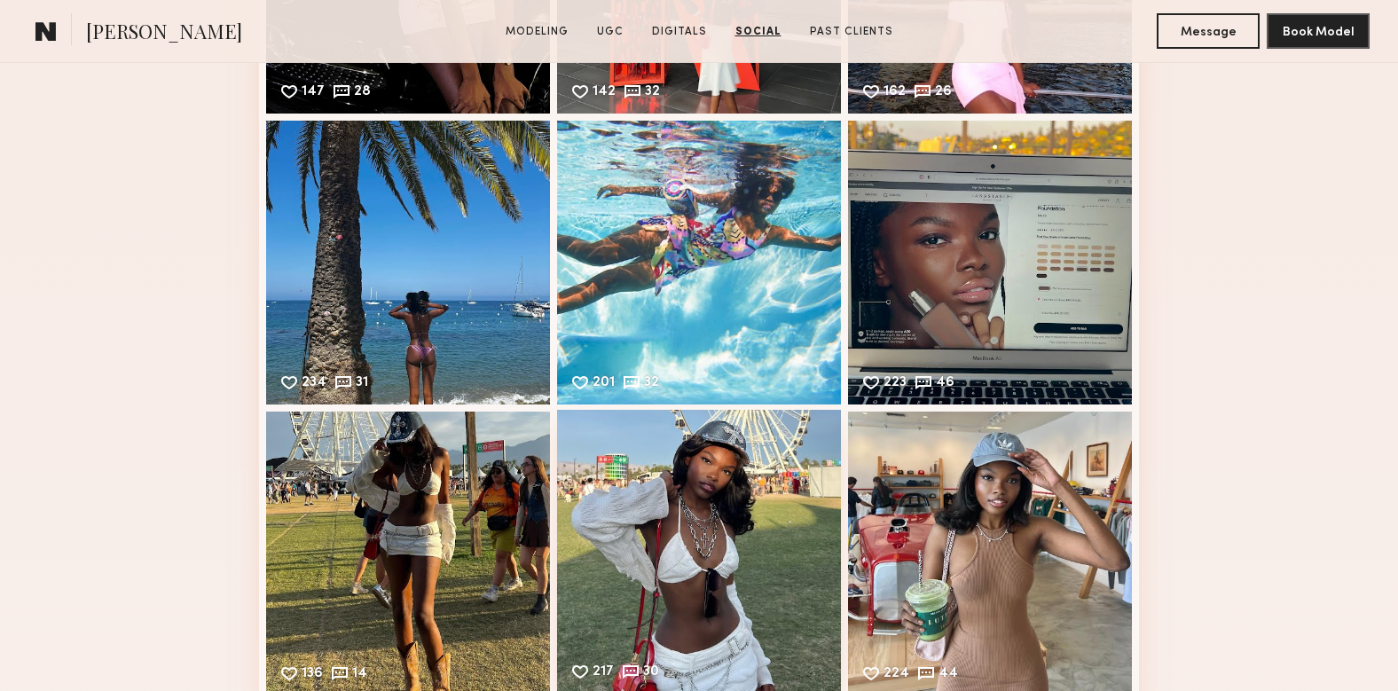
click at [713, 477] on div "217 30 Likes & comments displayed to show model’s engagement" at bounding box center [699, 552] width 284 height 284
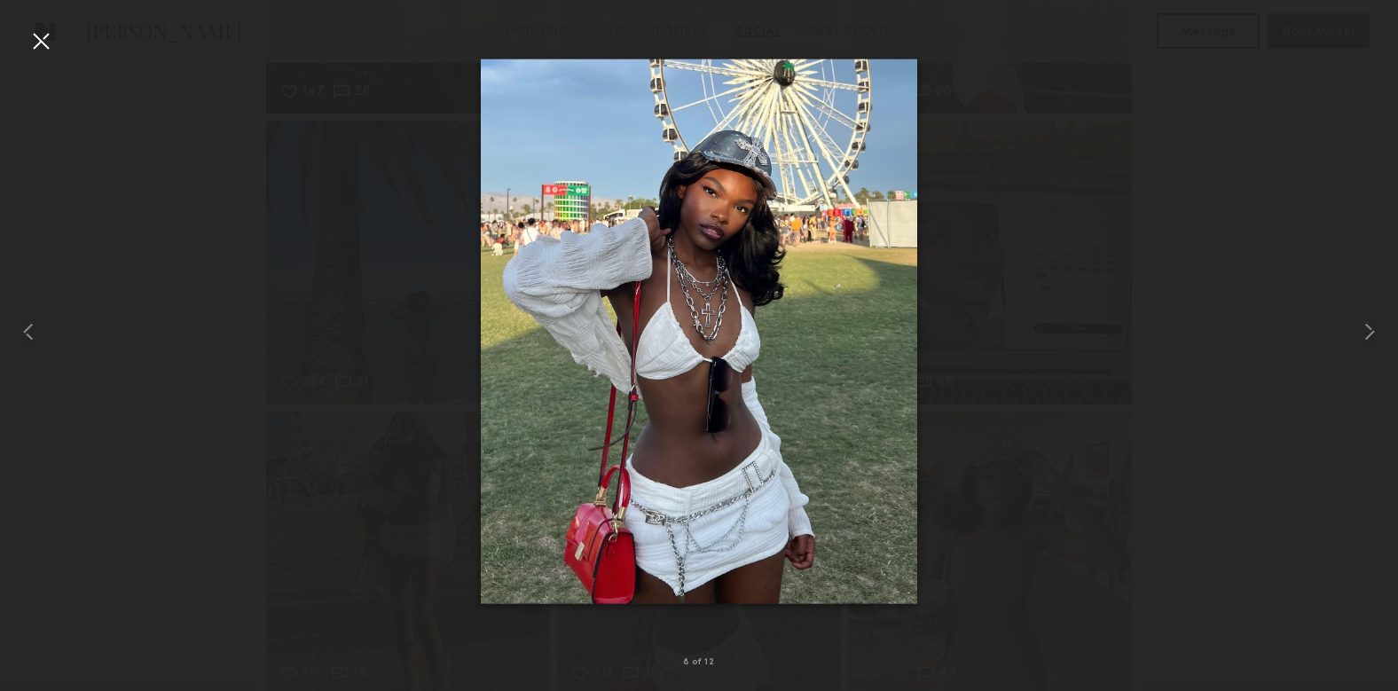
click at [43, 45] on div at bounding box center [41, 41] width 28 height 28
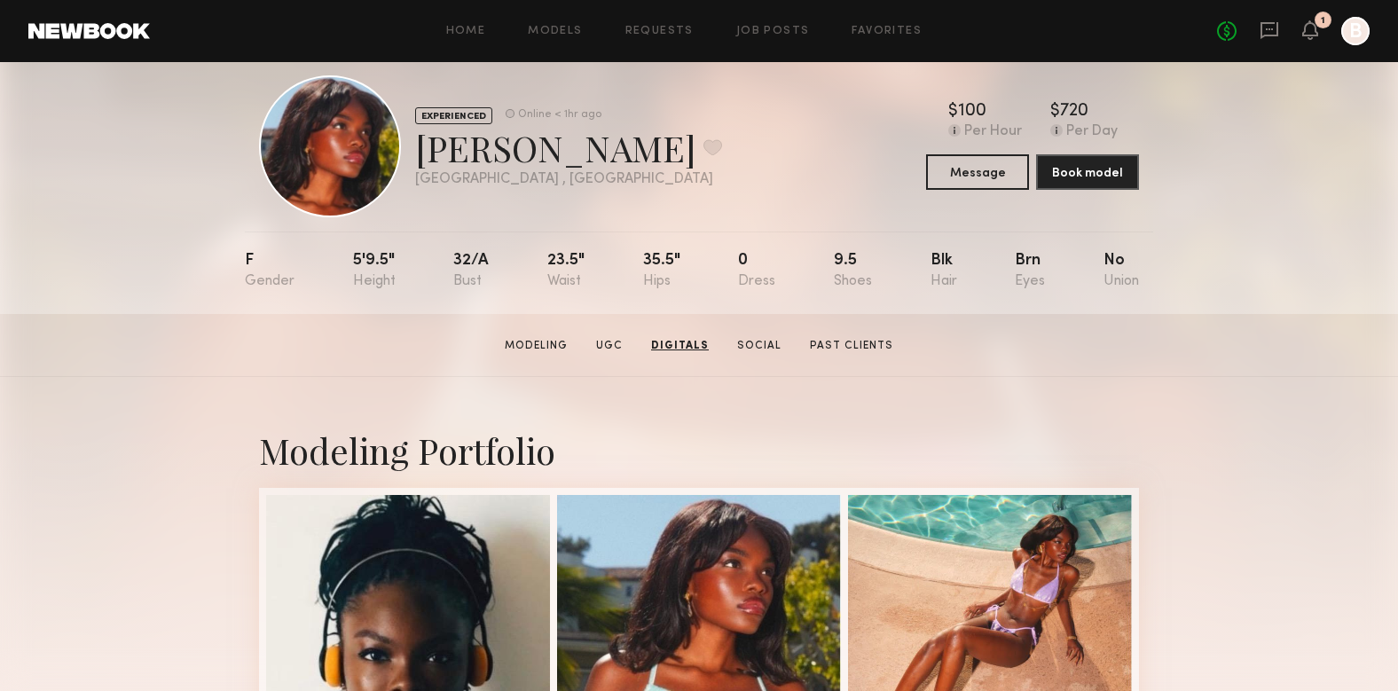
scroll to position [0, 0]
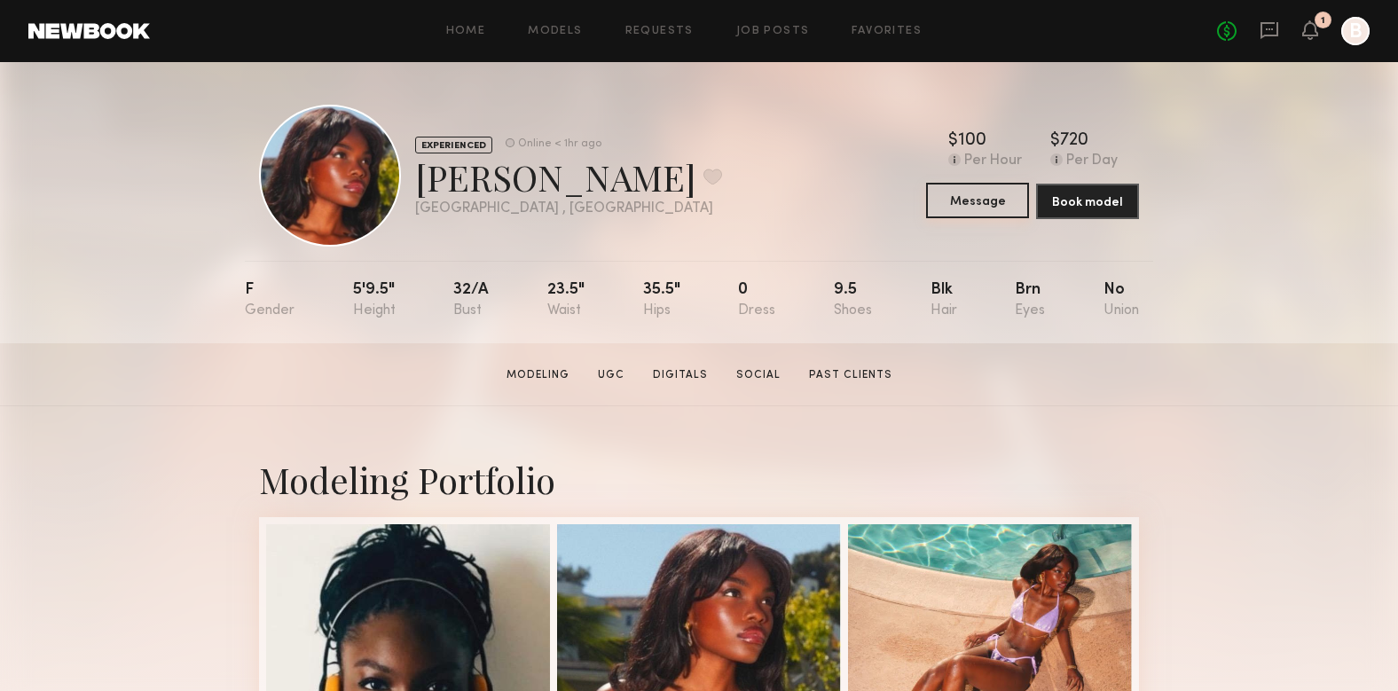
click at [998, 204] on button "Message" at bounding box center [977, 200] width 103 height 35
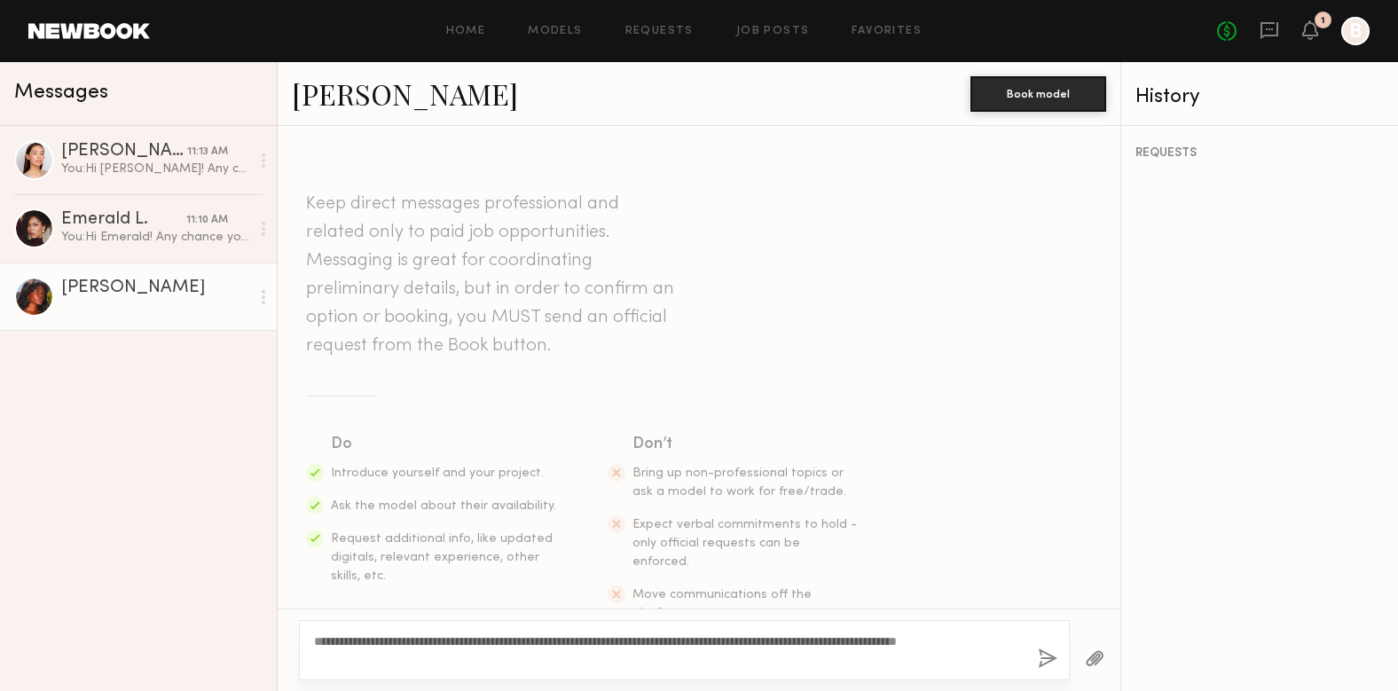
click at [344, 664] on textarea "**********" at bounding box center [669, 650] width 710 height 35
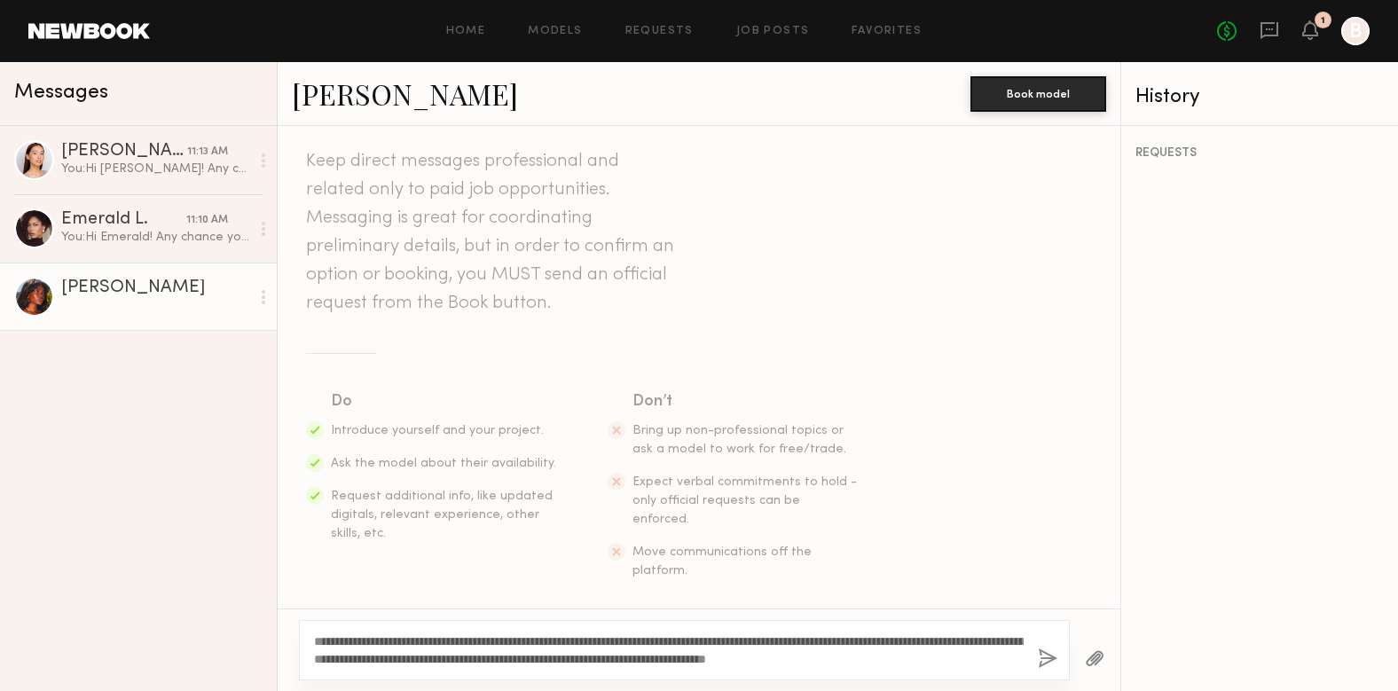
type textarea "**********"
click at [1049, 653] on button "button" at bounding box center [1048, 660] width 20 height 22
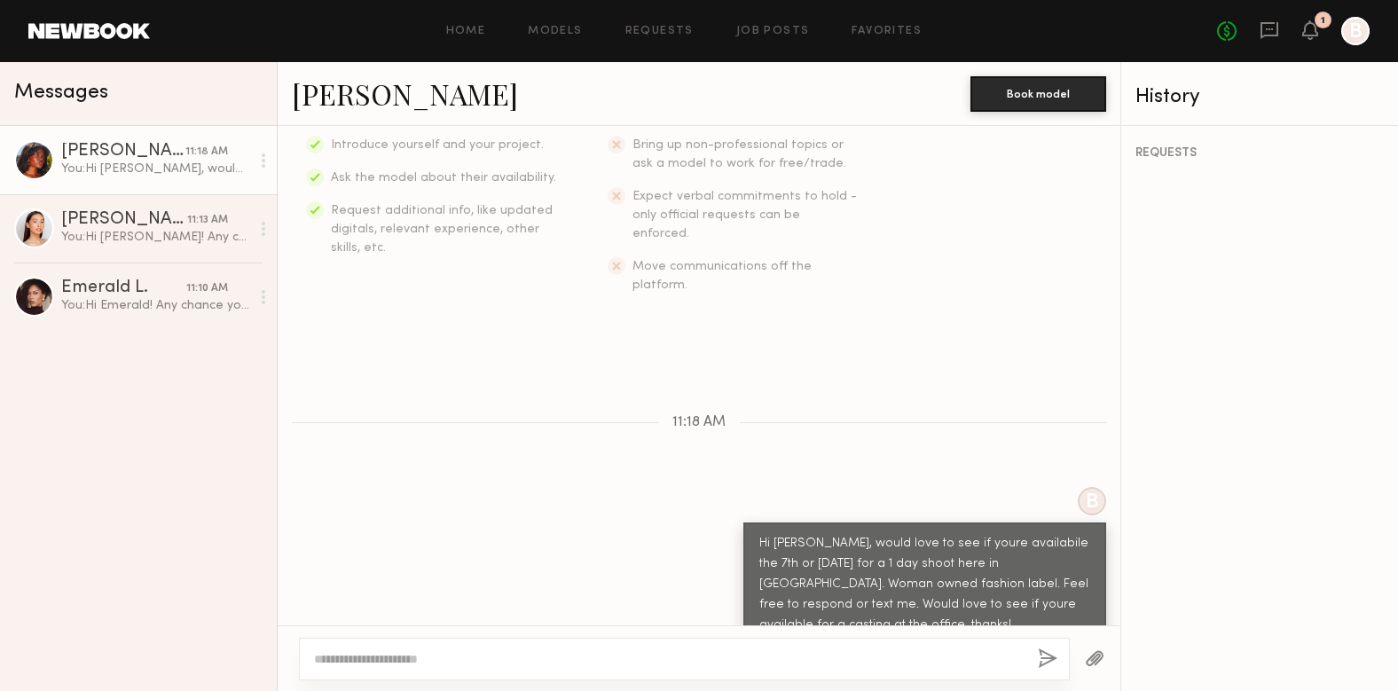
scroll to position [438, 0]
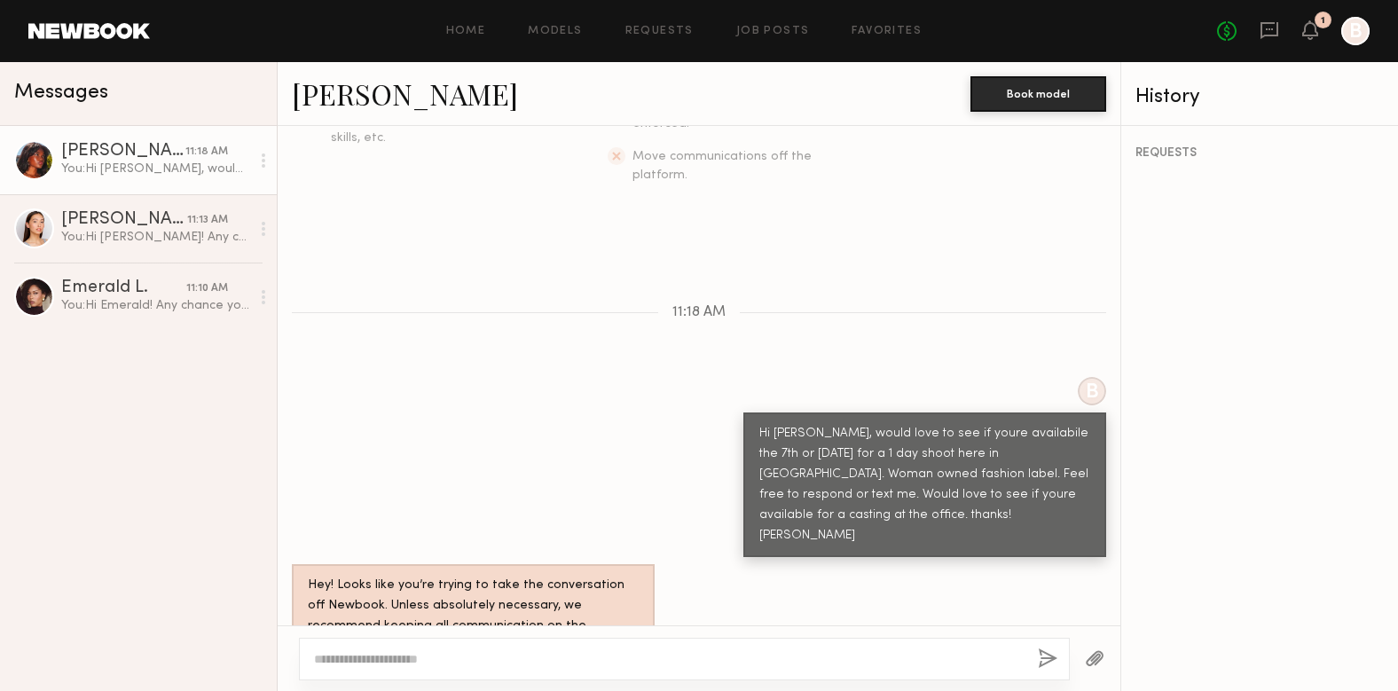
click at [886, 659] on textarea at bounding box center [669, 659] width 710 height 18
type textarea "**********"
click at [1050, 657] on button "button" at bounding box center [1048, 660] width 20 height 22
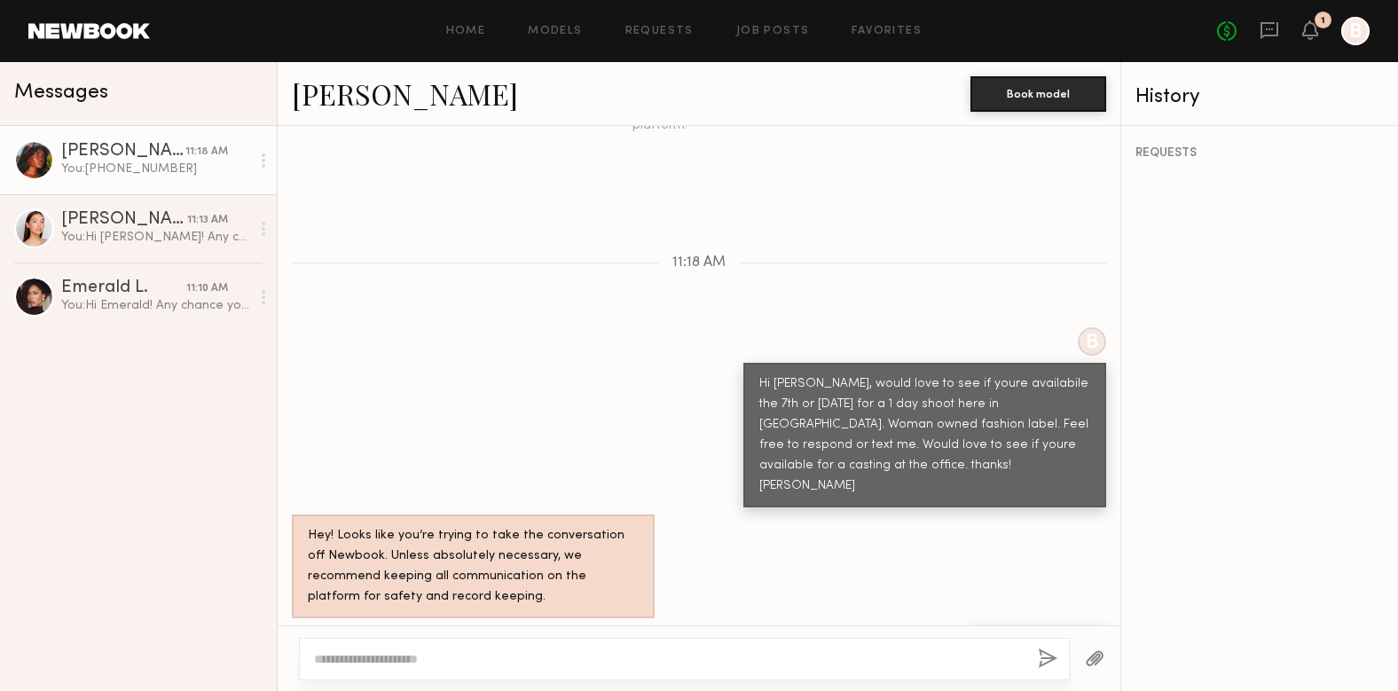
scroll to position [599, 0]
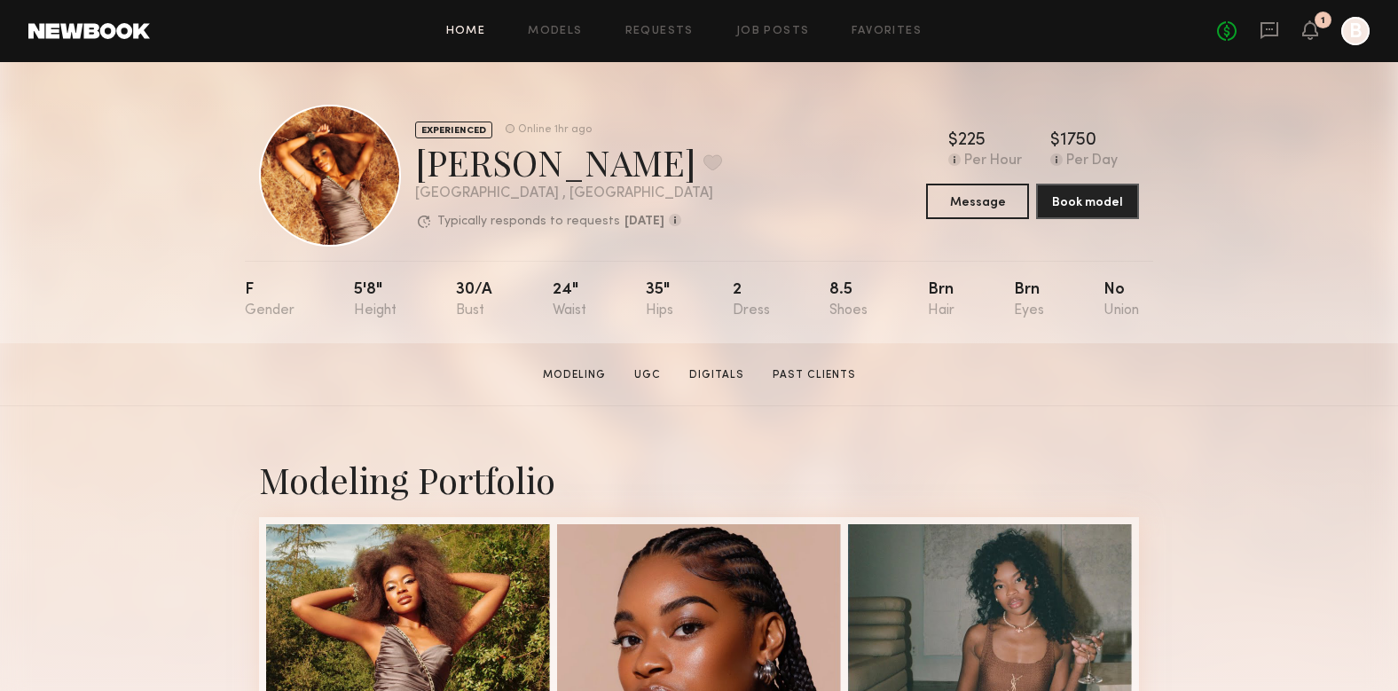
click at [481, 29] on link "Home" at bounding box center [466, 32] width 40 height 12
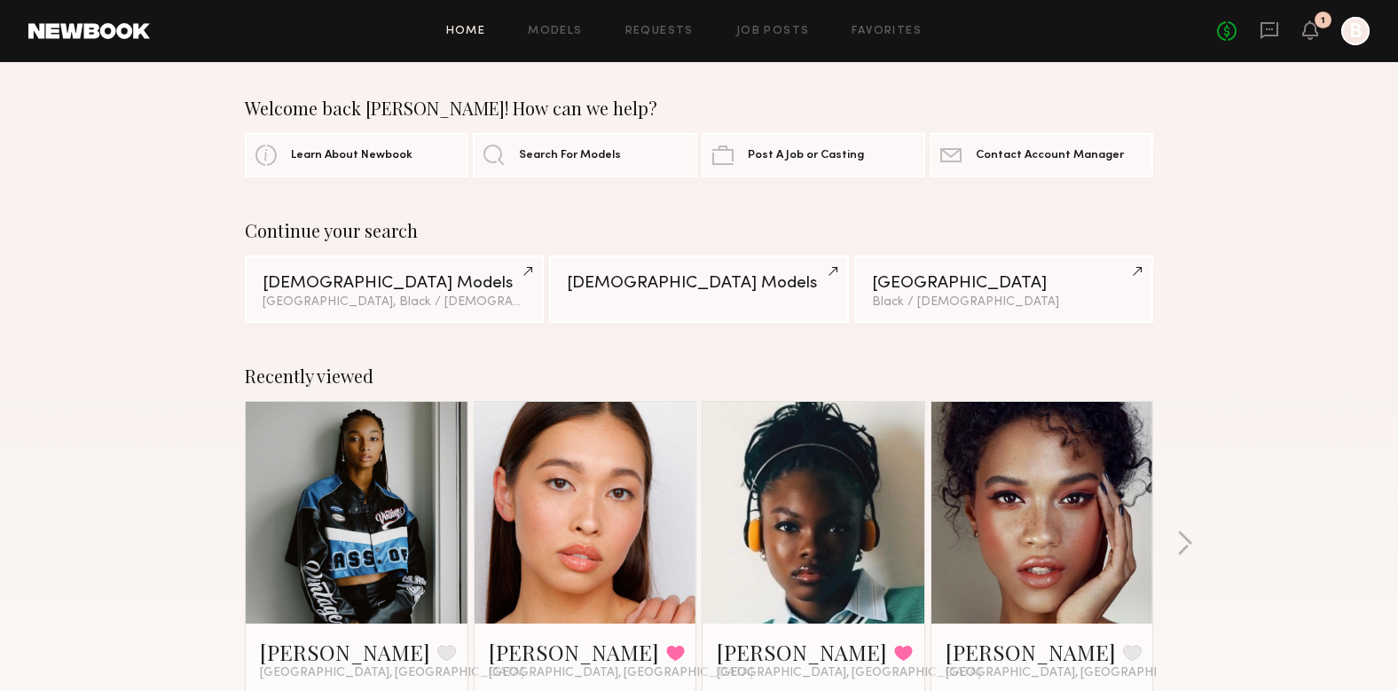
click at [588, 31] on div "Home Models Requests Job Posts Favorites Sign Out" at bounding box center [683, 32] width 1067 height 12
click at [569, 26] on link "Models" at bounding box center [555, 32] width 54 height 12
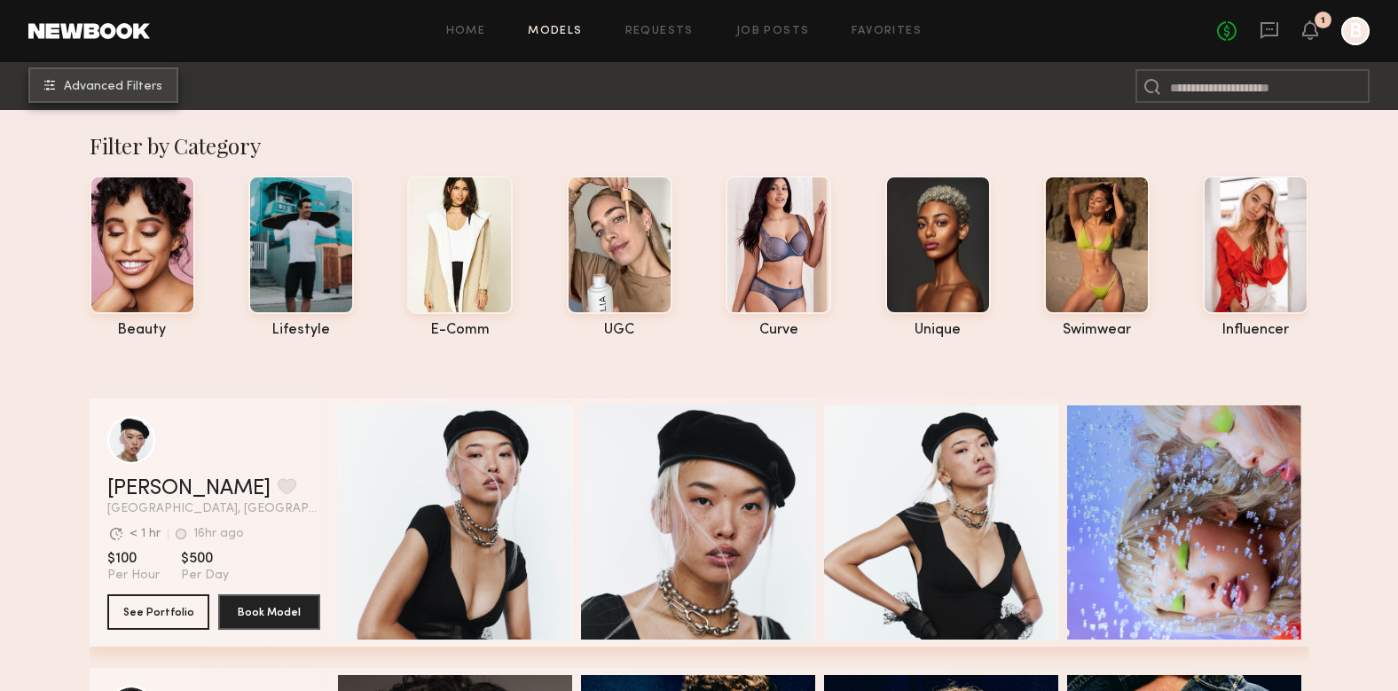
click at [129, 90] on span "Advanced Filters" at bounding box center [113, 87] width 98 height 12
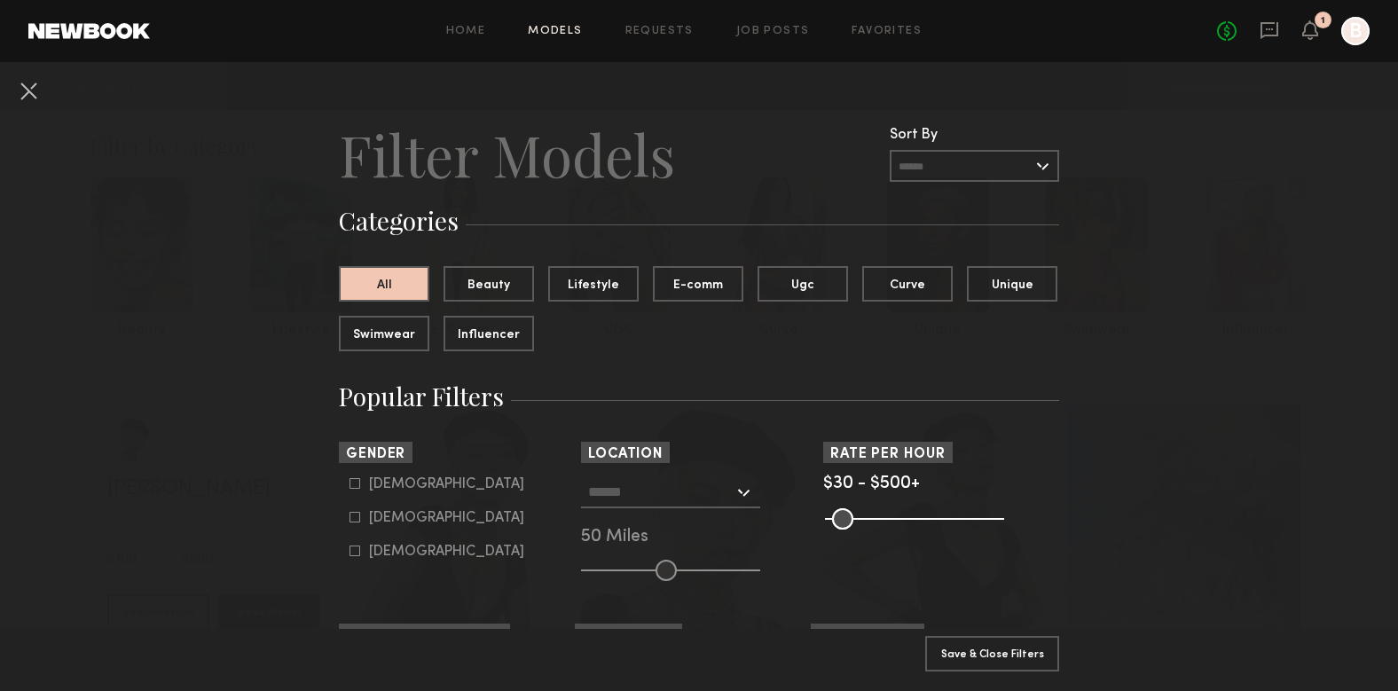
click at [677, 498] on input "text" at bounding box center [660, 491] width 145 height 30
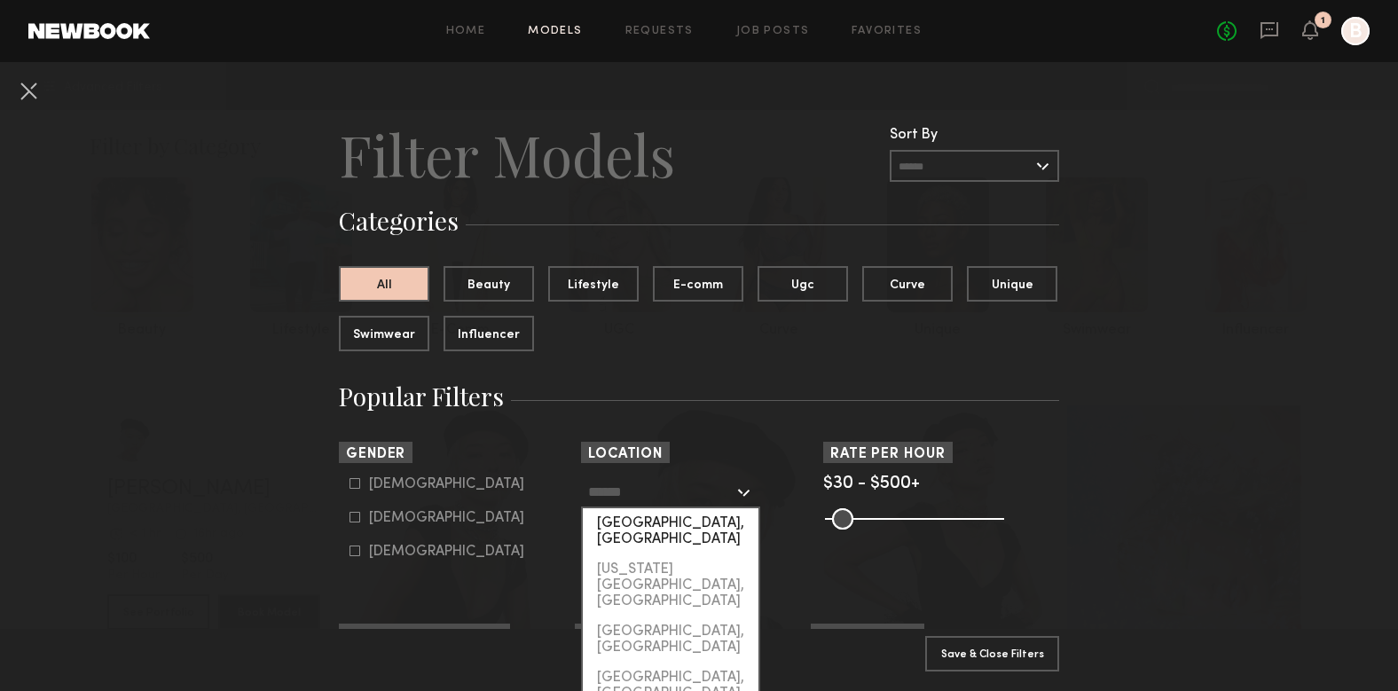
click at [680, 522] on div "[GEOGRAPHIC_DATA], [GEOGRAPHIC_DATA]" at bounding box center [671, 531] width 176 height 46
type input "**********"
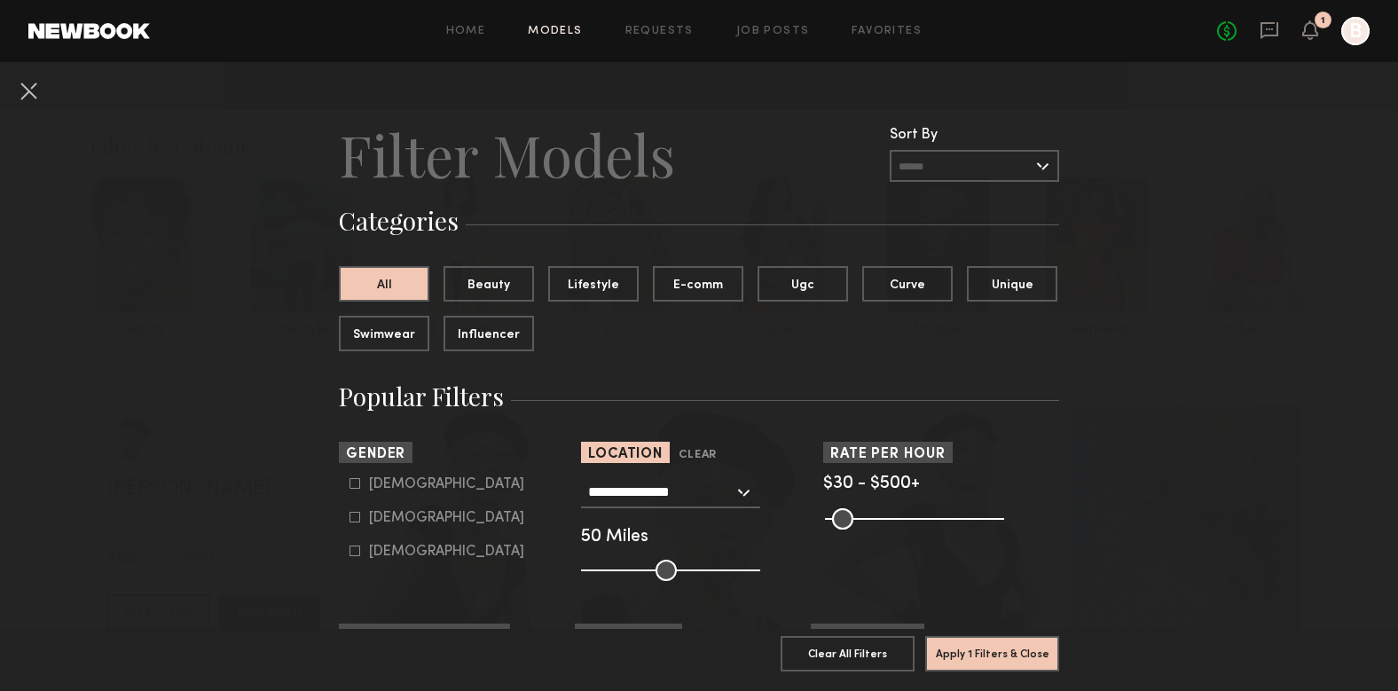
click at [392, 515] on div "[DEMOGRAPHIC_DATA]" at bounding box center [446, 518] width 155 height 11
type input "**"
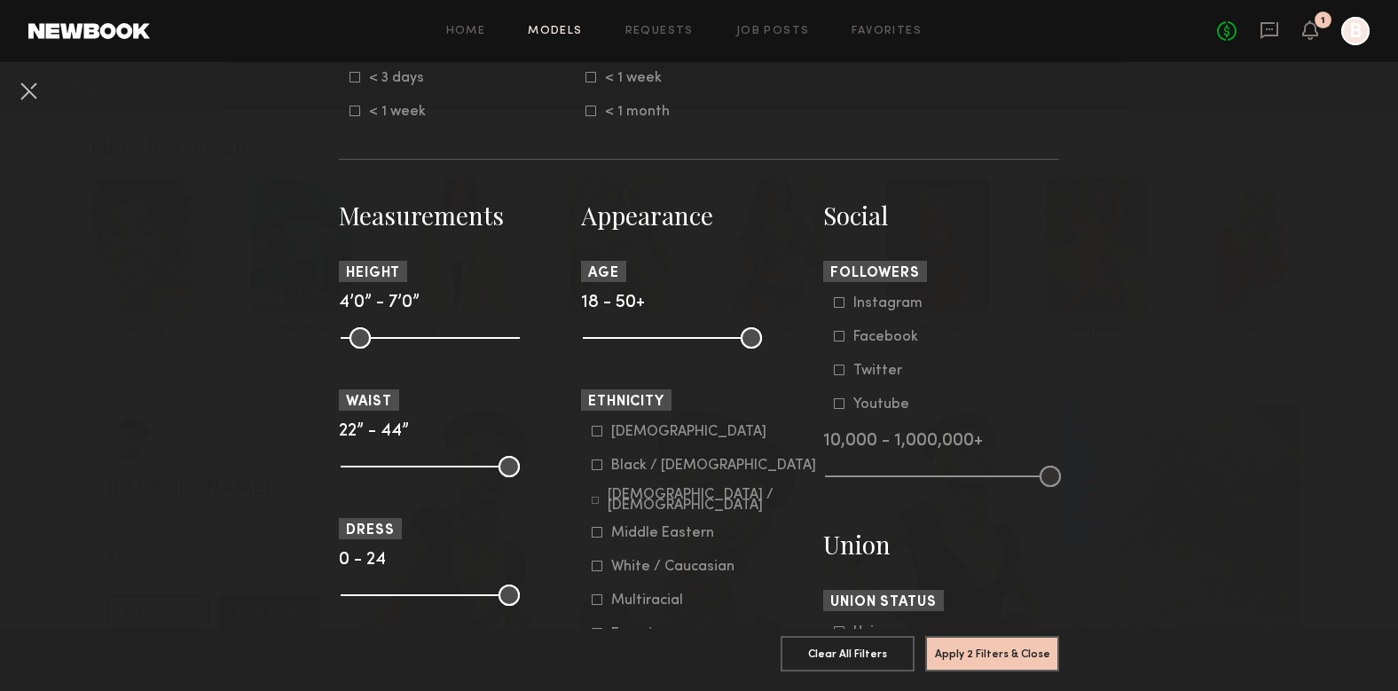
scroll to position [676, 0]
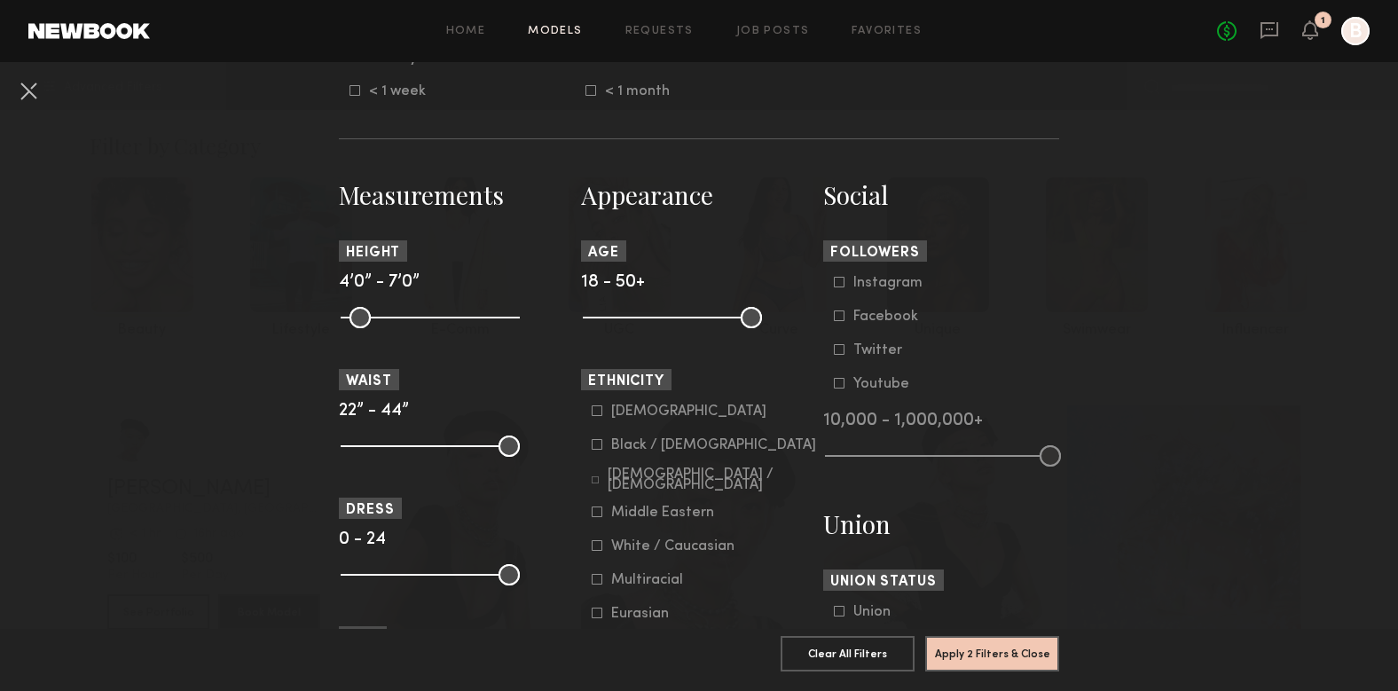
click at [676, 447] on div "Black / [DEMOGRAPHIC_DATA]" at bounding box center [713, 445] width 205 height 11
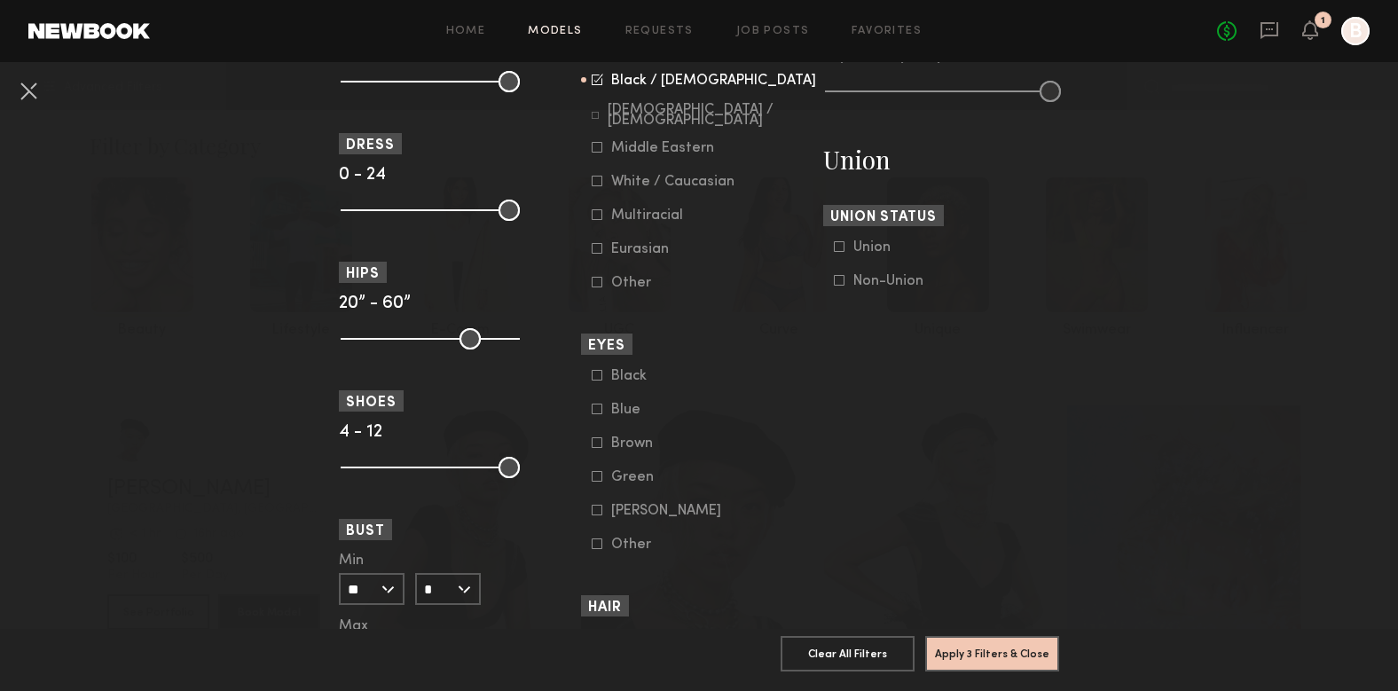
scroll to position [1327, 0]
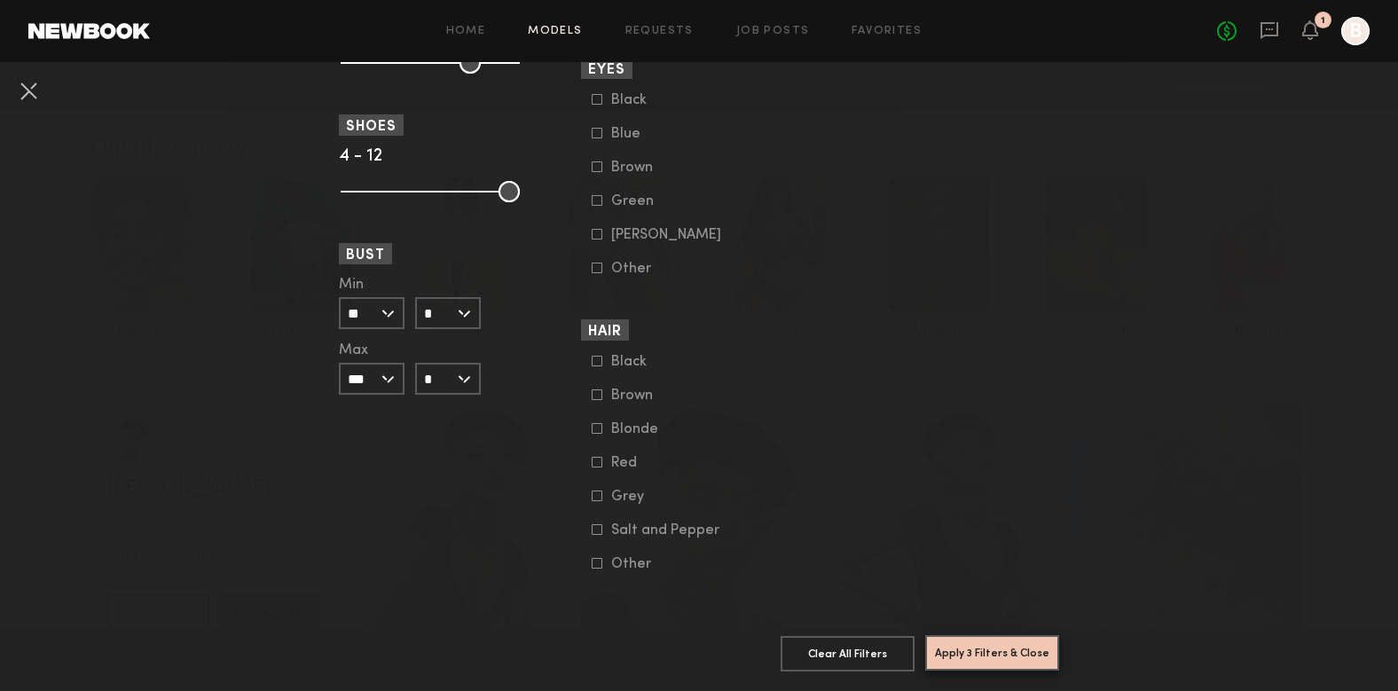
click at [1008, 666] on button "Apply 3 Filters & Close" at bounding box center [992, 652] width 134 height 35
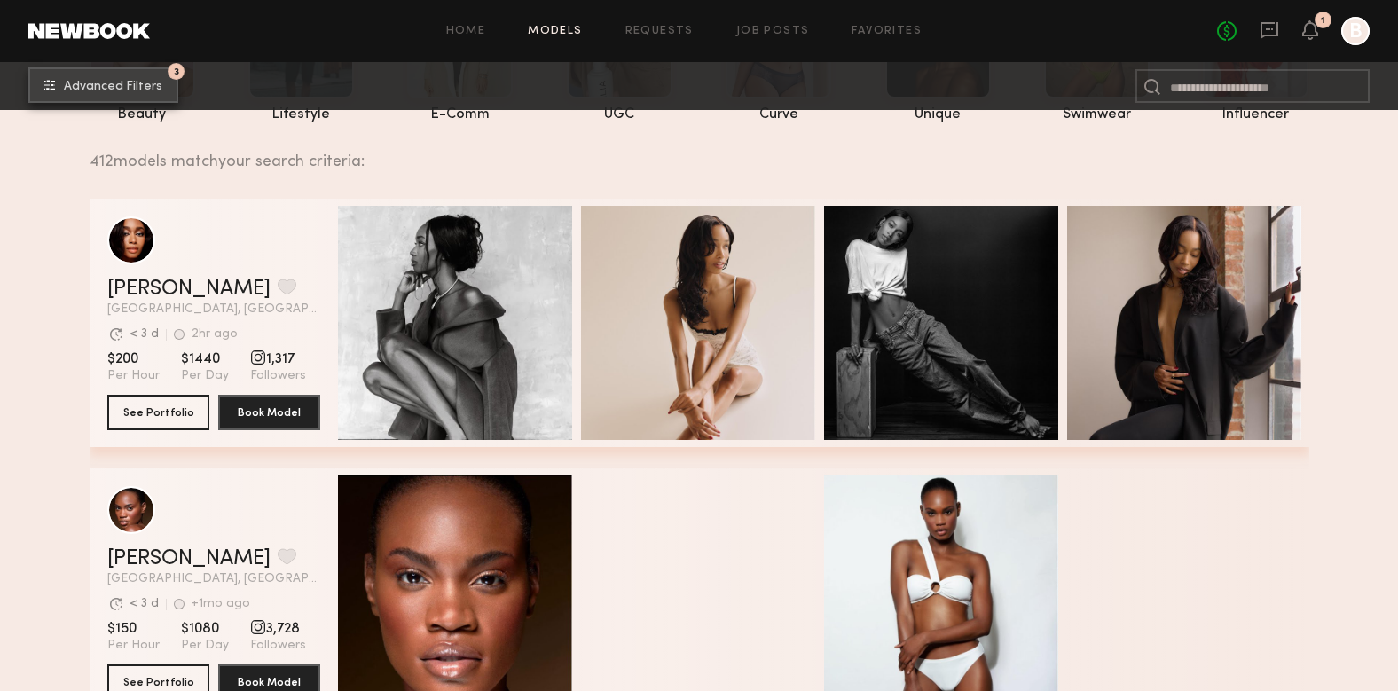
scroll to position [218, 0]
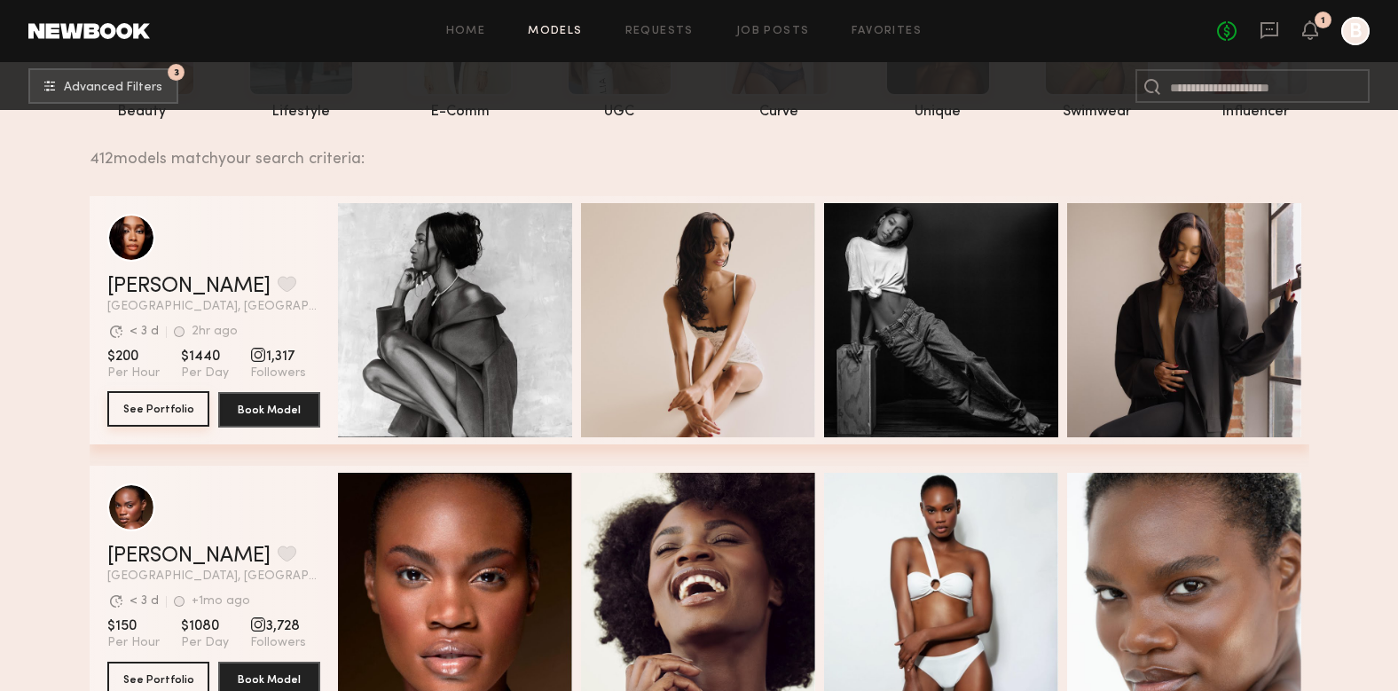
click at [201, 400] on button "See Portfolio" at bounding box center [158, 408] width 102 height 35
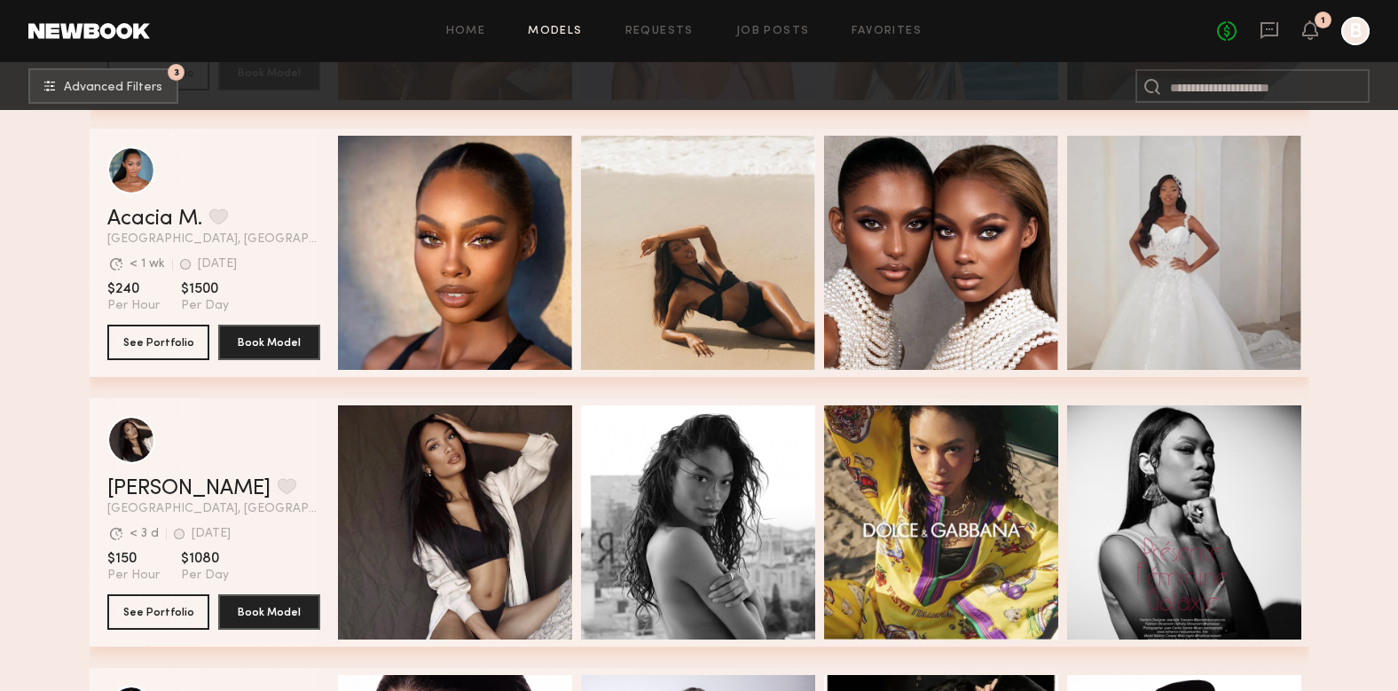
scroll to position [1372, 0]
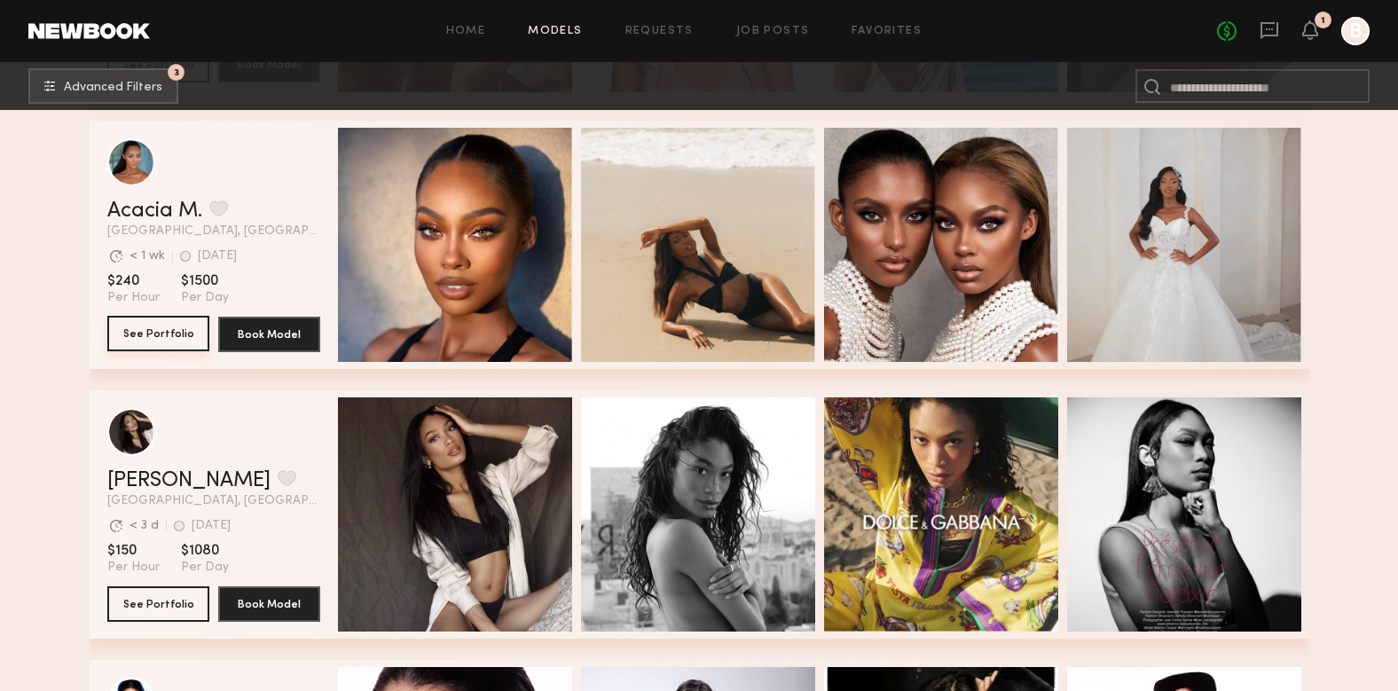
click at [177, 328] on button "See Portfolio" at bounding box center [158, 333] width 102 height 35
click at [187, 604] on button "See Portfolio" at bounding box center [158, 603] width 102 height 35
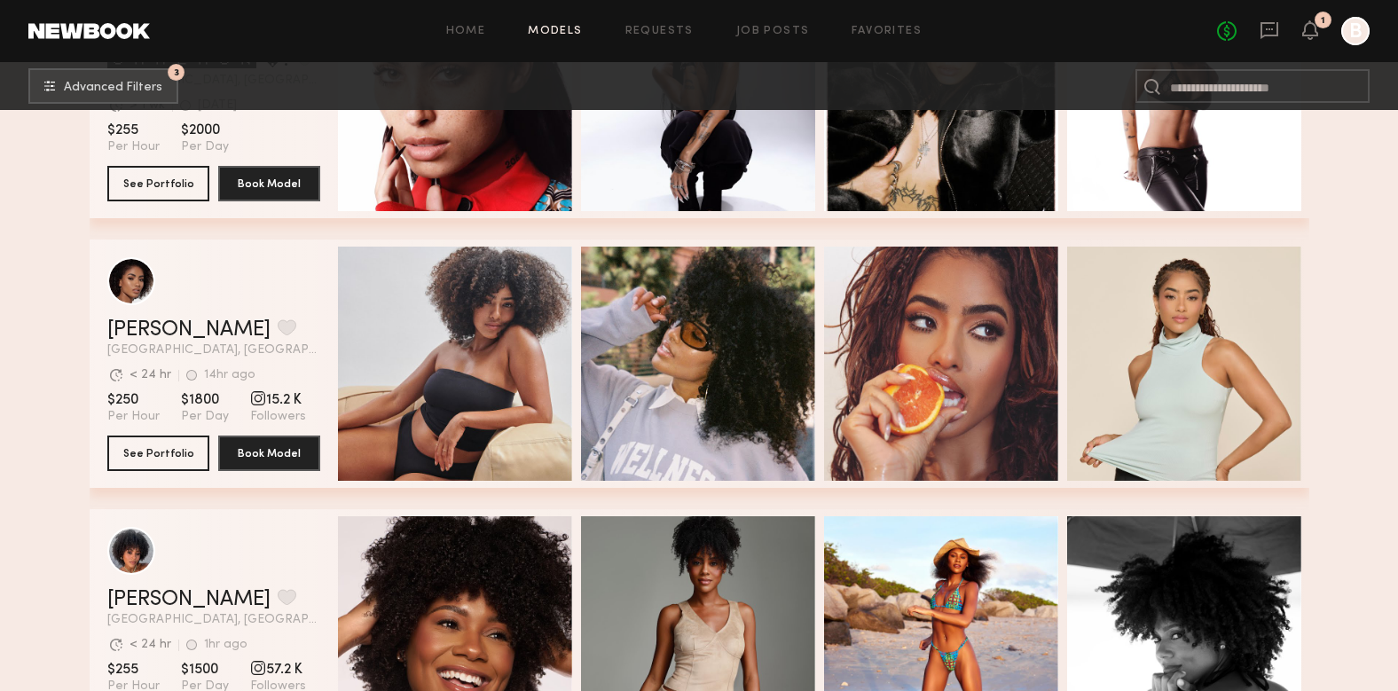
scroll to position [2064, 0]
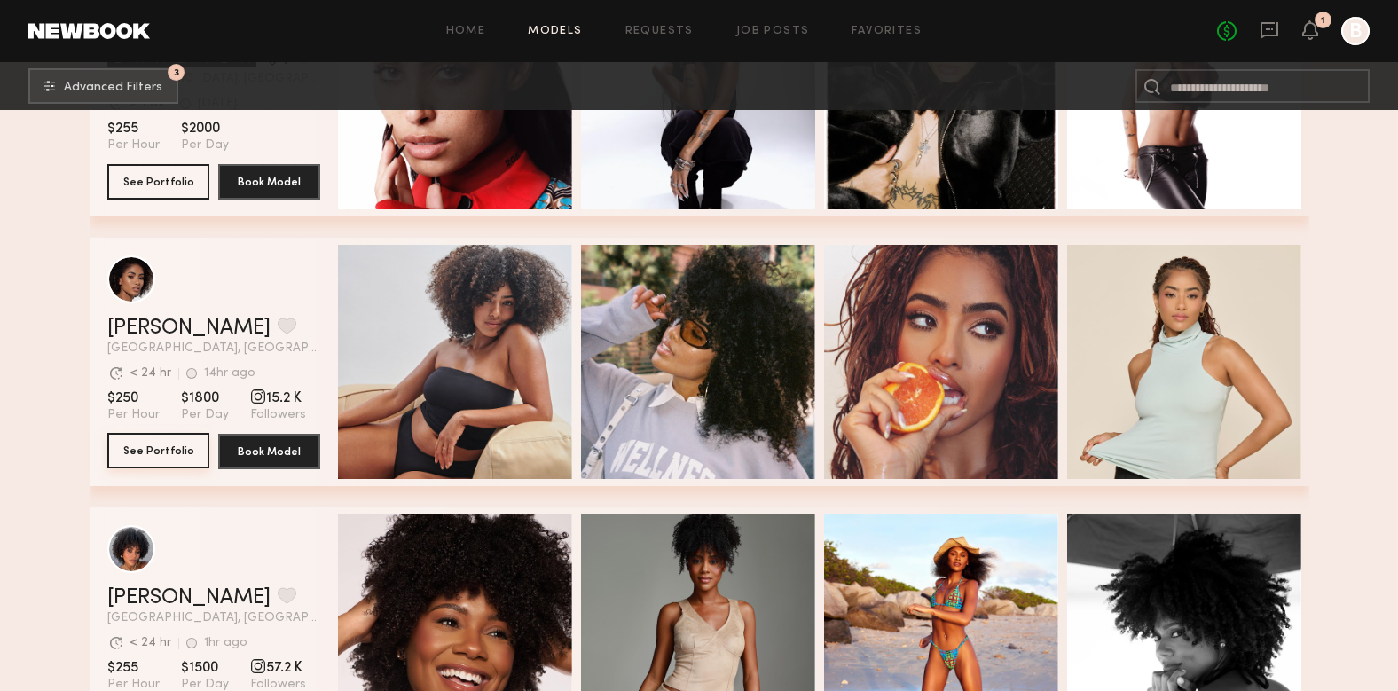
click at [155, 467] on button "See Portfolio" at bounding box center [158, 450] width 102 height 35
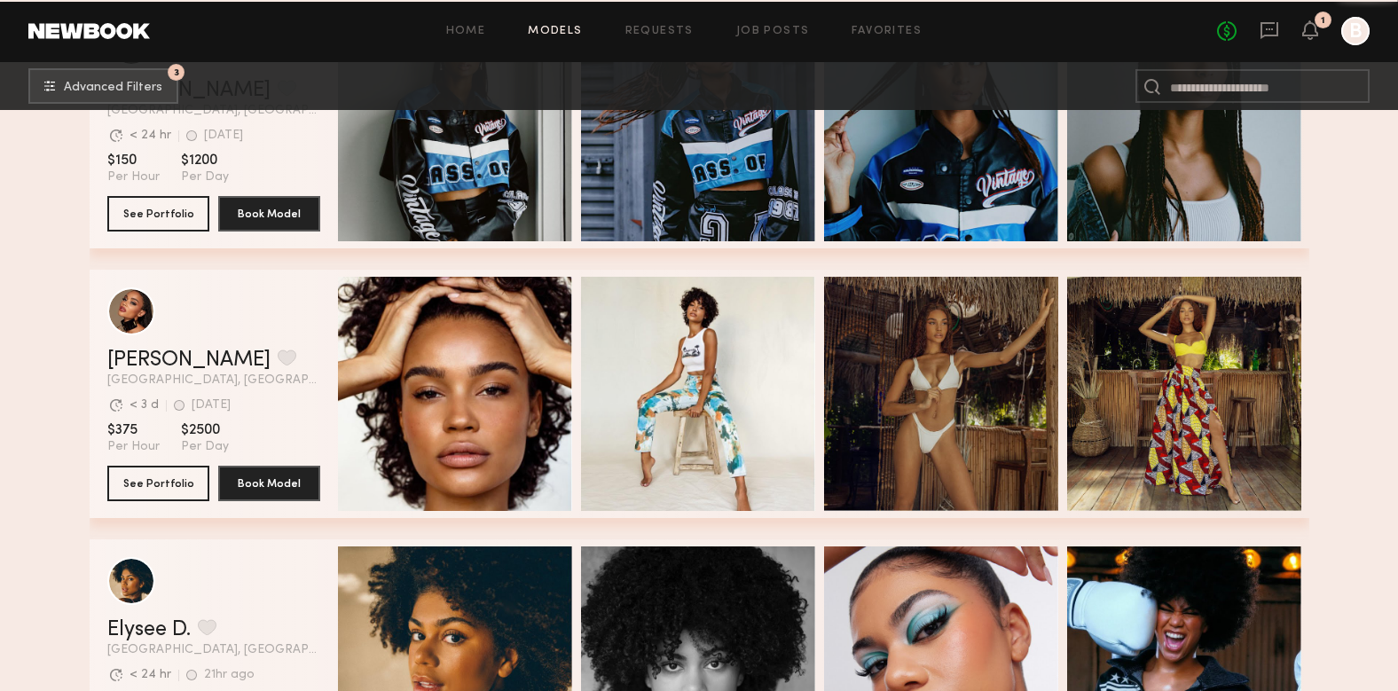
scroll to position [2957, 0]
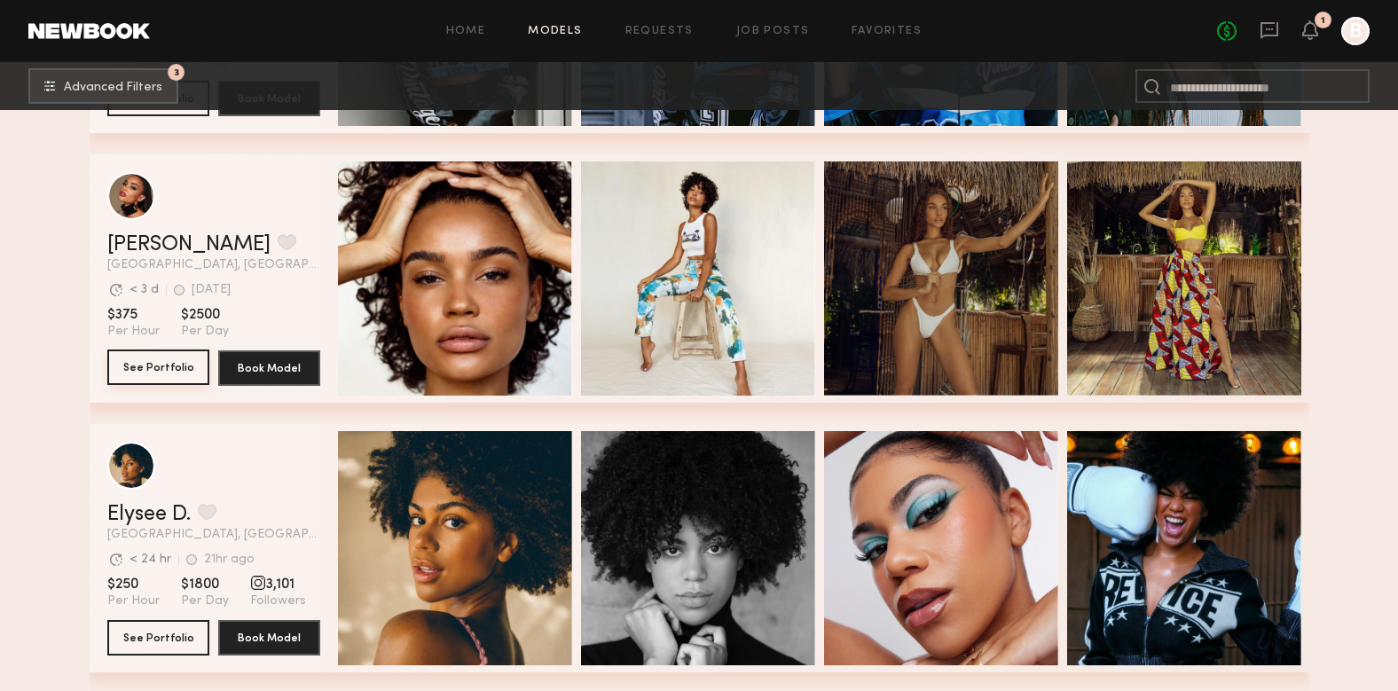
click at [160, 368] on button "See Portfolio" at bounding box center [158, 367] width 102 height 35
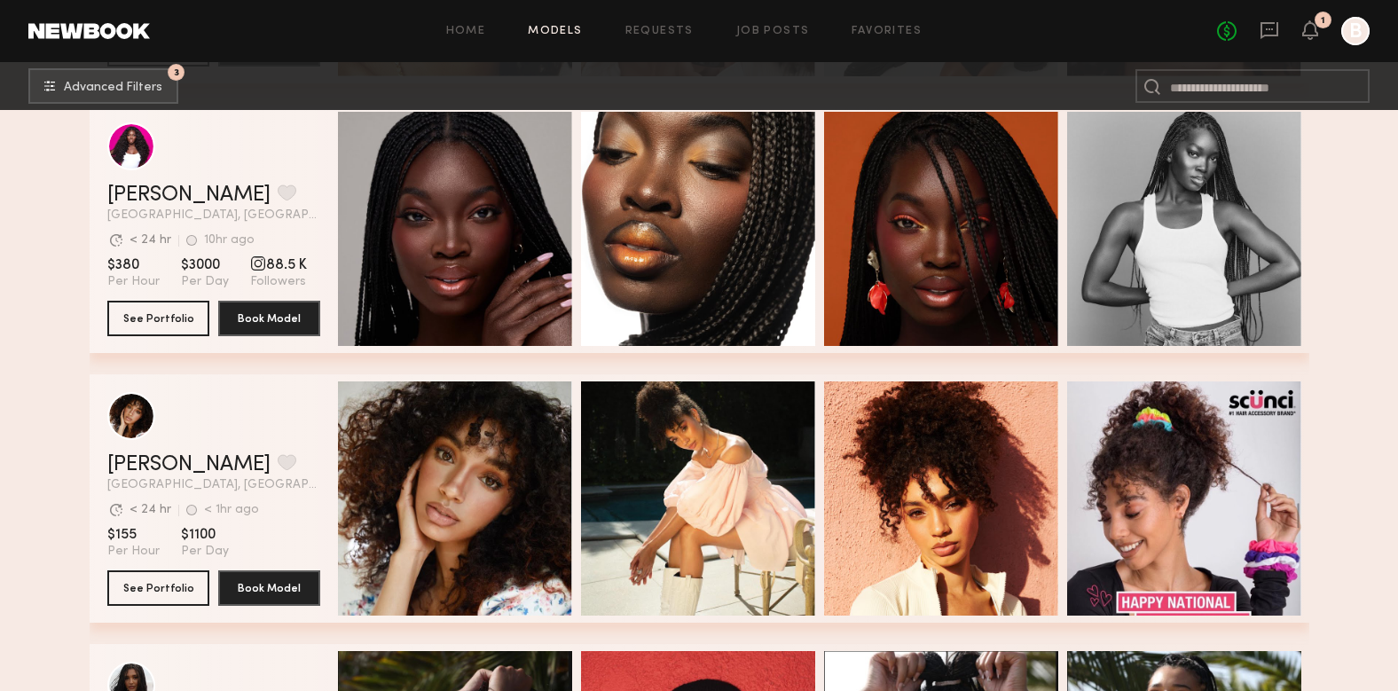
scroll to position [5165, 0]
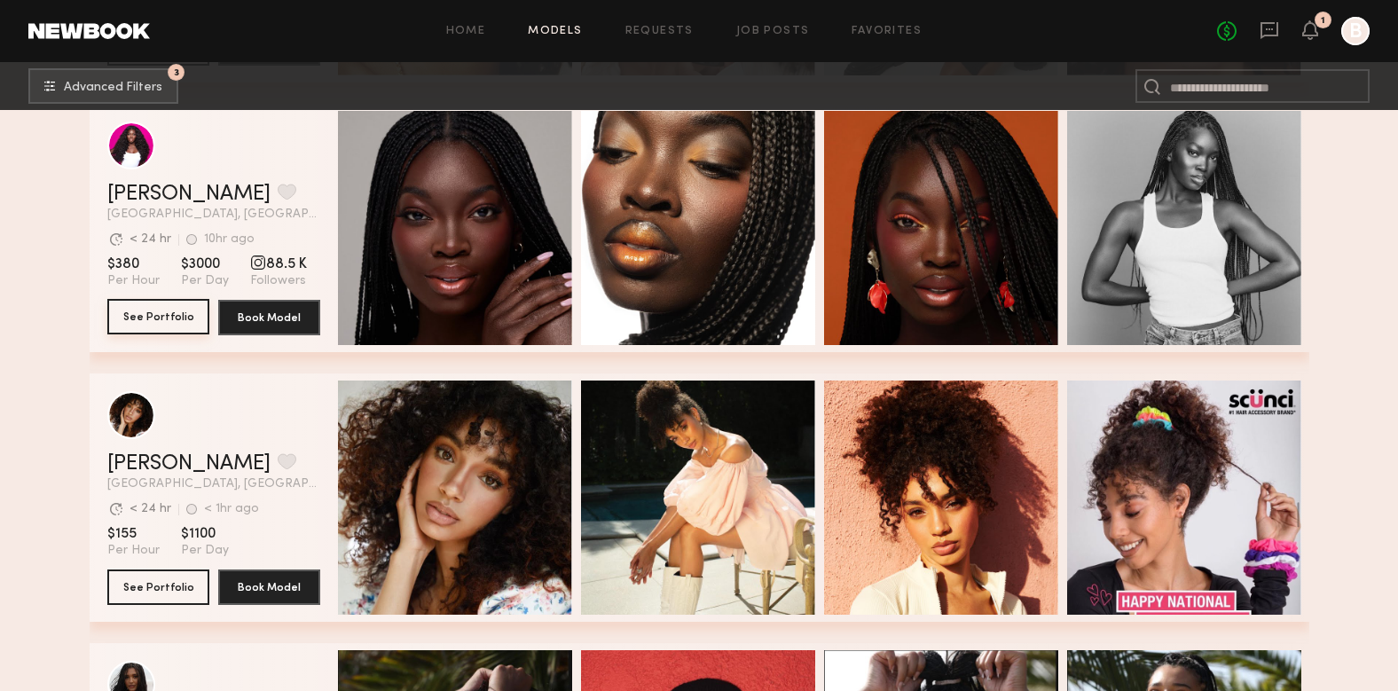
click at [154, 314] on button "See Portfolio" at bounding box center [158, 316] width 102 height 35
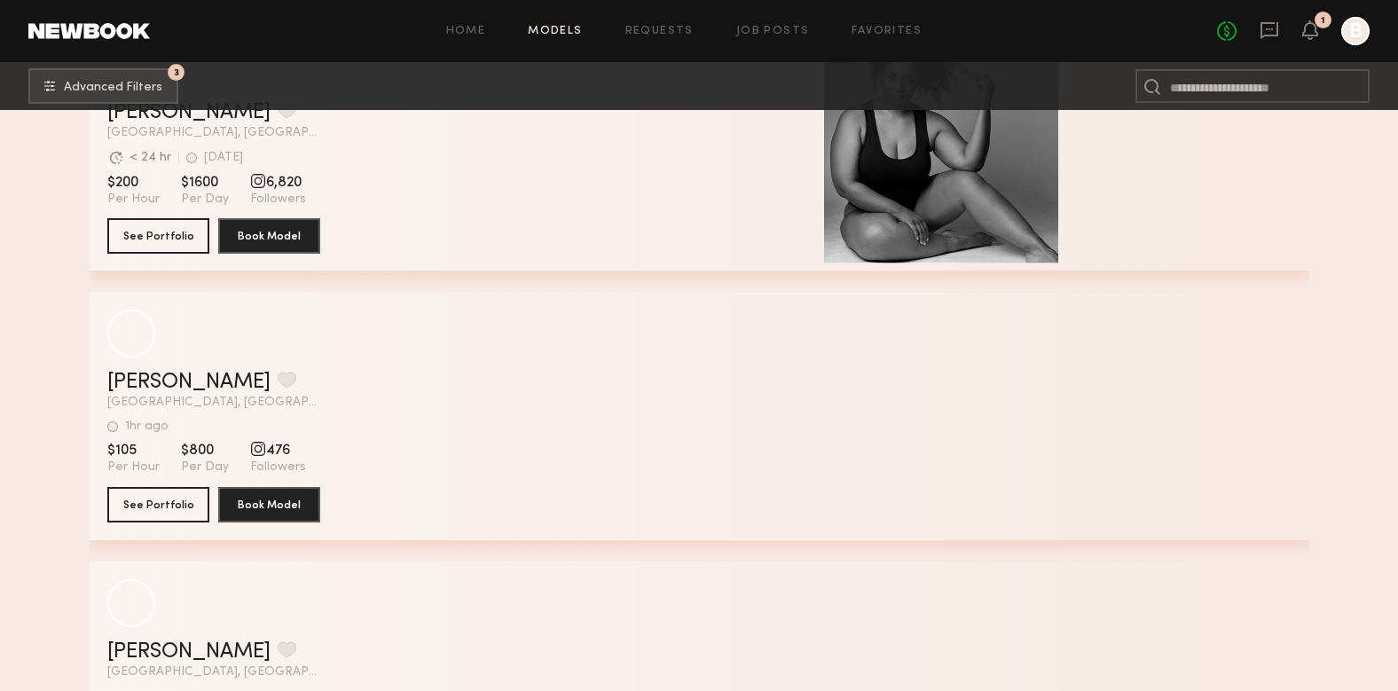
scroll to position [8485, 0]
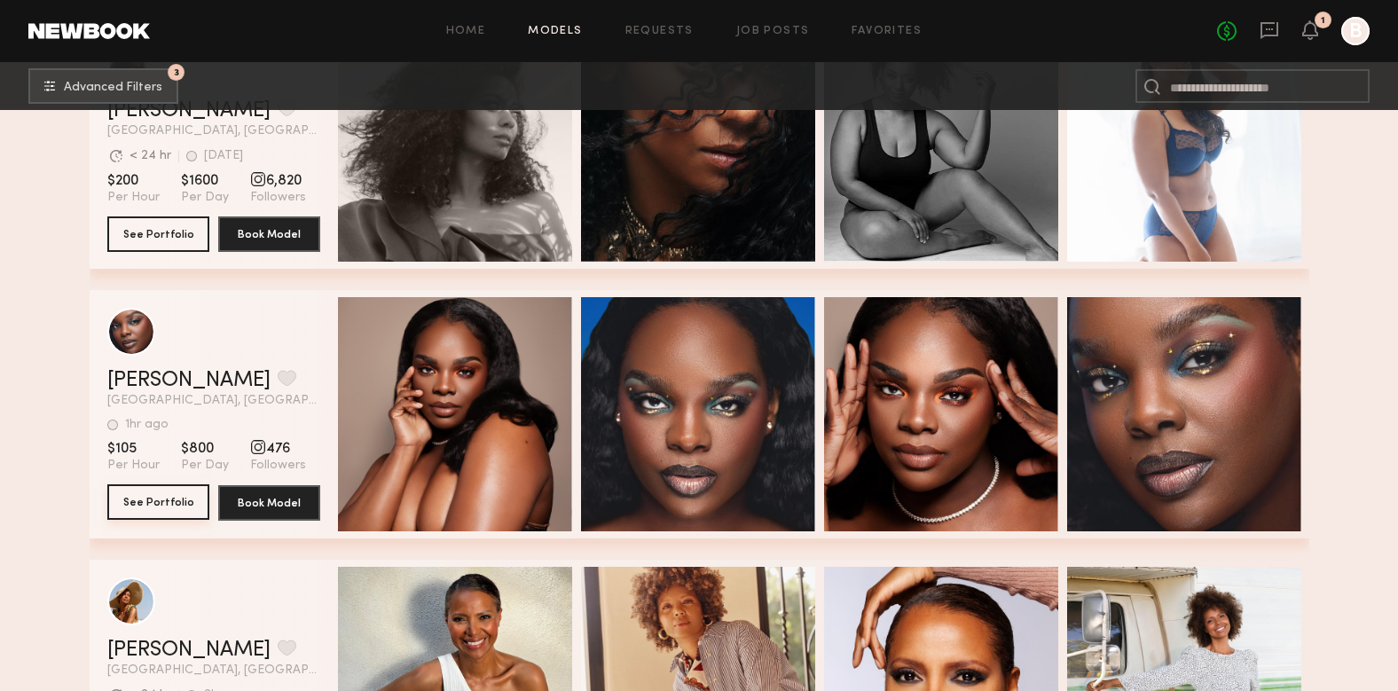
click at [187, 491] on button "See Portfolio" at bounding box center [158, 501] width 102 height 35
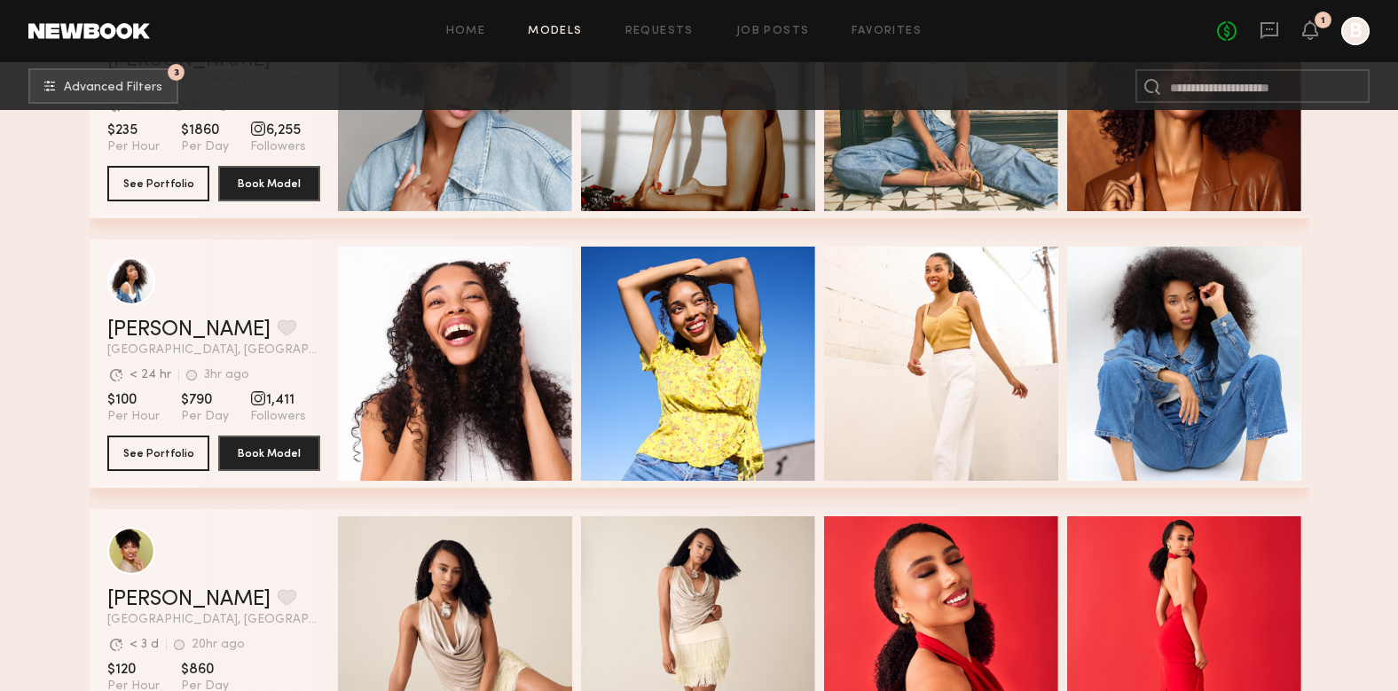
scroll to position [9621, 0]
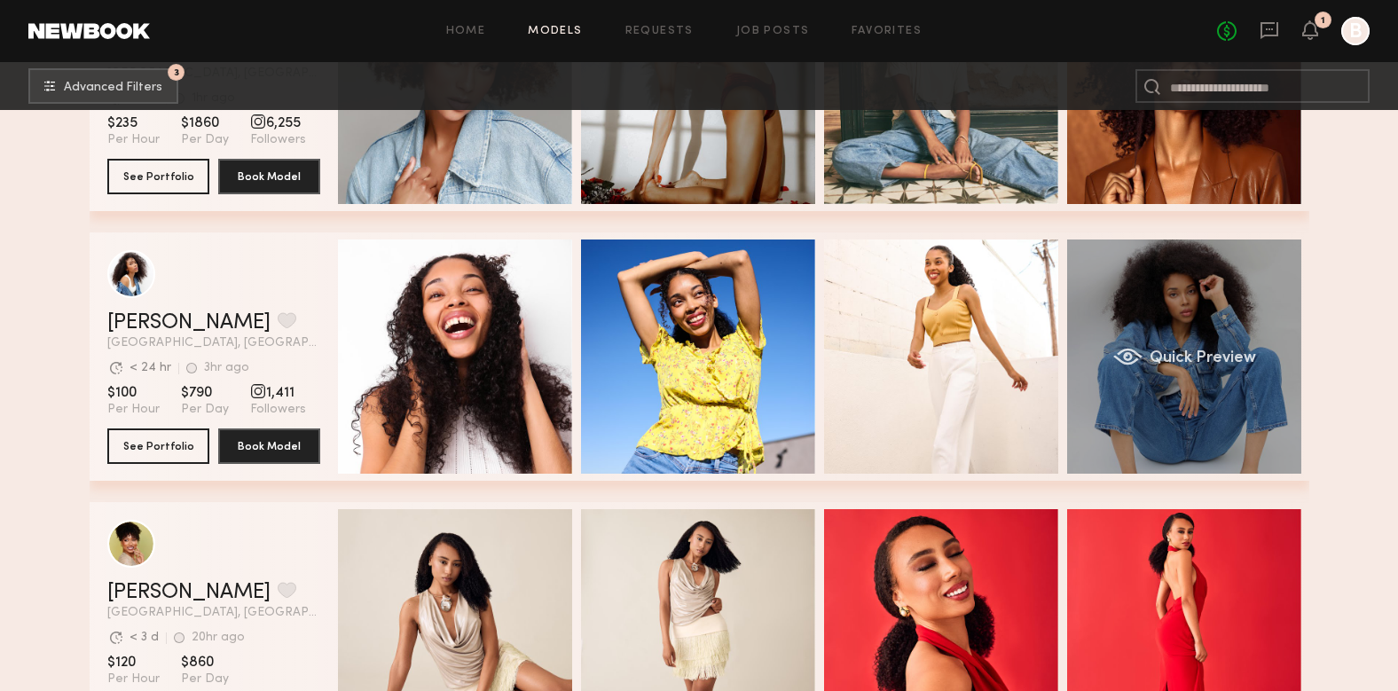
click at [1108, 311] on div "Quick Preview" at bounding box center [1184, 357] width 234 height 234
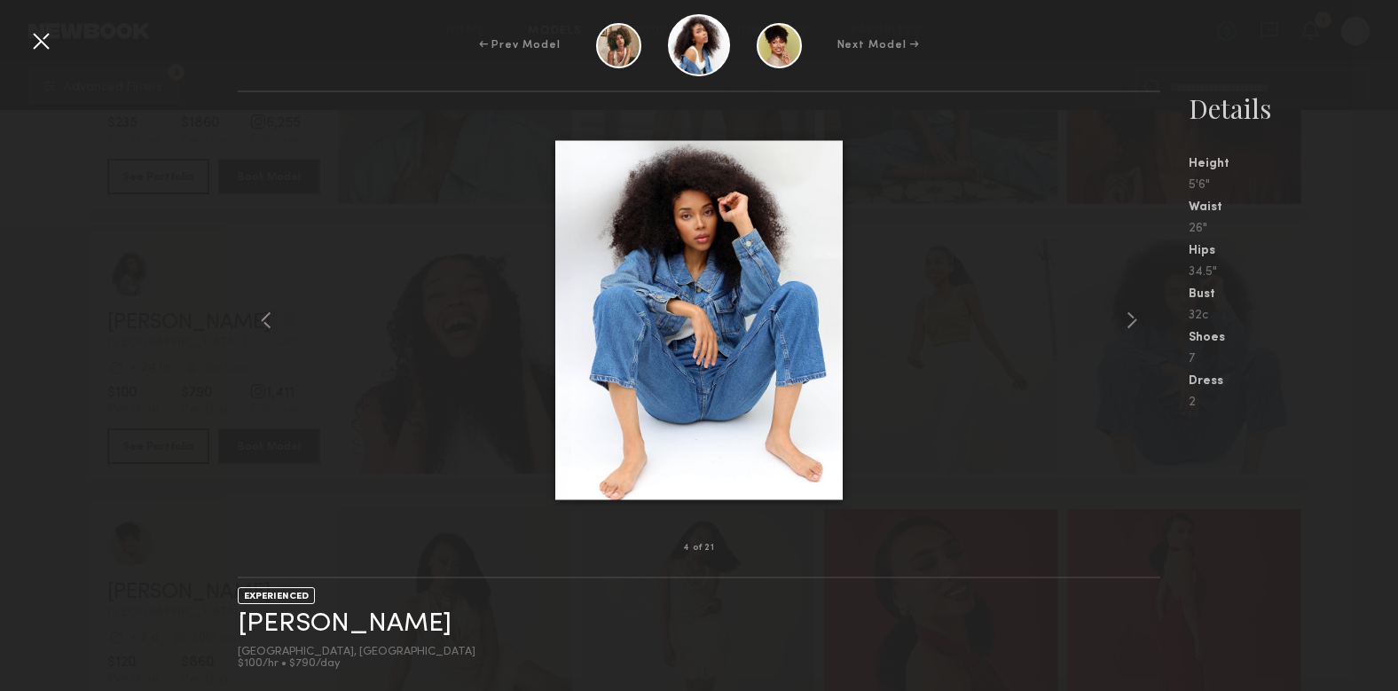
click at [736, 308] on img at bounding box center [698, 320] width 287 height 359
click at [37, 43] on div at bounding box center [41, 41] width 28 height 28
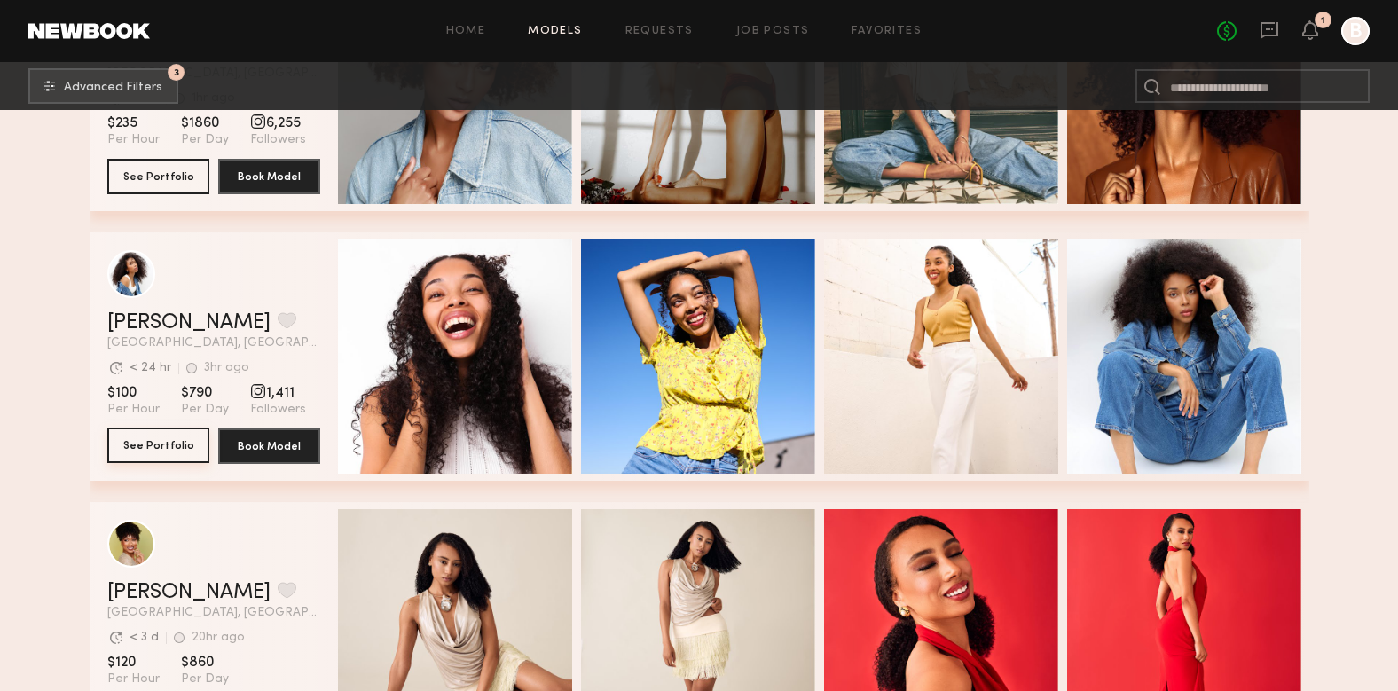
click at [161, 452] on button "See Portfolio" at bounding box center [158, 445] width 102 height 35
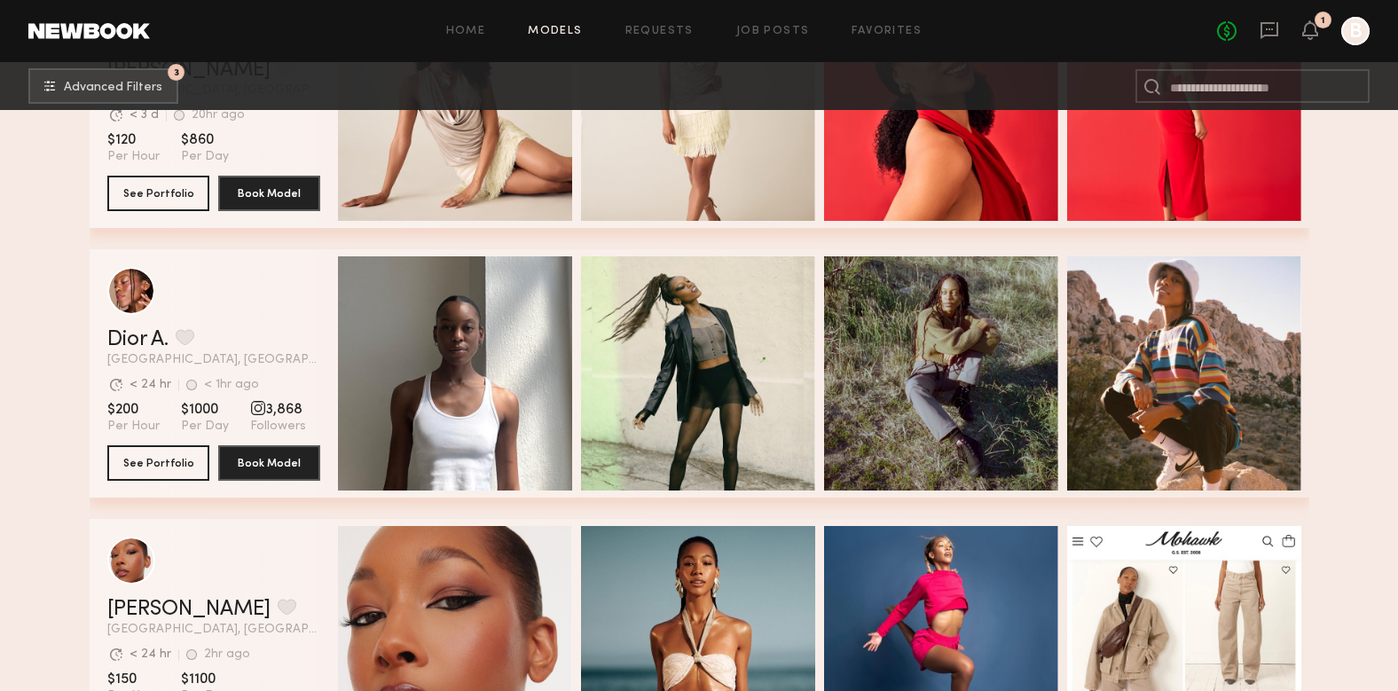
scroll to position [10145, 0]
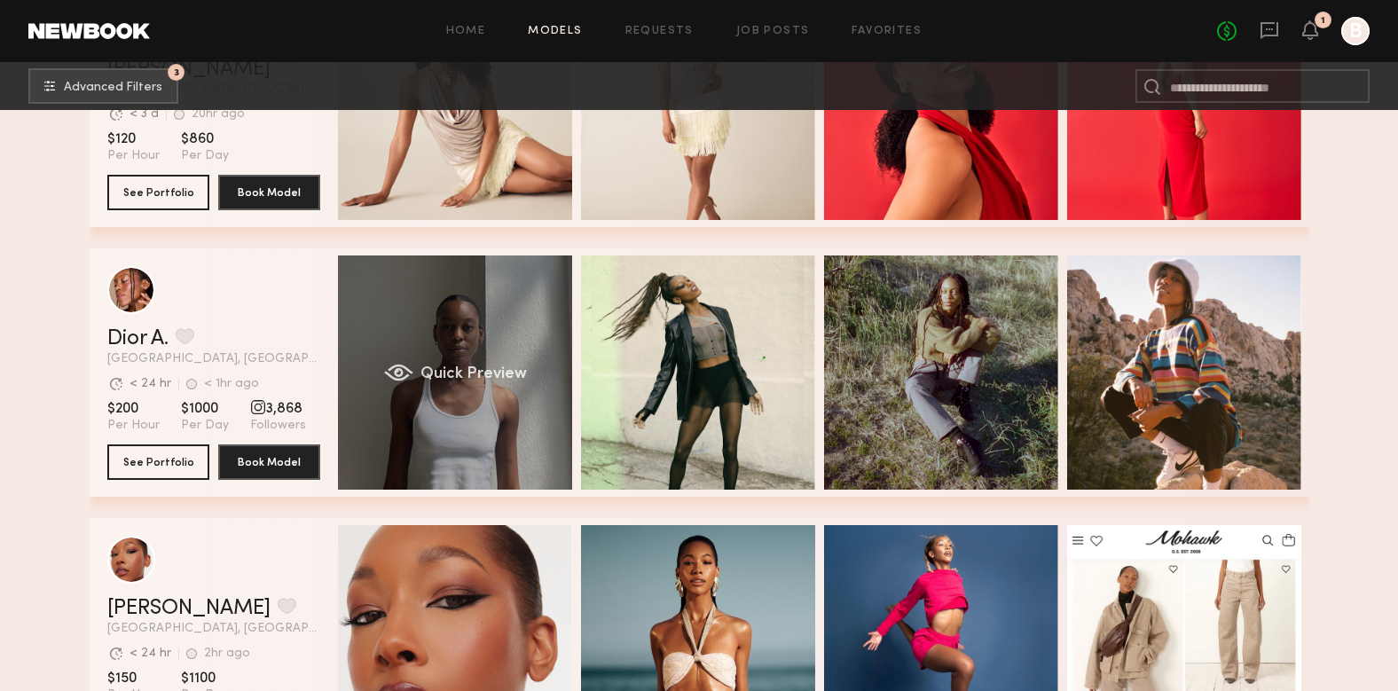
click at [431, 417] on div "Quick Preview" at bounding box center [455, 373] width 234 height 234
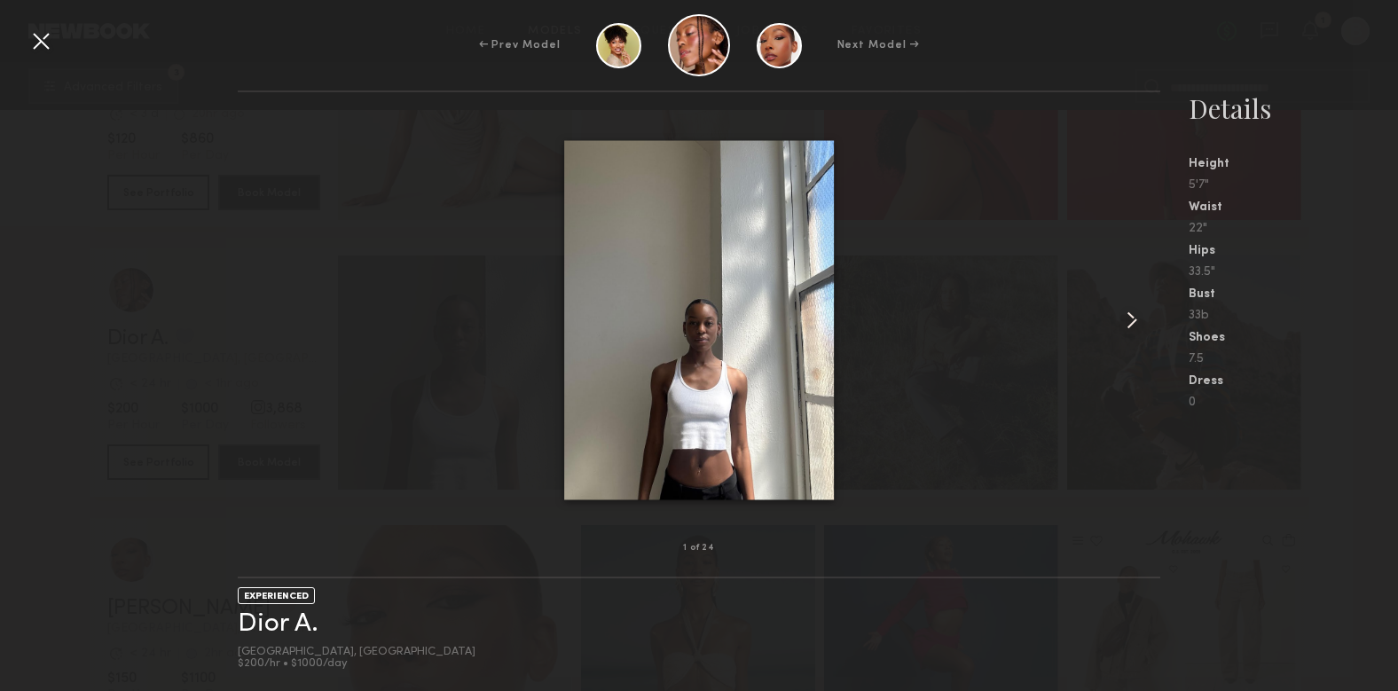
click at [39, 35] on div at bounding box center [41, 41] width 28 height 28
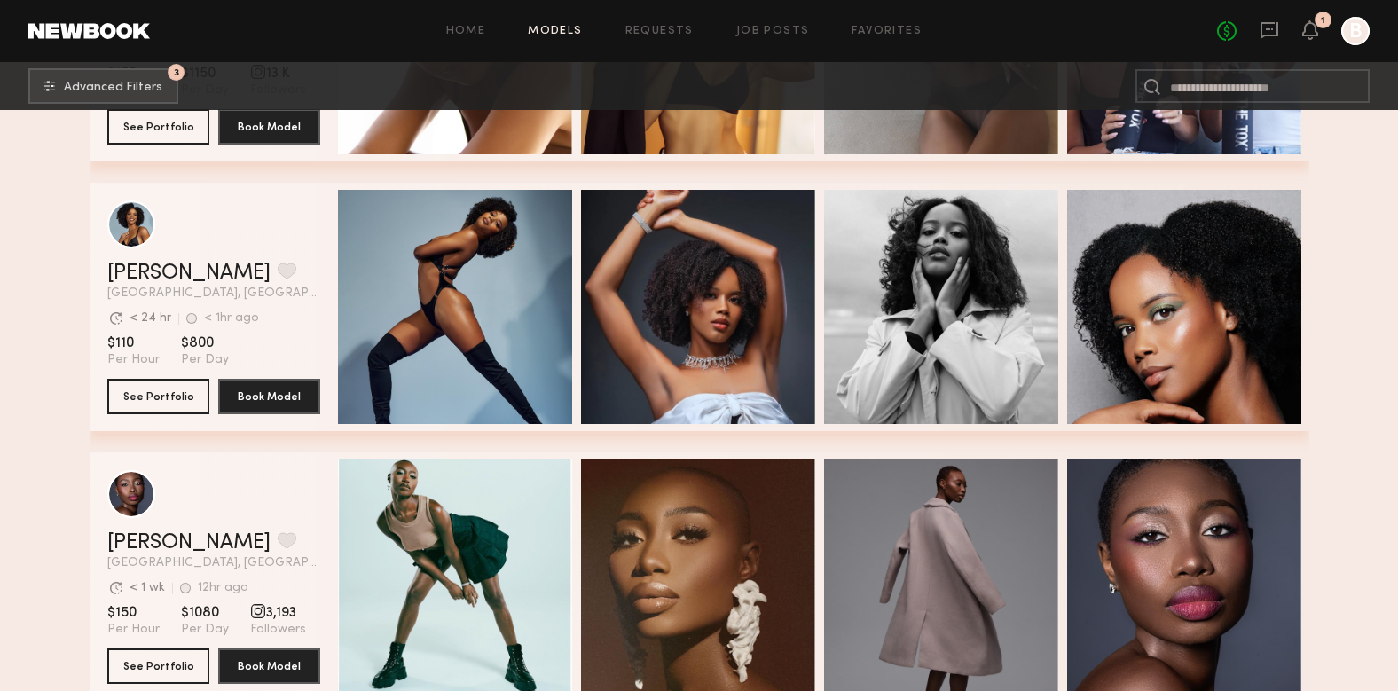
scroll to position [11288, 0]
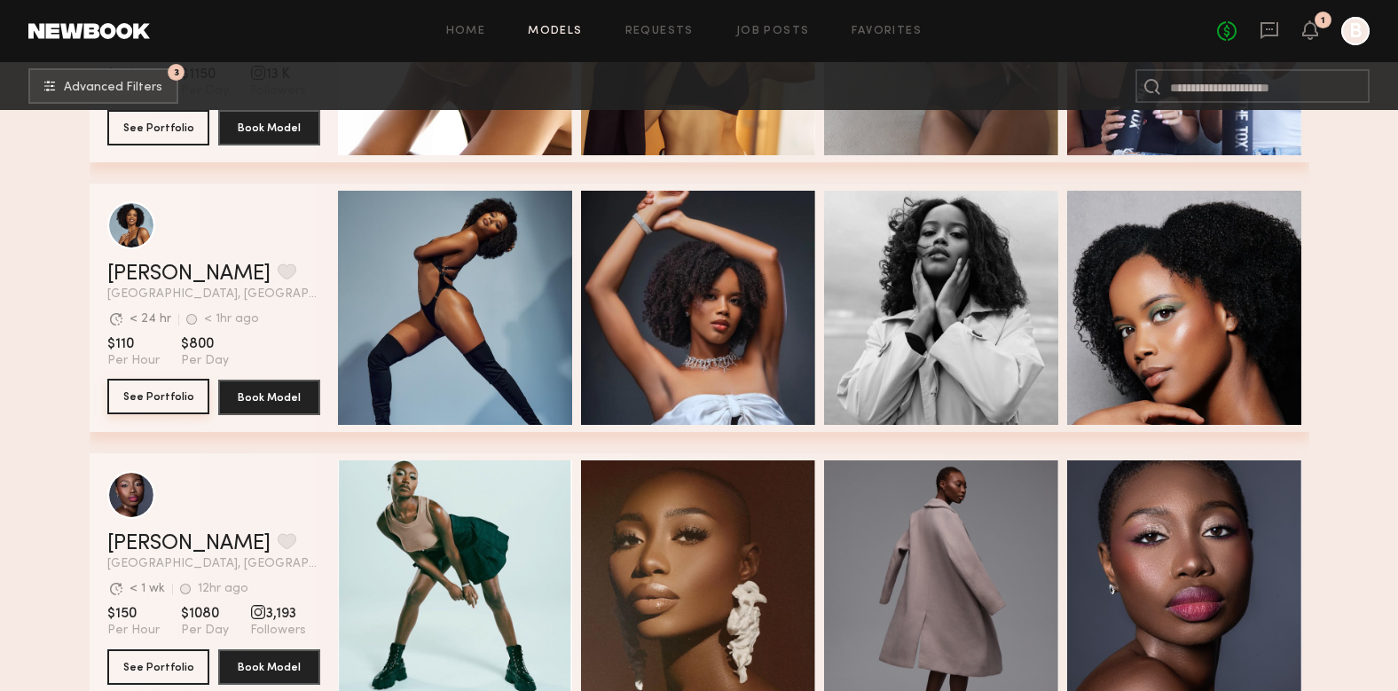
click at [170, 393] on button "See Portfolio" at bounding box center [158, 396] width 102 height 35
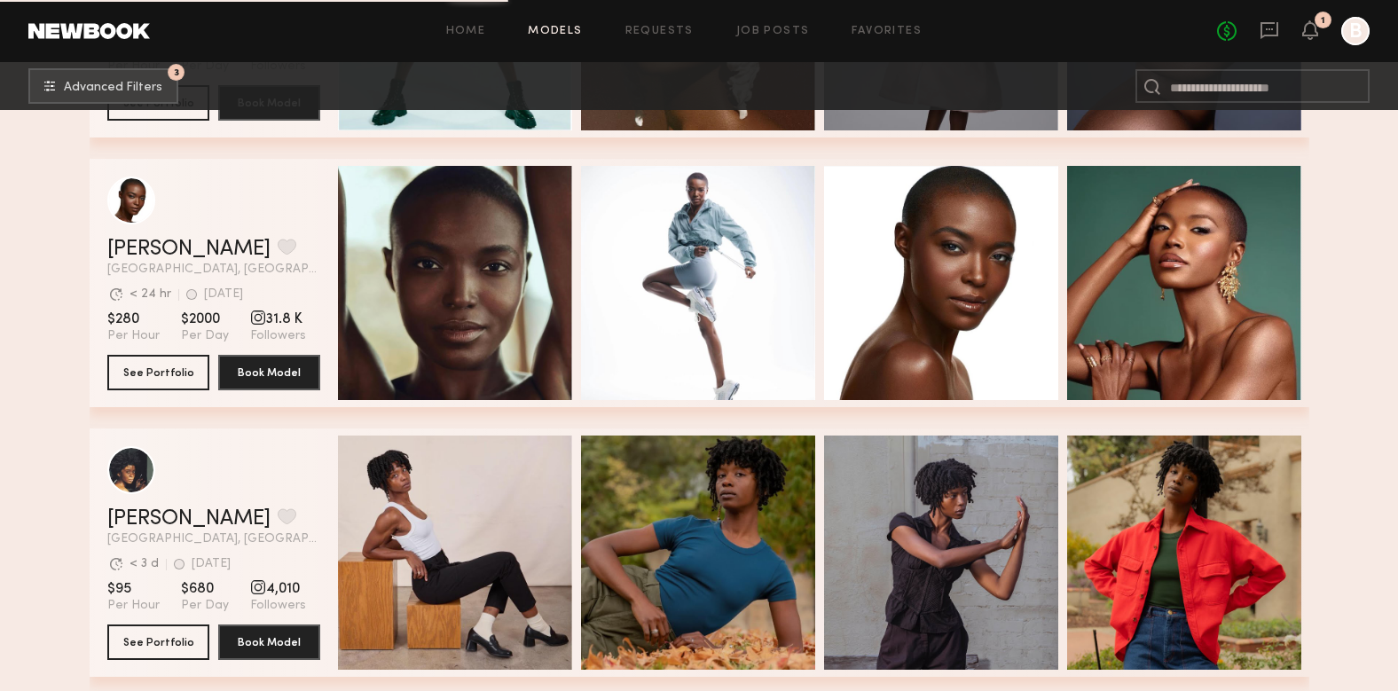
scroll to position [11851, 0]
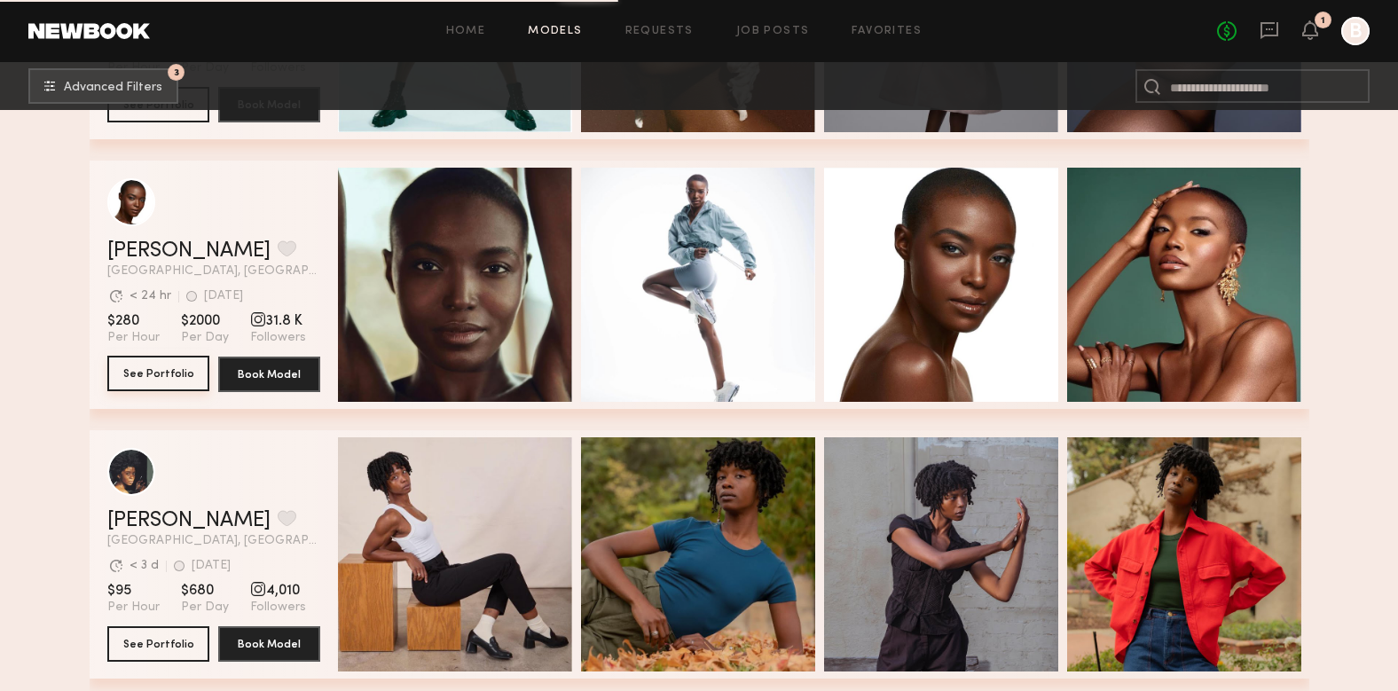
click at [186, 378] on button "See Portfolio" at bounding box center [158, 373] width 102 height 35
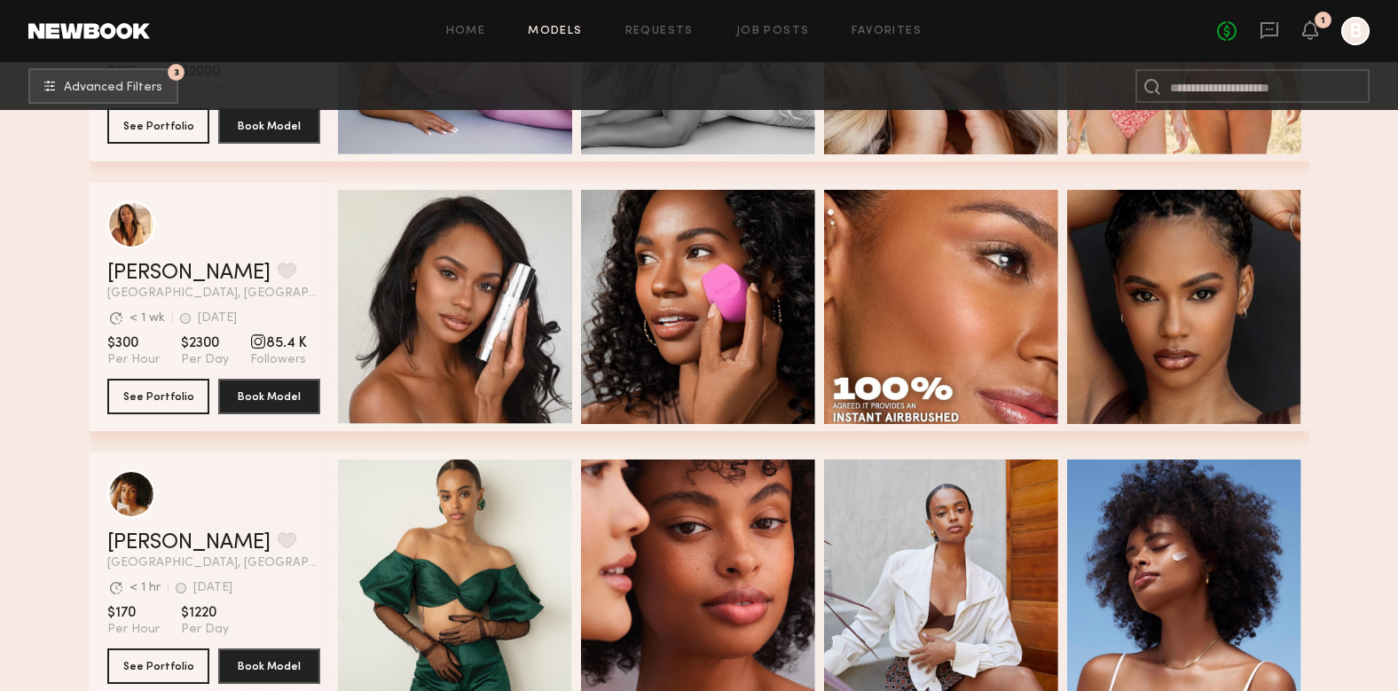
scroll to position [16967, 0]
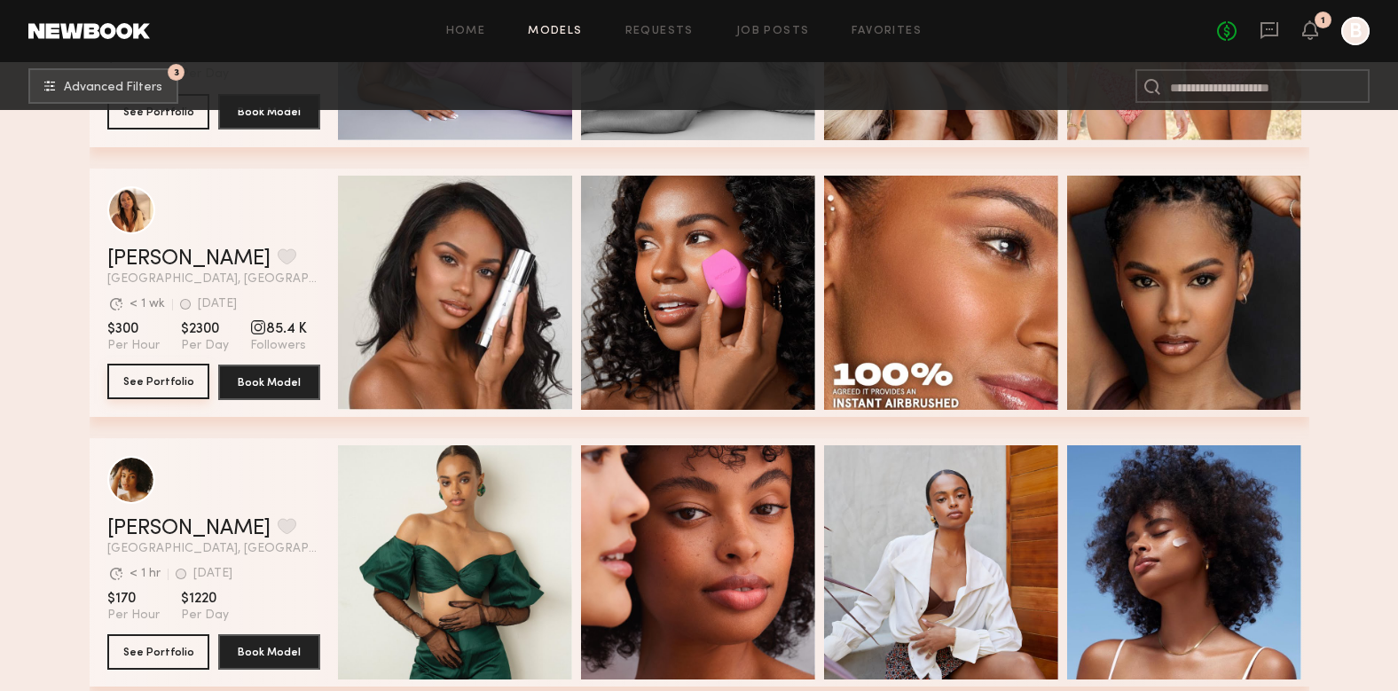
click at [161, 376] on button "See Portfolio" at bounding box center [158, 381] width 102 height 35
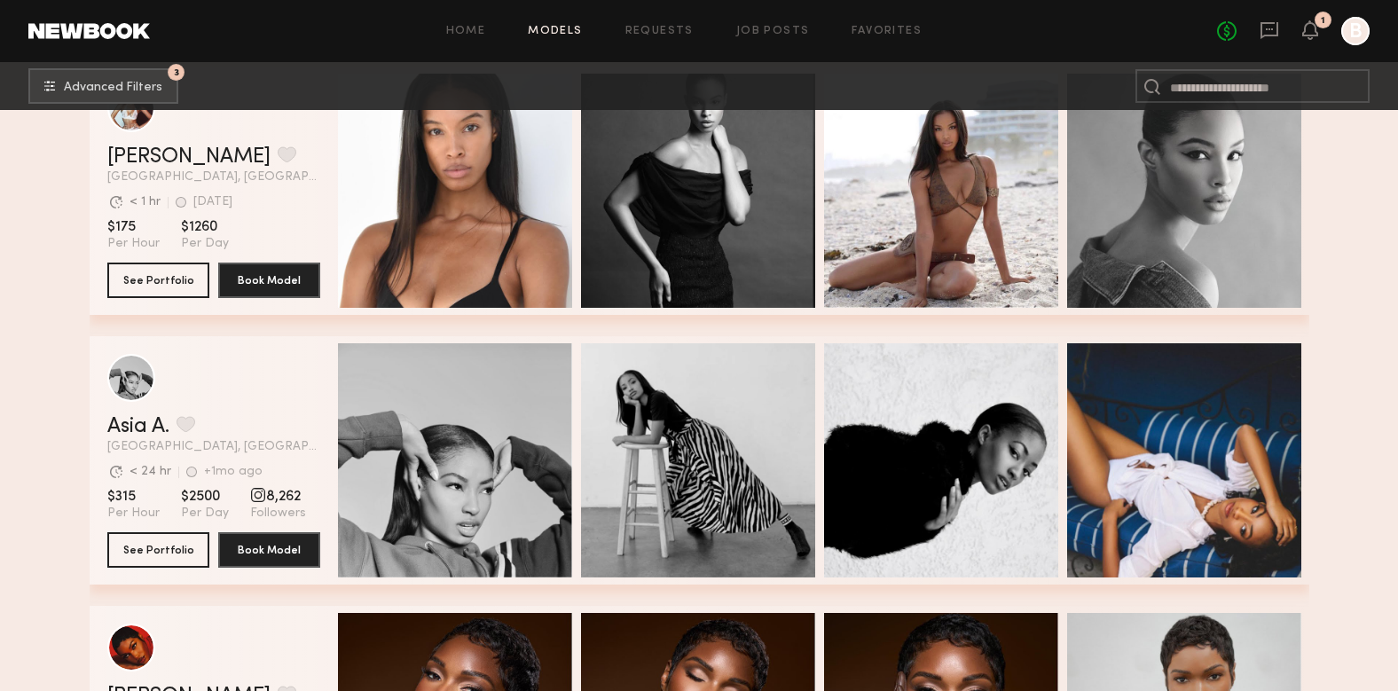
scroll to position [18703, 0]
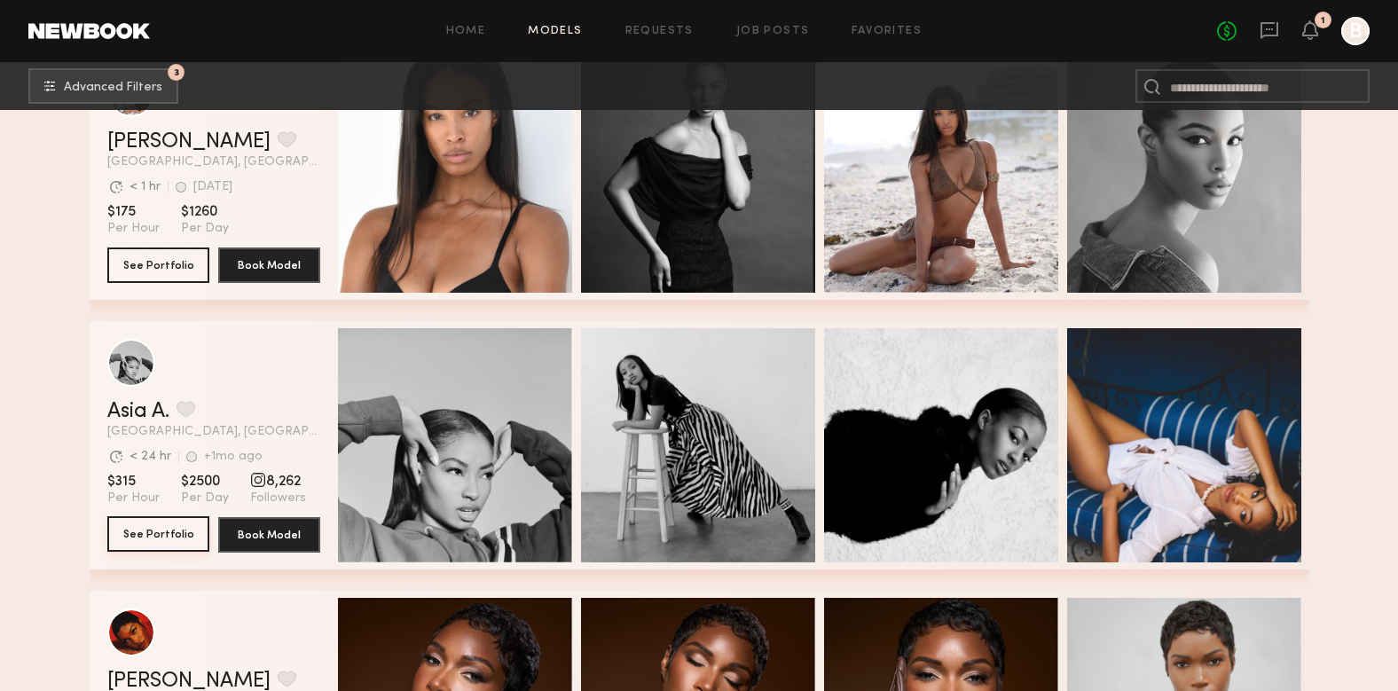
click at [160, 538] on button "See Portfolio" at bounding box center [158, 533] width 102 height 35
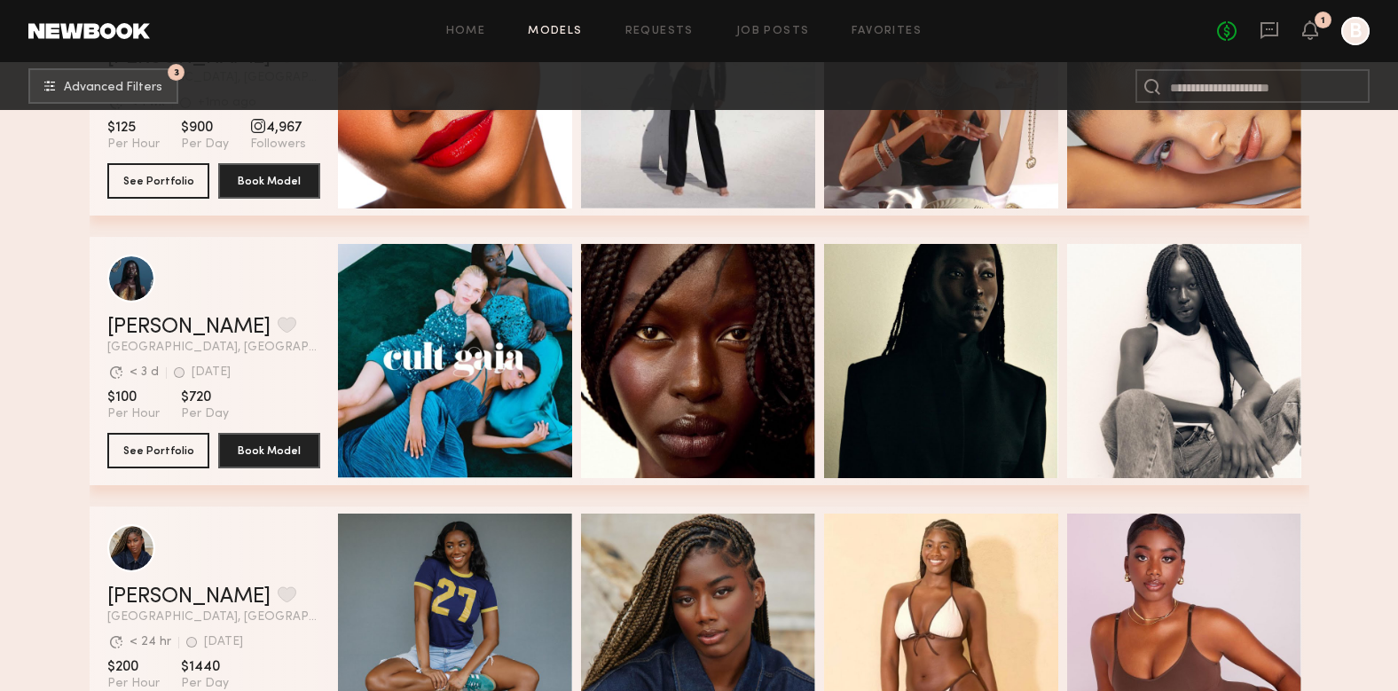
scroll to position [21219, 0]
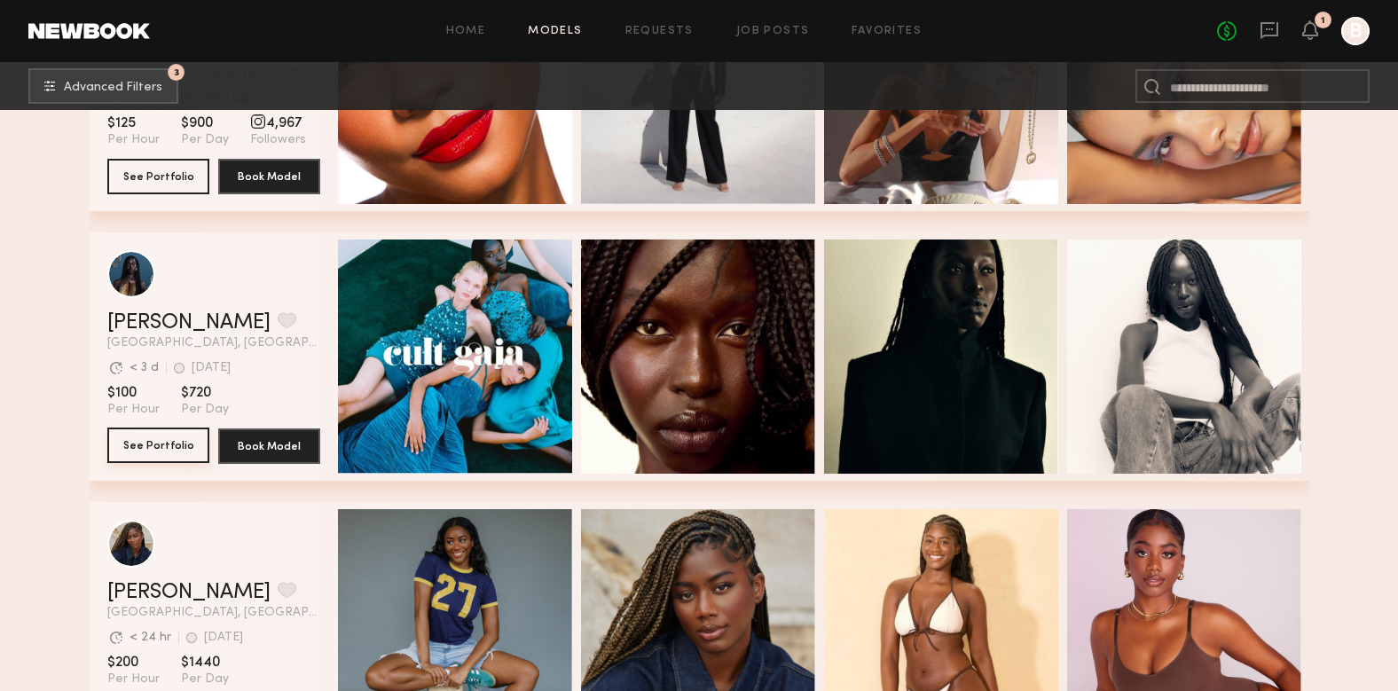
click at [149, 443] on button "See Portfolio" at bounding box center [158, 445] width 102 height 35
click at [278, 318] on button "grid" at bounding box center [287, 320] width 19 height 16
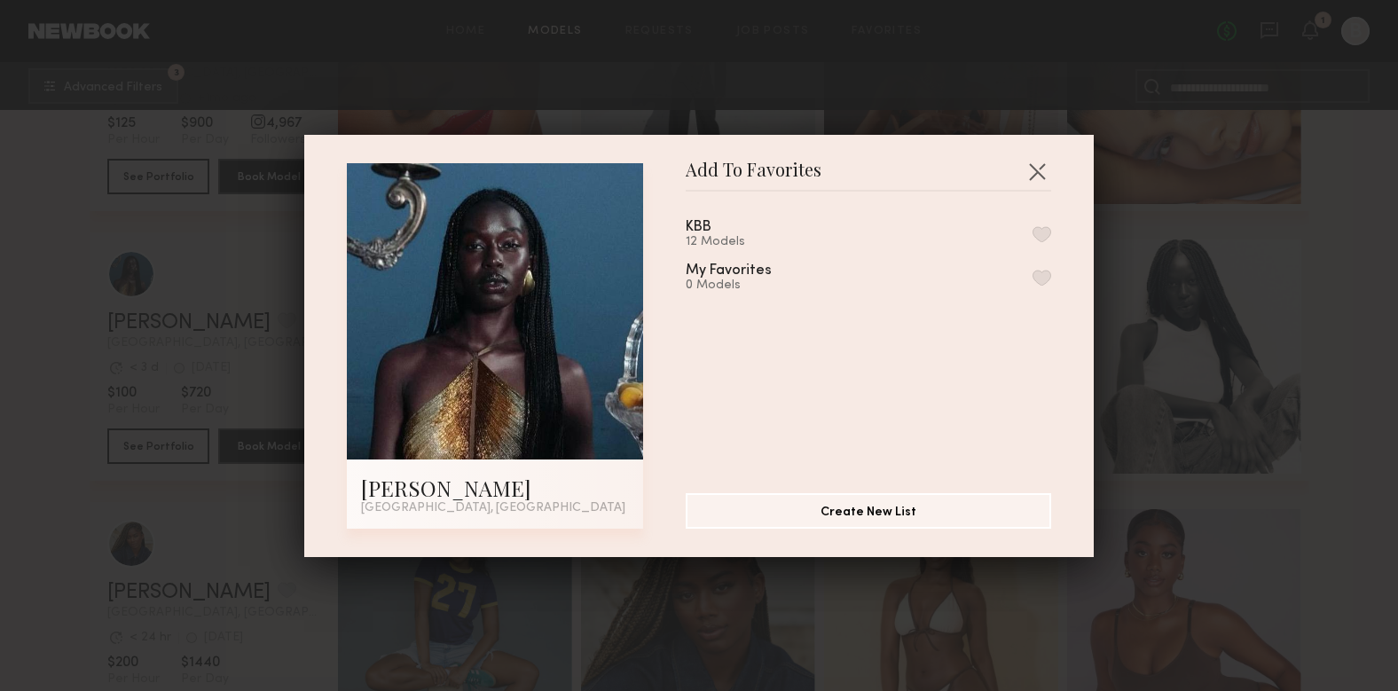
click at [1043, 232] on button "button" at bounding box center [1042, 234] width 19 height 16
click at [1043, 169] on button "button" at bounding box center [1037, 171] width 28 height 28
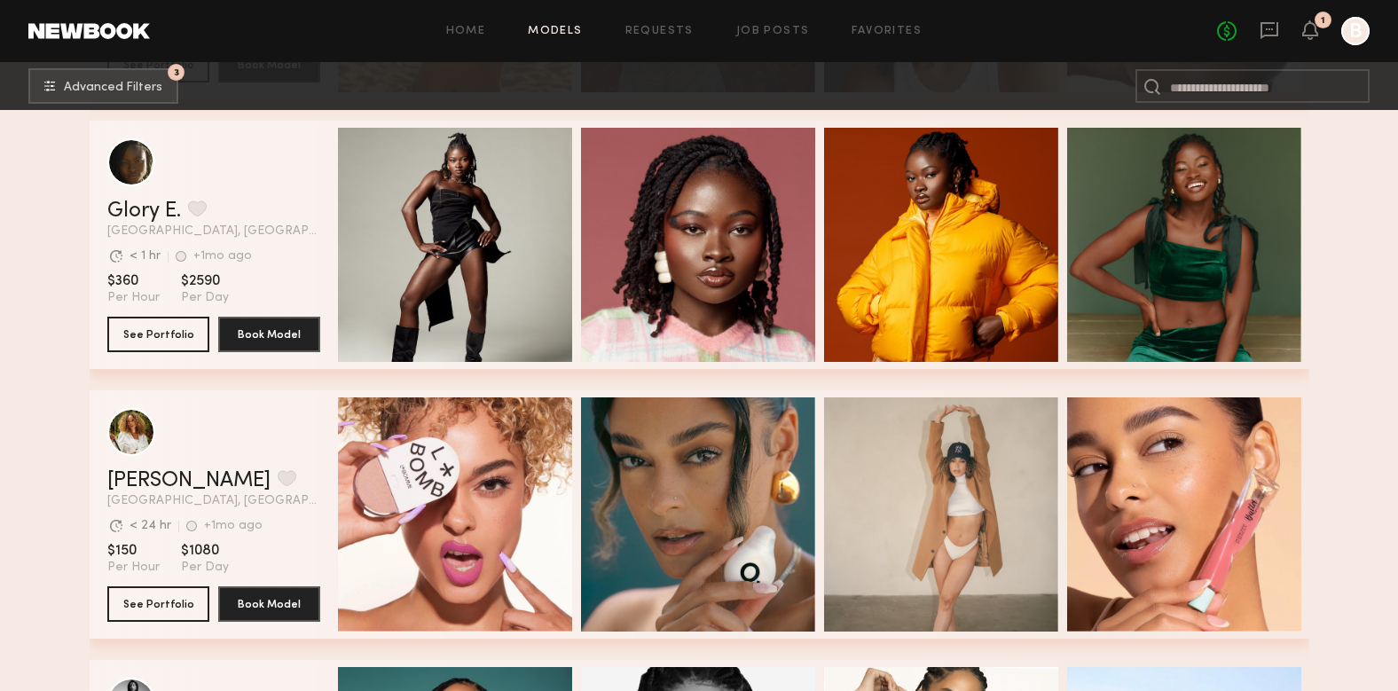
scroll to position [22953, 0]
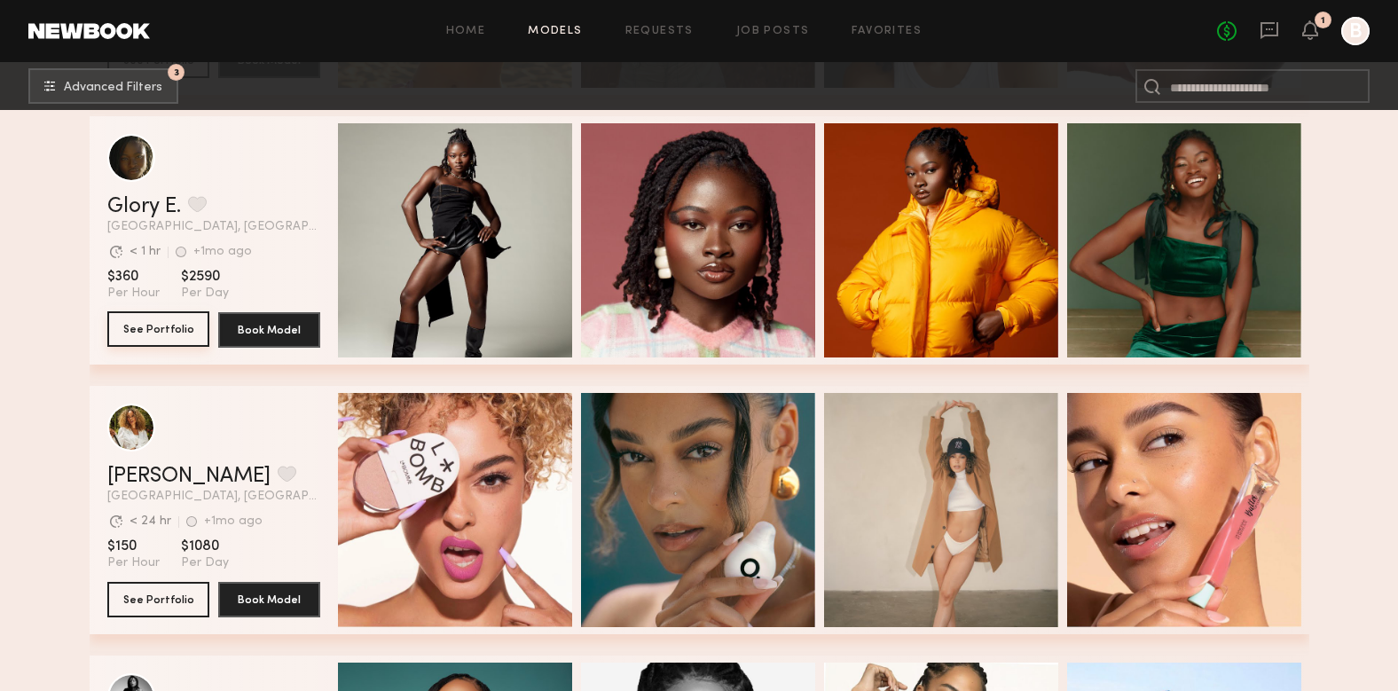
click at [161, 318] on button "See Portfolio" at bounding box center [158, 328] width 102 height 35
click at [201, 208] on button "grid" at bounding box center [197, 204] width 19 height 16
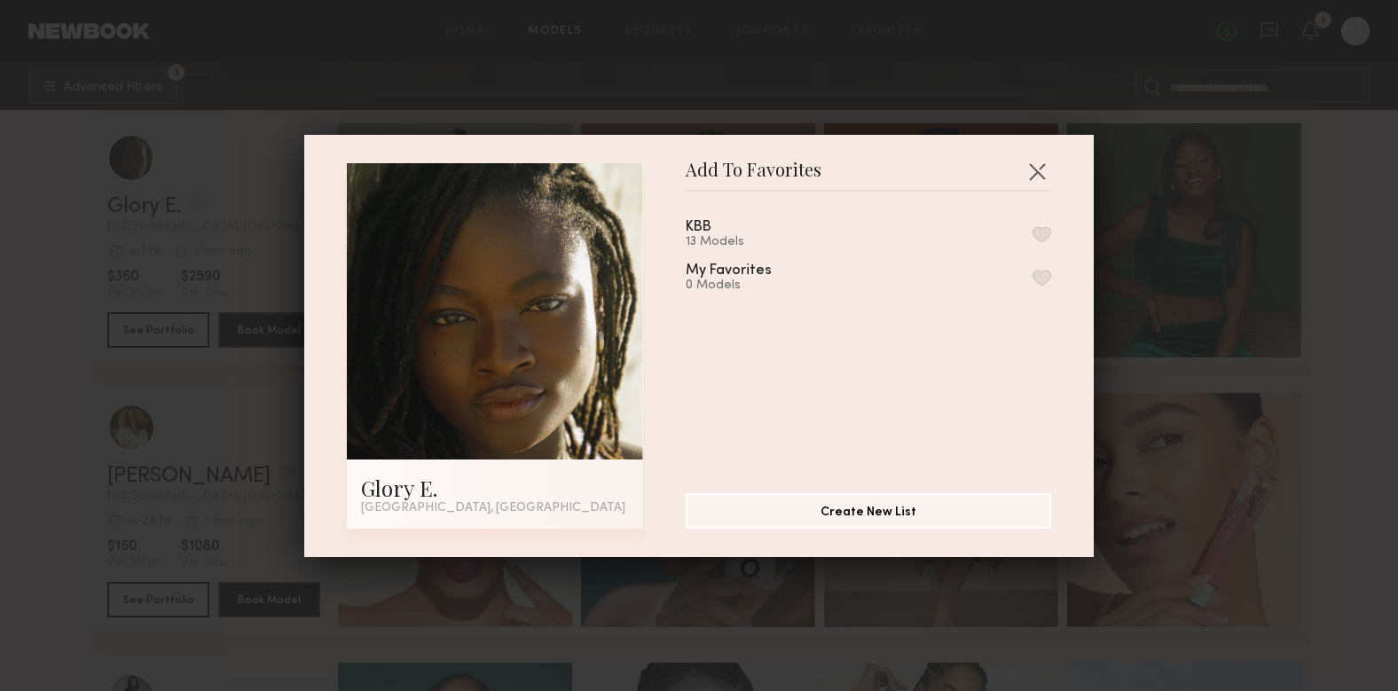
click at [1042, 231] on button "button" at bounding box center [1042, 234] width 19 height 16
click at [1041, 165] on button "button" at bounding box center [1037, 171] width 28 height 28
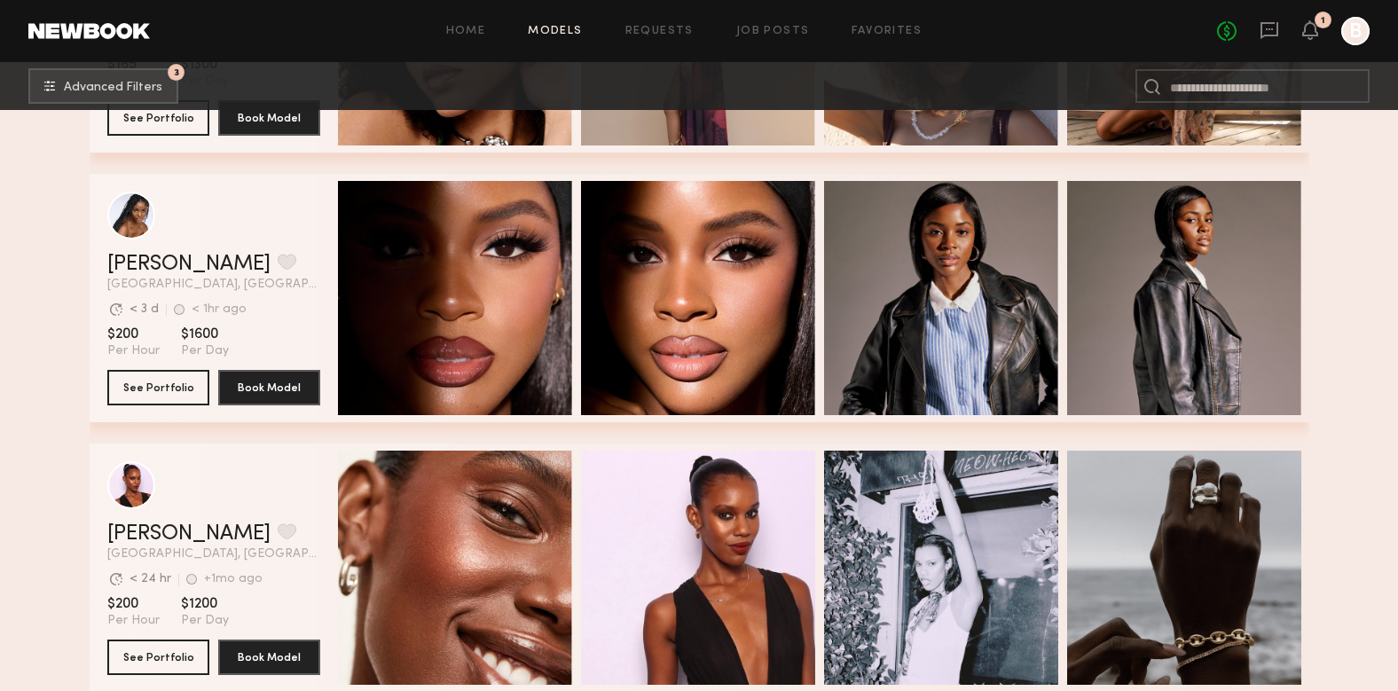
scroll to position [23973, 0]
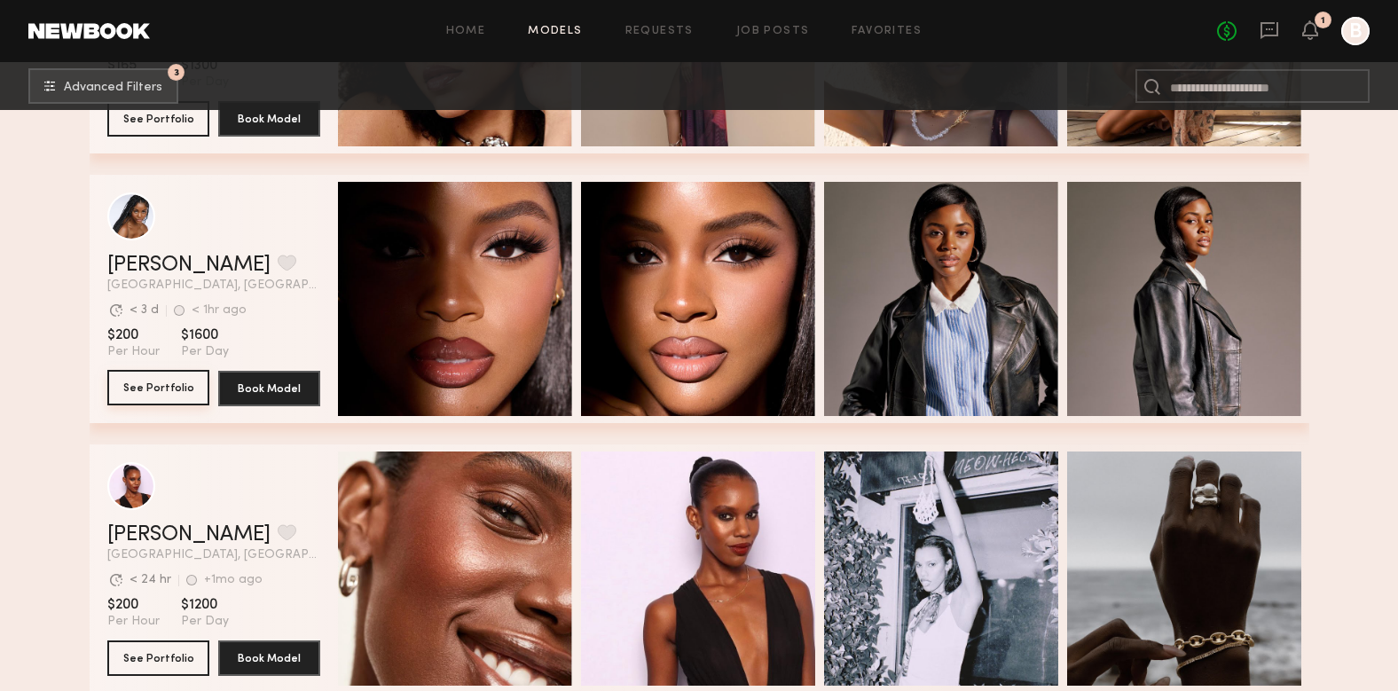
click at [167, 381] on button "See Portfolio" at bounding box center [158, 387] width 102 height 35
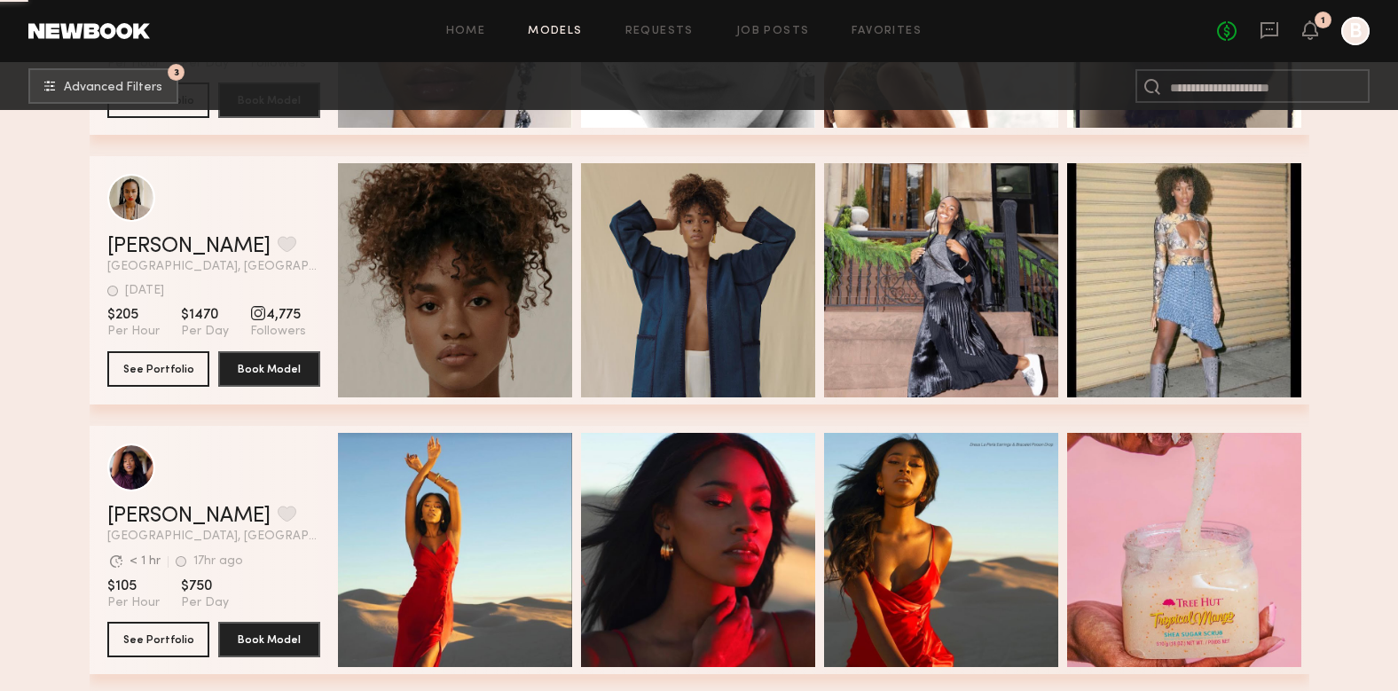
scroll to position [24803, 0]
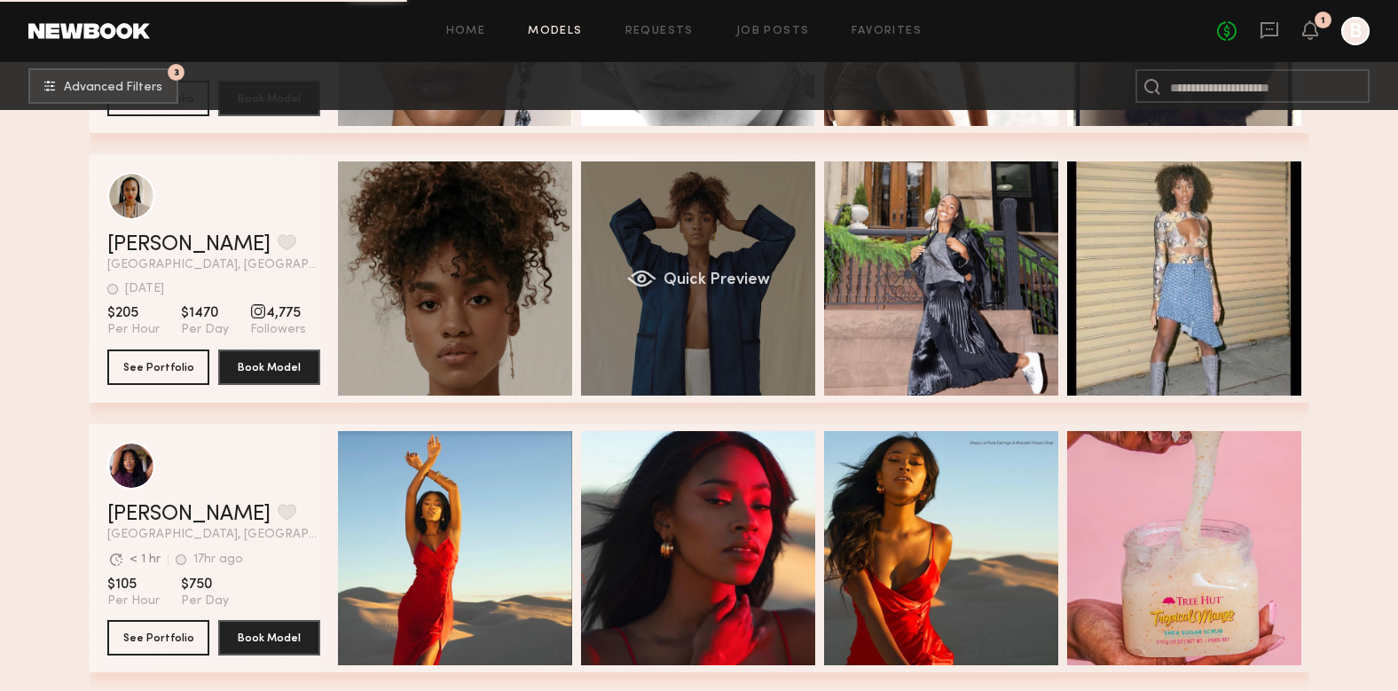
click at [694, 240] on div "Quick Preview" at bounding box center [698, 278] width 234 height 234
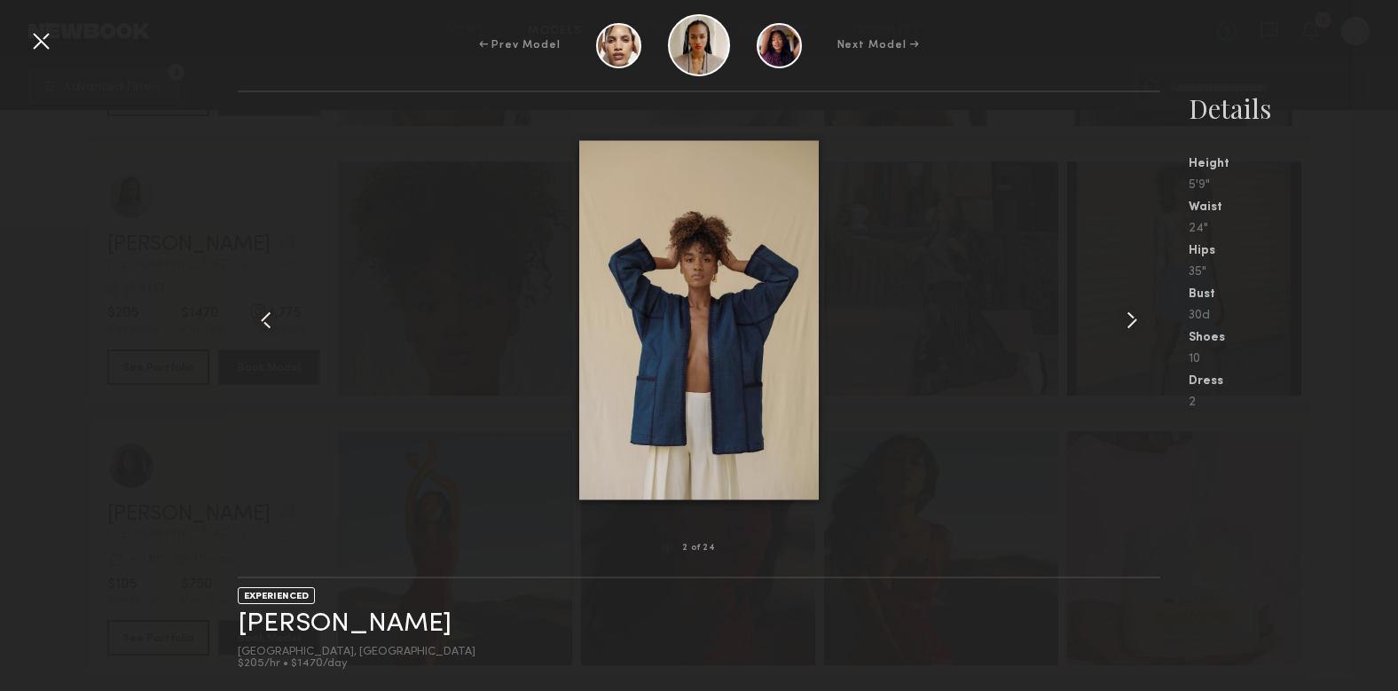
click at [47, 41] on div at bounding box center [41, 41] width 28 height 28
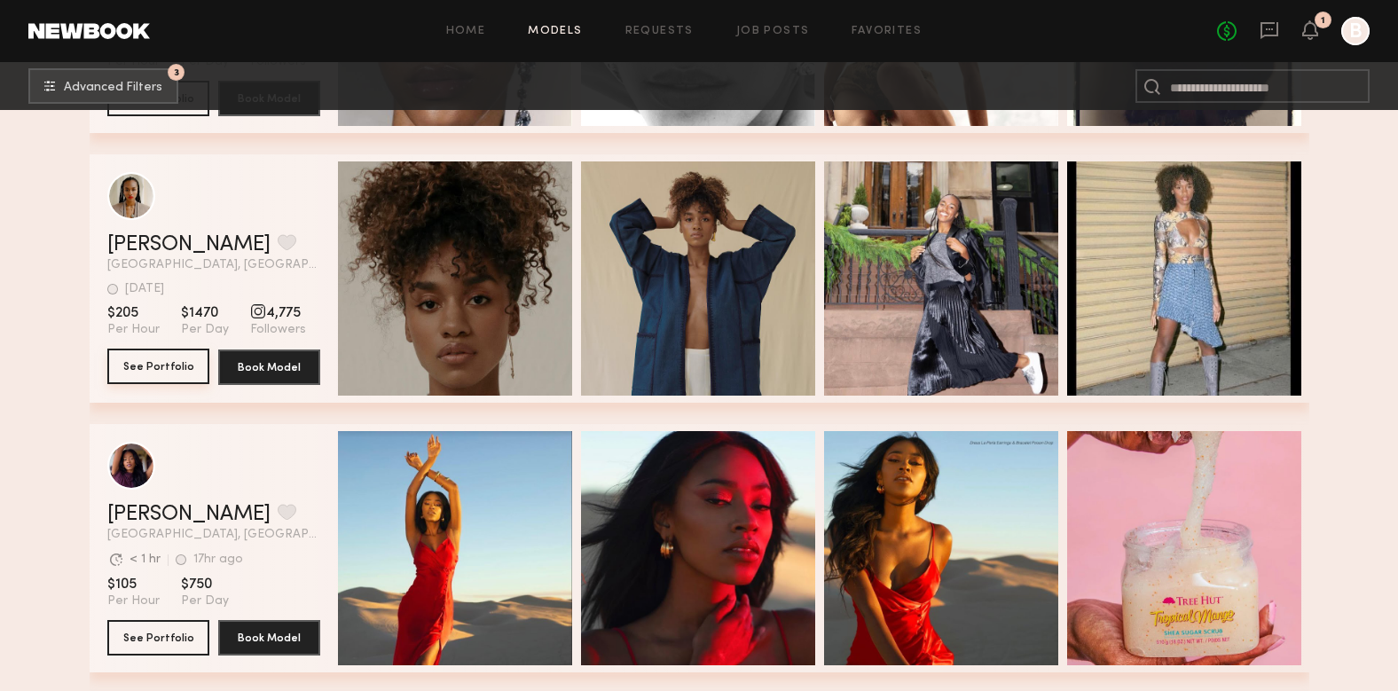
click at [178, 366] on button "See Portfolio" at bounding box center [158, 366] width 102 height 35
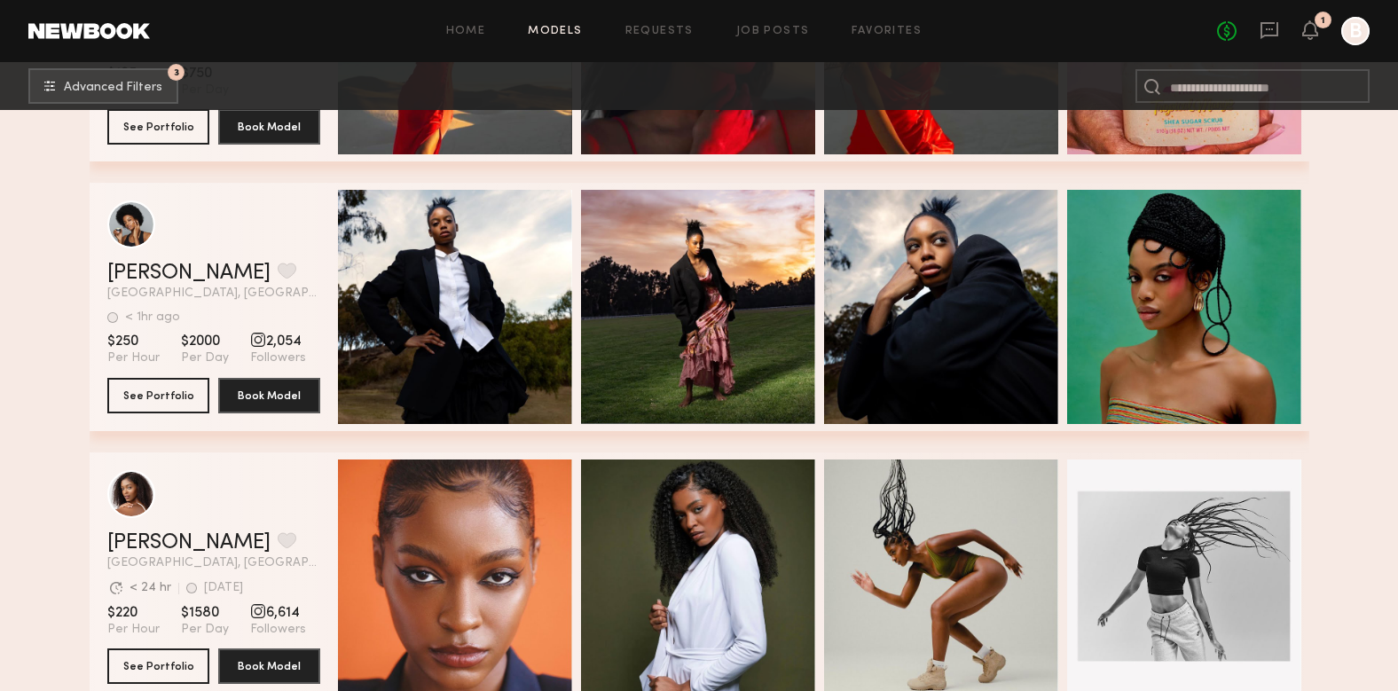
scroll to position [25313, 0]
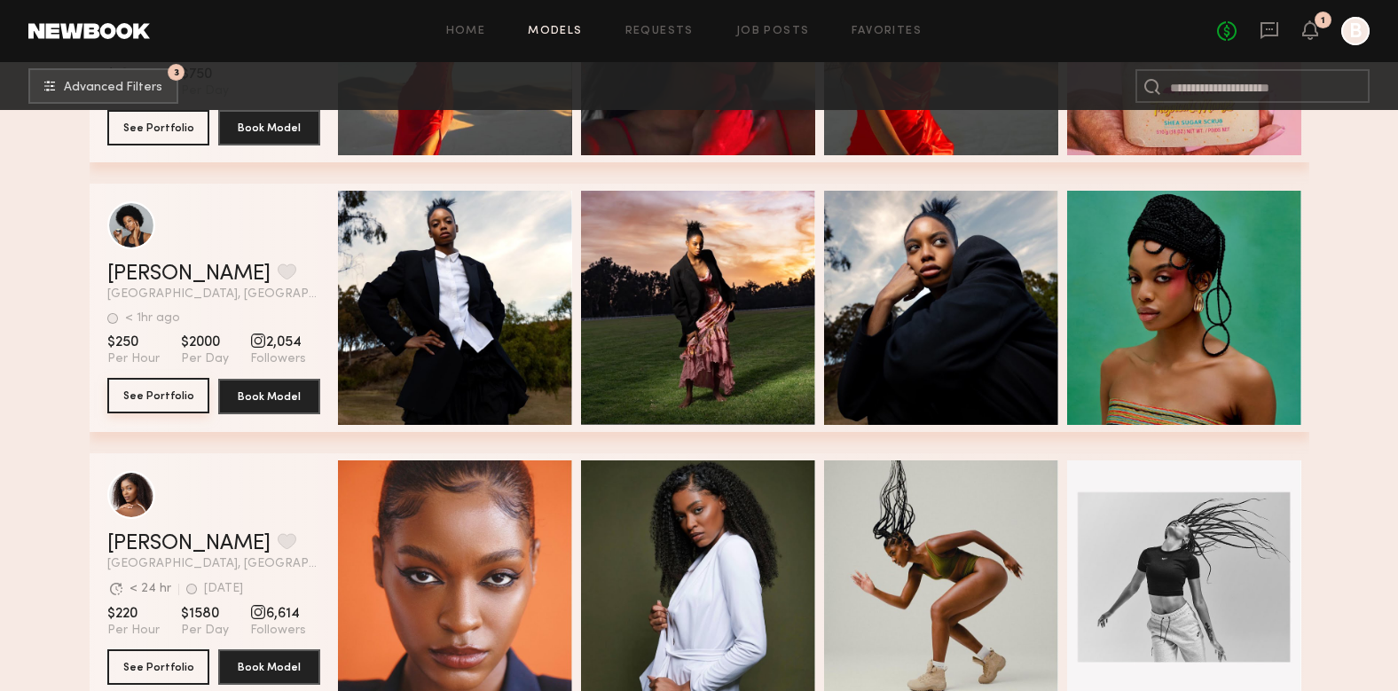
click at [156, 408] on button "See Portfolio" at bounding box center [158, 395] width 102 height 35
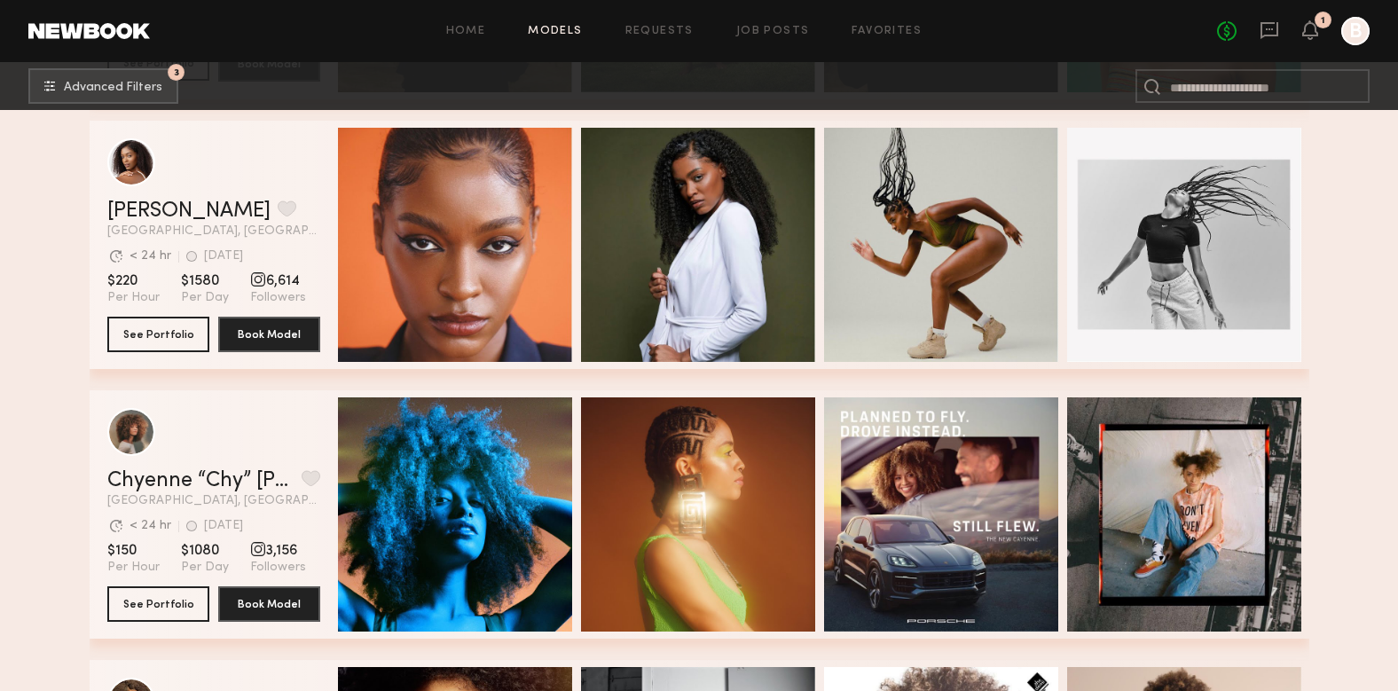
scroll to position [25654, 0]
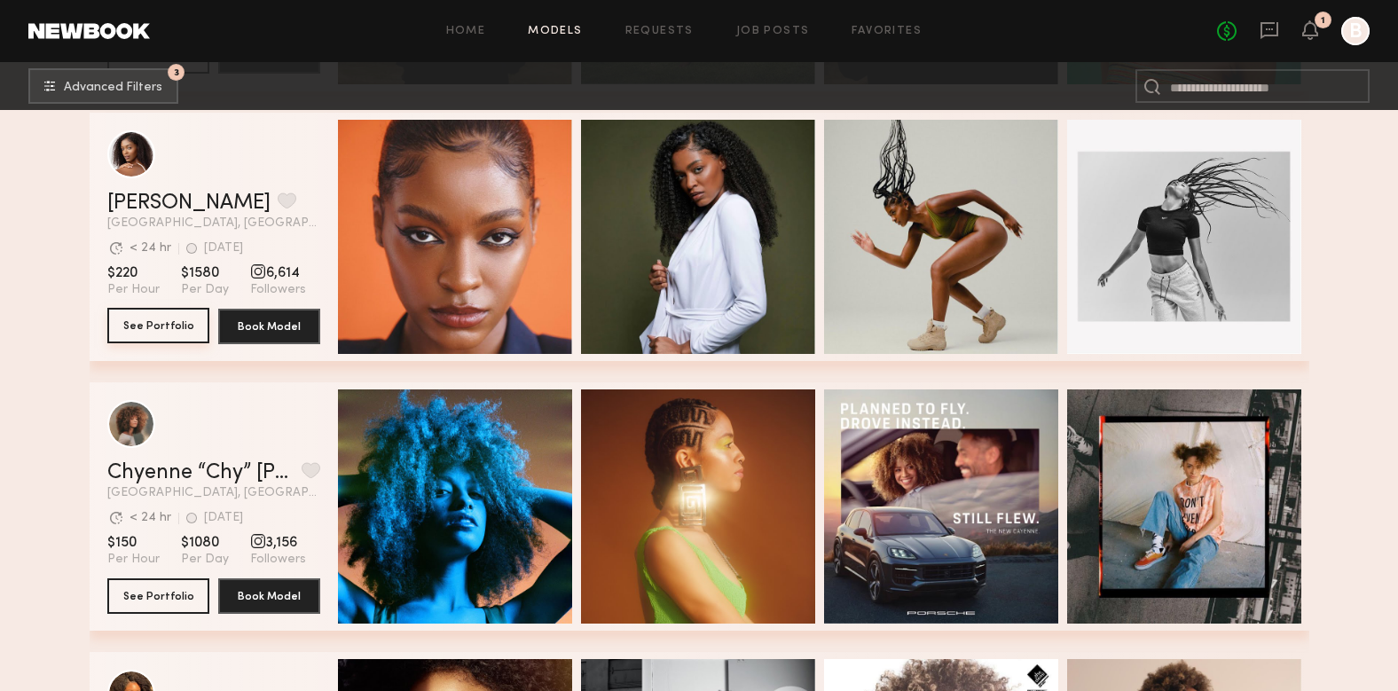
click at [171, 326] on button "See Portfolio" at bounding box center [158, 325] width 102 height 35
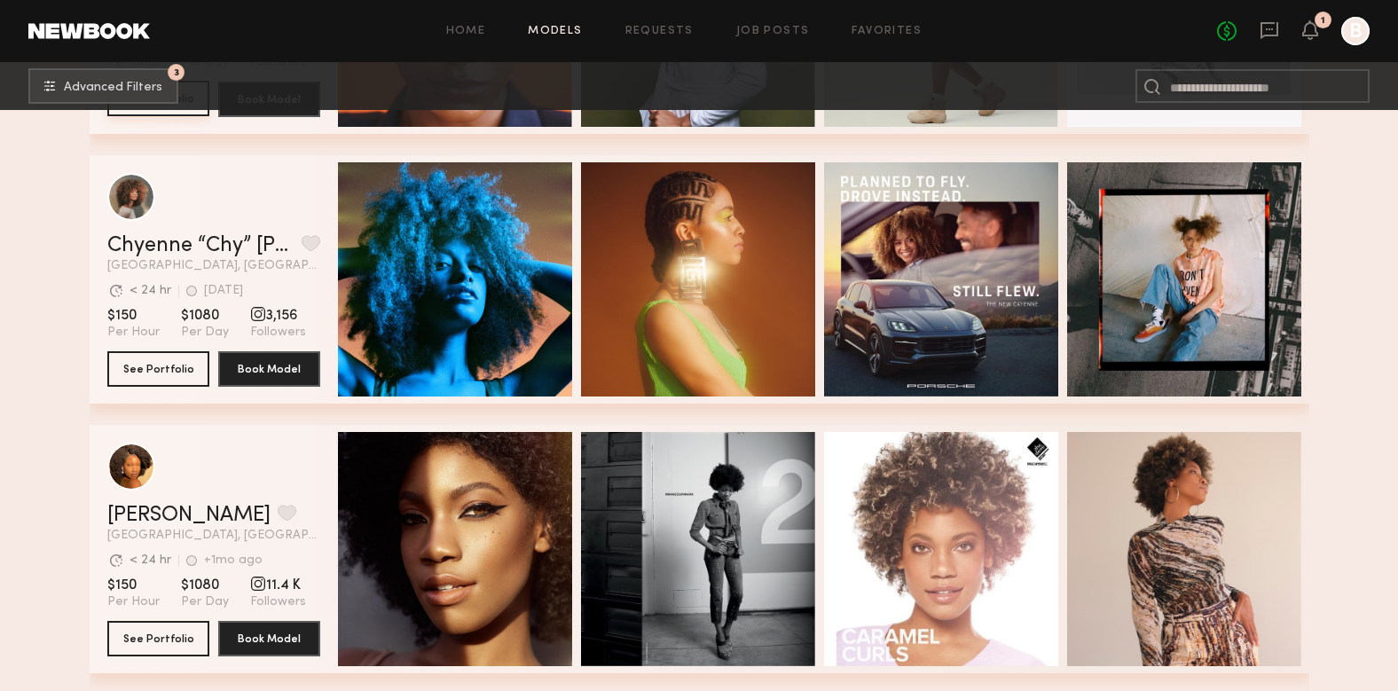
scroll to position [25884, 0]
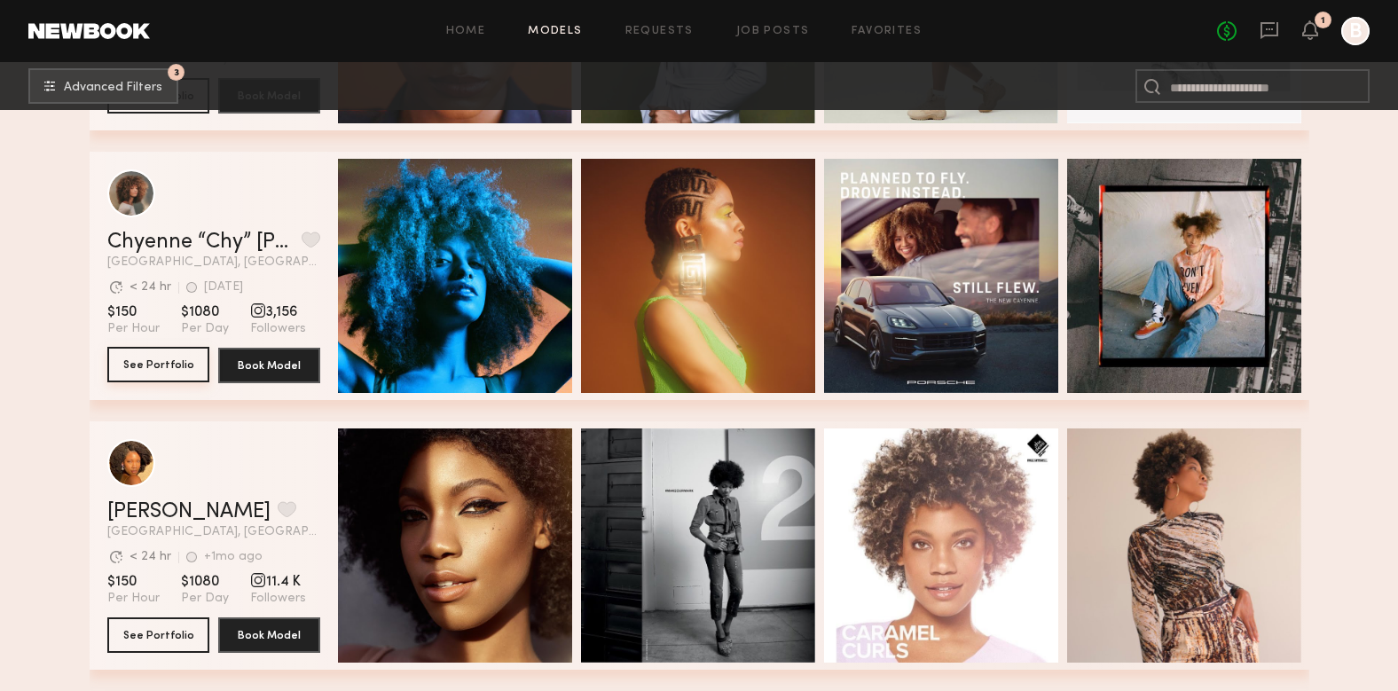
click at [172, 367] on button "See Portfolio" at bounding box center [158, 364] width 102 height 35
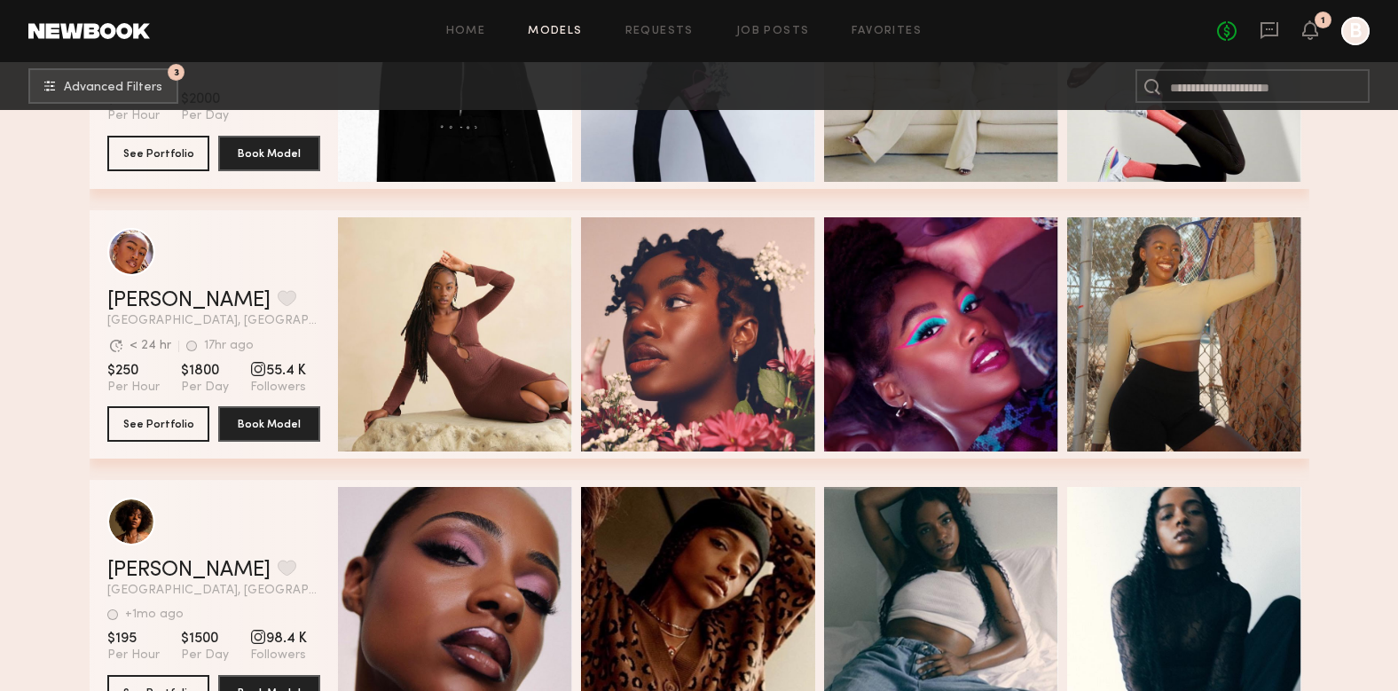
scroll to position [26638, 0]
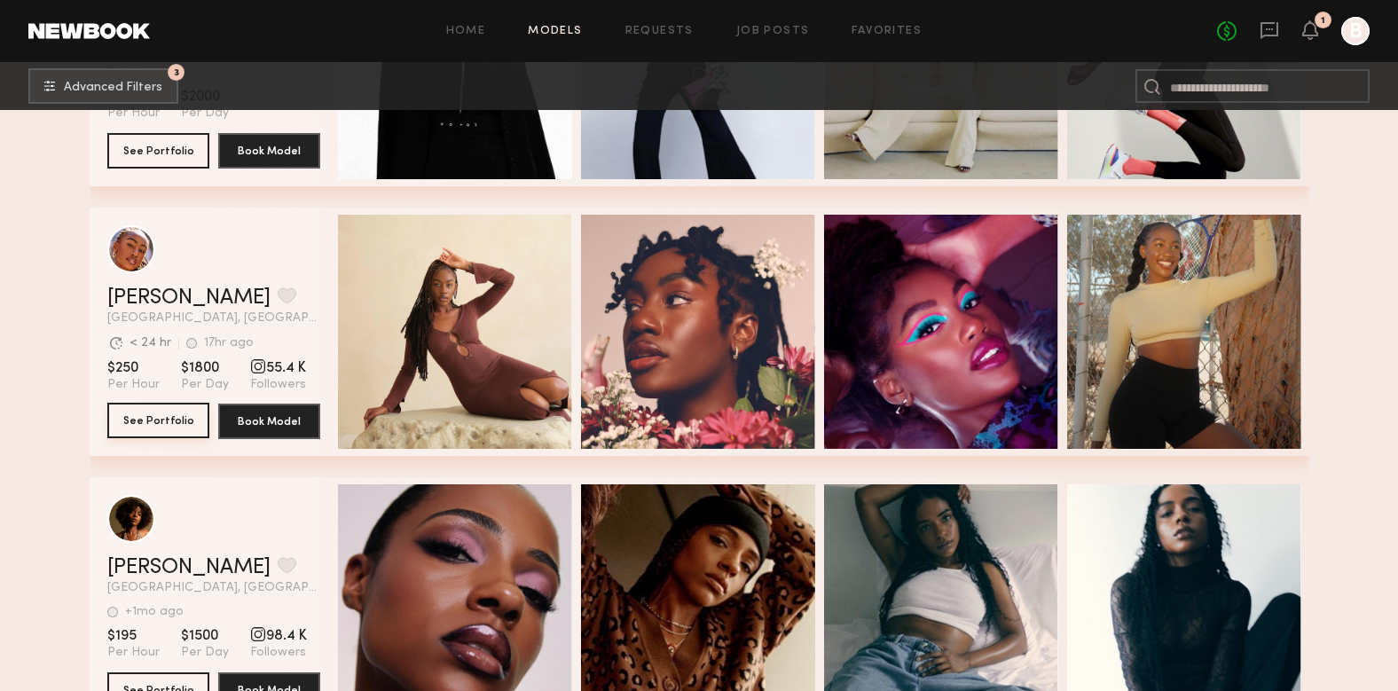
click at [167, 428] on button "See Portfolio" at bounding box center [158, 420] width 102 height 35
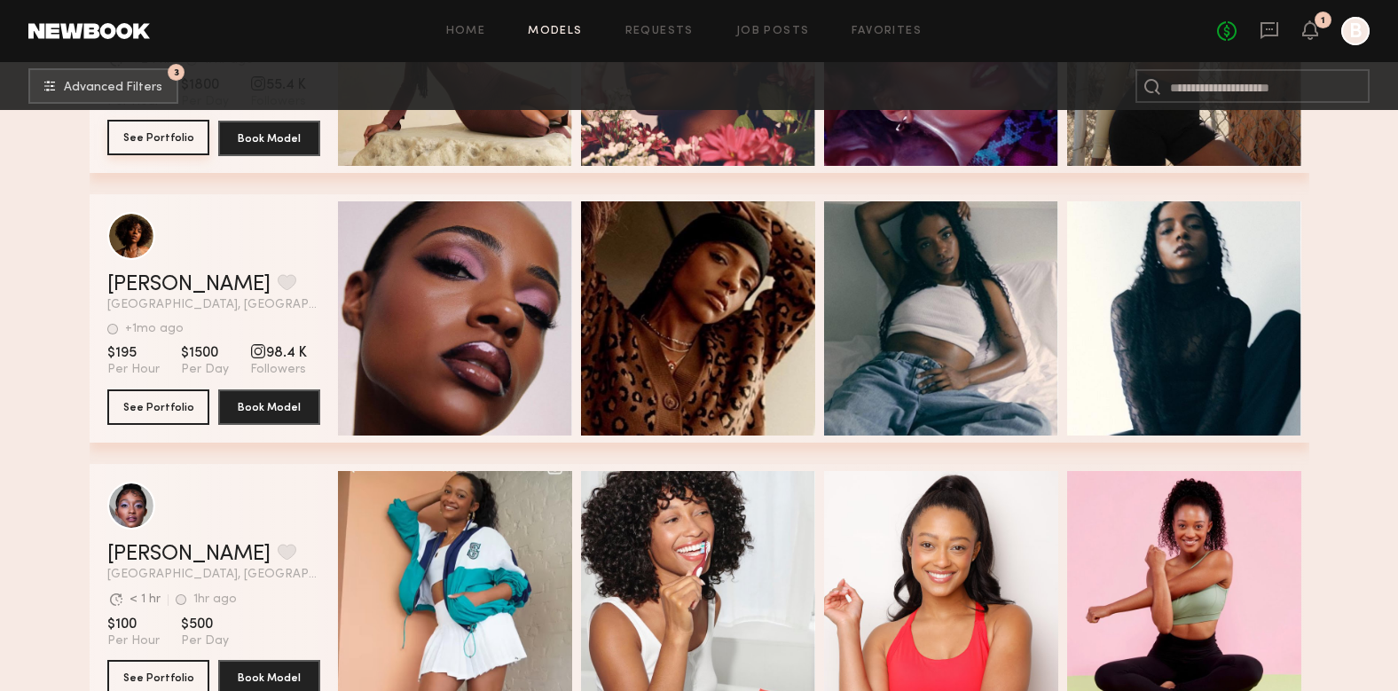
scroll to position [26921, 0]
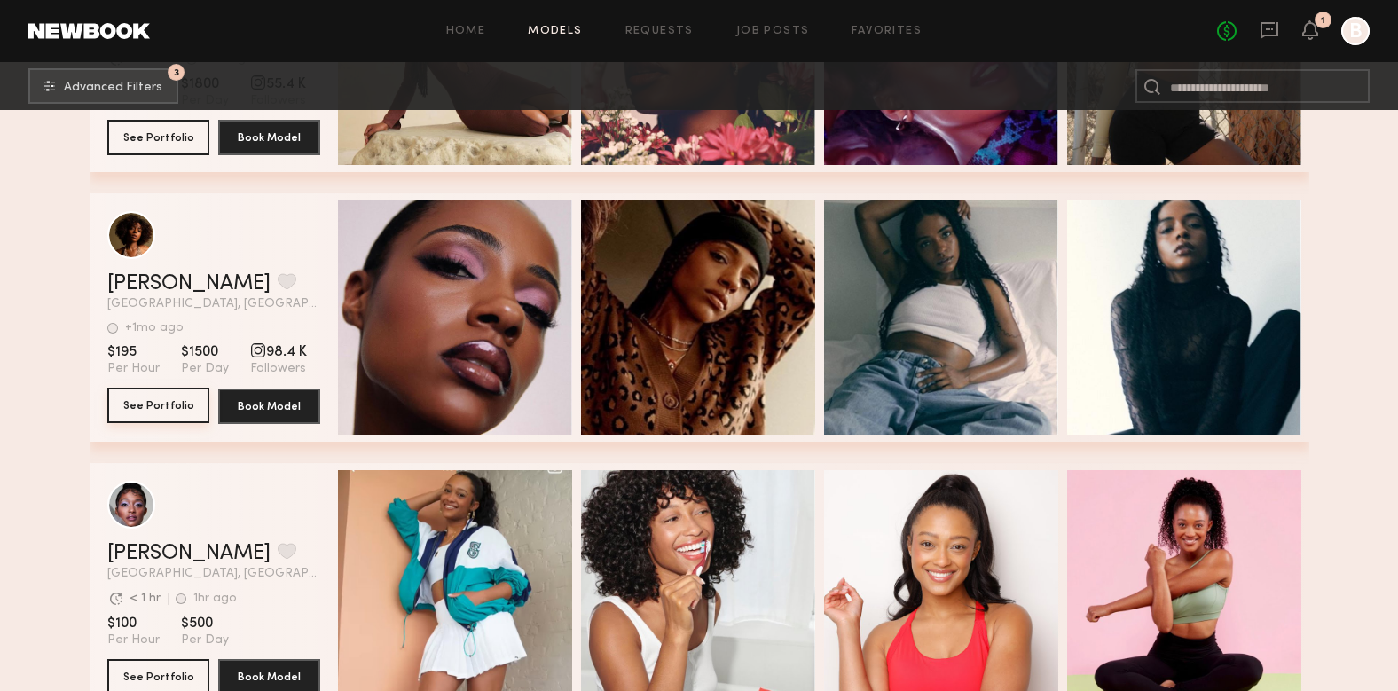
click at [162, 404] on button "See Portfolio" at bounding box center [158, 405] width 102 height 35
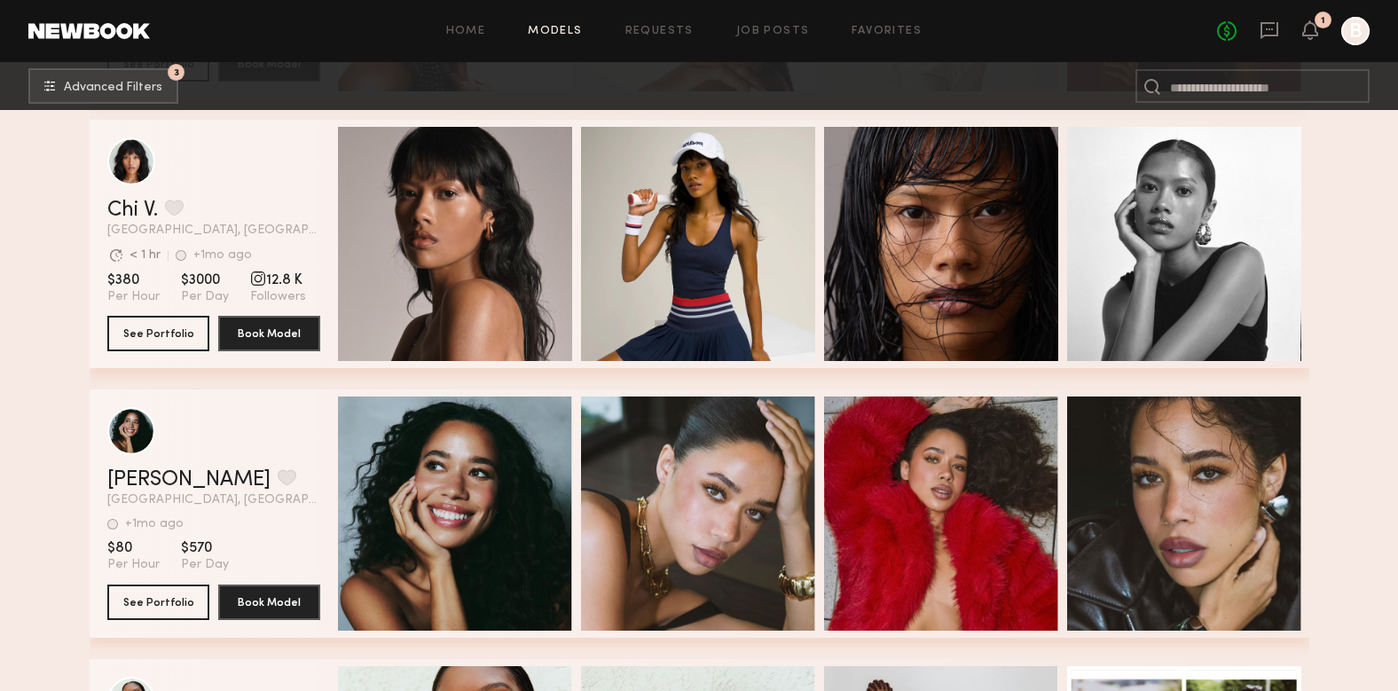
scroll to position [27806, 0]
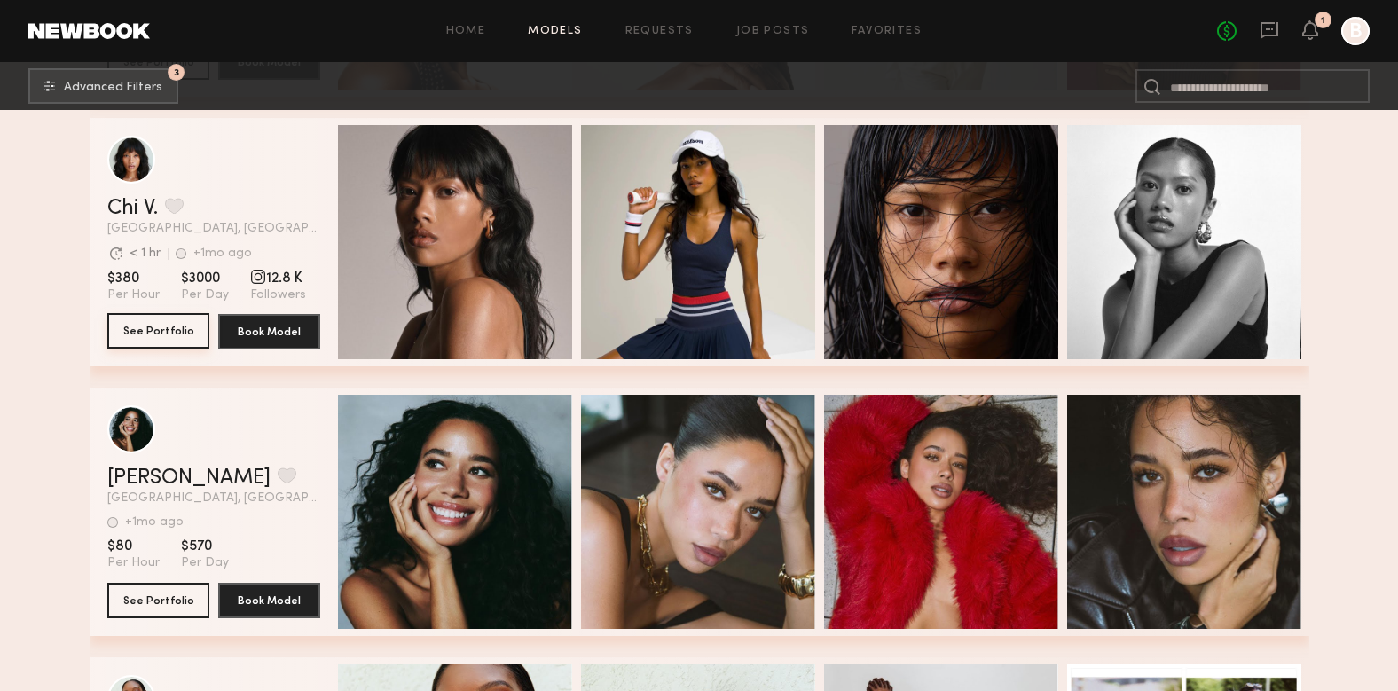
click at [175, 328] on button "See Portfolio" at bounding box center [158, 330] width 102 height 35
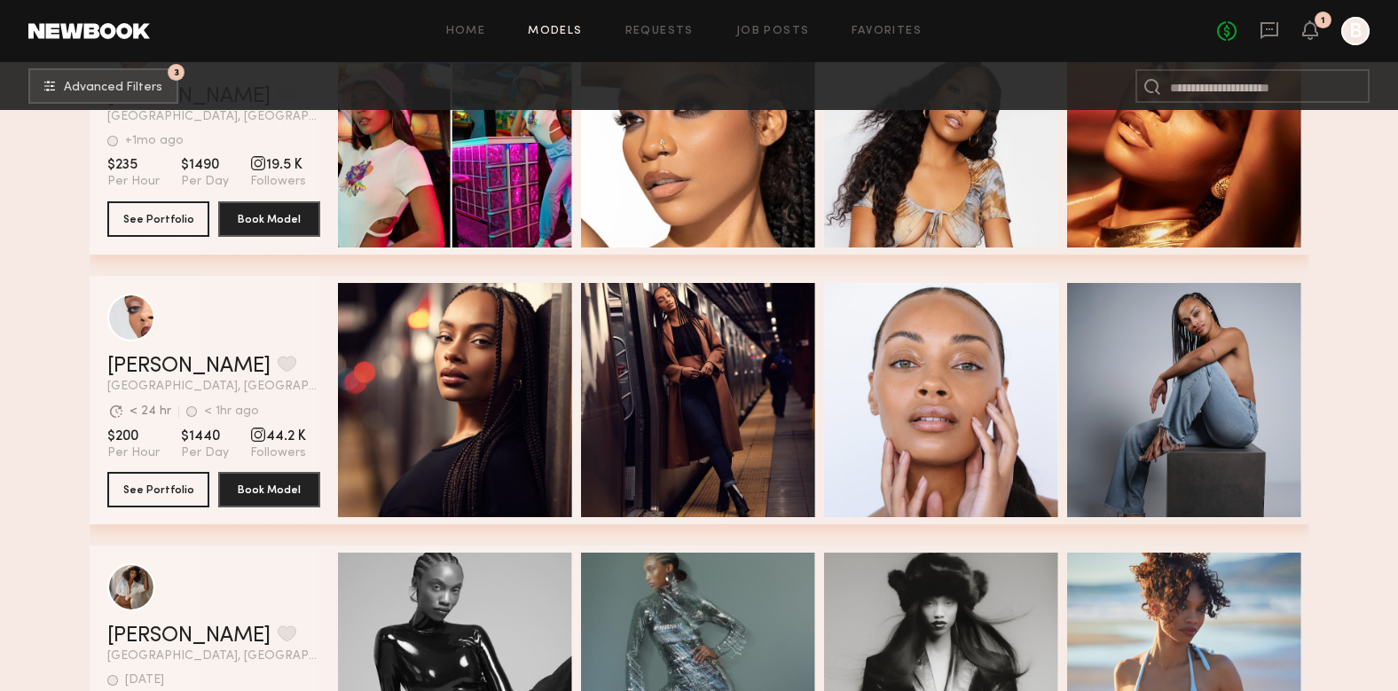
scroll to position [28729, 0]
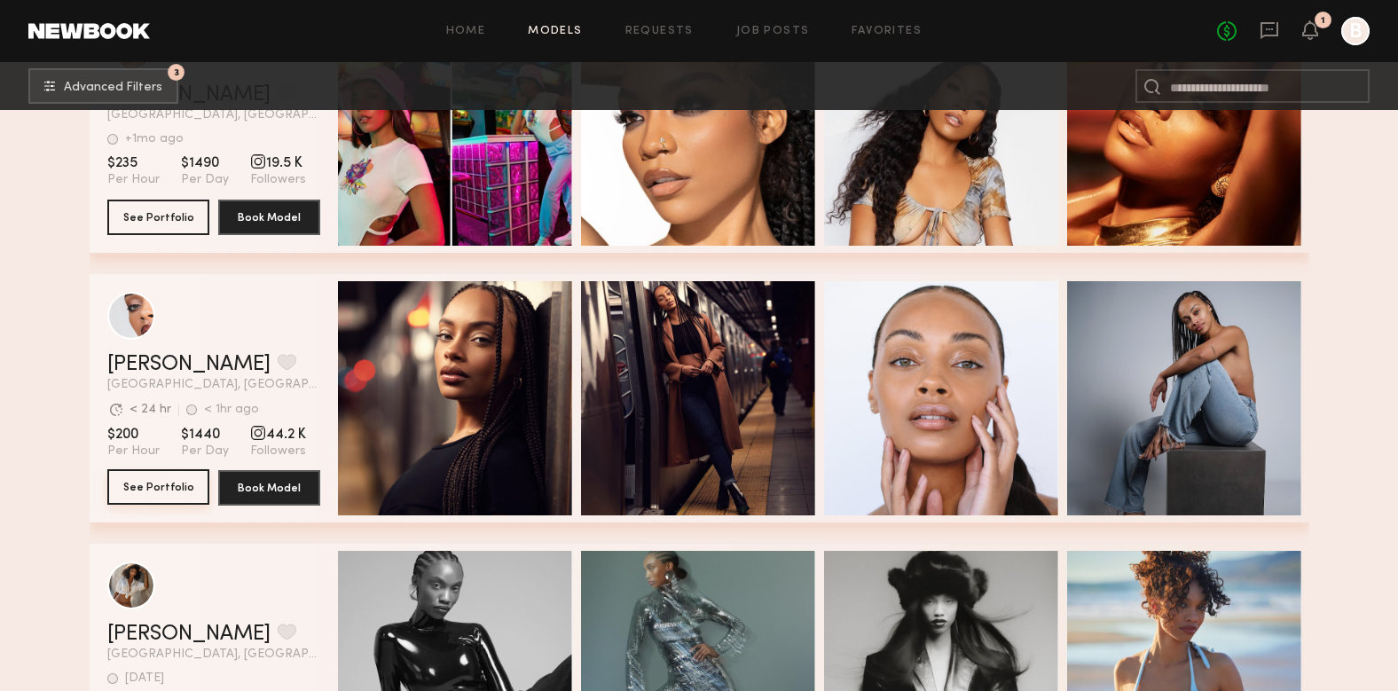
click at [154, 485] on button "See Portfolio" at bounding box center [158, 486] width 102 height 35
click at [278, 356] on button "grid" at bounding box center [287, 362] width 19 height 16
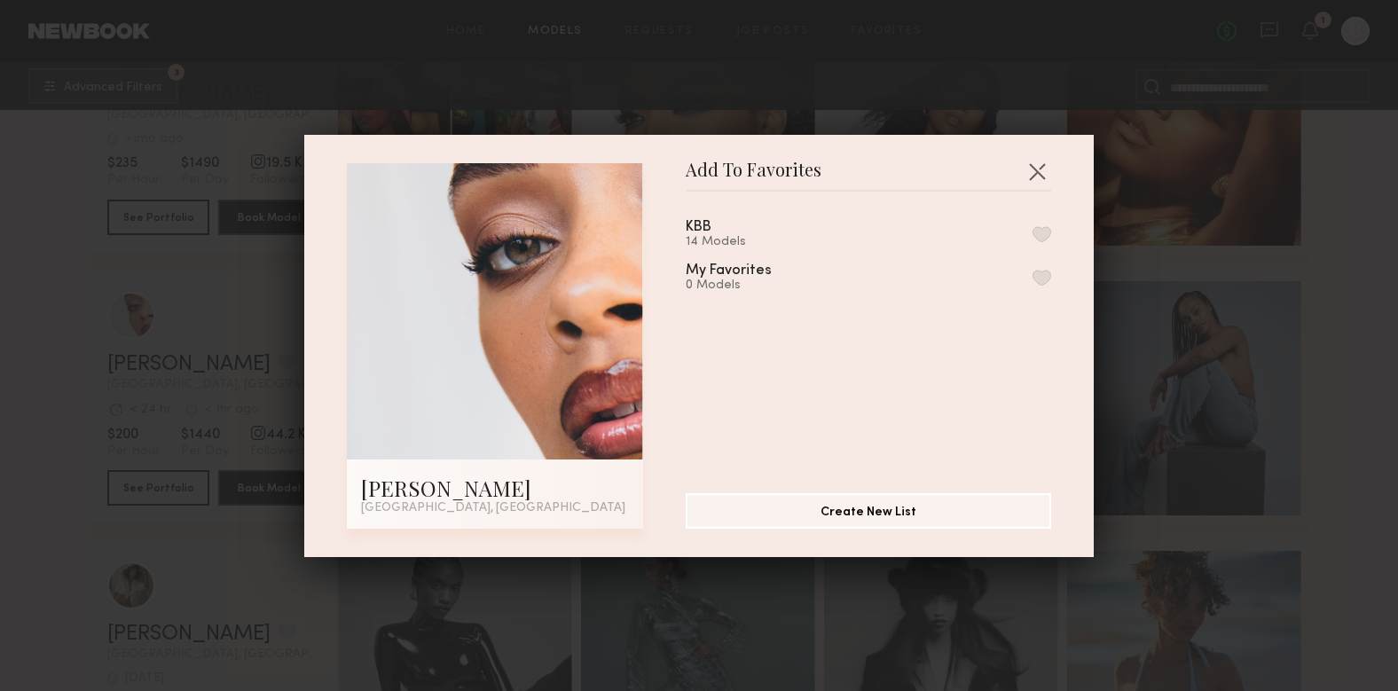
click at [1043, 232] on button "button" at bounding box center [1042, 234] width 19 height 16
click at [1045, 163] on button "button" at bounding box center [1037, 171] width 28 height 28
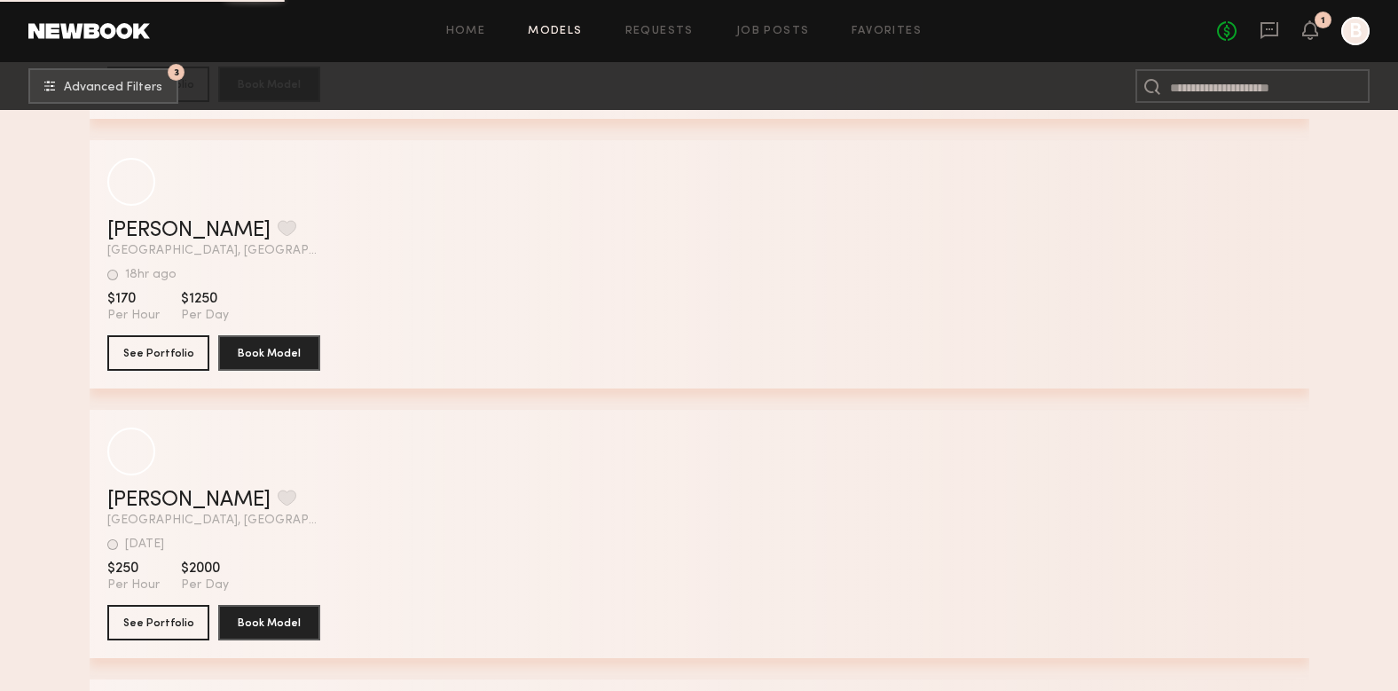
scroll to position [34521, 0]
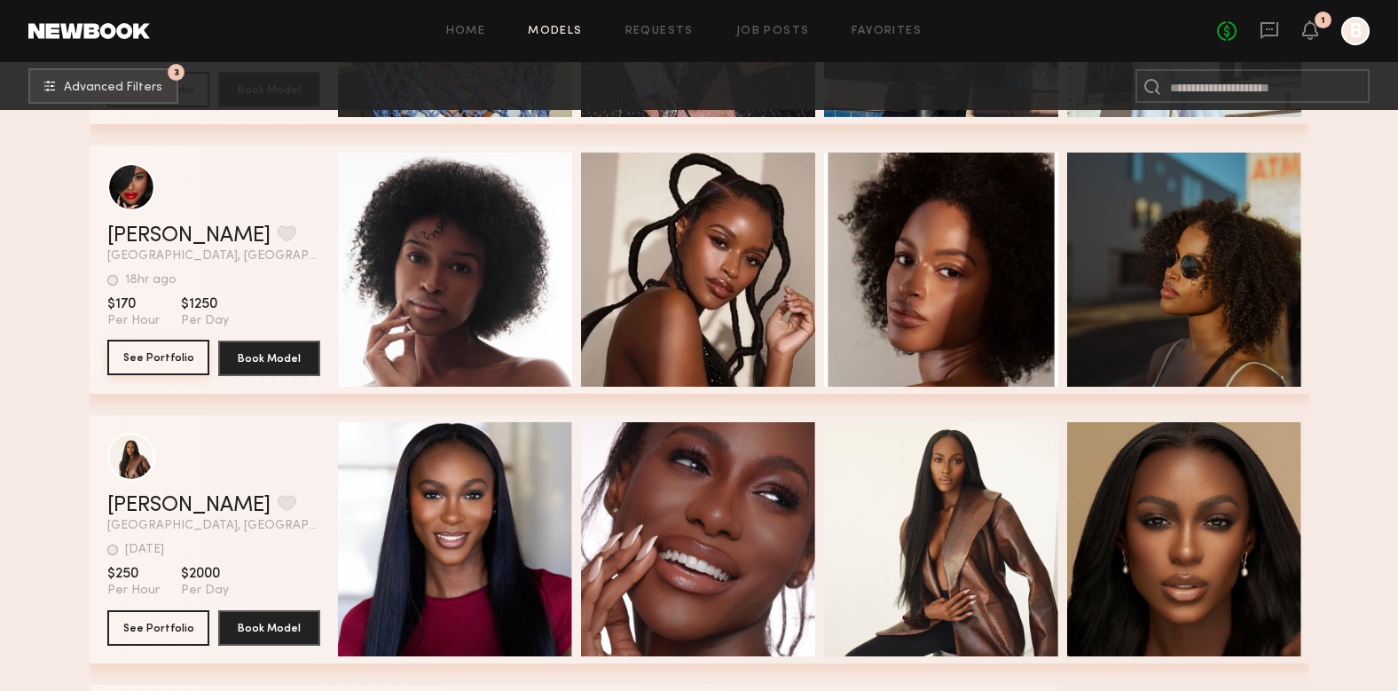
click at [159, 350] on button "See Portfolio" at bounding box center [158, 357] width 102 height 35
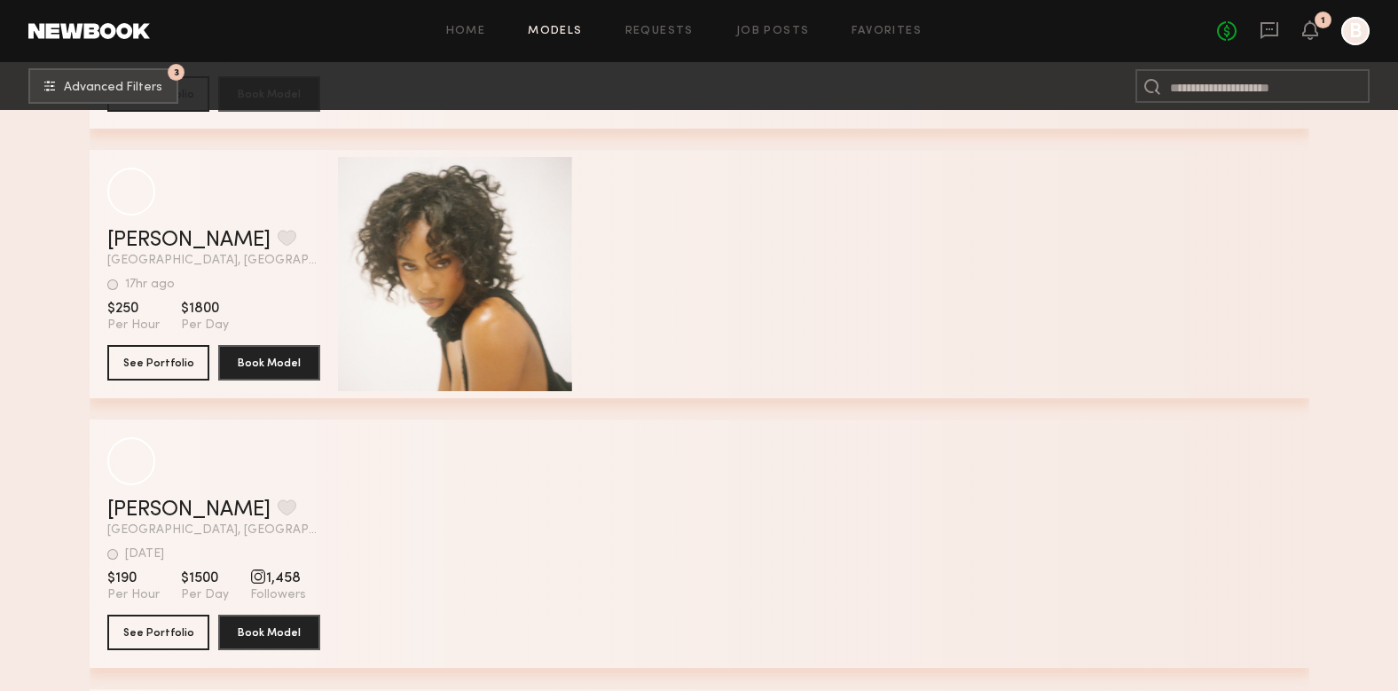
scroll to position [35867, 0]
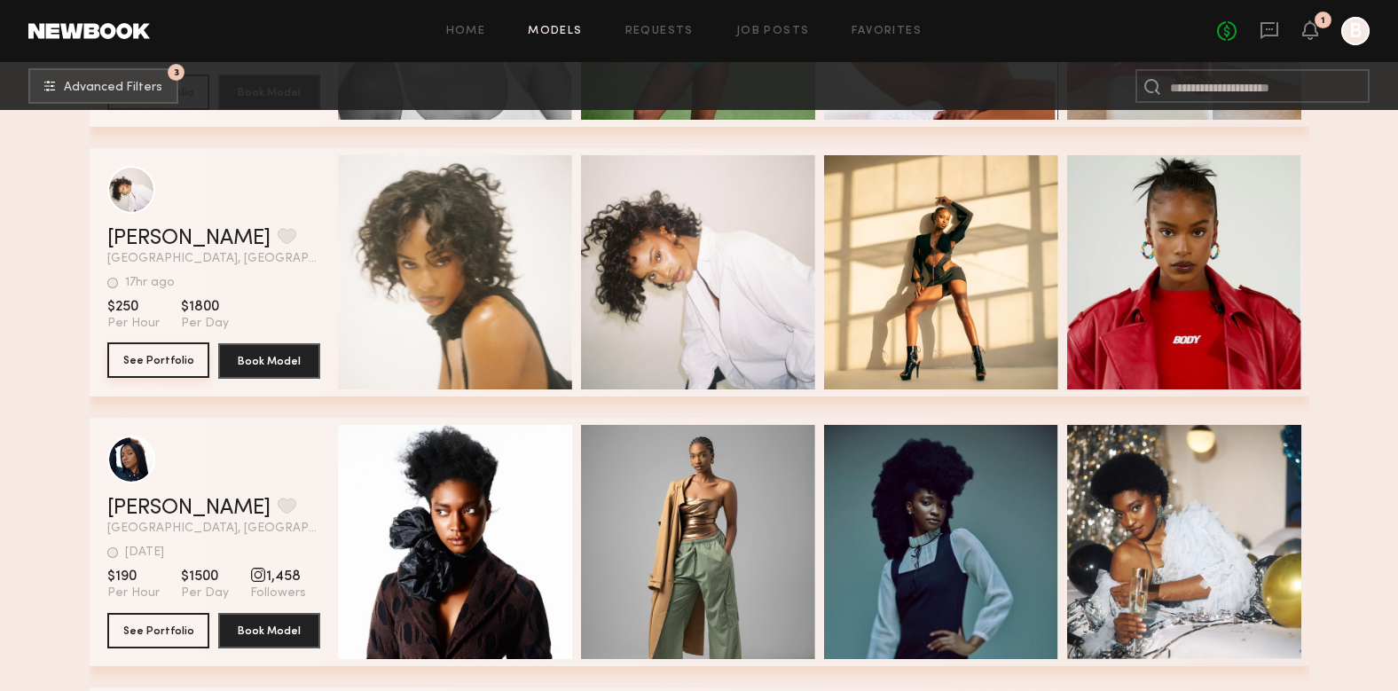
click at [172, 366] on button "See Portfolio" at bounding box center [158, 359] width 102 height 35
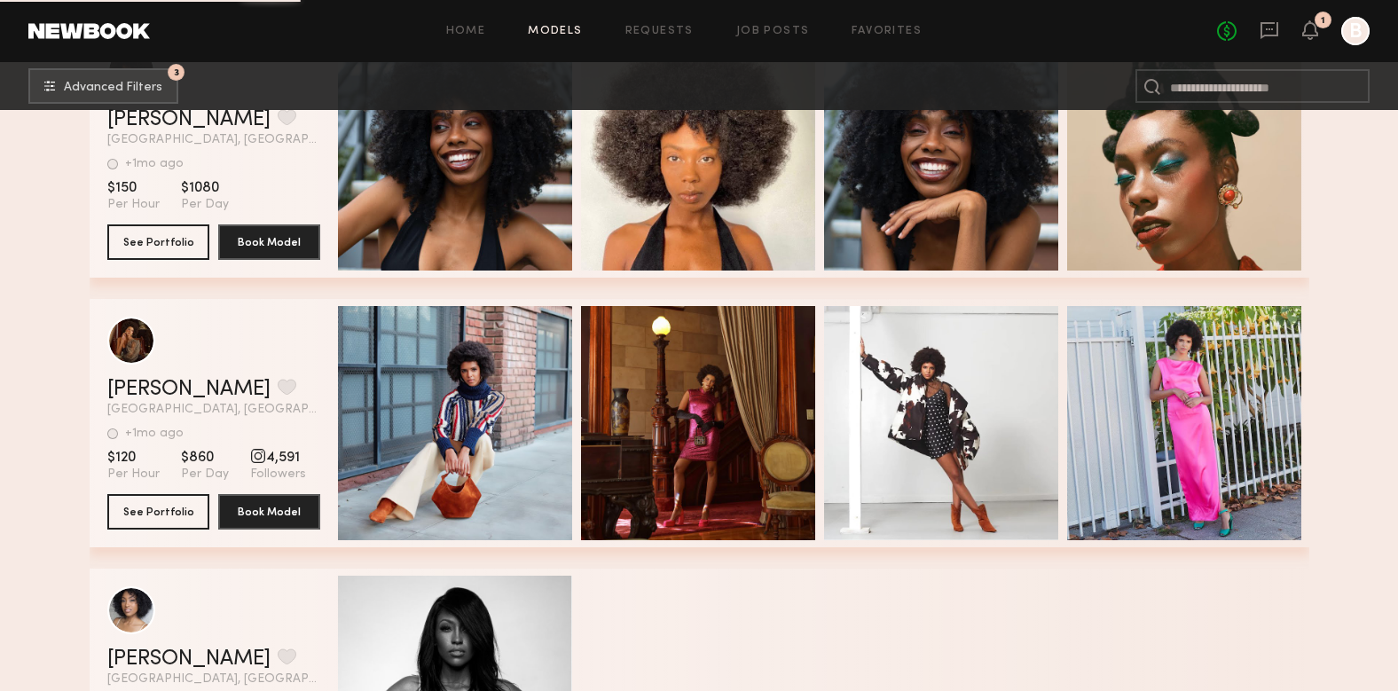
scroll to position [45078, 0]
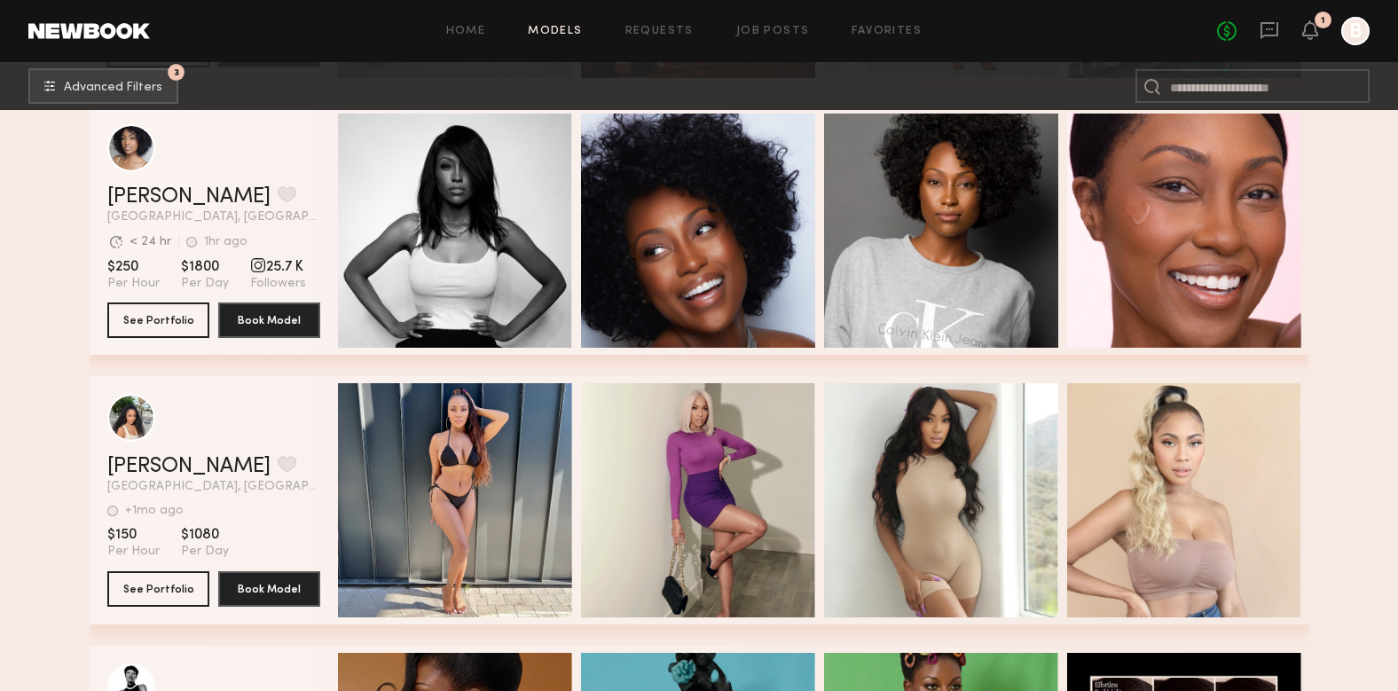
click at [573, 30] on link "Models" at bounding box center [555, 32] width 54 height 12
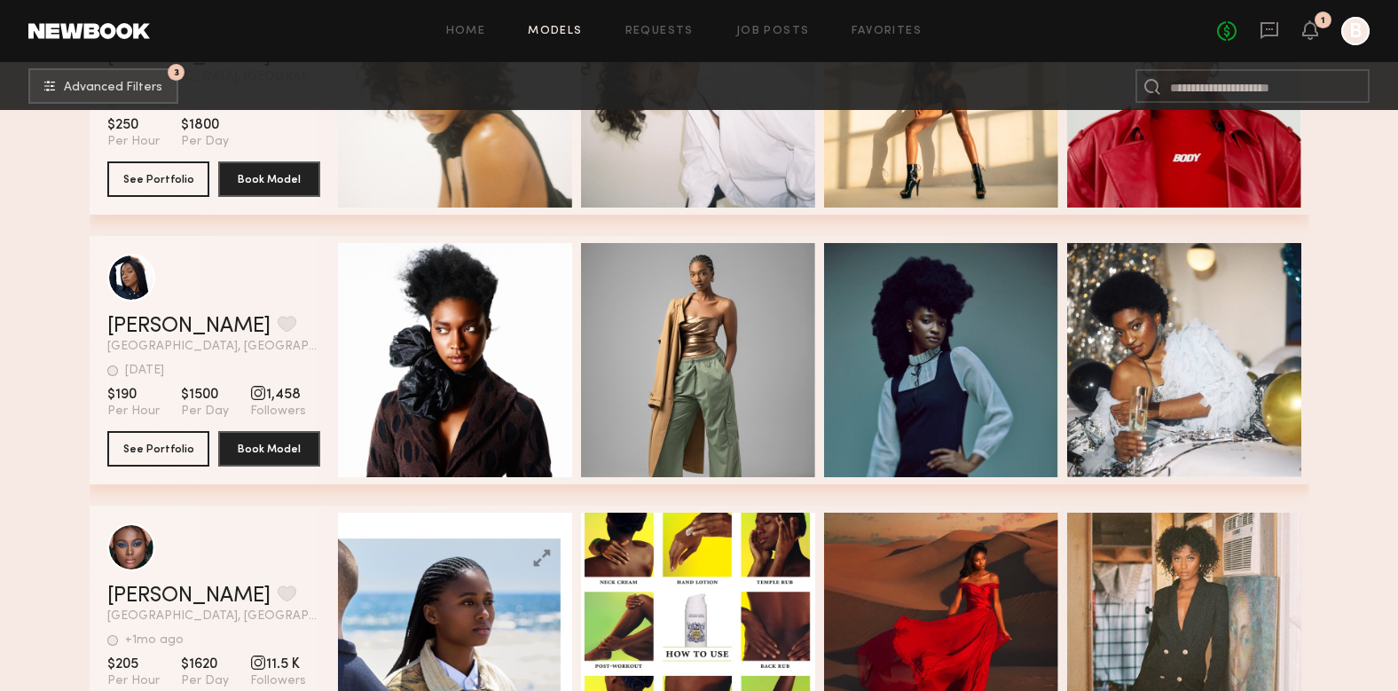
scroll to position [36016, 0]
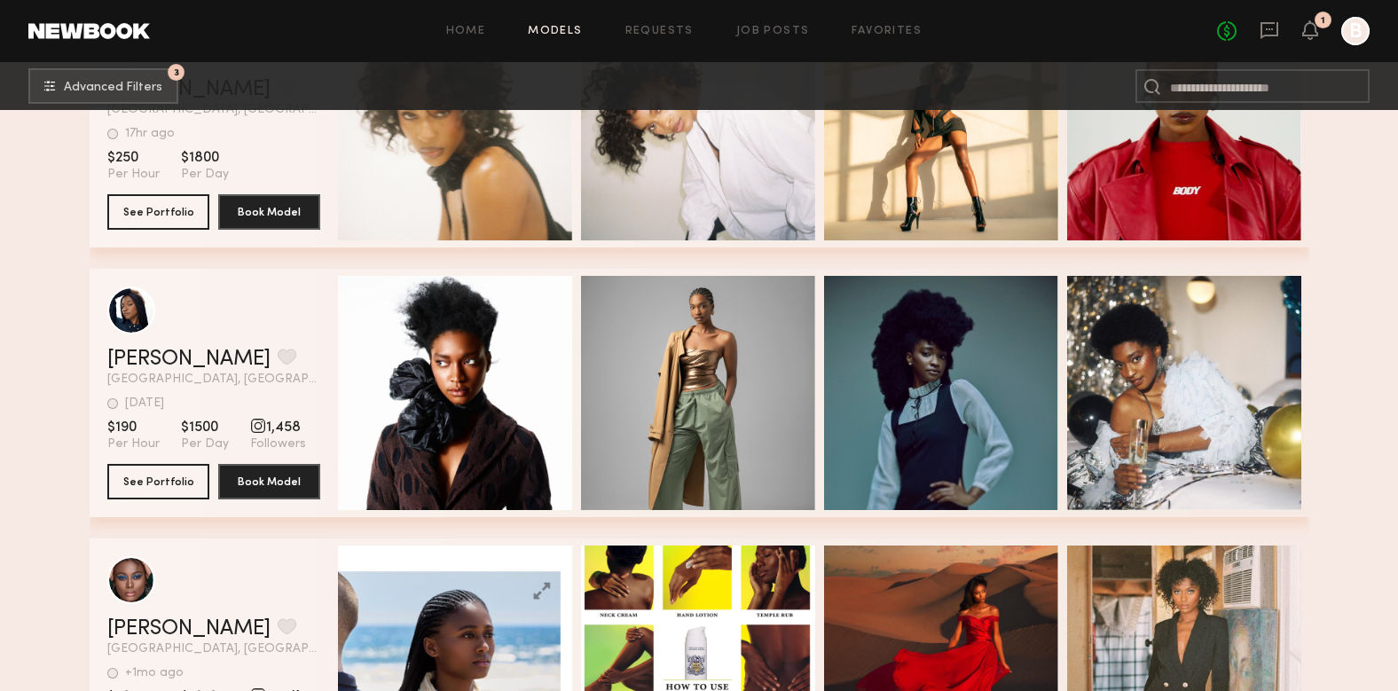
click at [465, 37] on div "Home Models Requests Job Posts Favorites Sign Out No fees up to $5,000 1 B" at bounding box center [760, 31] width 1220 height 28
click at [885, 30] on link "Favorites" at bounding box center [887, 32] width 70 height 12
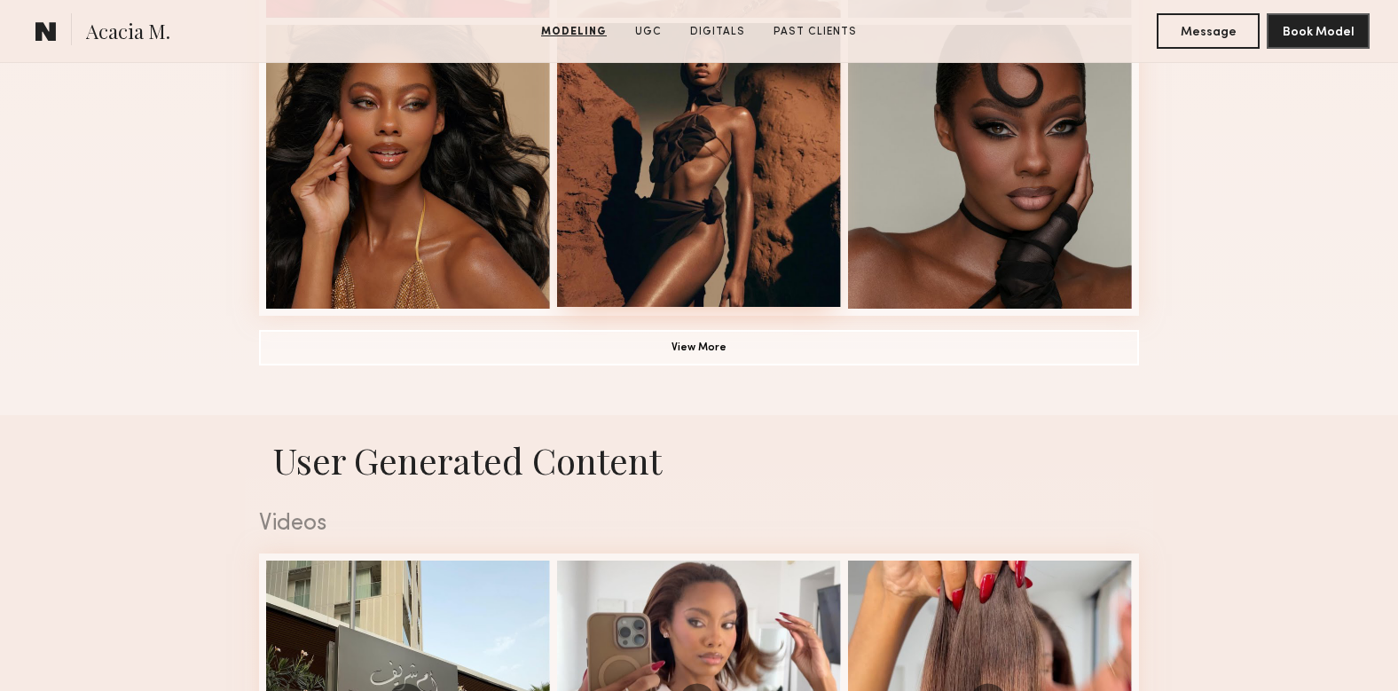
scroll to position [1366, 0]
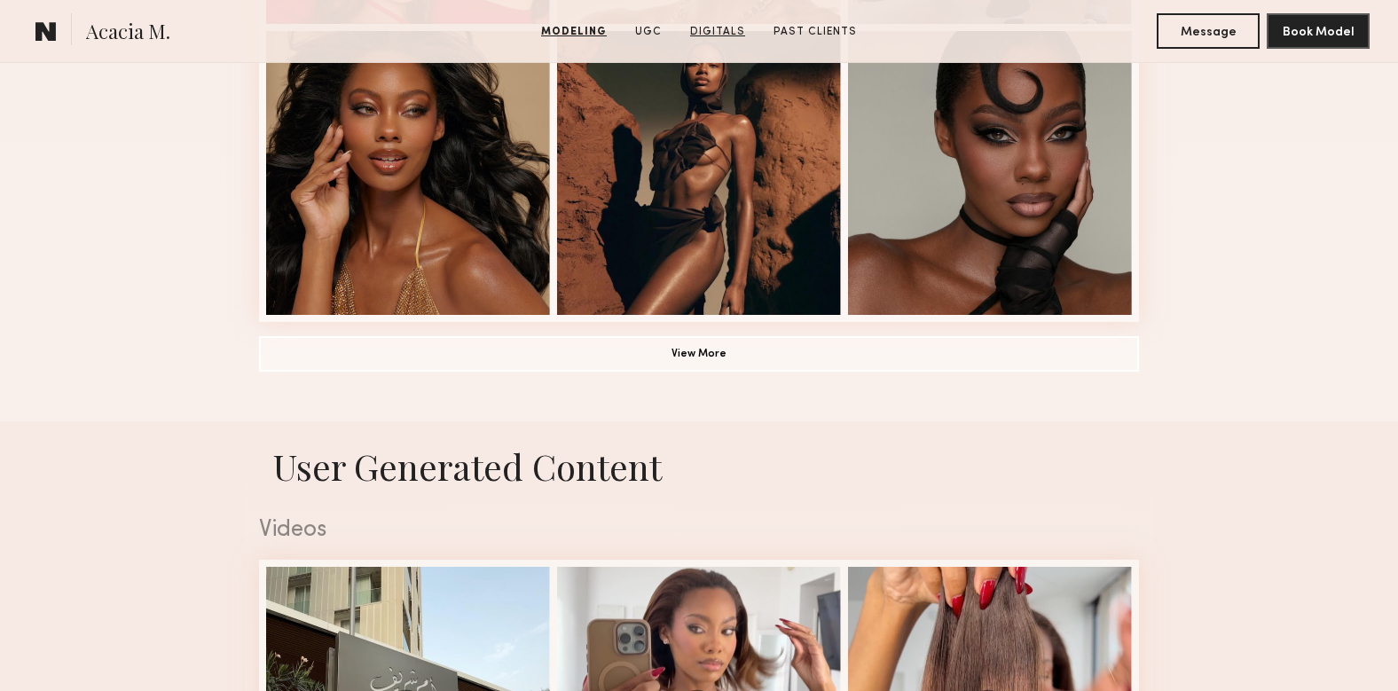
click at [718, 32] on link "Digitals" at bounding box center [717, 32] width 69 height 16
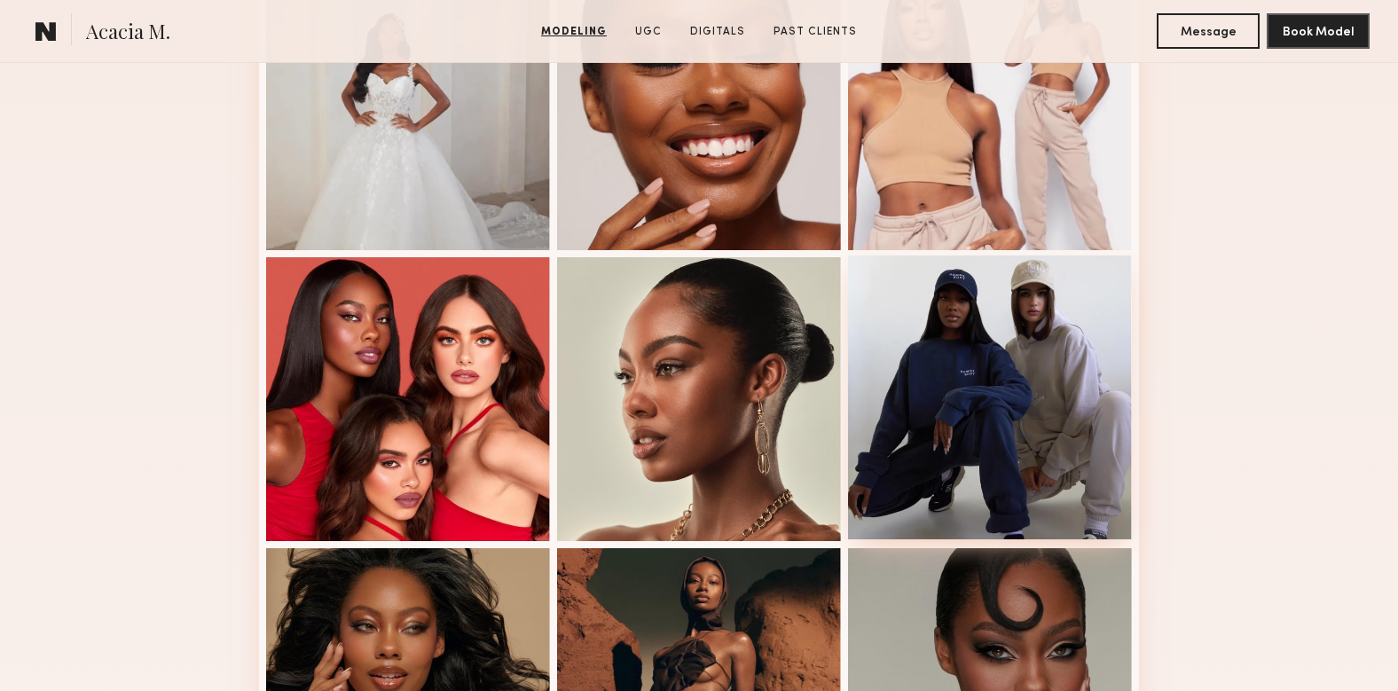
scroll to position [0, 0]
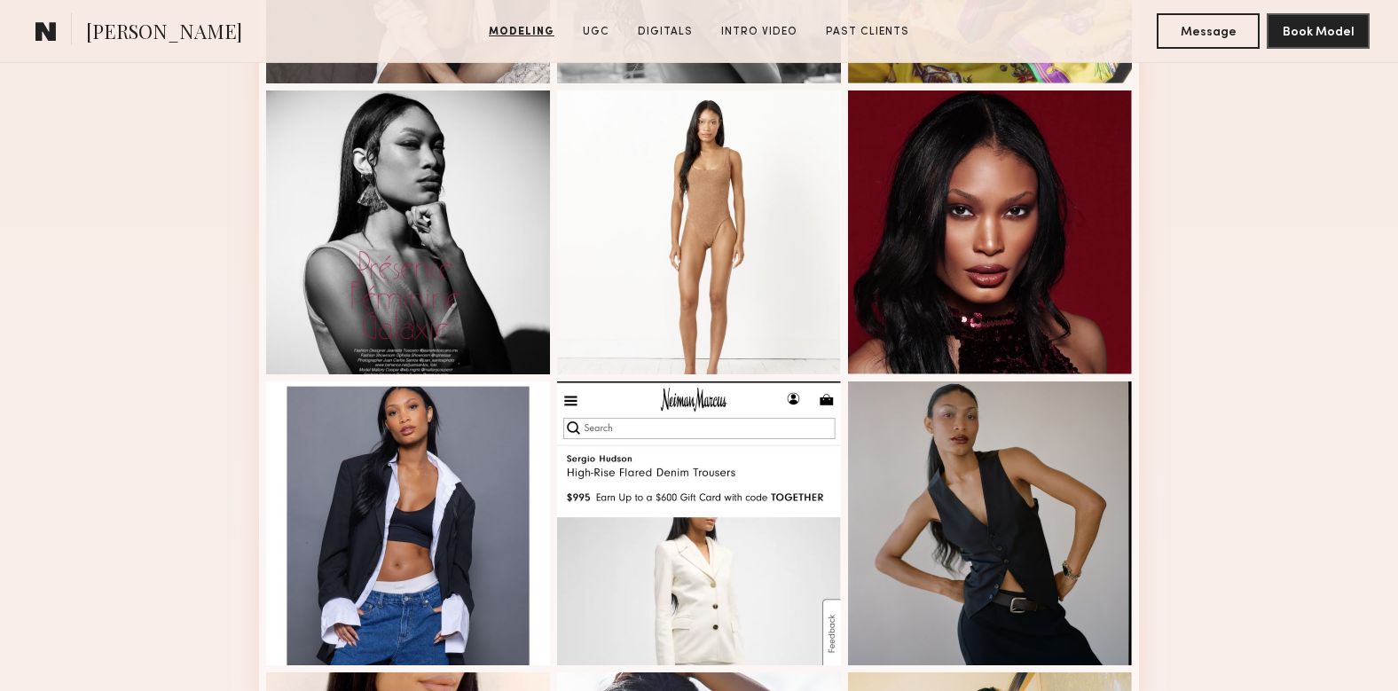
scroll to position [564, 0]
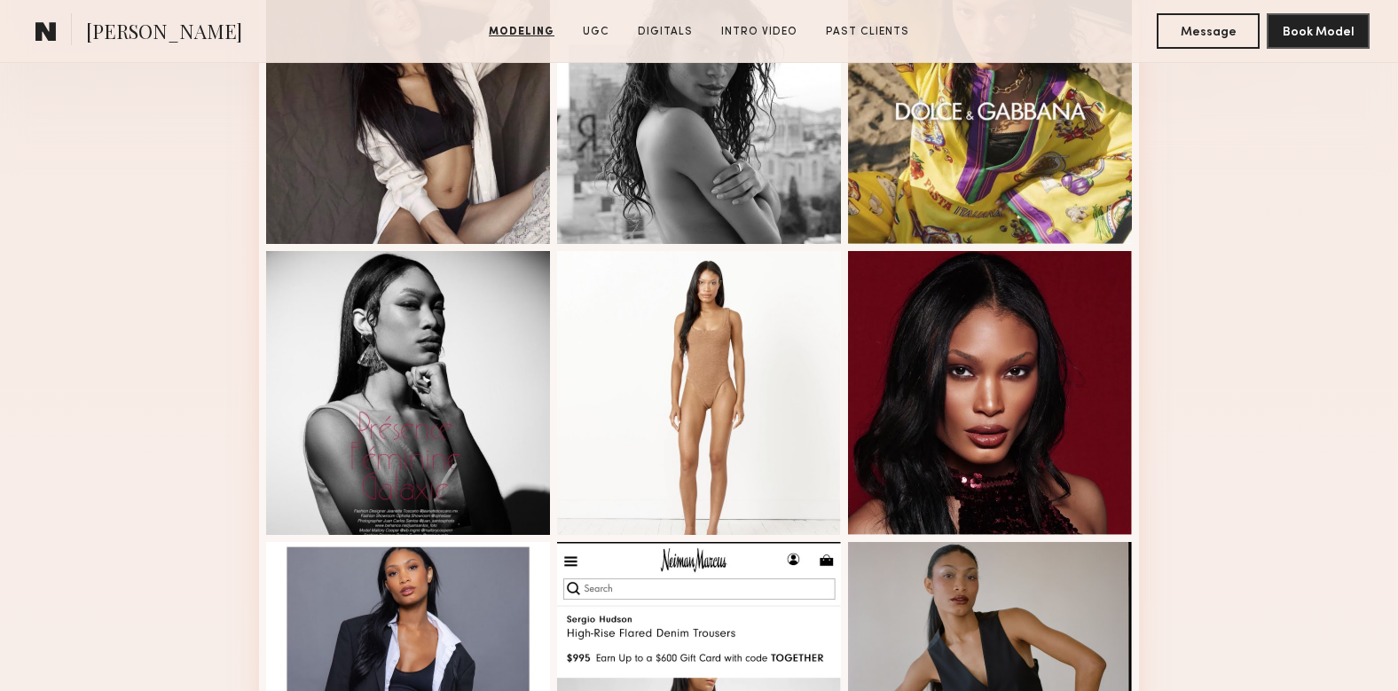
click at [673, 20] on section "[PERSON_NAME] Modeling UGC Digitals Intro Video Past Clients Message Book Model" at bounding box center [699, 31] width 1398 height 63
click at [673, 35] on link "Digitals" at bounding box center [665, 32] width 69 height 16
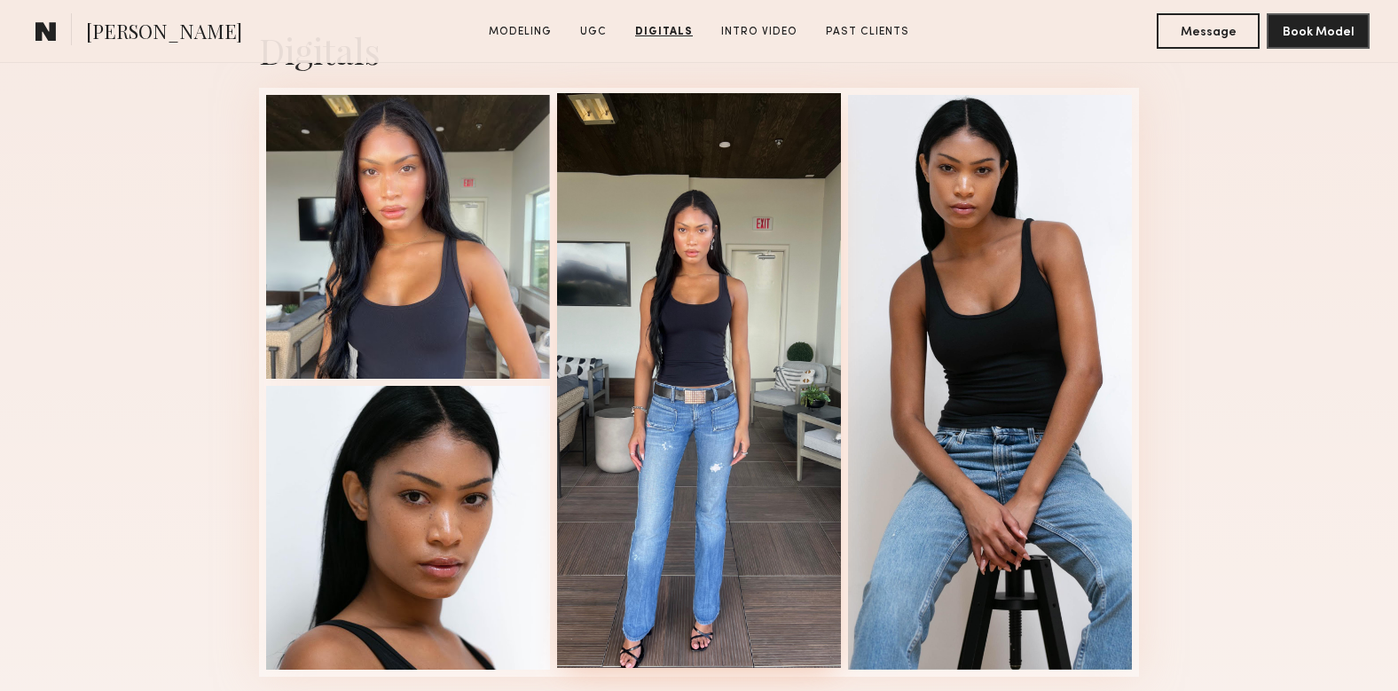
scroll to position [3591, 0]
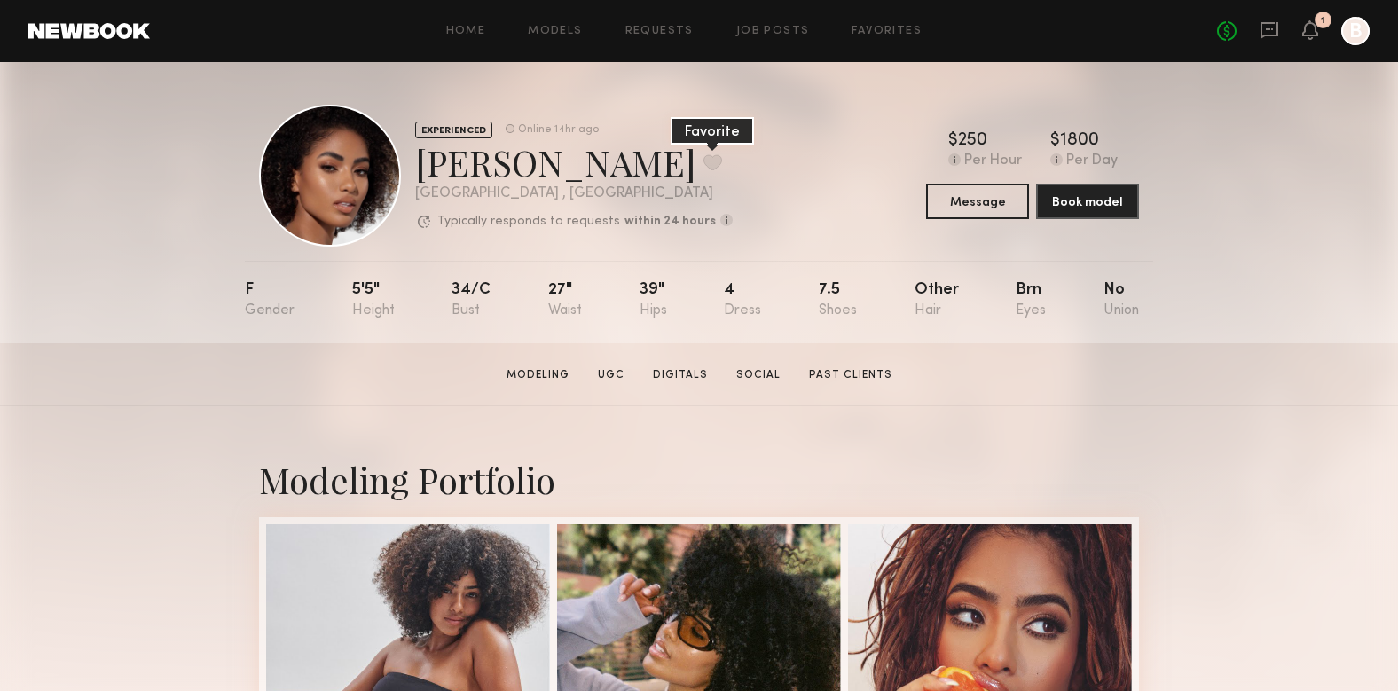
click at [704, 165] on button at bounding box center [713, 162] width 19 height 16
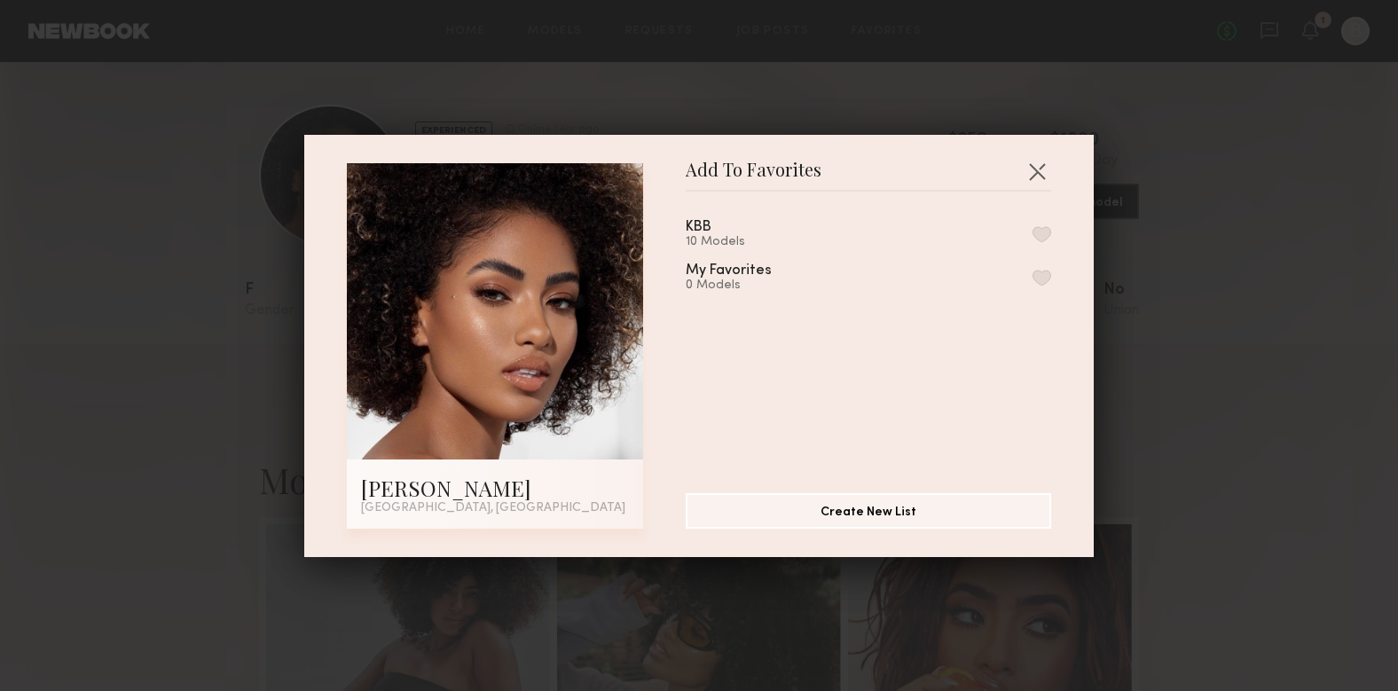
click at [1043, 230] on button "button" at bounding box center [1042, 234] width 19 height 16
click at [1043, 161] on button "button" at bounding box center [1037, 171] width 28 height 28
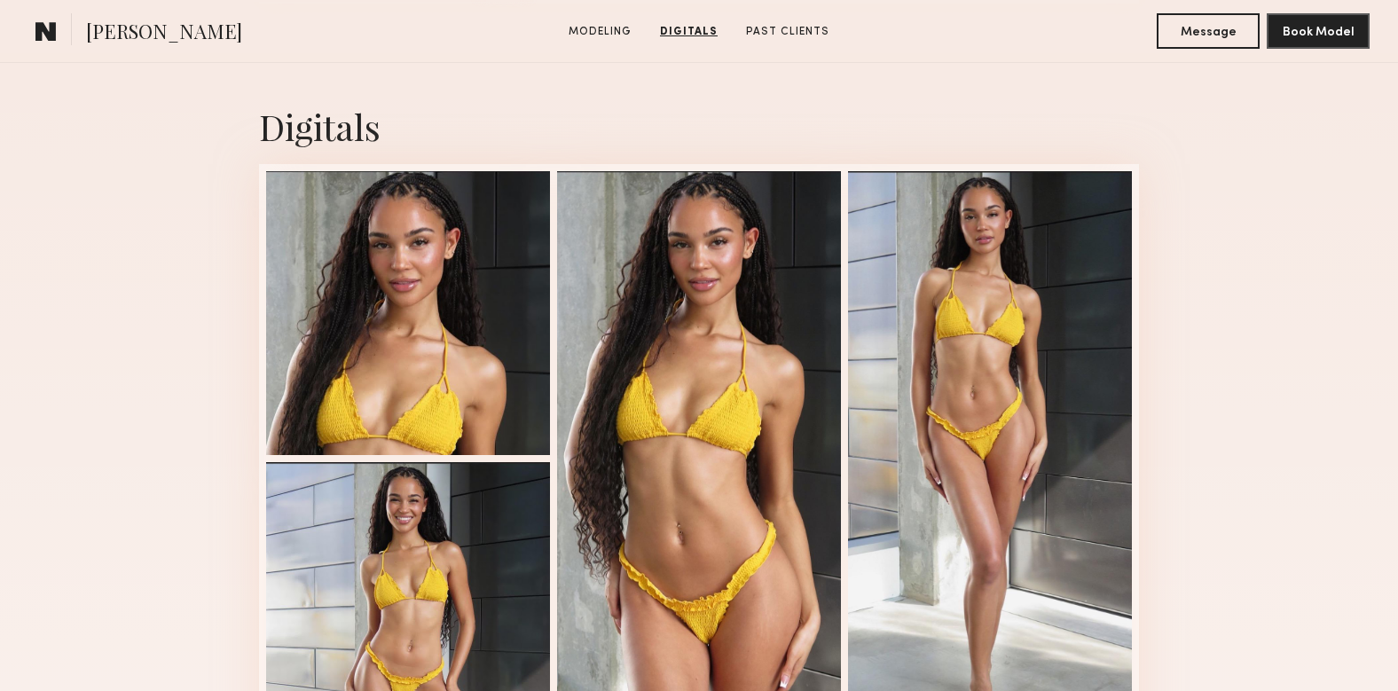
scroll to position [1105, 0]
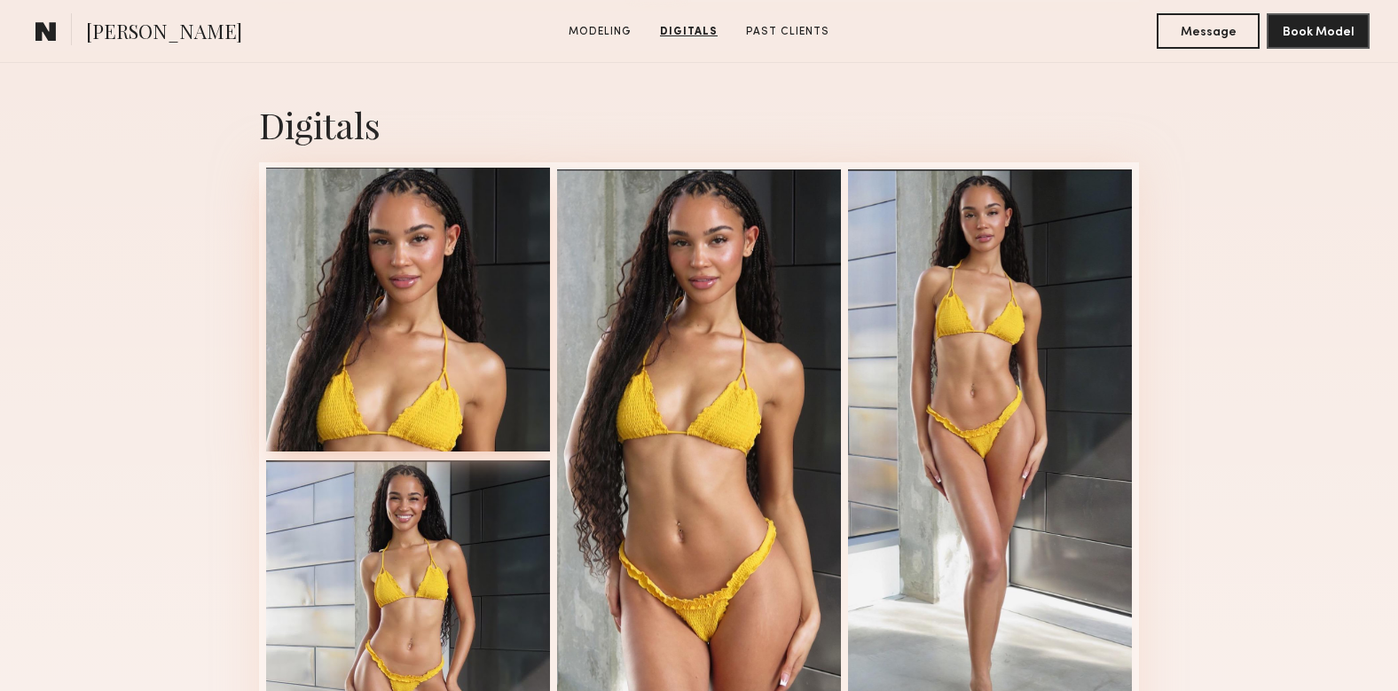
click at [476, 276] on div at bounding box center [408, 310] width 284 height 284
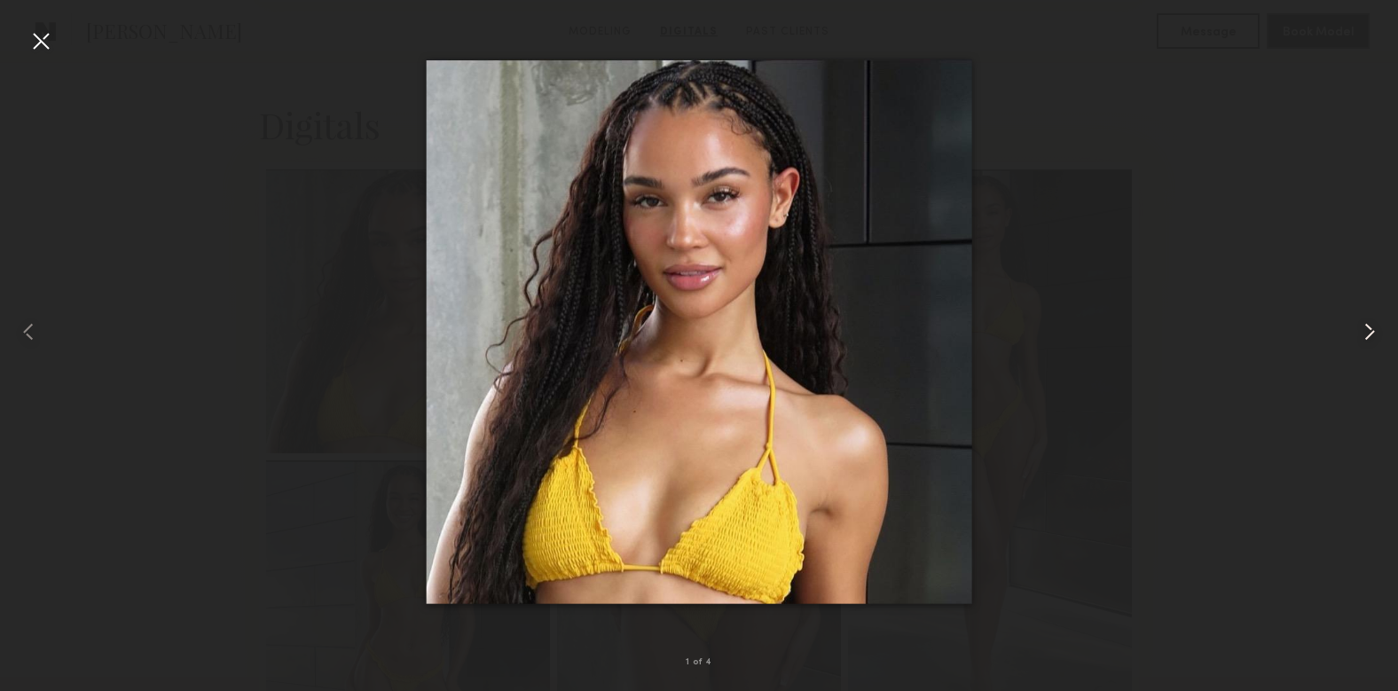
click at [1371, 328] on common-icon at bounding box center [1370, 332] width 28 height 28
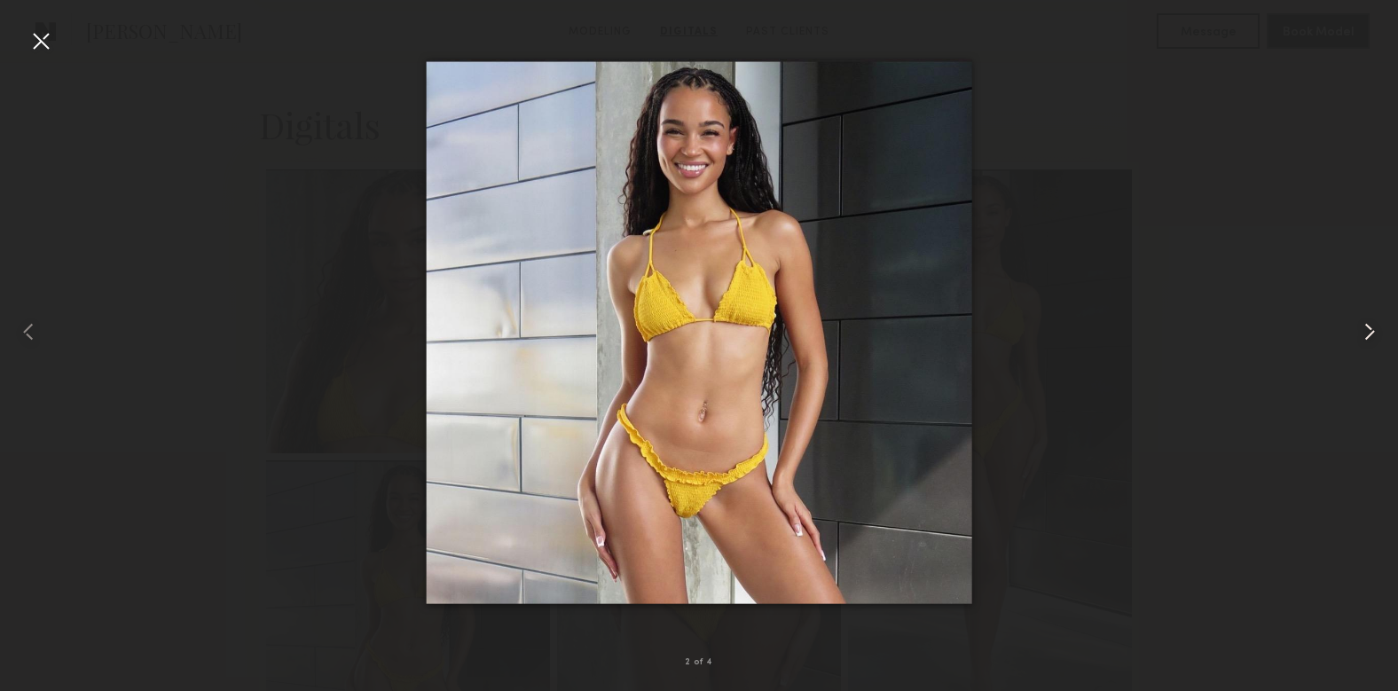
click at [1372, 331] on common-icon at bounding box center [1370, 332] width 28 height 28
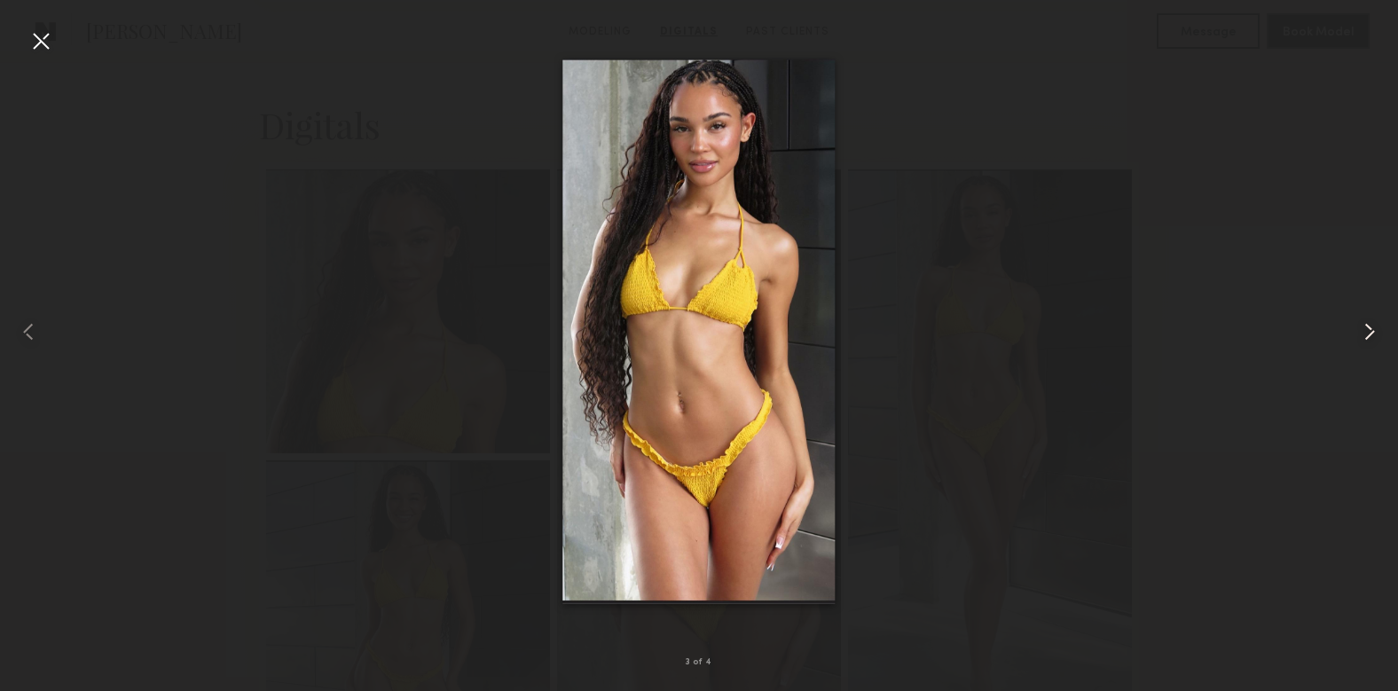
click at [1372, 331] on common-icon at bounding box center [1370, 332] width 28 height 28
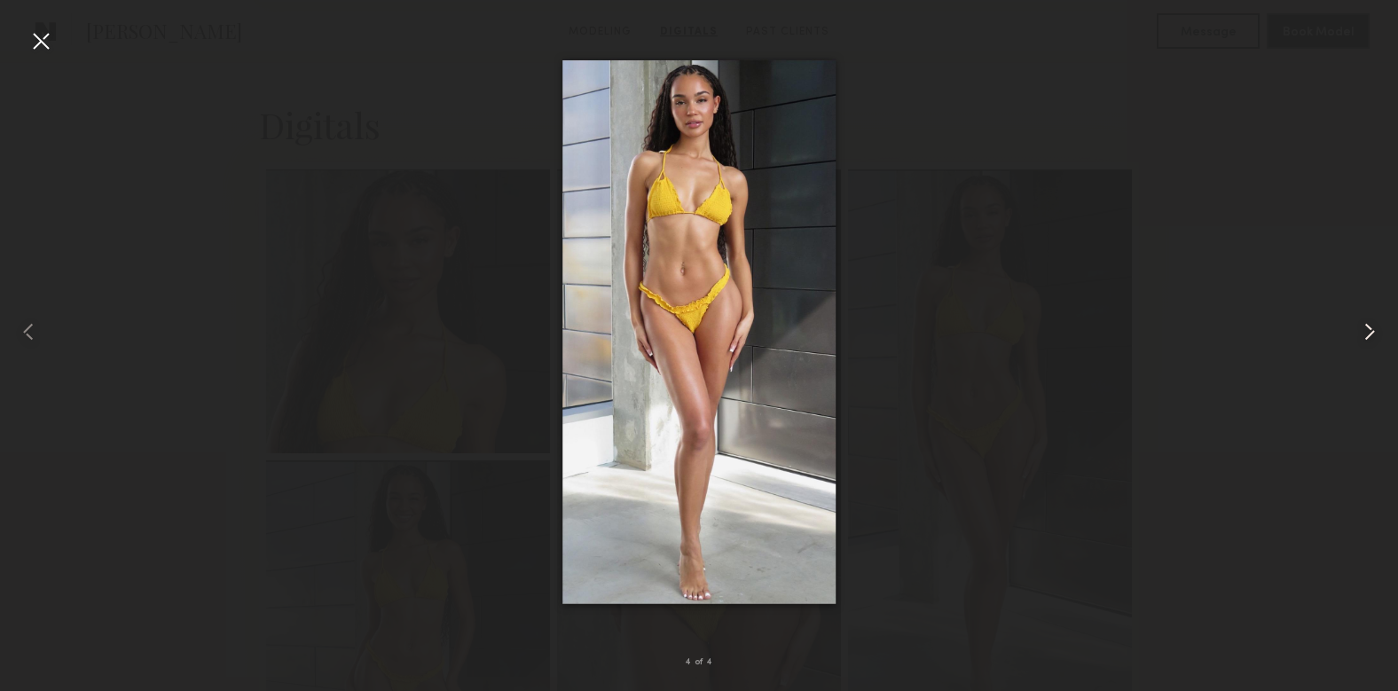
click at [1372, 331] on common-icon at bounding box center [1370, 332] width 28 height 28
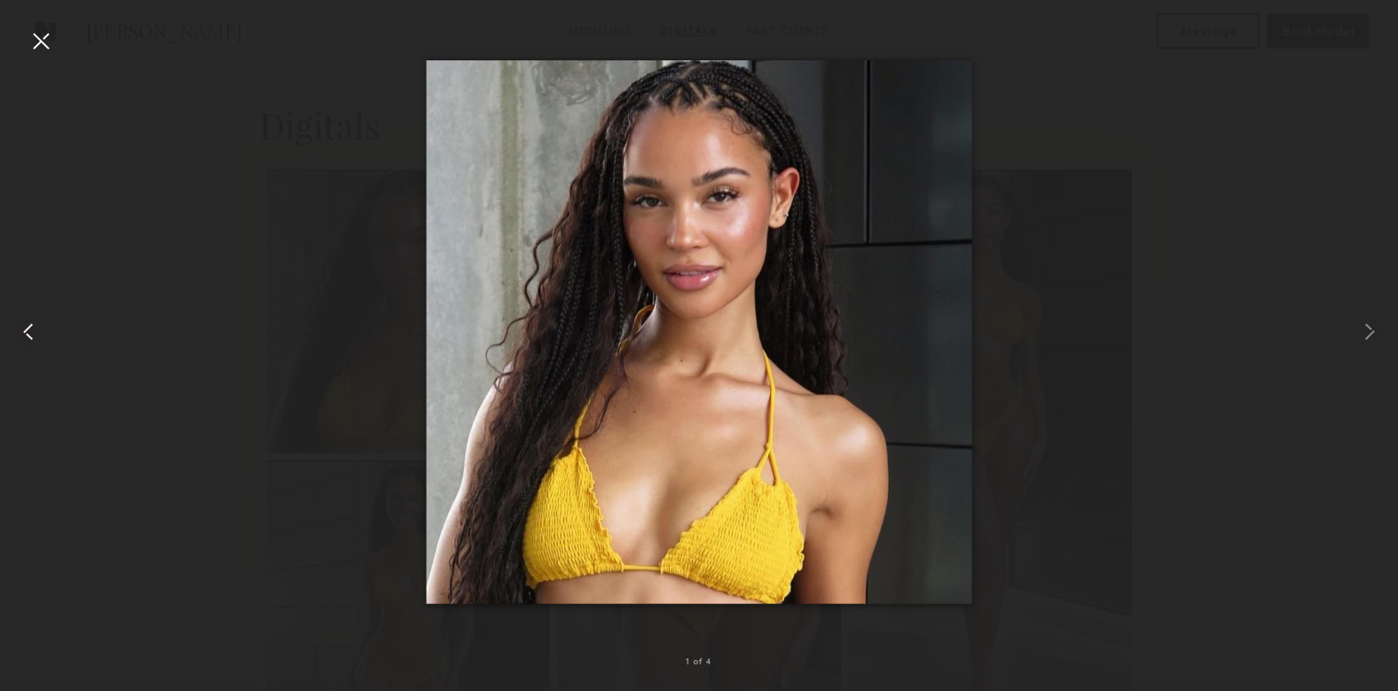
click at [24, 35] on div at bounding box center [28, 331] width 56 height 606
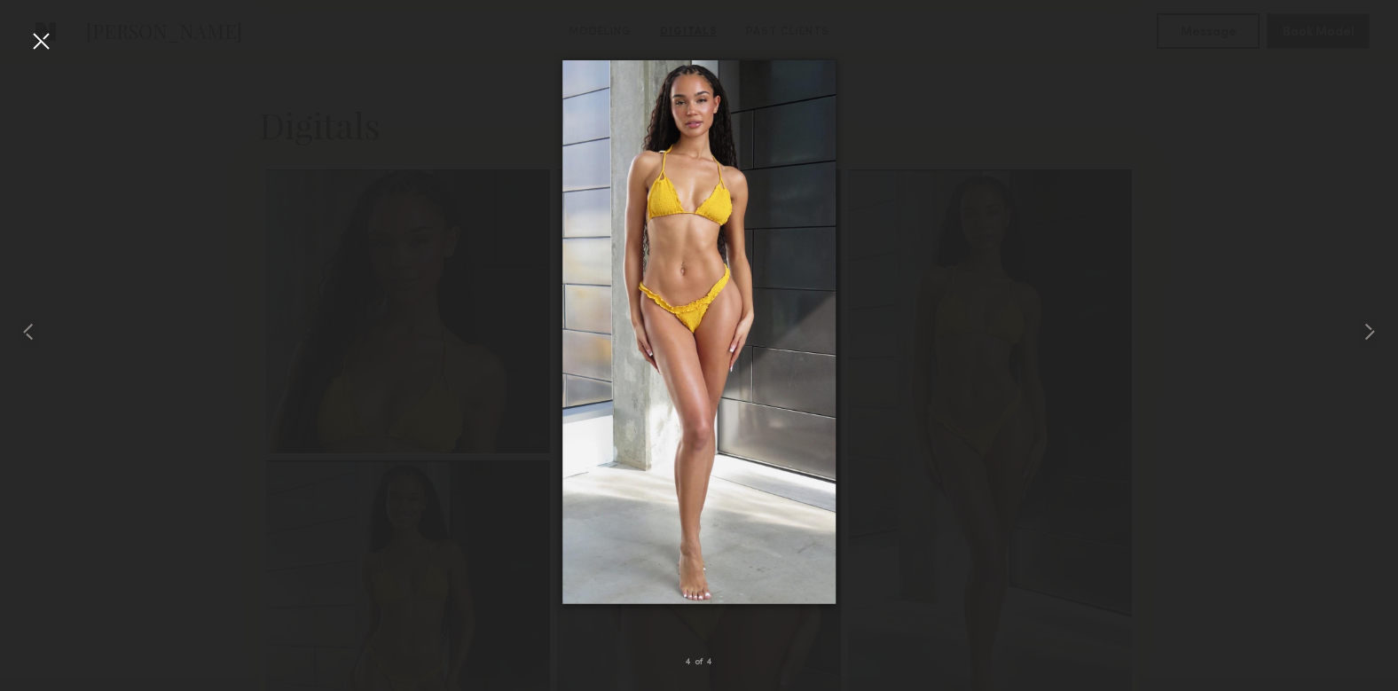
click at [36, 41] on div at bounding box center [41, 41] width 28 height 28
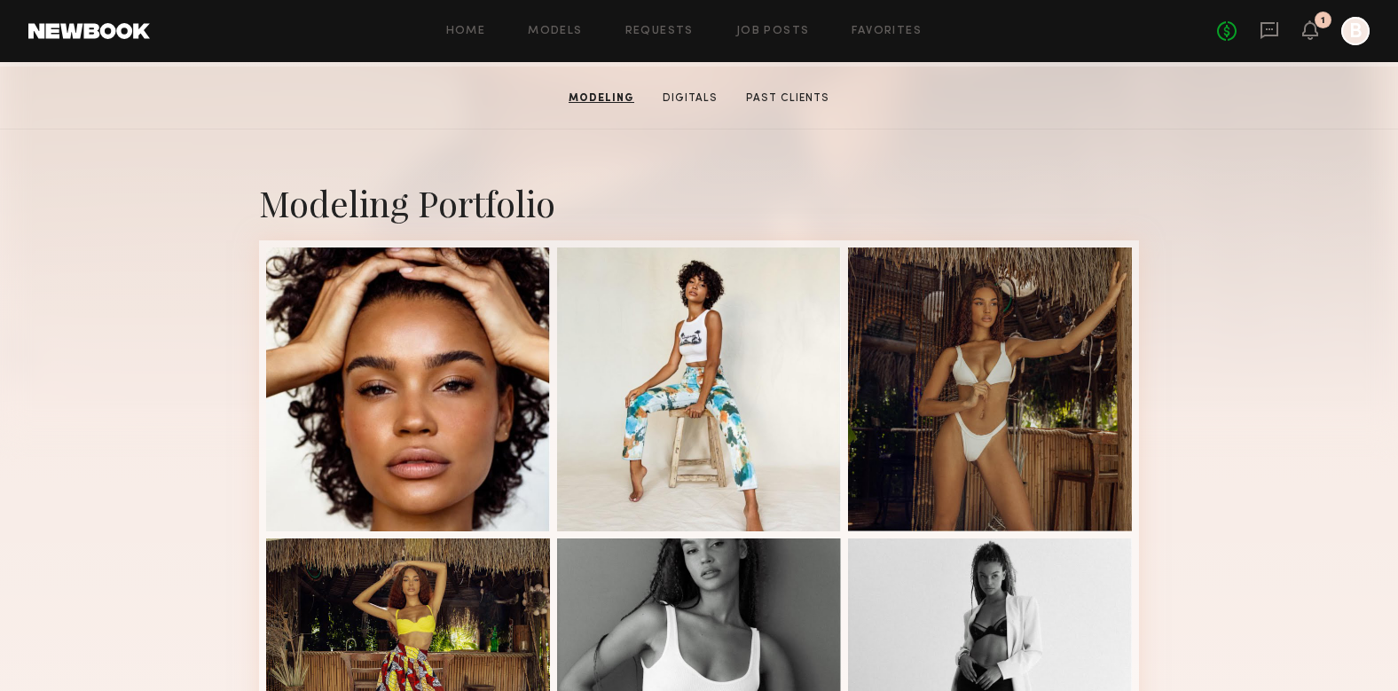
scroll to position [0, 0]
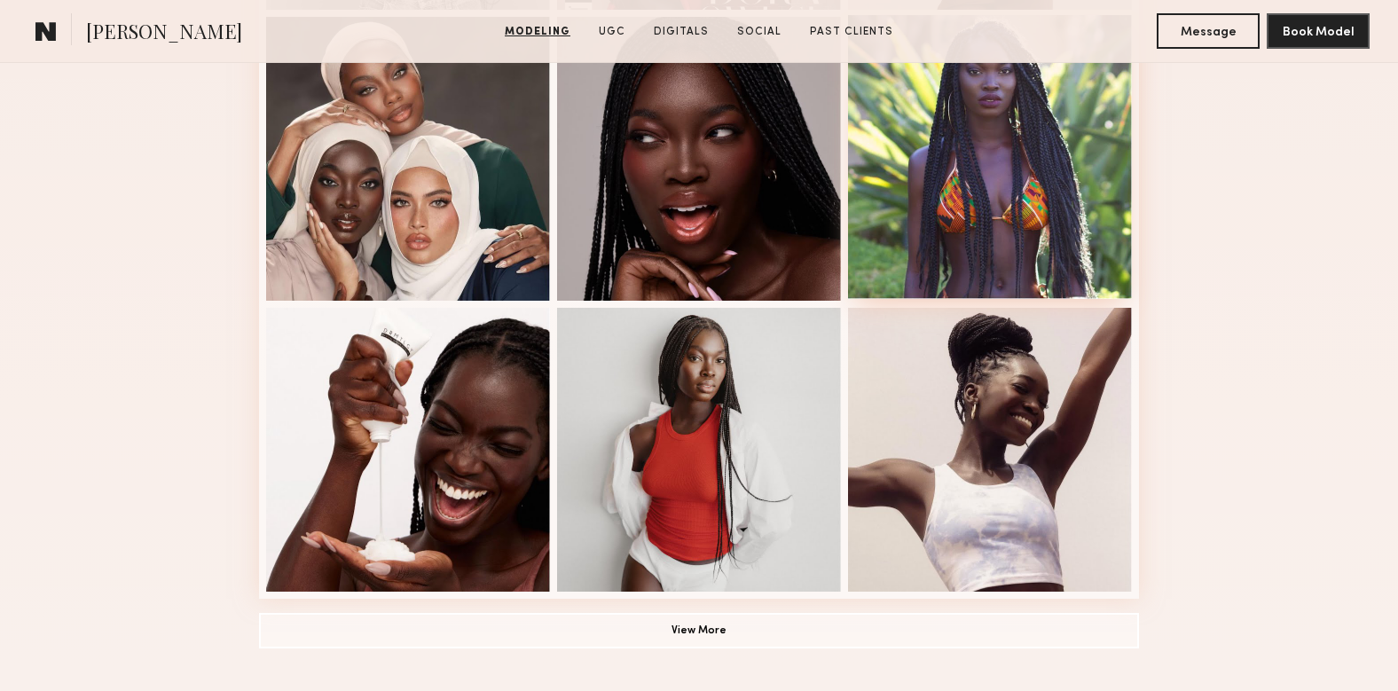
scroll to position [1090, 0]
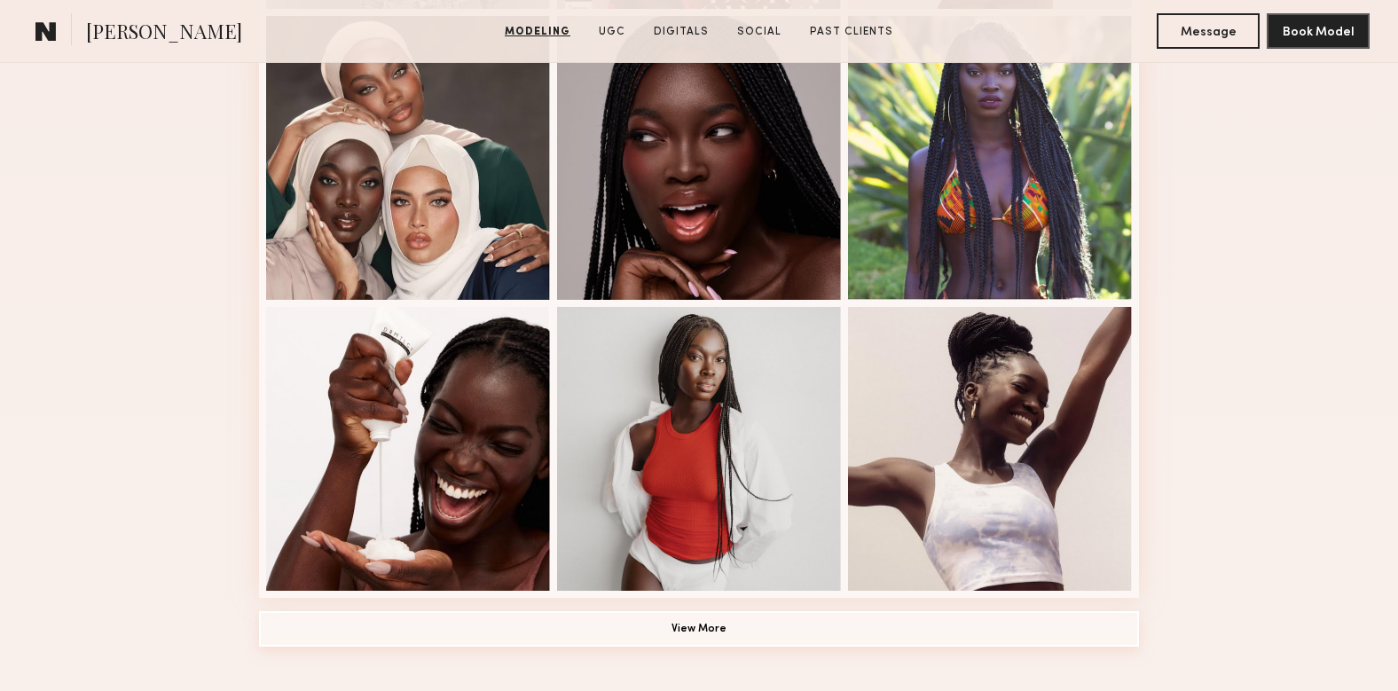
click at [737, 633] on button "View More" at bounding box center [699, 628] width 880 height 35
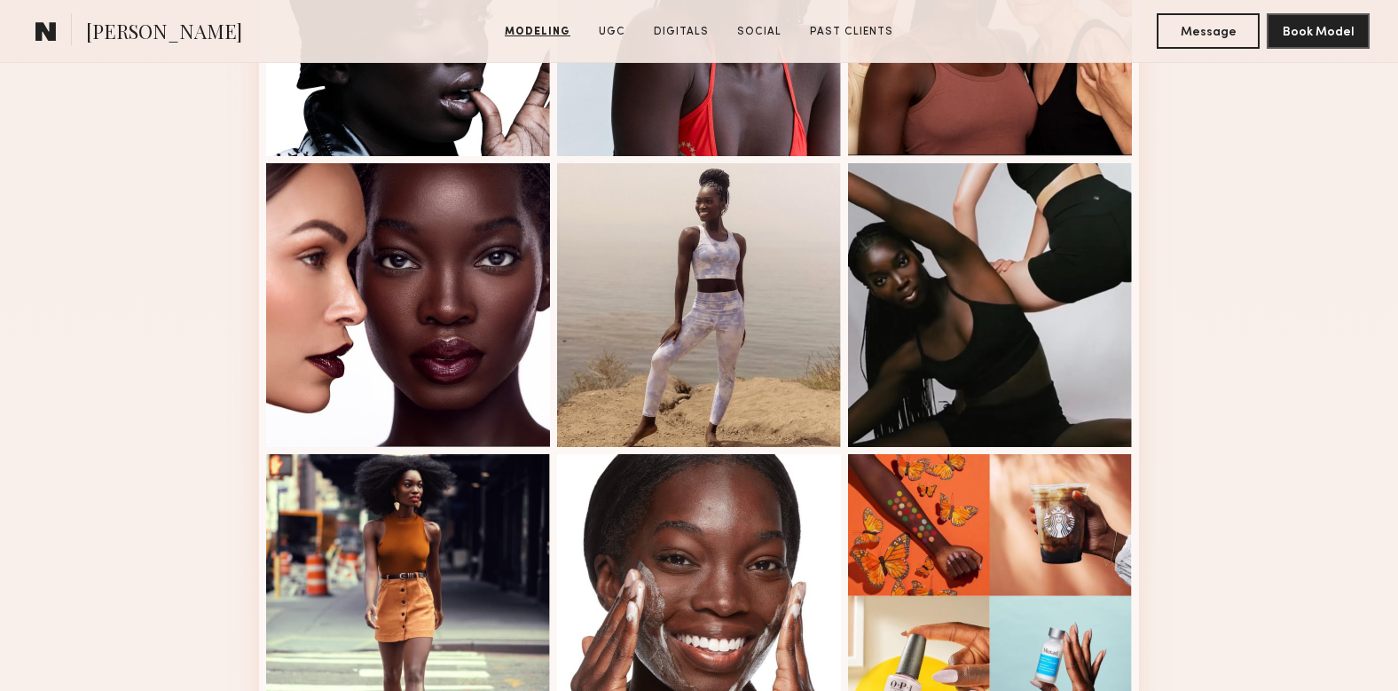
scroll to position [2104, 0]
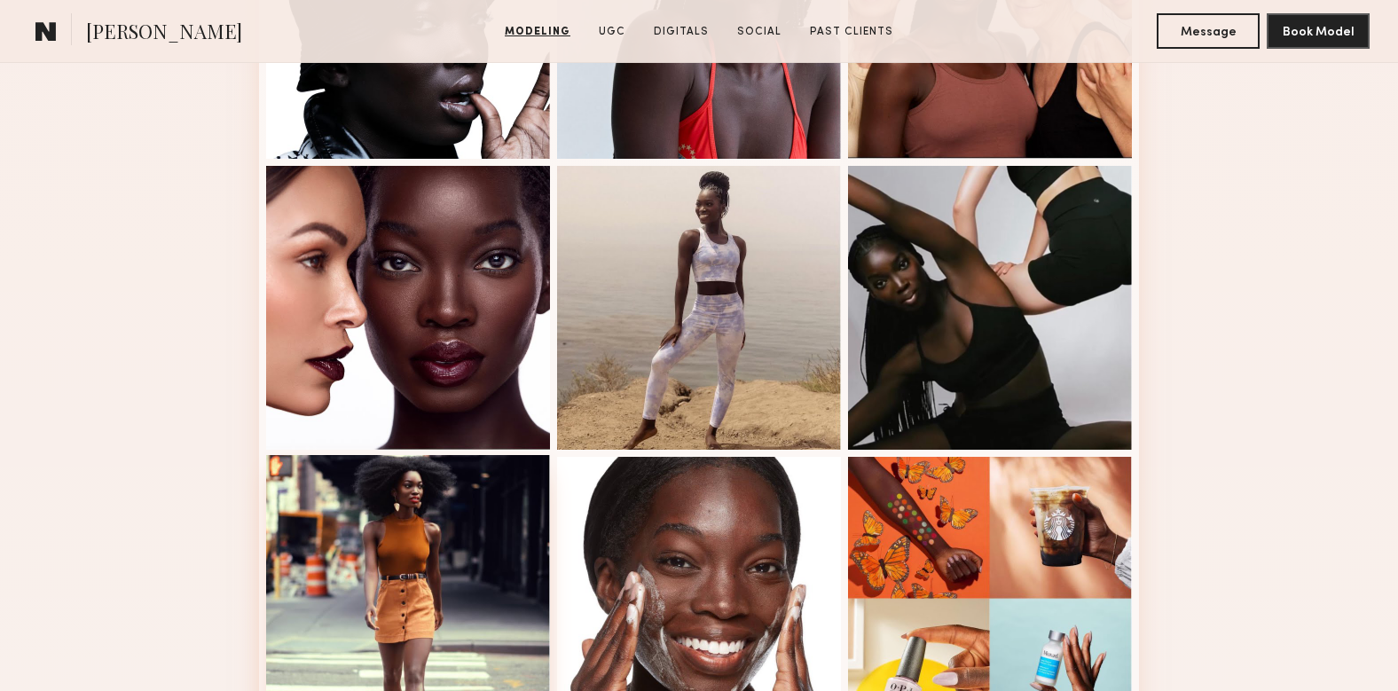
click at [418, 571] on div at bounding box center [408, 597] width 284 height 284
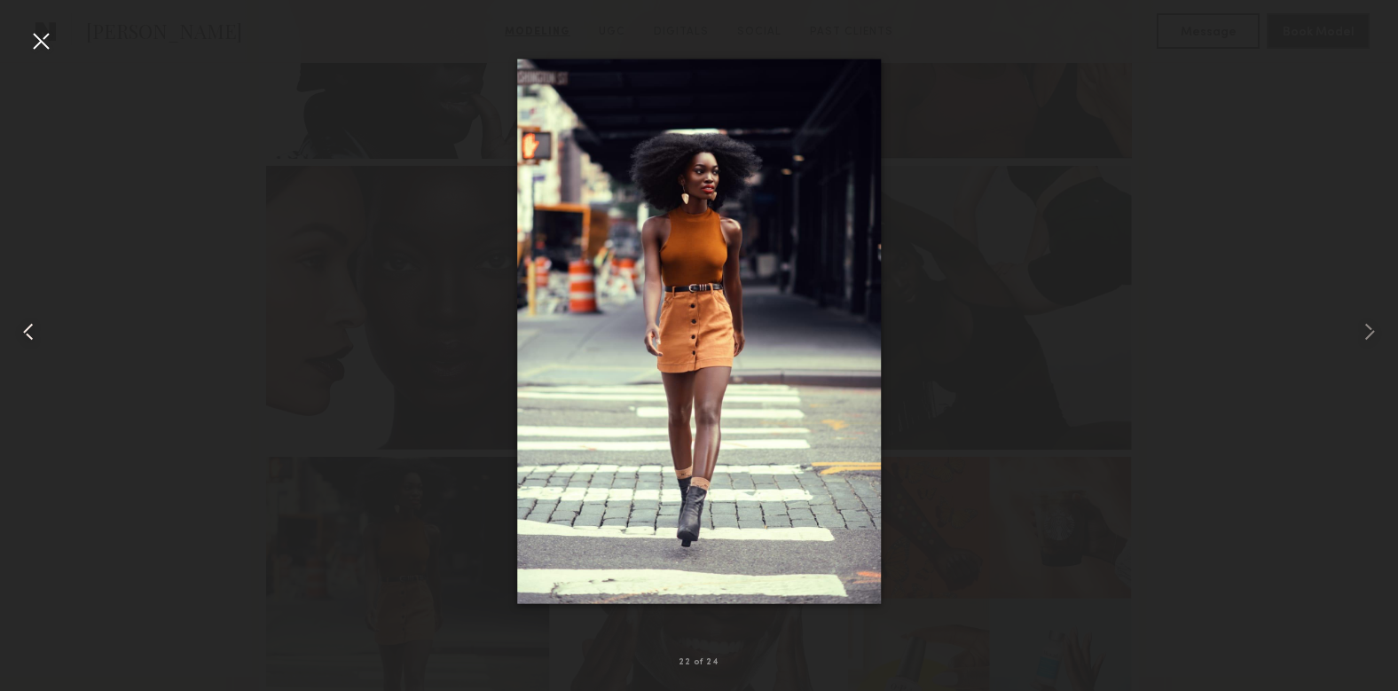
click at [32, 55] on div at bounding box center [28, 331] width 56 height 606
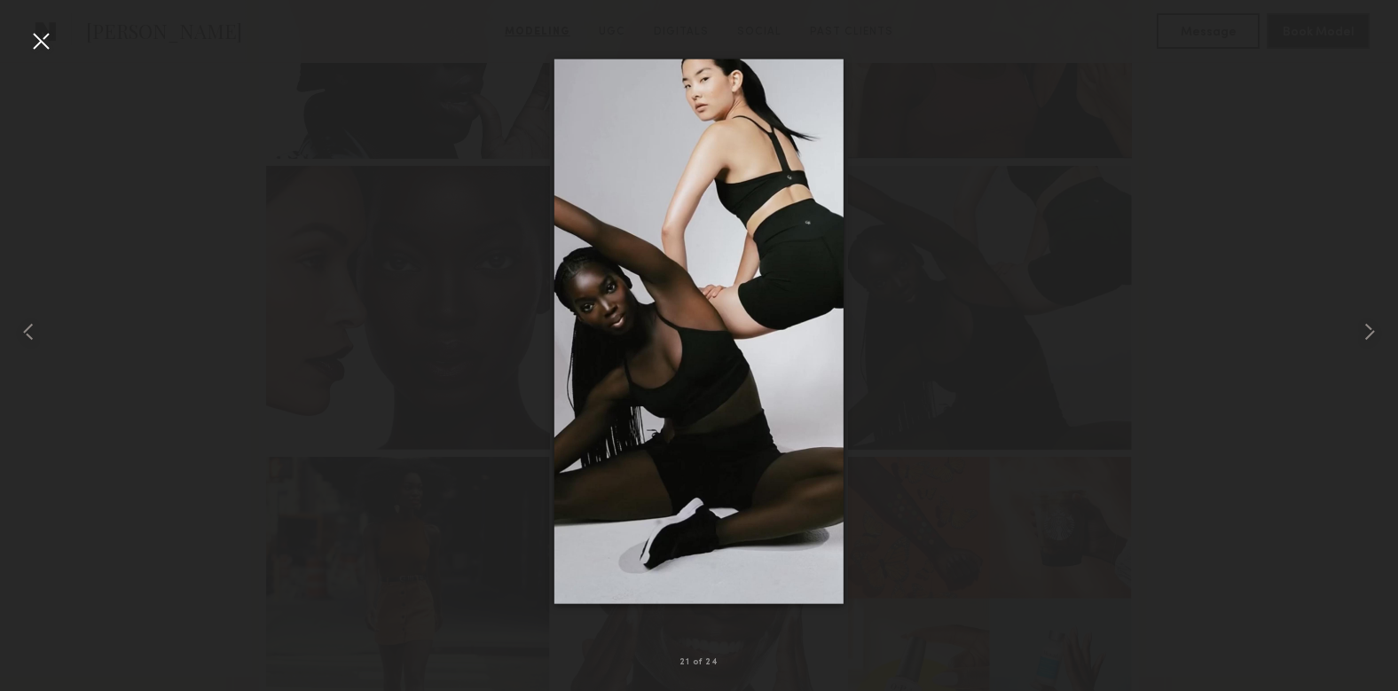
click at [47, 42] on div at bounding box center [41, 41] width 28 height 28
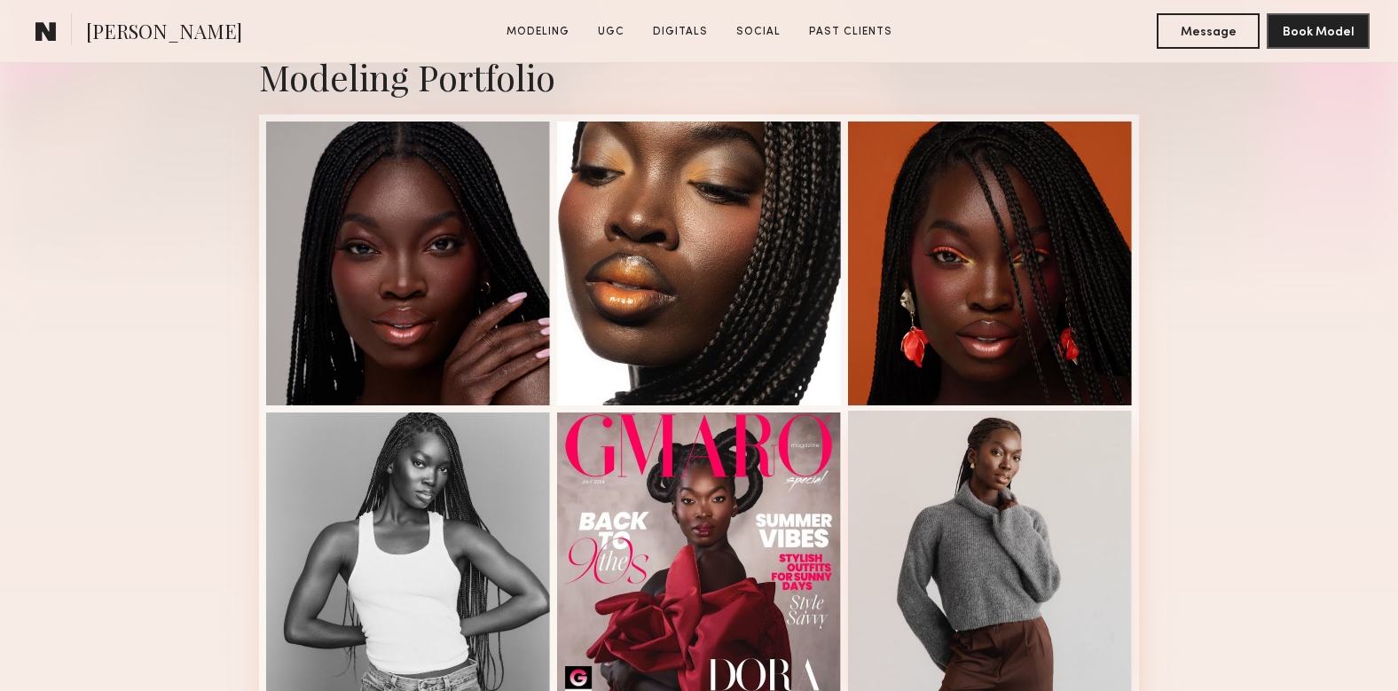
scroll to position [404, 0]
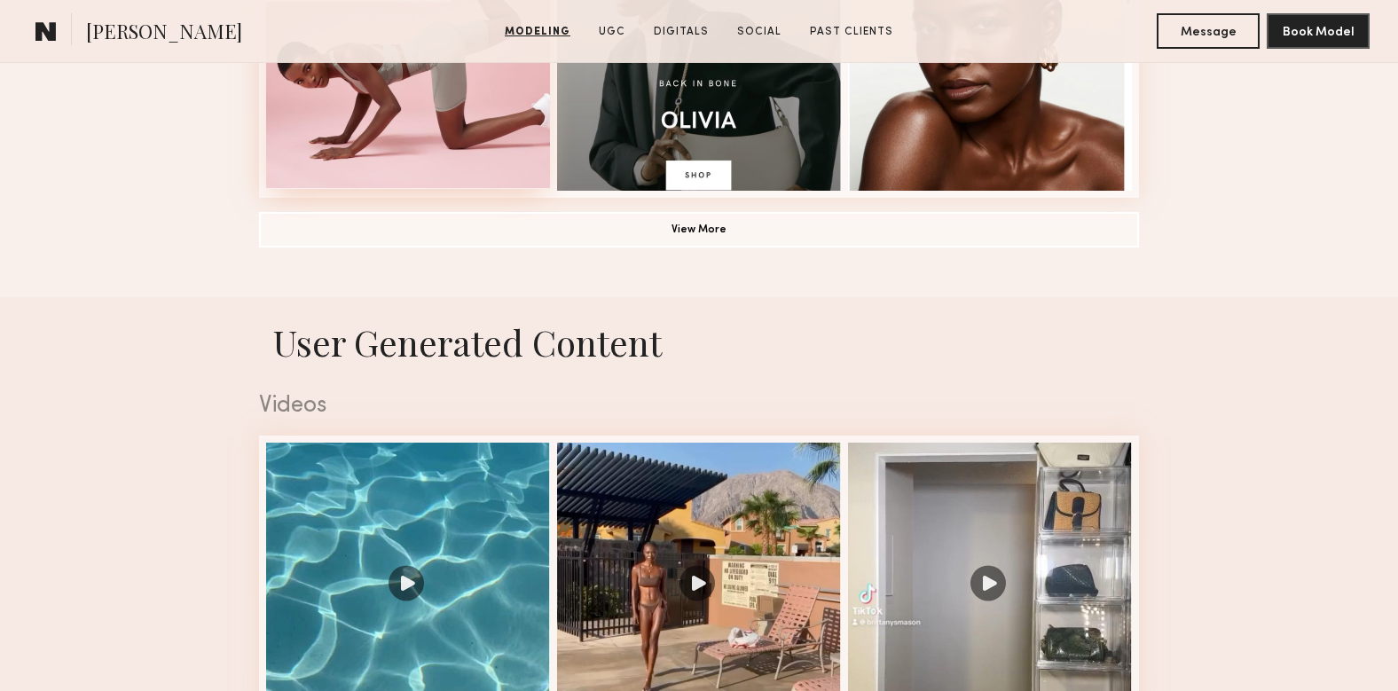
scroll to position [1561, 0]
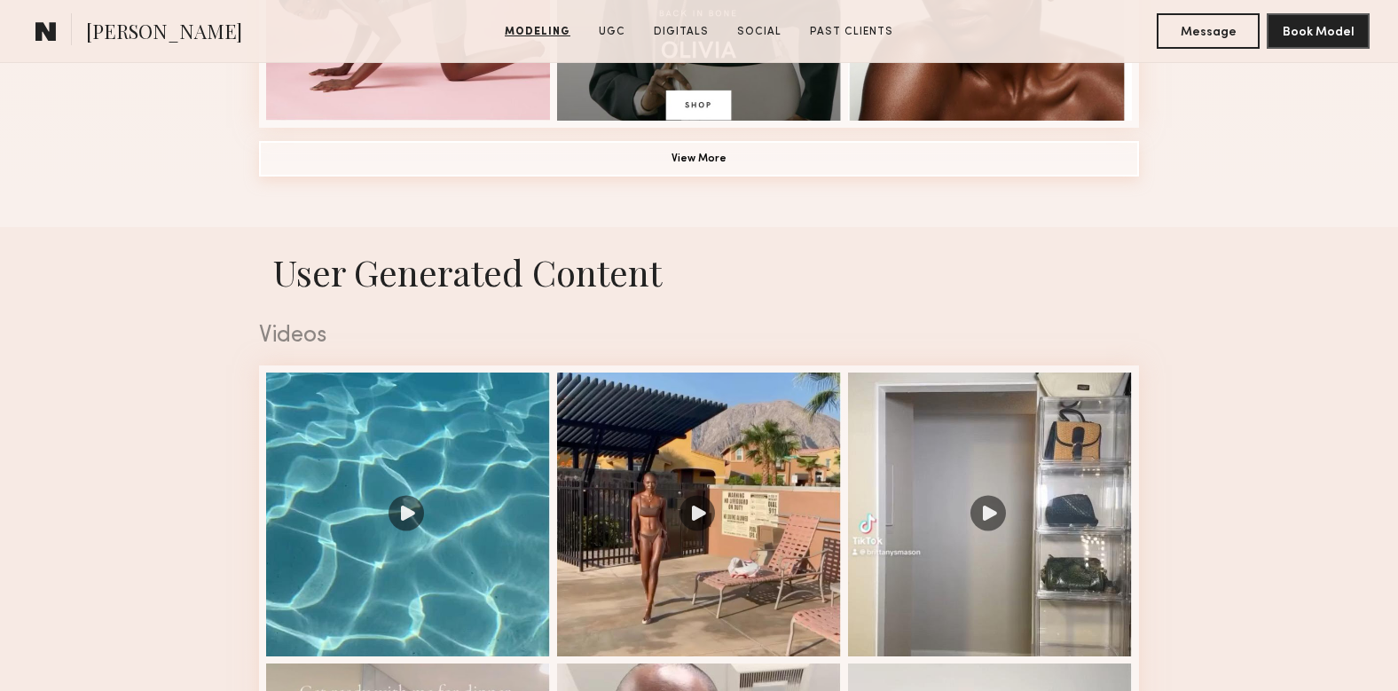
click at [654, 143] on button "View More" at bounding box center [699, 158] width 880 height 35
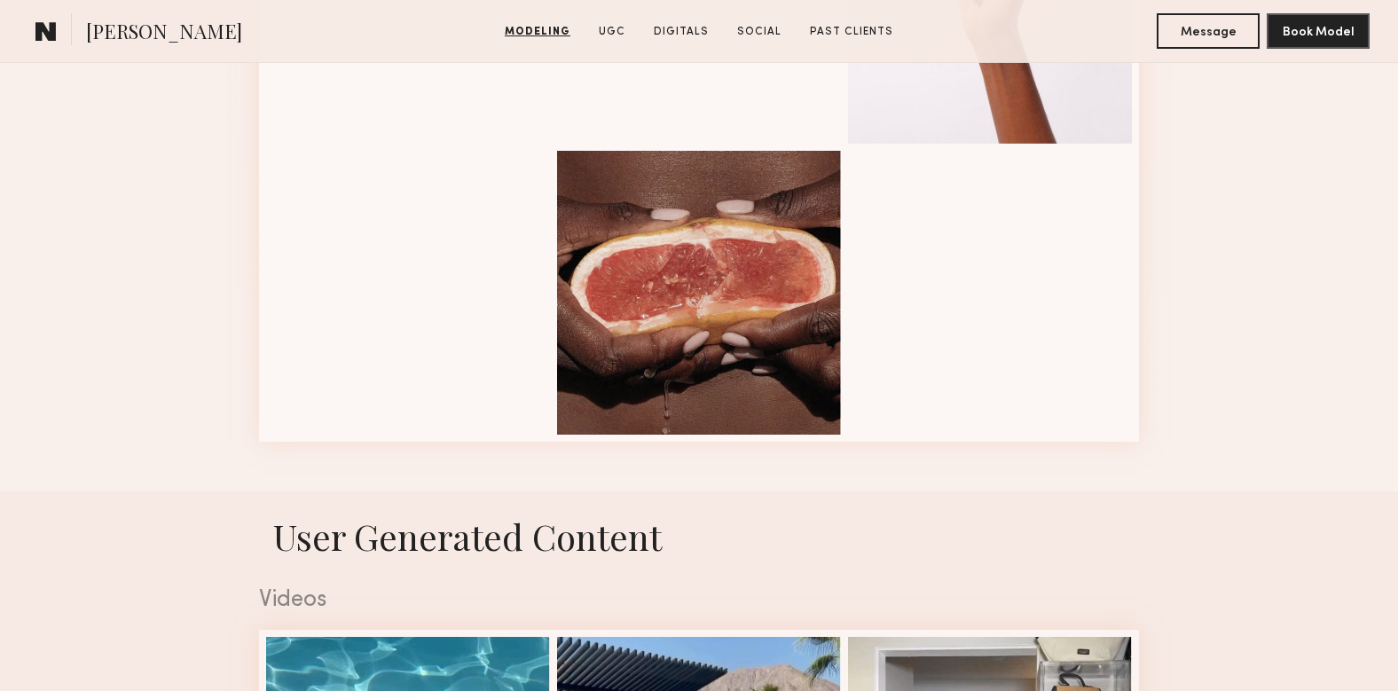
scroll to position [2451, 0]
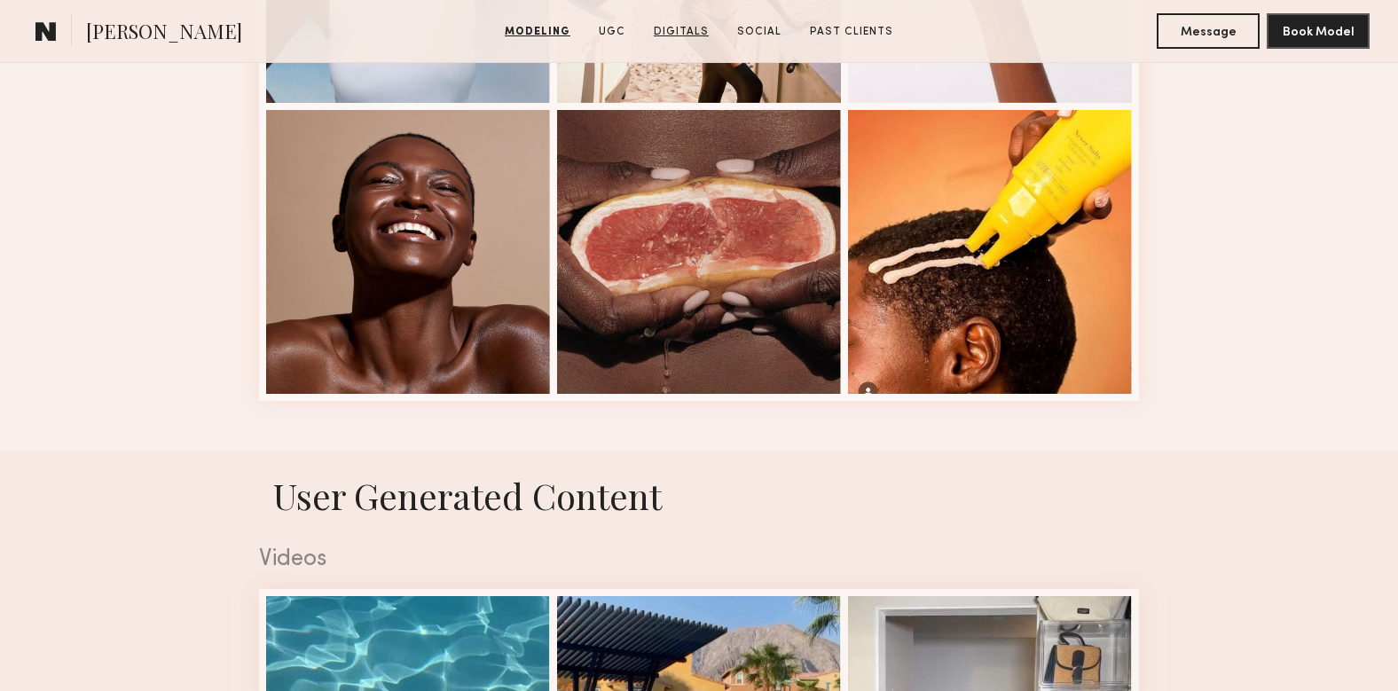
click at [696, 28] on link "Digitals" at bounding box center [681, 32] width 69 height 16
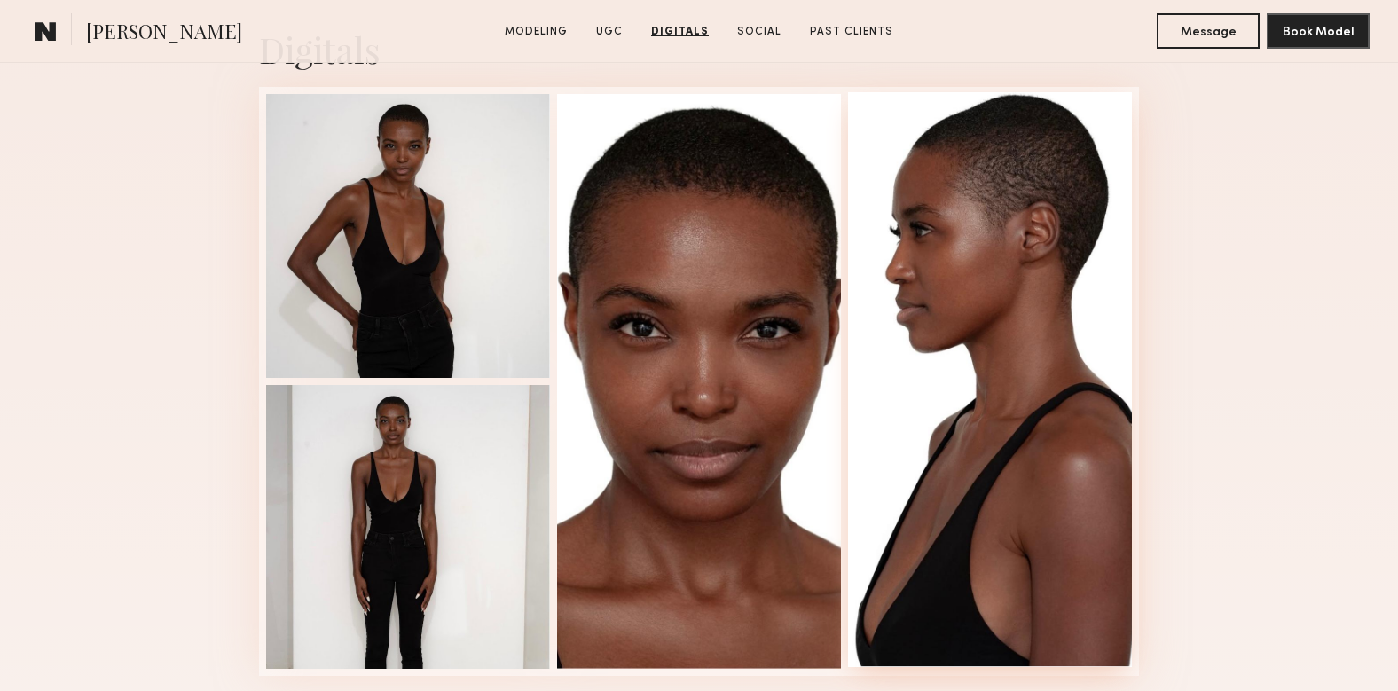
scroll to position [4959, 0]
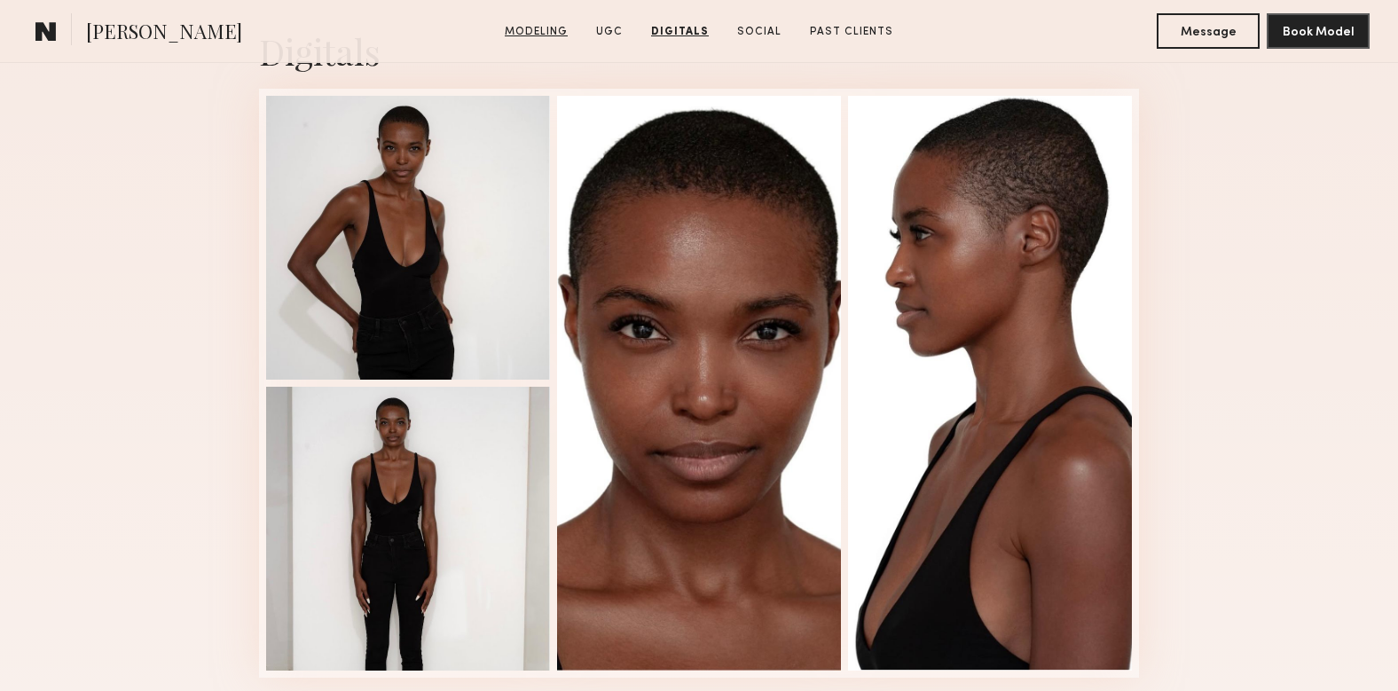
click at [544, 27] on link "Modeling" at bounding box center [536, 32] width 77 height 16
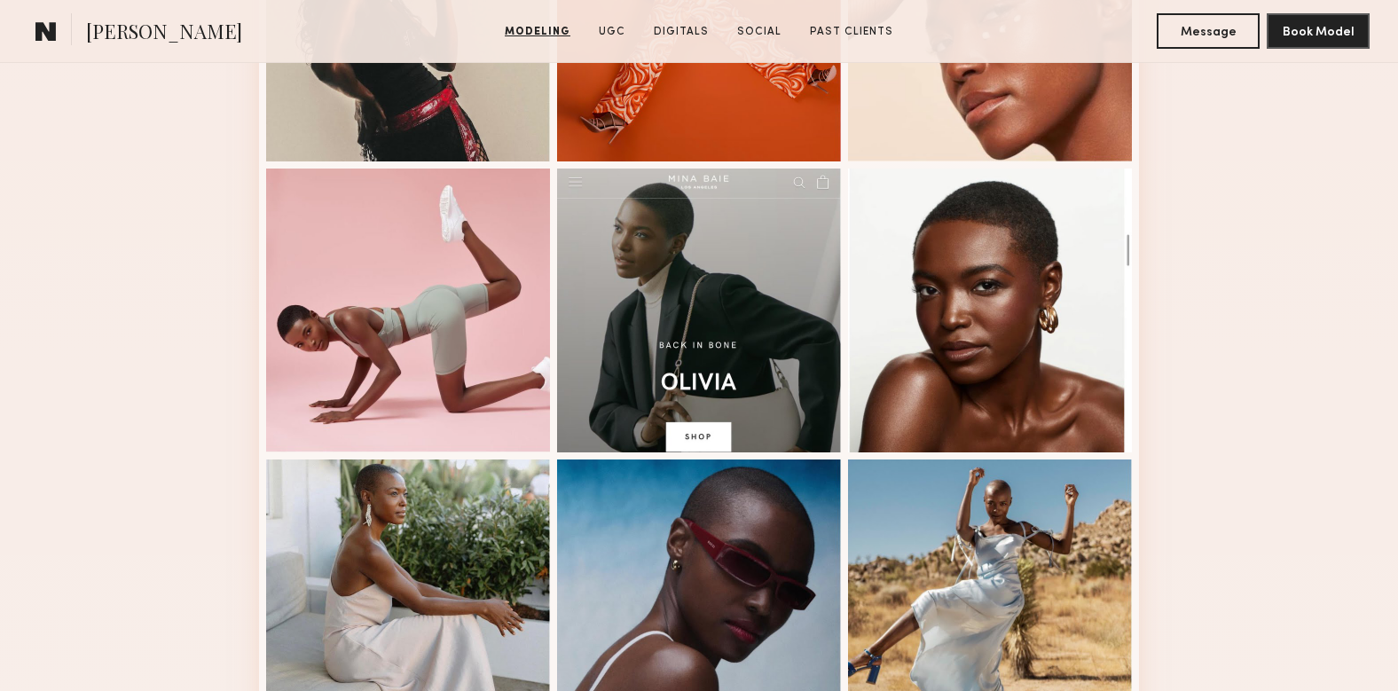
scroll to position [1246, 0]
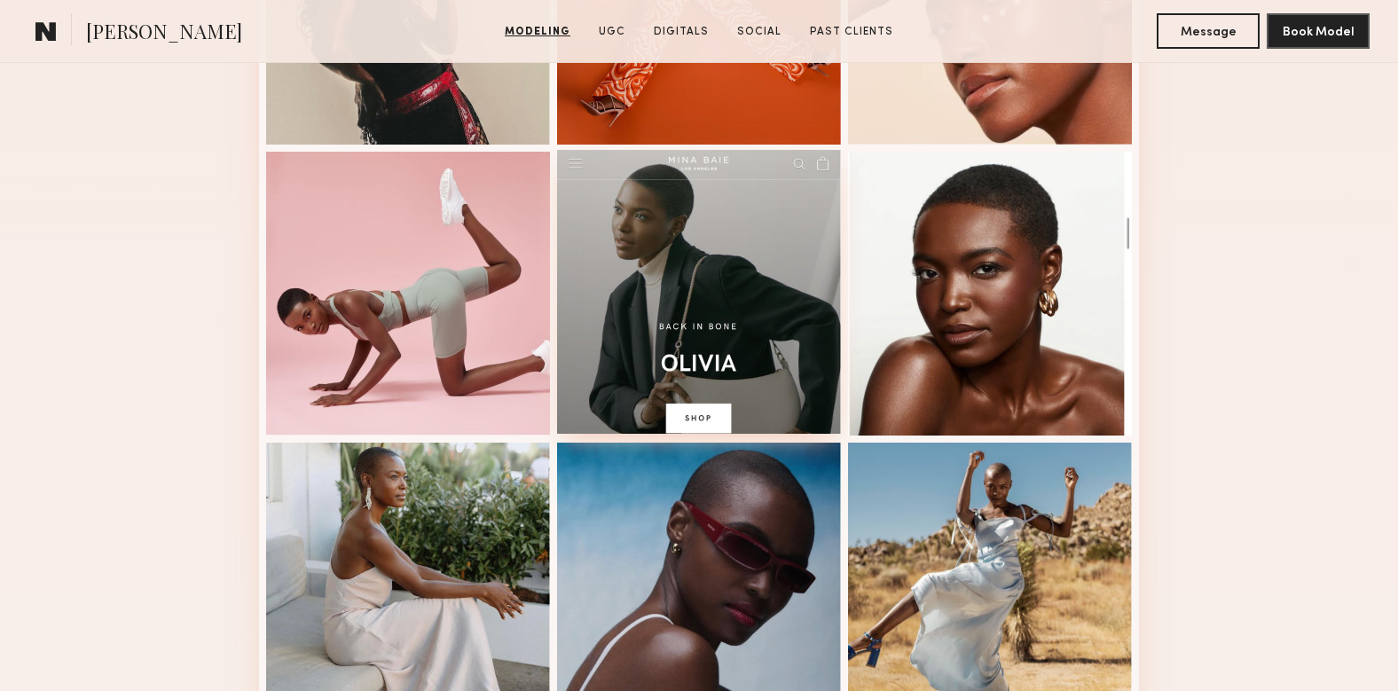
click at [735, 241] on div at bounding box center [699, 292] width 284 height 284
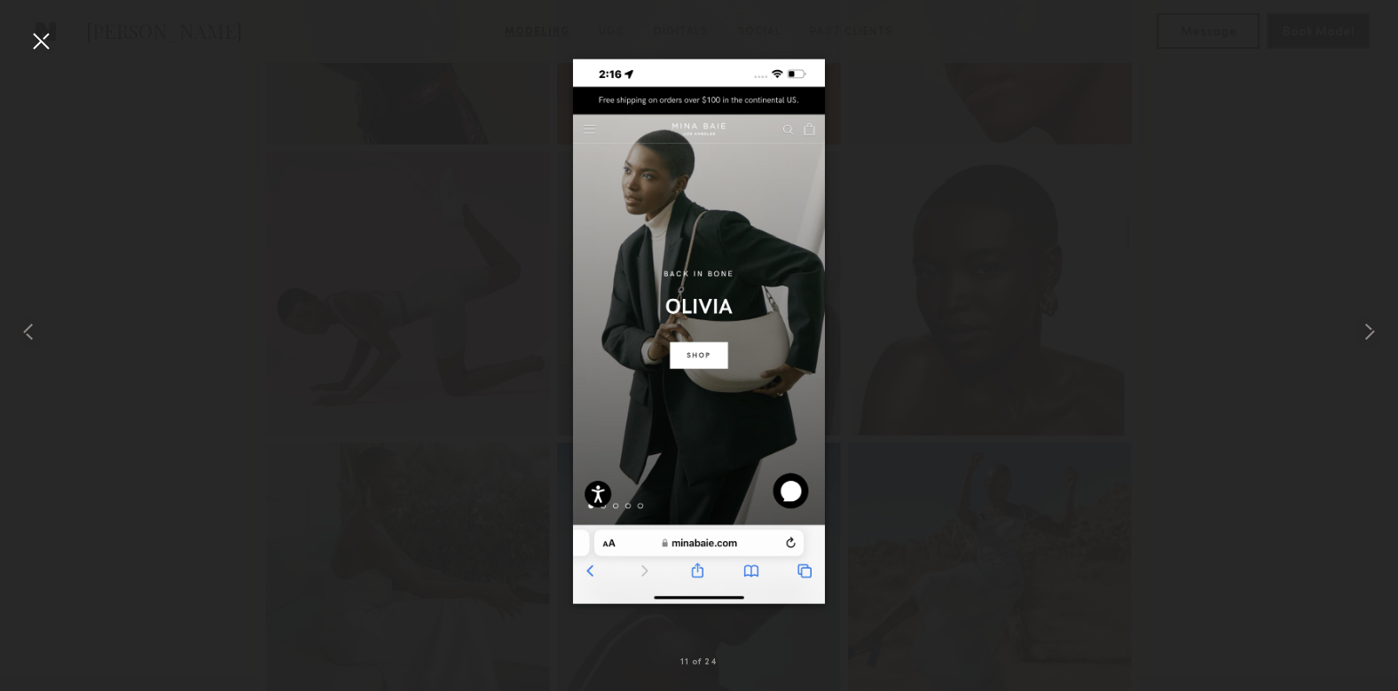
click at [326, 389] on div at bounding box center [699, 331] width 1398 height 606
click at [50, 38] on div at bounding box center [41, 41] width 28 height 28
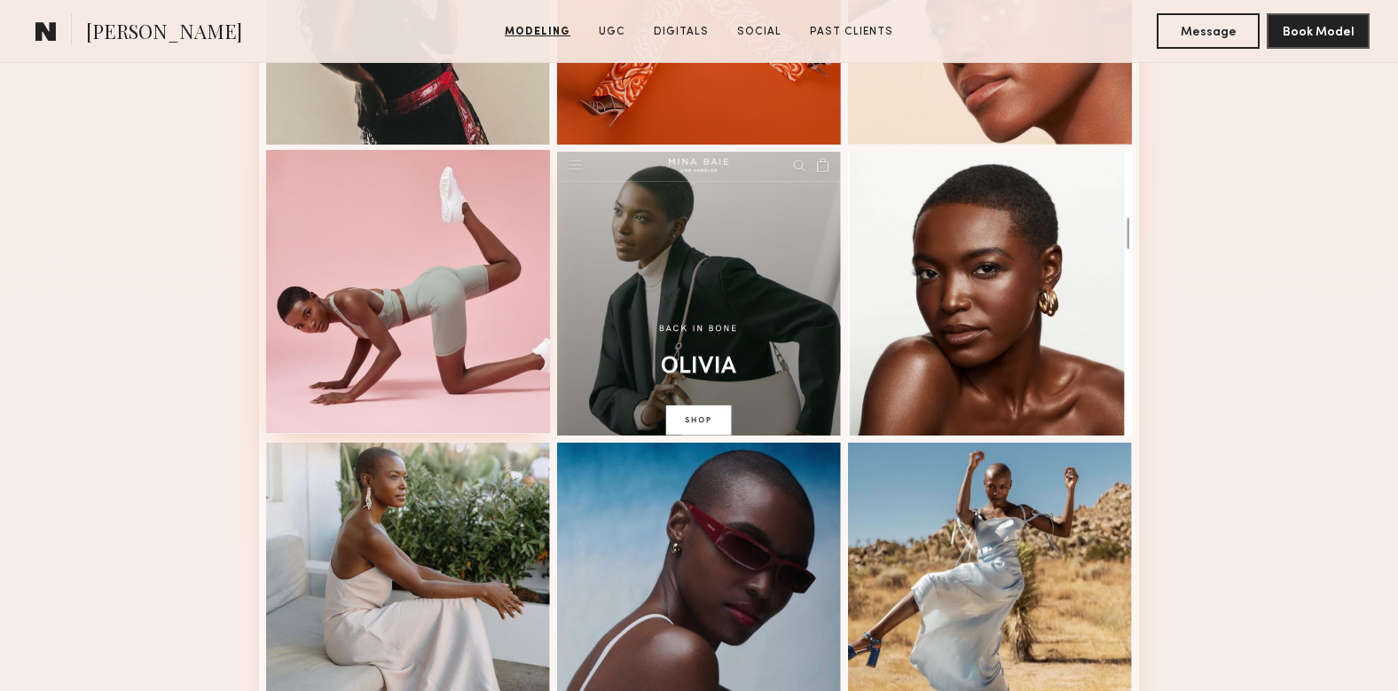
scroll to position [0, 0]
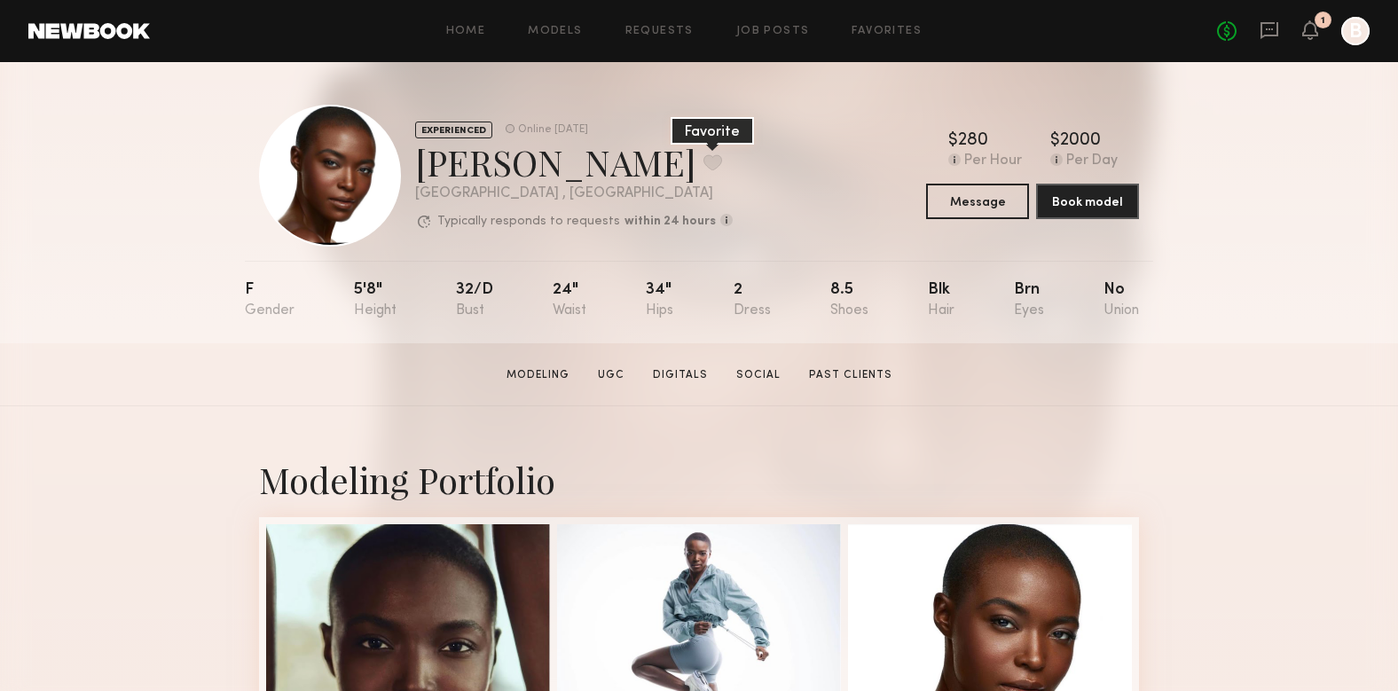
click at [704, 169] on button at bounding box center [713, 162] width 19 height 16
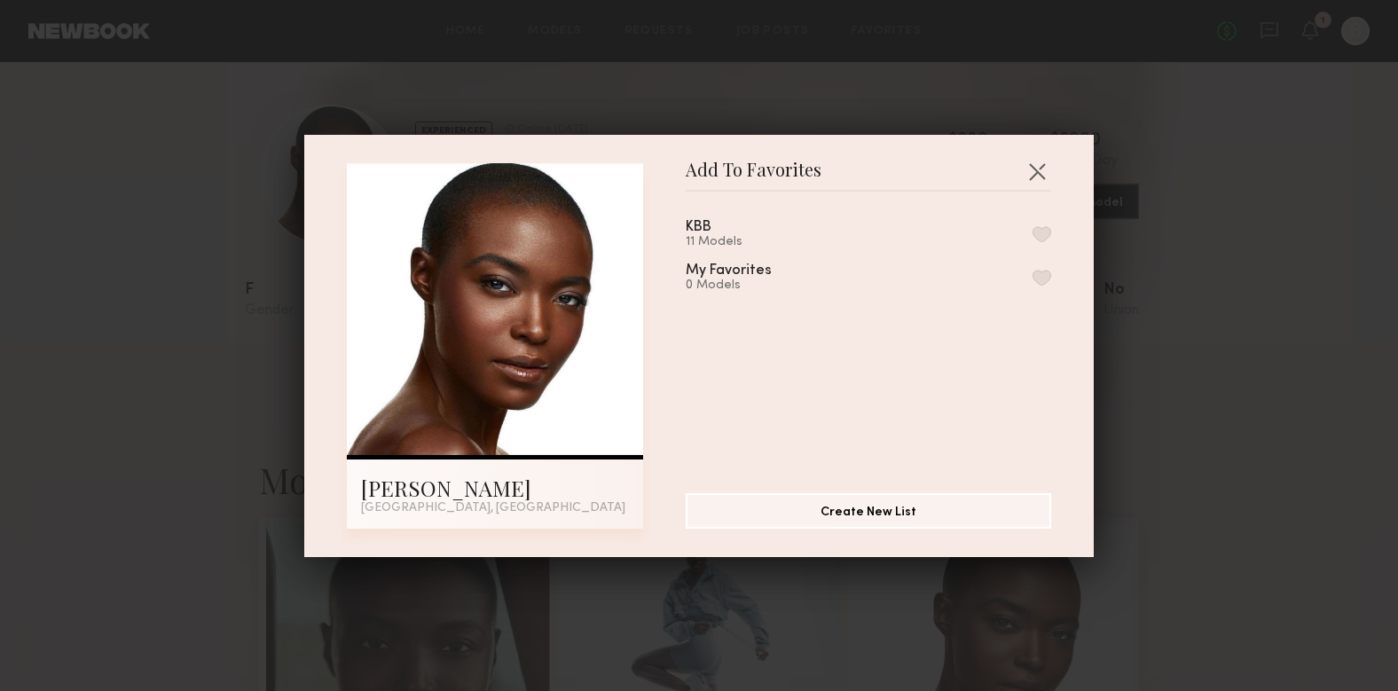
click at [1040, 230] on button "button" at bounding box center [1042, 234] width 19 height 16
click at [1041, 159] on button "button" at bounding box center [1037, 171] width 28 height 28
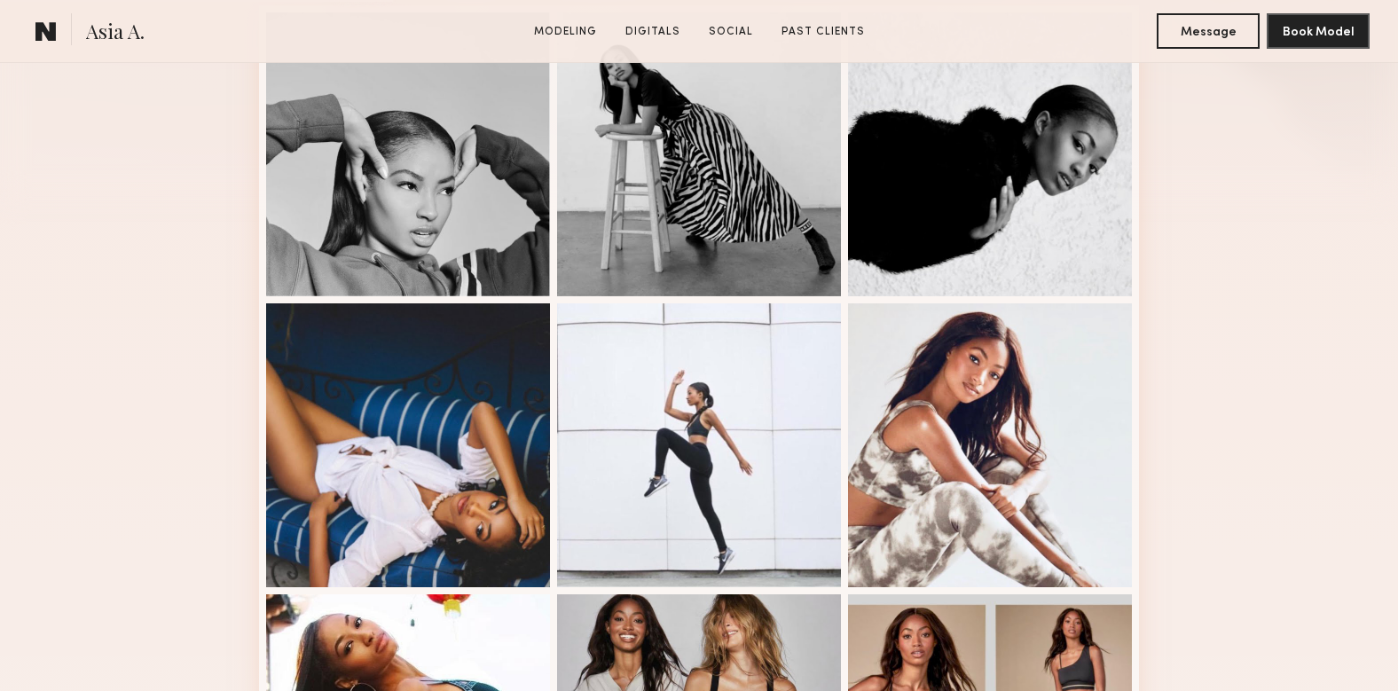
scroll to position [513, 0]
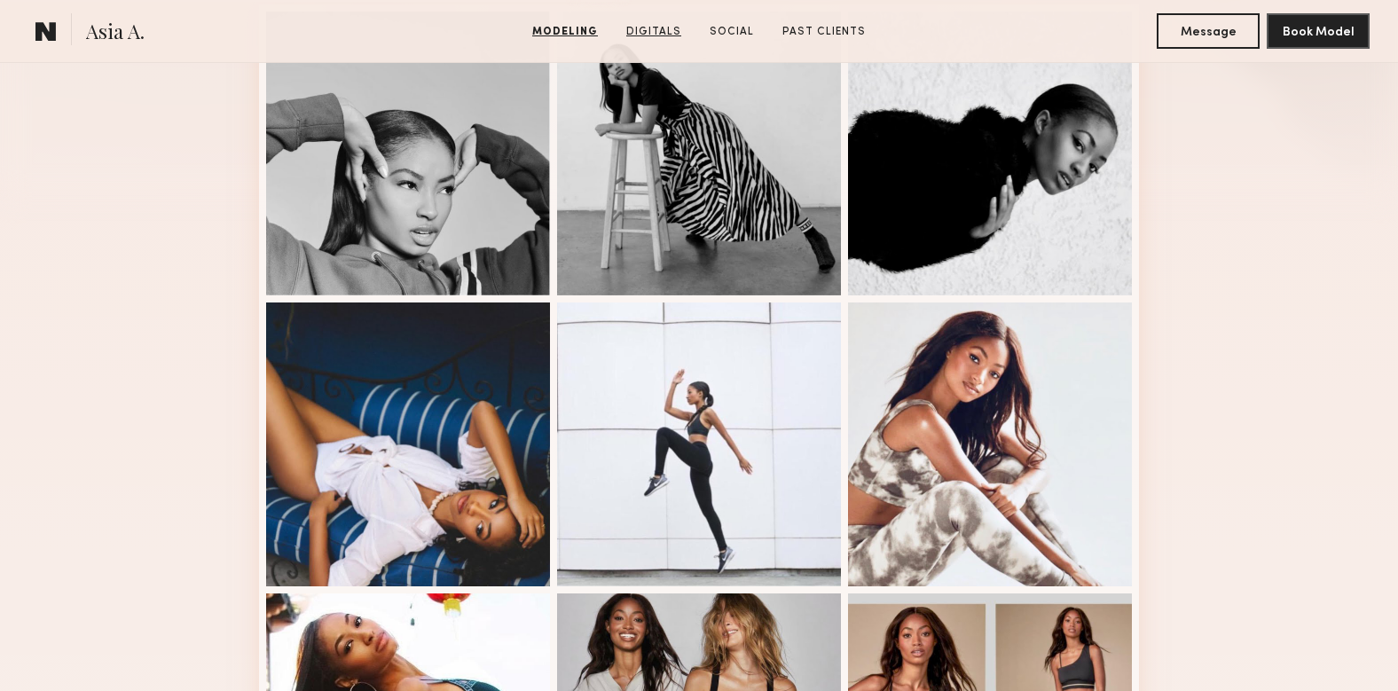
click at [651, 31] on link "Digitals" at bounding box center [653, 32] width 69 height 16
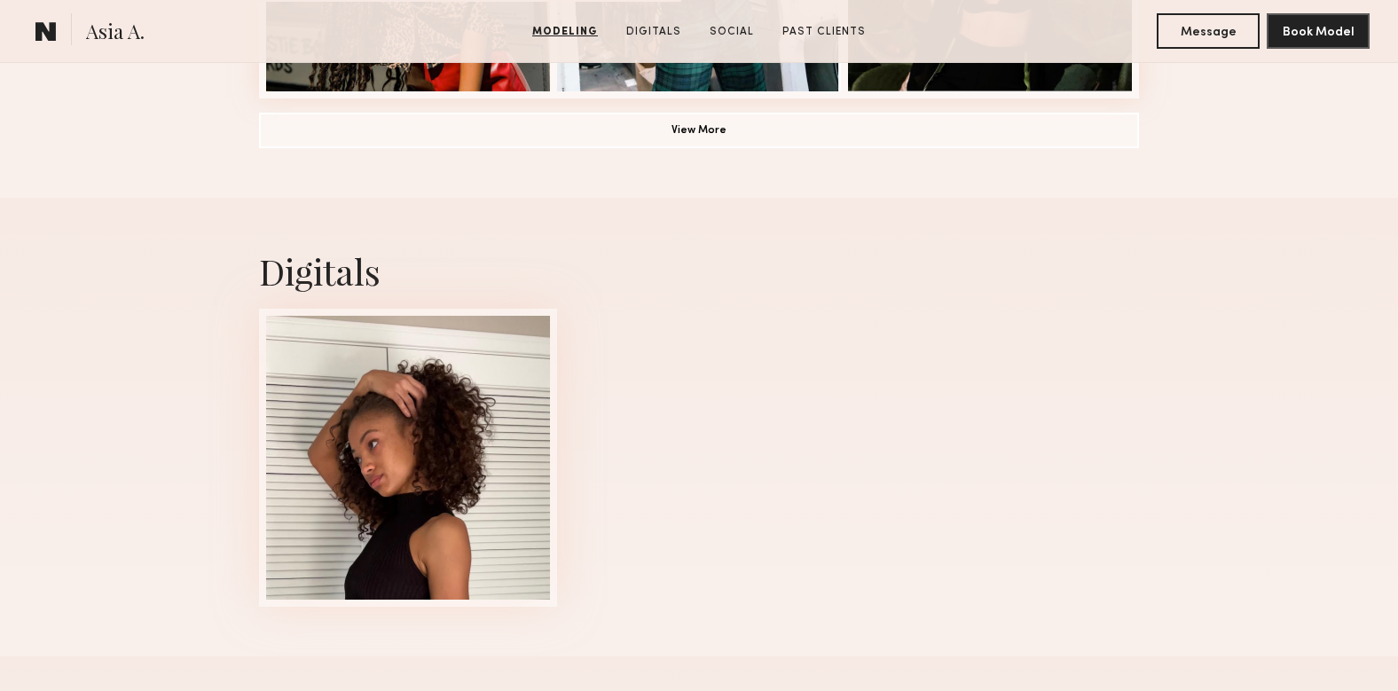
scroll to position [1680, 0]
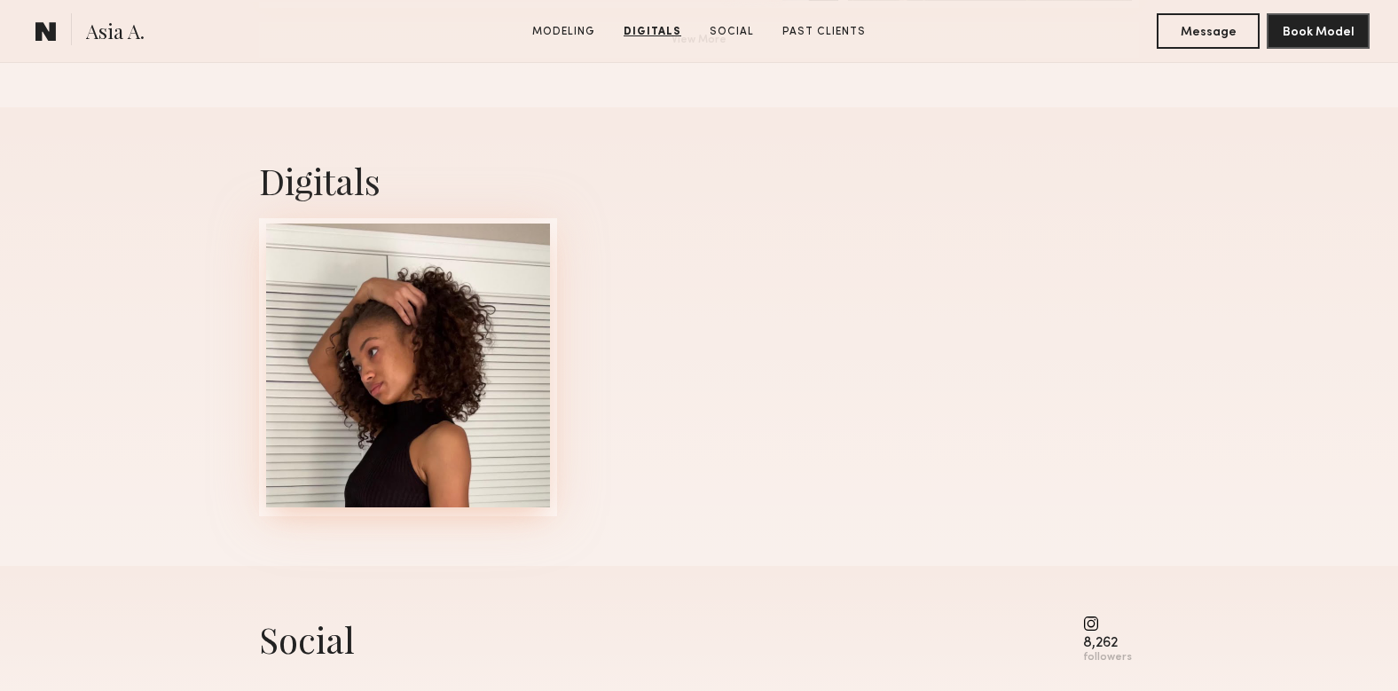
click at [518, 333] on div at bounding box center [408, 366] width 284 height 284
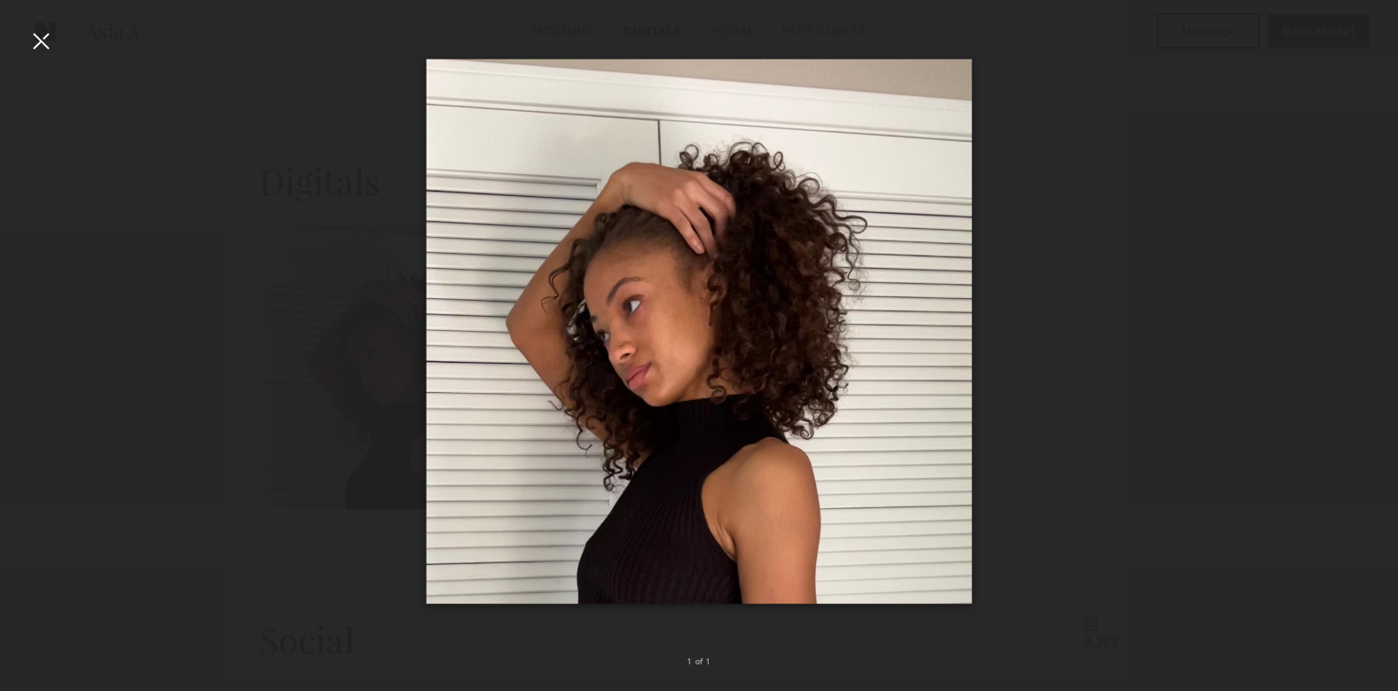
click at [50, 42] on div at bounding box center [41, 41] width 28 height 28
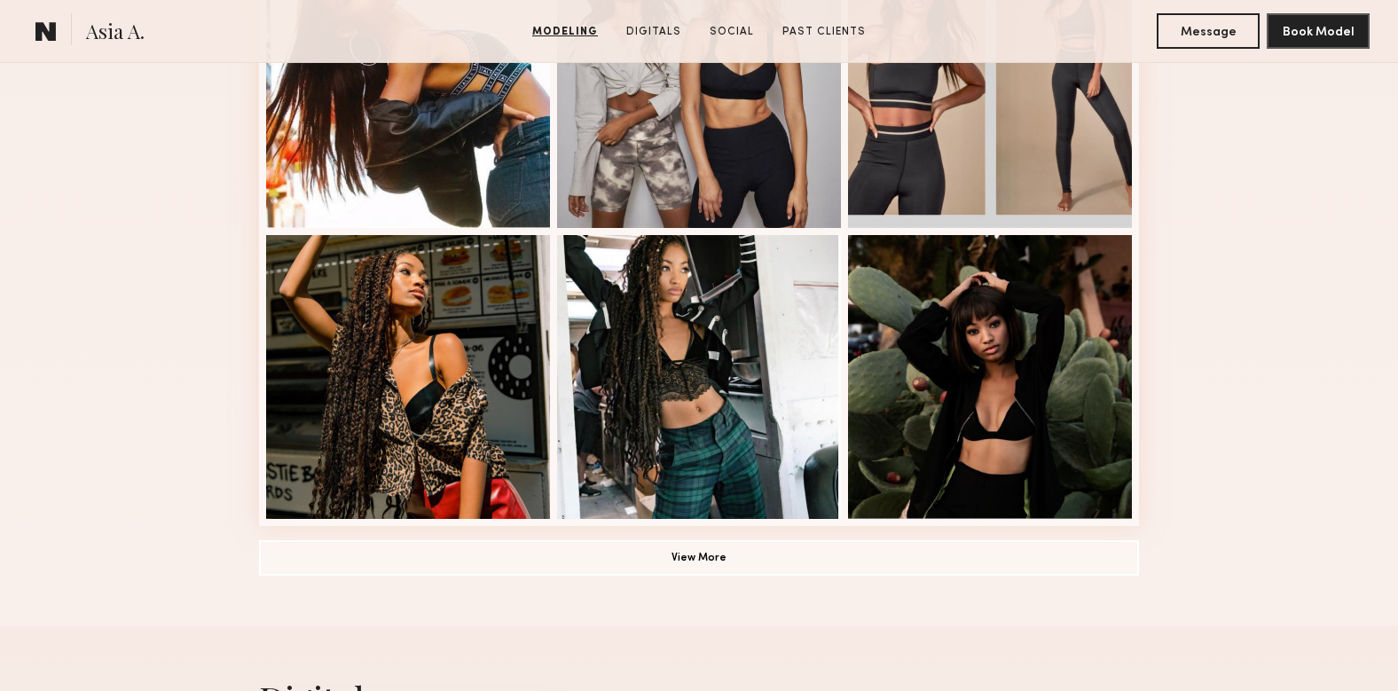
scroll to position [1163, 0]
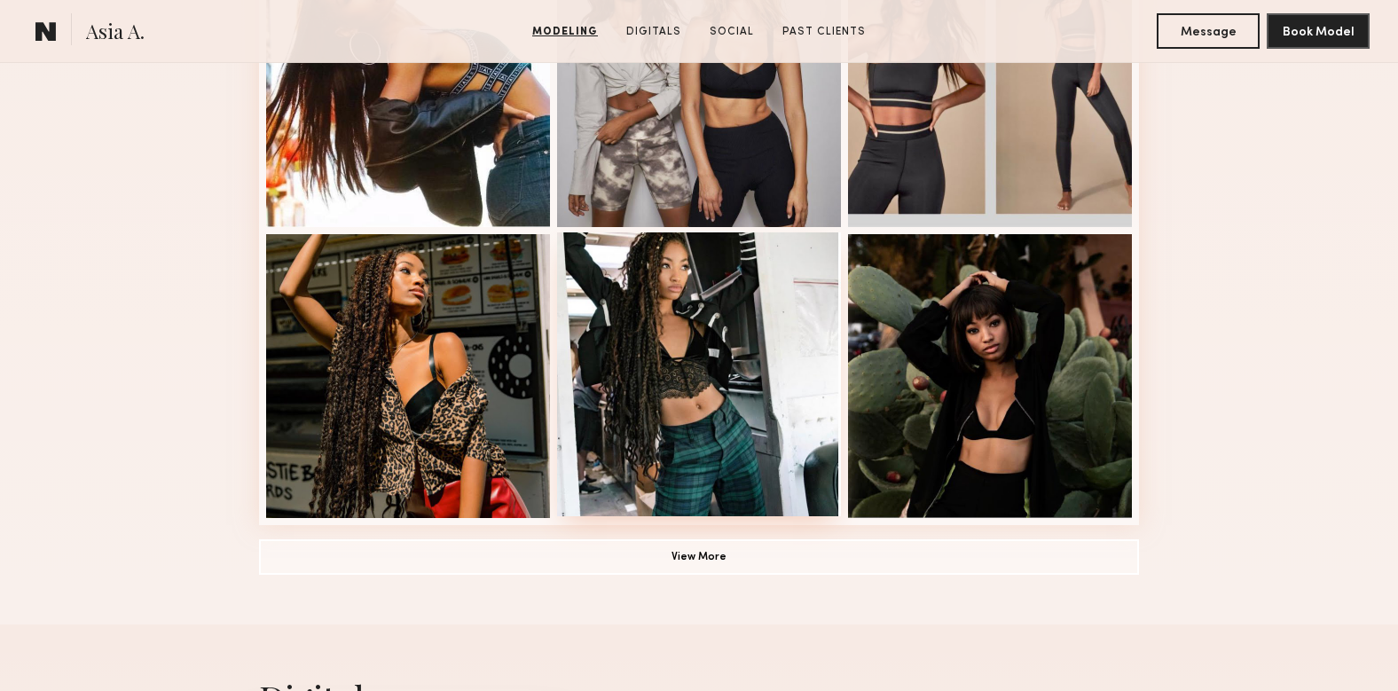
click at [695, 342] on div at bounding box center [699, 374] width 284 height 284
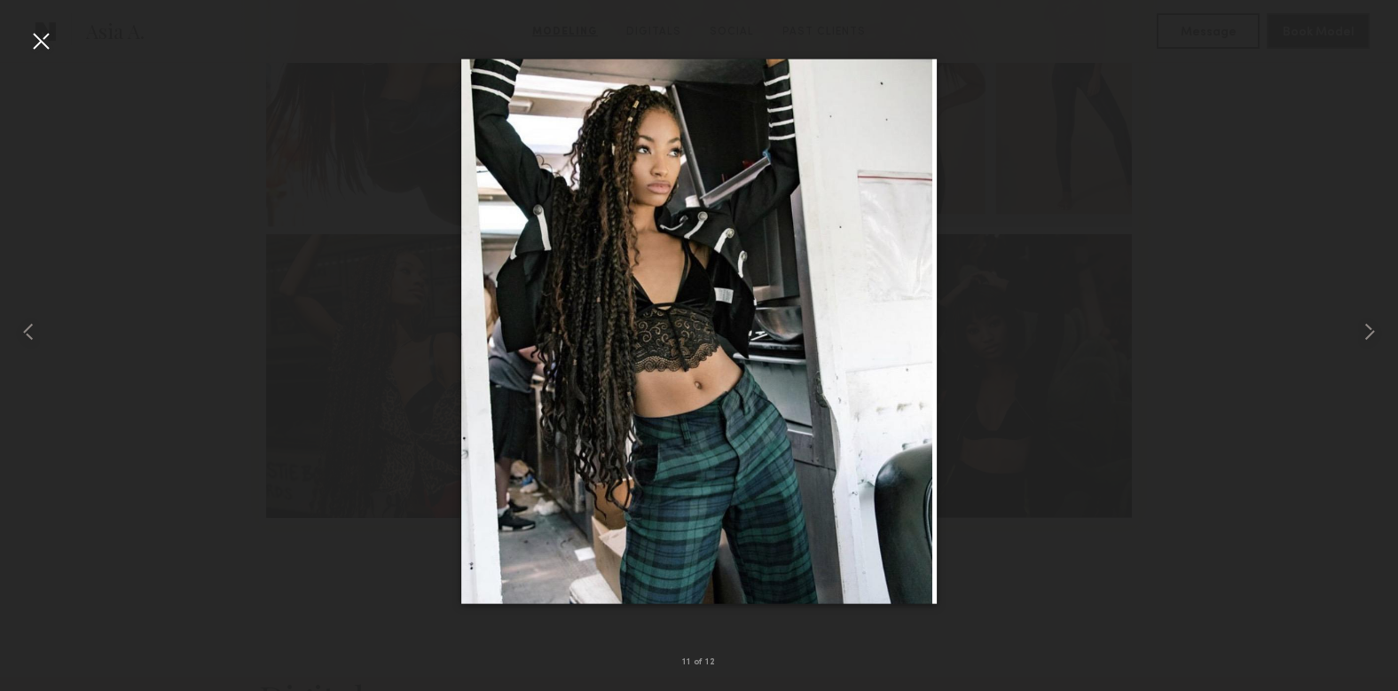
click at [38, 37] on div at bounding box center [41, 41] width 28 height 28
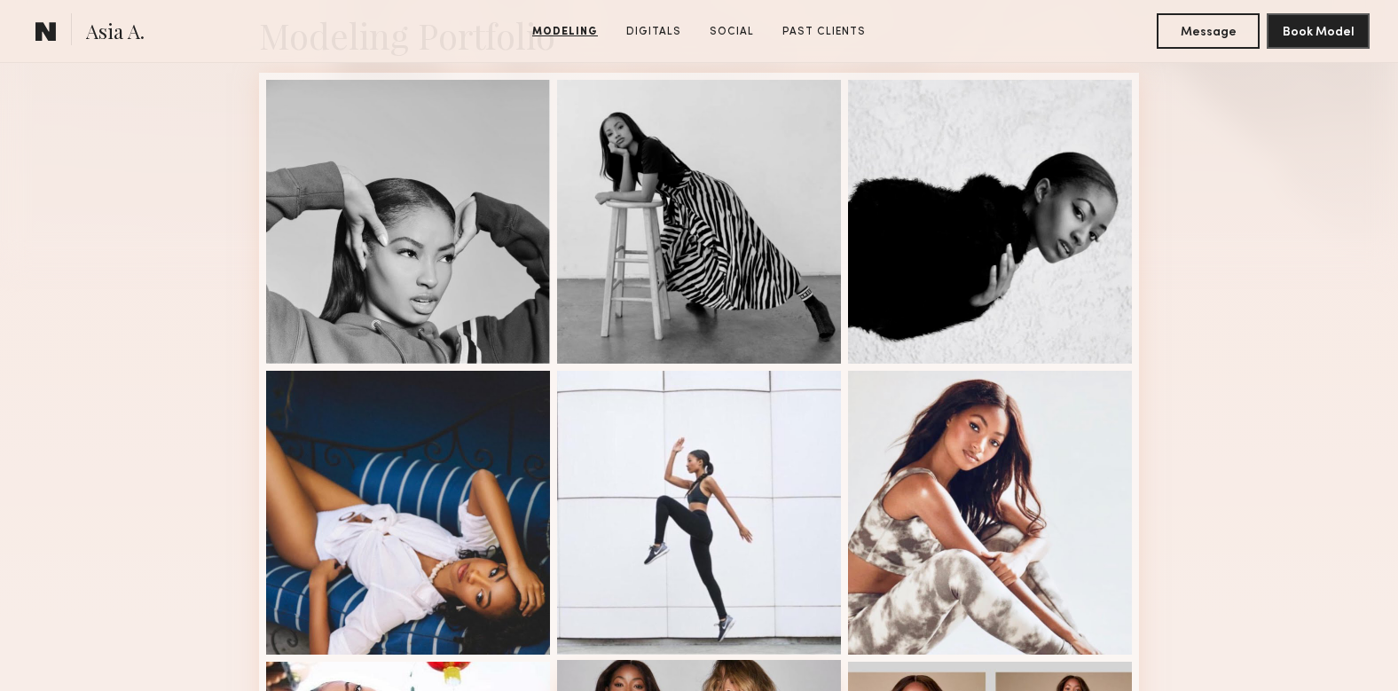
scroll to position [0, 0]
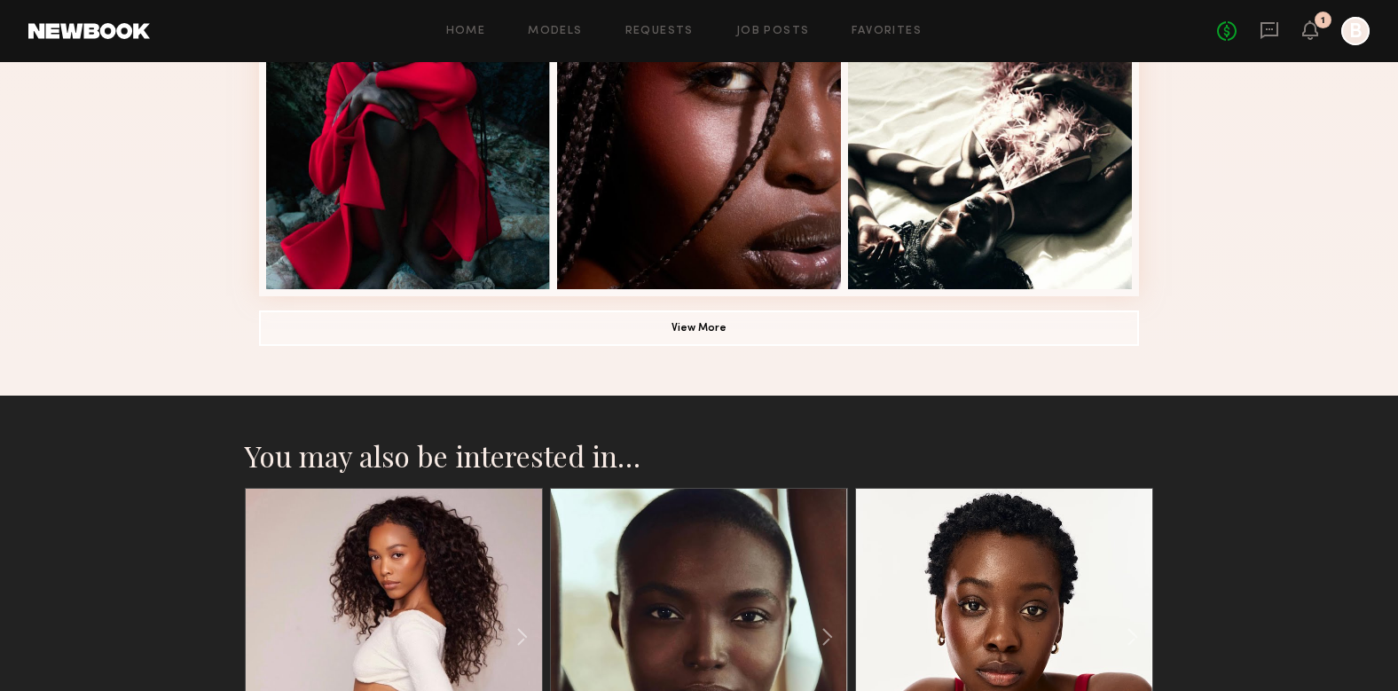
scroll to position [1286, 0]
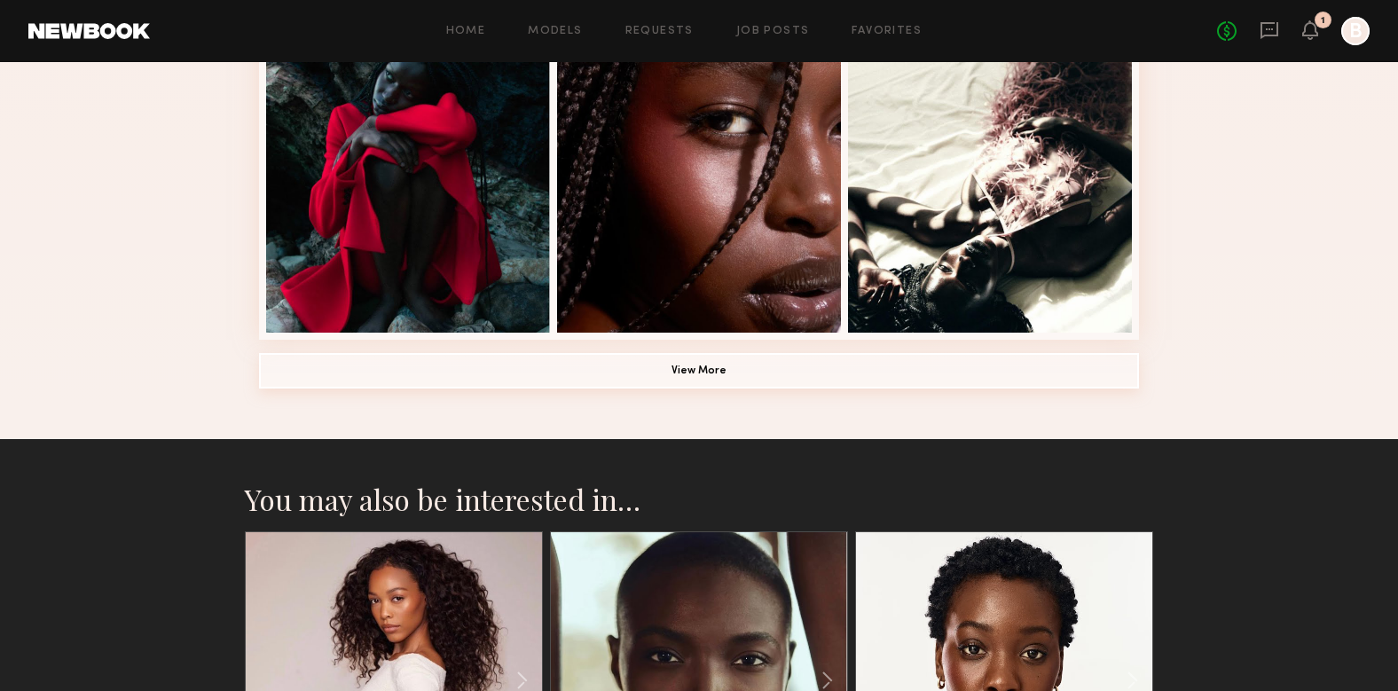
click at [723, 363] on button "View More" at bounding box center [699, 370] width 880 height 35
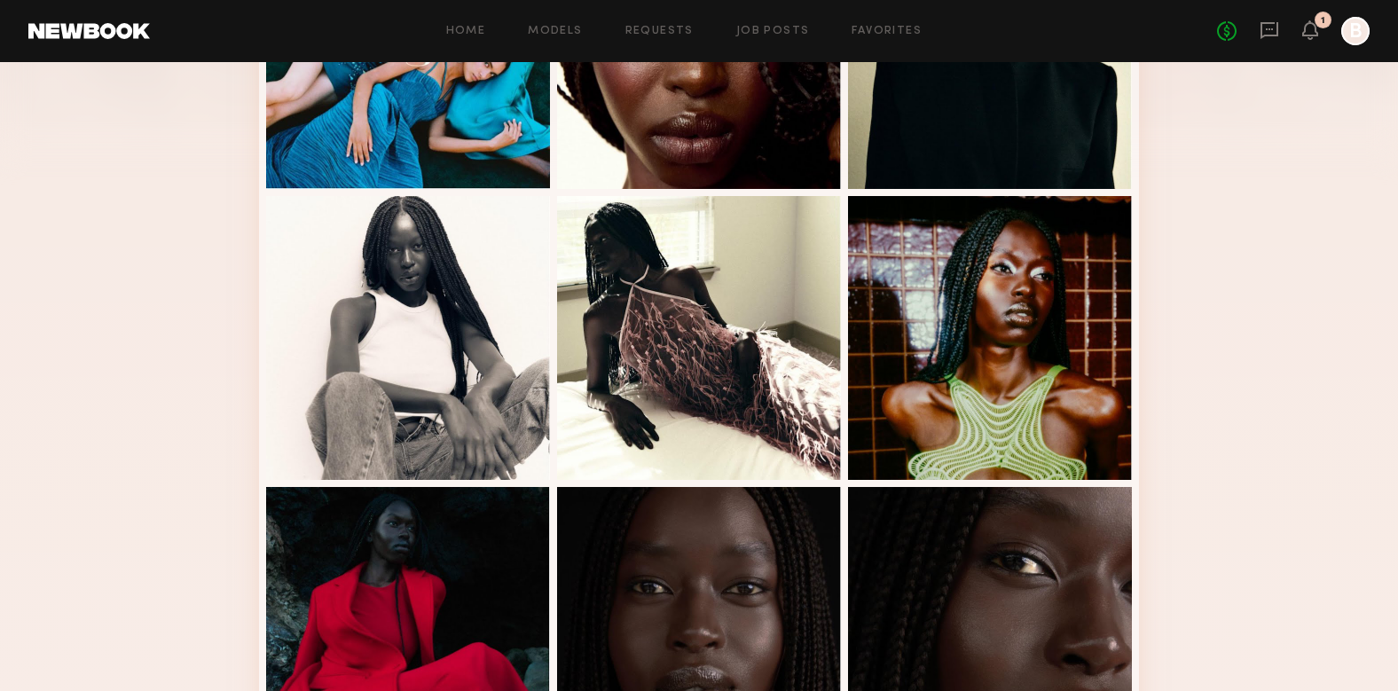
scroll to position [0, 0]
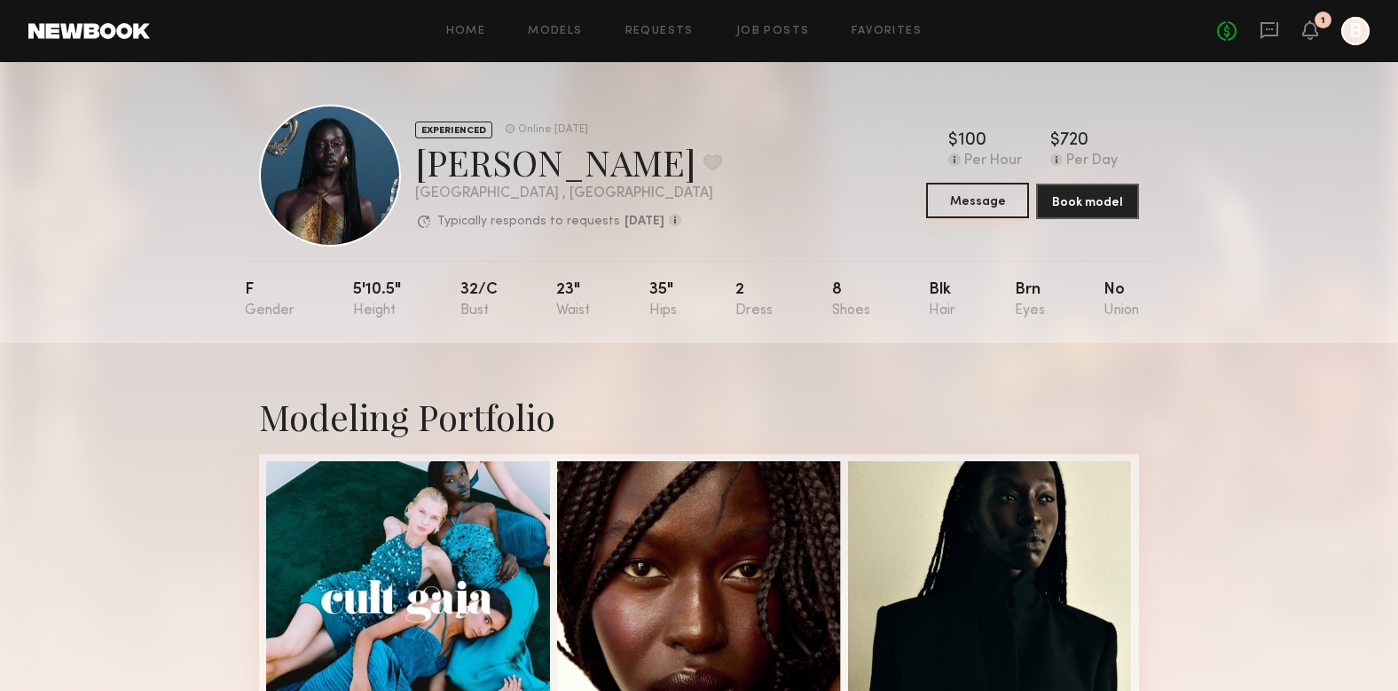
click at [989, 205] on button "Message" at bounding box center [977, 200] width 103 height 35
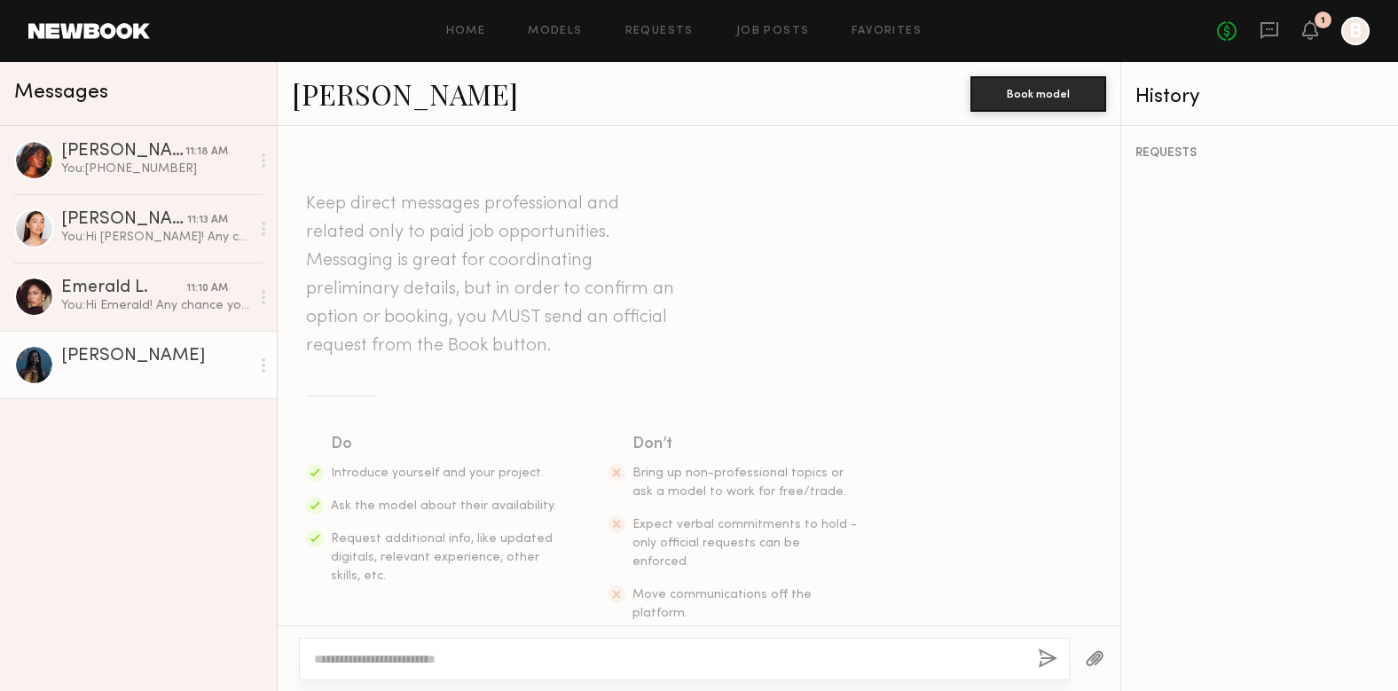
click at [526, 664] on textarea at bounding box center [669, 659] width 710 height 18
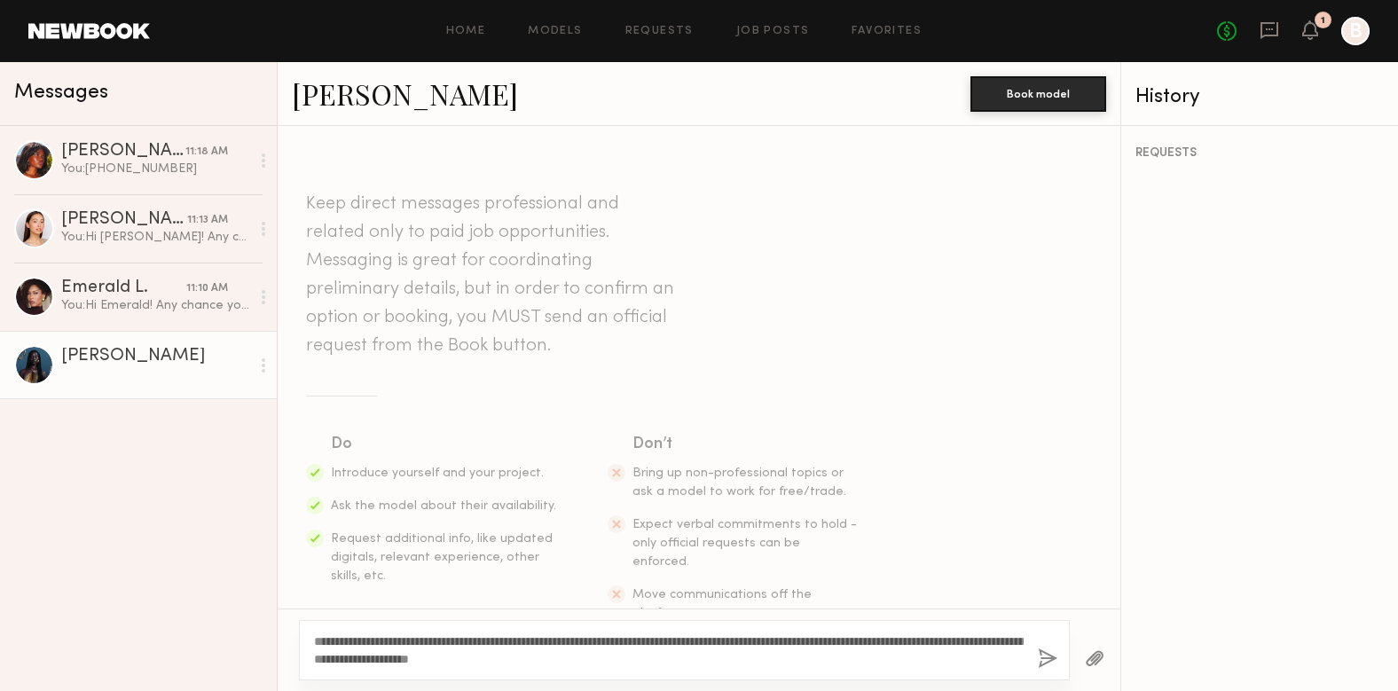
scroll to position [43, 0]
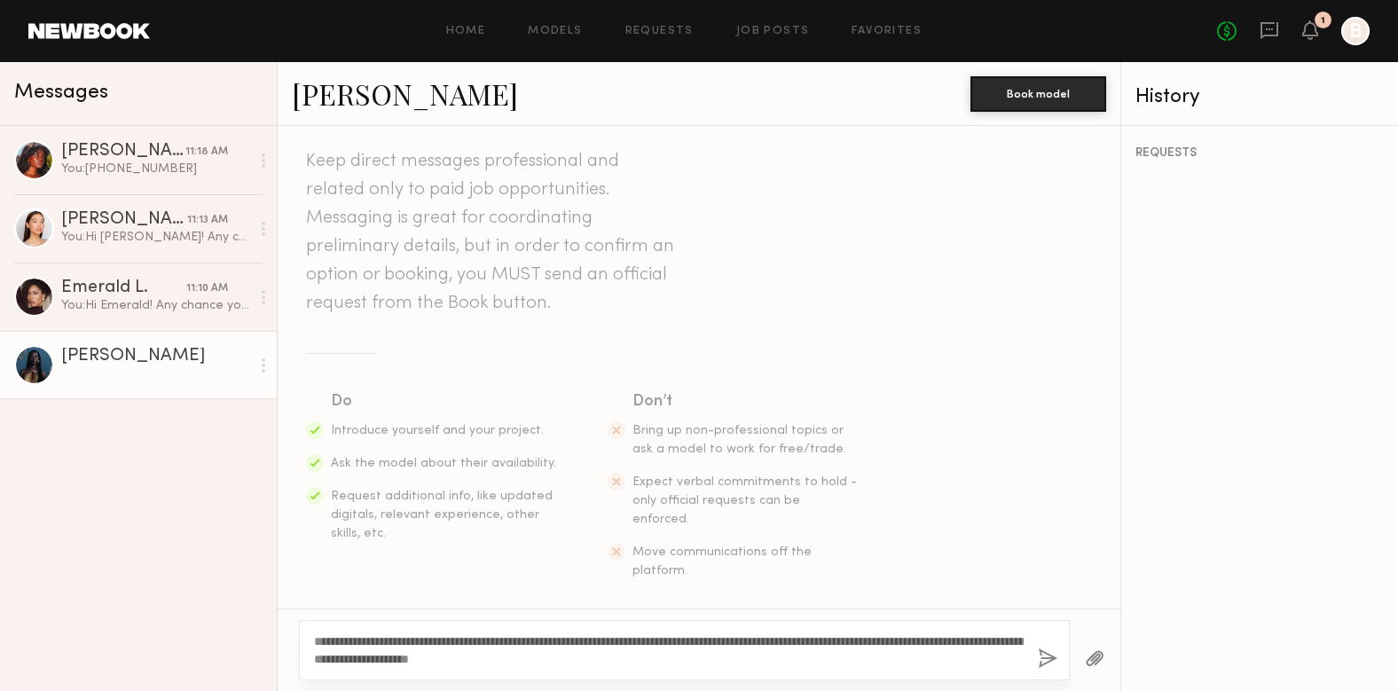
type textarea "**********"
click at [1060, 661] on div "**********" at bounding box center [684, 650] width 771 height 60
click at [1047, 657] on button "button" at bounding box center [1048, 660] width 20 height 22
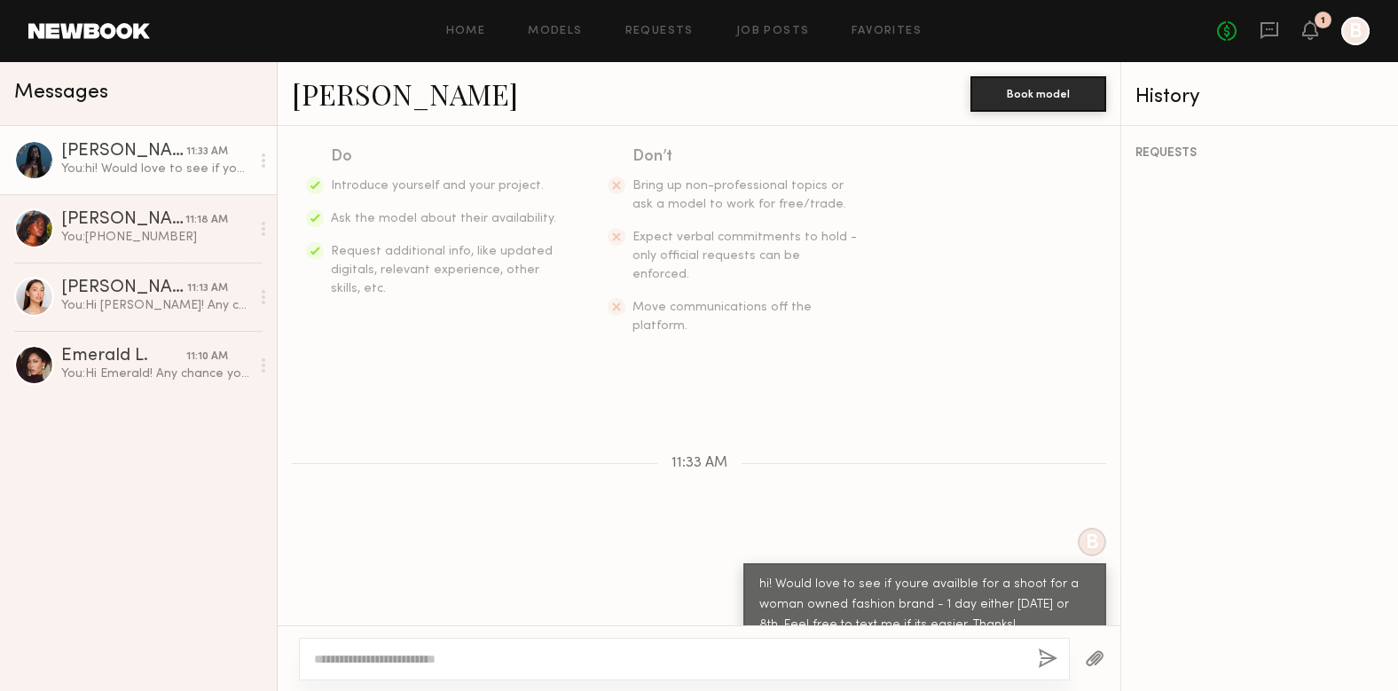
scroll to position [397, 0]
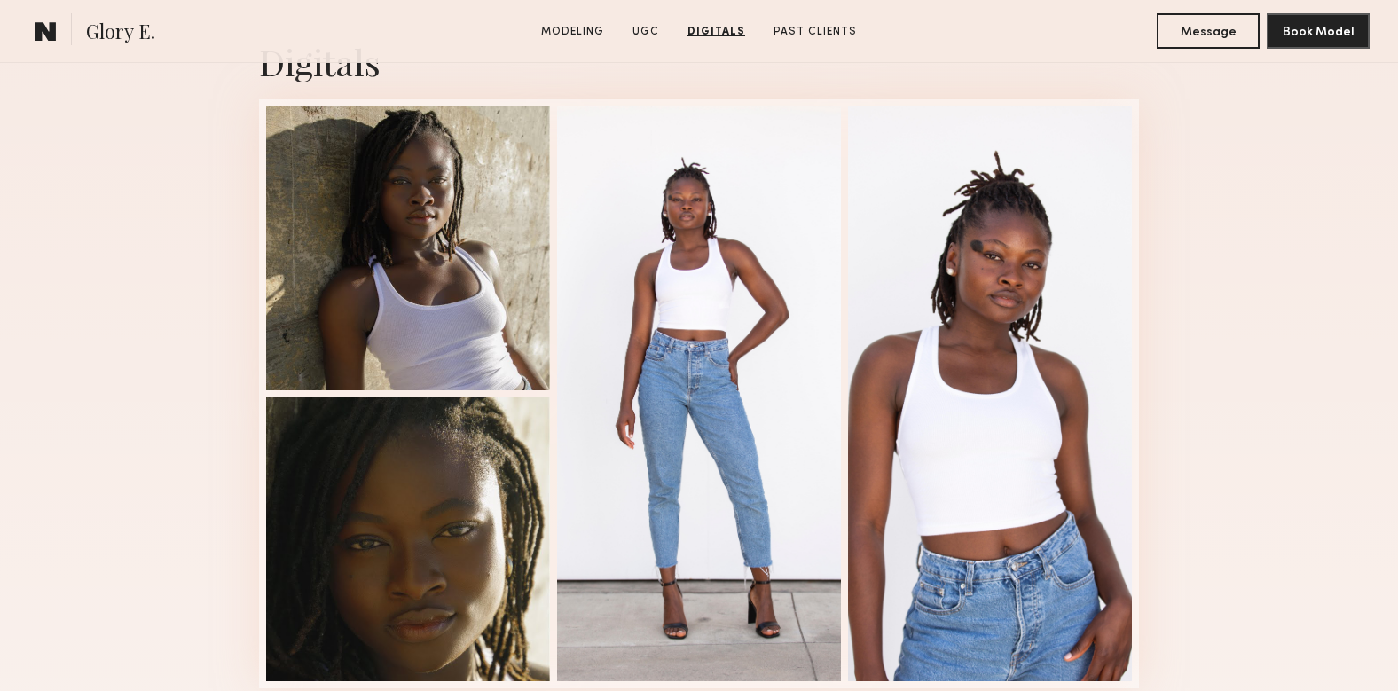
scroll to position [2575, 0]
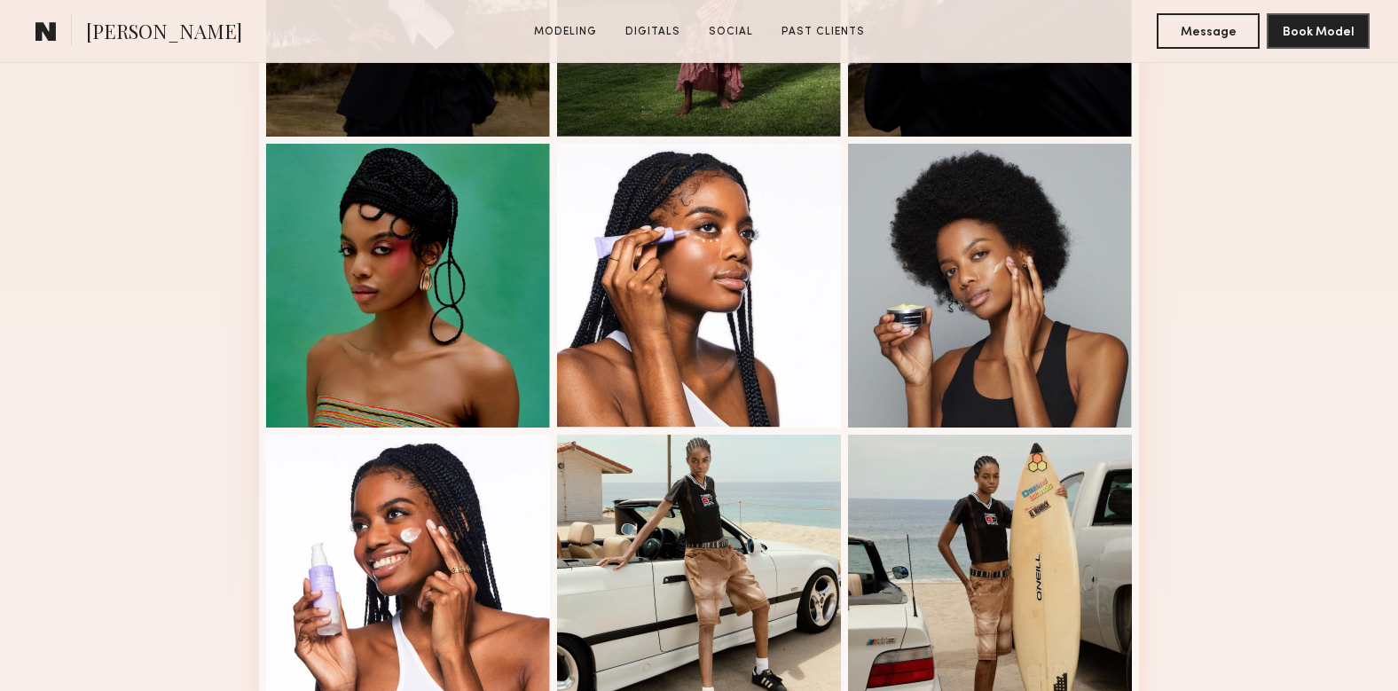
scroll to position [672, 0]
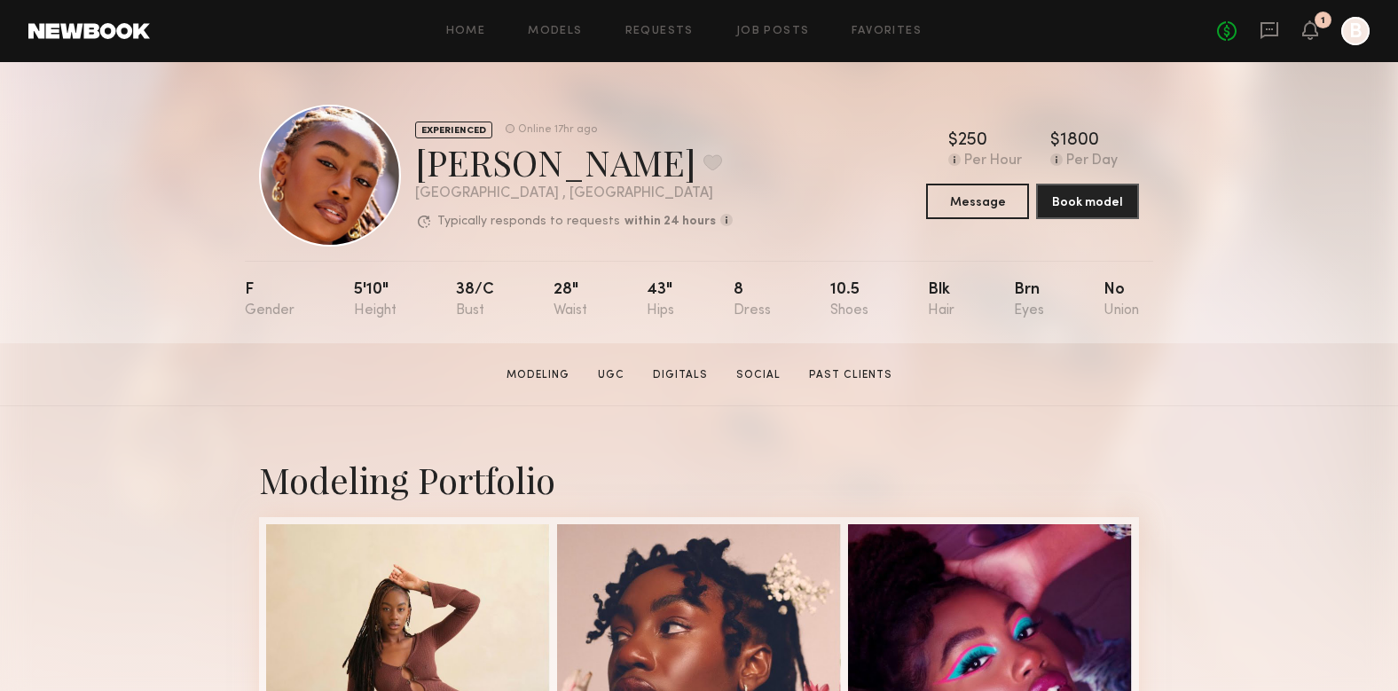
scroll to position [395, 0]
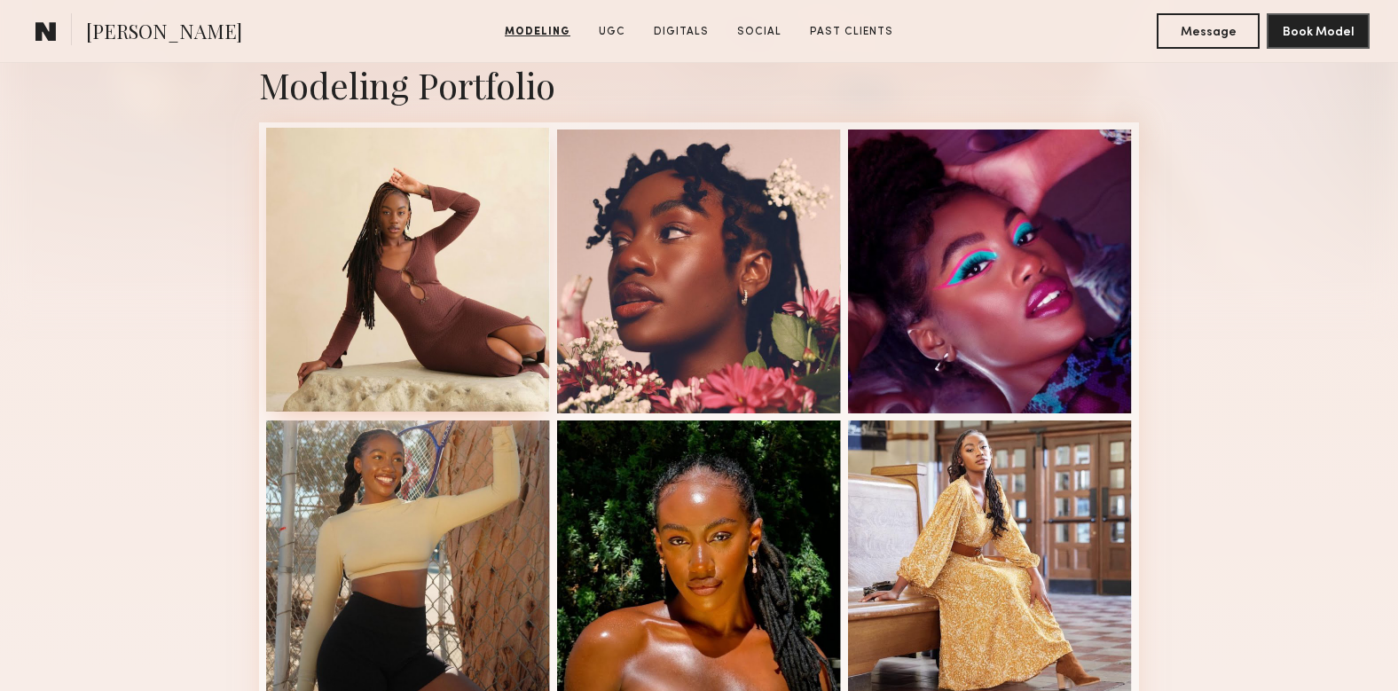
click at [431, 317] on div at bounding box center [408, 270] width 284 height 284
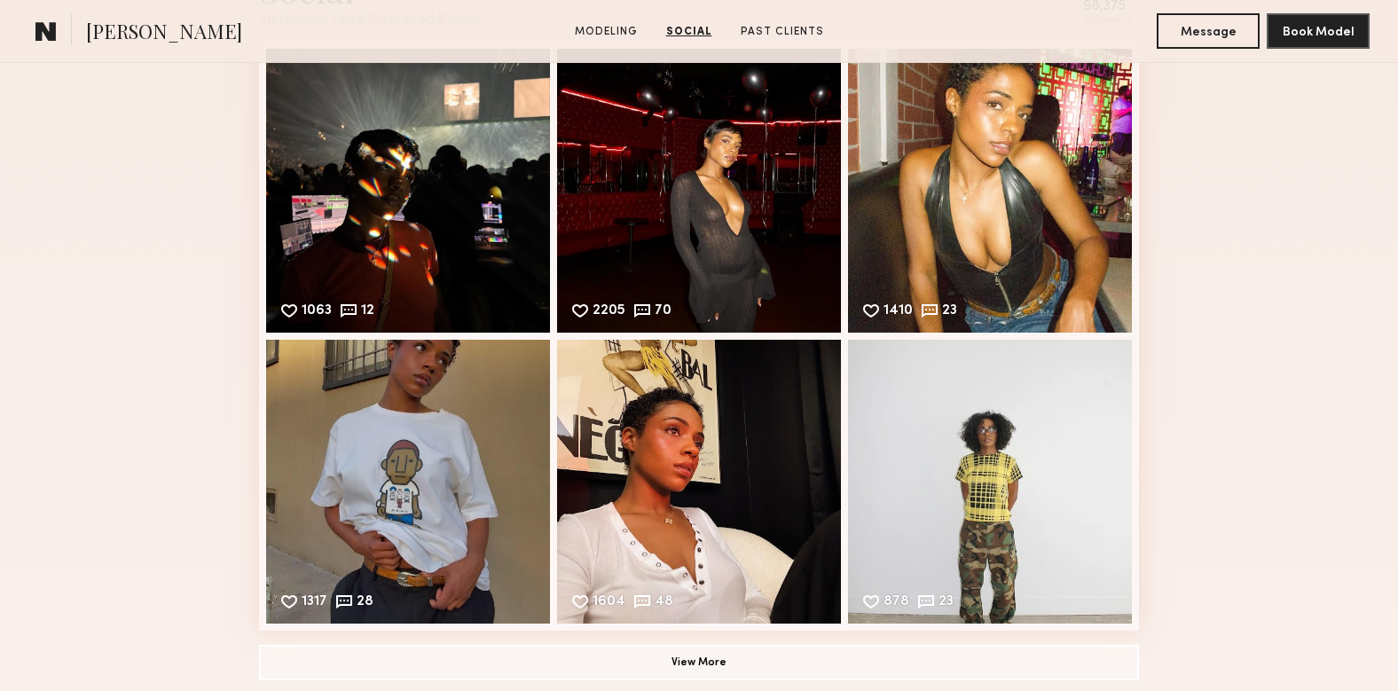
scroll to position [1239, 0]
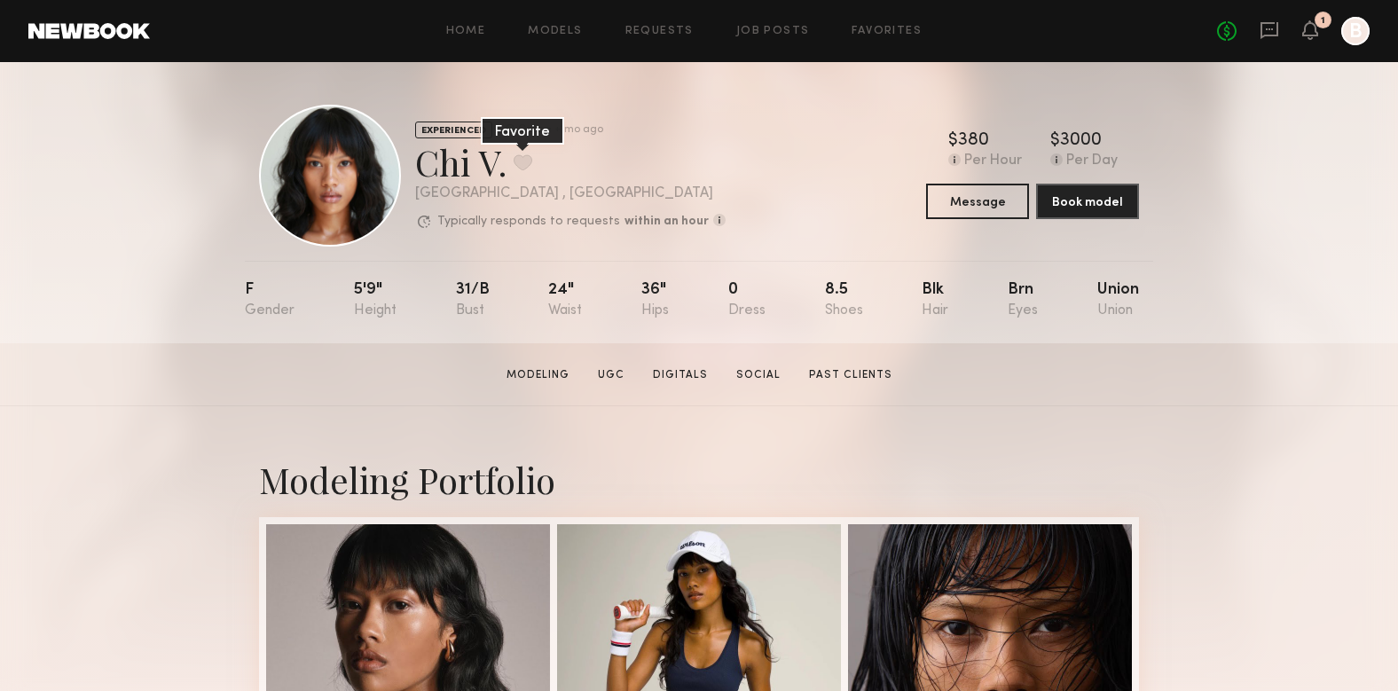
click at [528, 162] on button at bounding box center [523, 162] width 19 height 16
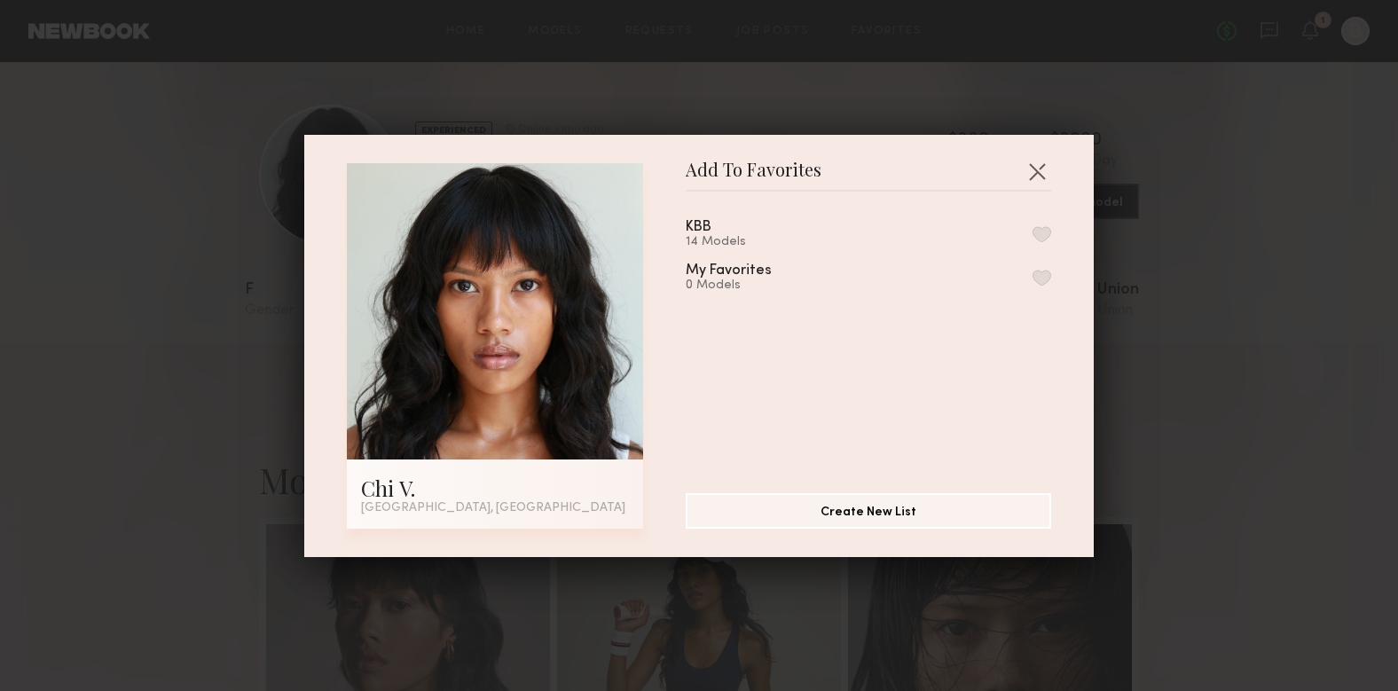
click at [1039, 232] on button "button" at bounding box center [1042, 234] width 19 height 16
click at [987, 95] on div "Add To Favorites Chi V. Los Angeles, CA Add To Favorites KBB 15 Models Remove f…" at bounding box center [699, 345] width 1398 height 691
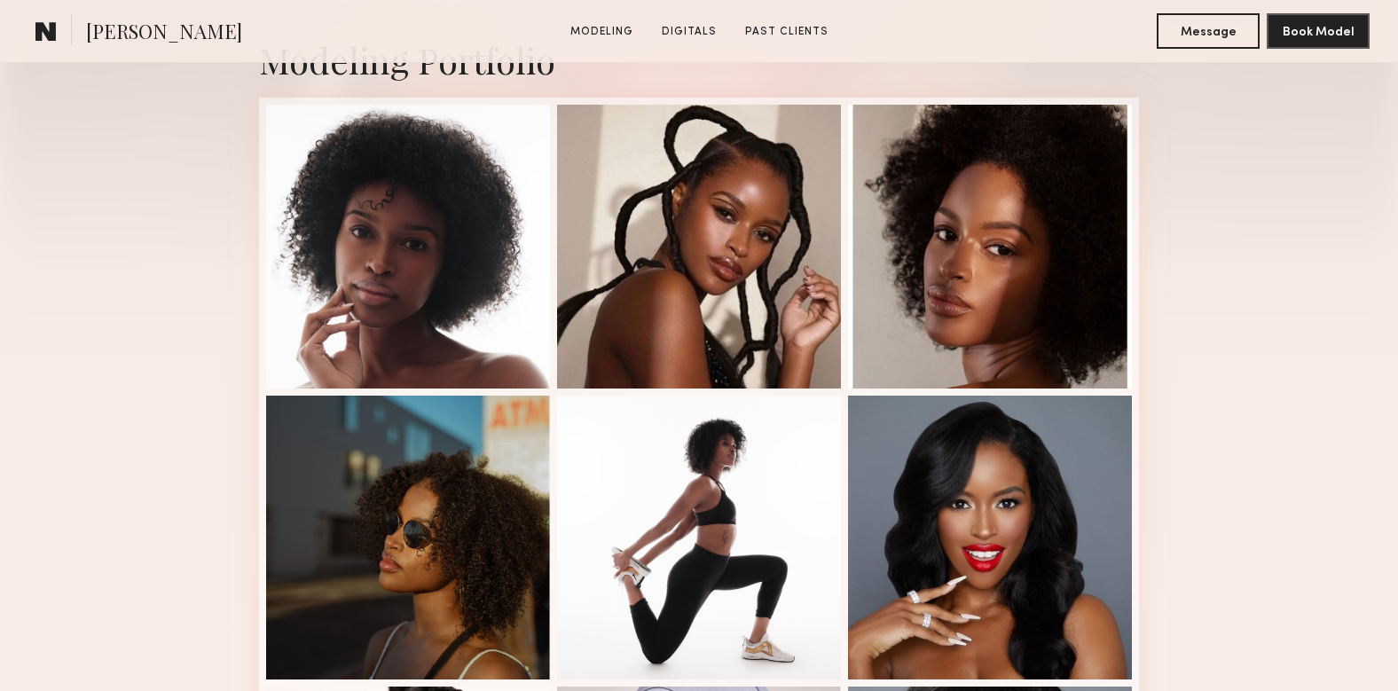
scroll to position [427, 0]
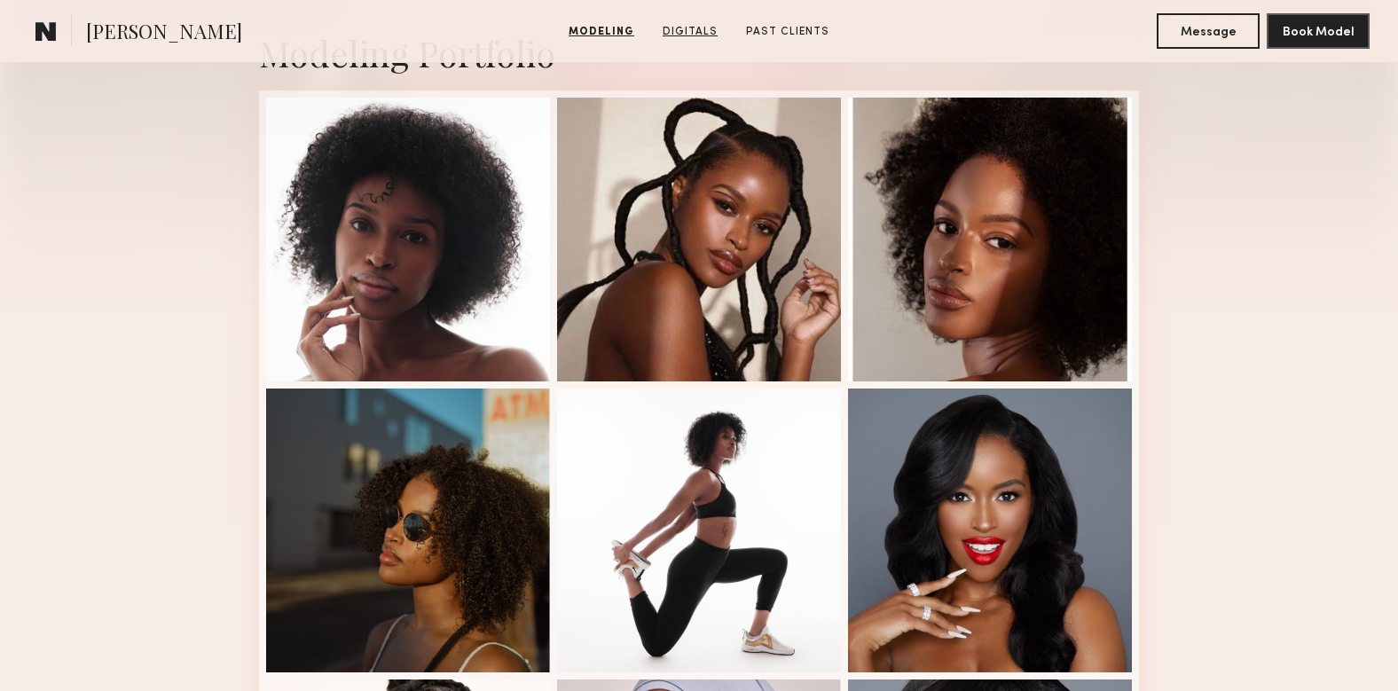
click at [688, 34] on link "Digitals" at bounding box center [690, 32] width 69 height 16
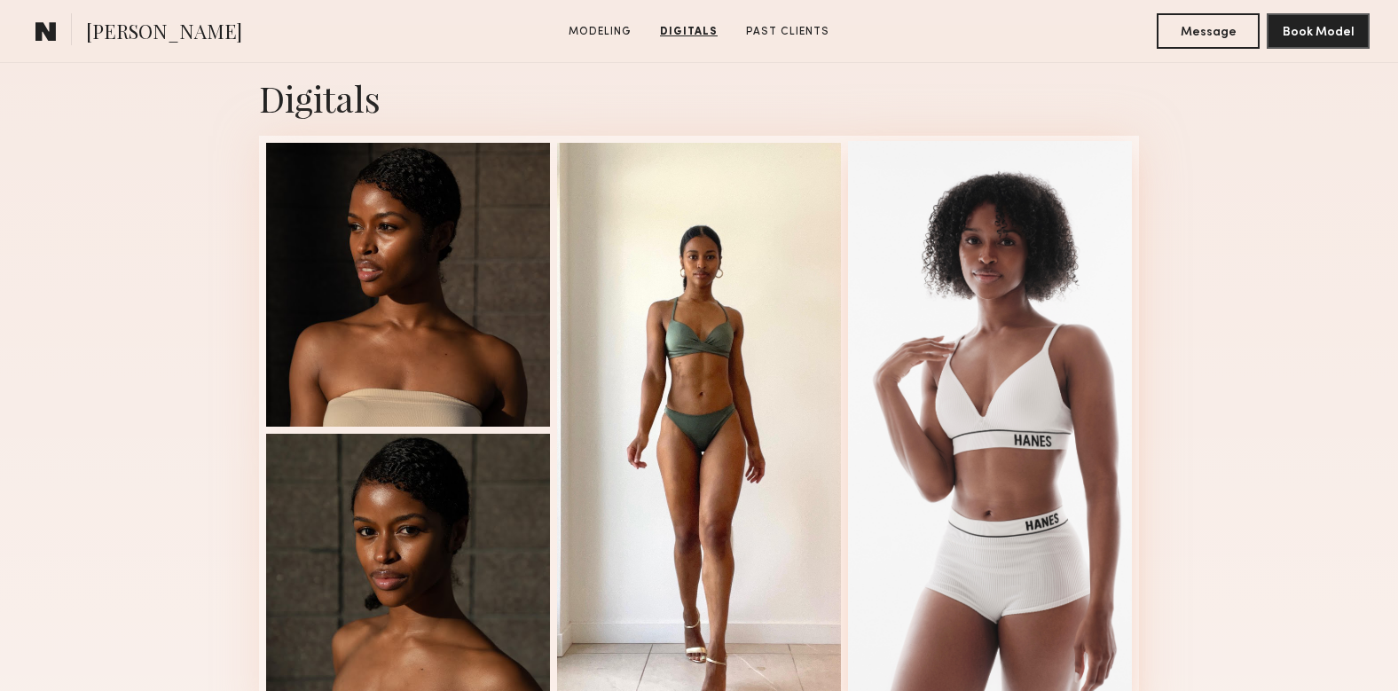
scroll to position [1751, 0]
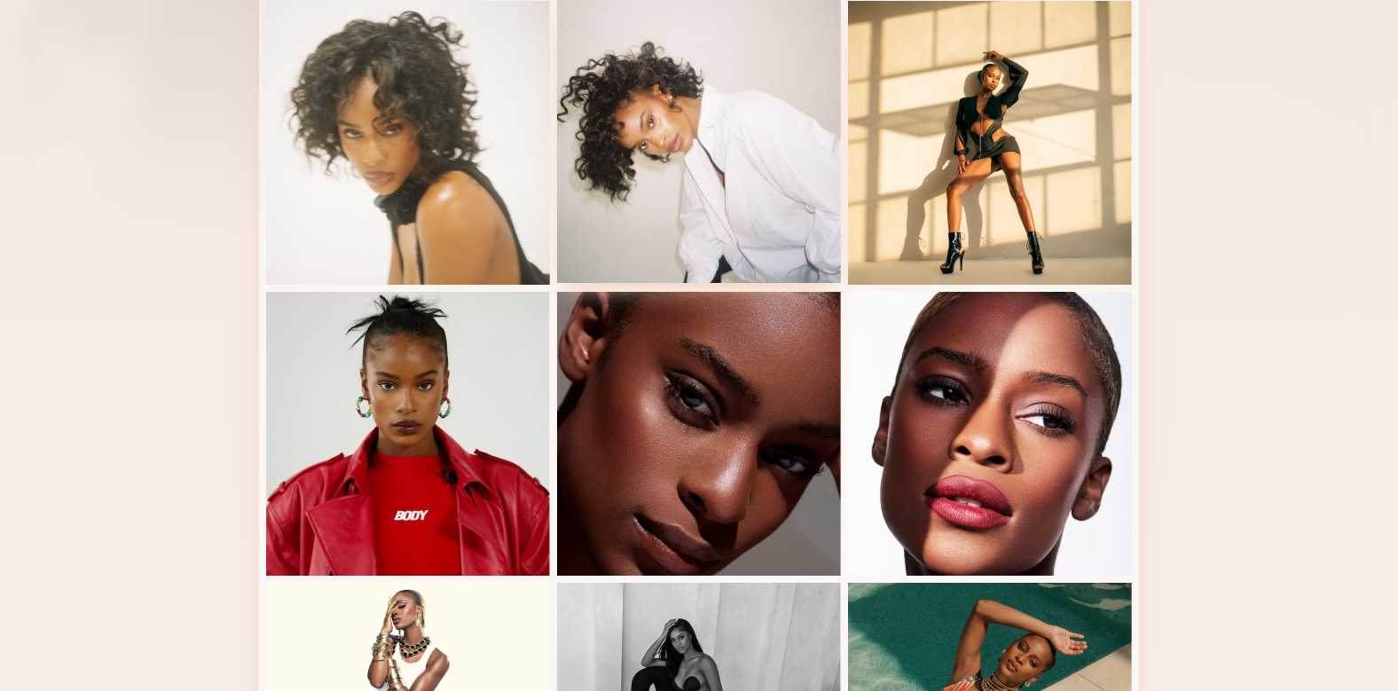
scroll to position [479, 0]
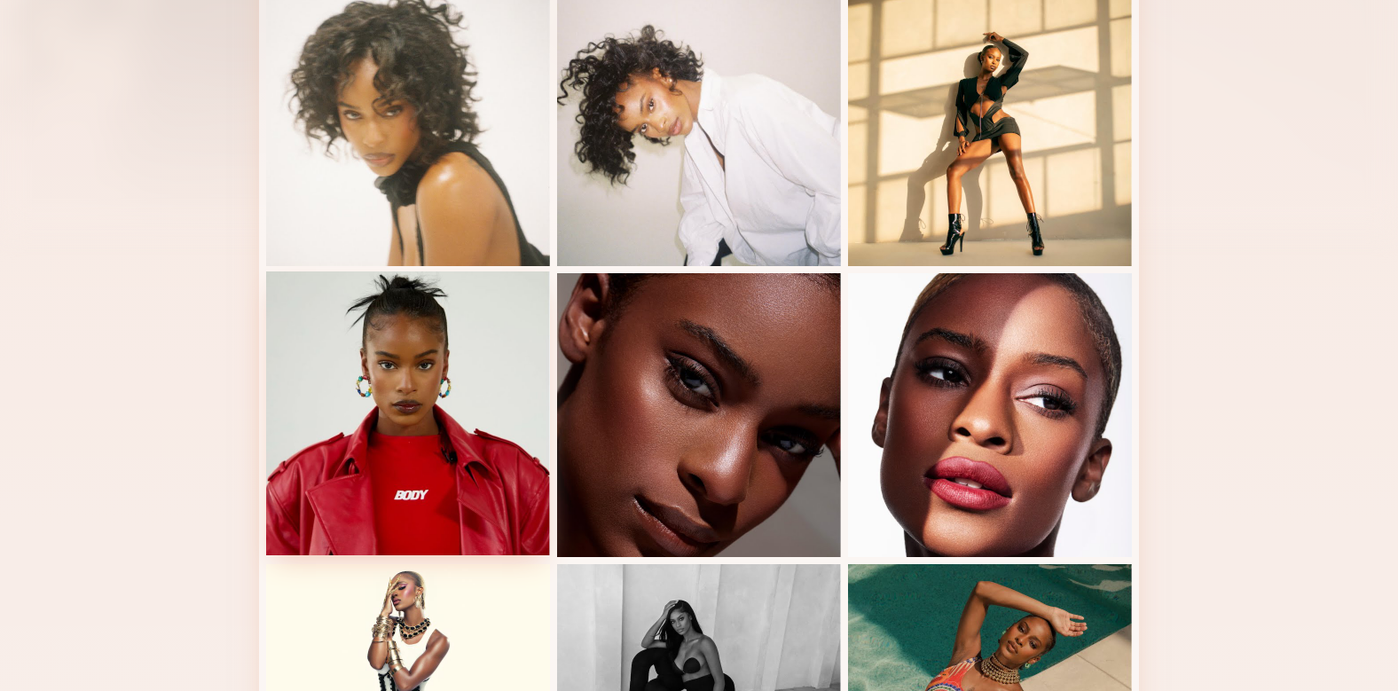
click at [429, 427] on div at bounding box center [408, 413] width 284 height 284
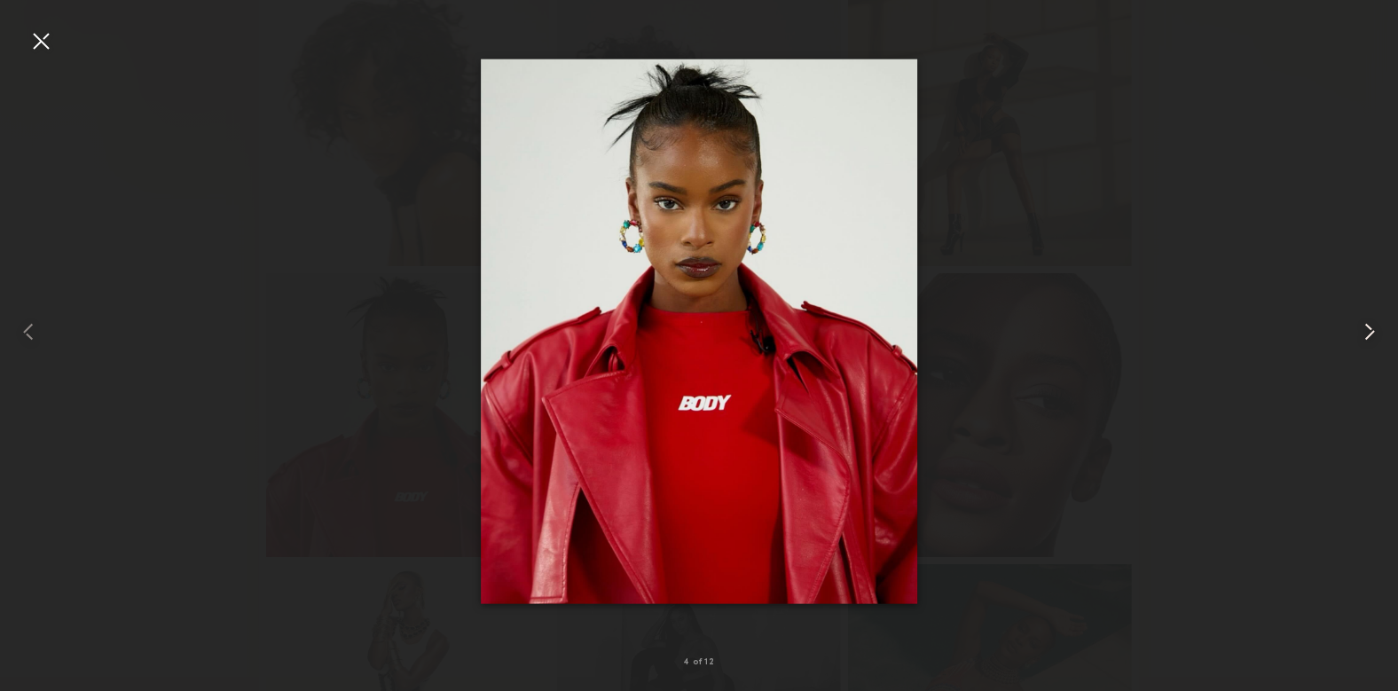
click at [1371, 332] on common-icon at bounding box center [1370, 332] width 28 height 28
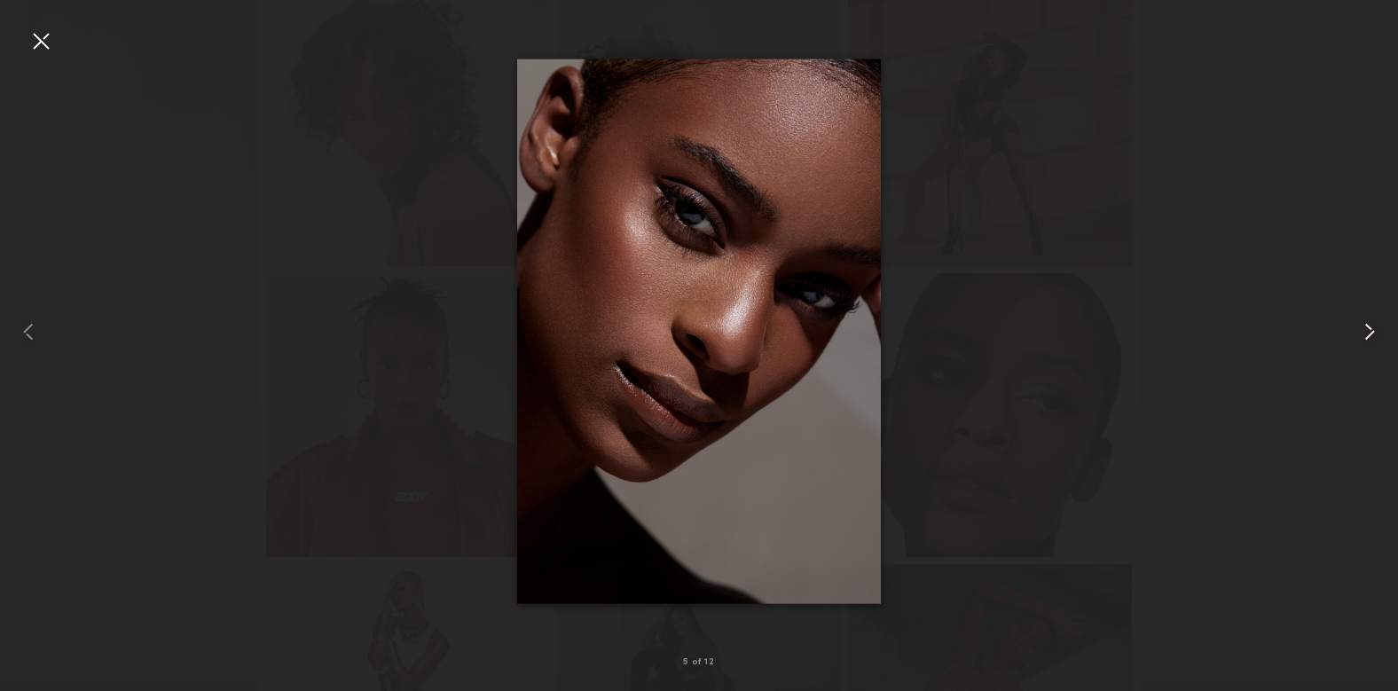
click at [1371, 332] on common-icon at bounding box center [1370, 332] width 28 height 28
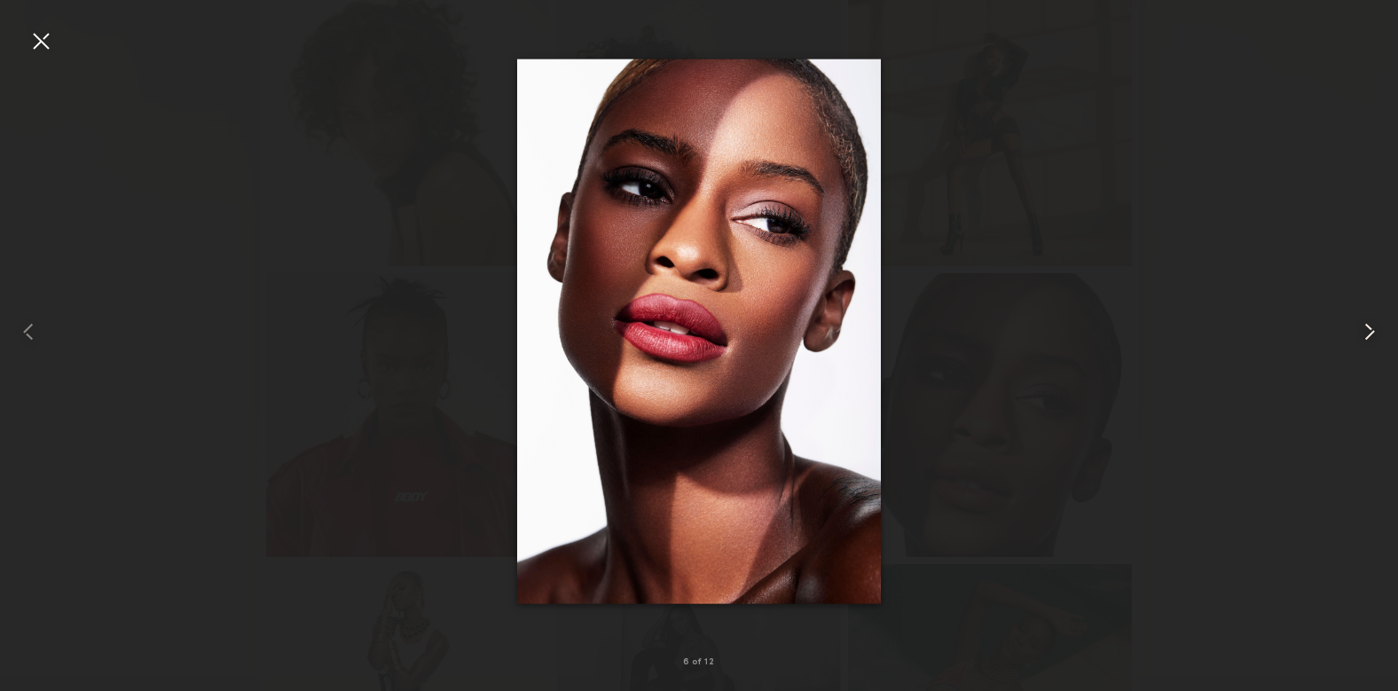
click at [1371, 332] on common-icon at bounding box center [1370, 332] width 28 height 28
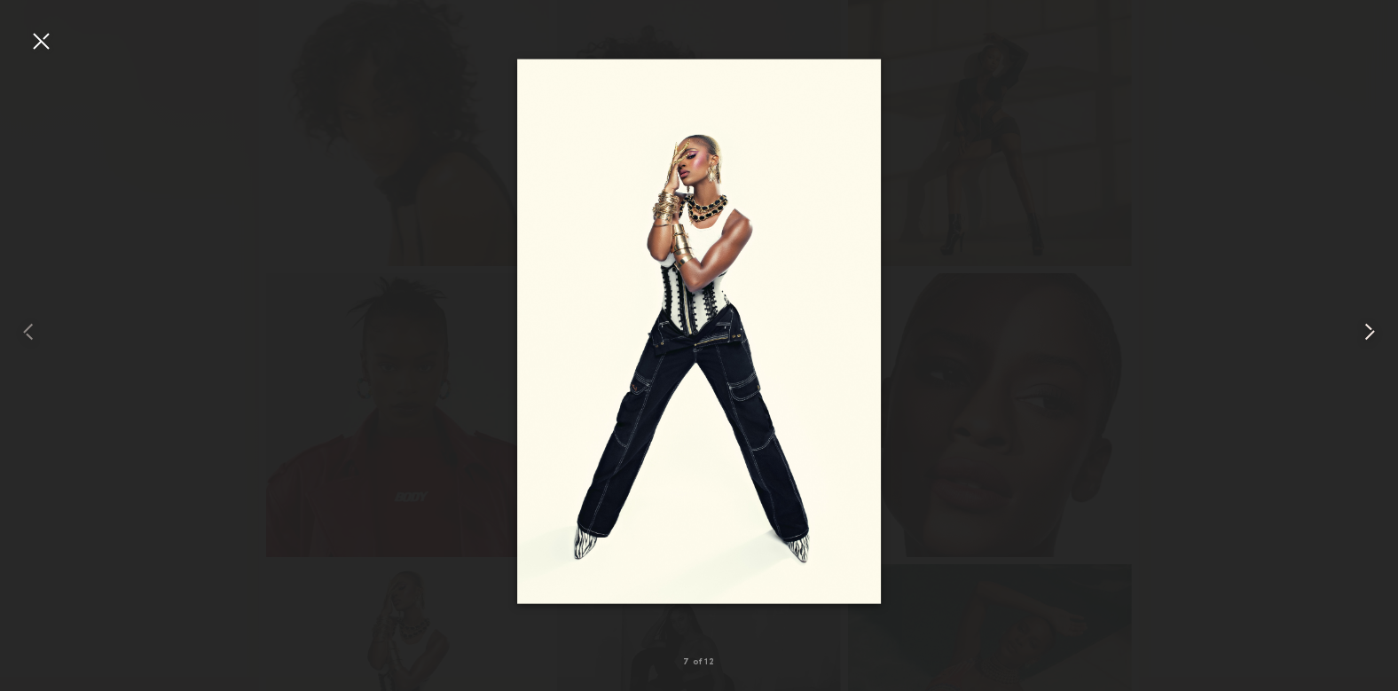
click at [1371, 332] on common-icon at bounding box center [1370, 332] width 28 height 28
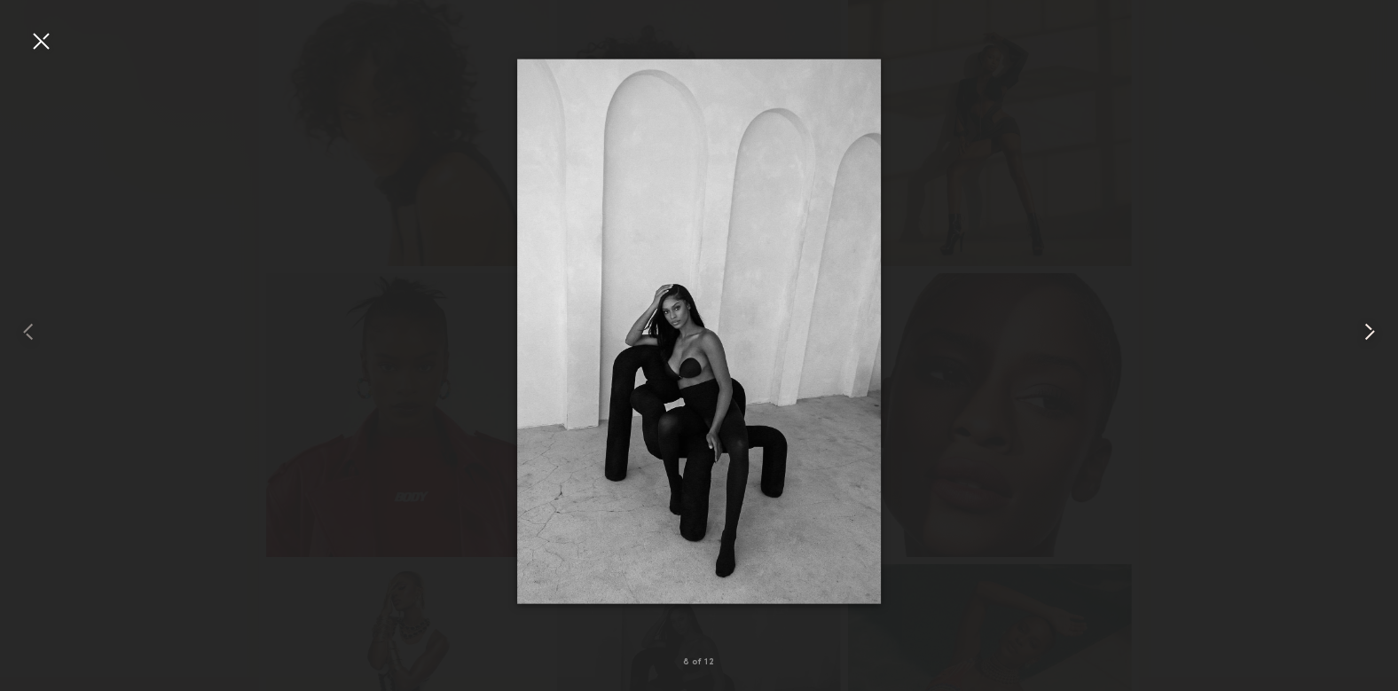
click at [1371, 332] on common-icon at bounding box center [1370, 332] width 28 height 28
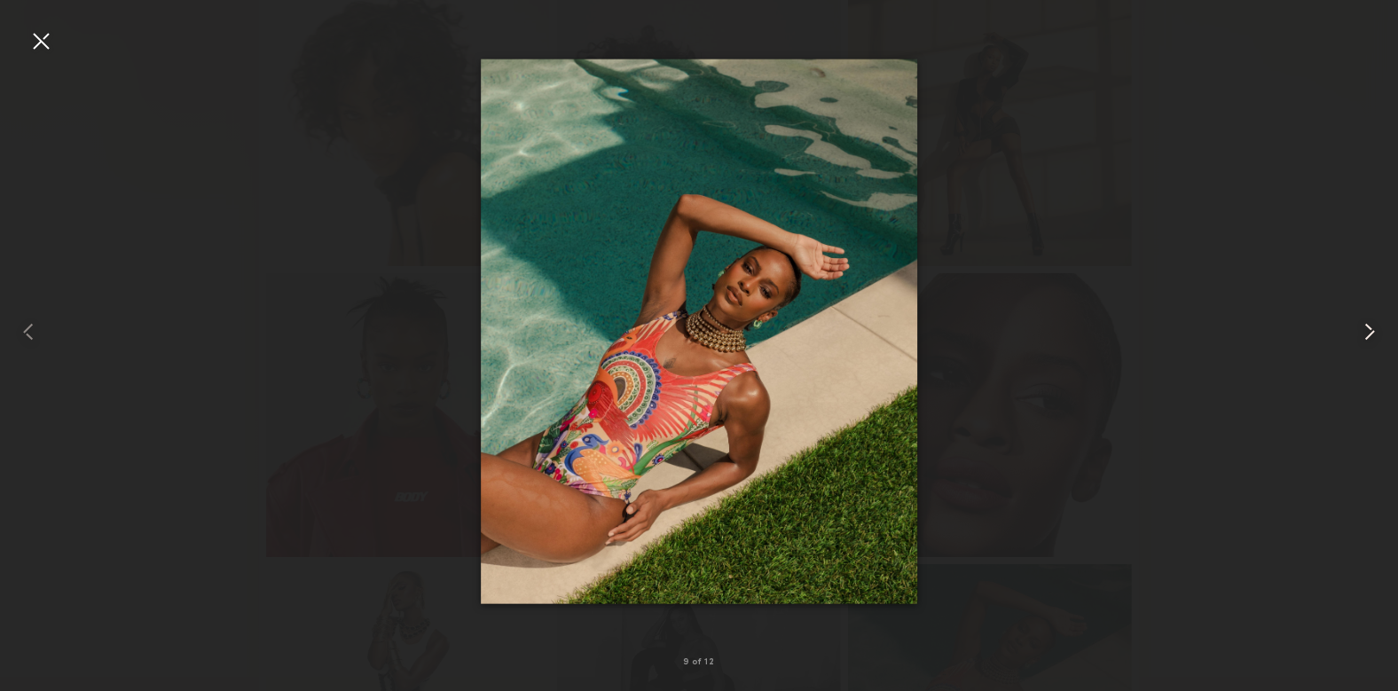
click at [1371, 332] on common-icon at bounding box center [1370, 332] width 28 height 28
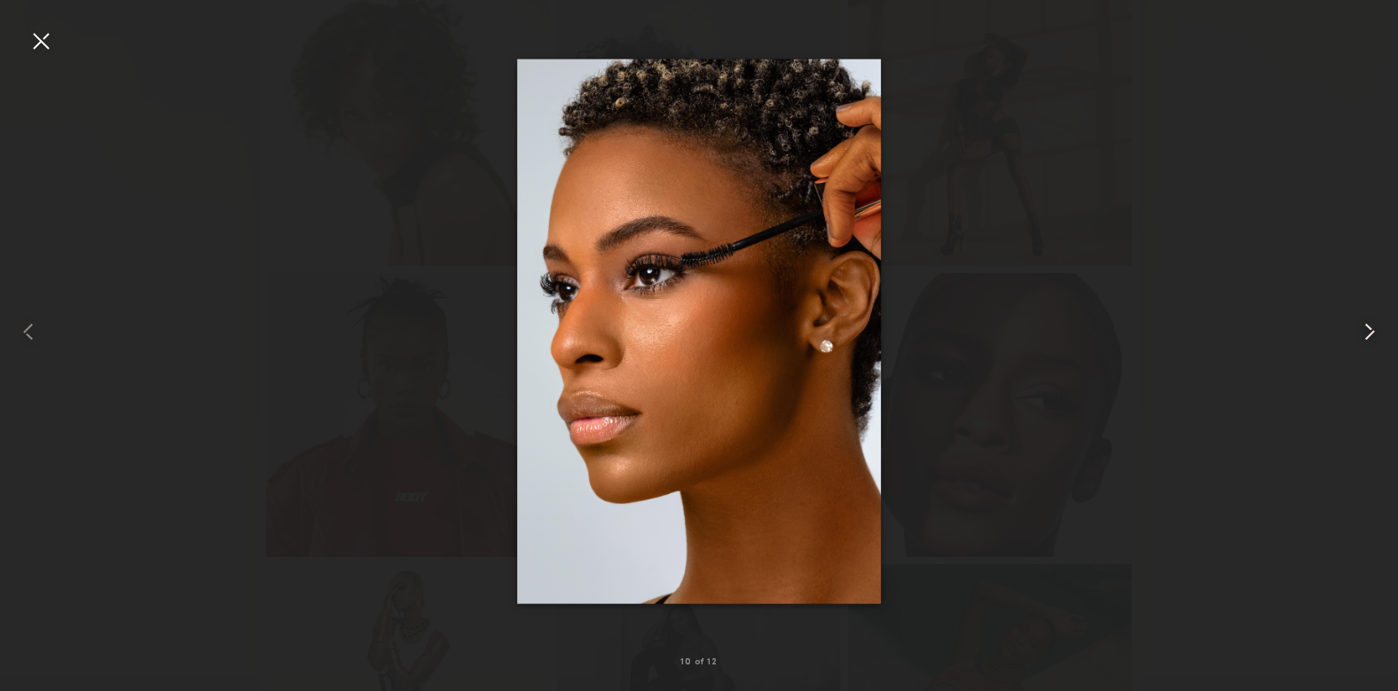
click at [1371, 332] on common-icon at bounding box center [1370, 332] width 28 height 28
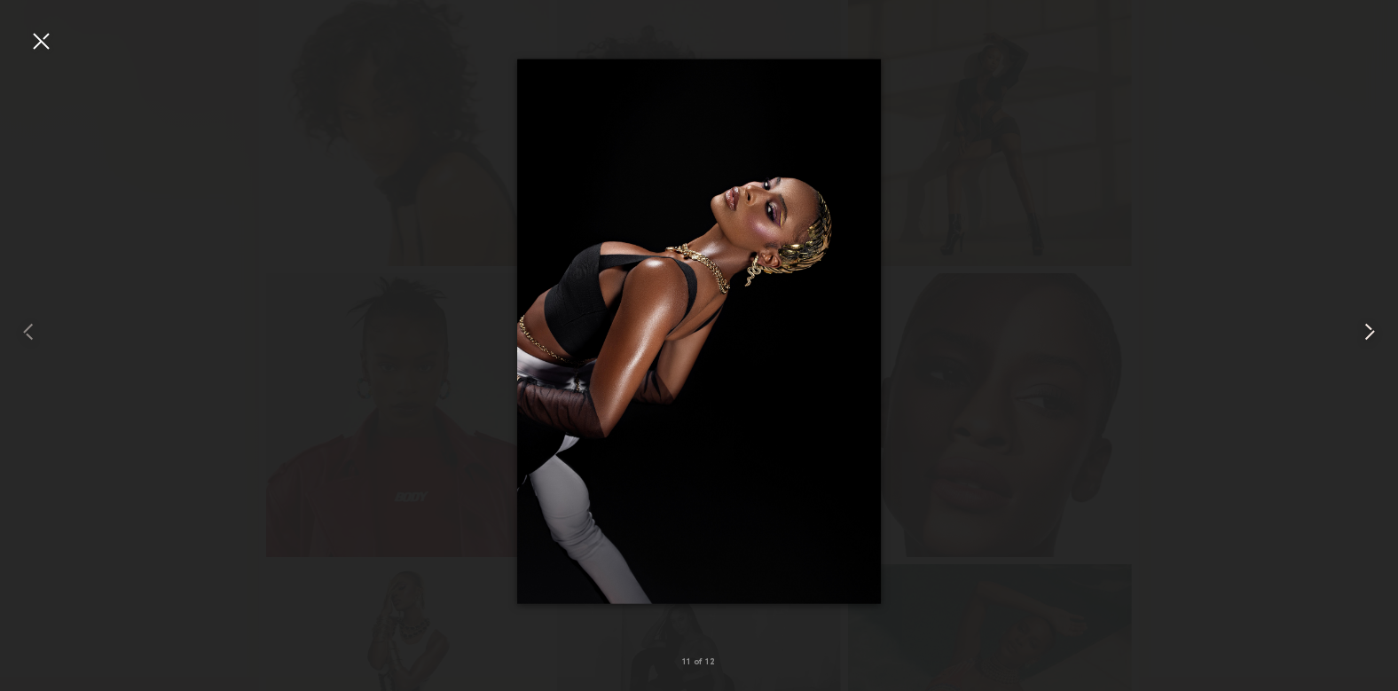
click at [1371, 332] on common-icon at bounding box center [1370, 332] width 28 height 28
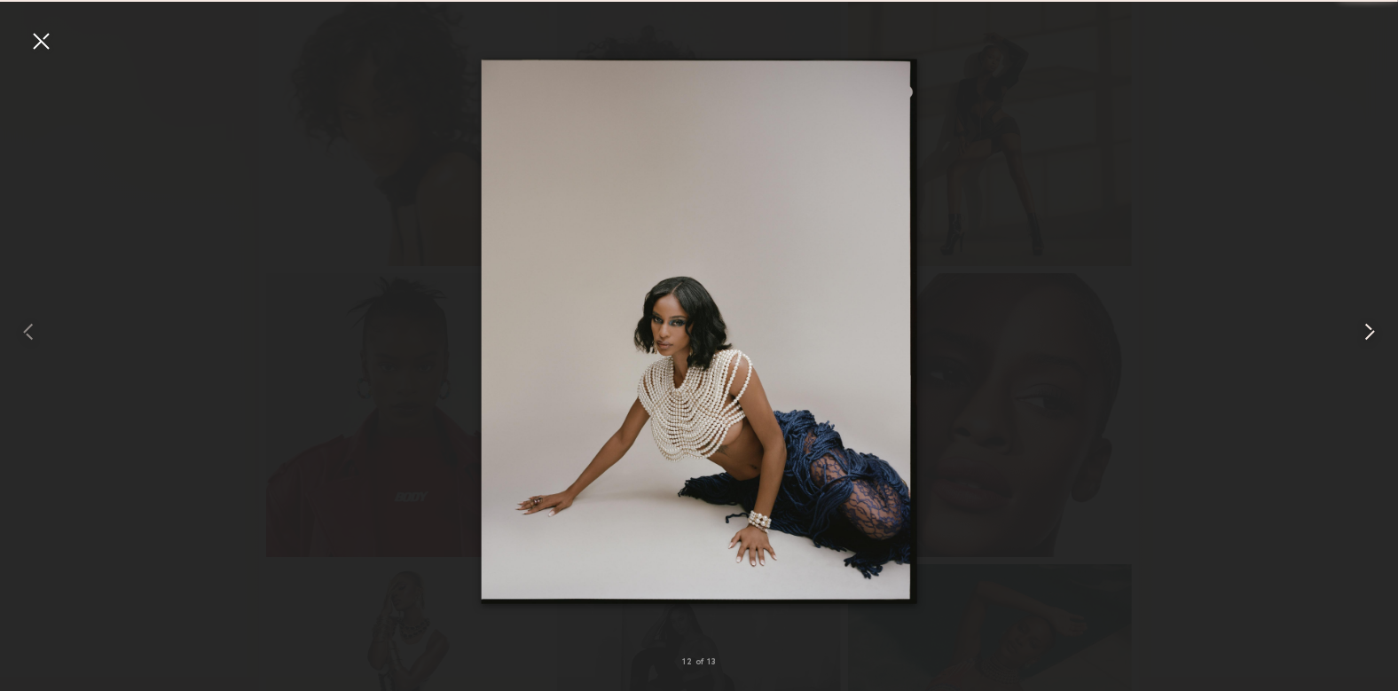
click at [1371, 332] on common-icon at bounding box center [1370, 332] width 28 height 28
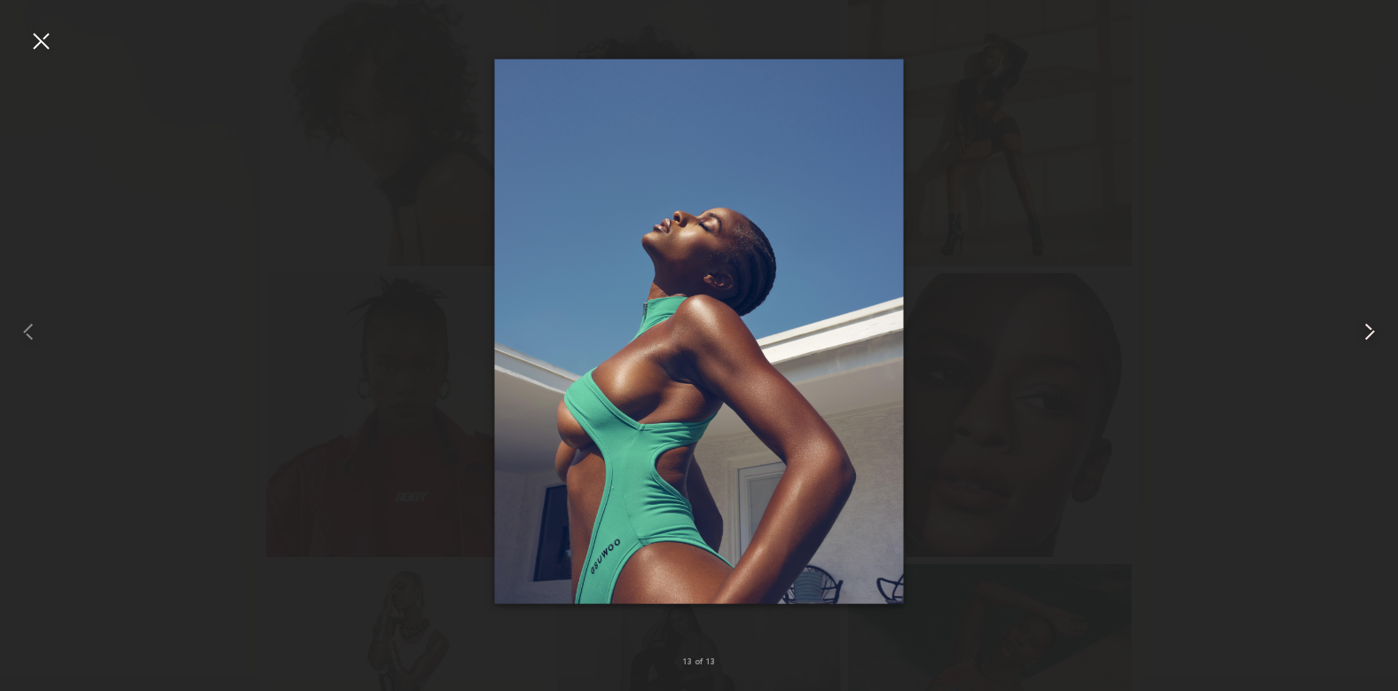
click at [1371, 329] on common-icon at bounding box center [1370, 332] width 28 height 28
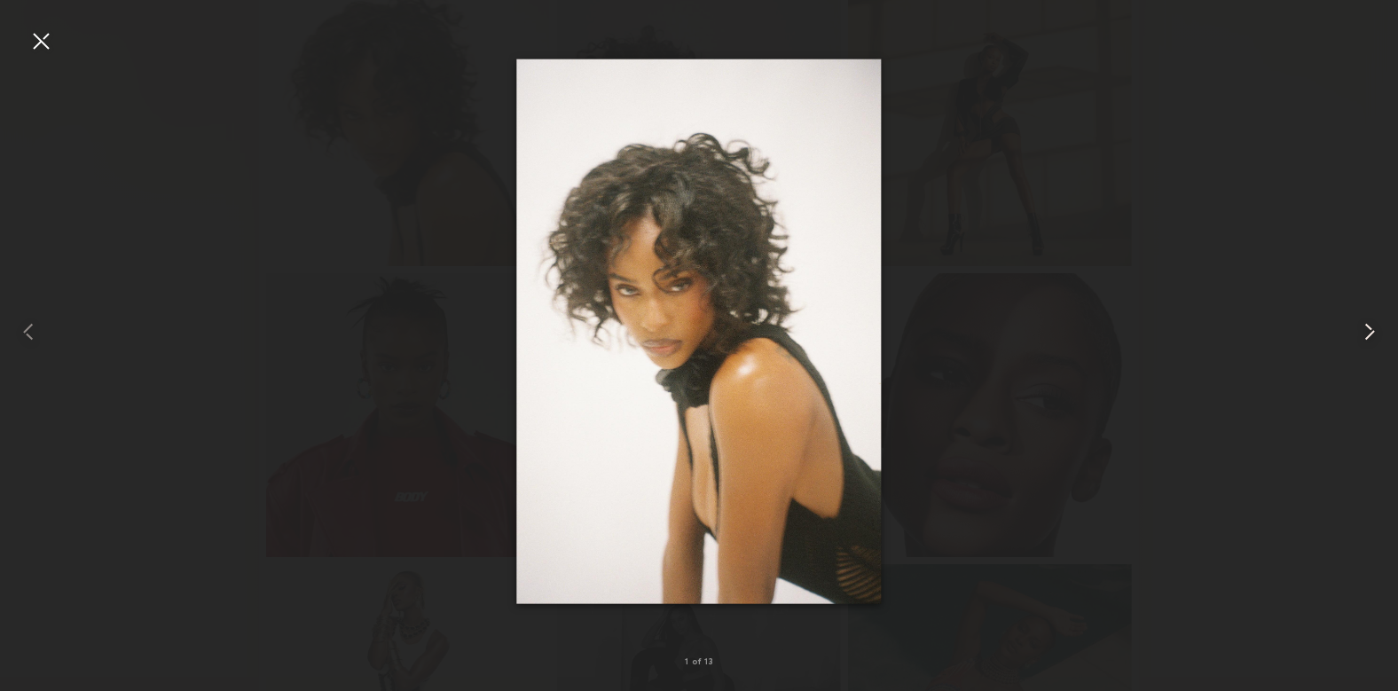
click at [1371, 327] on common-icon at bounding box center [1370, 332] width 28 height 28
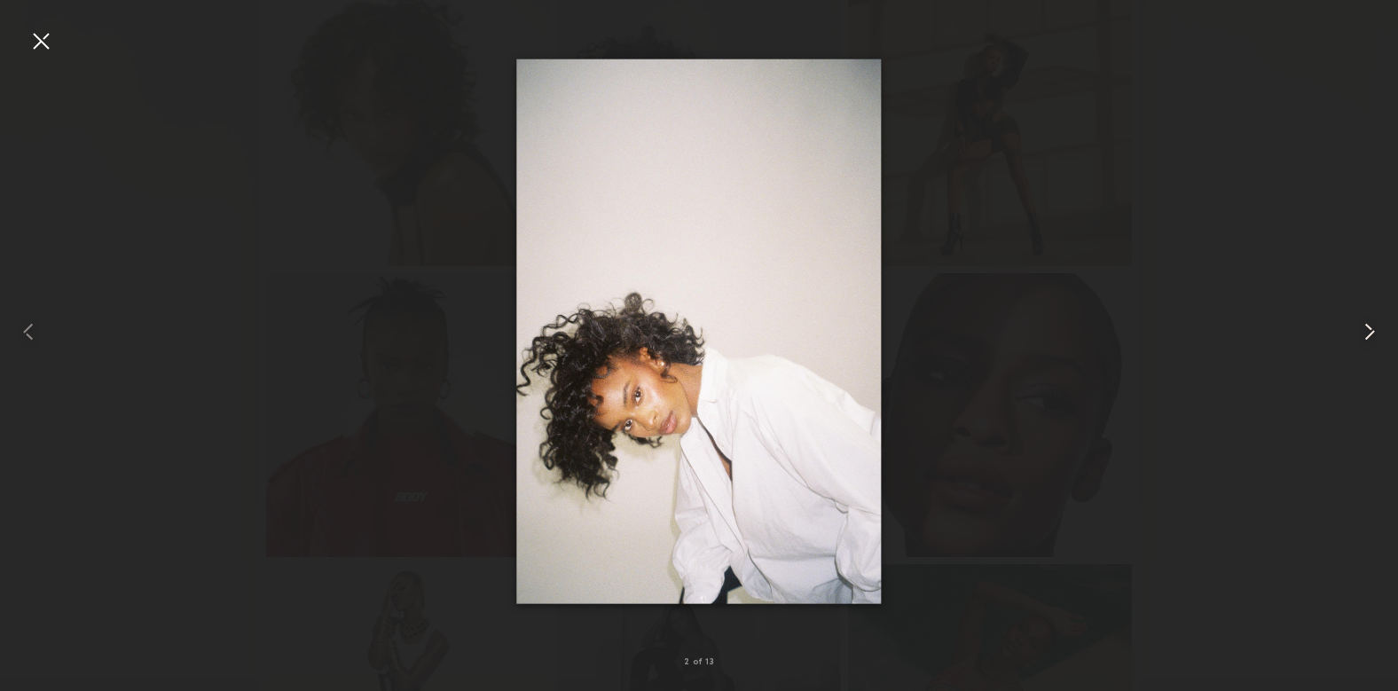
click at [1370, 321] on common-icon at bounding box center [1370, 332] width 28 height 28
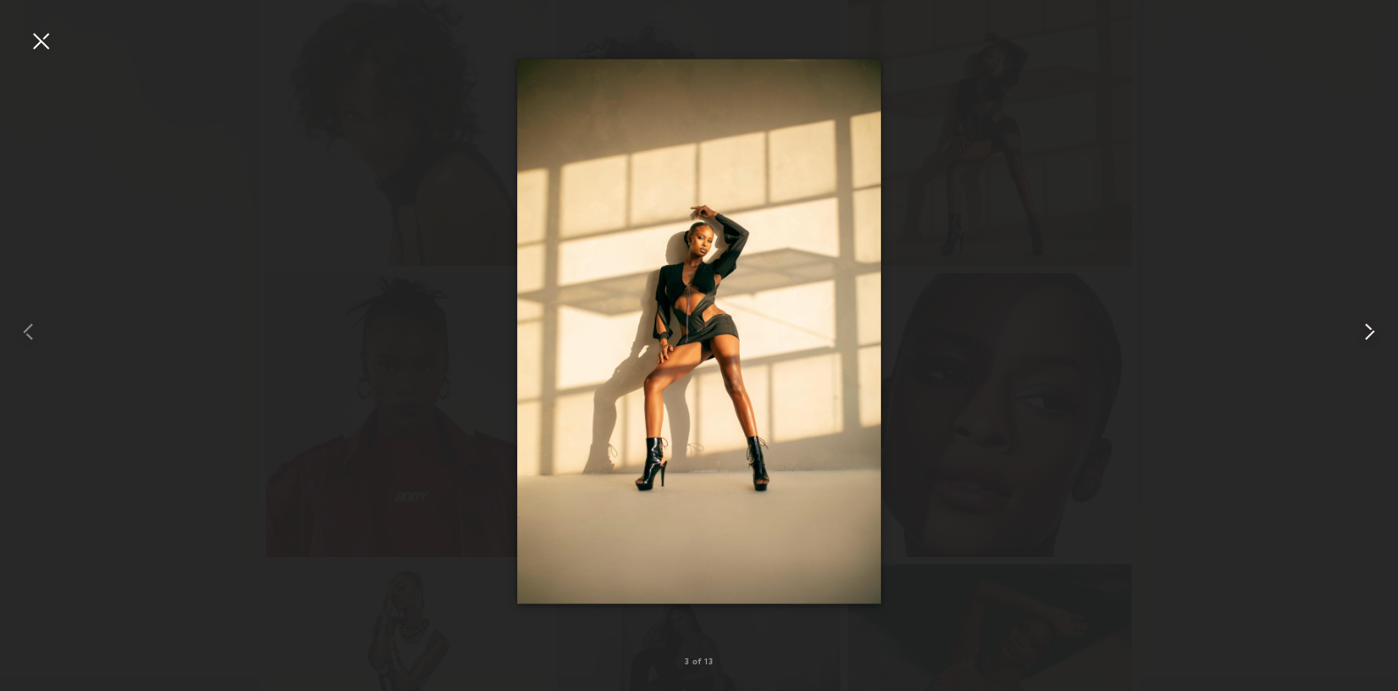
click at [1368, 315] on div at bounding box center [1370, 331] width 56 height 606
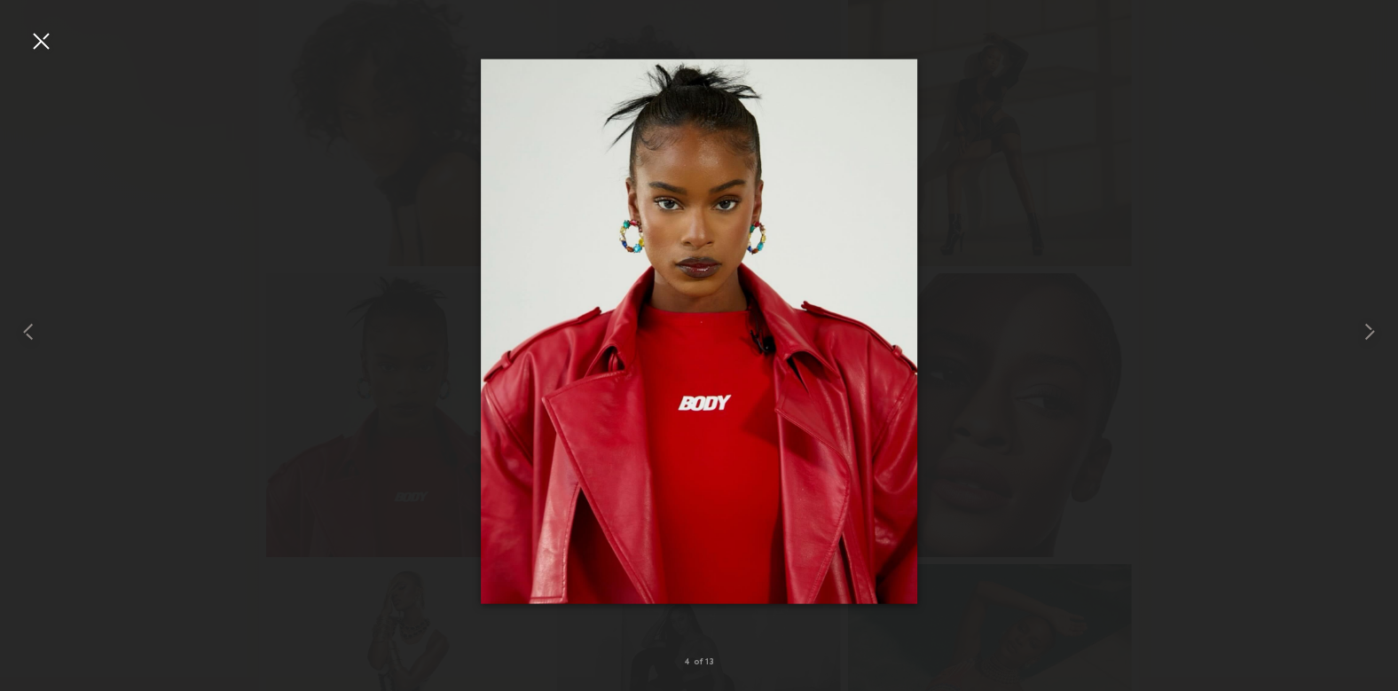
click at [43, 42] on div at bounding box center [41, 41] width 28 height 28
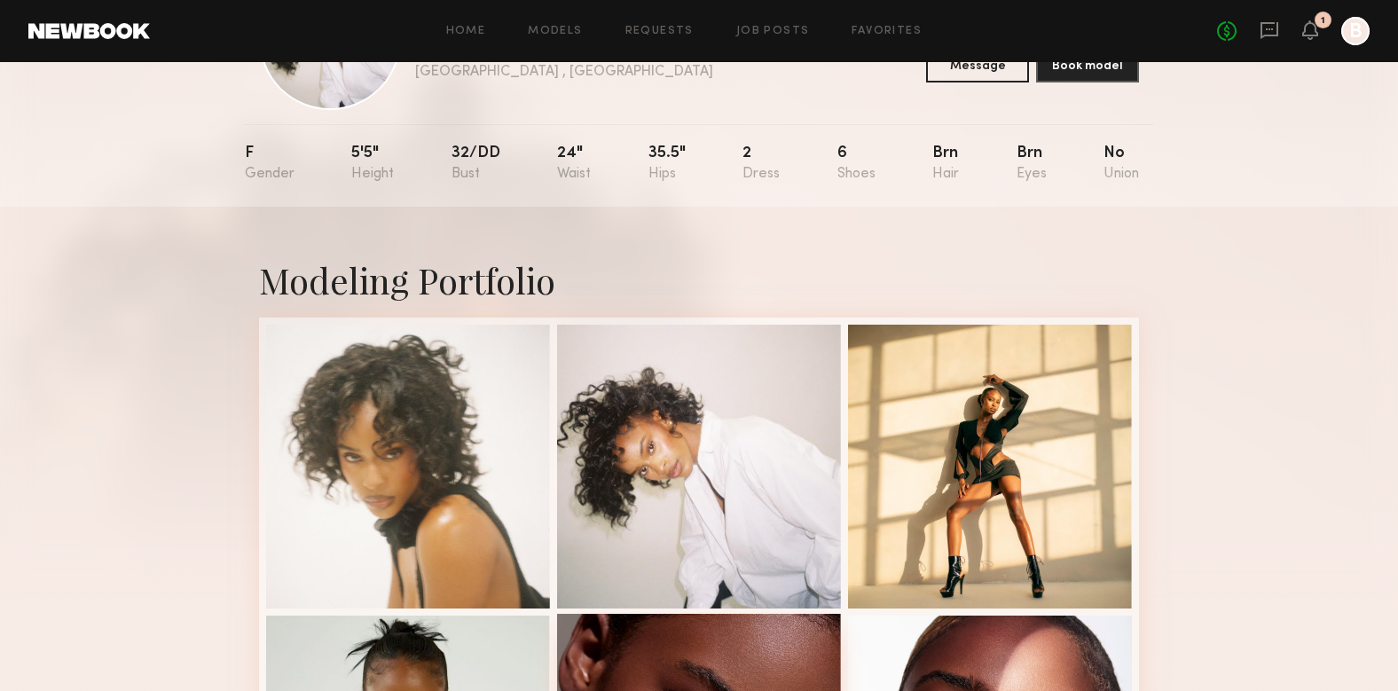
scroll to position [0, 0]
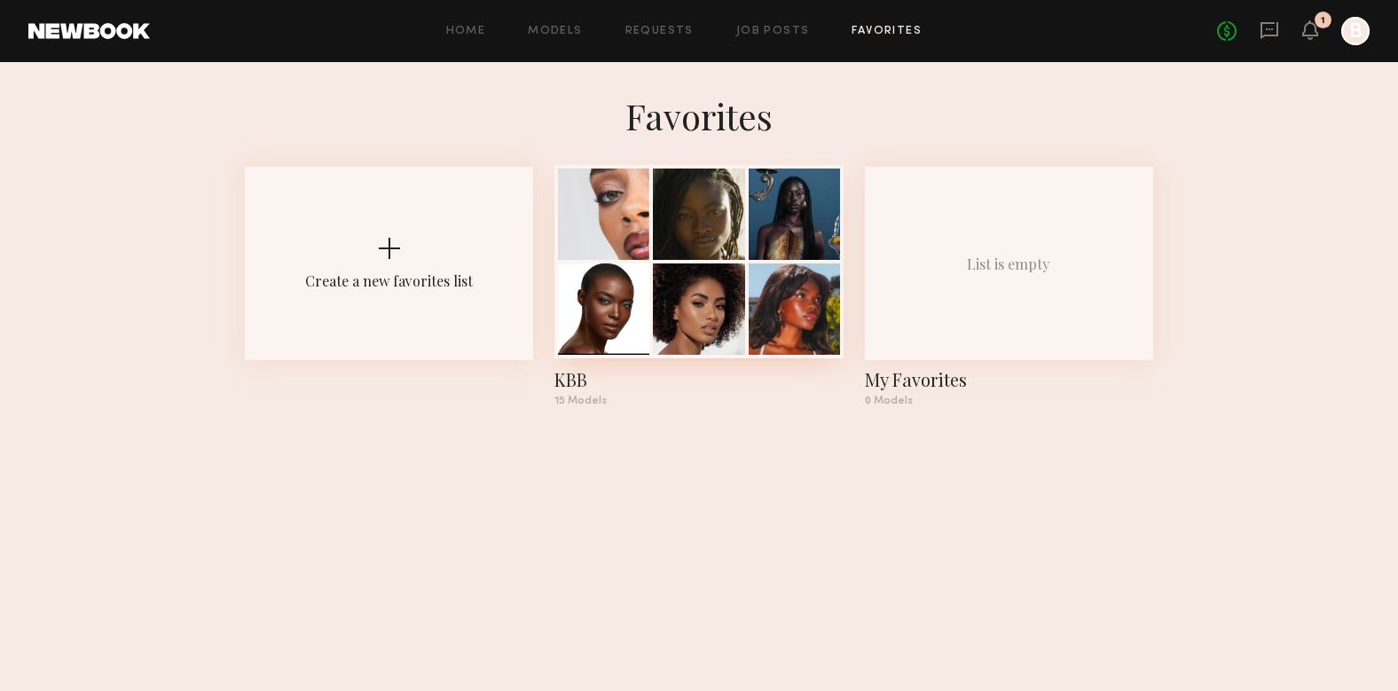
click at [617, 289] on div at bounding box center [603, 308] width 91 height 91
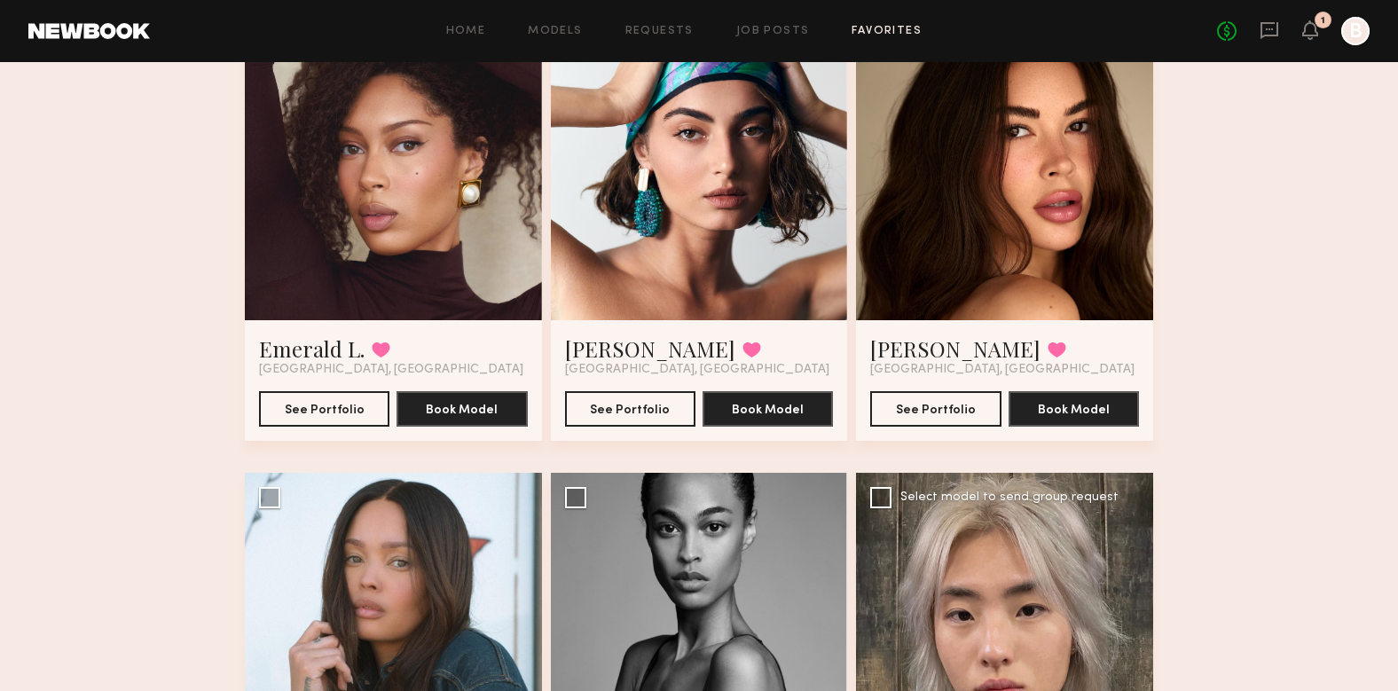
scroll to position [1529, 0]
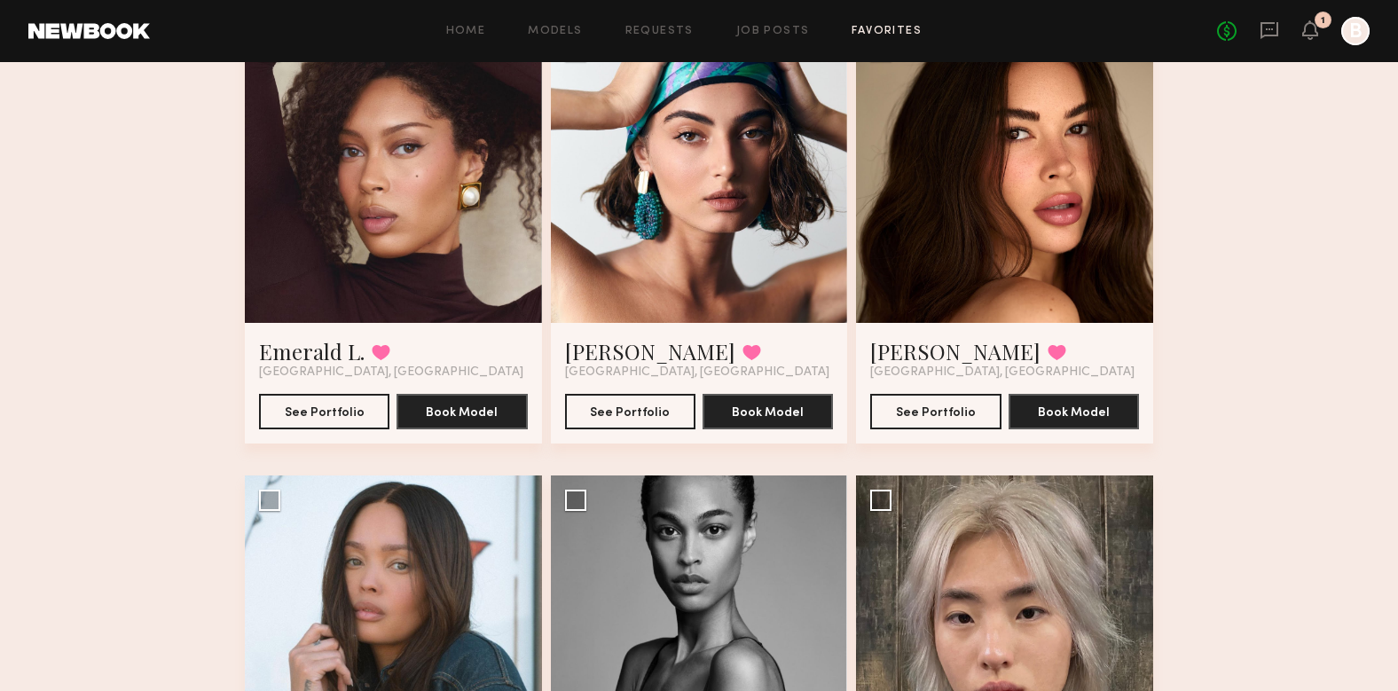
click at [396, 226] on div at bounding box center [393, 174] width 297 height 297
click at [363, 177] on div at bounding box center [393, 174] width 297 height 297
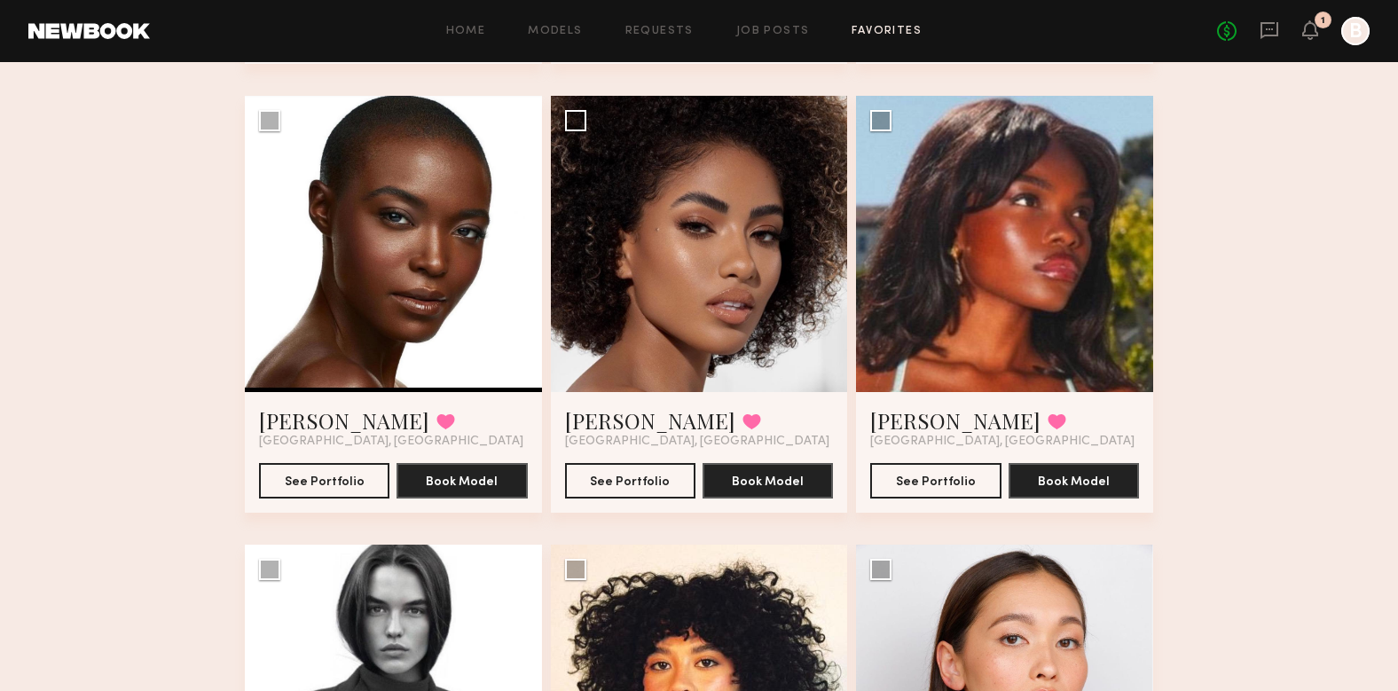
scroll to position [554, 0]
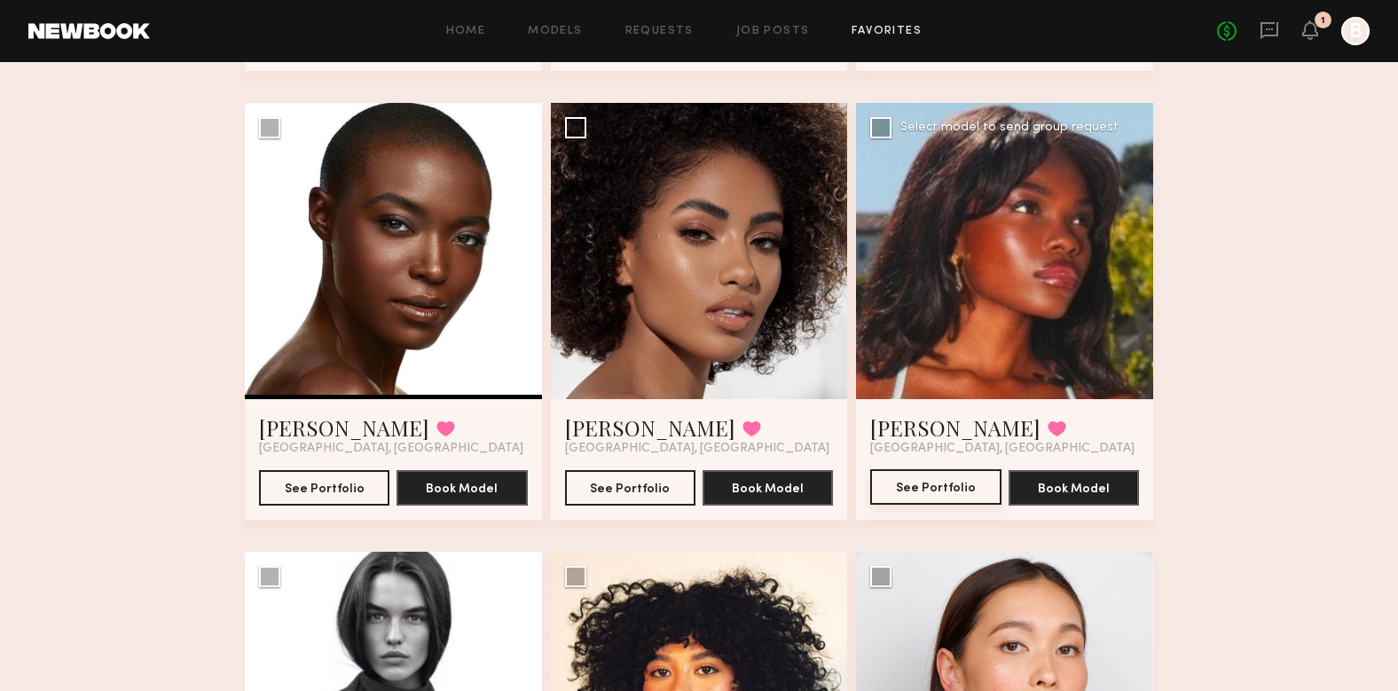
click at [954, 469] on button "See Portfolio" at bounding box center [935, 486] width 130 height 35
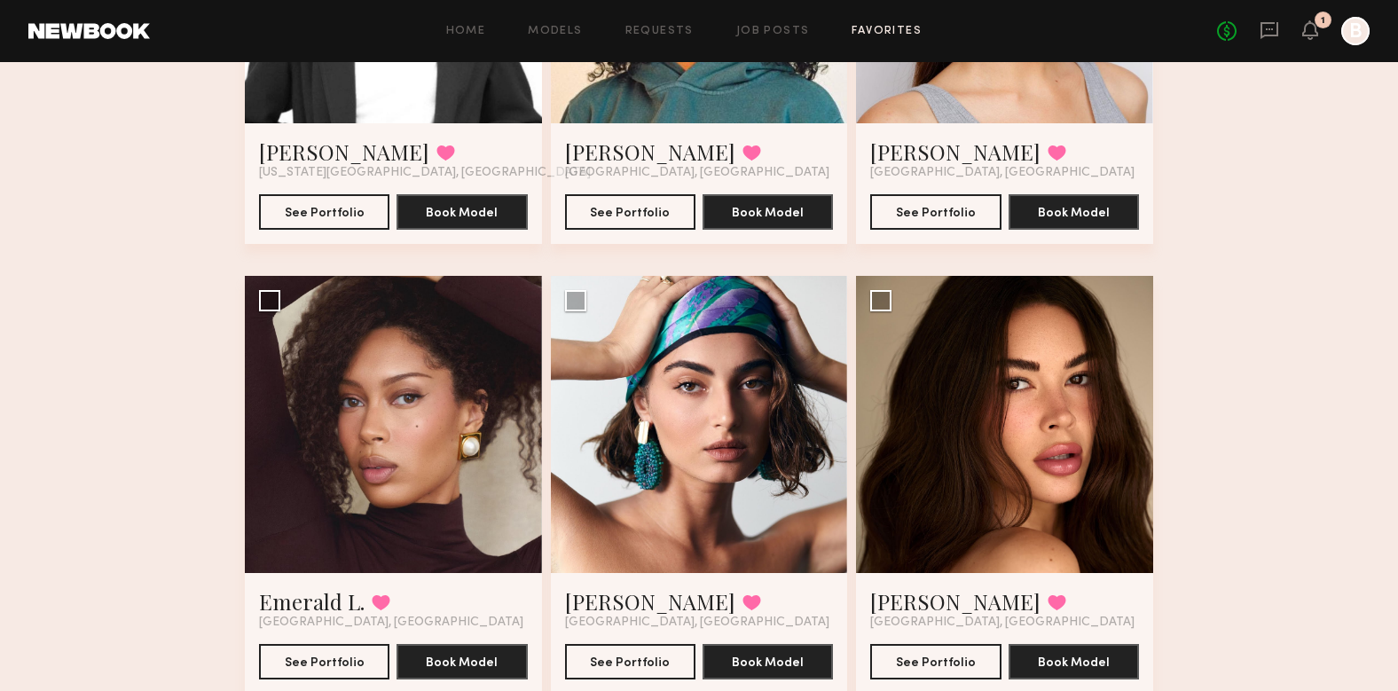
scroll to position [1290, 0]
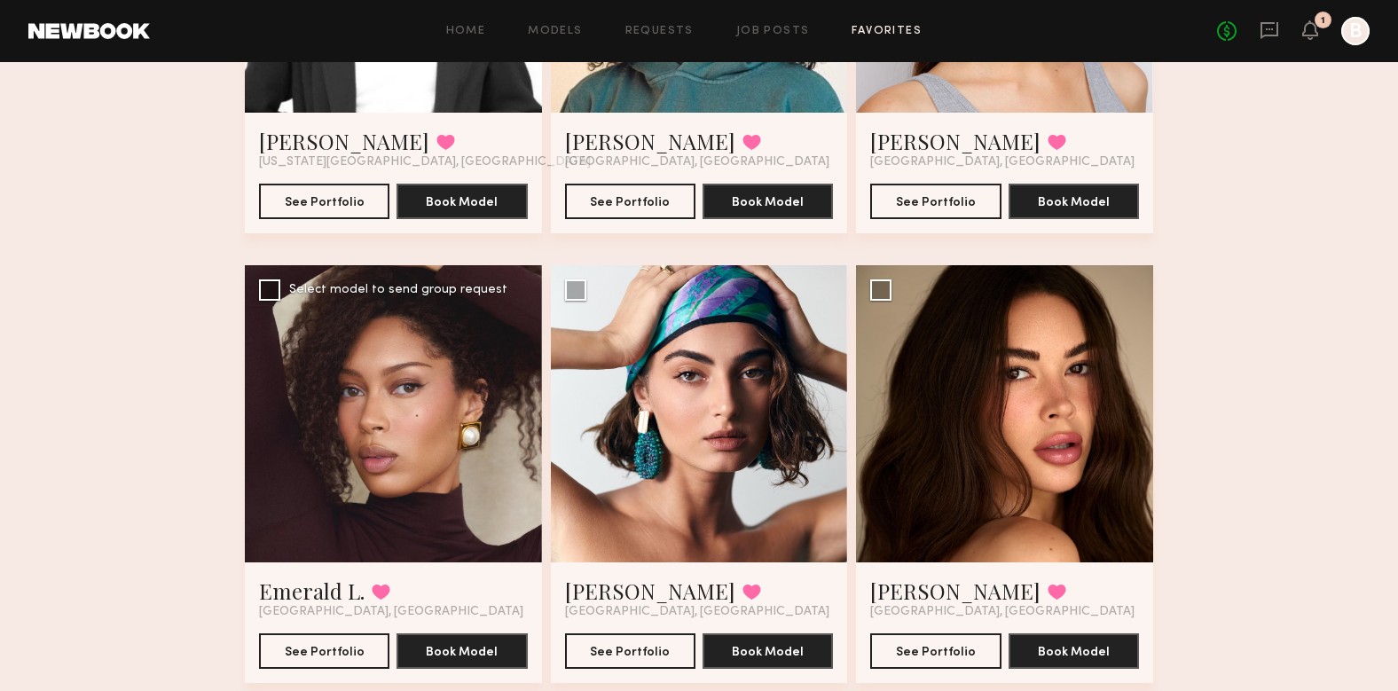
click at [405, 370] on div at bounding box center [393, 413] width 297 height 297
click at [332, 659] on button "See Portfolio" at bounding box center [324, 650] width 130 height 35
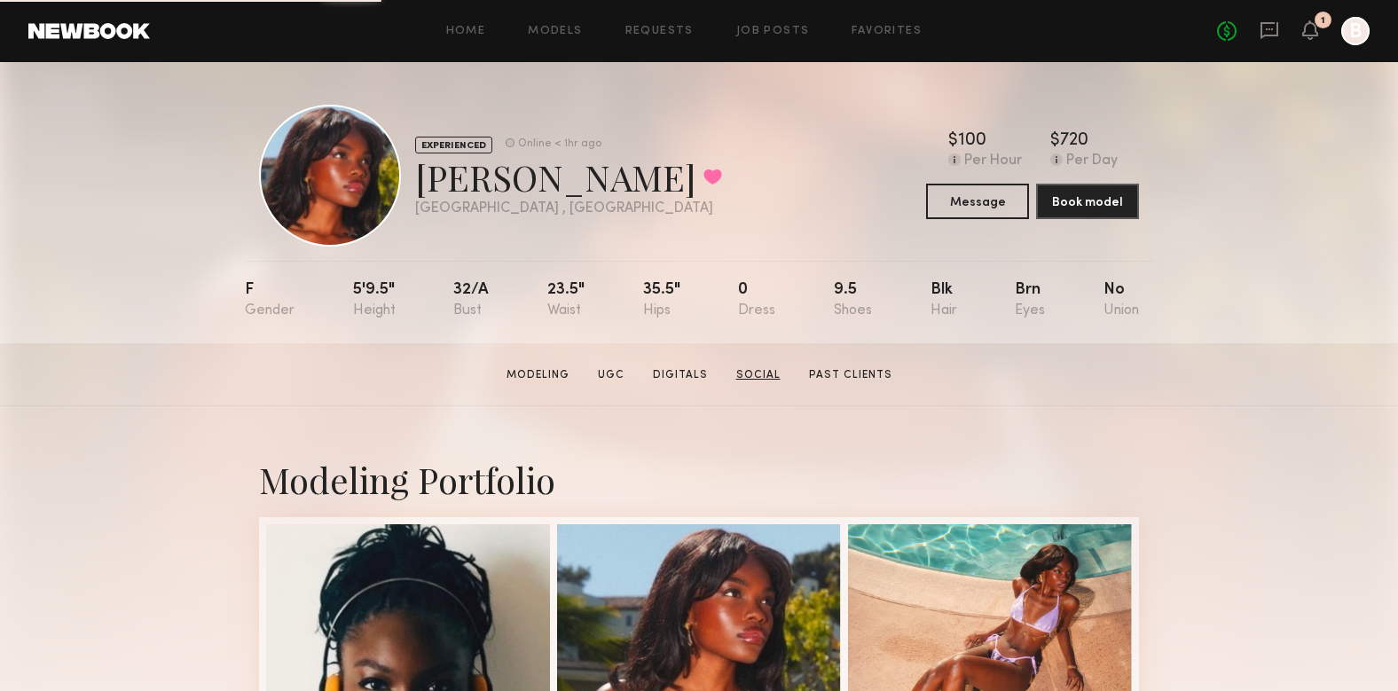
click at [781, 369] on link "Social" at bounding box center [758, 375] width 59 height 16
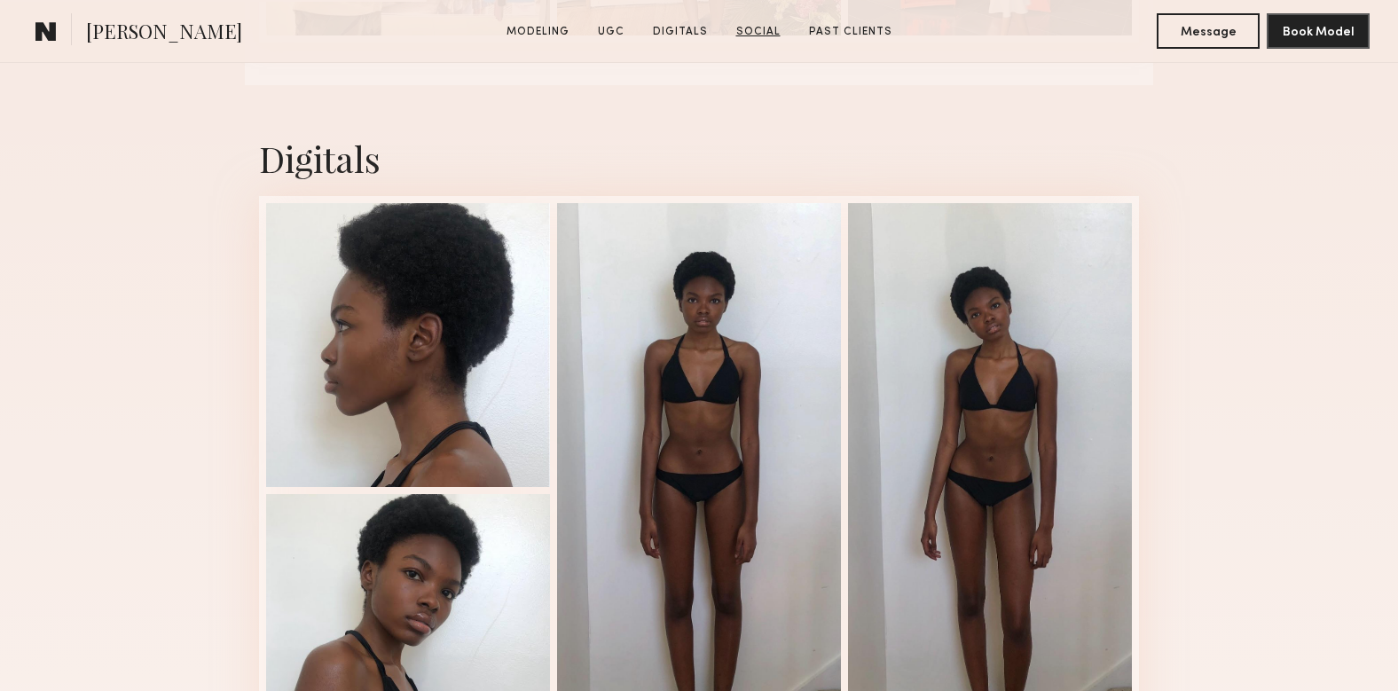
scroll to position [5049, 0]
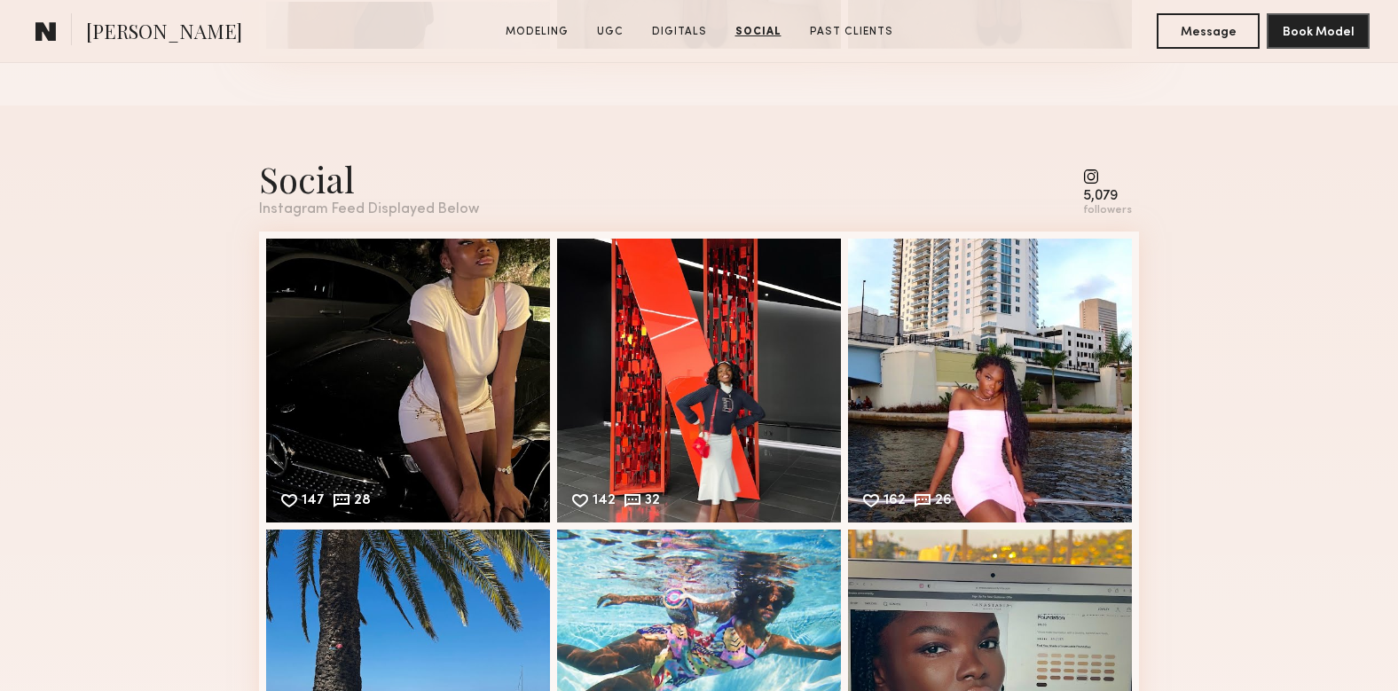
click at [429, 212] on div "Instagram Feed Displayed Below" at bounding box center [369, 209] width 220 height 15
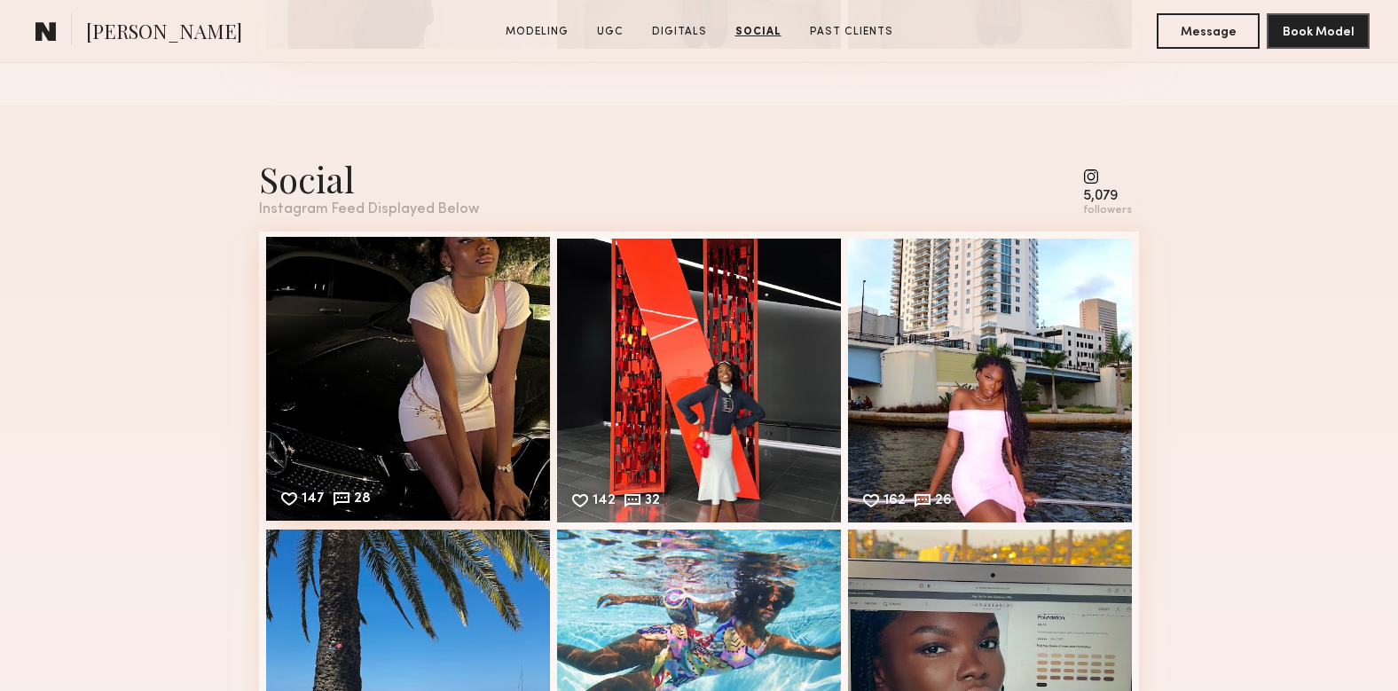
click at [441, 322] on div "147 28 Likes & comments displayed to show model’s engagement" at bounding box center [408, 379] width 284 height 284
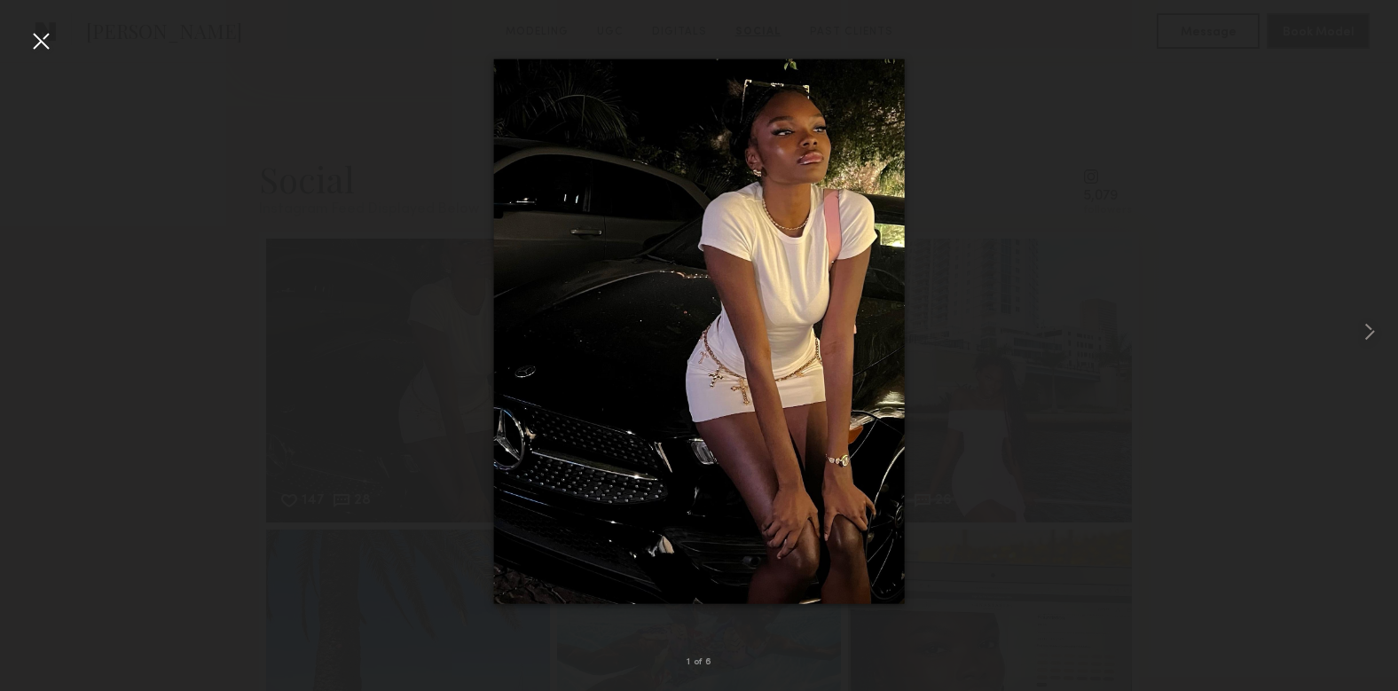
click at [37, 36] on div at bounding box center [41, 41] width 28 height 28
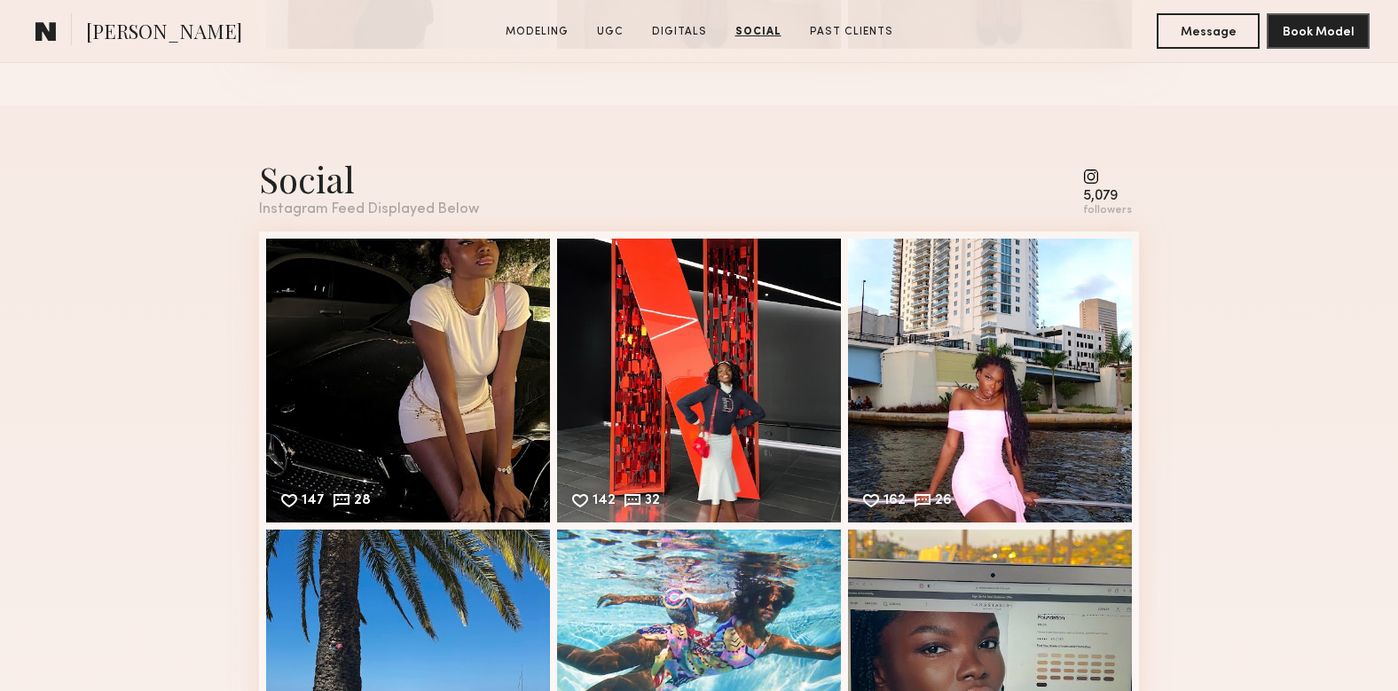
click at [1103, 201] on div "5,079" at bounding box center [1107, 196] width 49 height 13
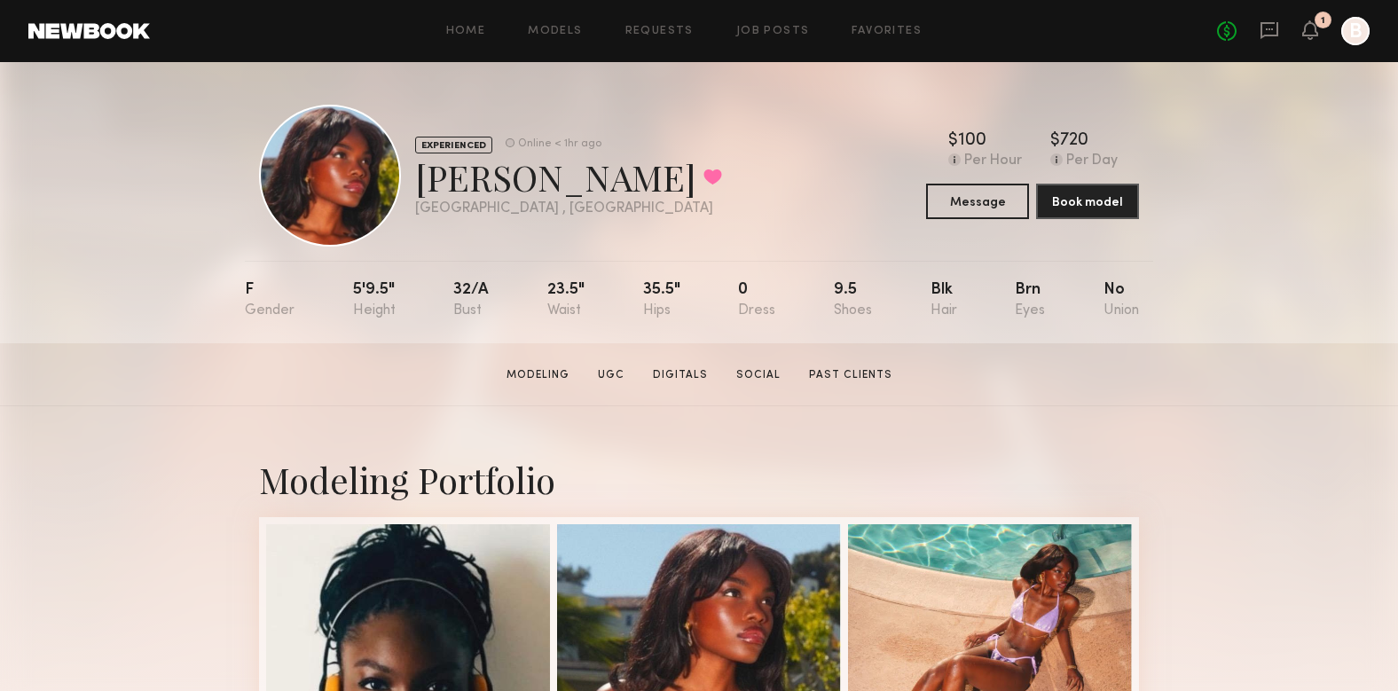
scroll to position [10, 0]
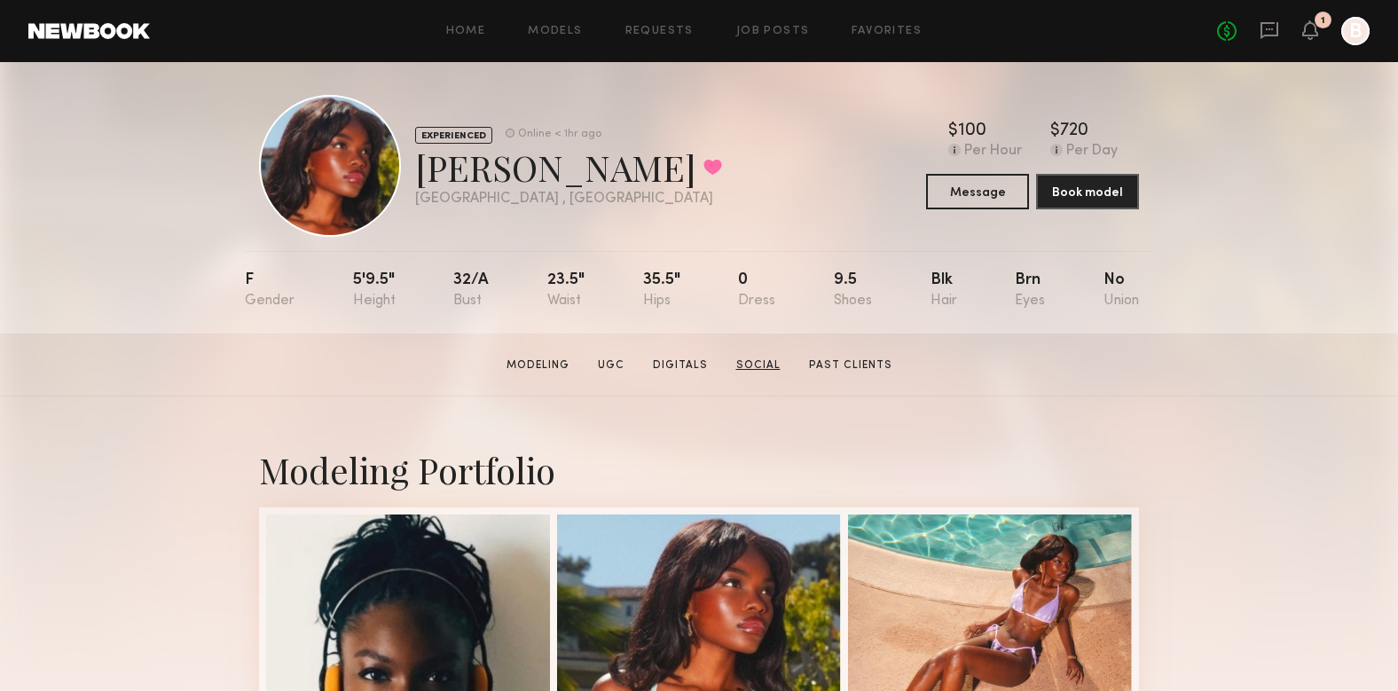
click at [768, 362] on link "Social" at bounding box center [758, 366] width 59 height 16
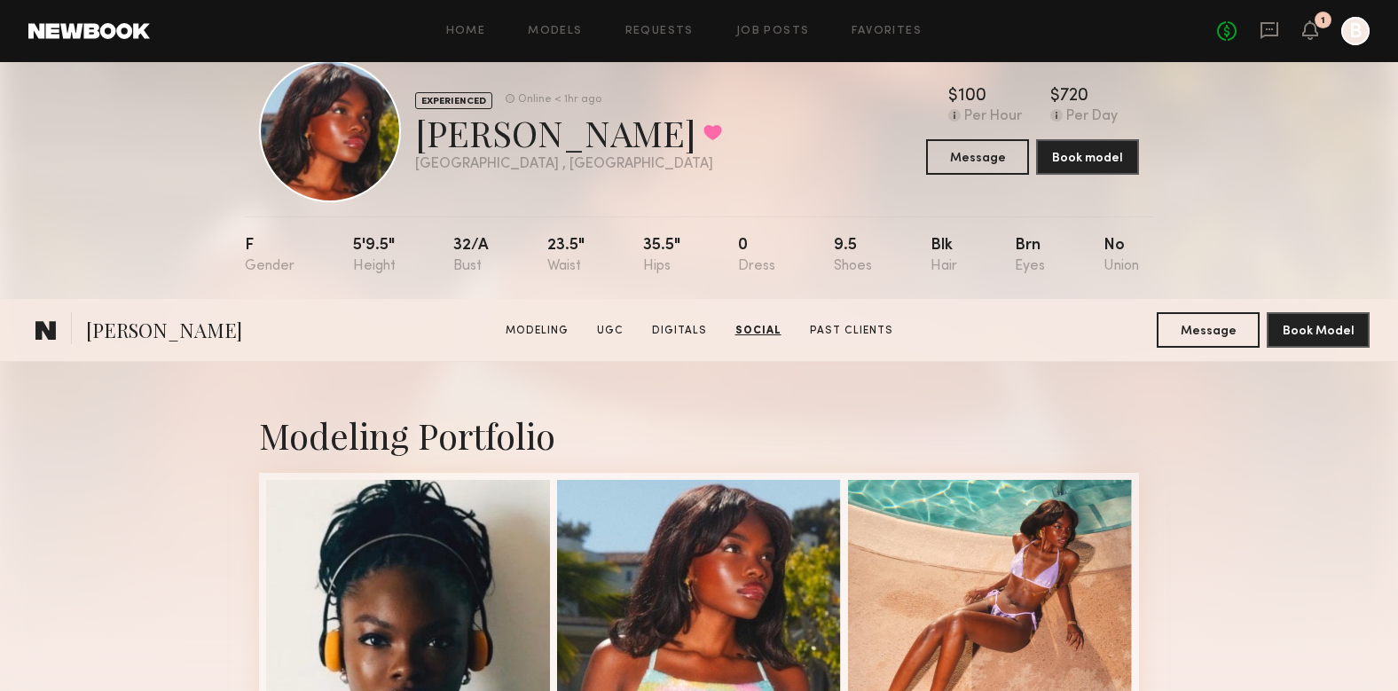
scroll to position [0, 0]
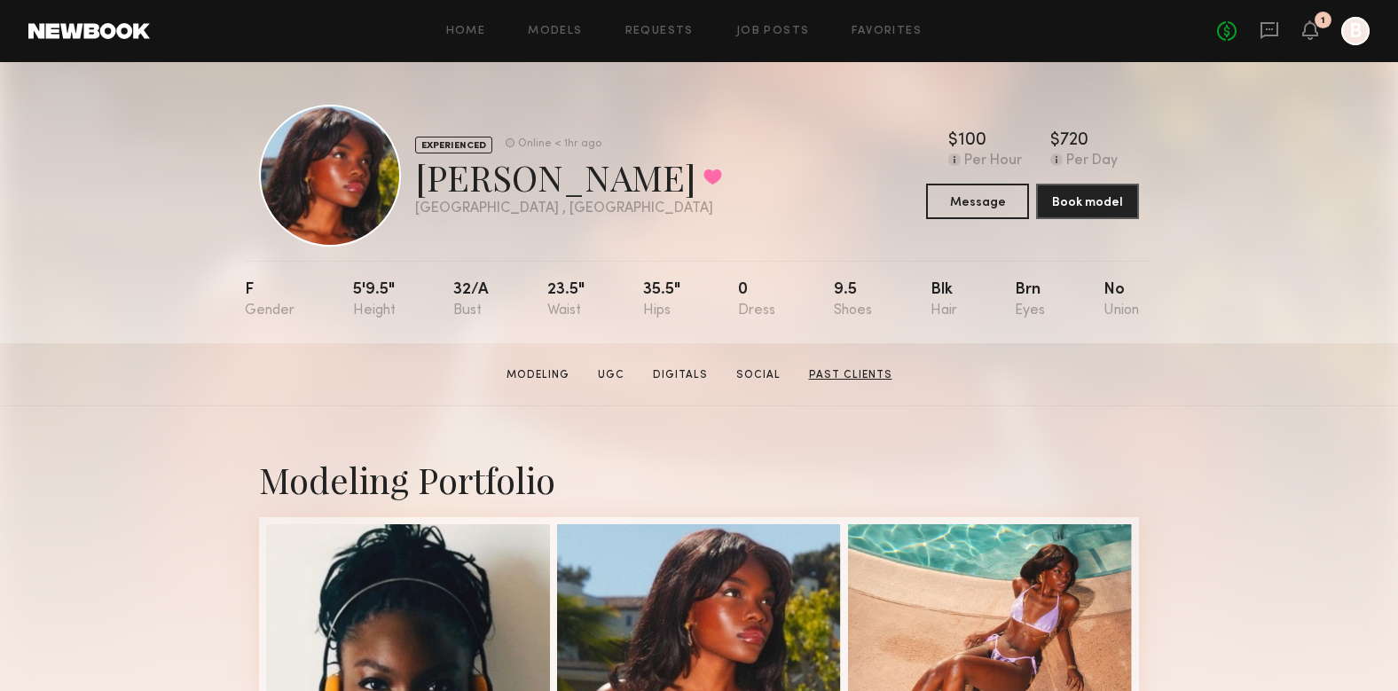
click at [843, 378] on link "Past Clients" at bounding box center [851, 375] width 98 height 16
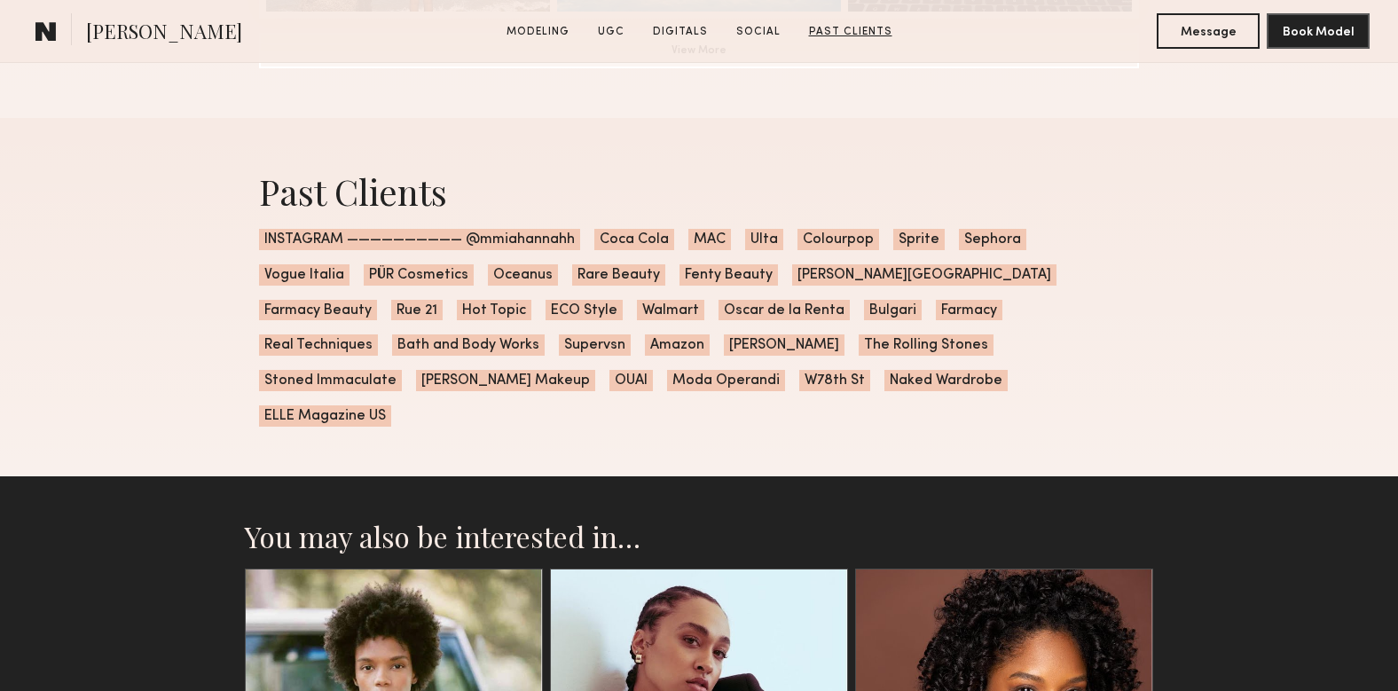
scroll to position [5862, 0]
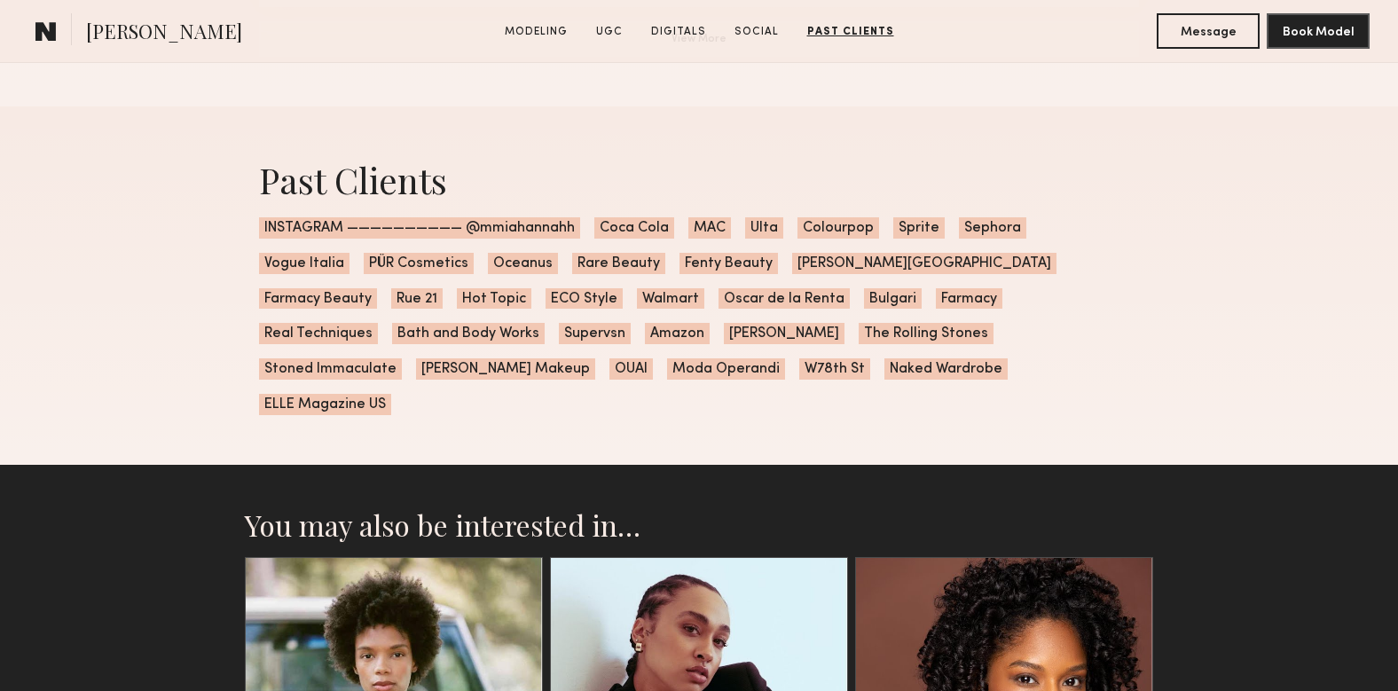
click at [501, 241] on div "Past Clients INSTAGRAM —————————— @mmiahannahh Coca Cola MAC Ulta Colourpop Spr…" at bounding box center [699, 285] width 908 height 358
drag, startPoint x: 467, startPoint y: 228, endPoint x: 576, endPoint y: 233, distance: 109.3
click at [576, 233] on span "INSTAGRAM —————————— @mmiahannahh" at bounding box center [419, 227] width 321 height 21
copy span "@mmiahannahh"
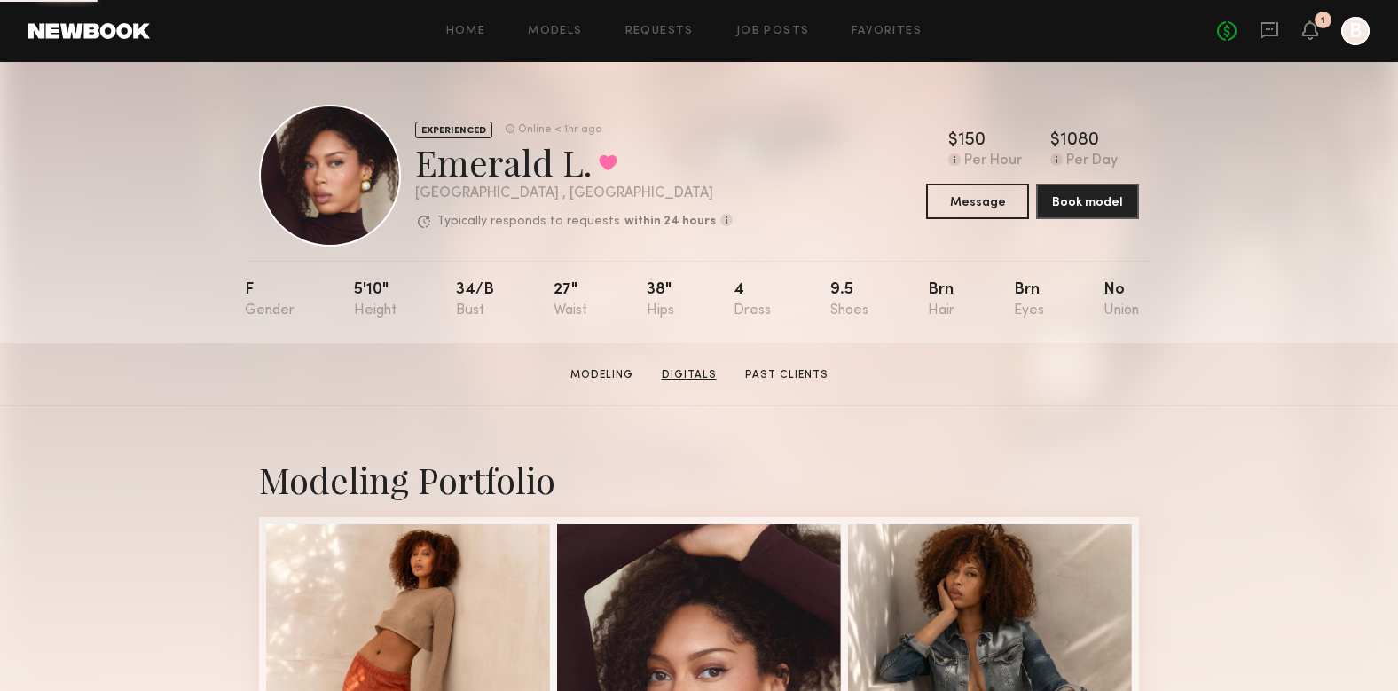
click at [701, 375] on link "Digitals" at bounding box center [689, 375] width 69 height 16
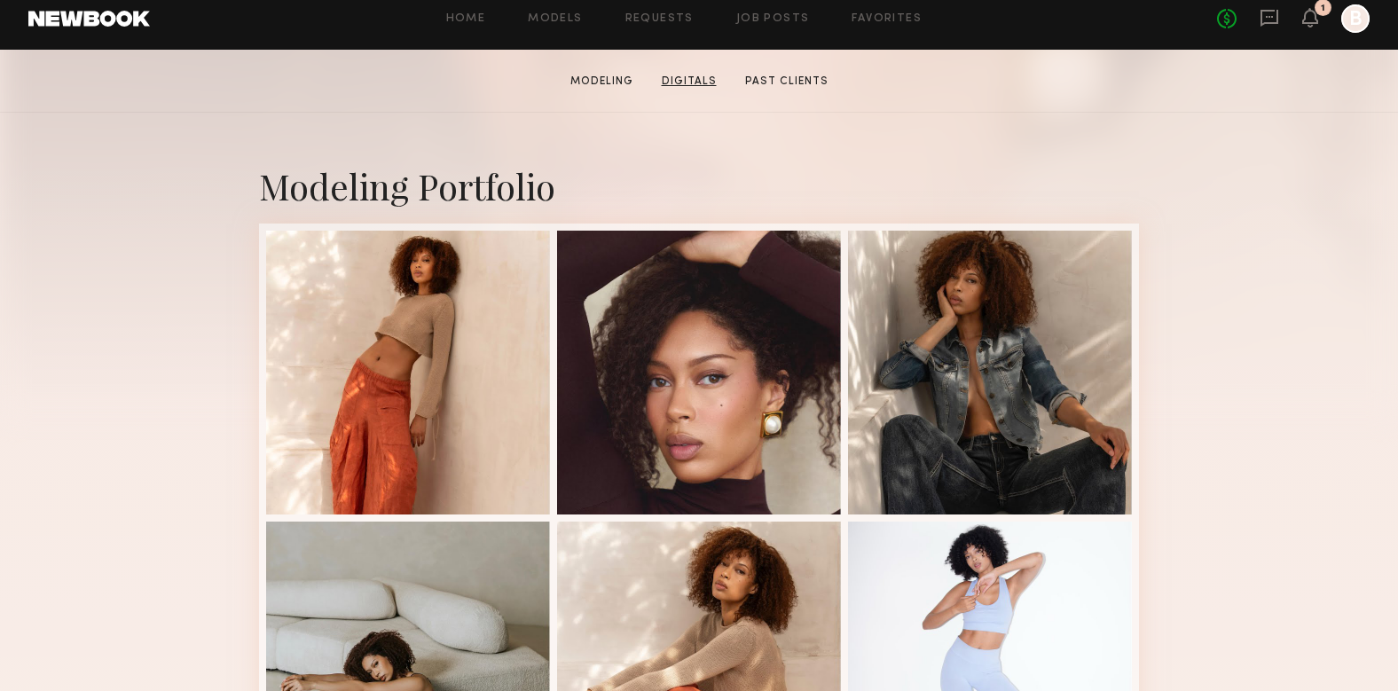
scroll to position [297, 0]
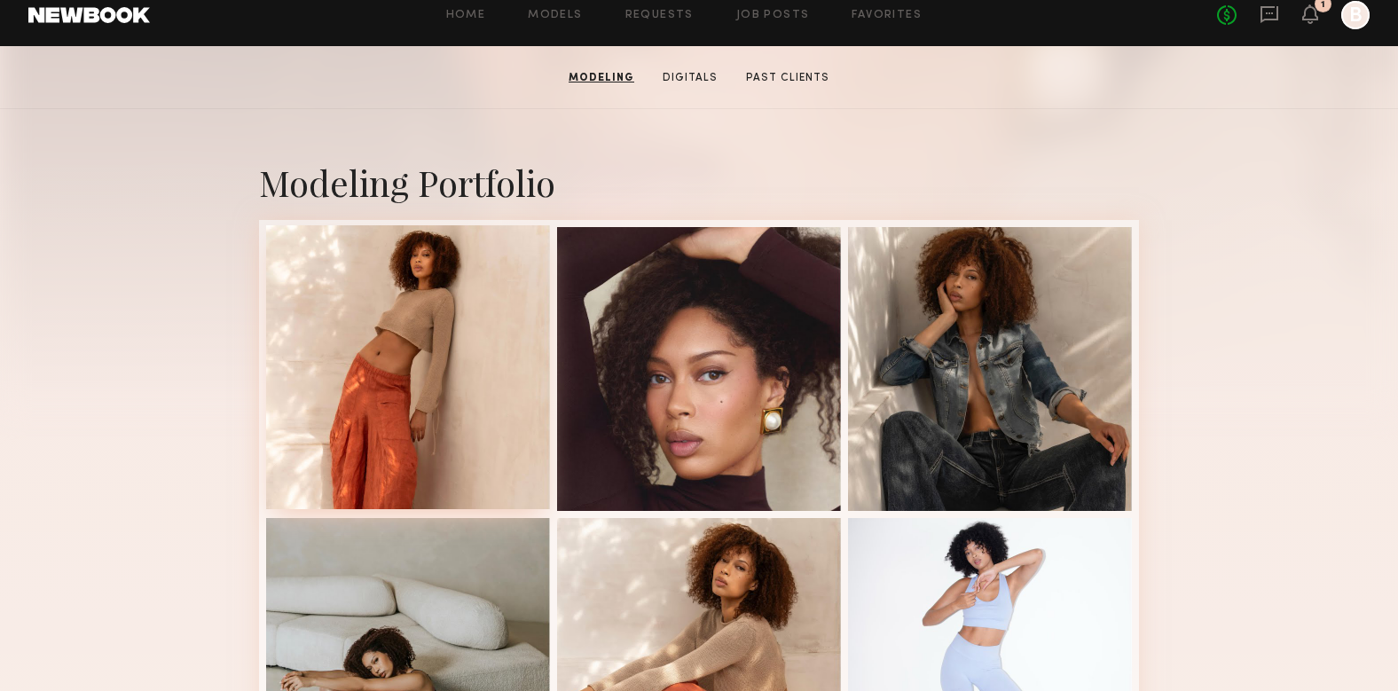
click at [417, 341] on div at bounding box center [408, 367] width 284 height 284
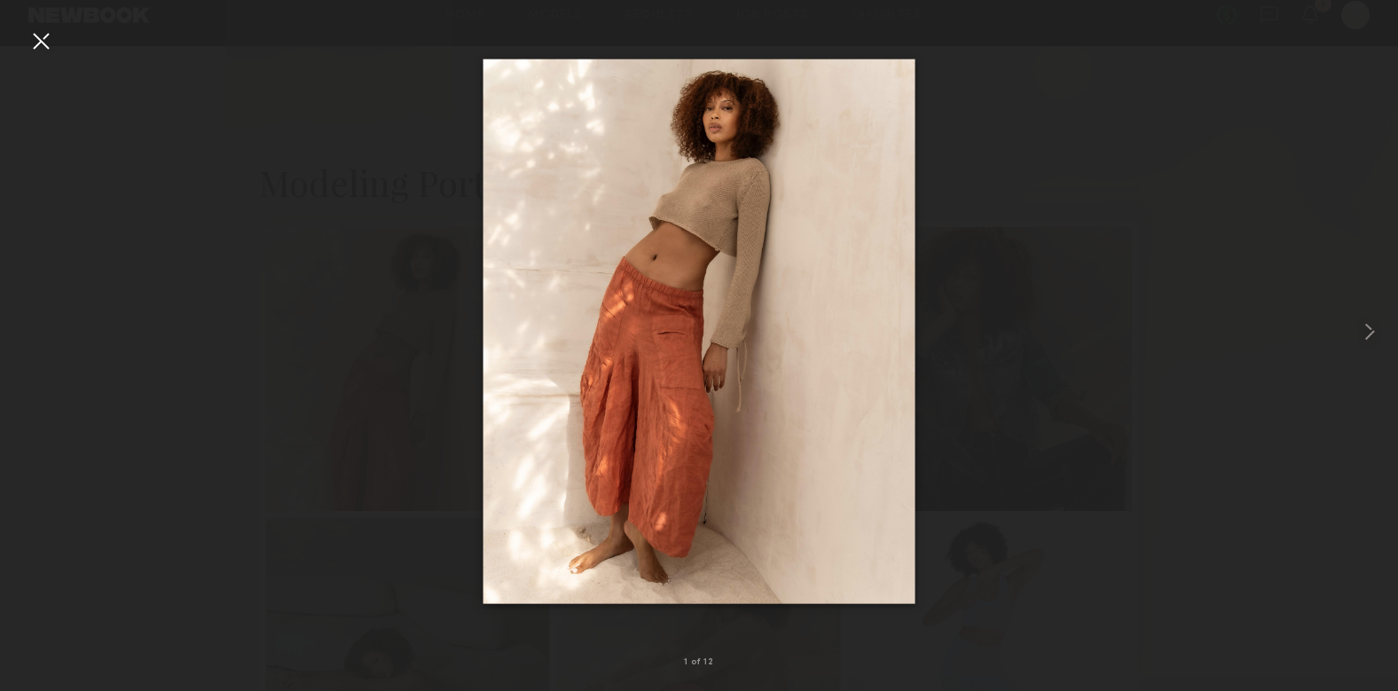
click at [40, 46] on div at bounding box center [41, 41] width 28 height 28
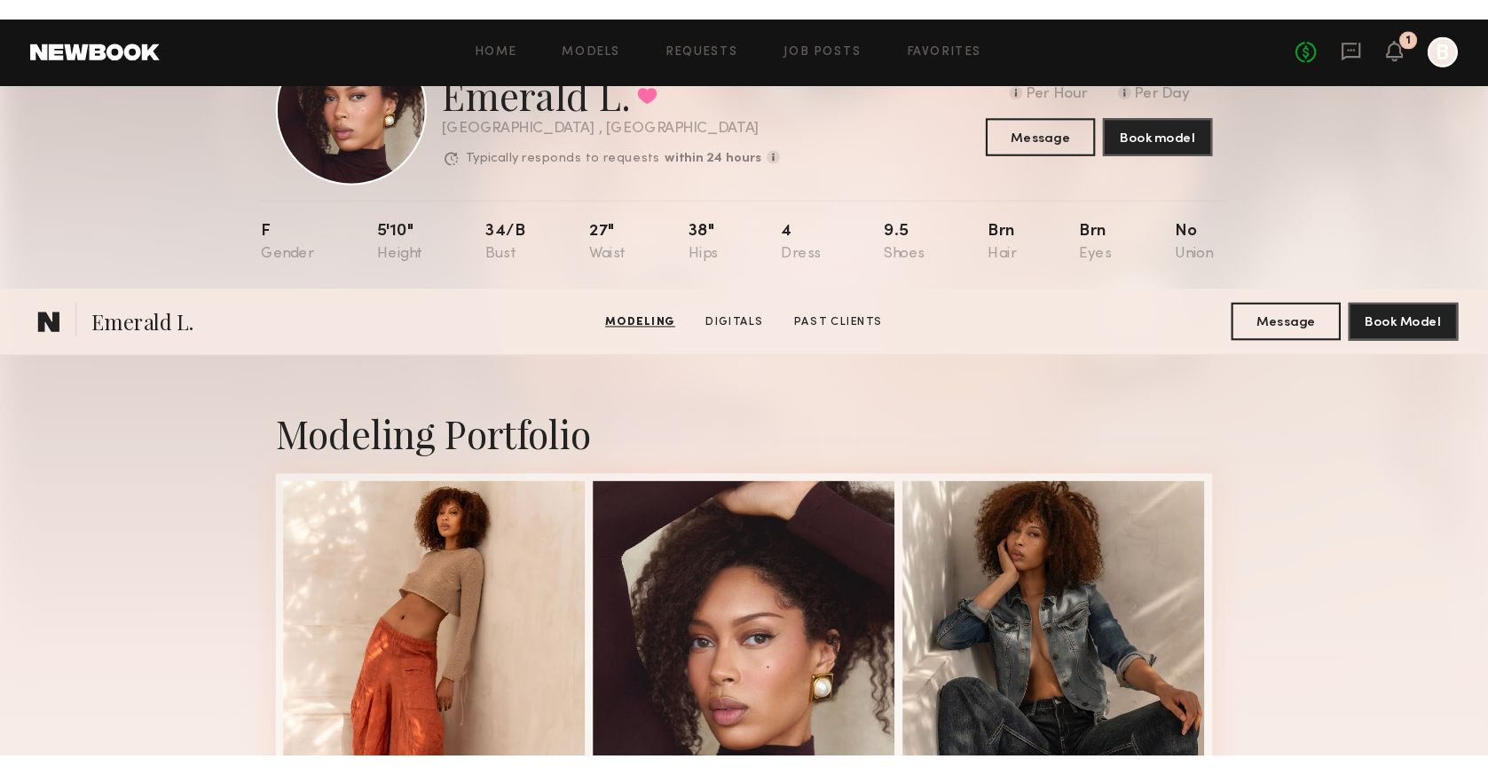
scroll to position [0, 0]
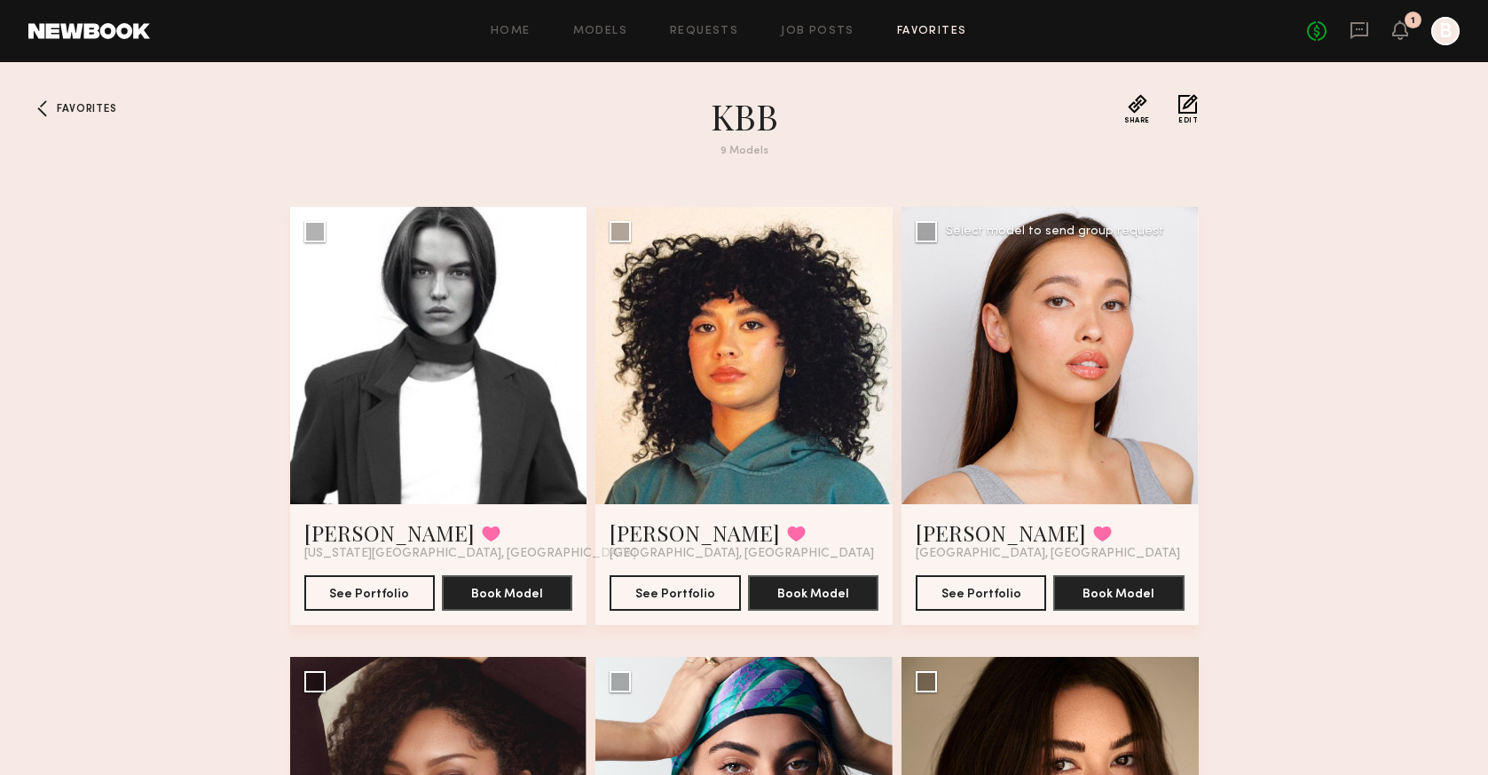
click at [1105, 392] on div at bounding box center [1049, 355] width 297 height 297
click at [995, 597] on button "See Portfolio" at bounding box center [981, 591] width 130 height 35
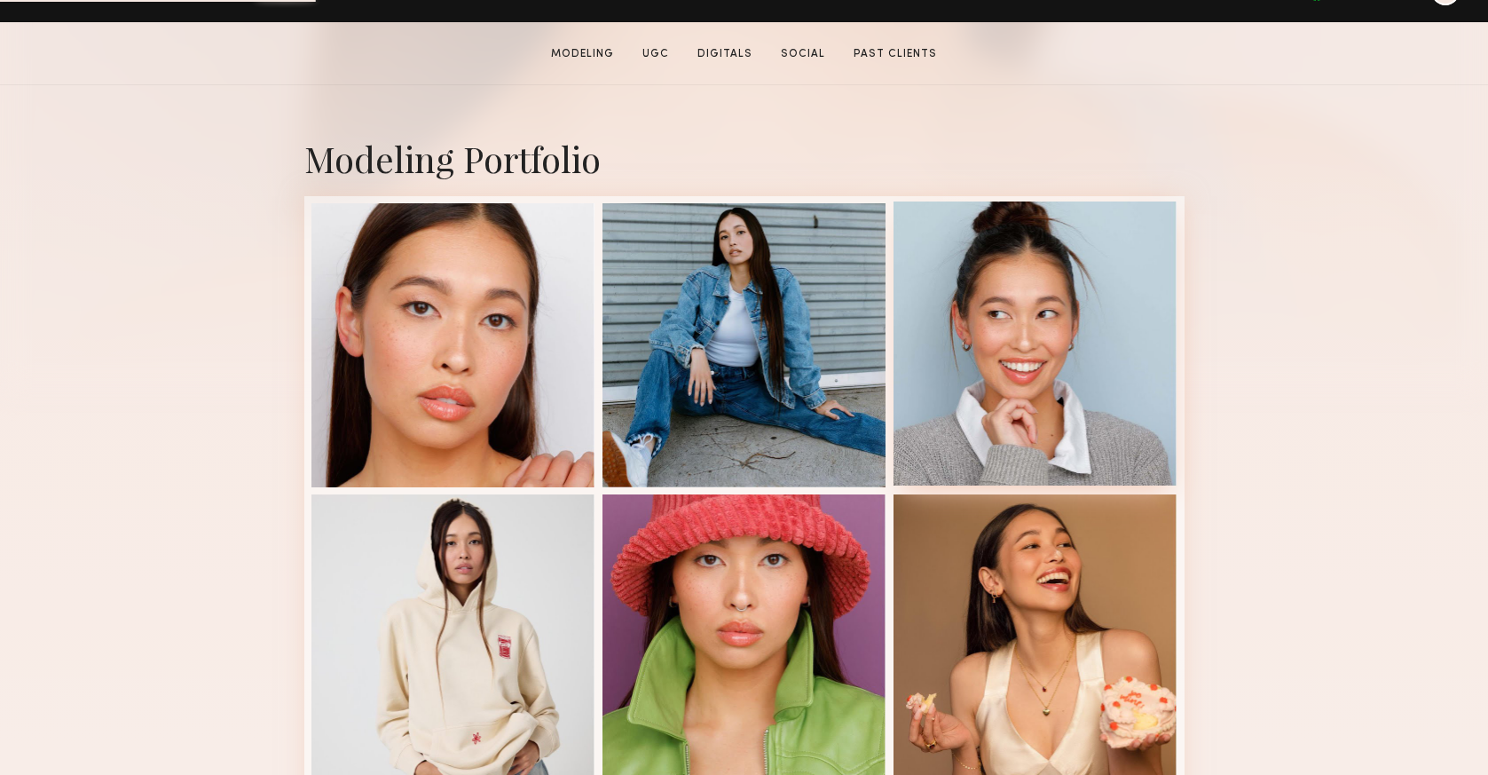
scroll to position [334, 0]
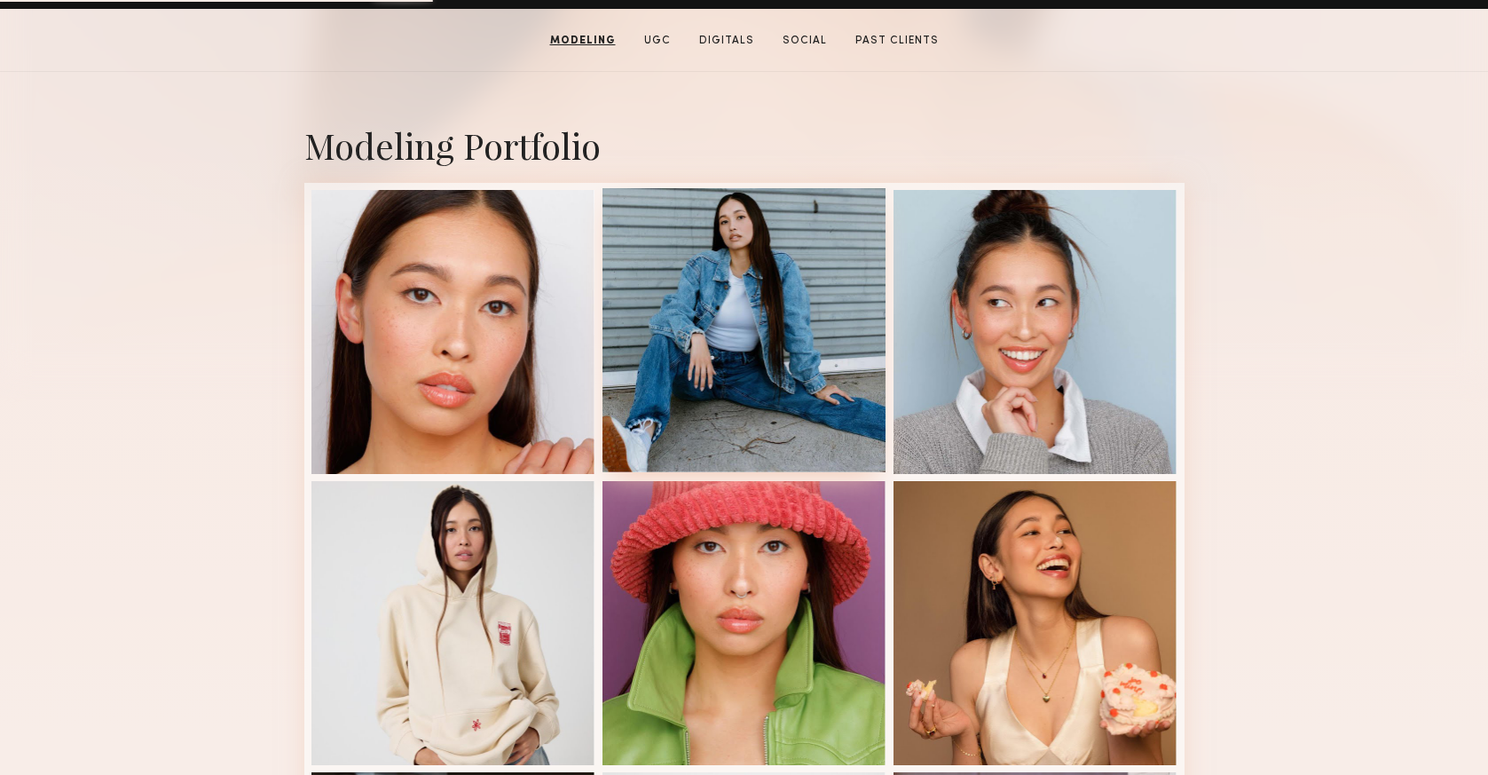
click at [759, 336] on div at bounding box center [744, 330] width 284 height 284
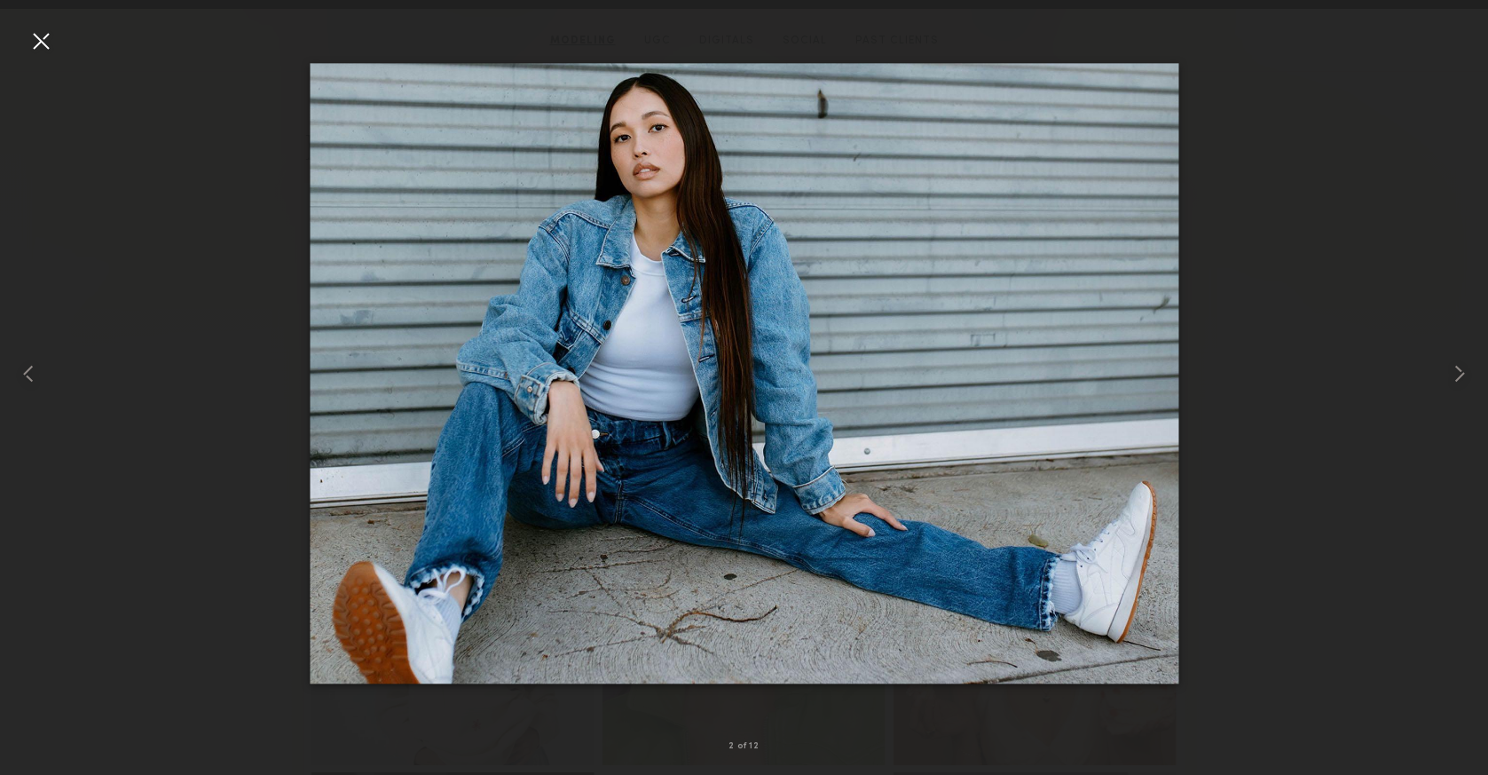
click at [29, 31] on div at bounding box center [41, 41] width 28 height 28
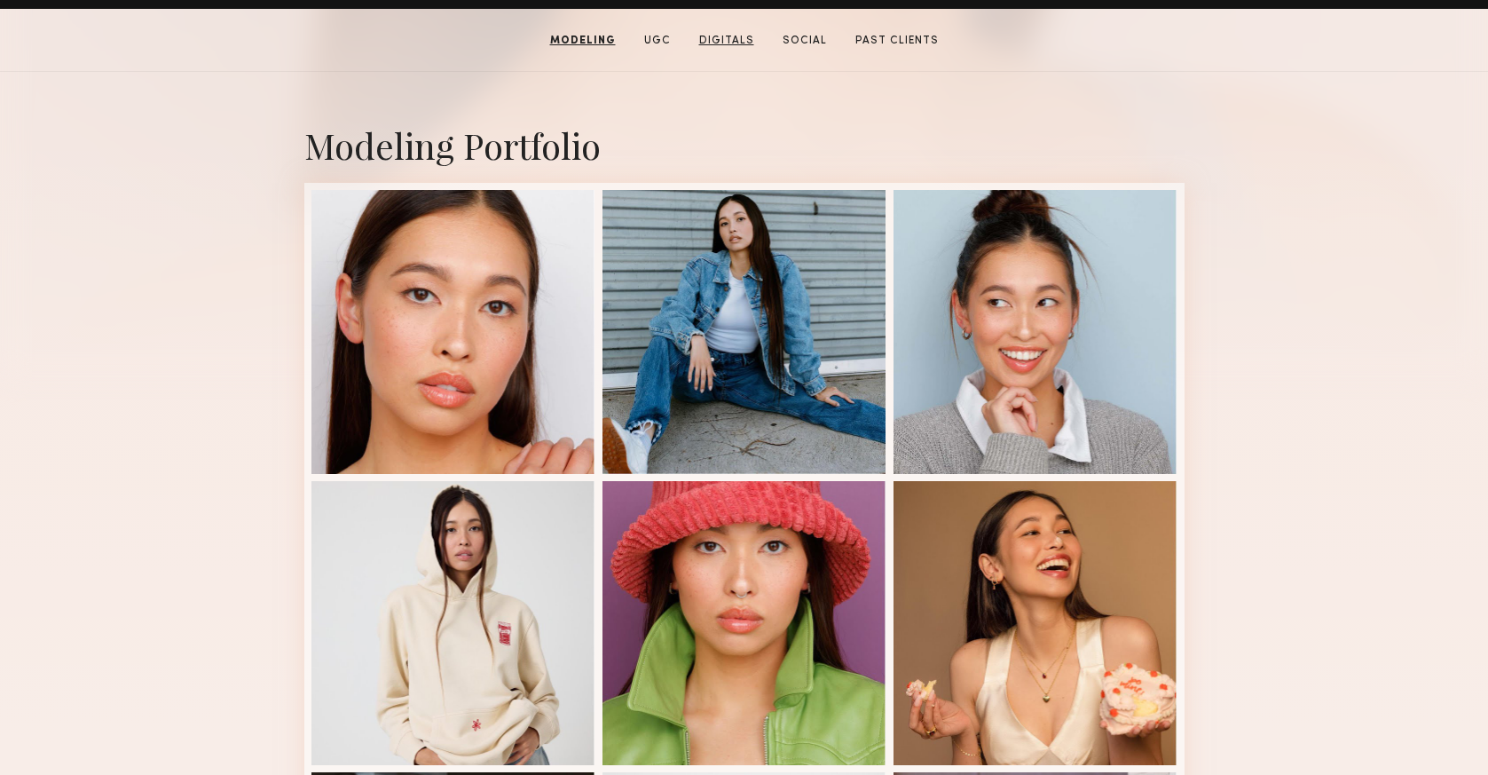
click at [730, 35] on link "Digitals" at bounding box center [726, 41] width 69 height 16
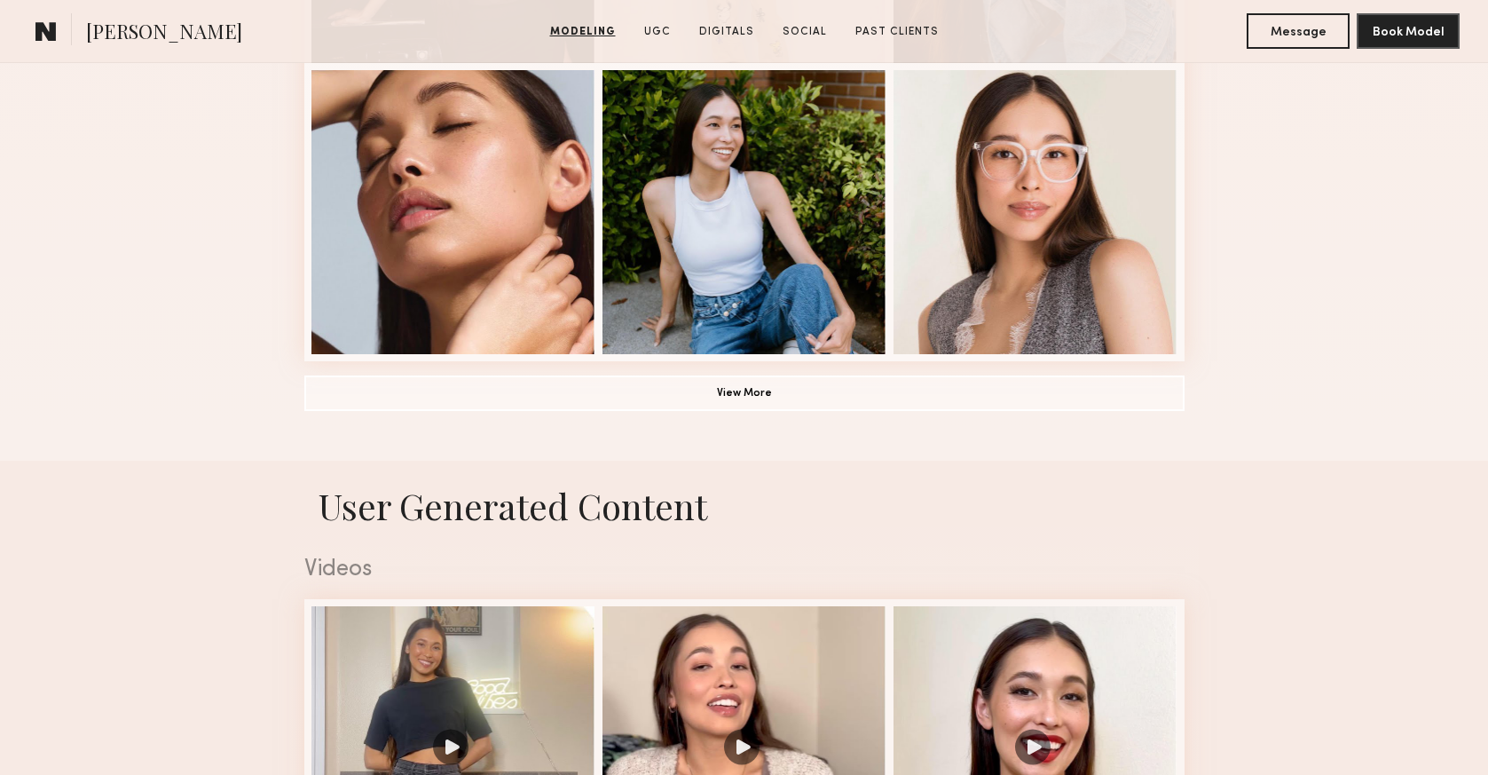
scroll to position [1326, 0]
click at [762, 398] on button "View More" at bounding box center [744, 392] width 880 height 35
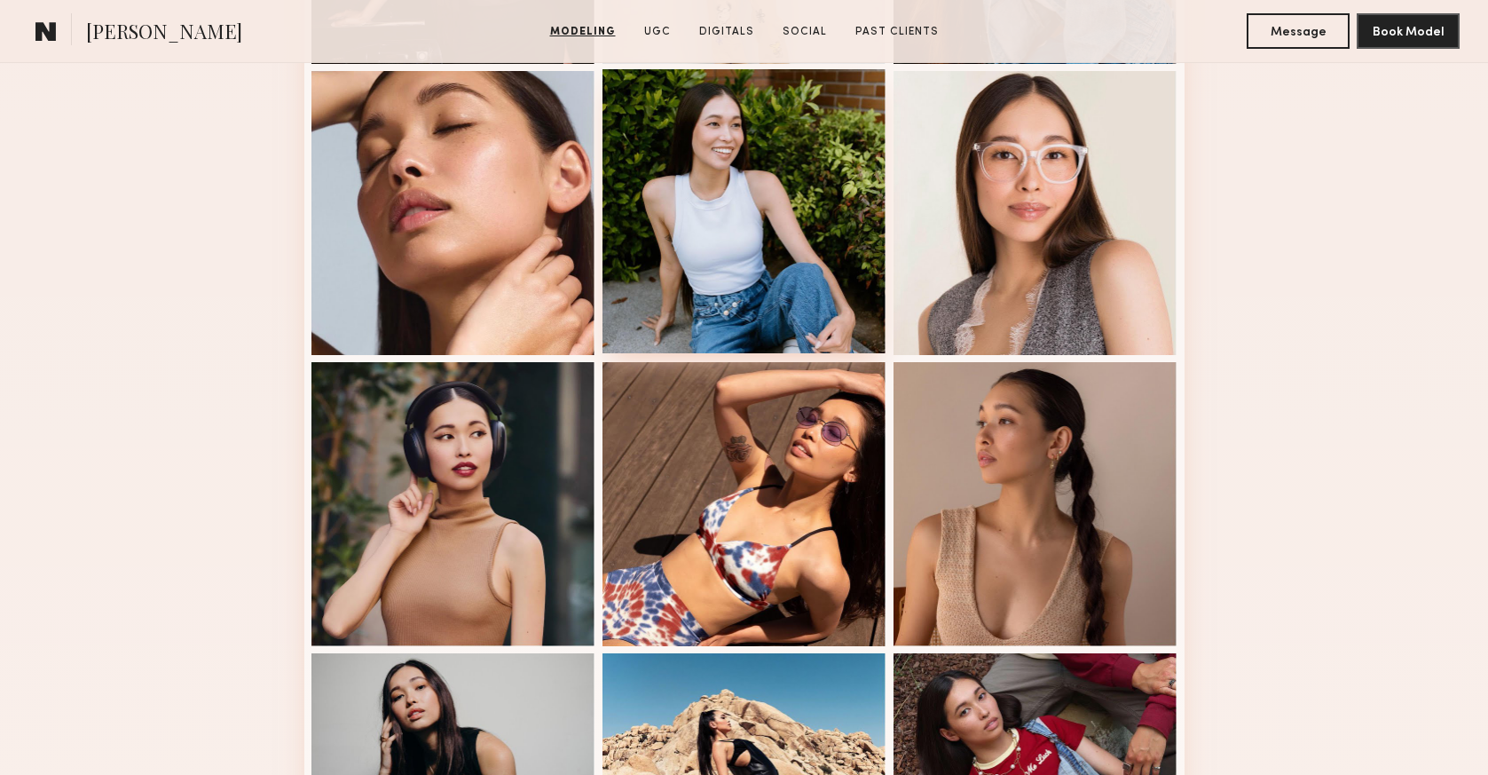
click at [763, 208] on div at bounding box center [744, 211] width 284 height 284
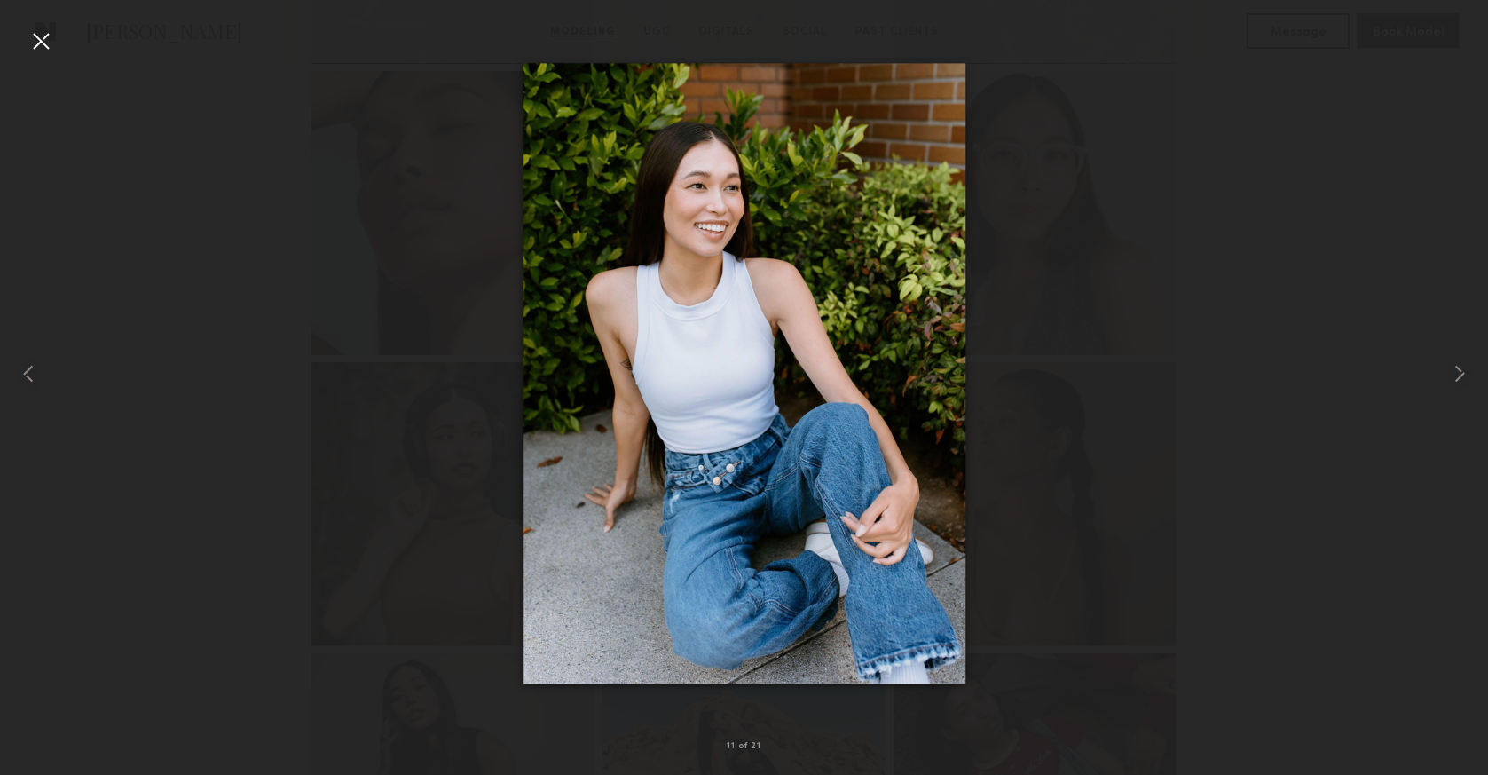
click at [42, 35] on div at bounding box center [41, 41] width 28 height 28
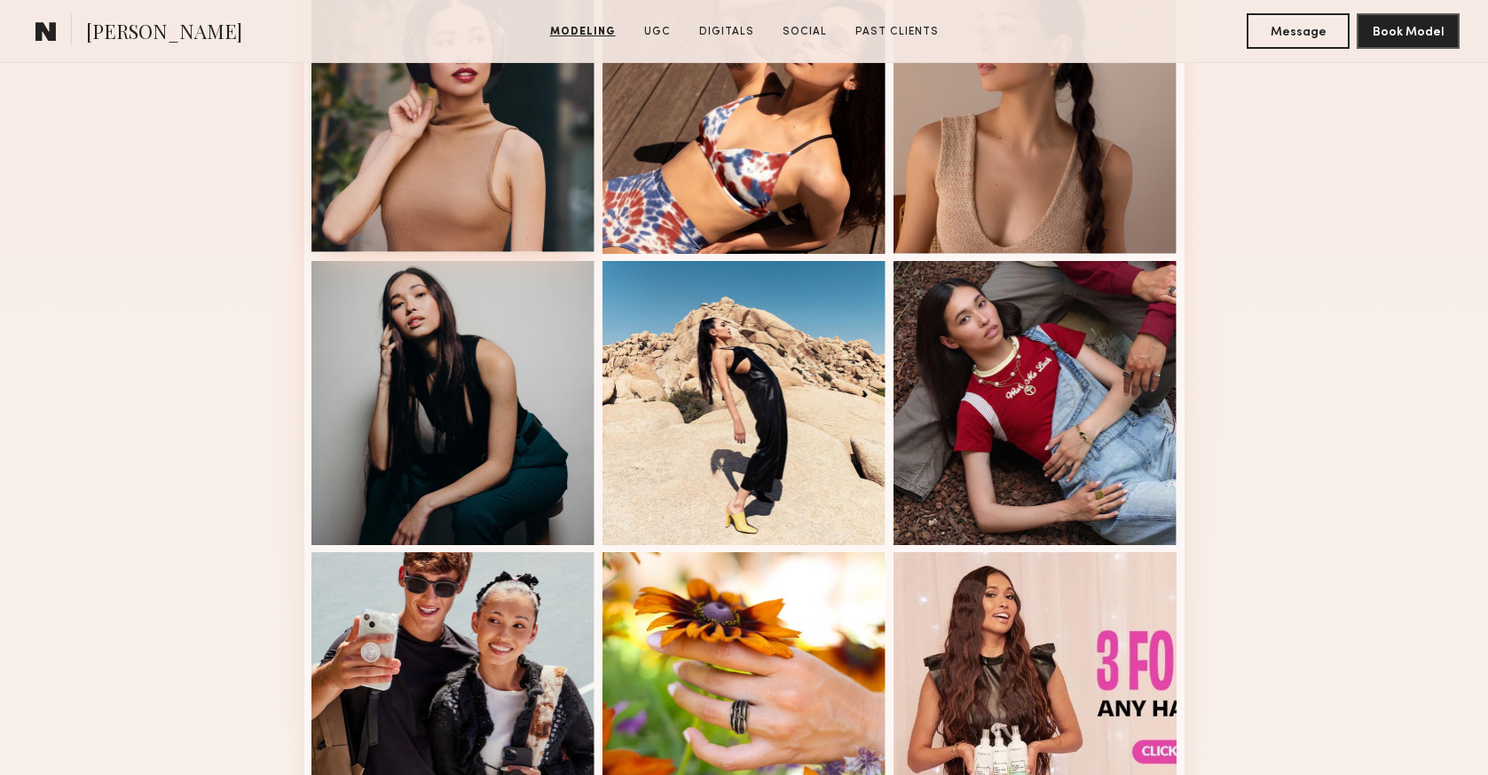
scroll to position [1721, 0]
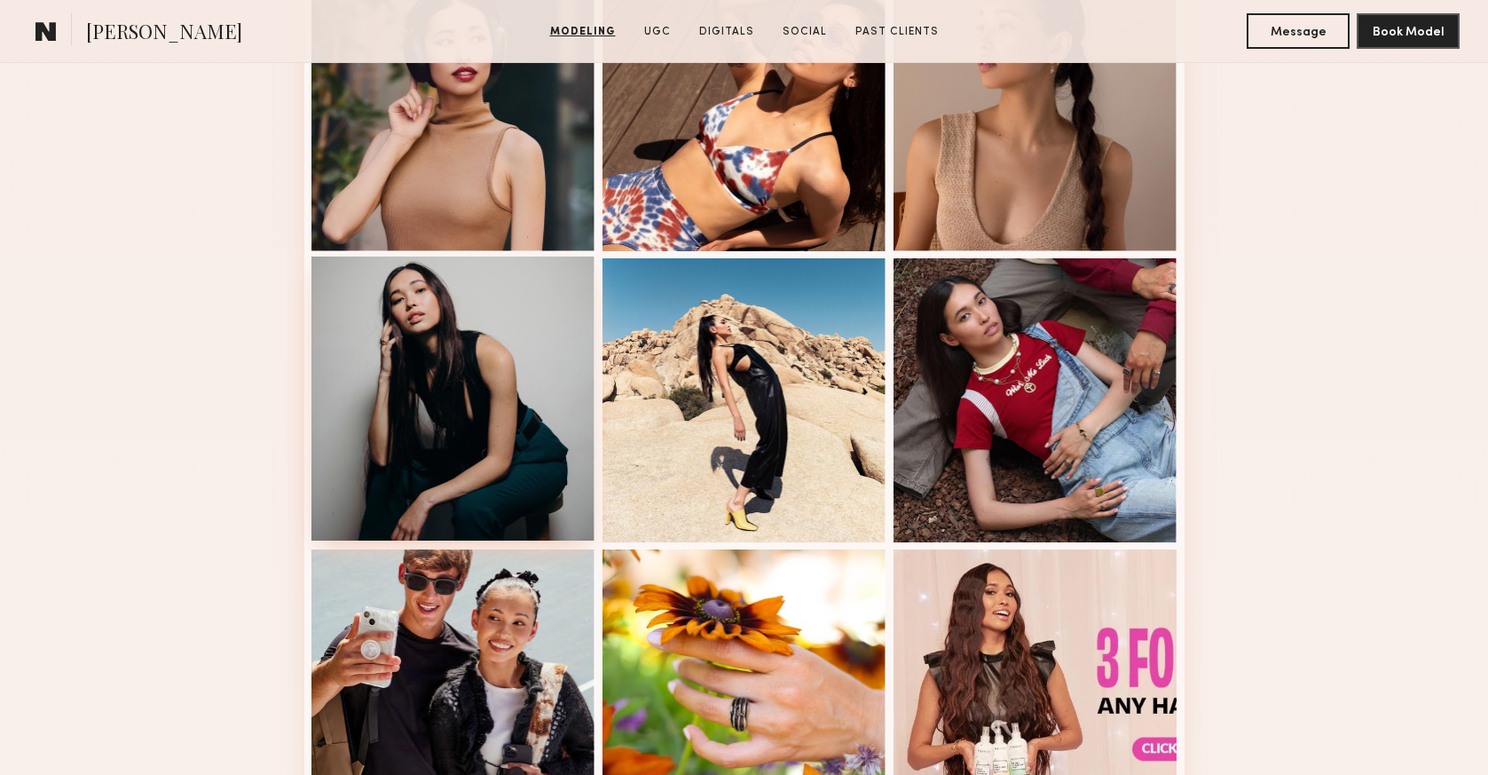
click at [419, 468] on div at bounding box center [453, 398] width 284 height 284
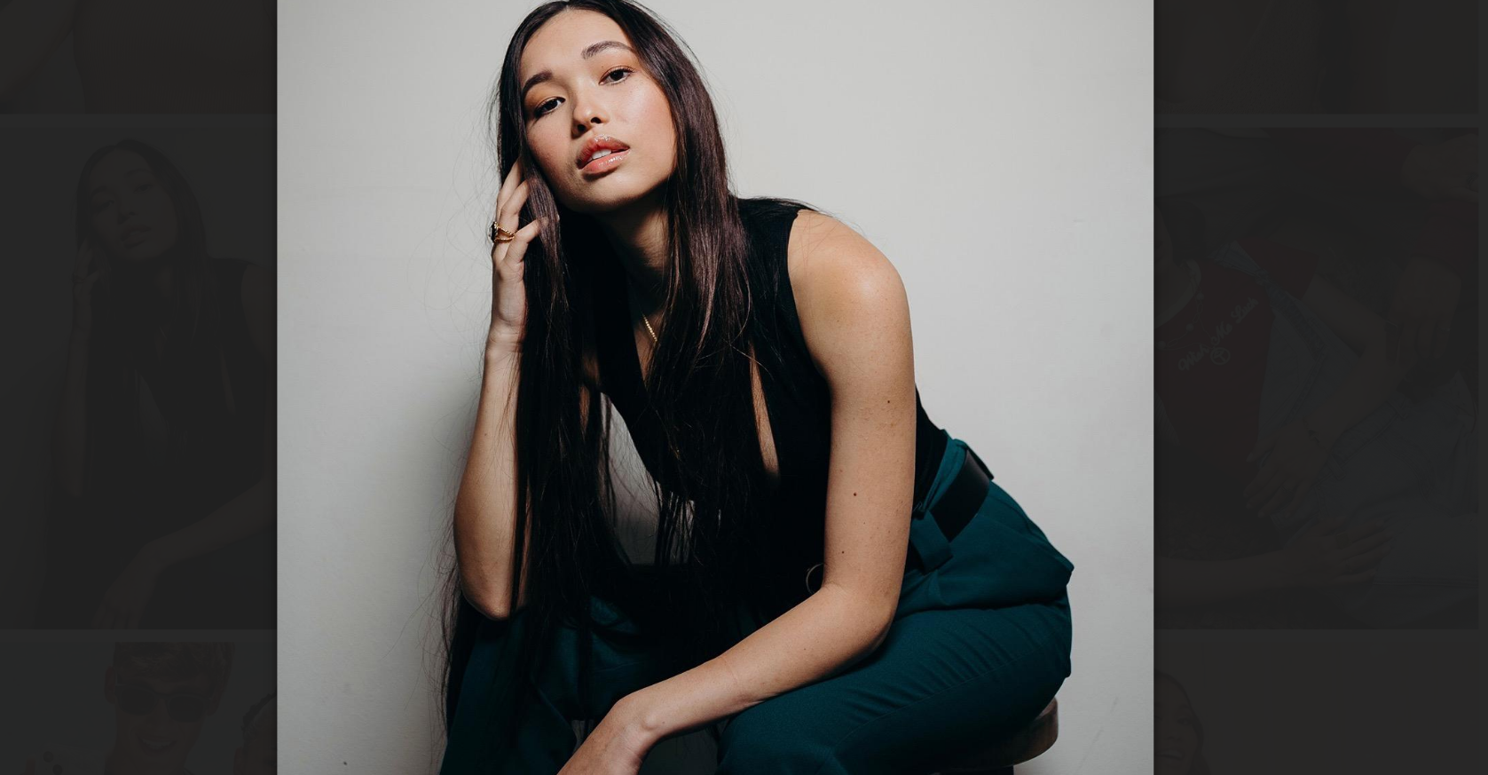
click at [782, 440] on img at bounding box center [744, 373] width 496 height 620
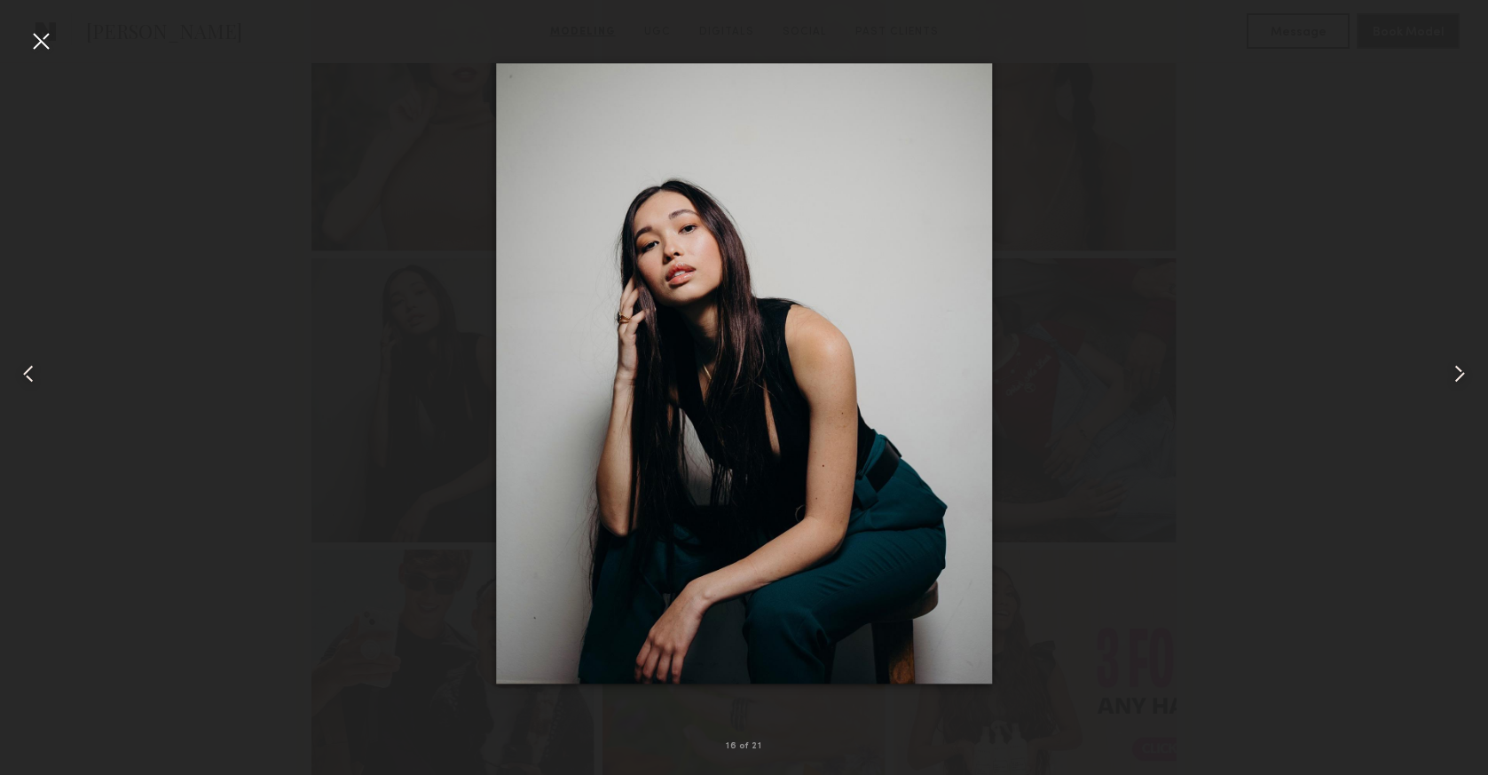
click at [1462, 374] on common-icon at bounding box center [1459, 373] width 28 height 28
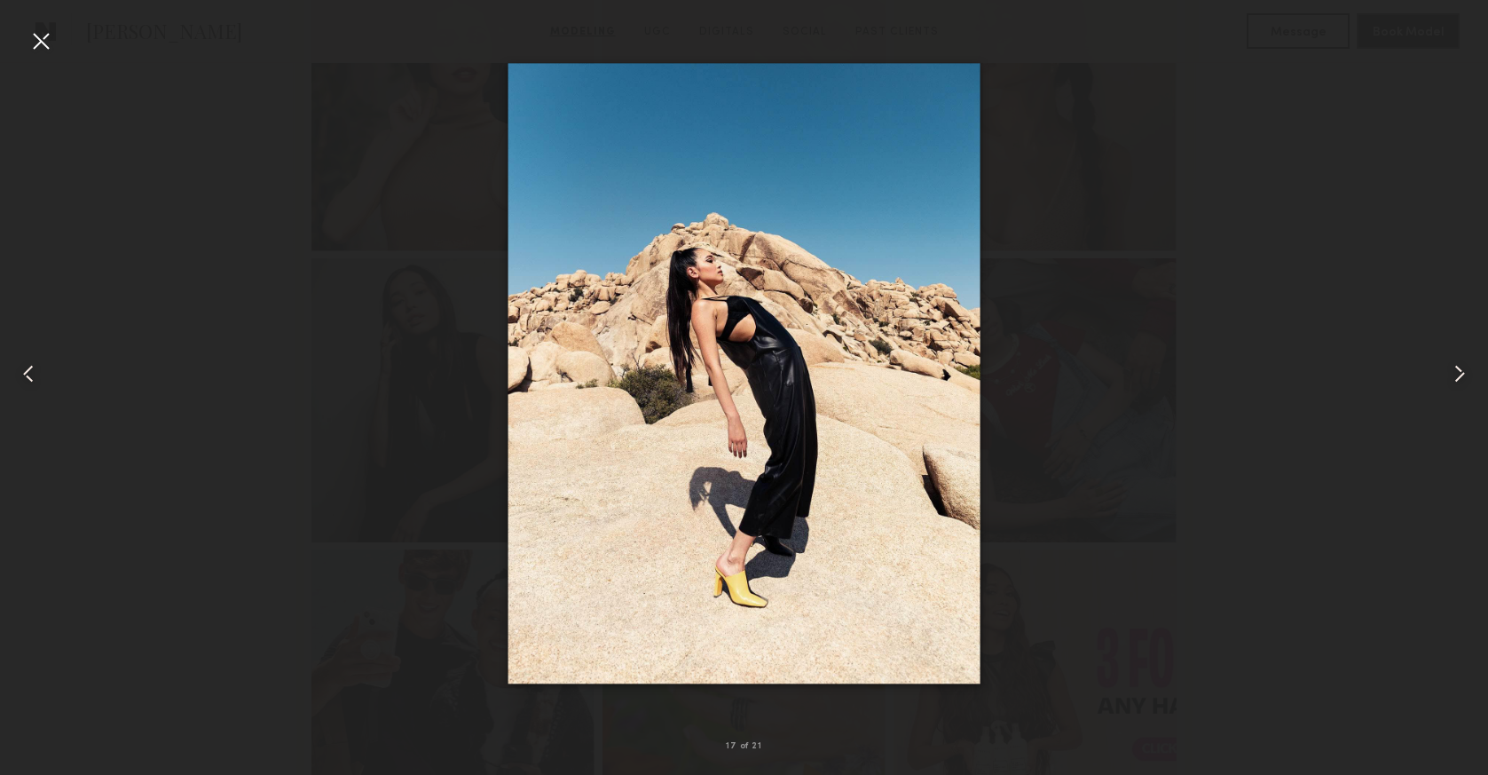
click at [1462, 374] on common-icon at bounding box center [1459, 373] width 28 height 28
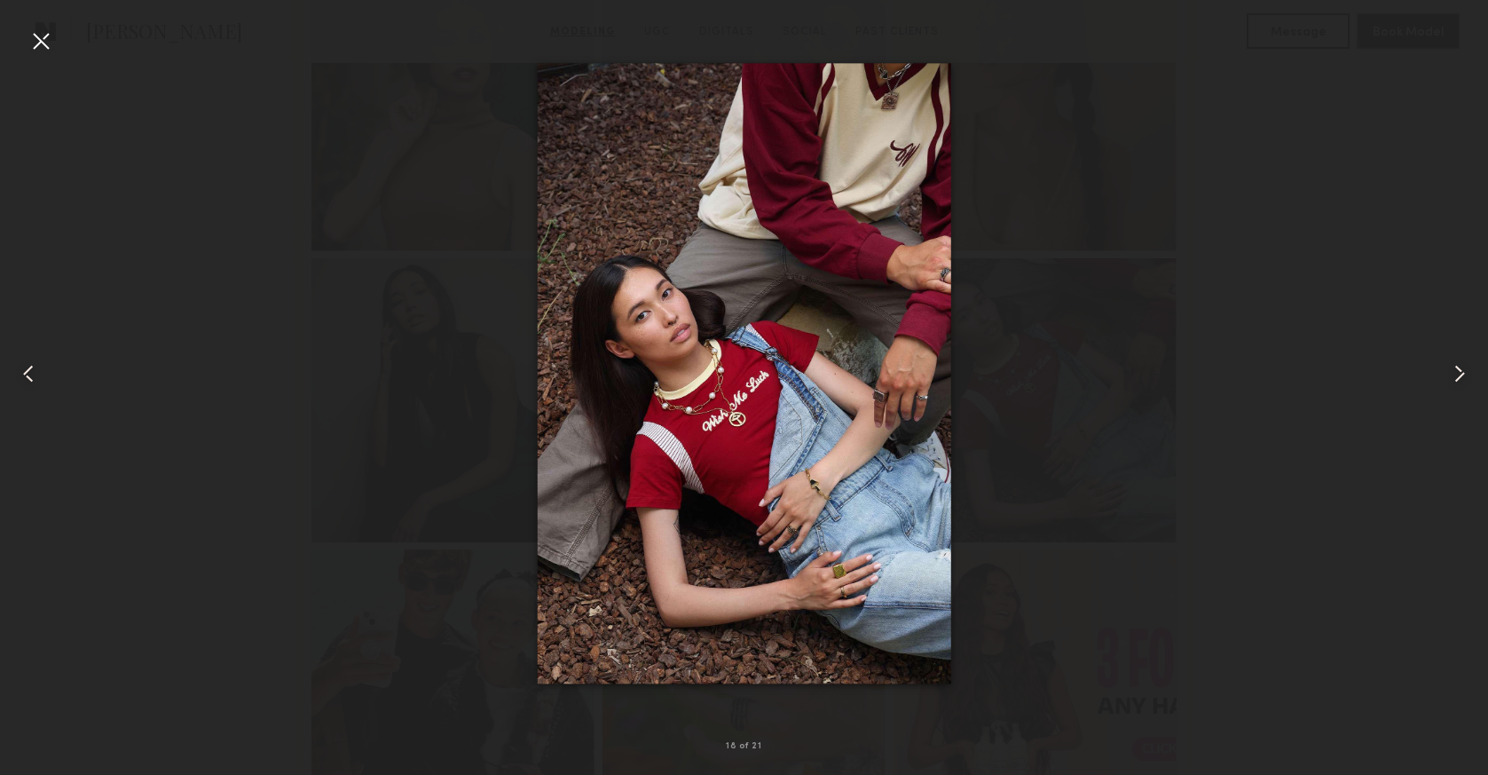
click at [47, 43] on div at bounding box center [41, 41] width 28 height 28
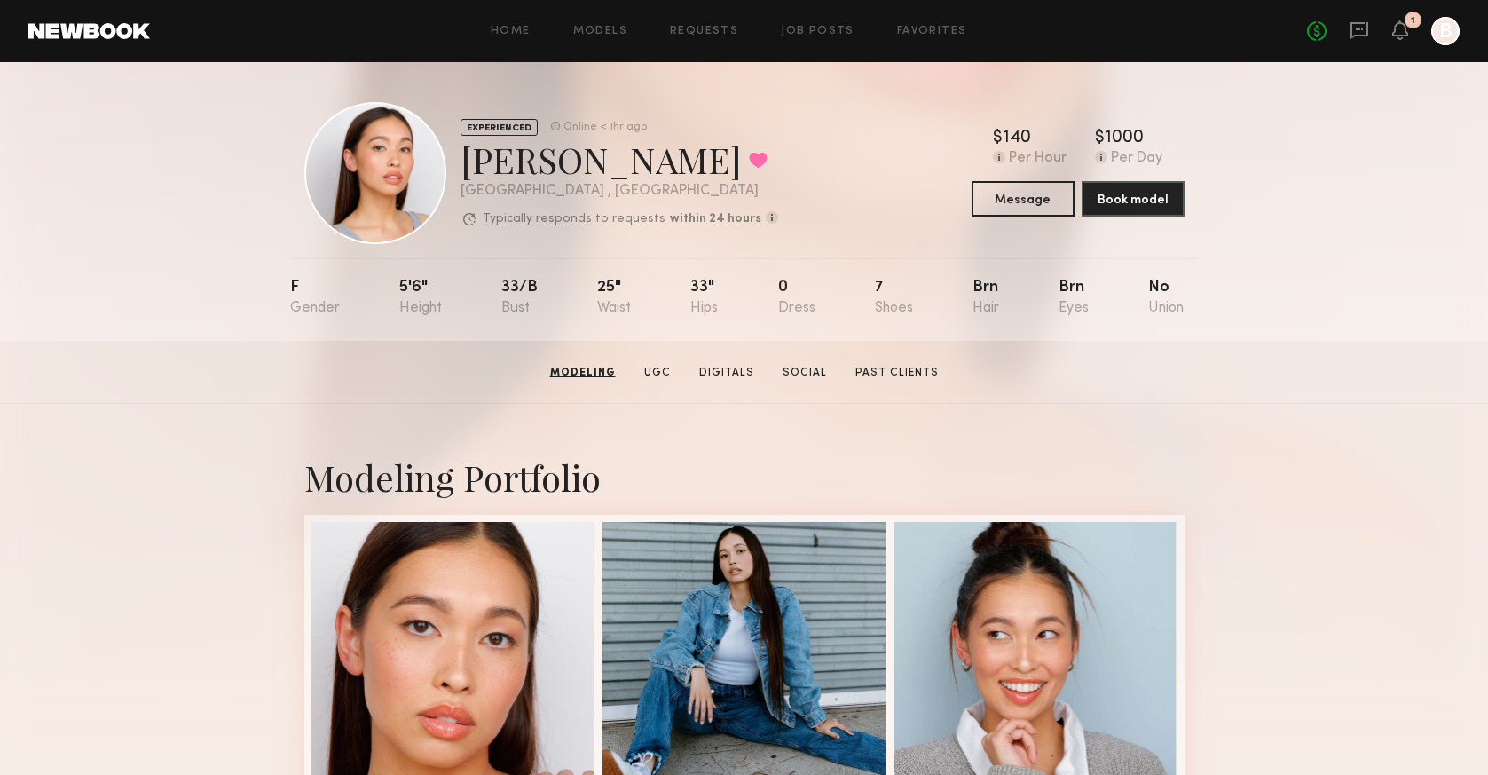
scroll to position [4, 0]
